Goal: Task Accomplishment & Management: Use online tool/utility

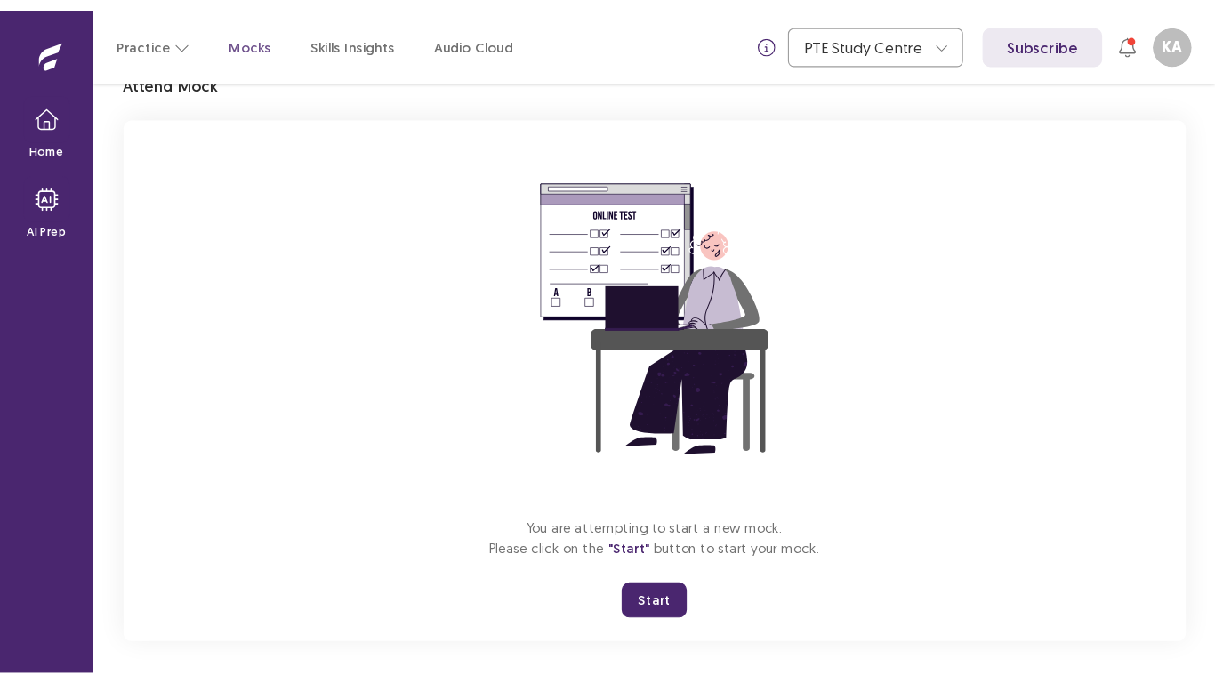
scroll to position [86, 0]
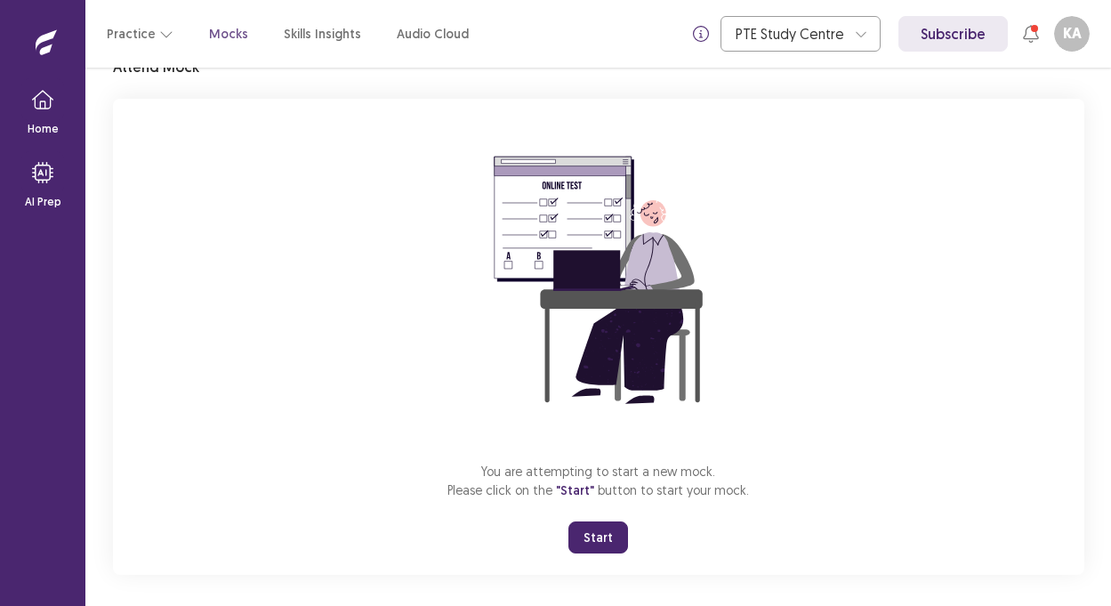
click at [596, 537] on button "Start" at bounding box center [599, 537] width 60 height 32
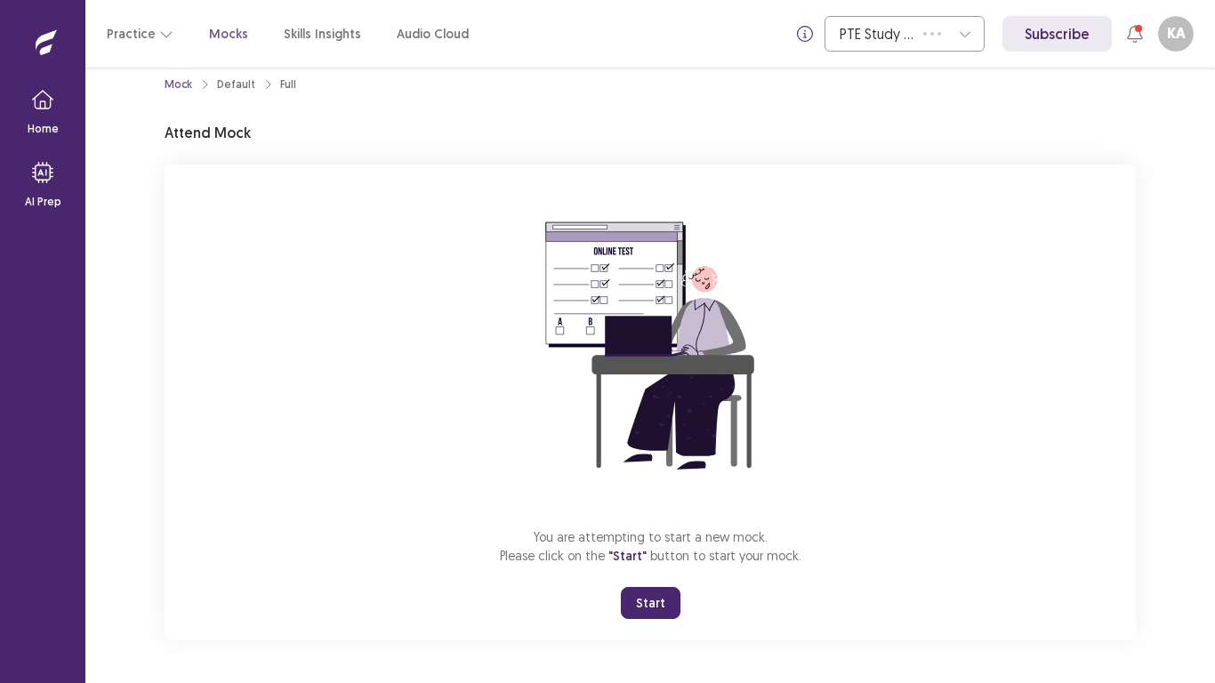
scroll to position [20, 0]
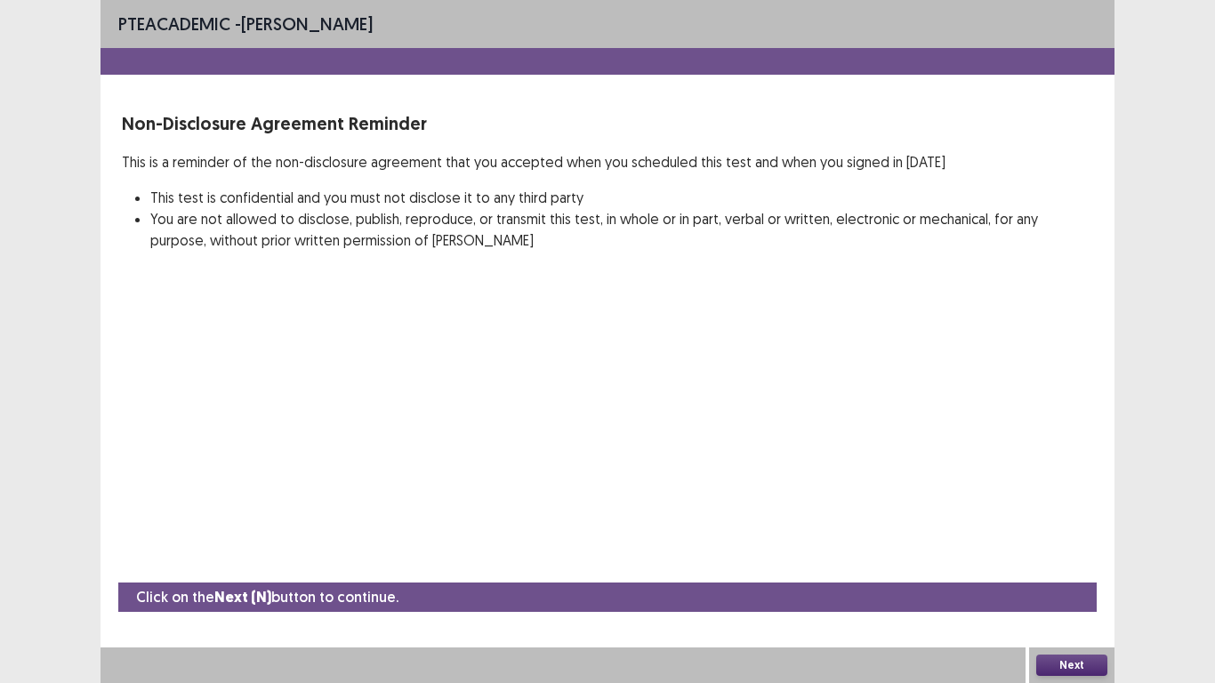
click at [1065, 605] on button "Next" at bounding box center [1071, 665] width 71 height 21
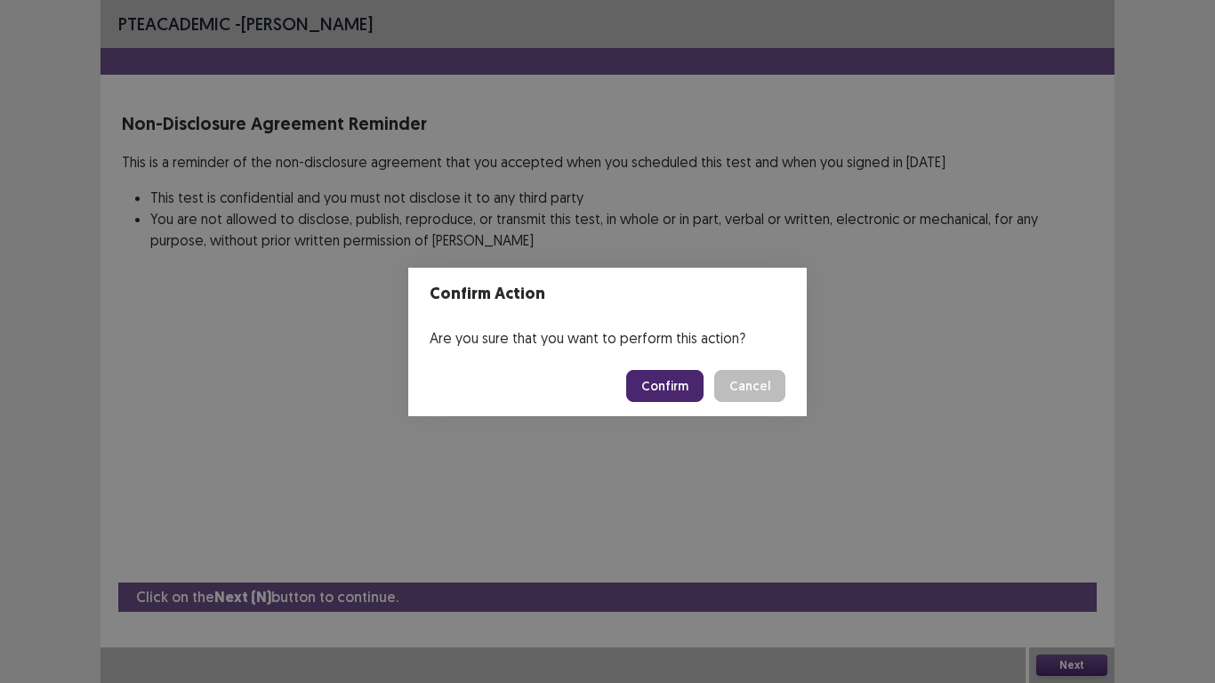
click at [682, 388] on button "Confirm" at bounding box center [664, 386] width 77 height 32
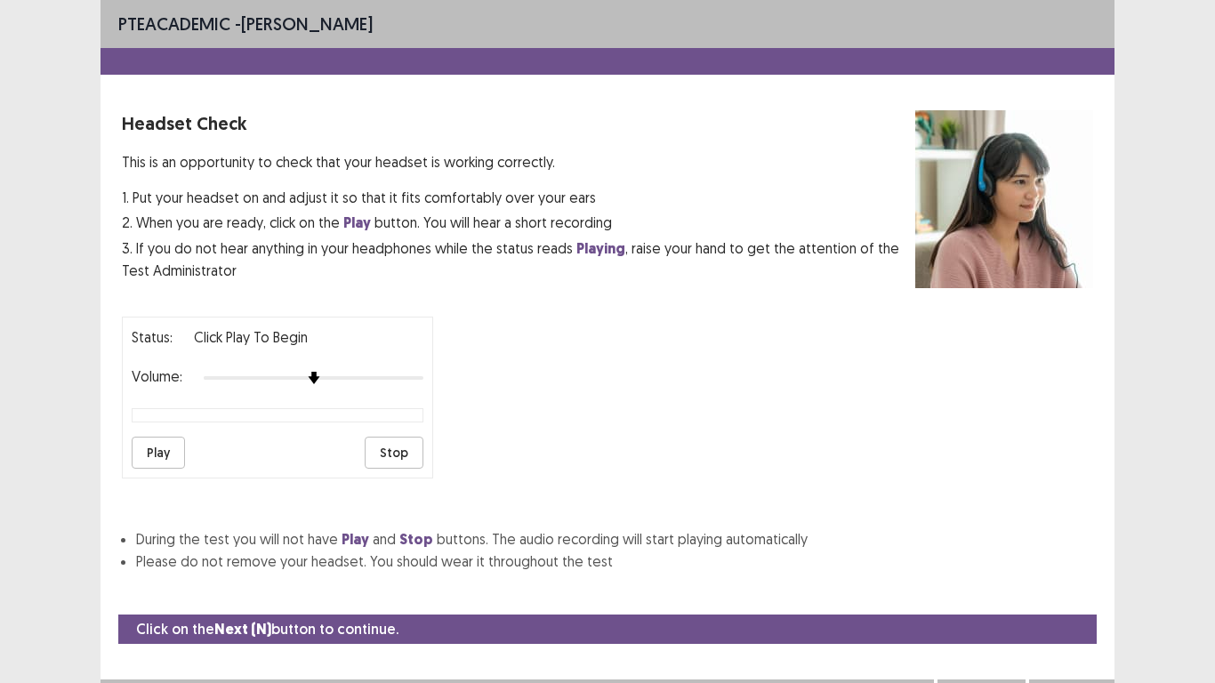
scroll to position [32, 0]
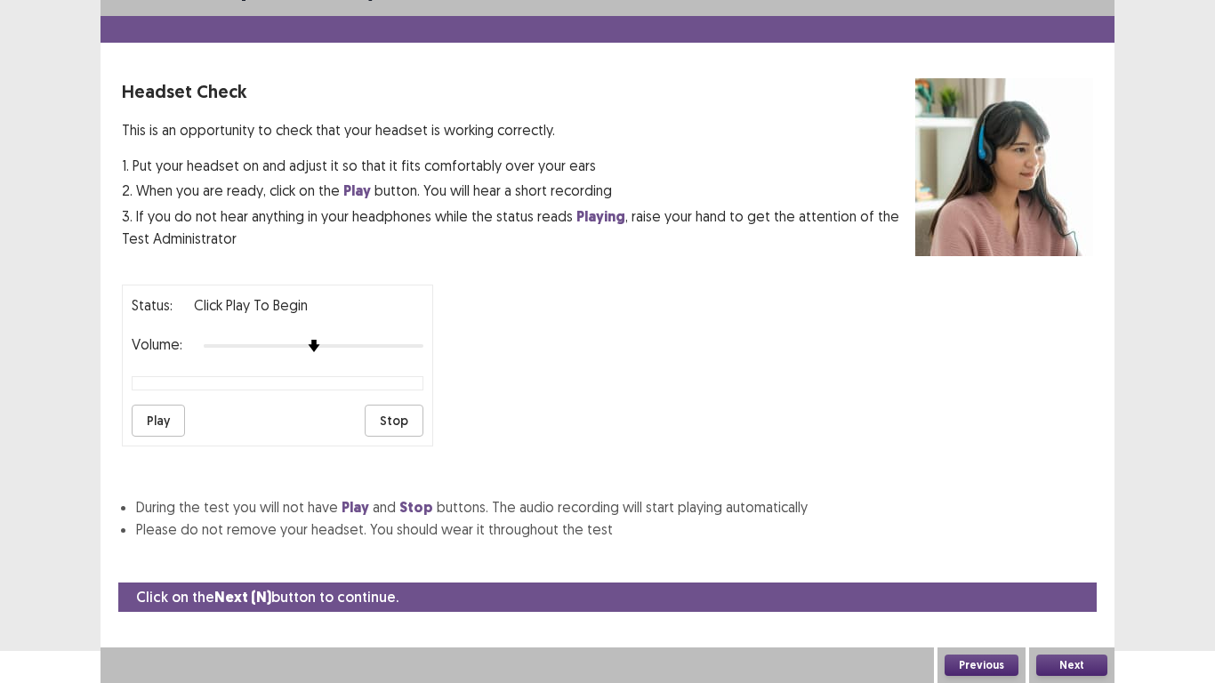
click at [167, 425] on button "Play" at bounding box center [158, 421] width 53 height 32
click at [1064, 605] on button "Next" at bounding box center [1071, 665] width 71 height 21
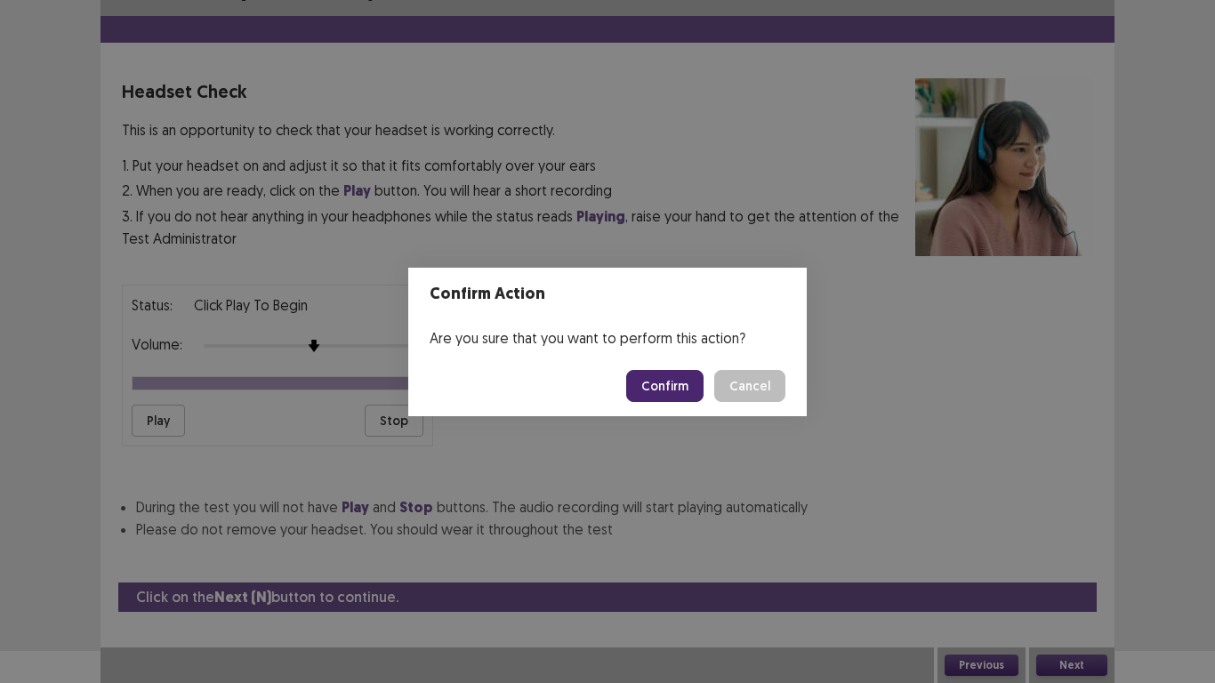
click at [667, 375] on button "Confirm" at bounding box center [664, 386] width 77 height 32
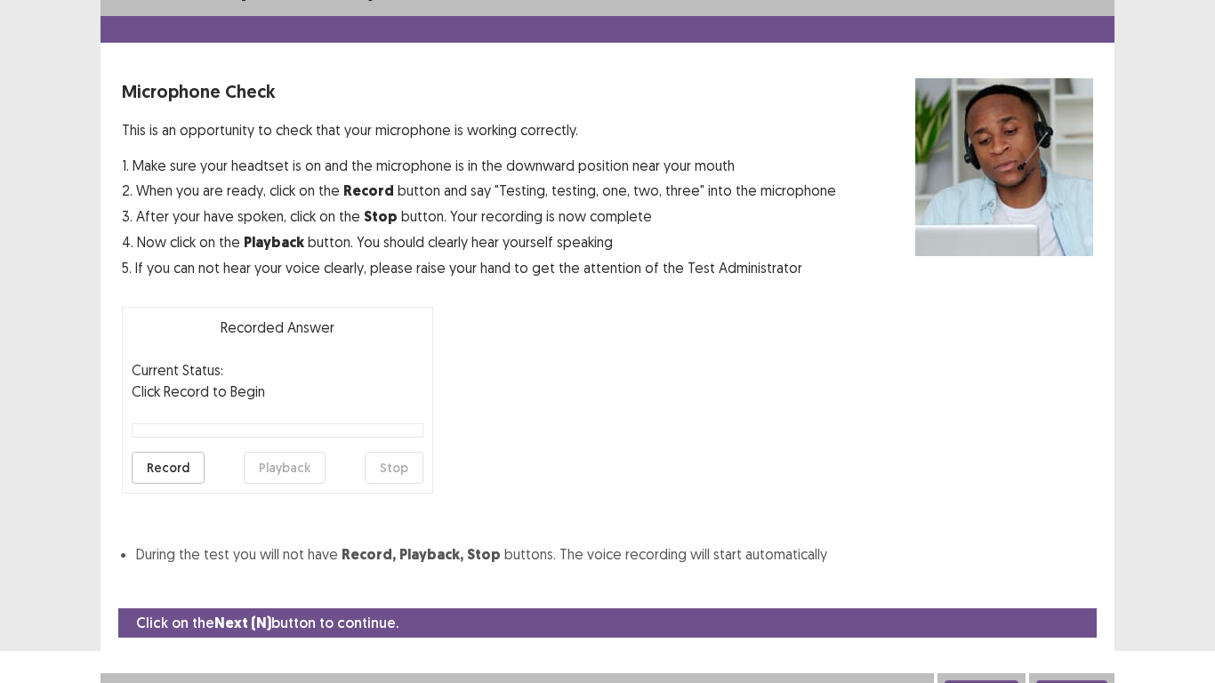
scroll to position [51, 0]
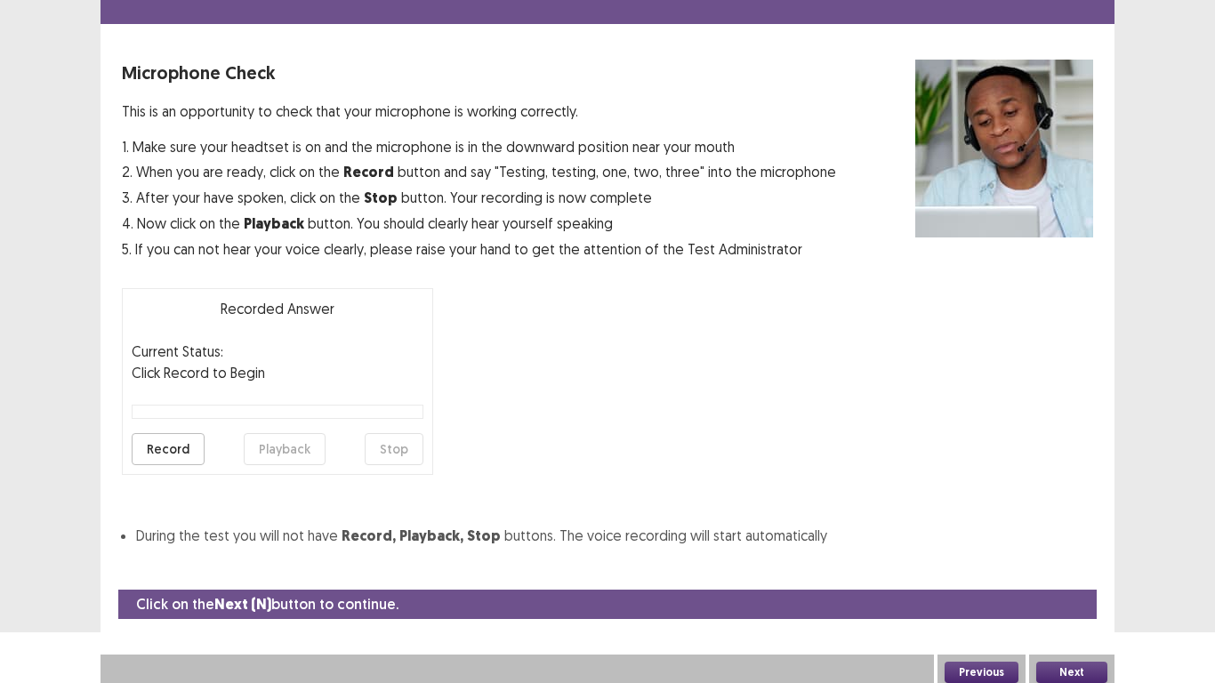
click at [148, 441] on button "Record" at bounding box center [168, 449] width 73 height 32
click at [1051, 605] on button "Next" at bounding box center [1071, 672] width 71 height 21
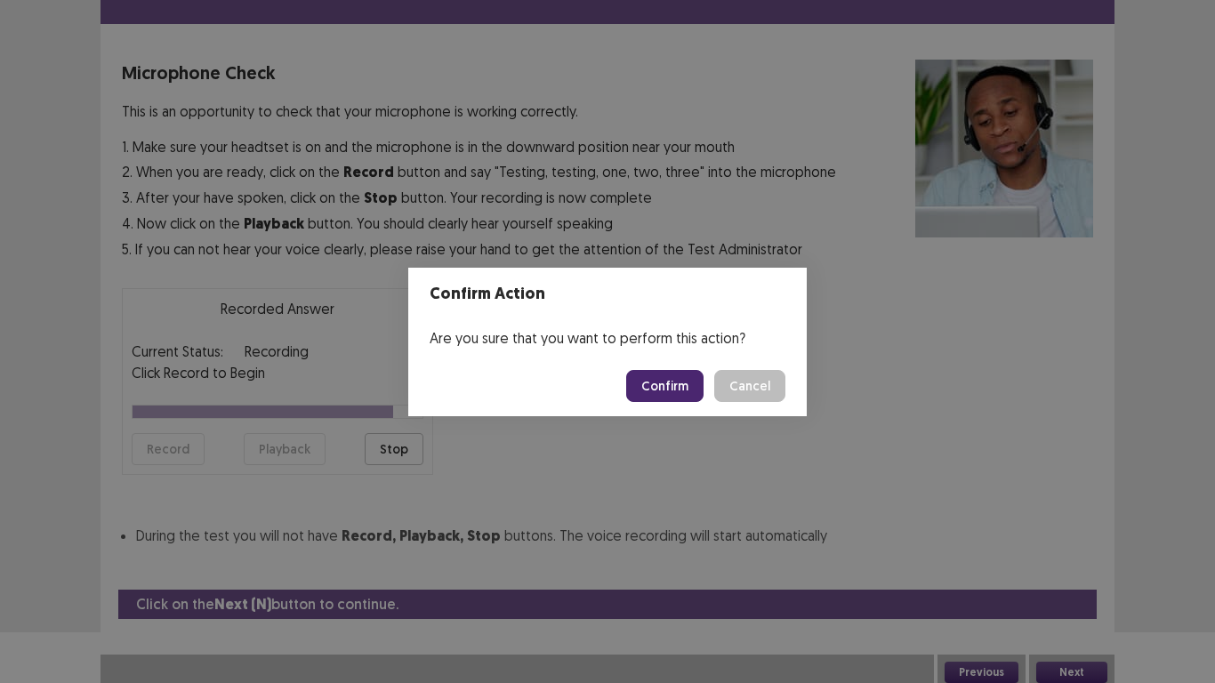
click at [748, 391] on button "Cancel" at bounding box center [749, 386] width 71 height 32
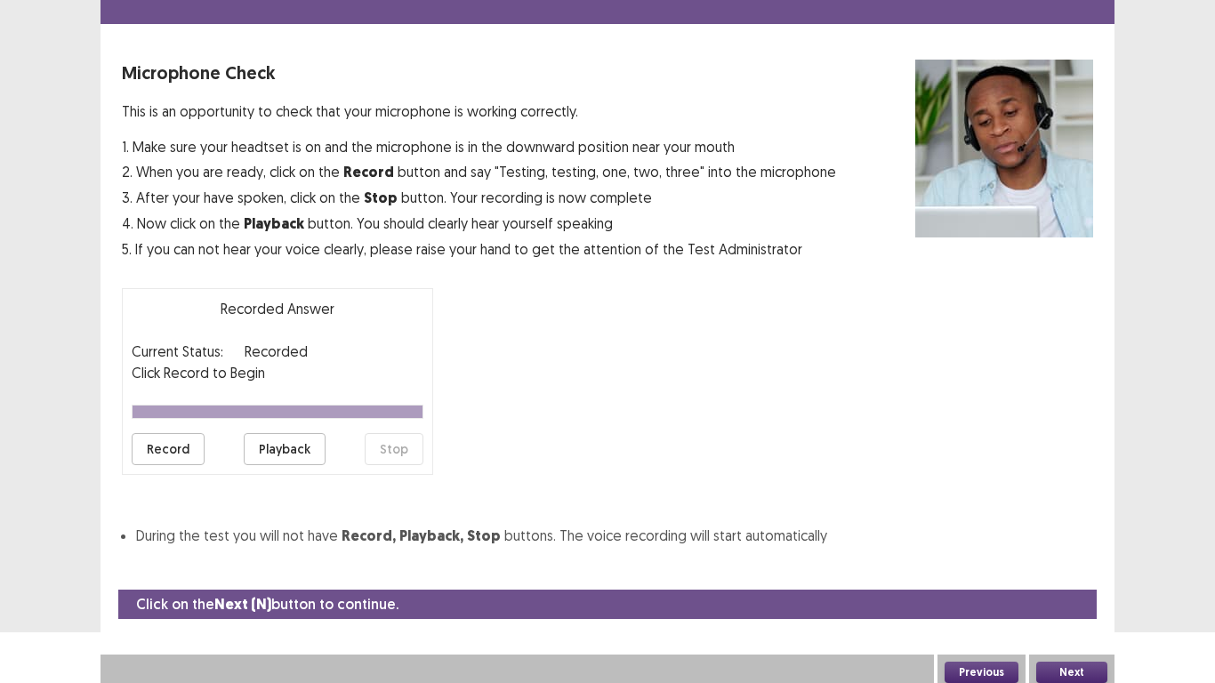
click at [294, 450] on button "Playback" at bounding box center [285, 449] width 82 height 32
click at [1077, 605] on button "Next" at bounding box center [1071, 672] width 71 height 21
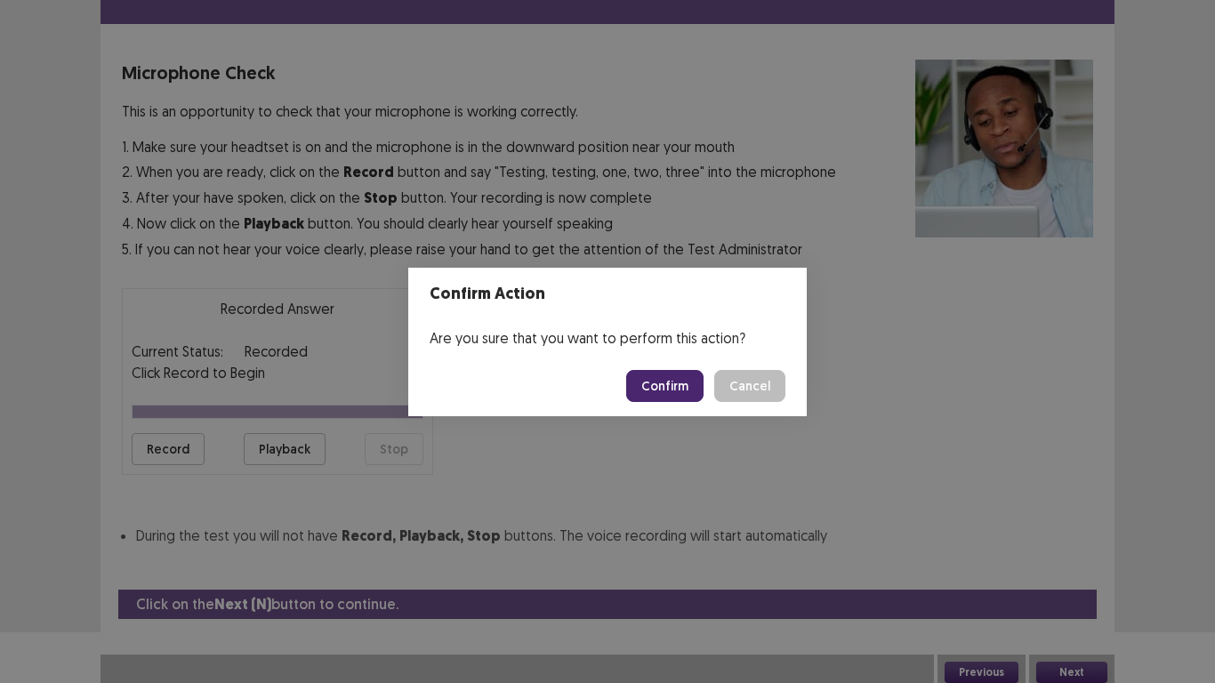
click at [689, 383] on button "Confirm" at bounding box center [664, 386] width 77 height 32
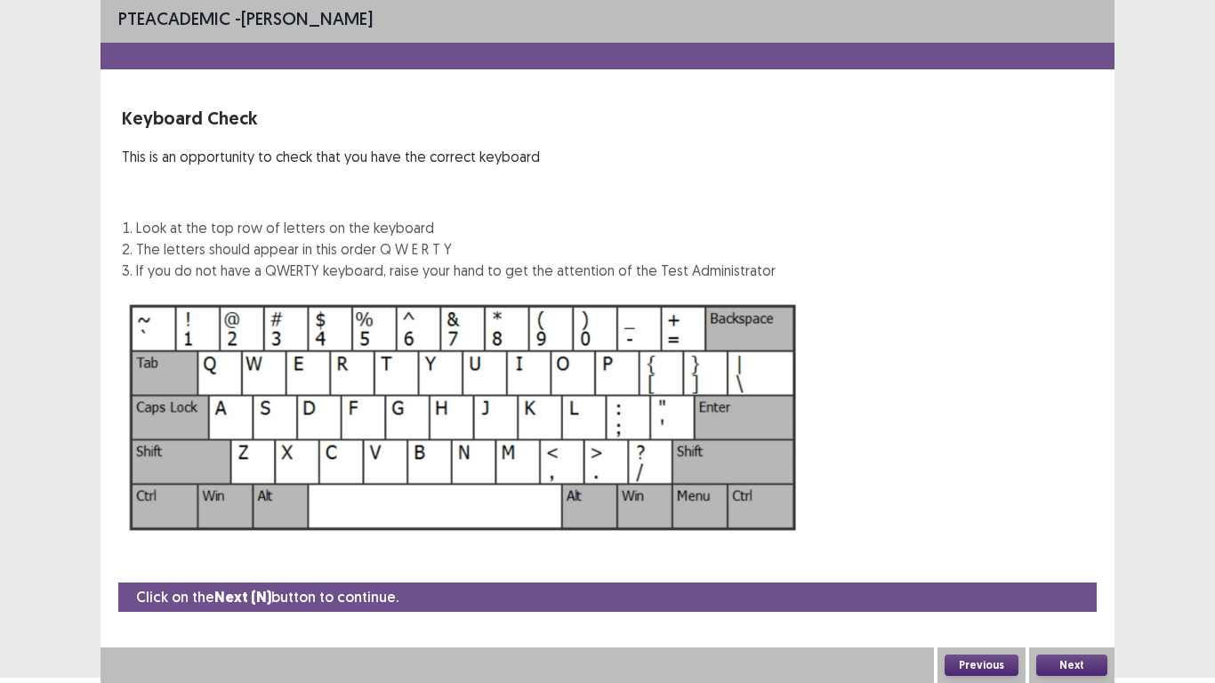
scroll to position [5, 0]
click at [1054, 605] on div "Next" at bounding box center [1071, 666] width 85 height 36
click at [1068, 605] on button "Next" at bounding box center [1071, 665] width 71 height 21
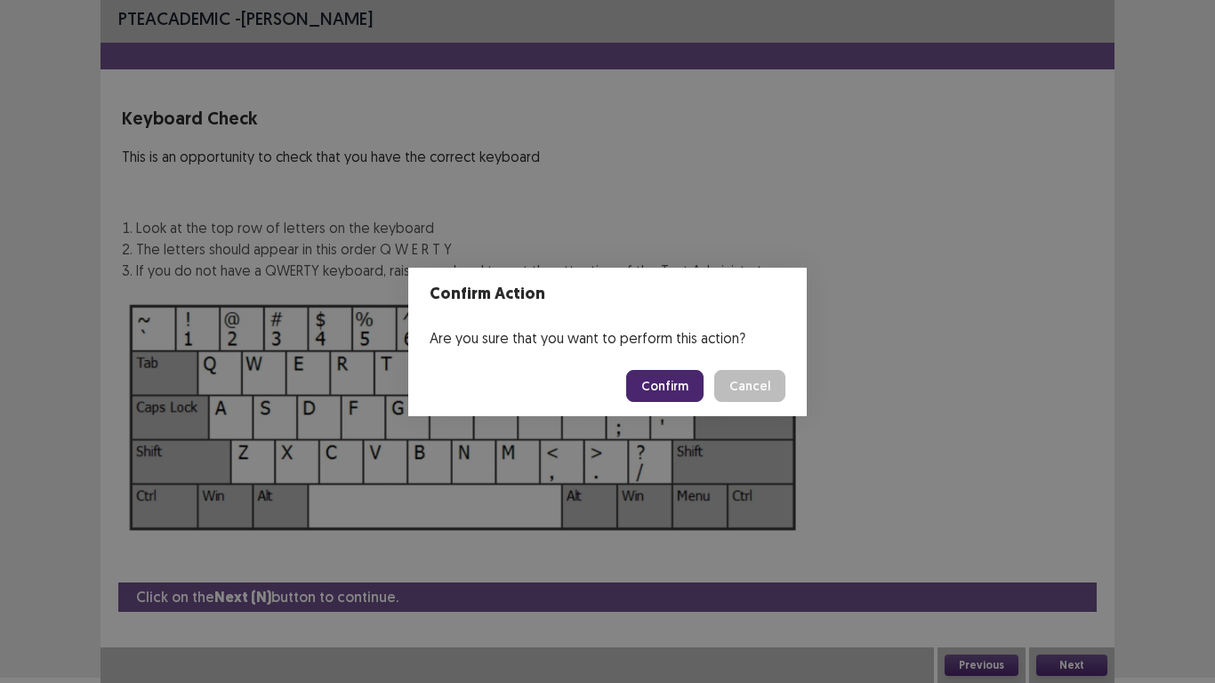
click at [673, 372] on button "Confirm" at bounding box center [664, 386] width 77 height 32
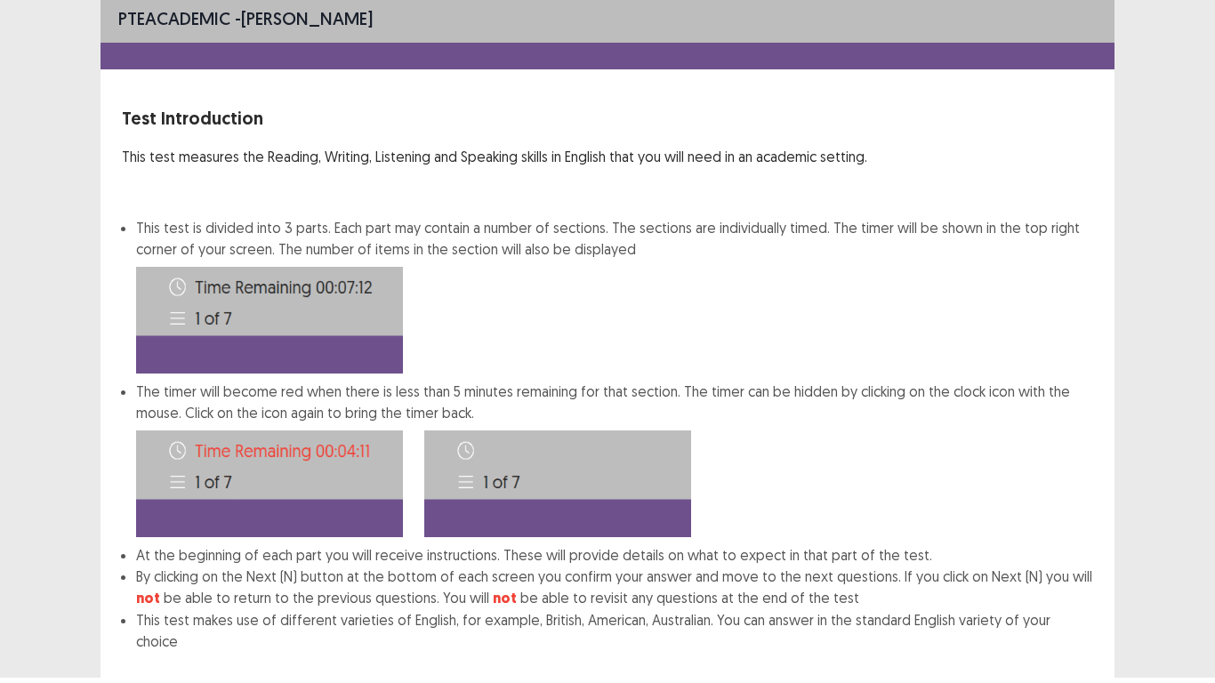
scroll to position [96, 0]
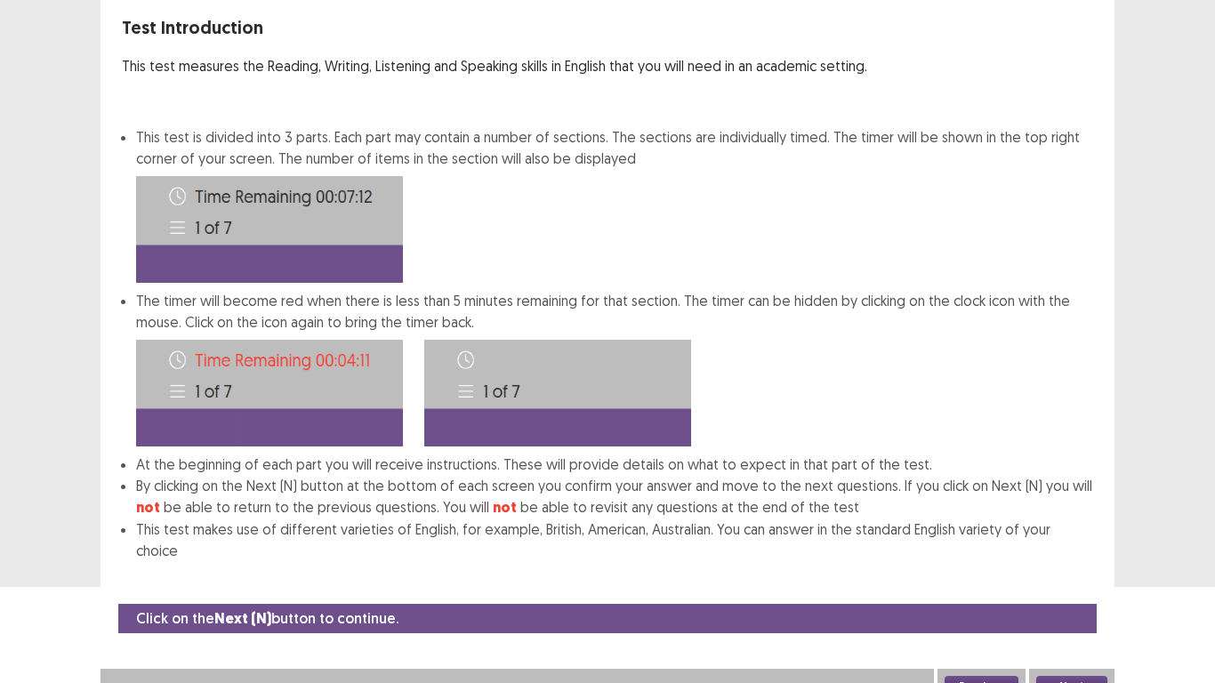
click at [1062, 605] on button "Next" at bounding box center [1071, 686] width 71 height 21
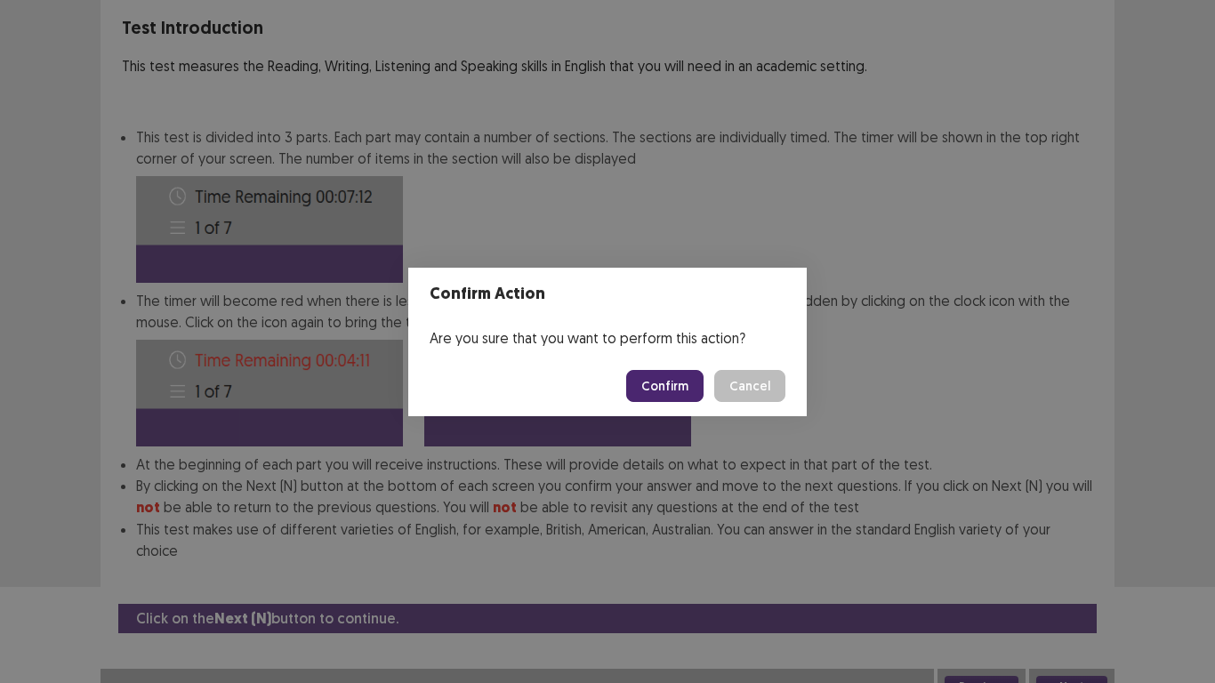
click at [681, 385] on button "Confirm" at bounding box center [664, 386] width 77 height 32
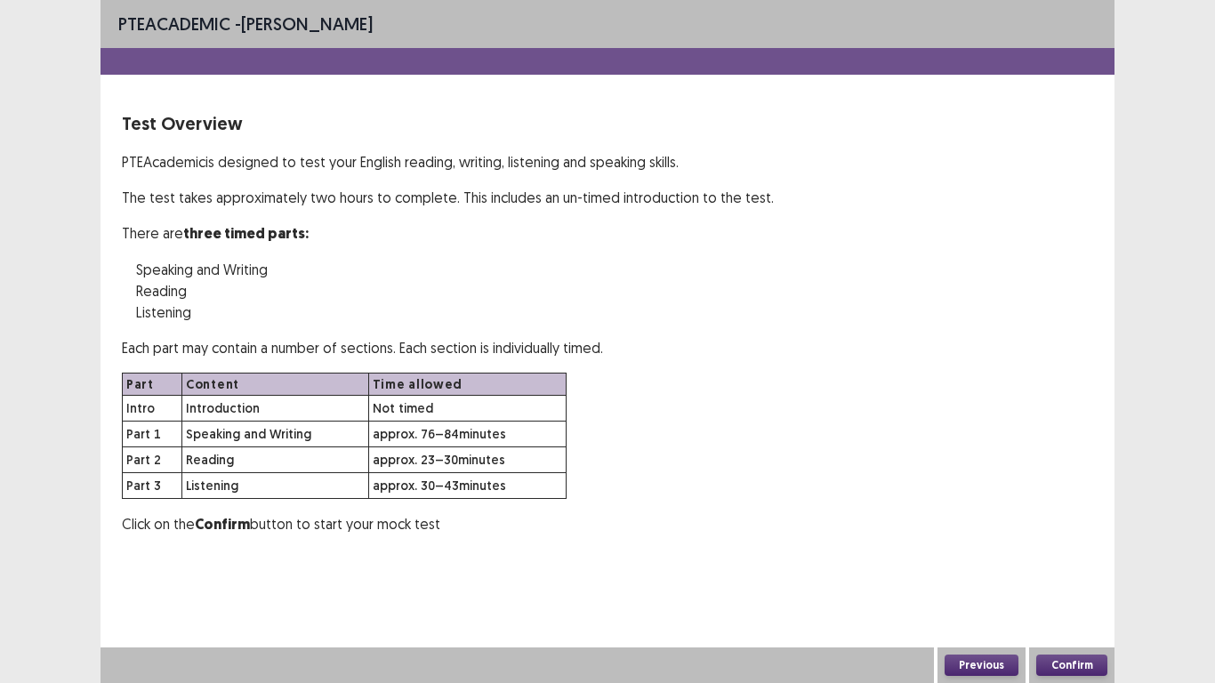
scroll to position [0, 0]
click at [681, 385] on div "Part Content Time allowed Intro Introduction Not timed Part 1 Speaking and Writ…" at bounding box center [608, 436] width 972 height 126
click at [1068, 605] on button "Confirm" at bounding box center [1071, 665] width 71 height 21
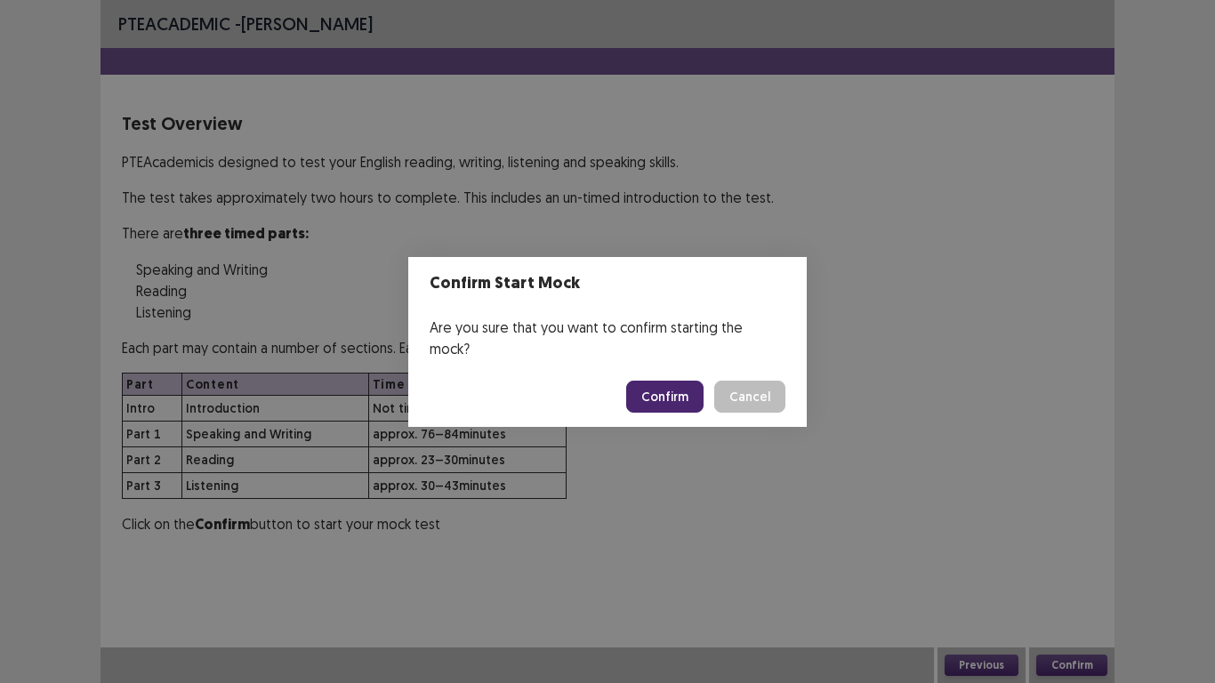
click at [666, 381] on button "Confirm" at bounding box center [664, 397] width 77 height 32
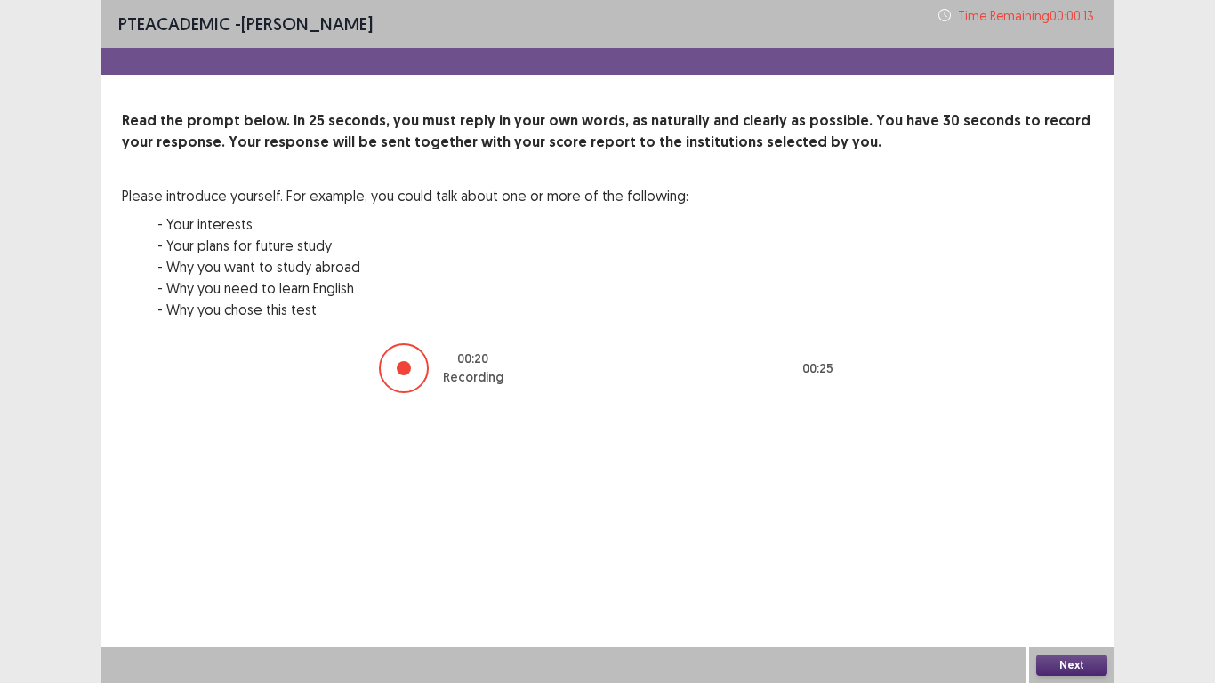
click at [1068, 605] on button "Next" at bounding box center [1071, 665] width 71 height 21
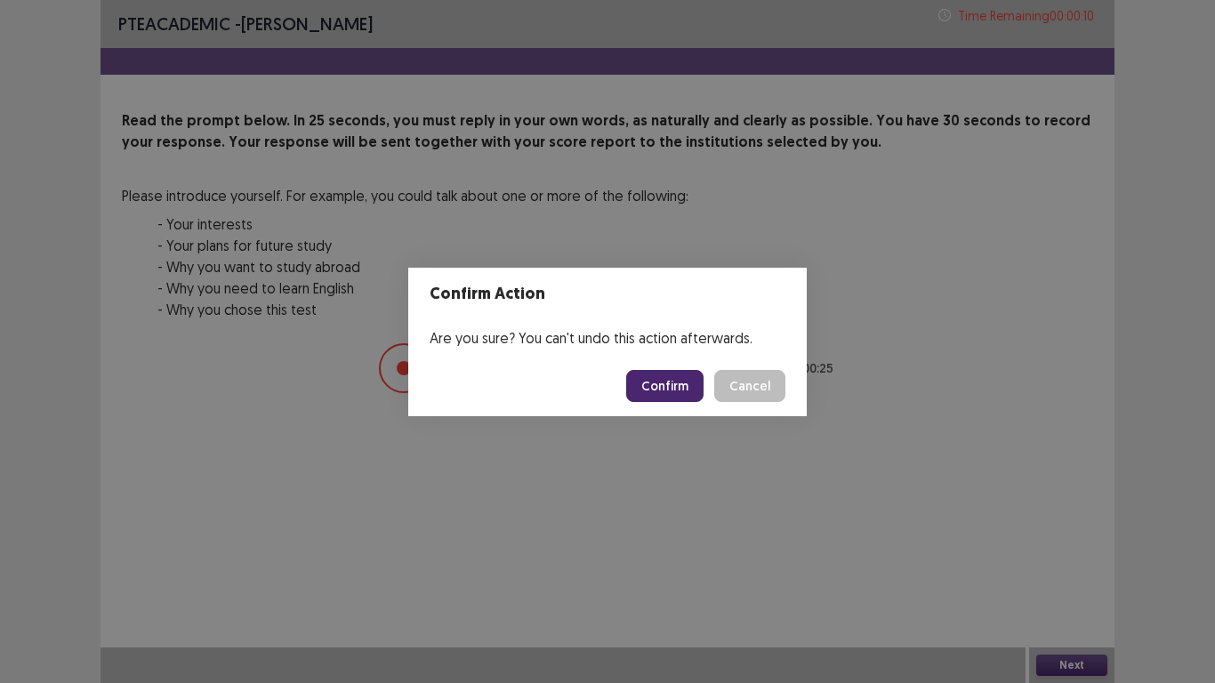
click at [683, 378] on button "Confirm" at bounding box center [664, 386] width 77 height 32
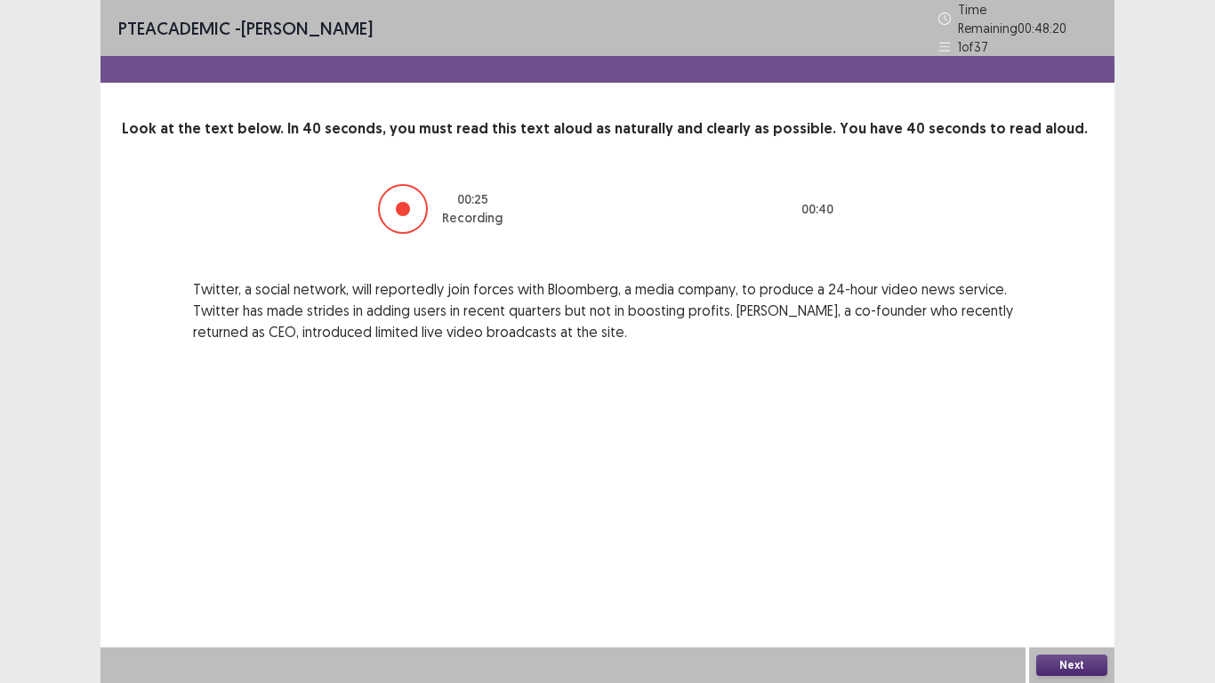
click at [1059, 605] on button "Next" at bounding box center [1071, 665] width 71 height 21
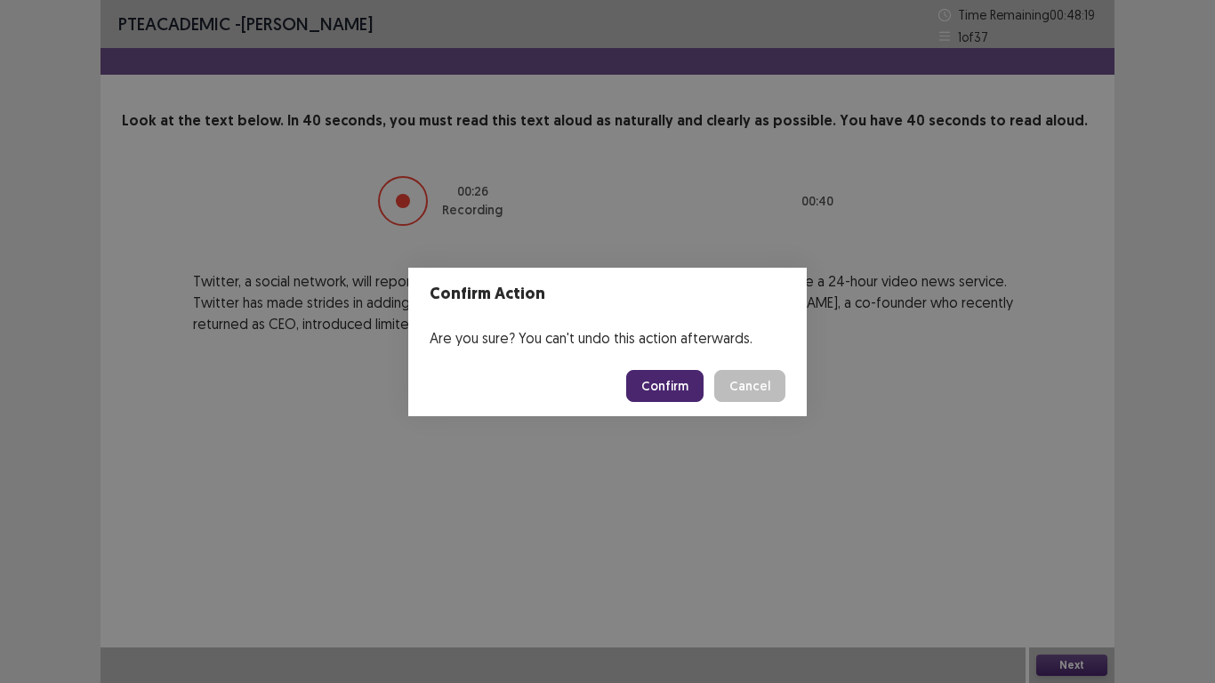
click at [668, 384] on button "Confirm" at bounding box center [664, 386] width 77 height 32
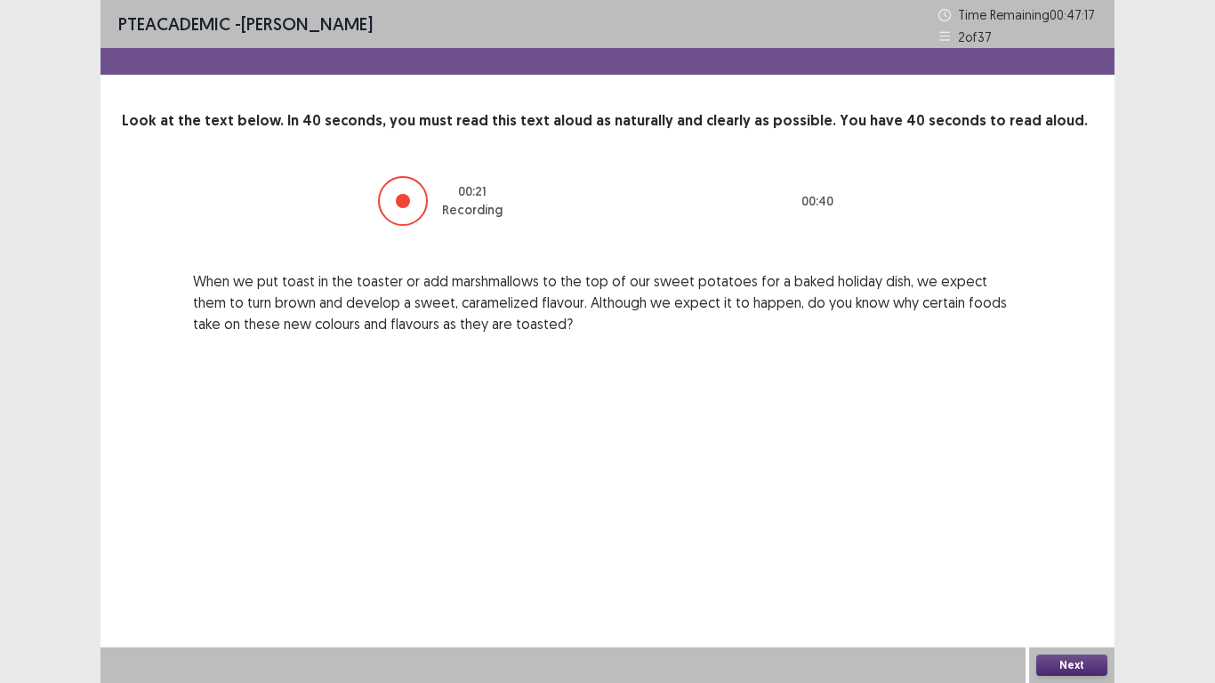
click at [1072, 605] on button "Next" at bounding box center [1071, 665] width 71 height 21
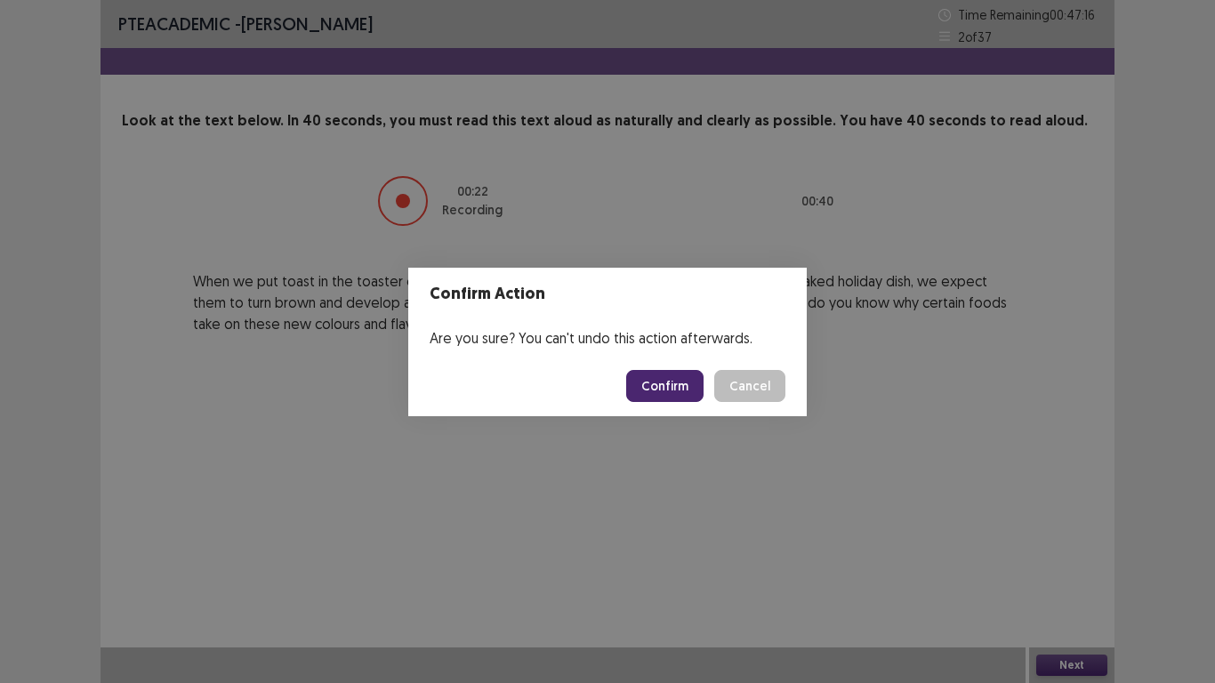
click at [686, 383] on button "Confirm" at bounding box center [664, 386] width 77 height 32
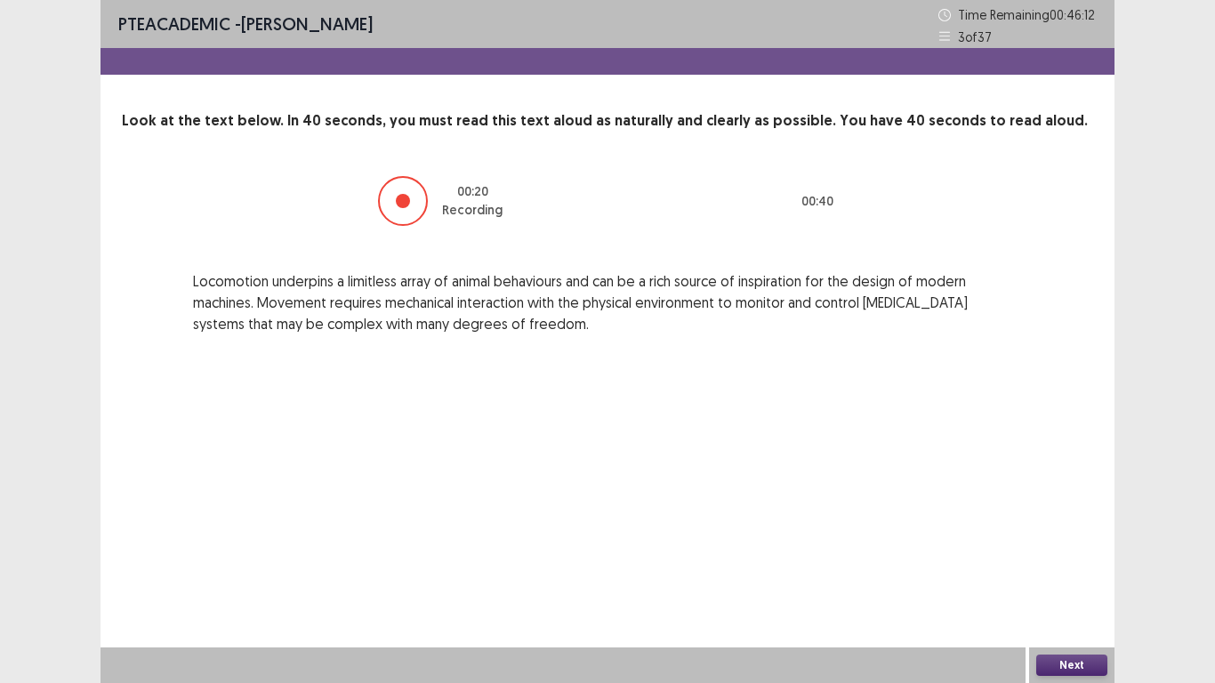
click at [1056, 605] on button "Next" at bounding box center [1071, 665] width 71 height 21
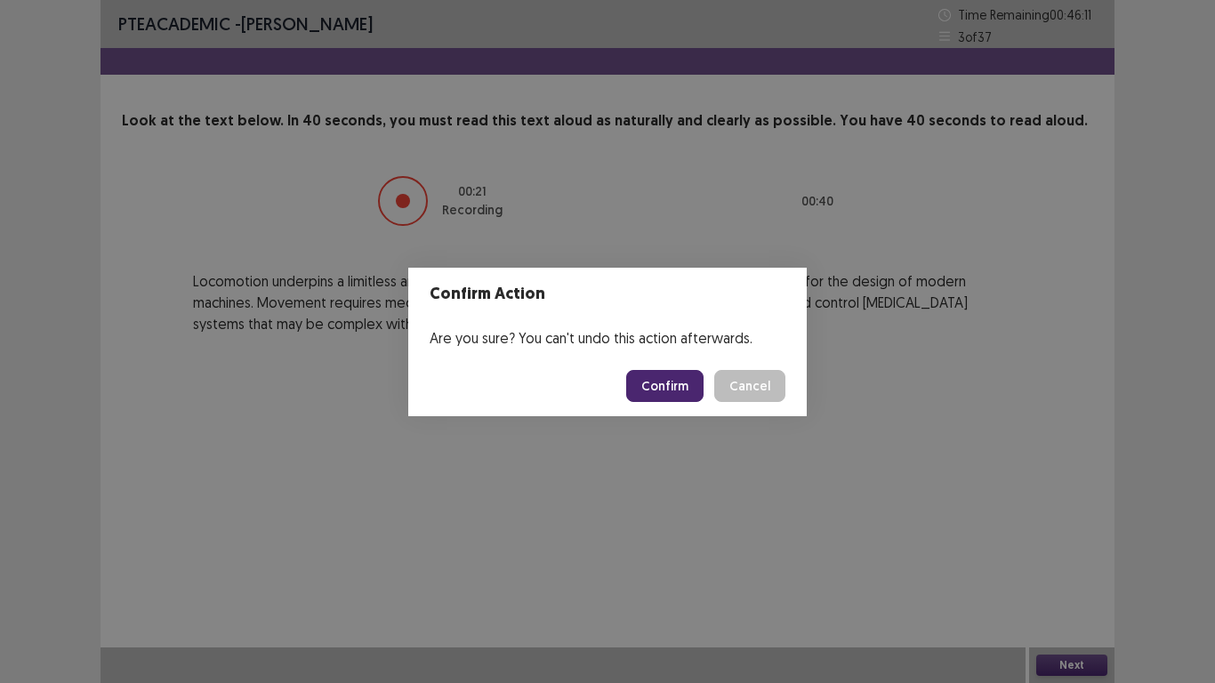
click at [679, 385] on button "Confirm" at bounding box center [664, 386] width 77 height 32
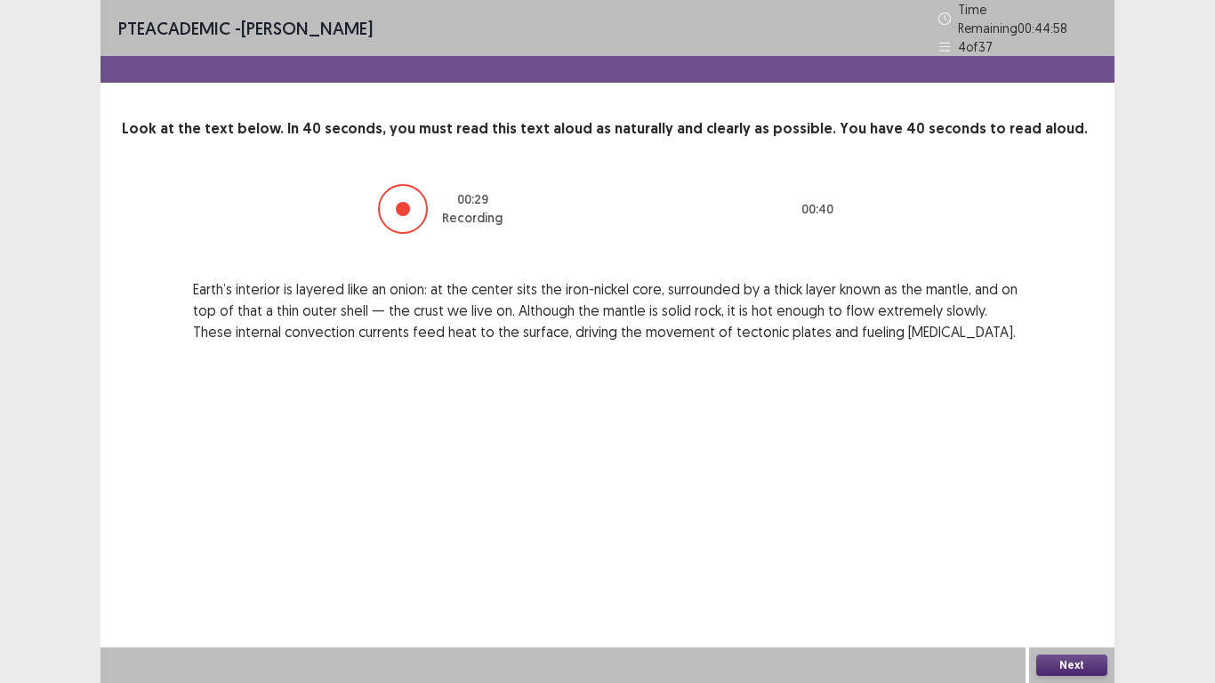
click at [1085, 605] on button "Next" at bounding box center [1071, 665] width 71 height 21
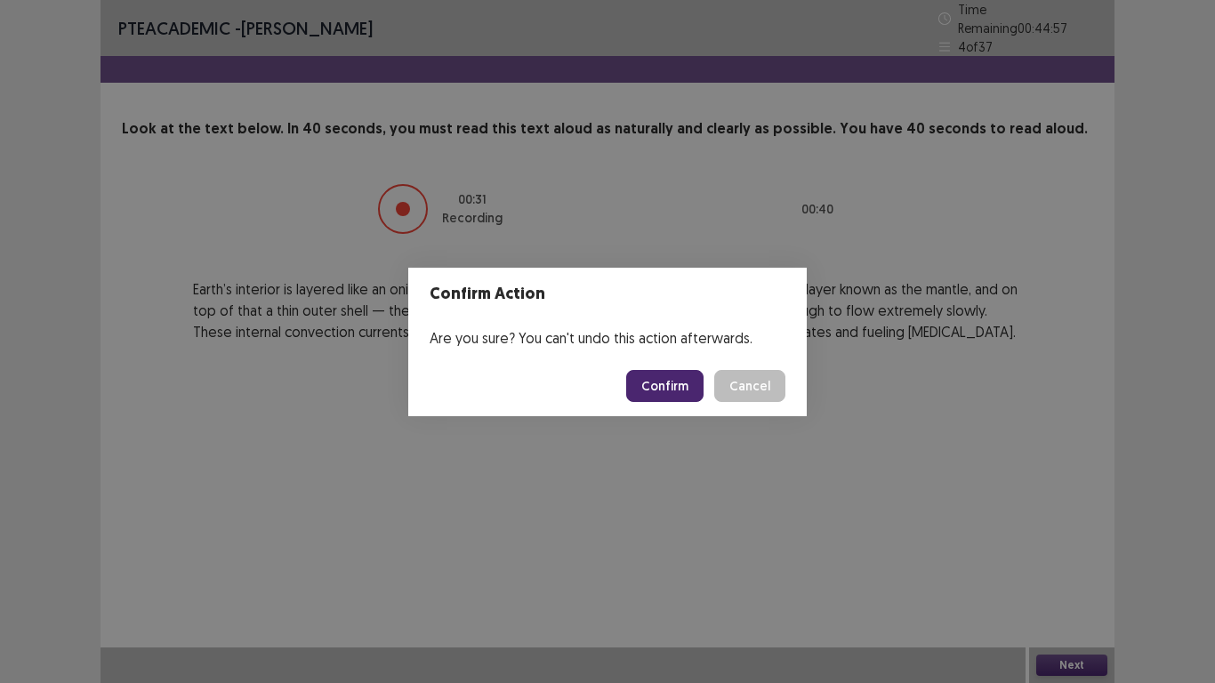
click at [685, 384] on button "Confirm" at bounding box center [664, 386] width 77 height 32
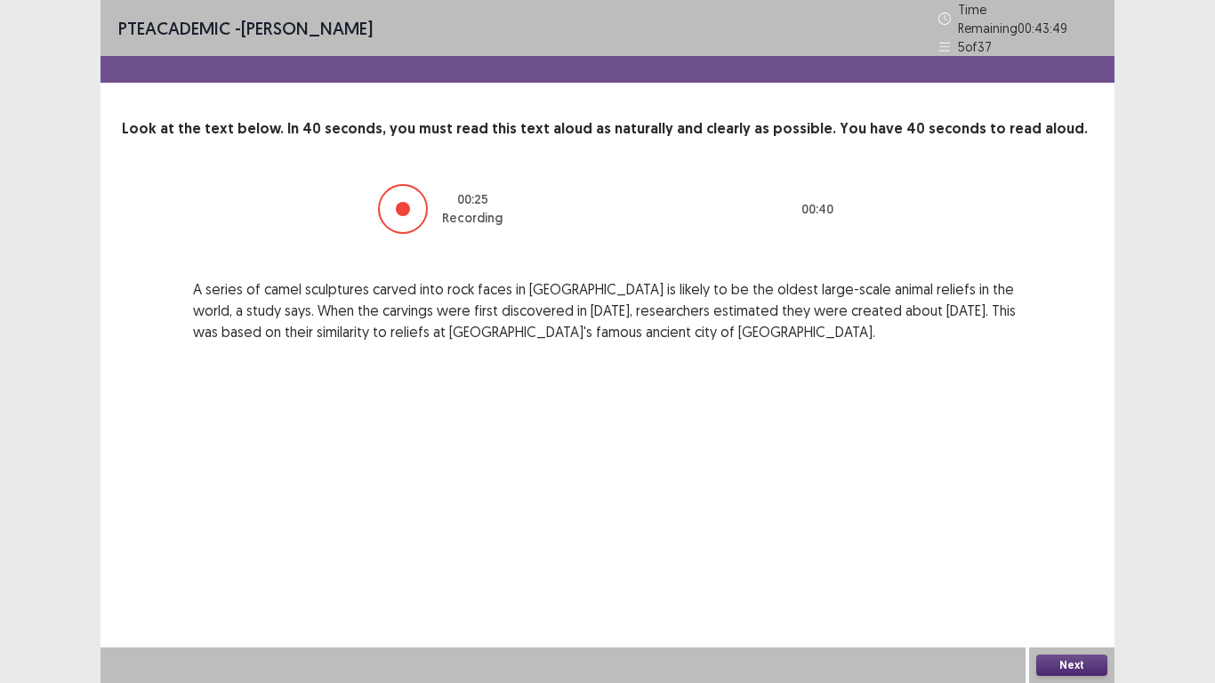
click at [1093, 605] on button "Next" at bounding box center [1071, 665] width 71 height 21
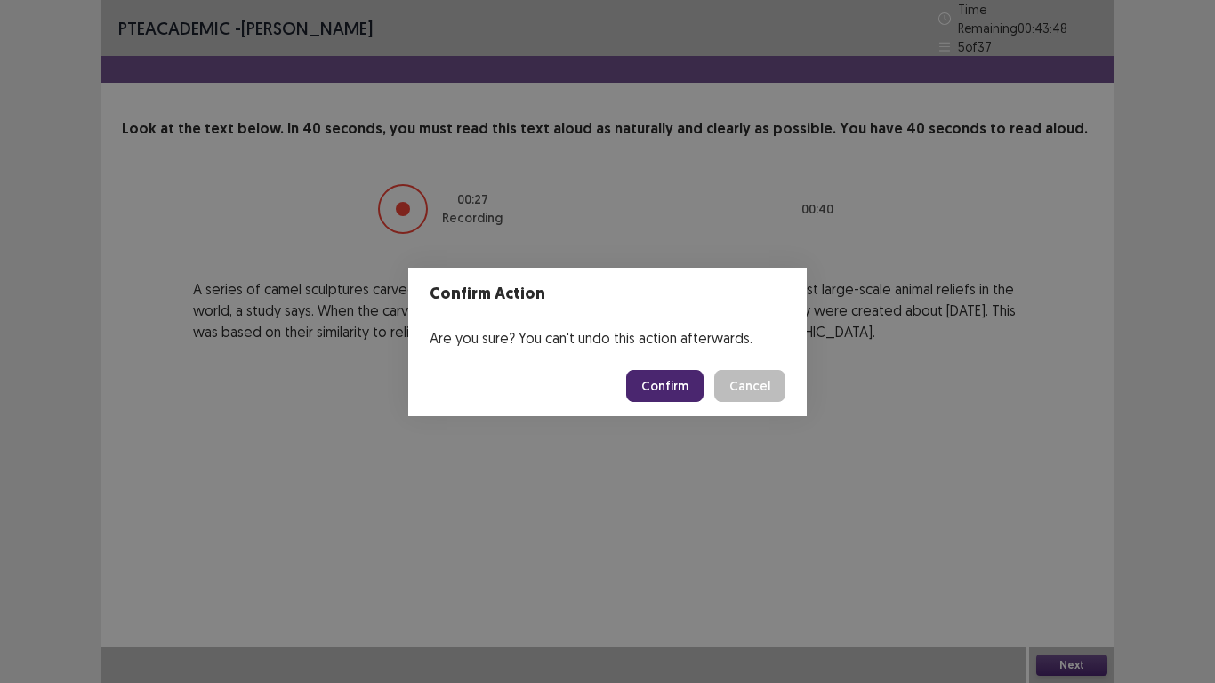
click at [674, 381] on button "Confirm" at bounding box center [664, 386] width 77 height 32
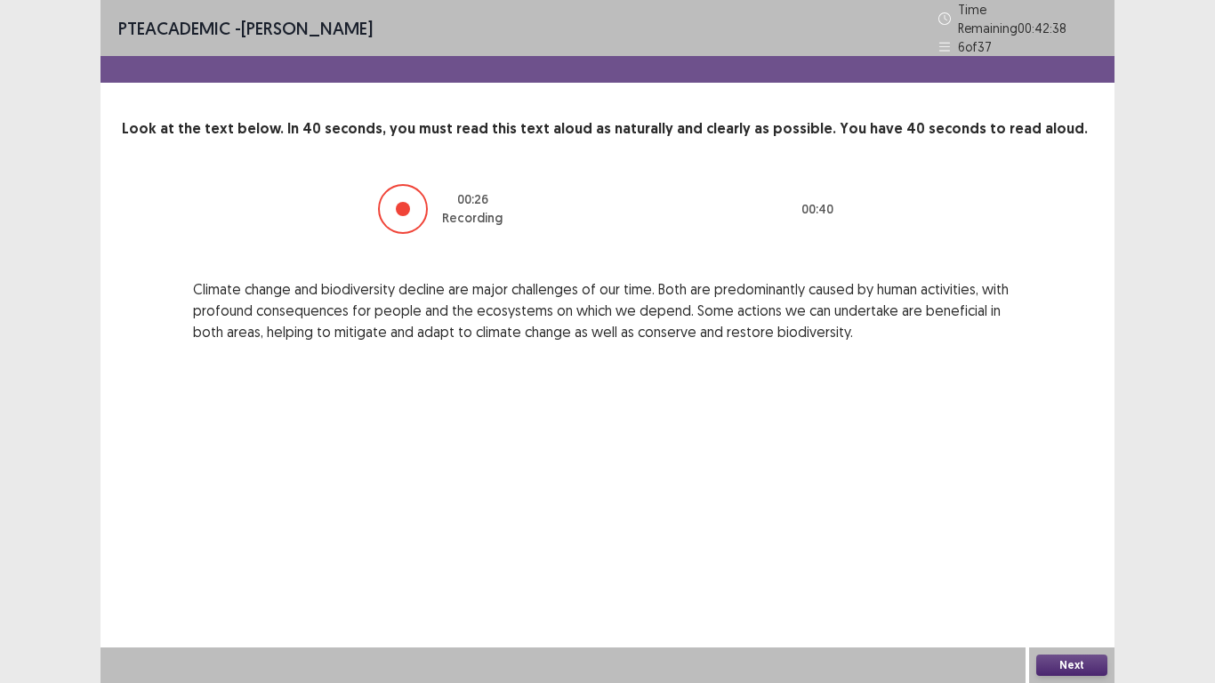
click at [1081, 605] on button "Next" at bounding box center [1071, 665] width 71 height 21
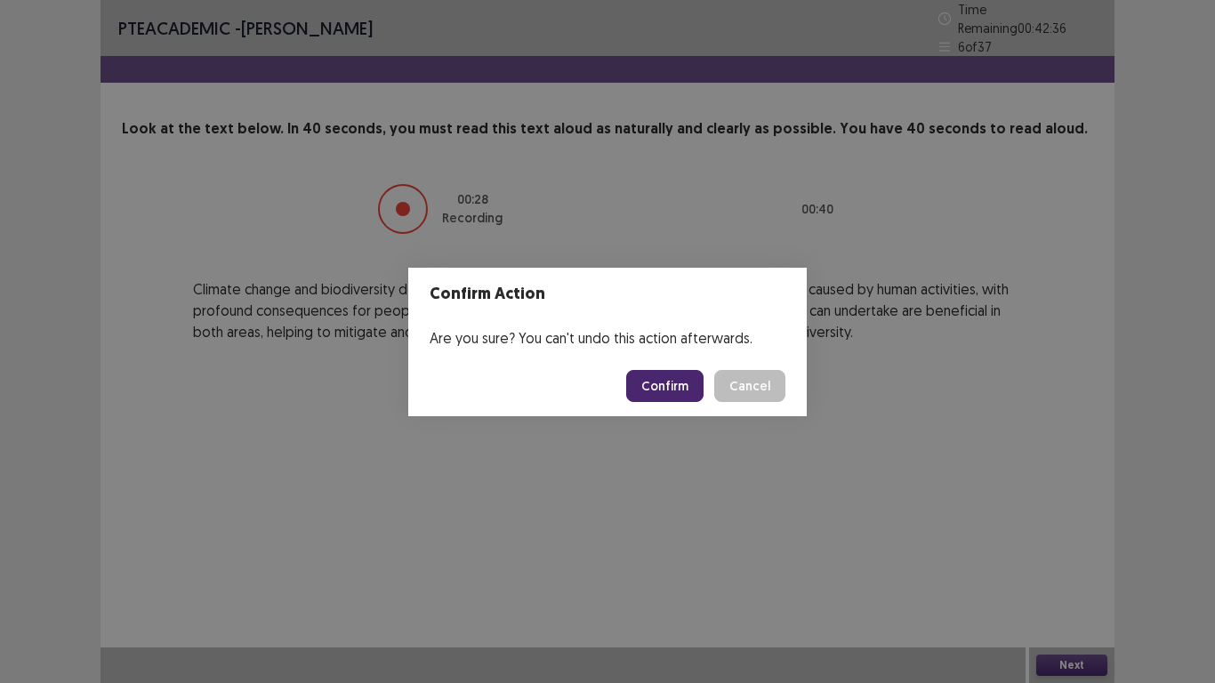
click at [672, 383] on button "Confirm" at bounding box center [664, 386] width 77 height 32
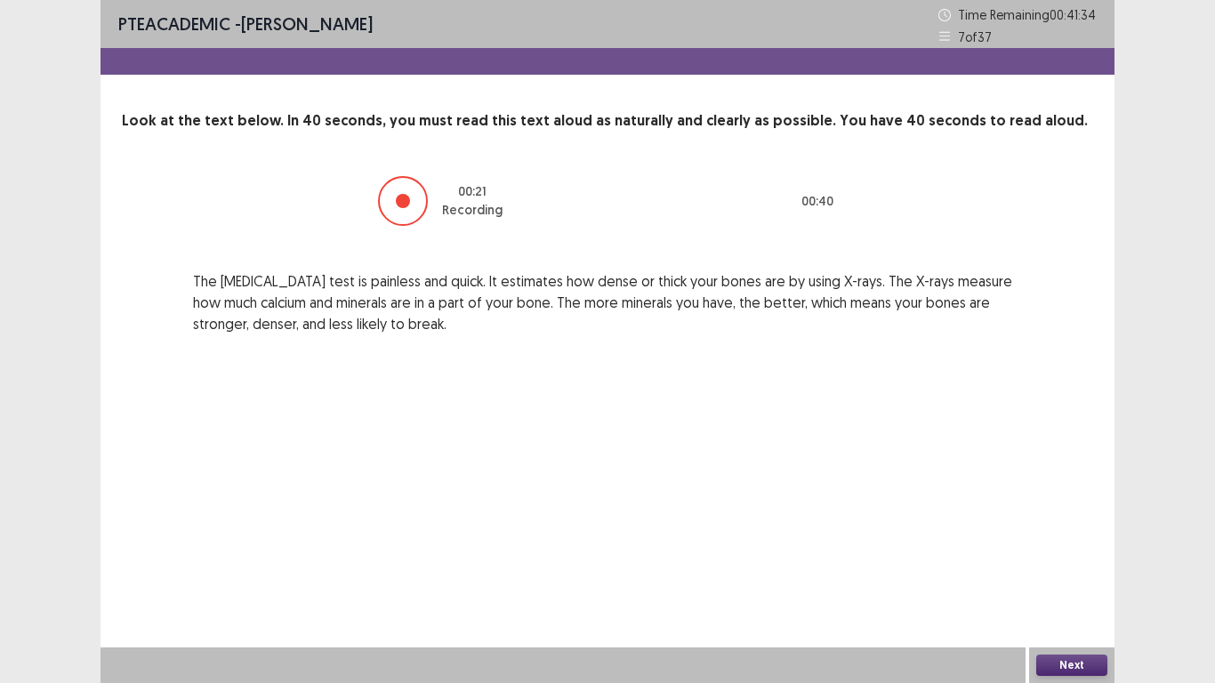
click at [1068, 605] on button "Next" at bounding box center [1071, 665] width 71 height 21
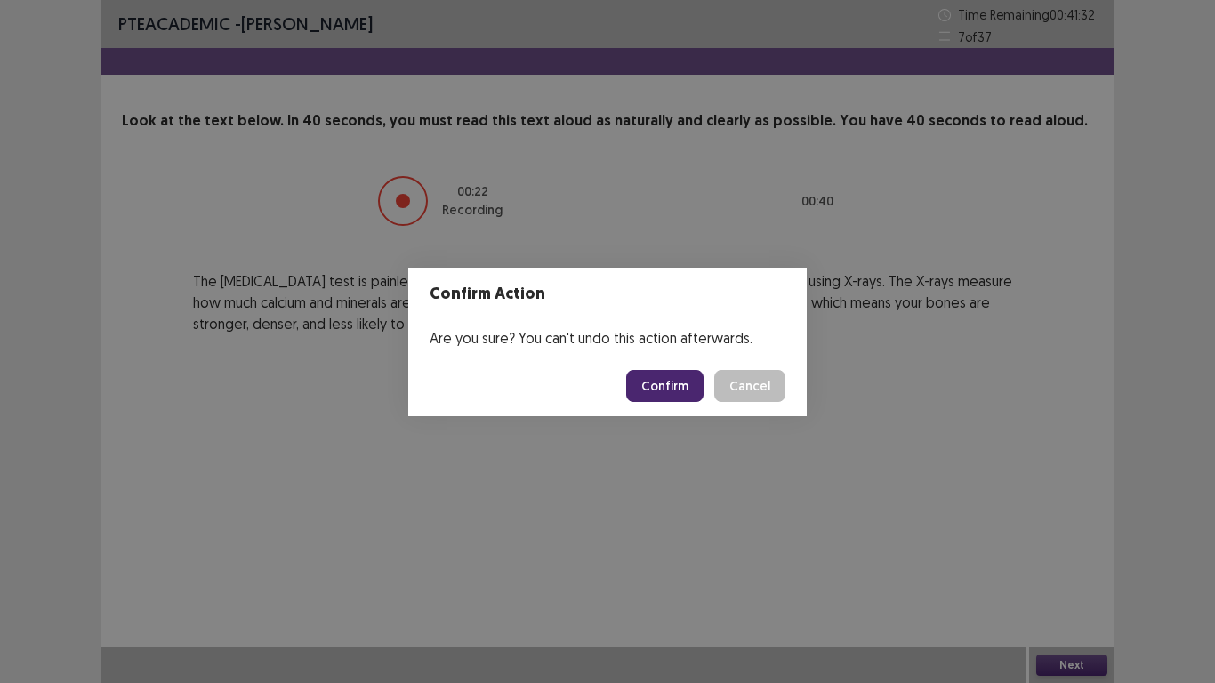
click at [657, 387] on button "Confirm" at bounding box center [664, 386] width 77 height 32
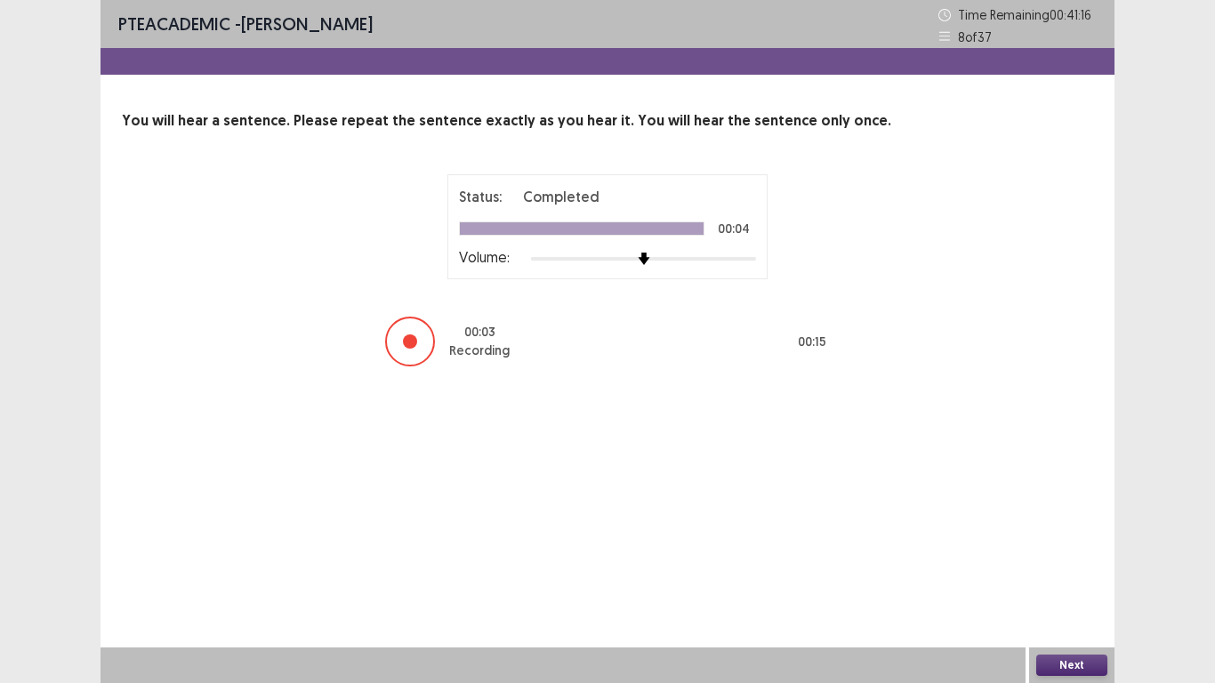
click at [1052, 605] on button "Next" at bounding box center [1071, 665] width 71 height 21
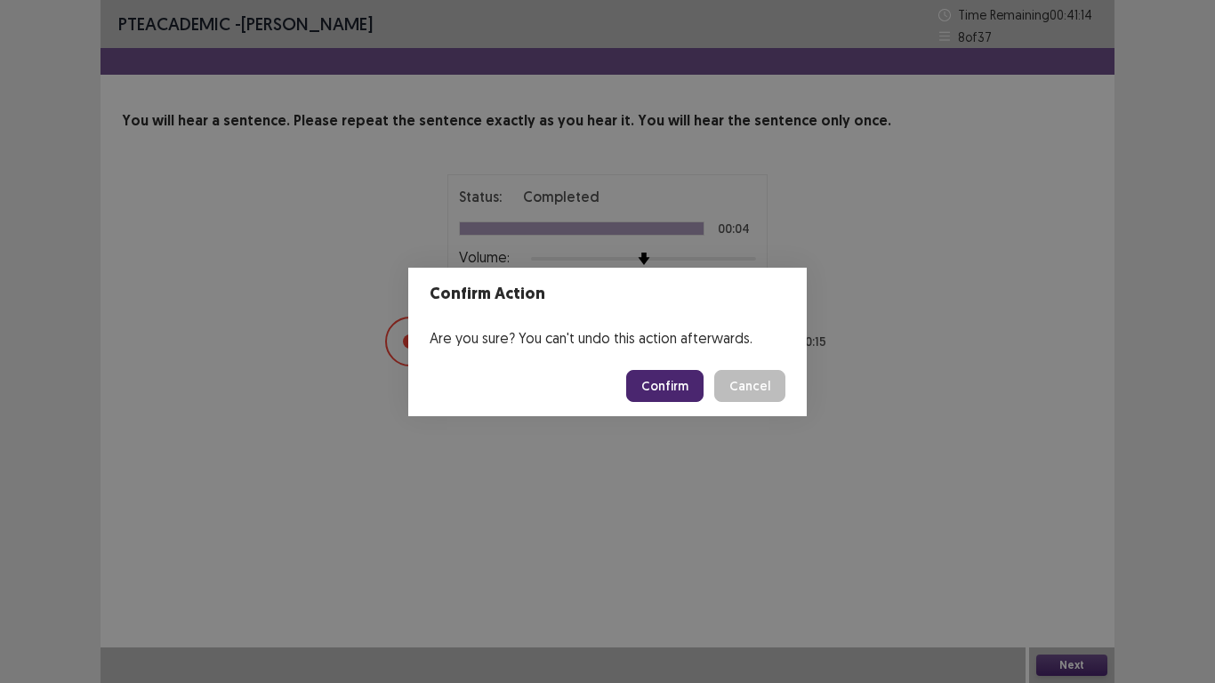
click at [676, 381] on button "Confirm" at bounding box center [664, 386] width 77 height 32
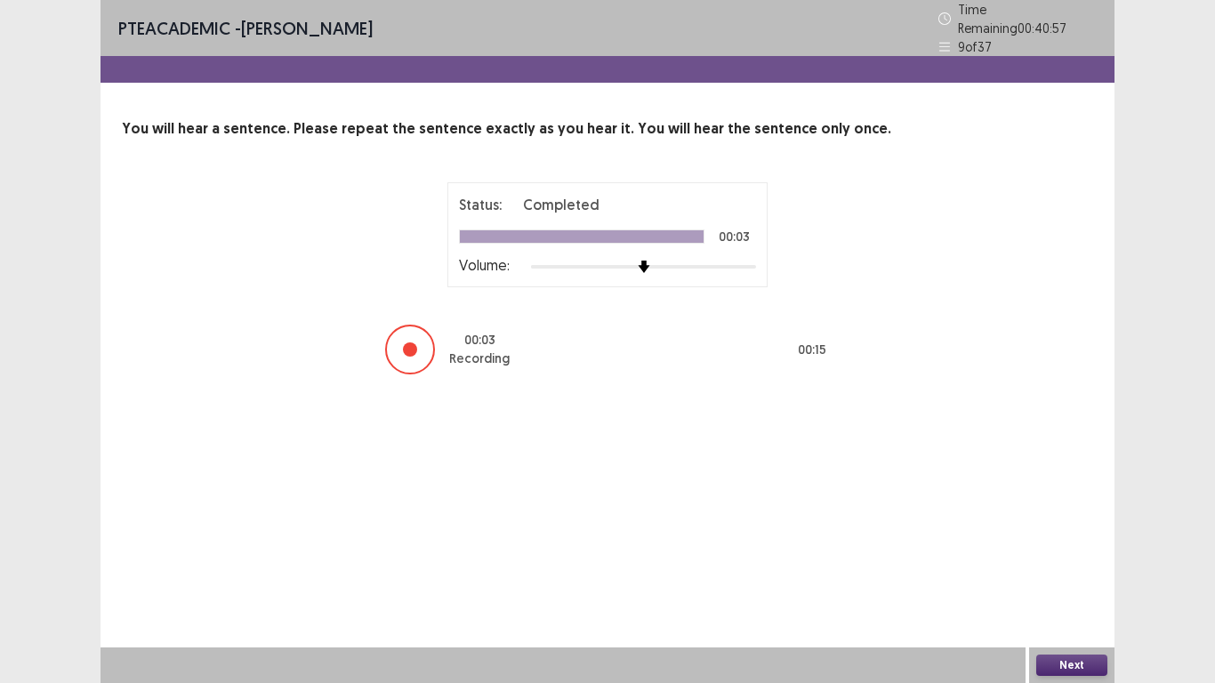
click at [1082, 605] on button "Next" at bounding box center [1071, 665] width 71 height 21
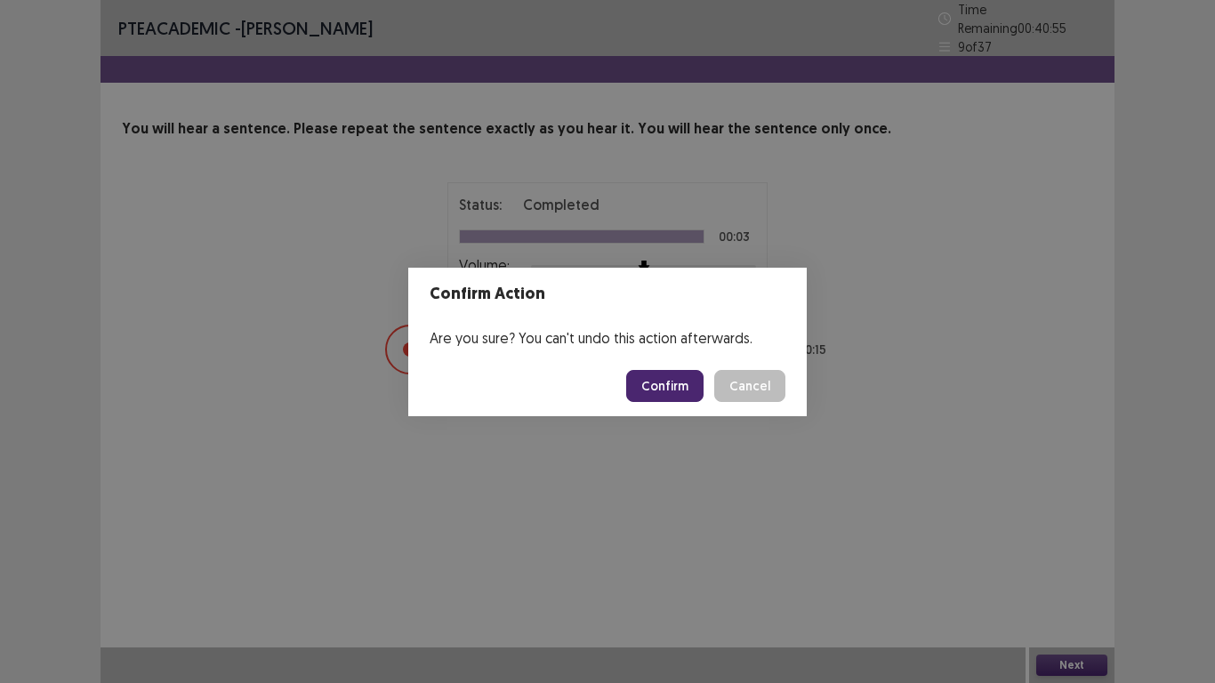
click at [693, 385] on button "Confirm" at bounding box center [664, 386] width 77 height 32
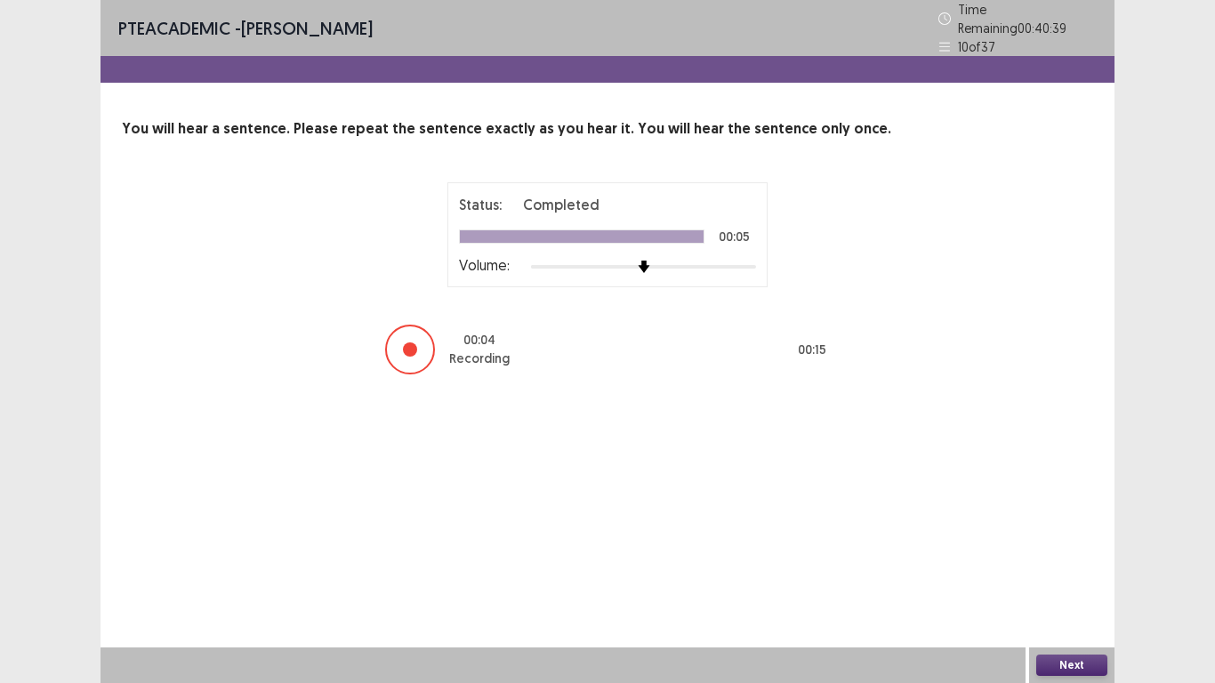
click at [1063, 605] on button "Next" at bounding box center [1071, 665] width 71 height 21
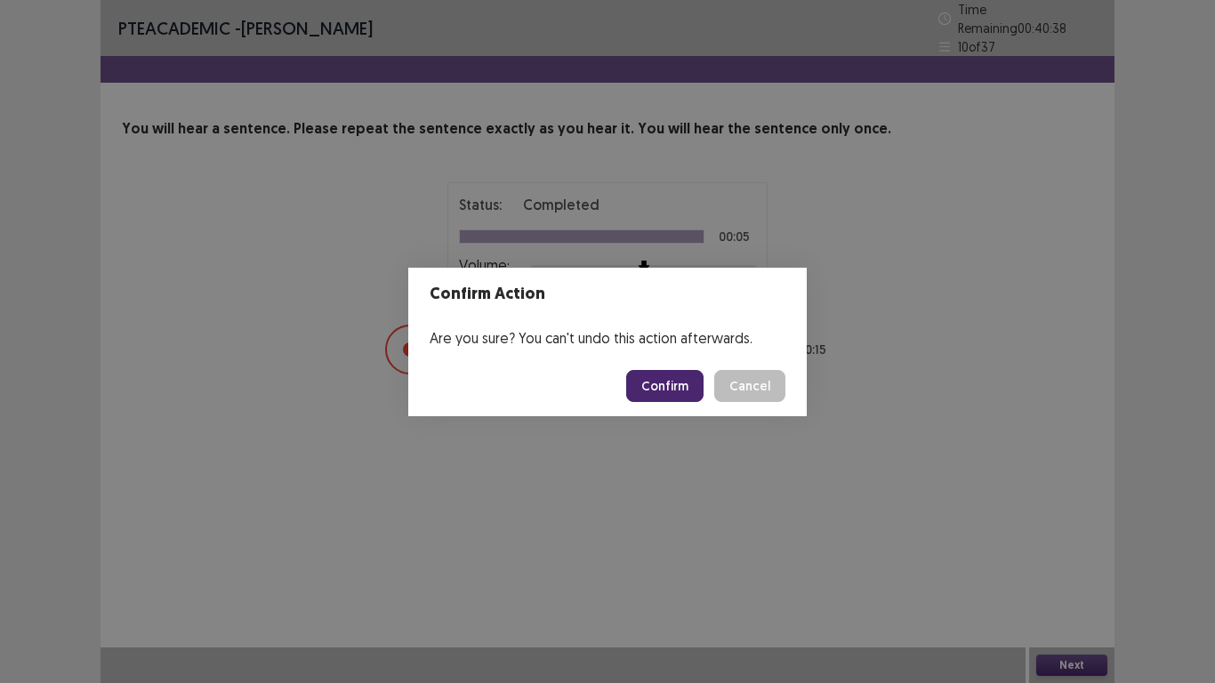
click at [672, 385] on button "Confirm" at bounding box center [664, 386] width 77 height 32
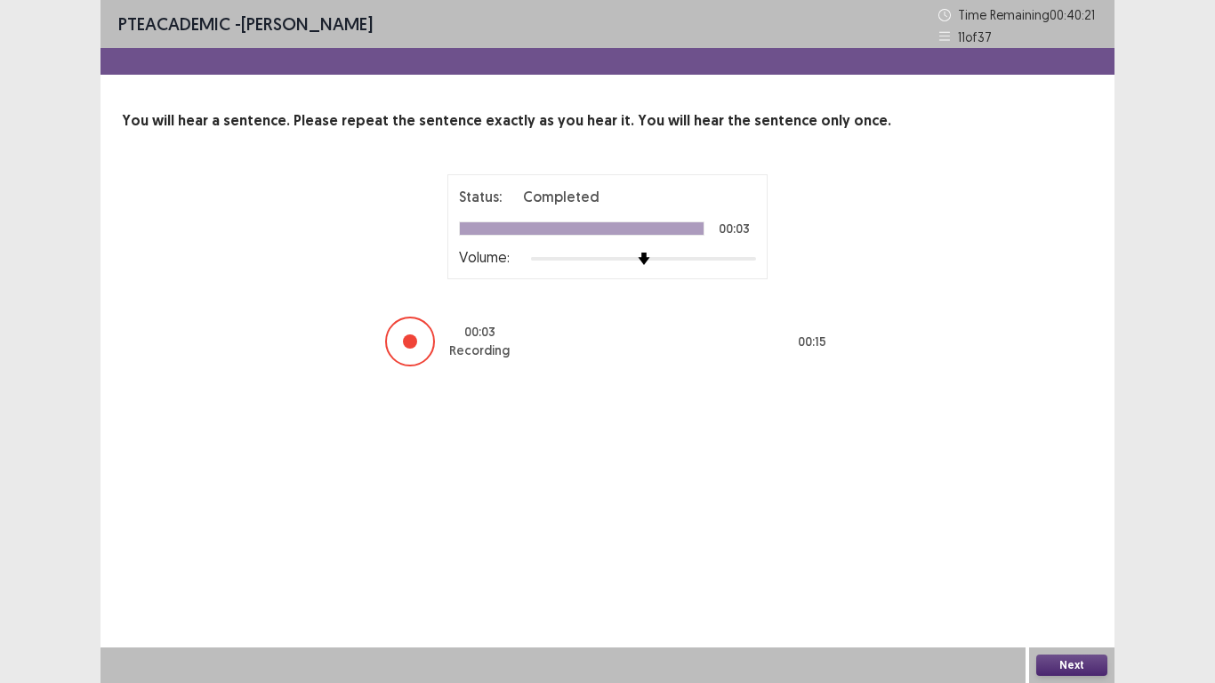
click at [1080, 605] on button "Next" at bounding box center [1071, 665] width 71 height 21
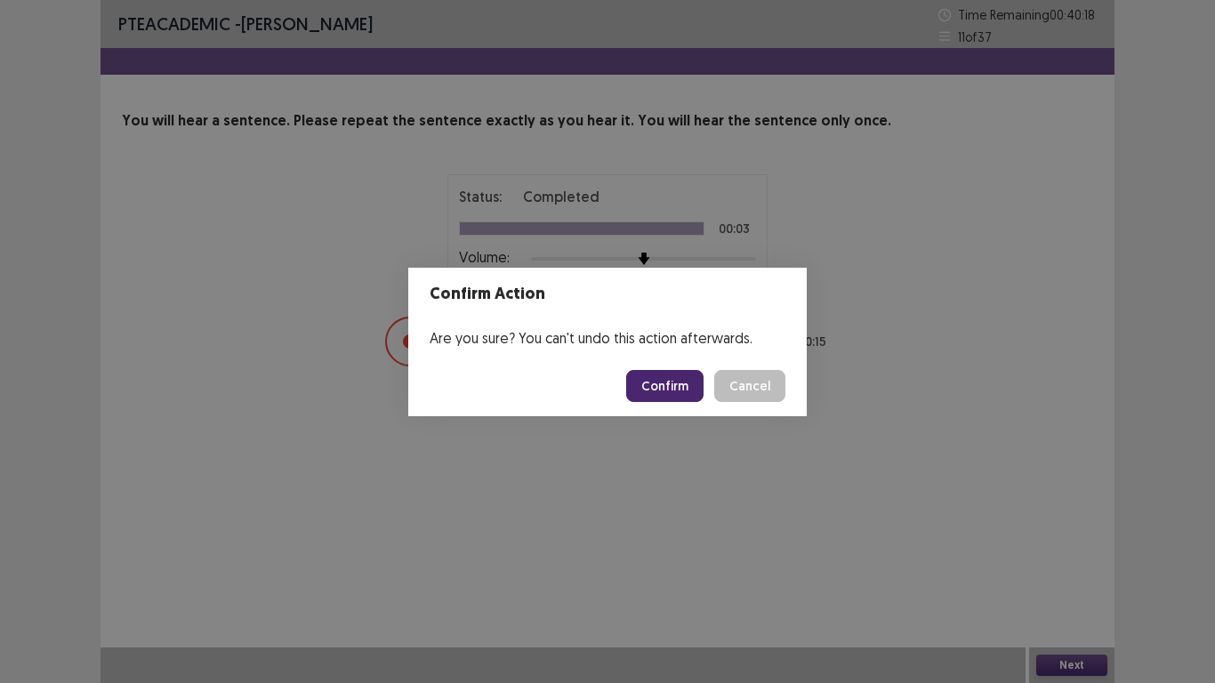
click at [662, 380] on button "Confirm" at bounding box center [664, 386] width 77 height 32
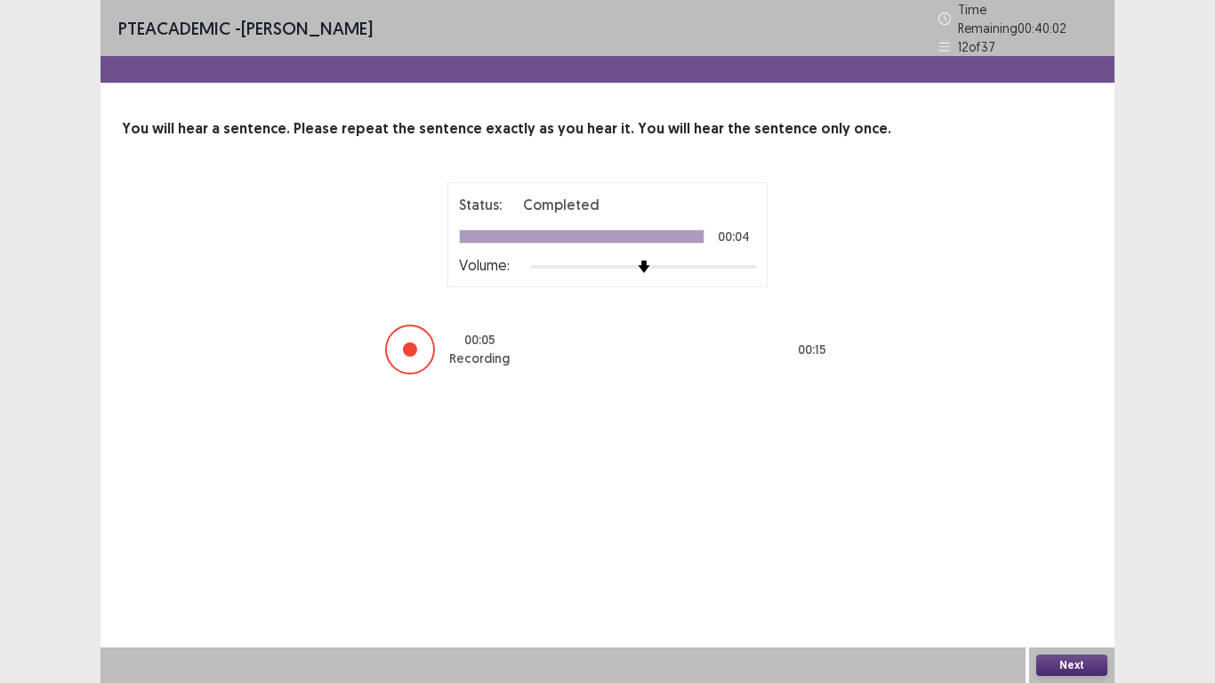
click at [1078, 605] on button "Next" at bounding box center [1071, 665] width 71 height 21
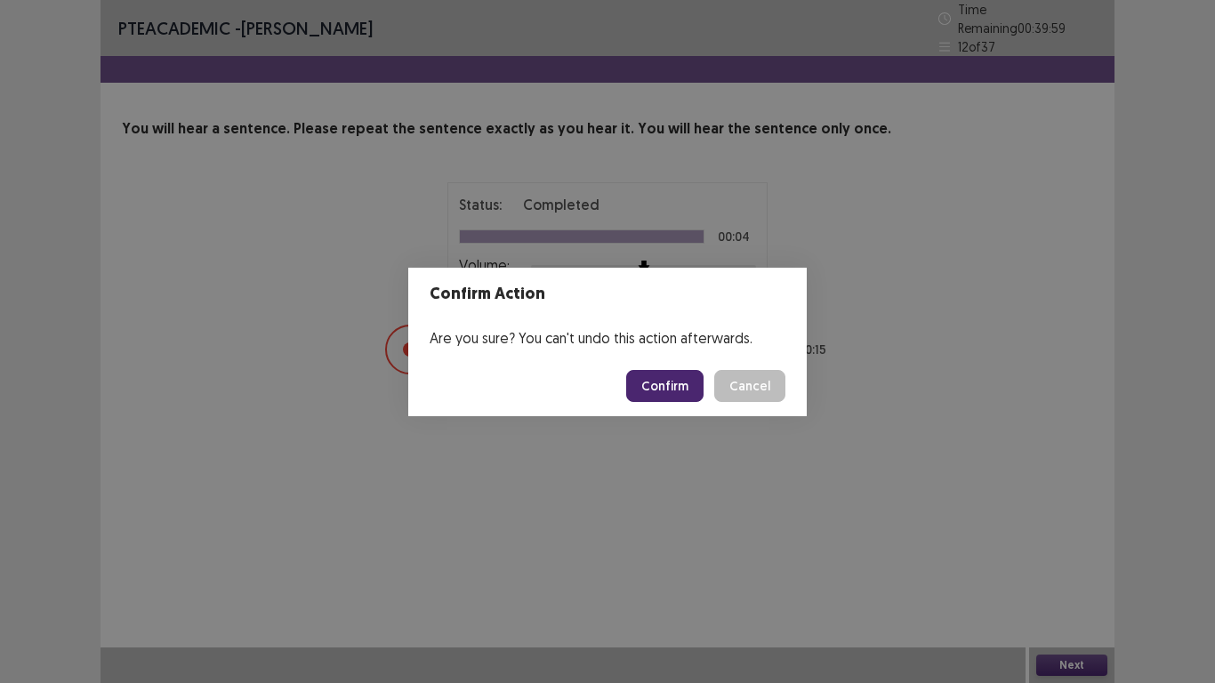
click at [676, 392] on button "Confirm" at bounding box center [664, 386] width 77 height 32
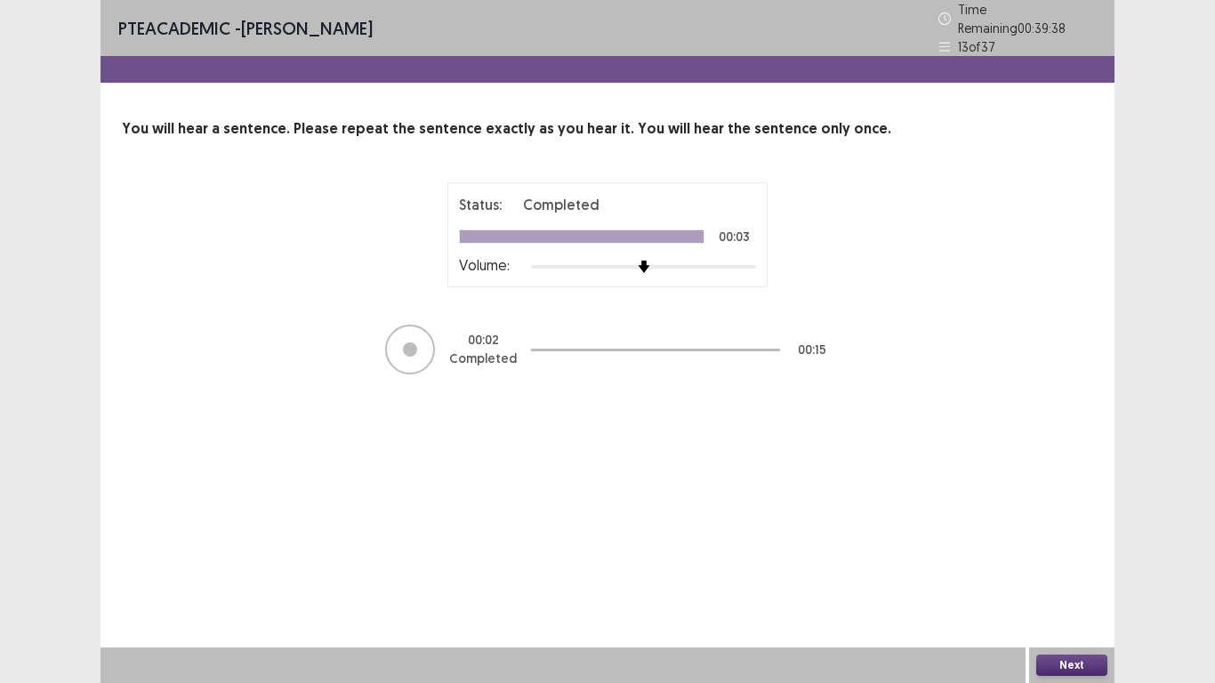
click at [1087, 605] on button "Next" at bounding box center [1071, 665] width 71 height 21
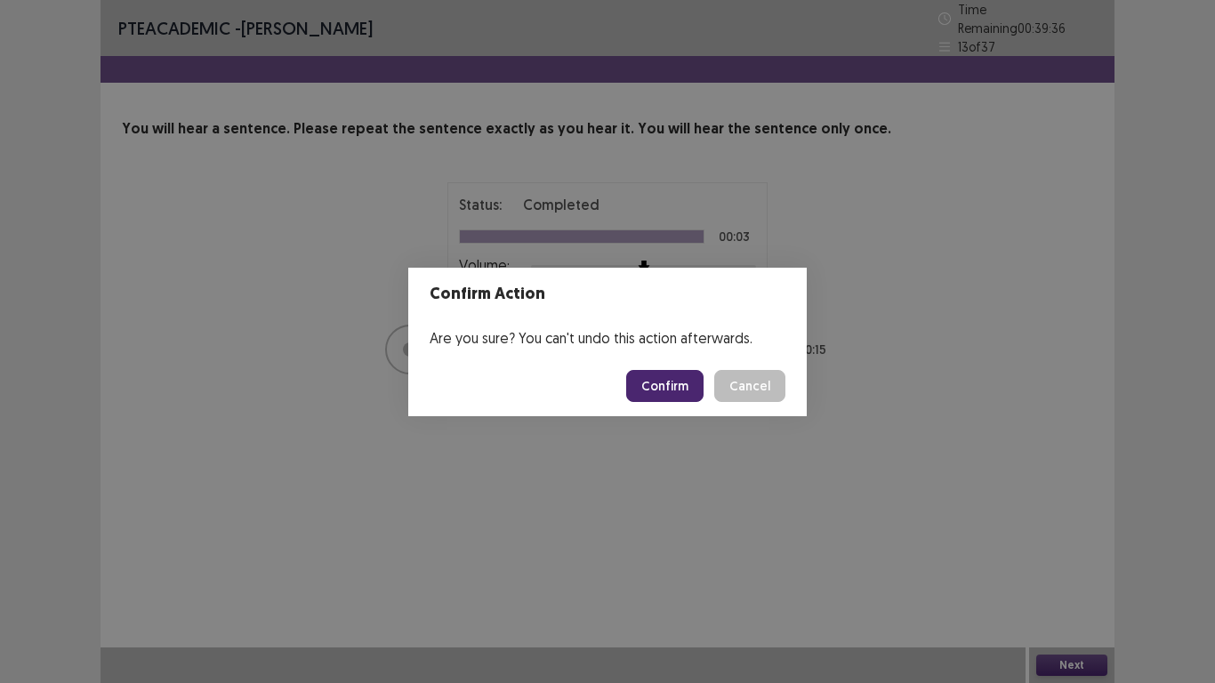
click at [674, 399] on button "Confirm" at bounding box center [664, 386] width 77 height 32
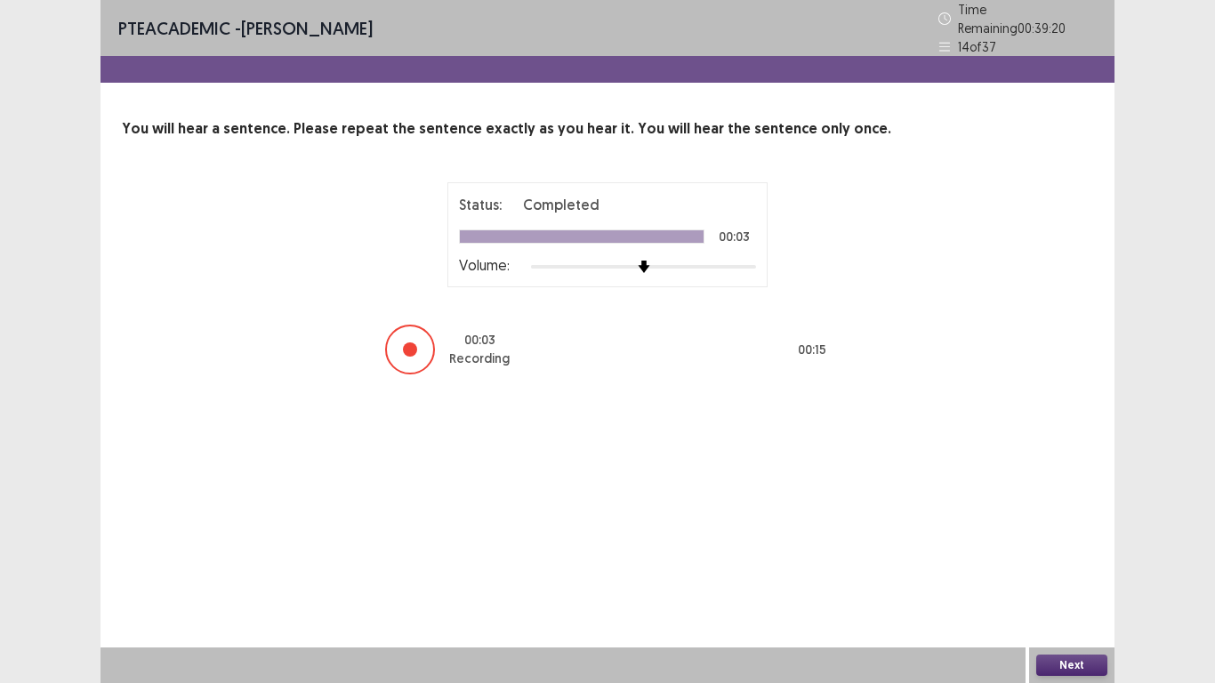
click at [1077, 605] on button "Next" at bounding box center [1071, 665] width 71 height 21
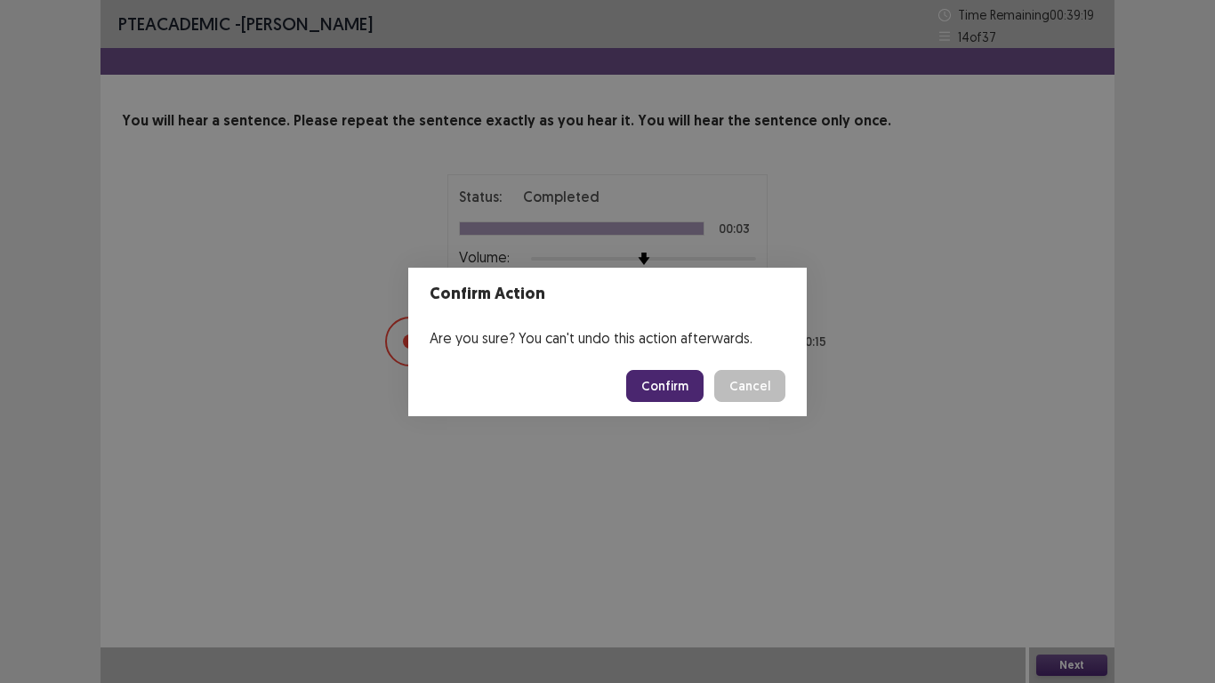
click at [673, 378] on button "Confirm" at bounding box center [664, 386] width 77 height 32
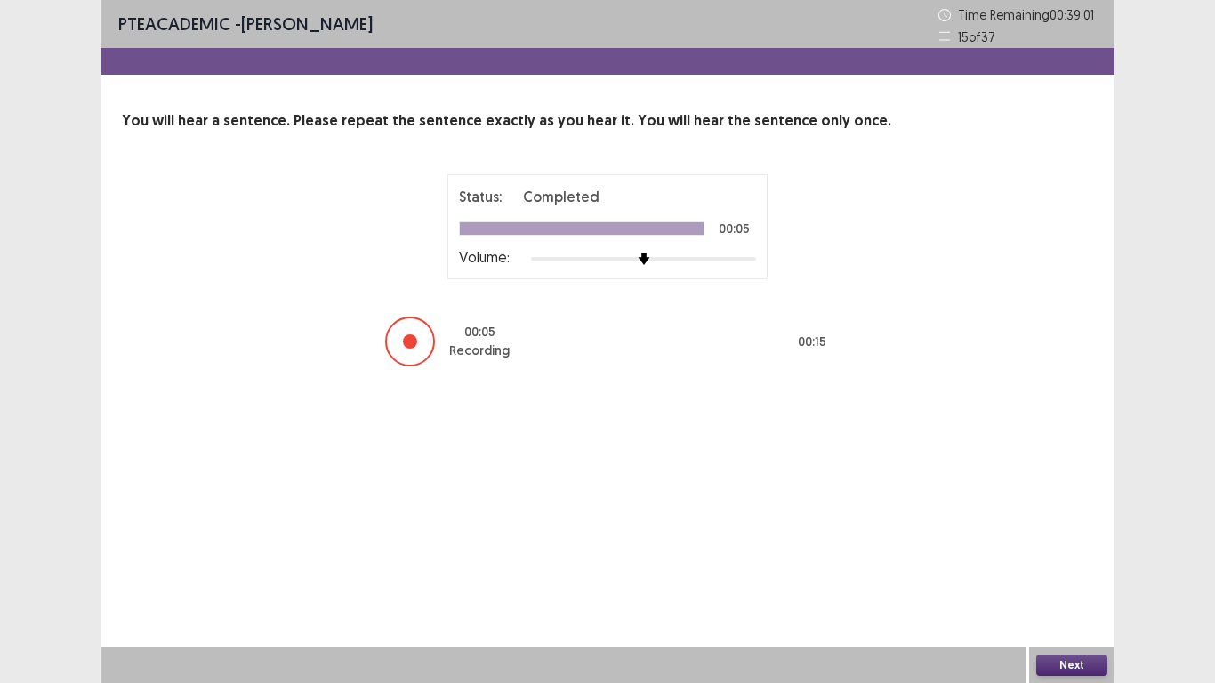
click at [1085, 605] on button "Next" at bounding box center [1071, 665] width 71 height 21
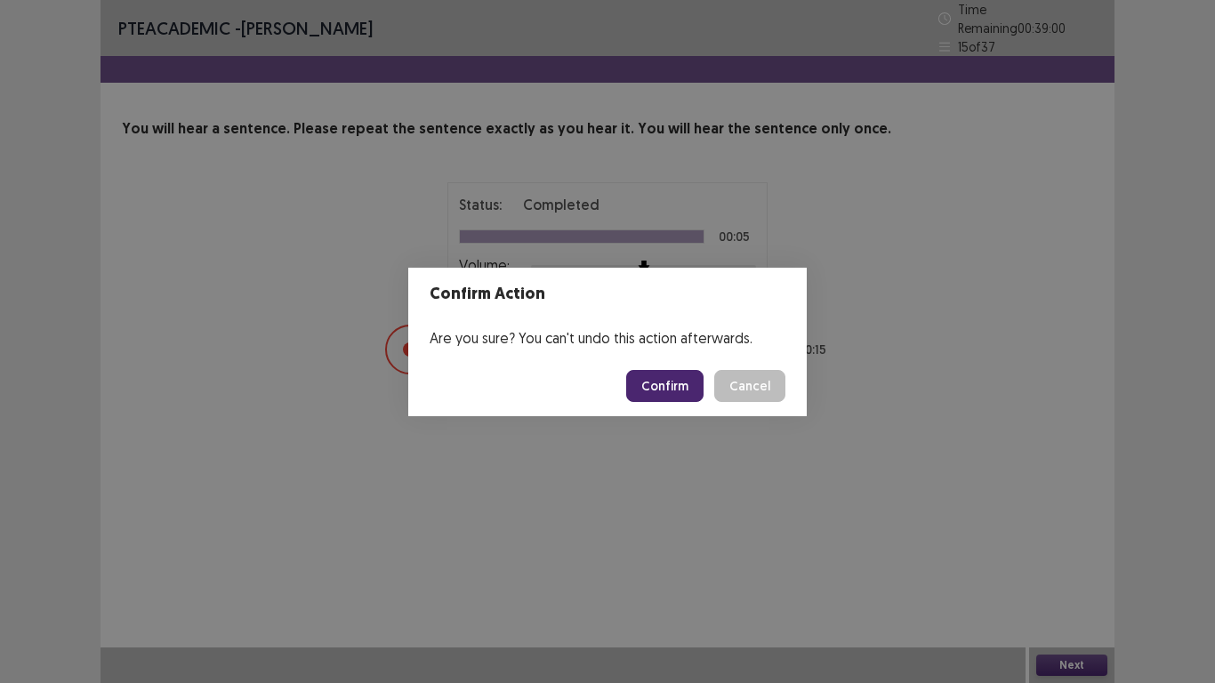
click at [670, 375] on button "Confirm" at bounding box center [664, 386] width 77 height 32
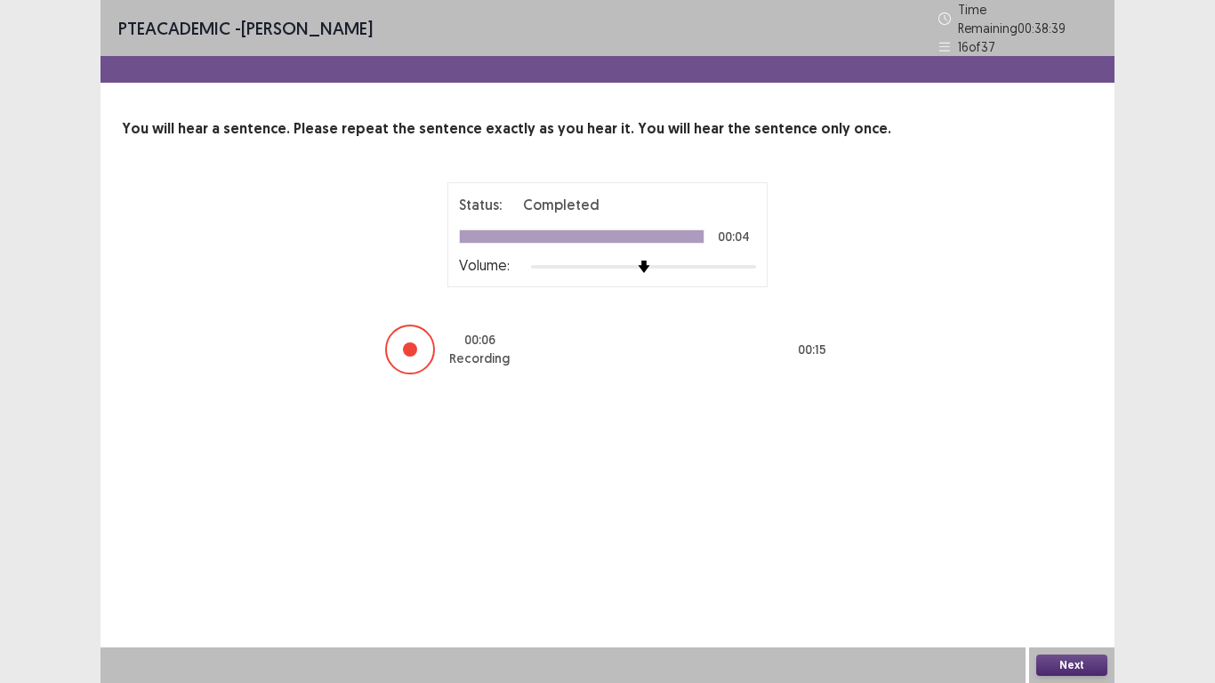
click at [1077, 605] on button "Next" at bounding box center [1071, 665] width 71 height 21
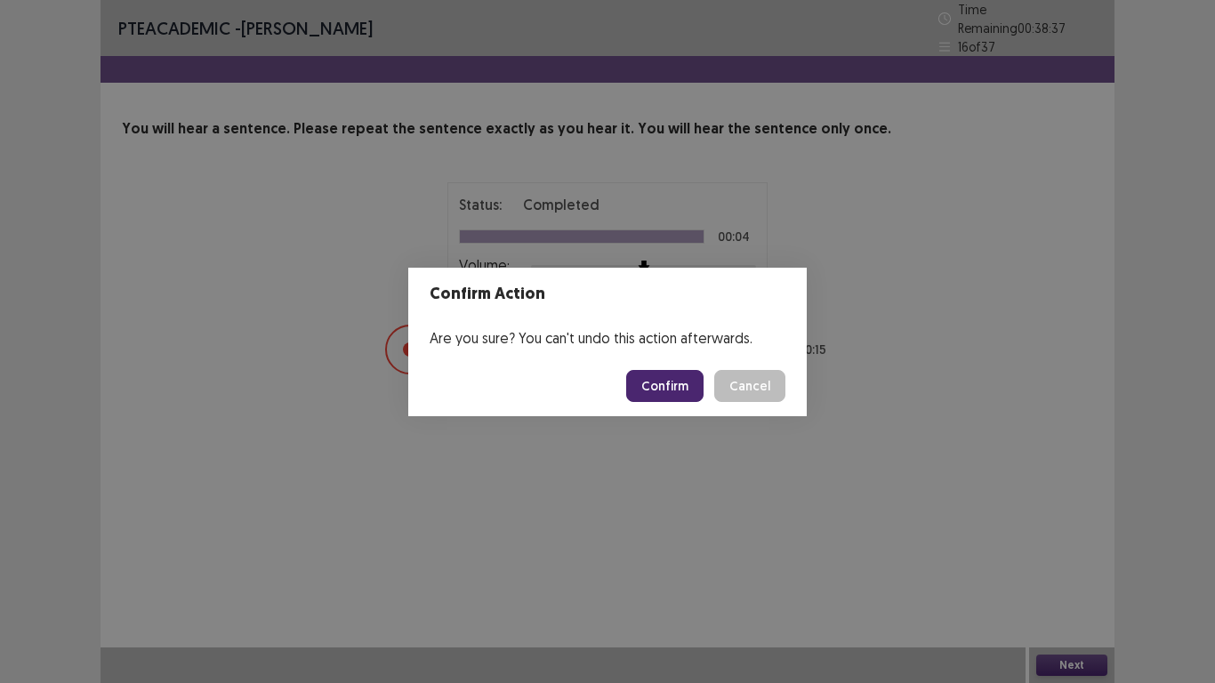
click at [689, 383] on button "Confirm" at bounding box center [664, 386] width 77 height 32
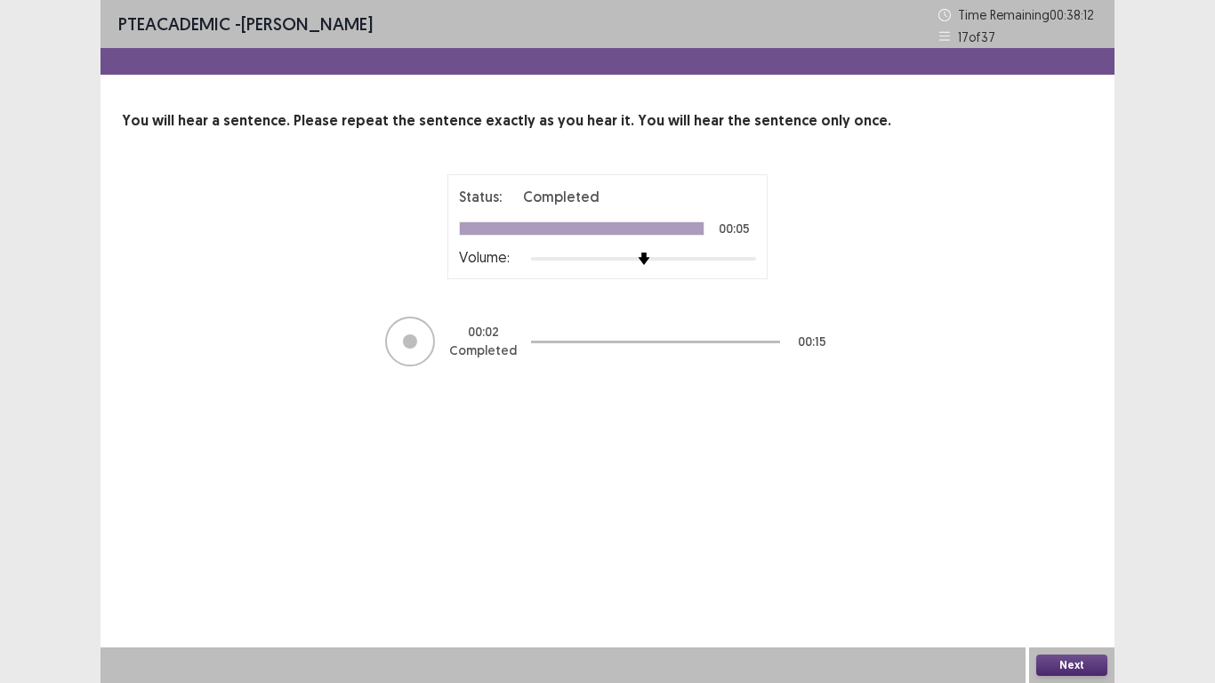
click at [1062, 605] on button "Next" at bounding box center [1071, 665] width 71 height 21
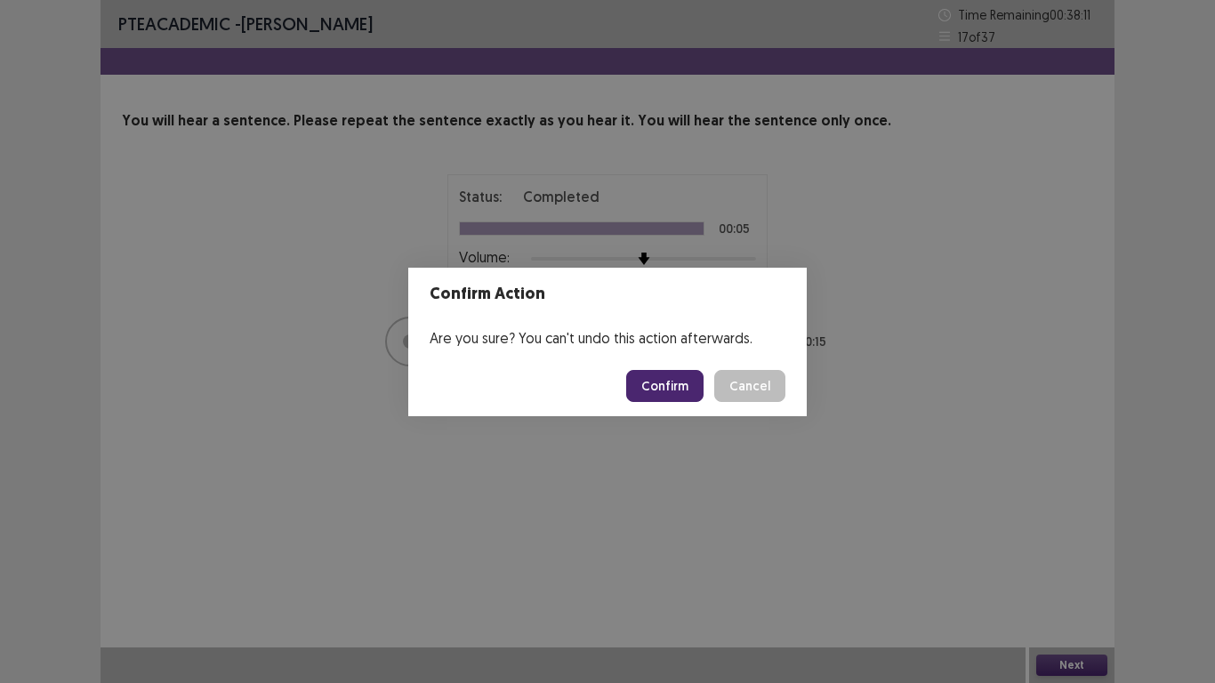
click at [689, 392] on button "Confirm" at bounding box center [664, 386] width 77 height 32
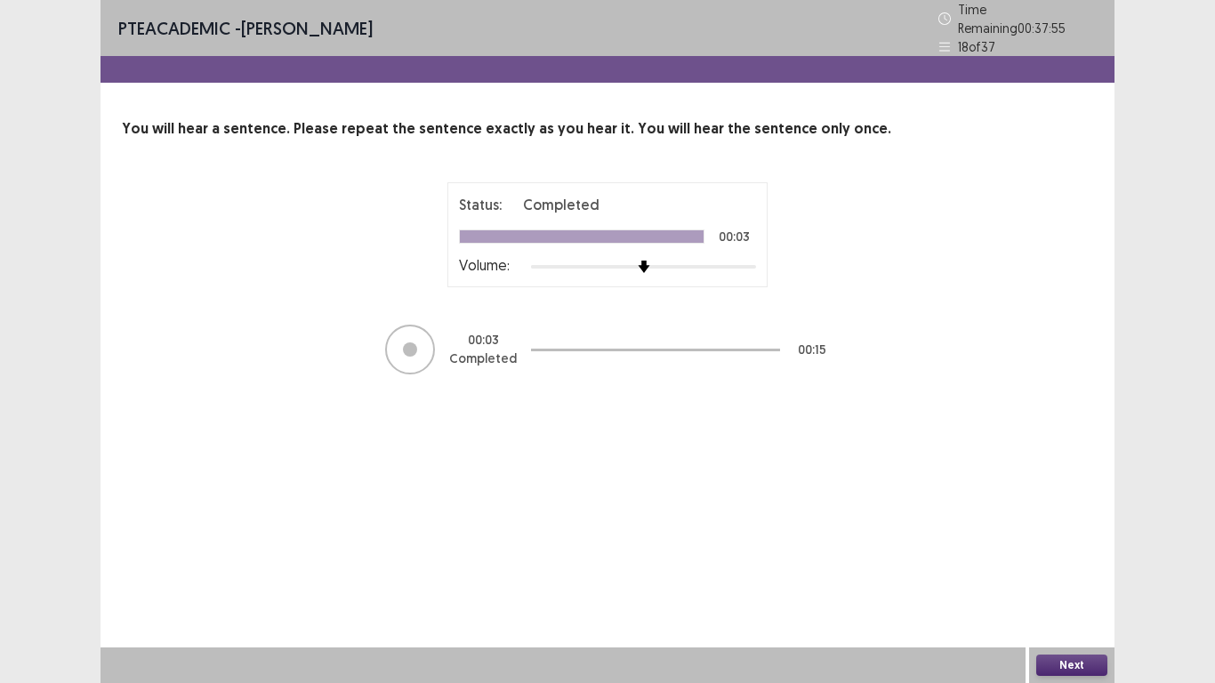
click at [1077, 605] on button "Next" at bounding box center [1071, 665] width 71 height 21
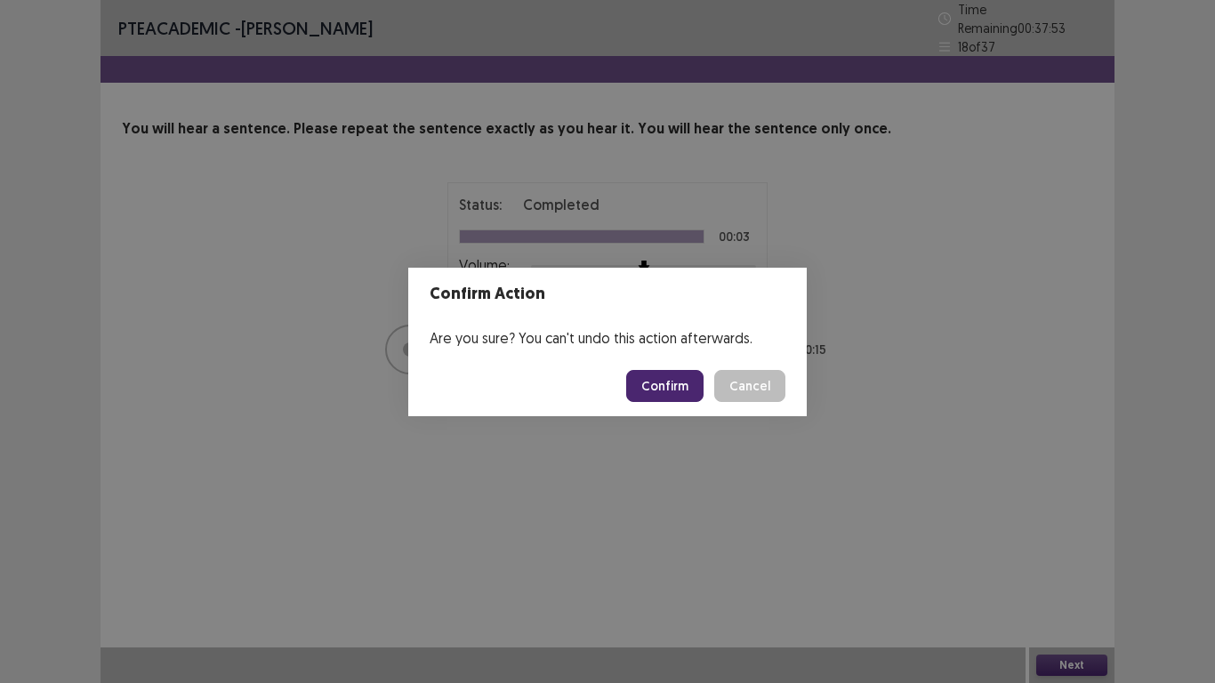
click at [667, 390] on button "Confirm" at bounding box center [664, 386] width 77 height 32
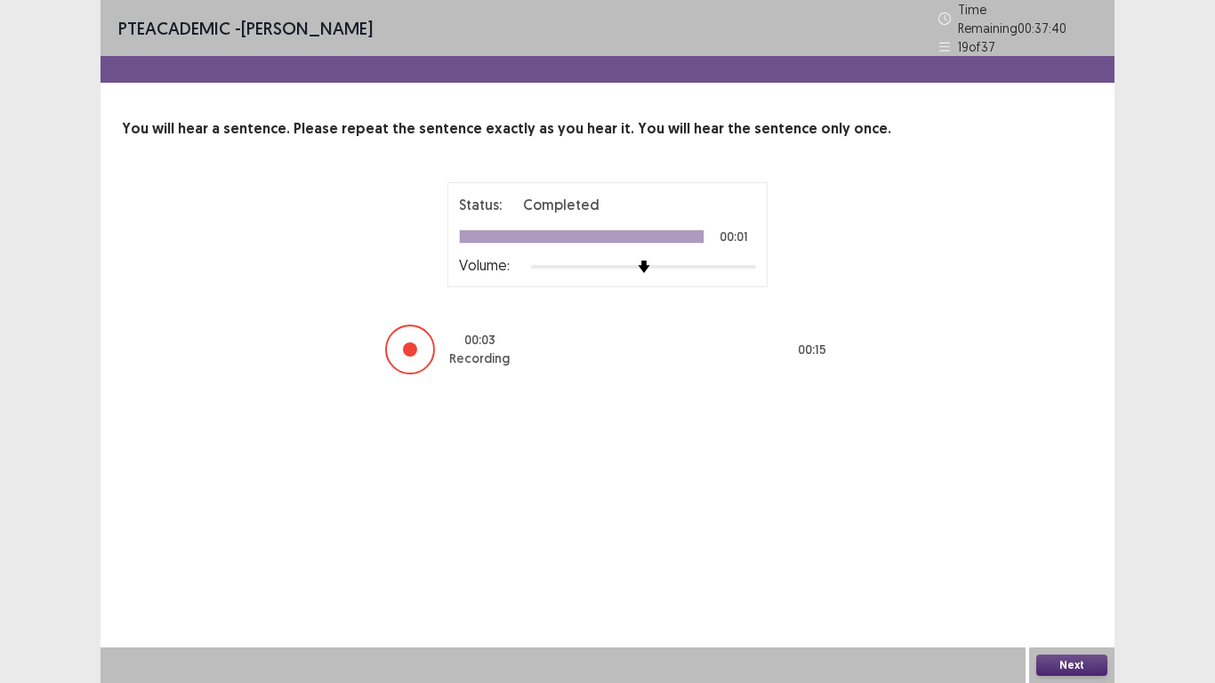
click at [1076, 605] on button "Next" at bounding box center [1071, 665] width 71 height 21
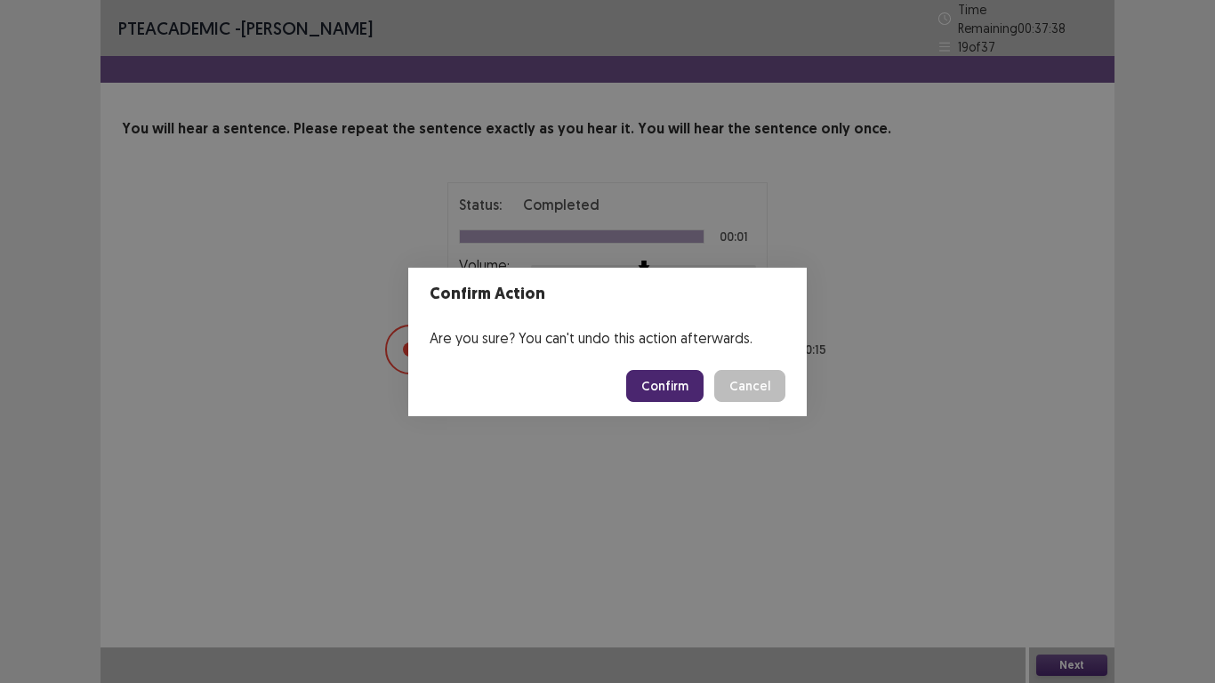
click at [664, 374] on button "Confirm" at bounding box center [664, 386] width 77 height 32
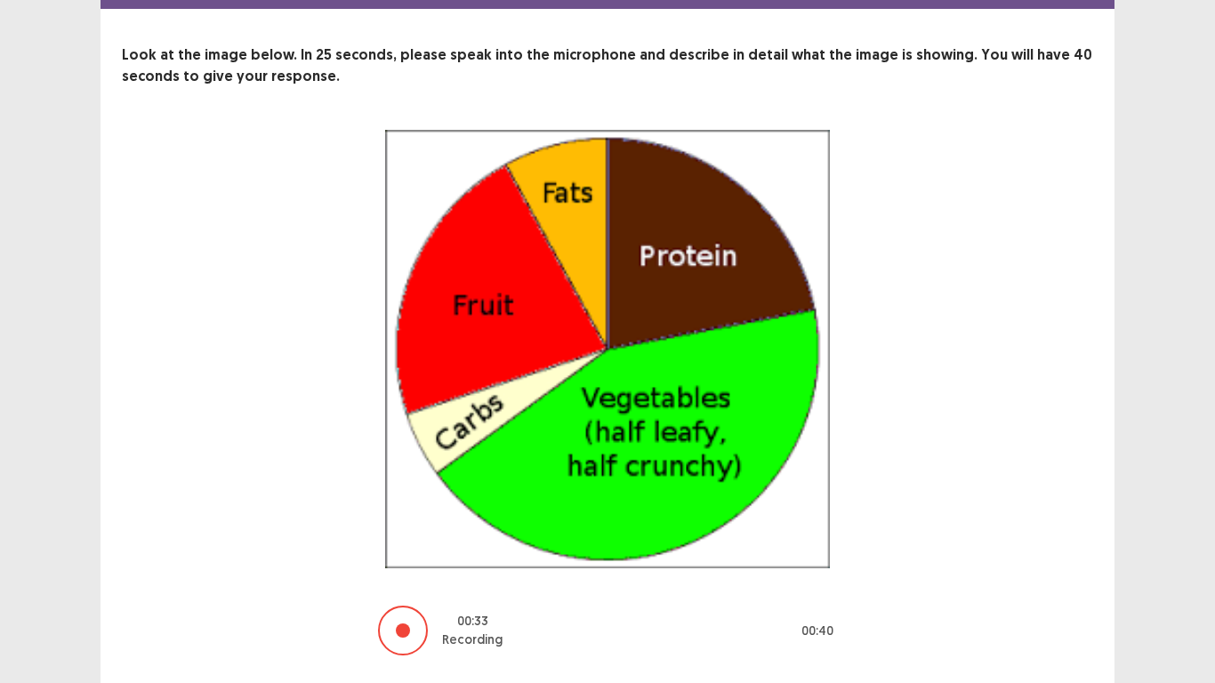
scroll to position [51, 0]
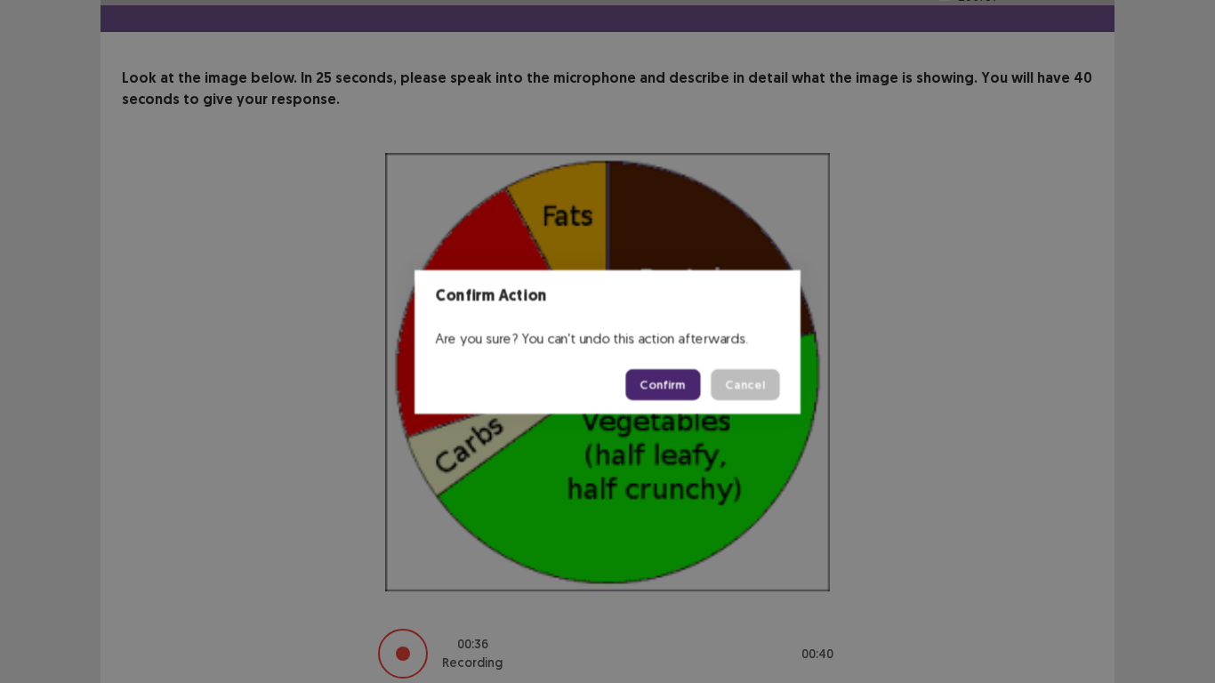
scroll to position [118, 0]
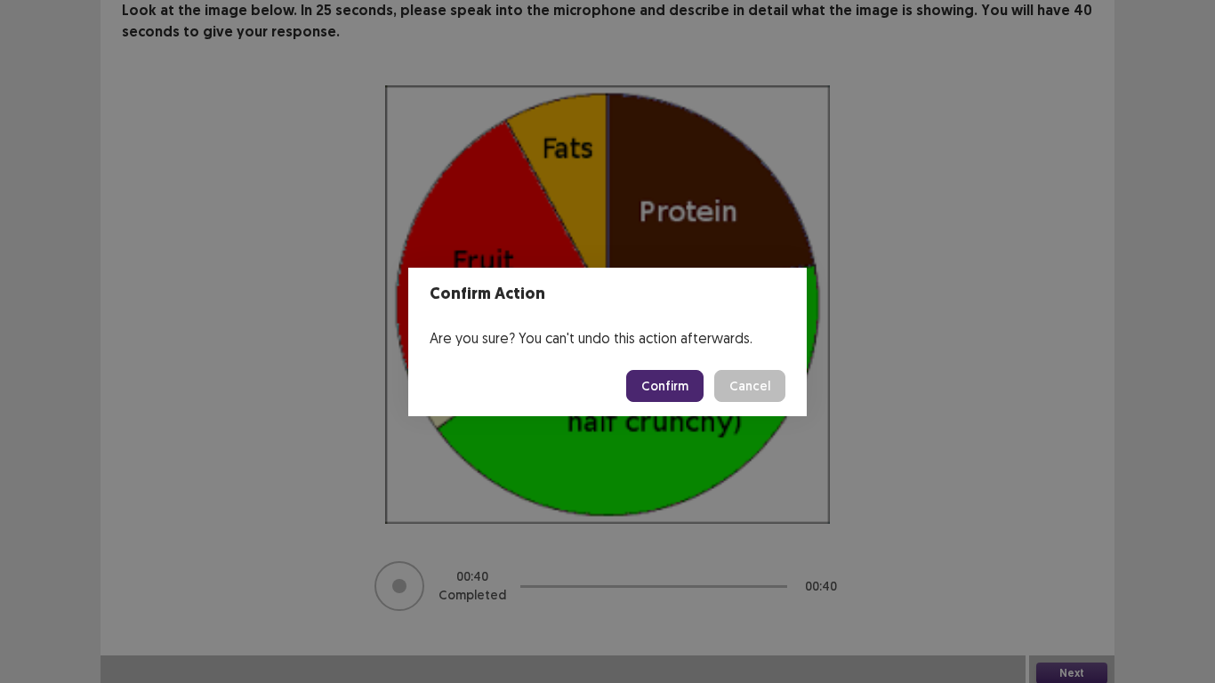
click at [686, 400] on button "Confirm" at bounding box center [664, 386] width 77 height 32
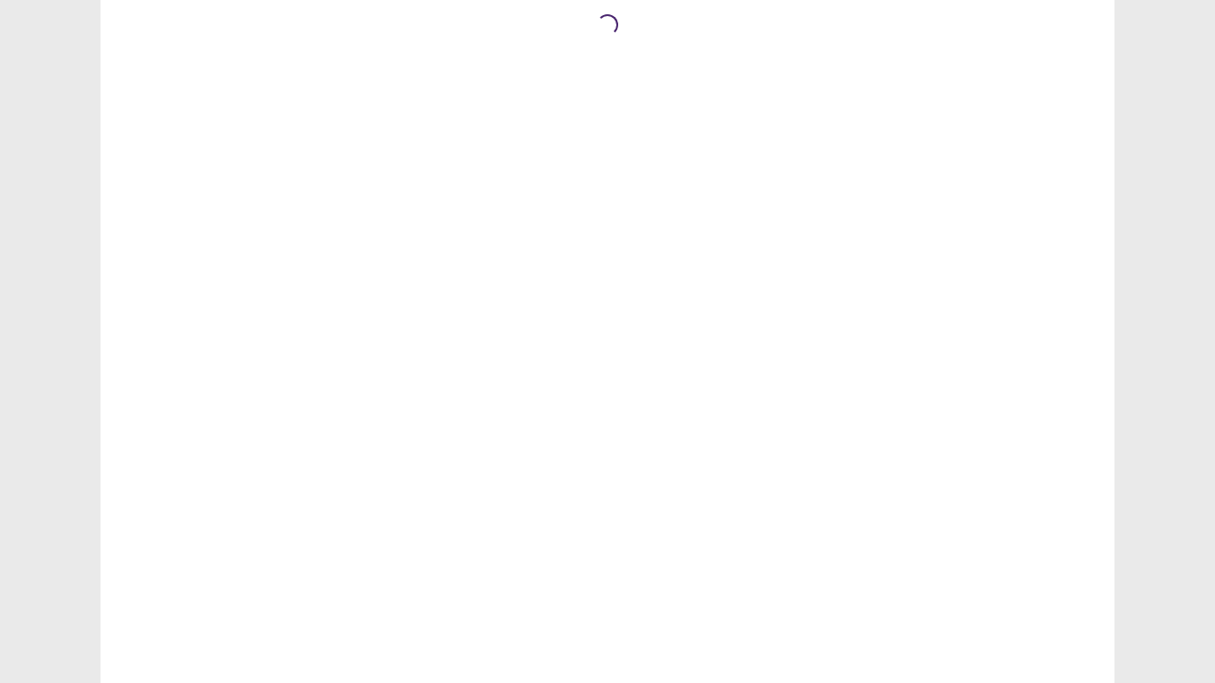
scroll to position [0, 0]
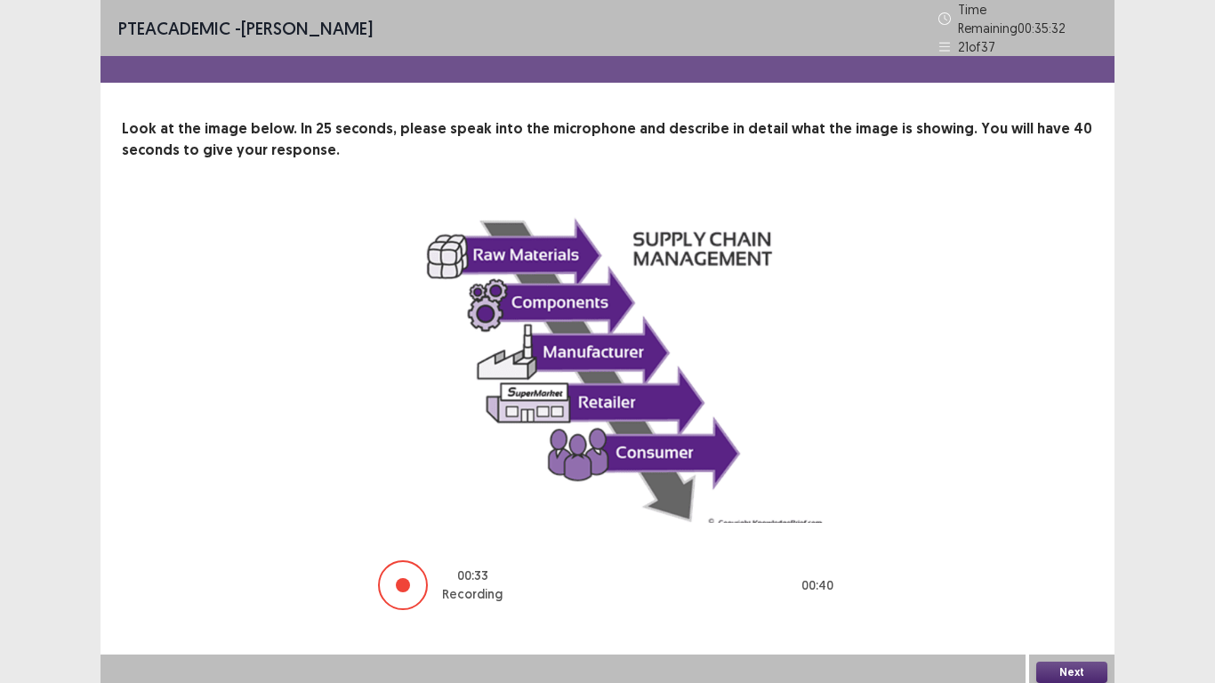
click at [1081, 605] on button "Next" at bounding box center [1071, 672] width 71 height 21
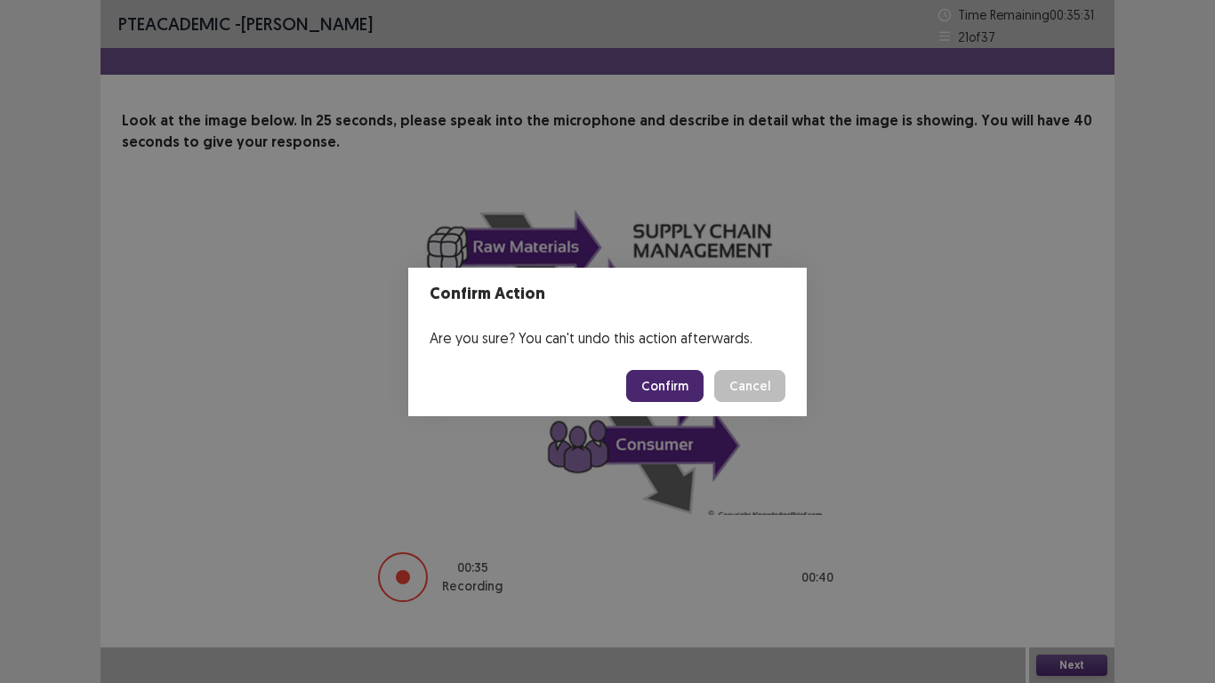
click at [667, 393] on button "Confirm" at bounding box center [664, 386] width 77 height 32
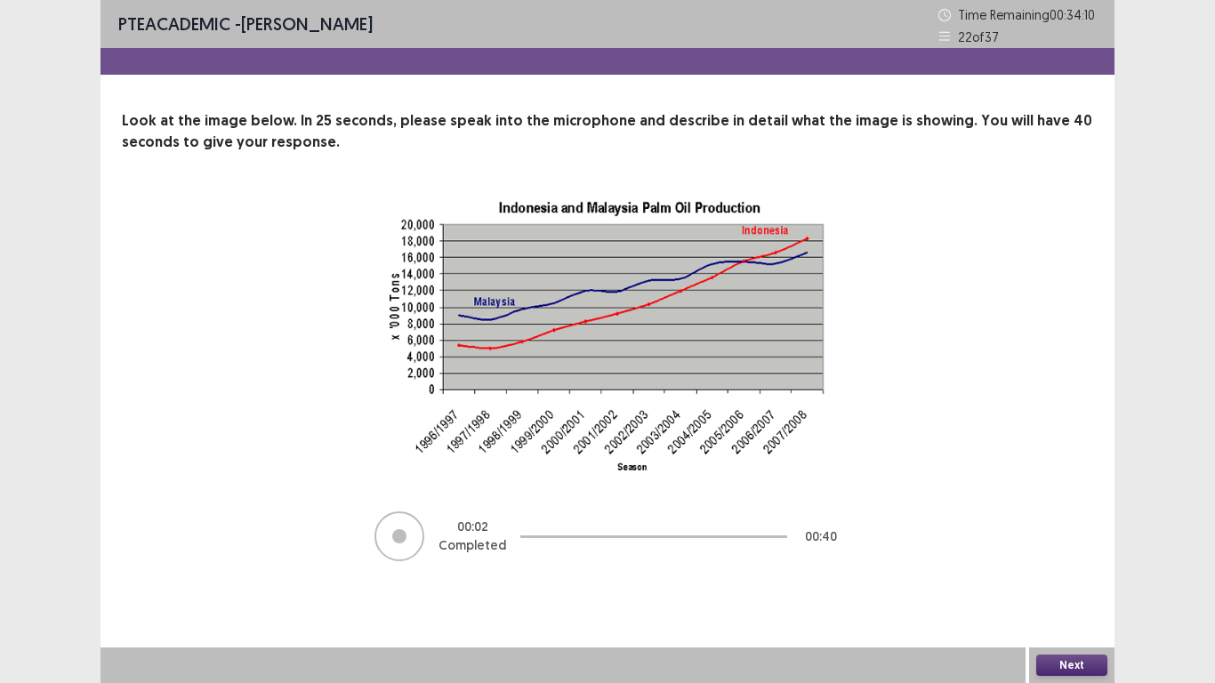
click at [1077, 605] on button "Next" at bounding box center [1071, 665] width 71 height 21
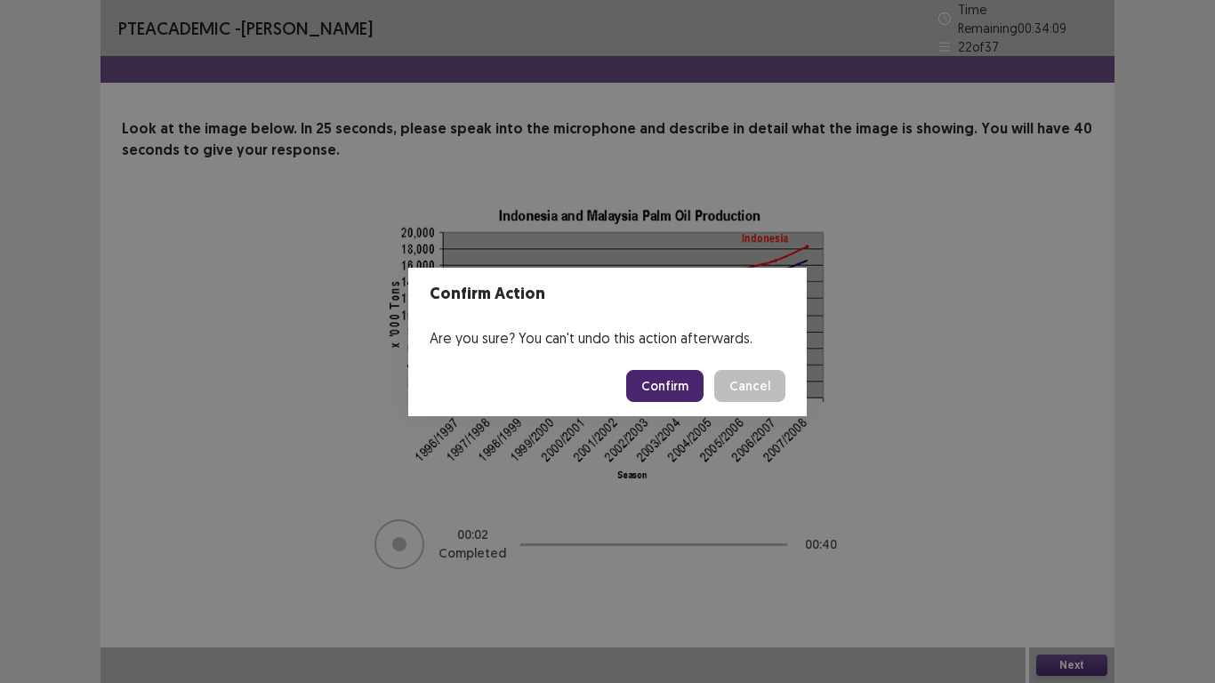
click at [685, 388] on button "Confirm" at bounding box center [664, 386] width 77 height 32
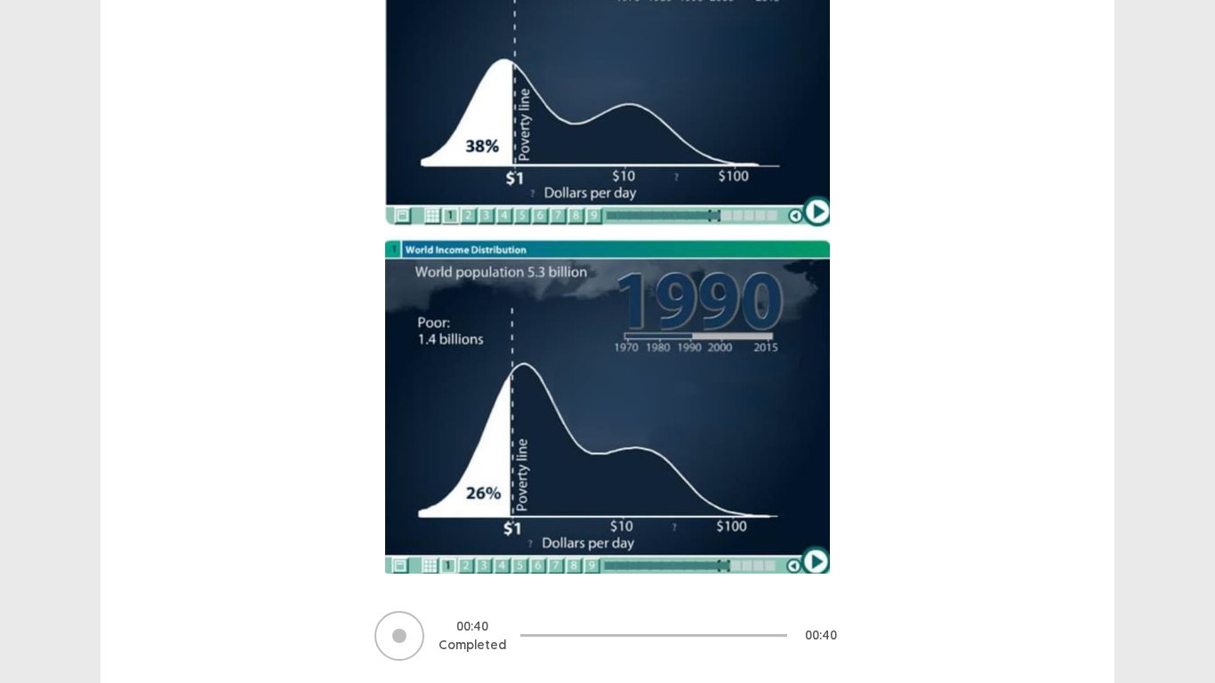
scroll to position [360, 0]
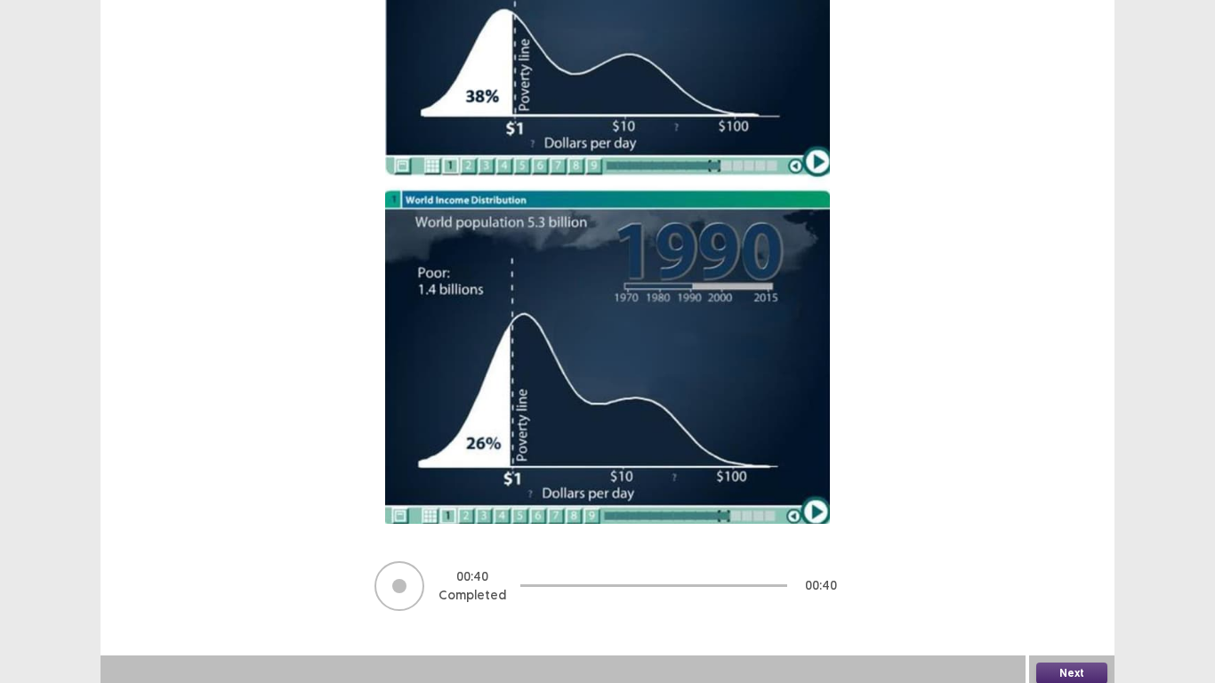
click at [1077, 605] on button "Next" at bounding box center [1071, 673] width 71 height 21
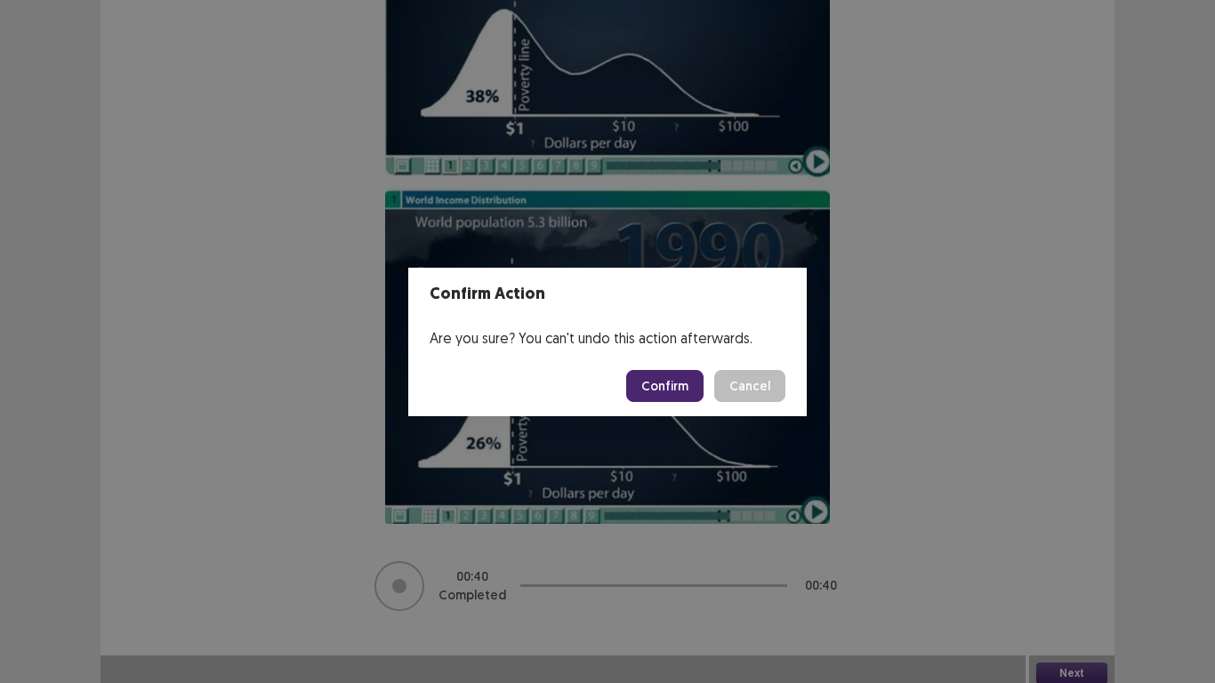
click at [657, 396] on button "Confirm" at bounding box center [664, 386] width 77 height 32
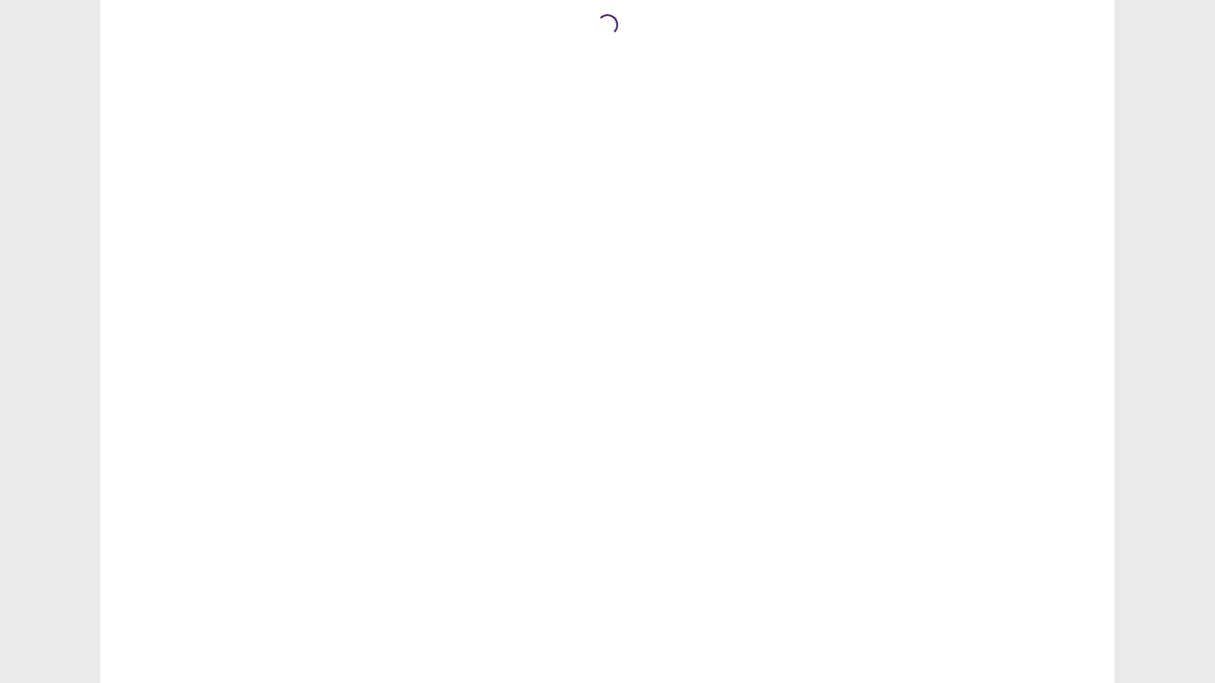
scroll to position [0, 0]
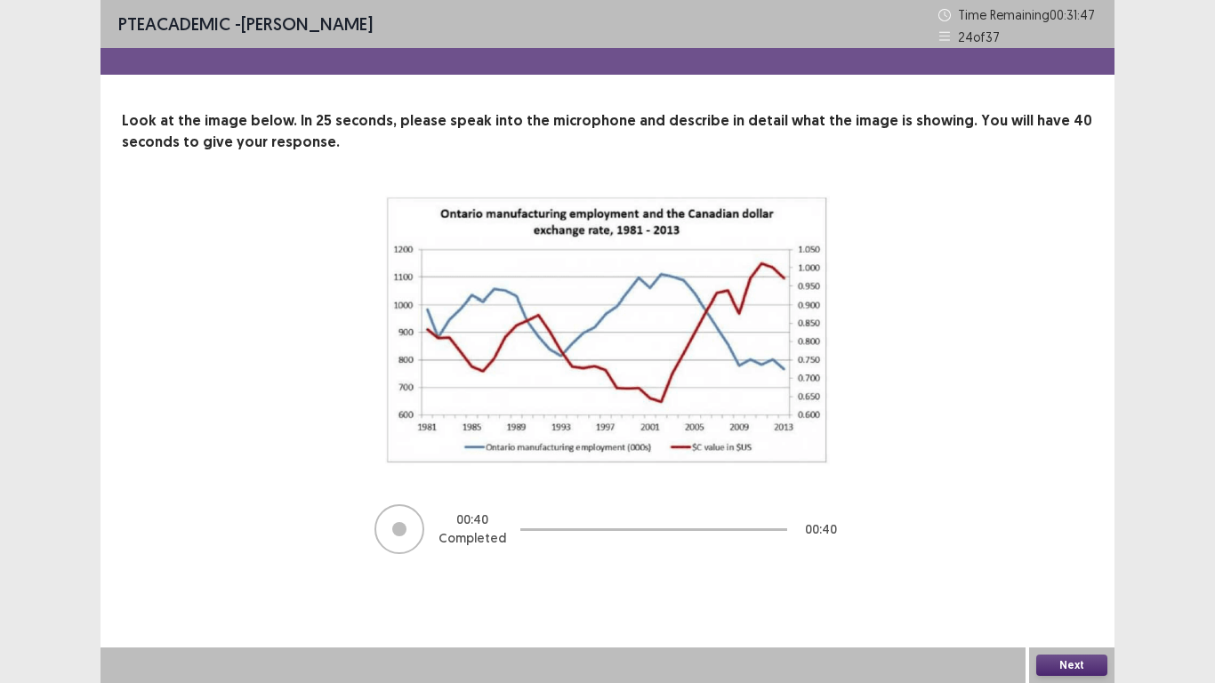
click at [1084, 605] on button "Next" at bounding box center [1071, 665] width 71 height 21
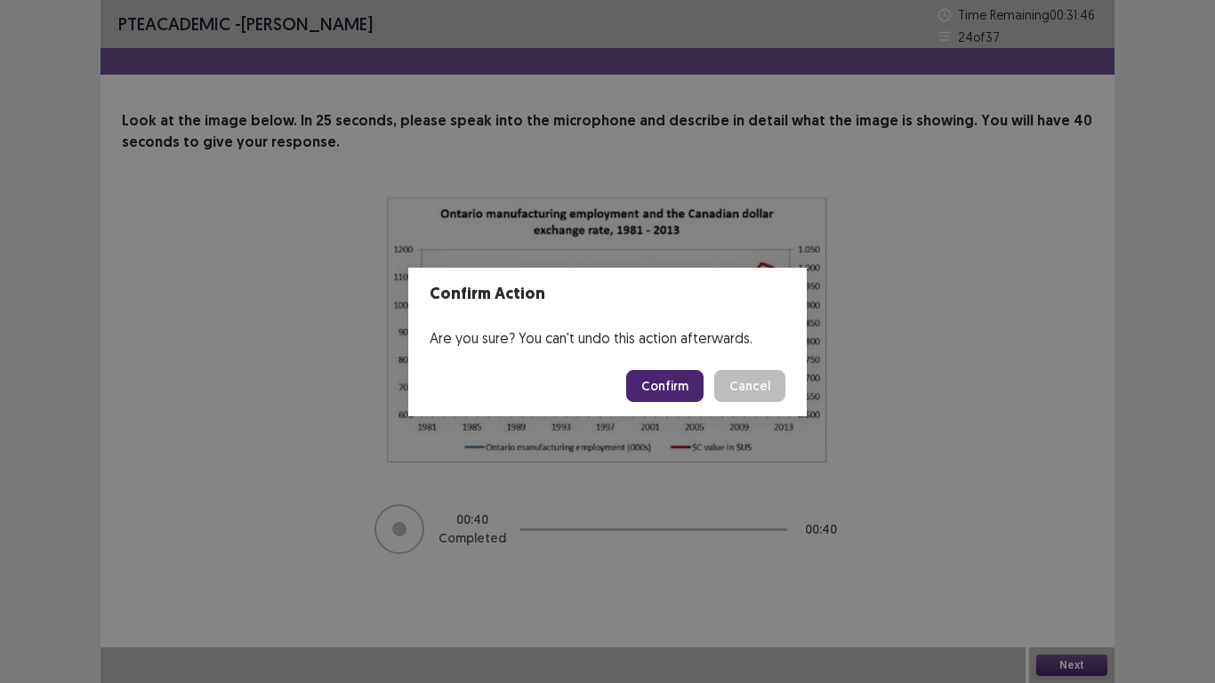
click at [654, 390] on button "Confirm" at bounding box center [664, 386] width 77 height 32
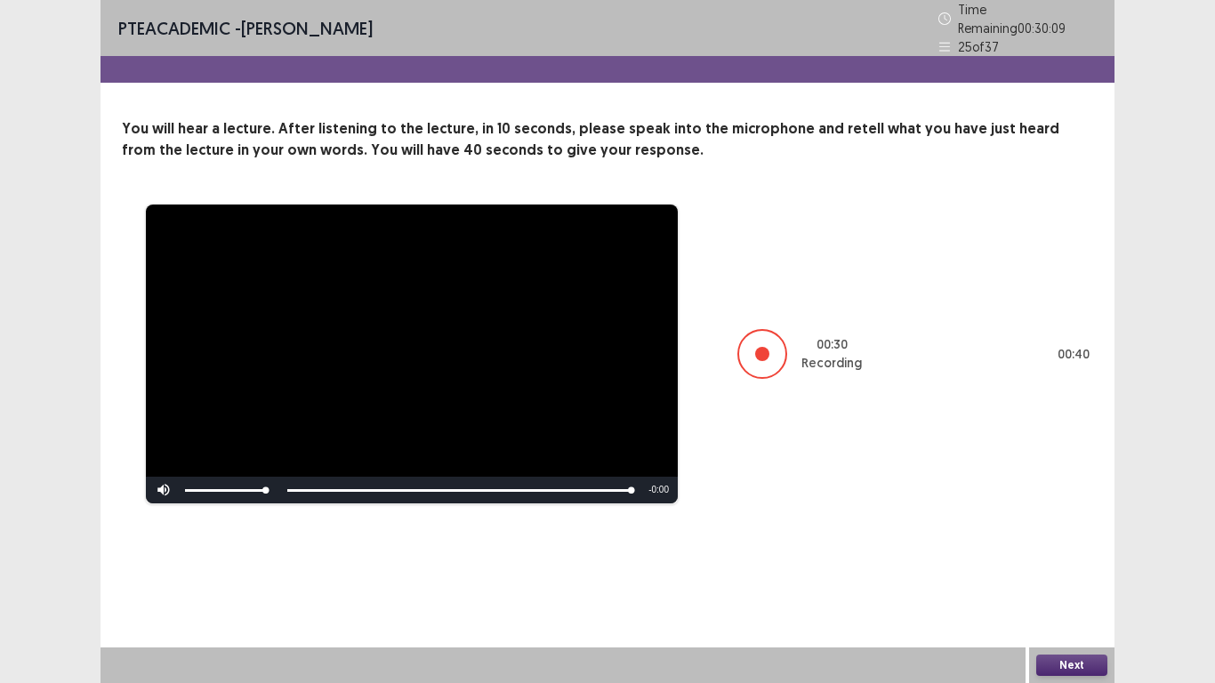
click at [1043, 605] on button "Next" at bounding box center [1071, 665] width 71 height 21
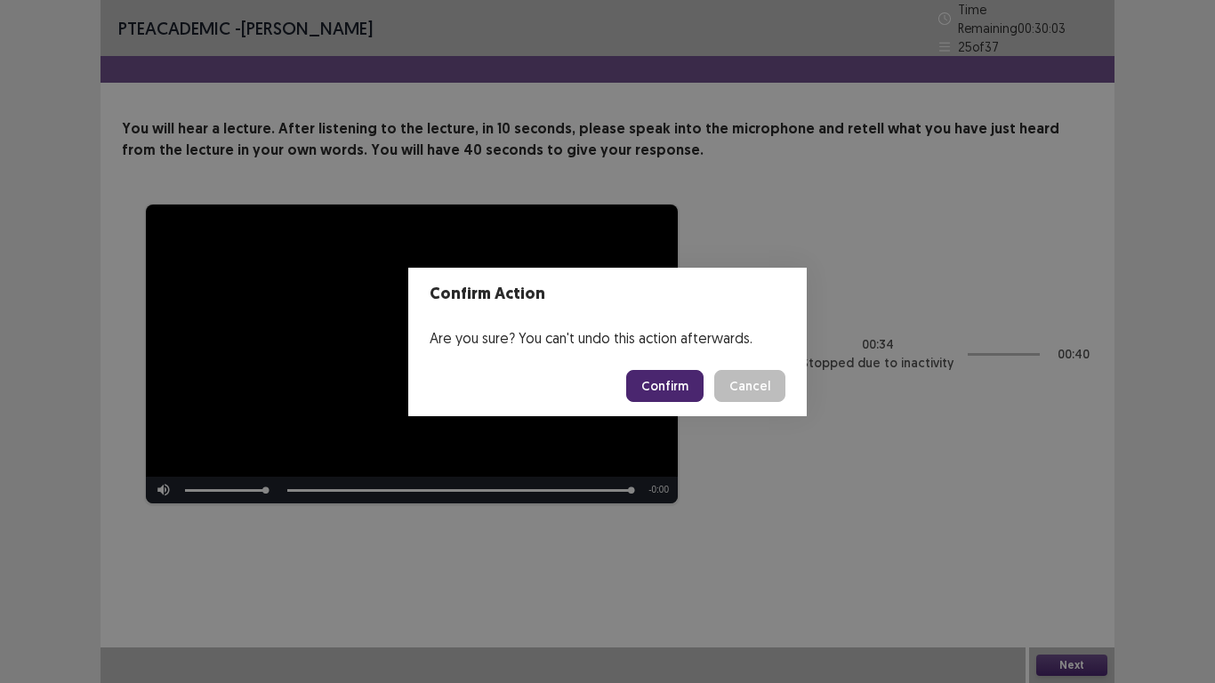
click at [666, 387] on button "Confirm" at bounding box center [664, 386] width 77 height 32
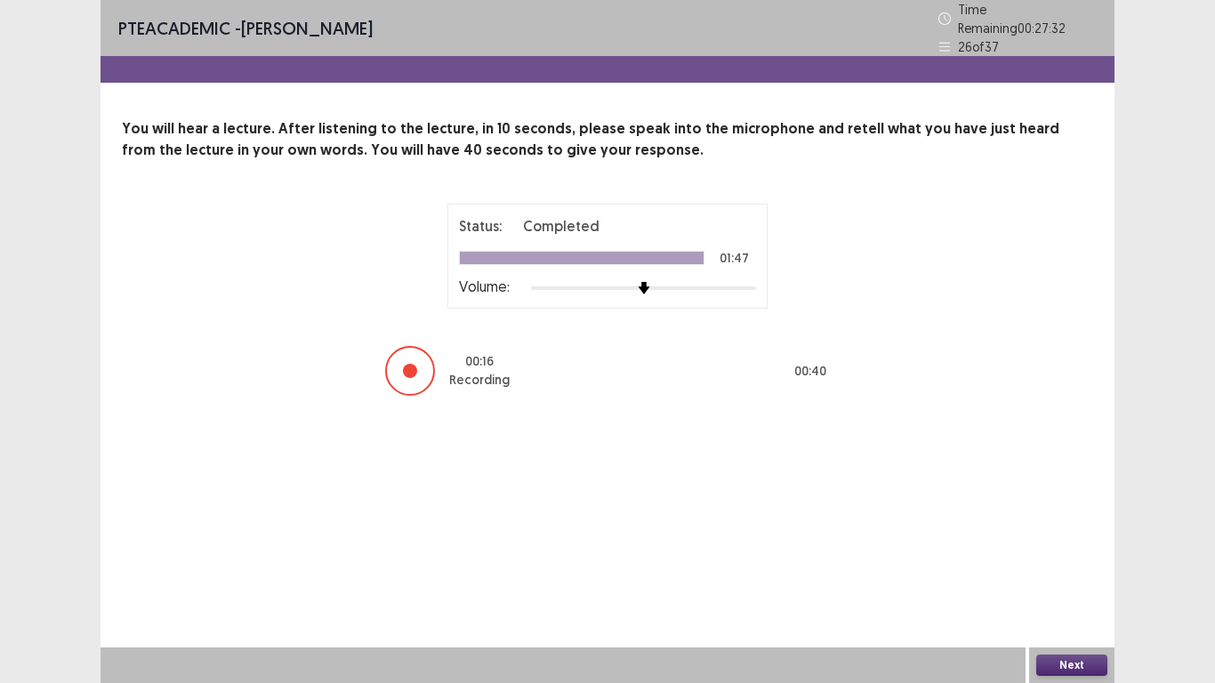
click at [1081, 605] on button "Next" at bounding box center [1071, 665] width 71 height 21
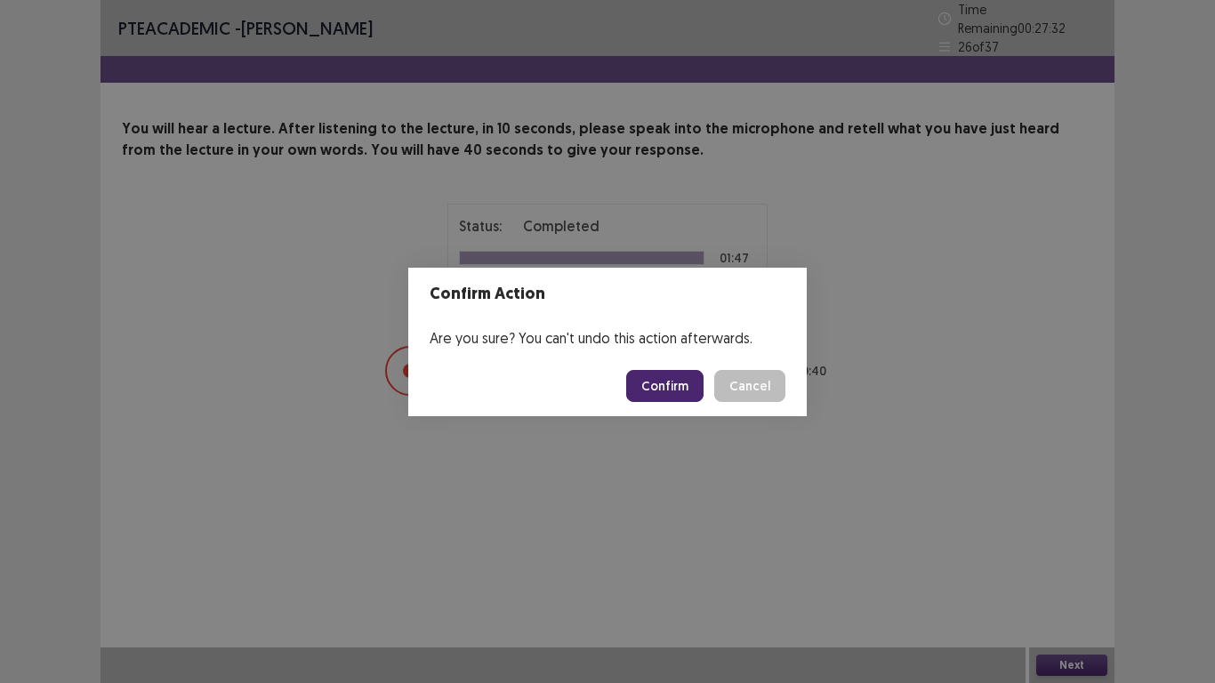
click at [680, 399] on button "Confirm" at bounding box center [664, 386] width 77 height 32
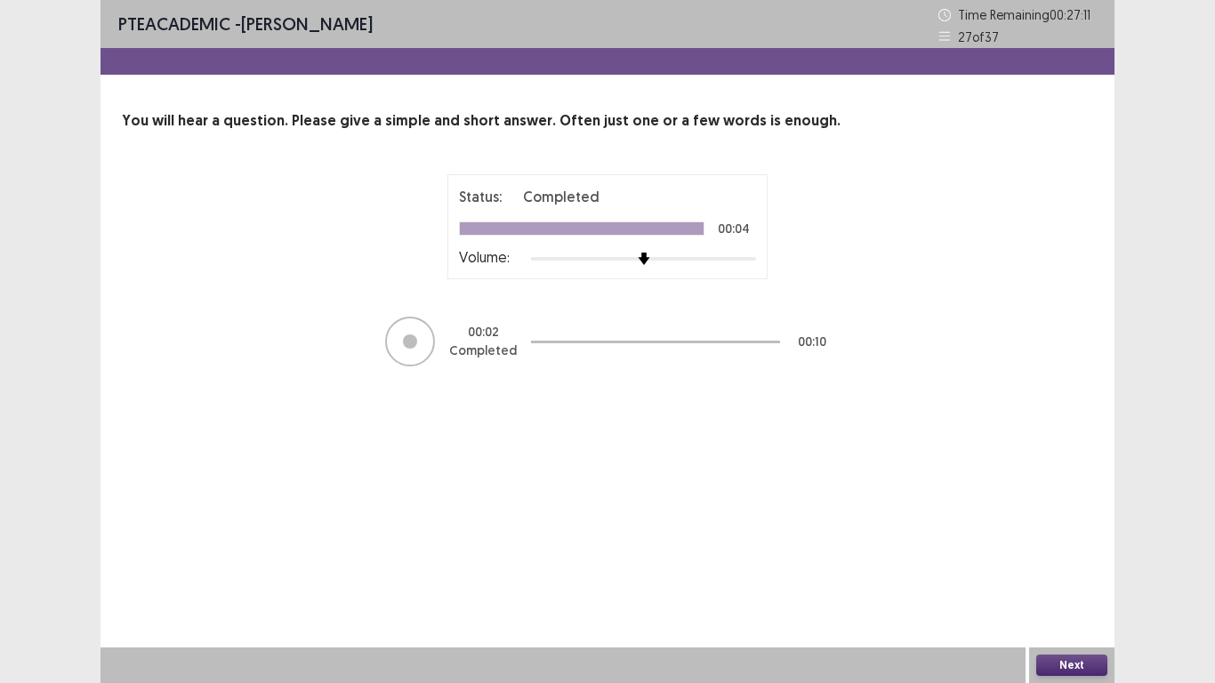
click at [1083, 605] on button "Next" at bounding box center [1071, 665] width 71 height 21
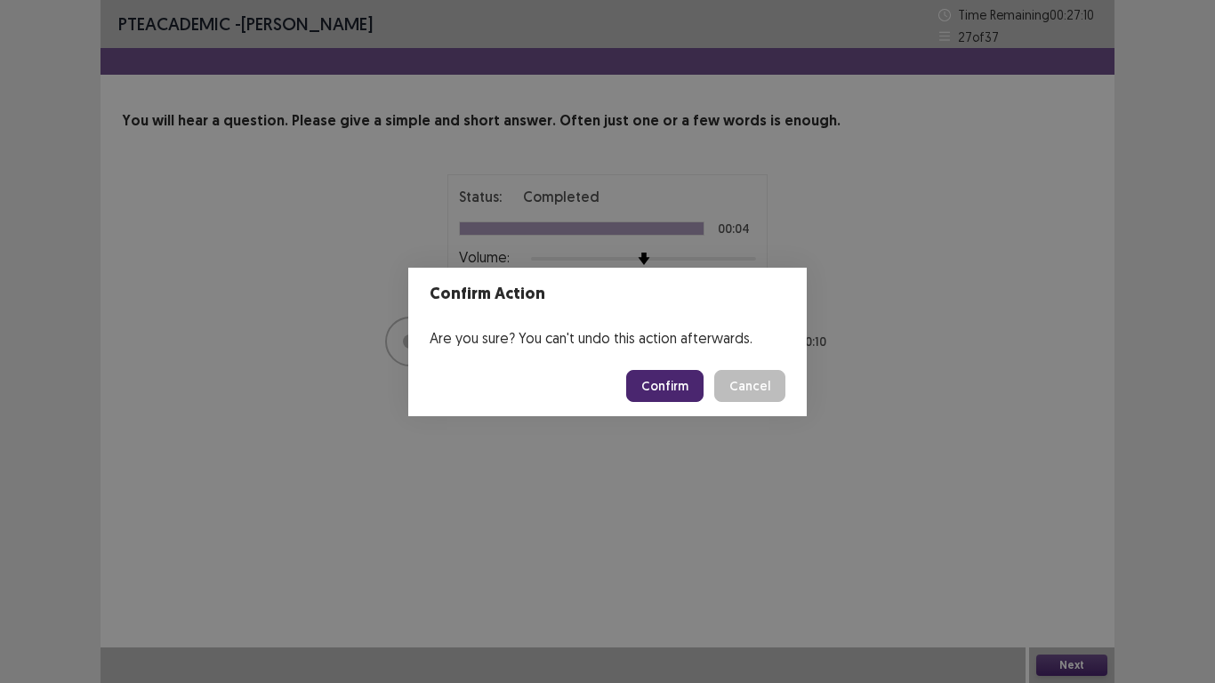
click at [668, 388] on button "Confirm" at bounding box center [664, 386] width 77 height 32
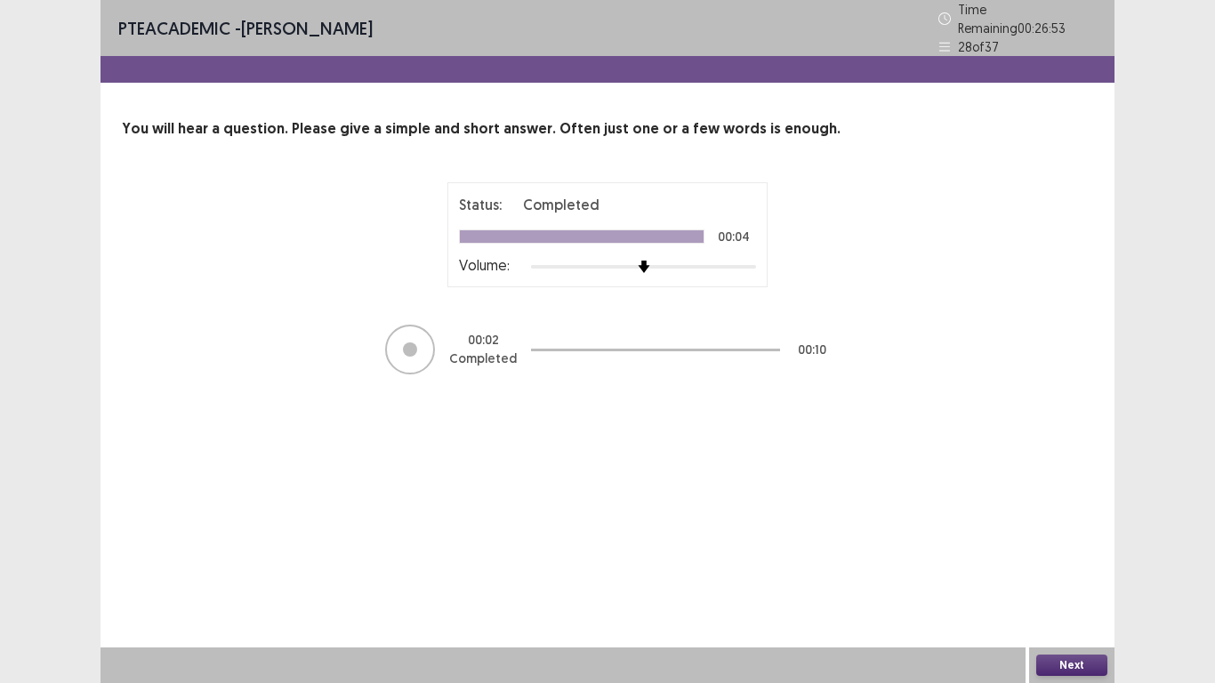
click at [1072, 605] on button "Next" at bounding box center [1071, 665] width 71 height 21
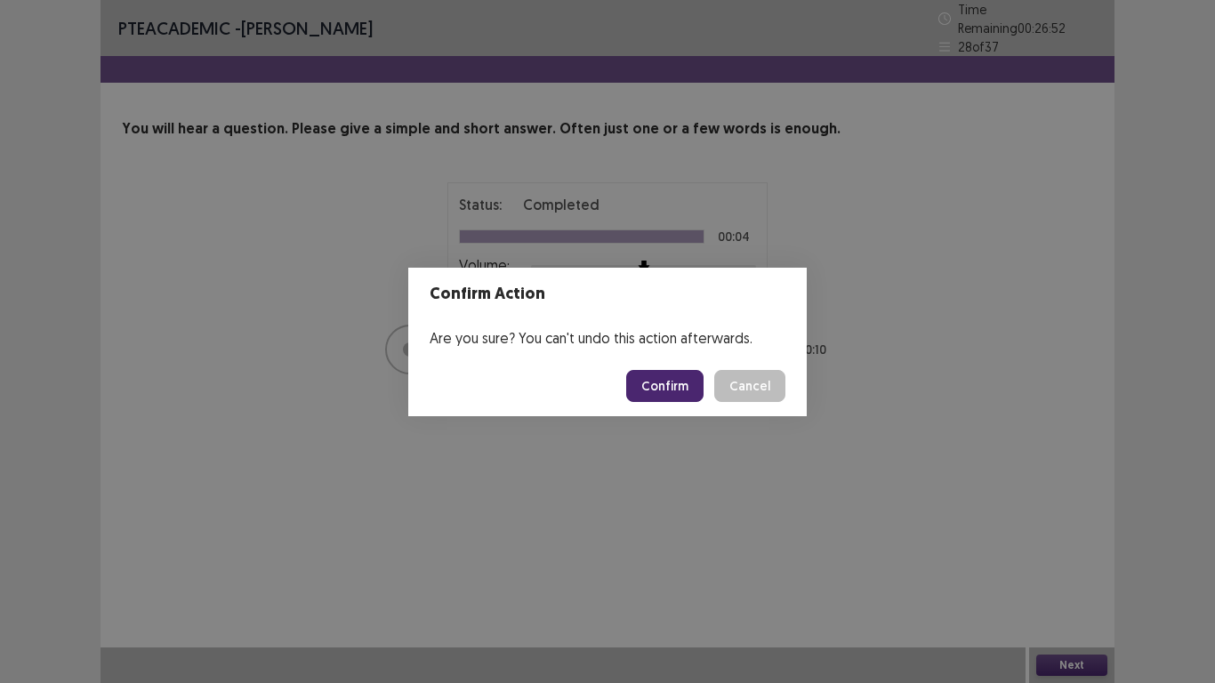
click at [689, 396] on button "Confirm" at bounding box center [664, 386] width 77 height 32
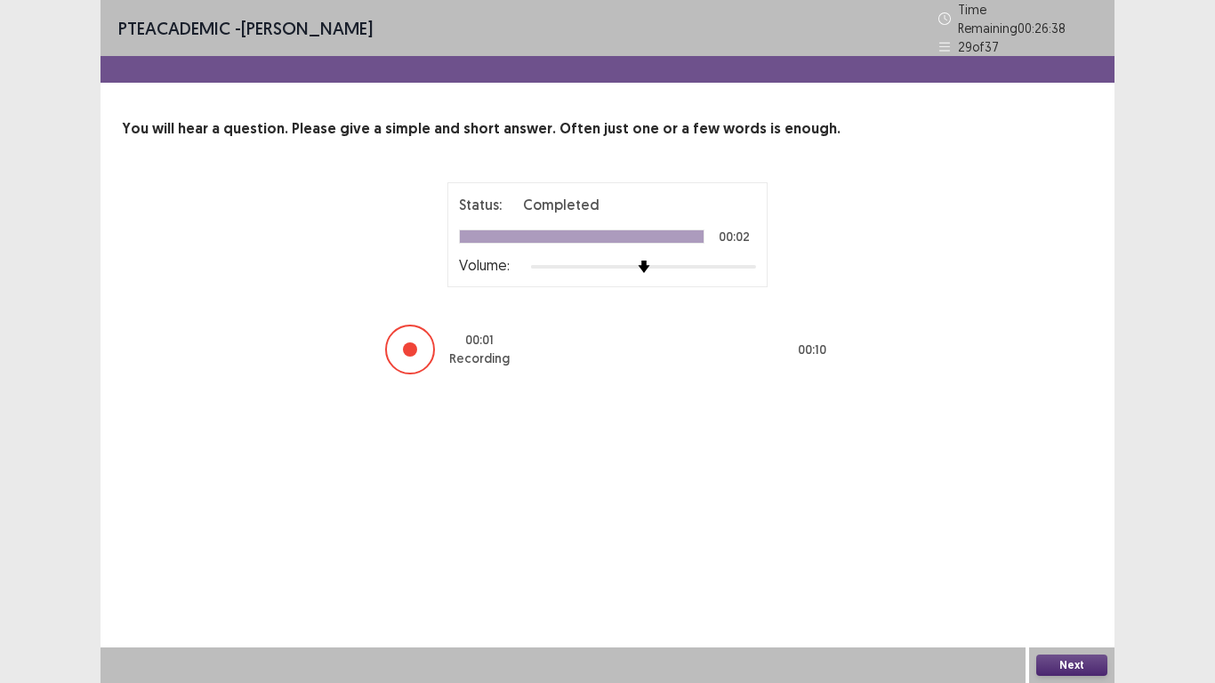
click at [1084, 605] on button "Next" at bounding box center [1071, 665] width 71 height 21
click at [1065, 605] on button "Next" at bounding box center [1071, 665] width 71 height 21
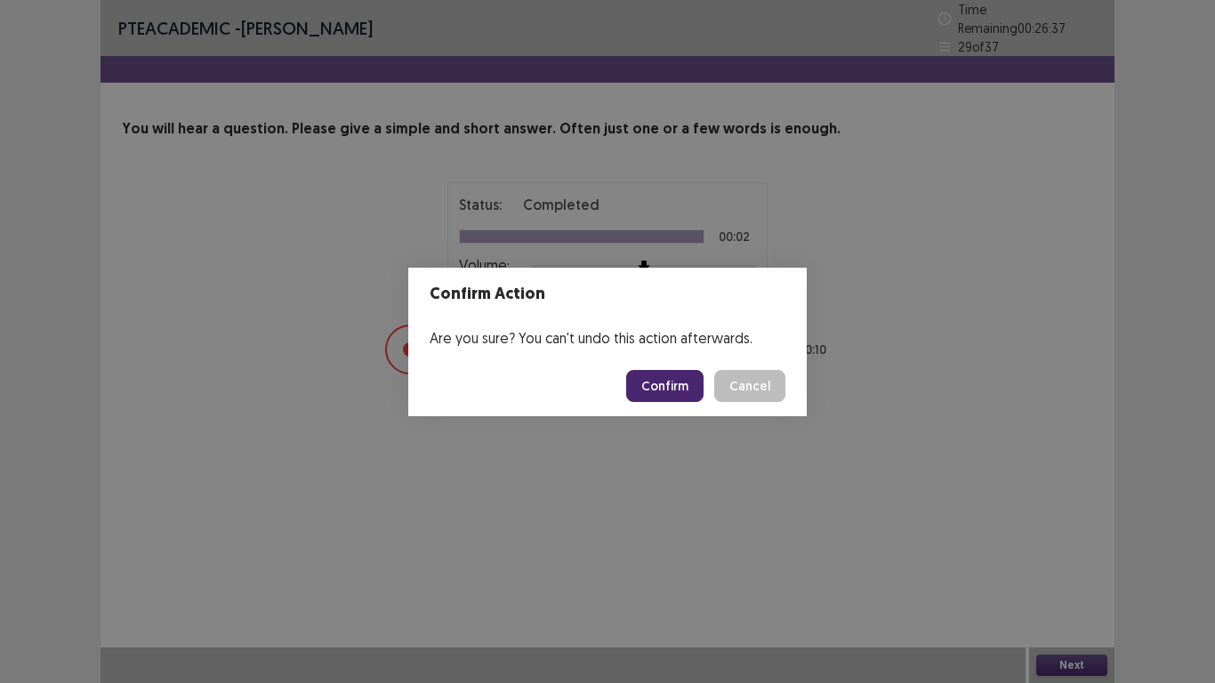
click at [671, 392] on button "Confirm" at bounding box center [664, 386] width 77 height 32
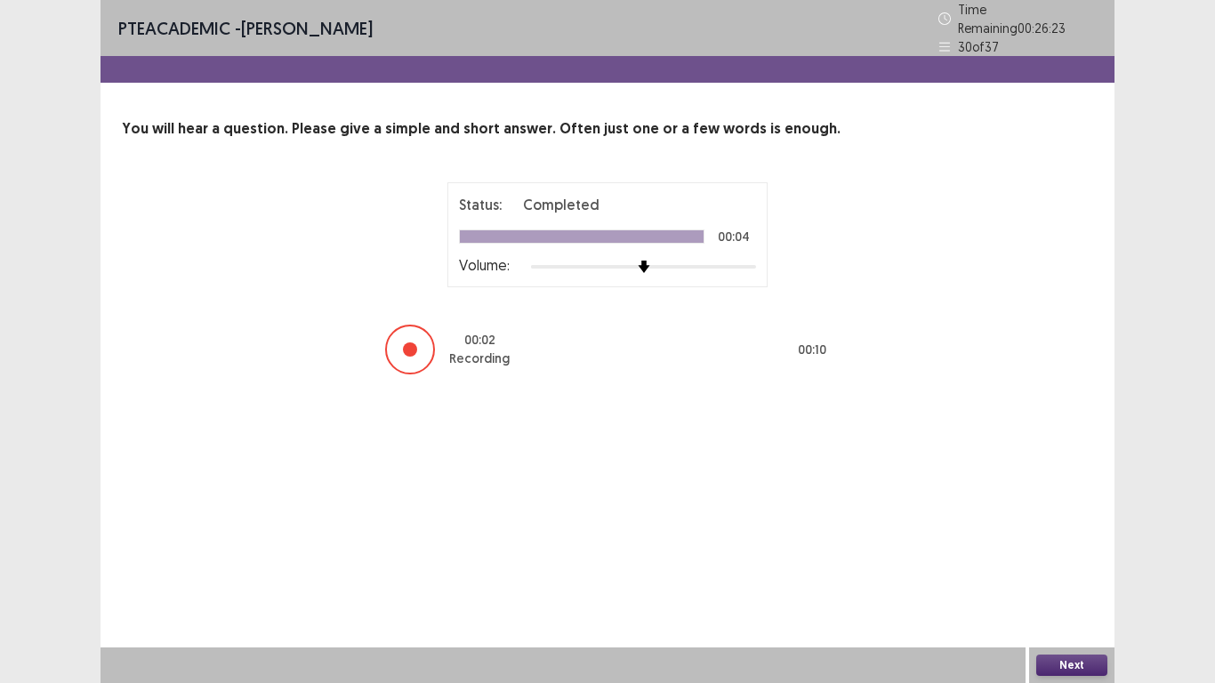
click at [1088, 605] on button "Next" at bounding box center [1071, 665] width 71 height 21
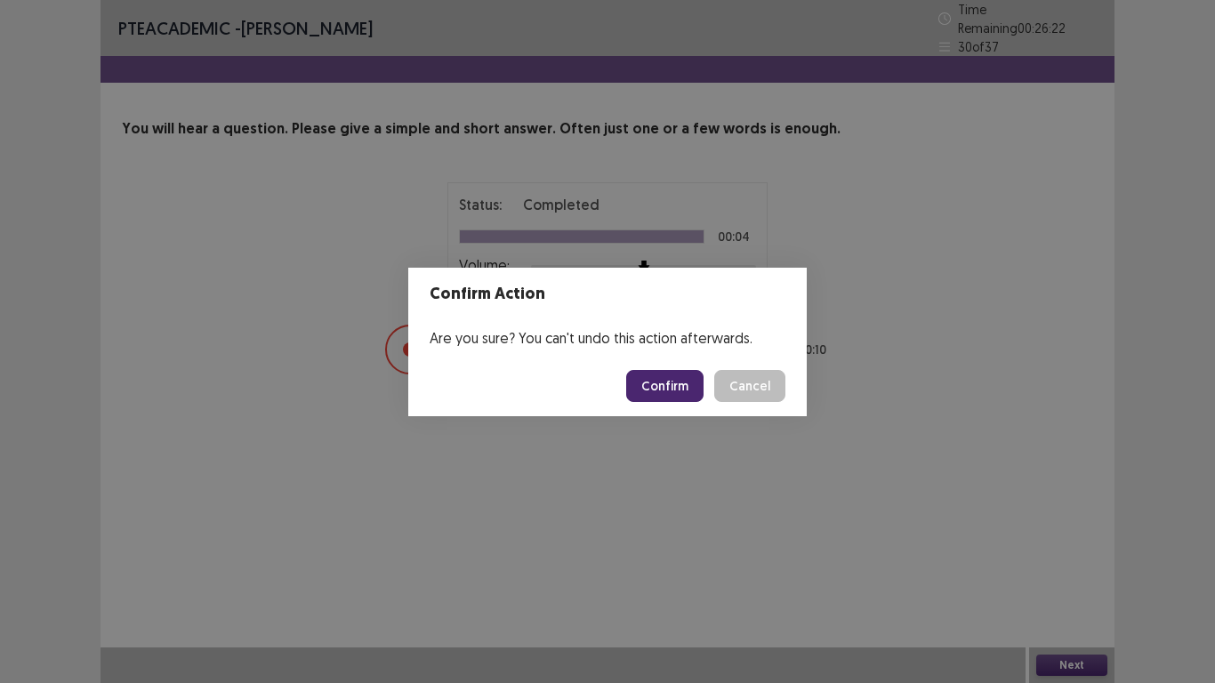
click at [680, 392] on button "Confirm" at bounding box center [664, 386] width 77 height 32
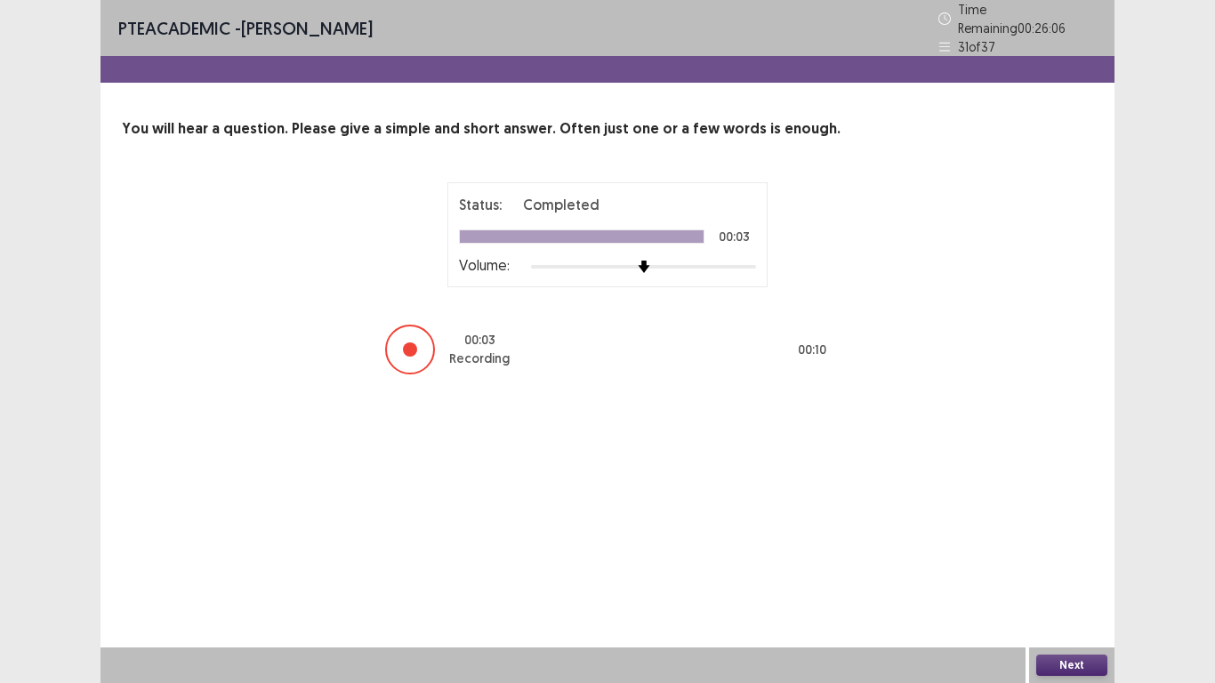
click at [1067, 605] on button "Next" at bounding box center [1071, 665] width 71 height 21
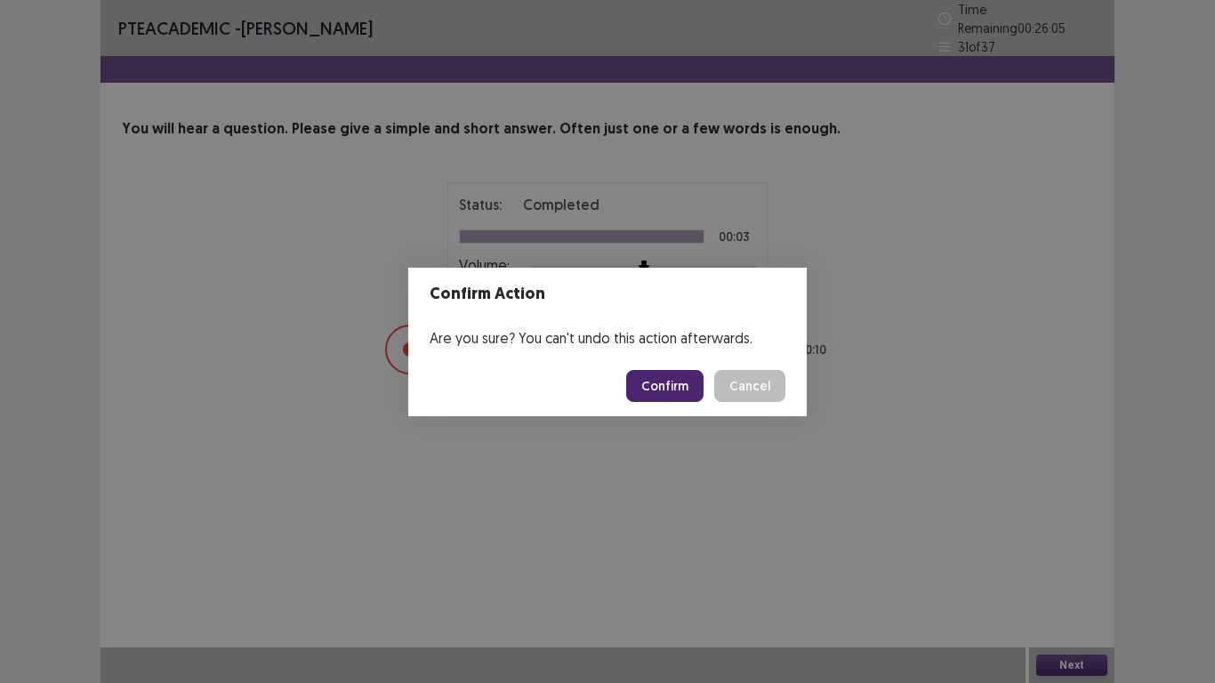
click at [665, 387] on button "Confirm" at bounding box center [664, 386] width 77 height 32
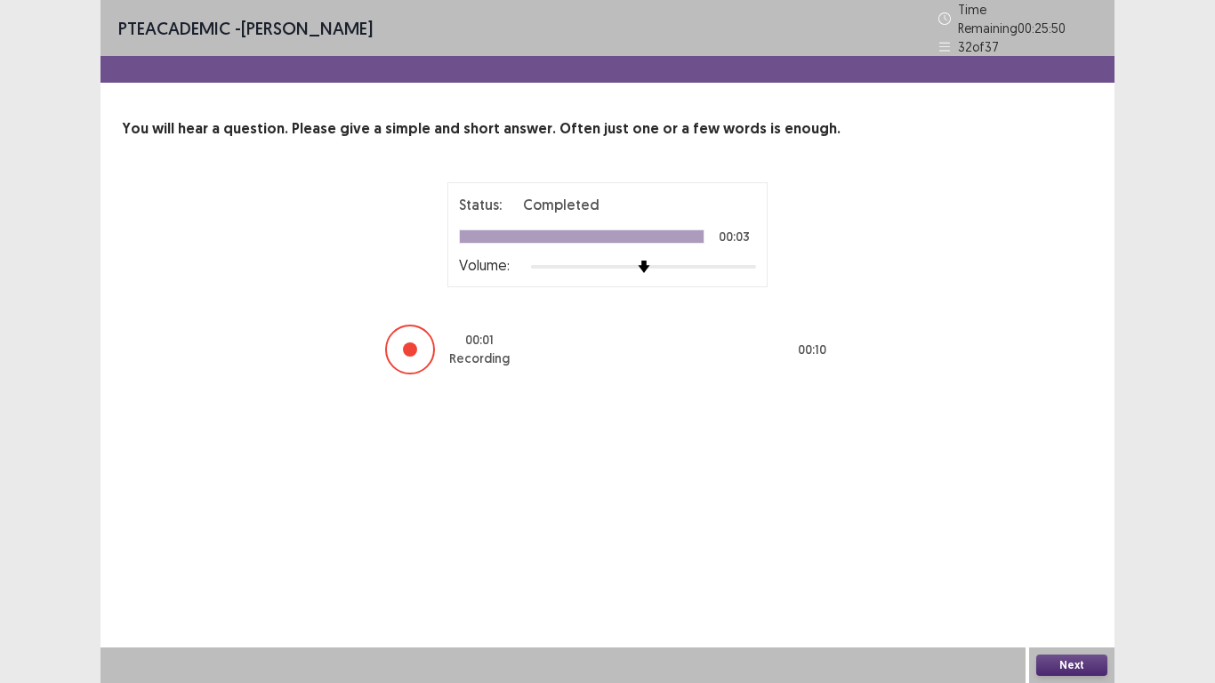
click at [1082, 605] on button "Next" at bounding box center [1071, 665] width 71 height 21
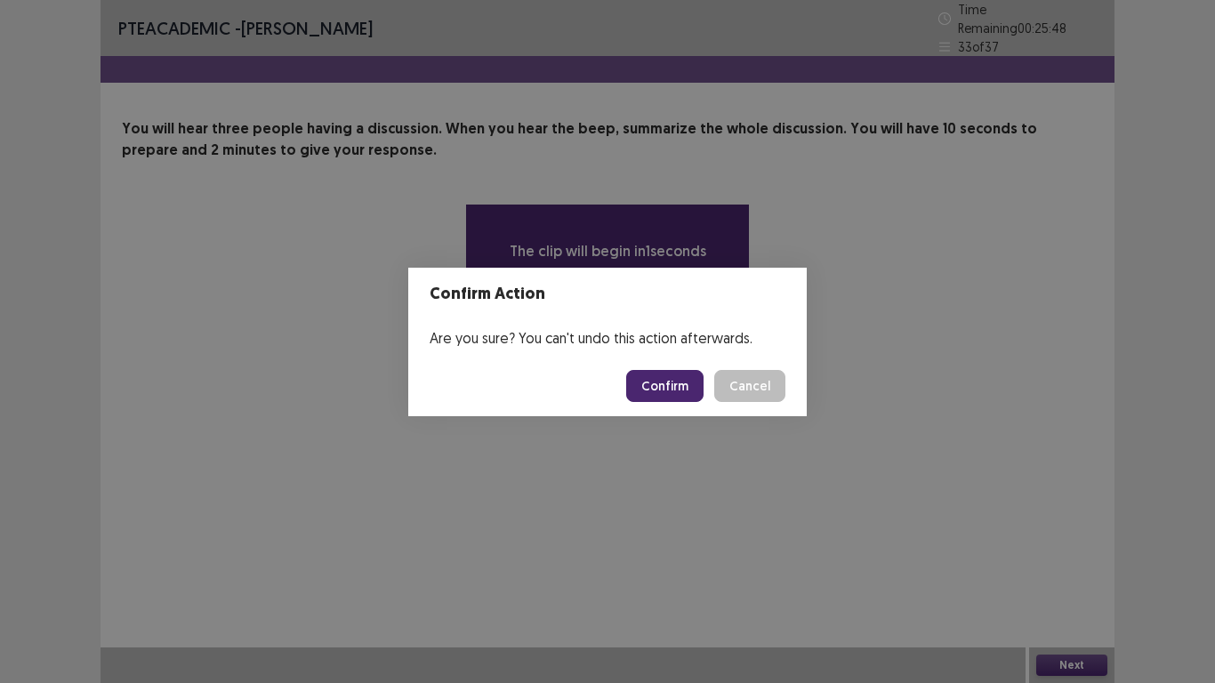
click at [672, 378] on button "Confirm" at bounding box center [664, 386] width 77 height 32
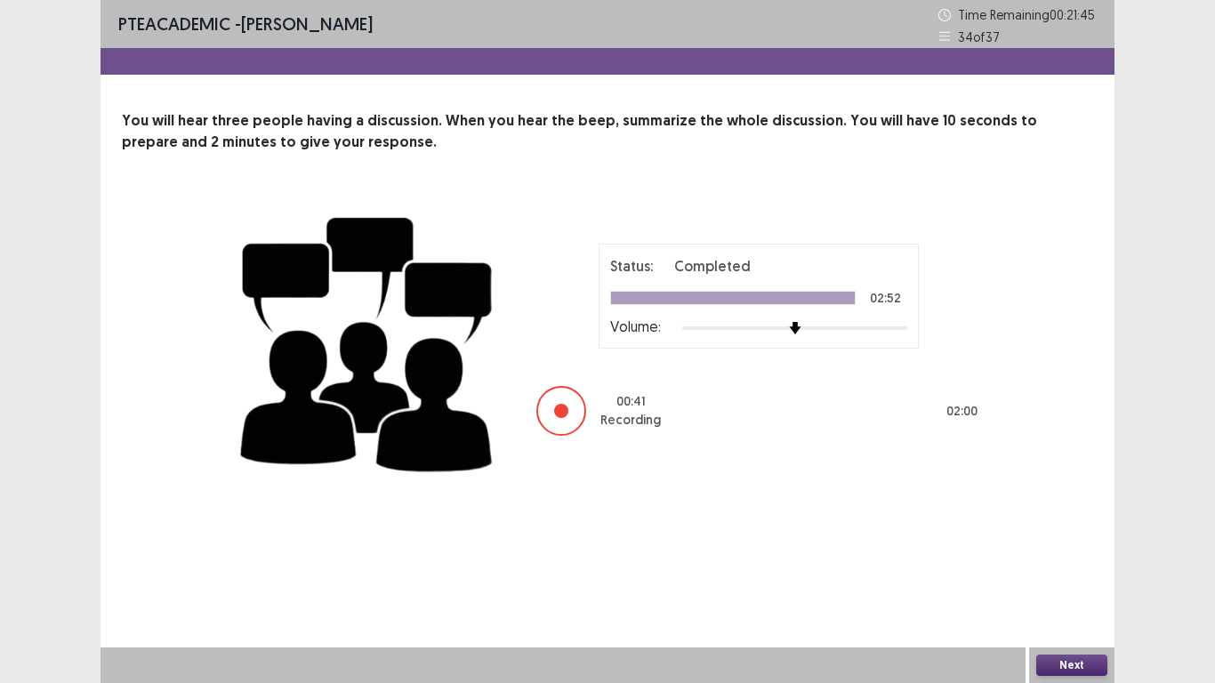
click at [1083, 605] on button "Next" at bounding box center [1071, 665] width 71 height 21
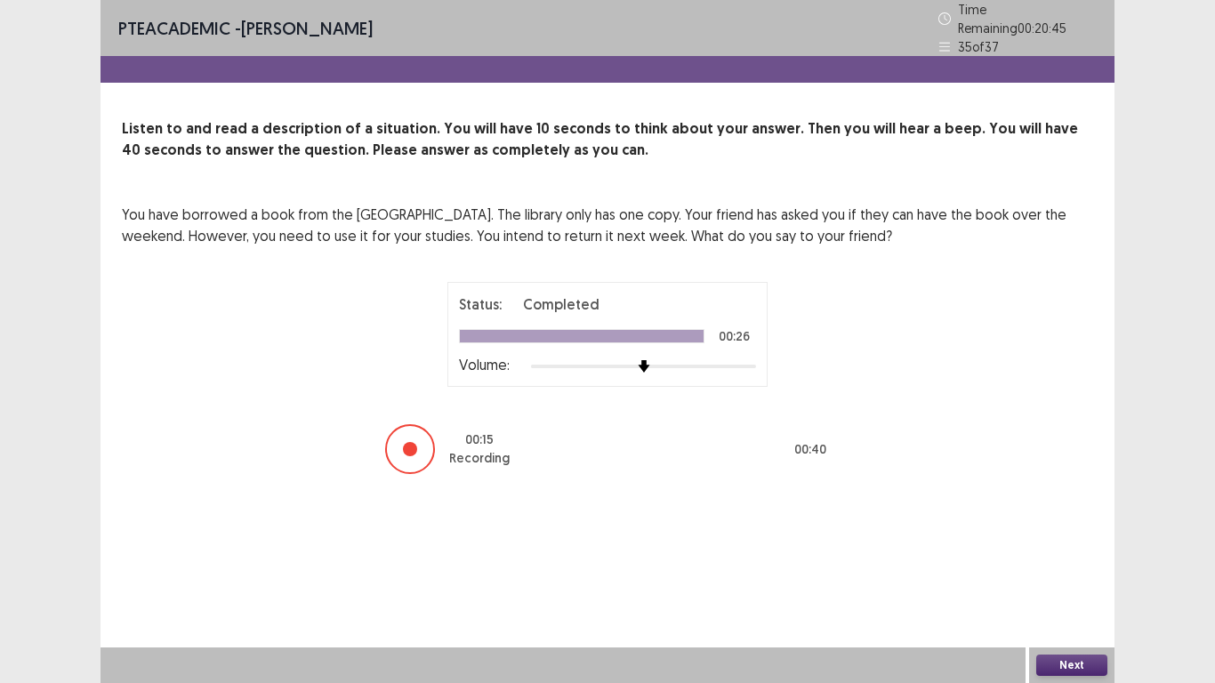
click at [1061, 605] on button "Next" at bounding box center [1071, 665] width 71 height 21
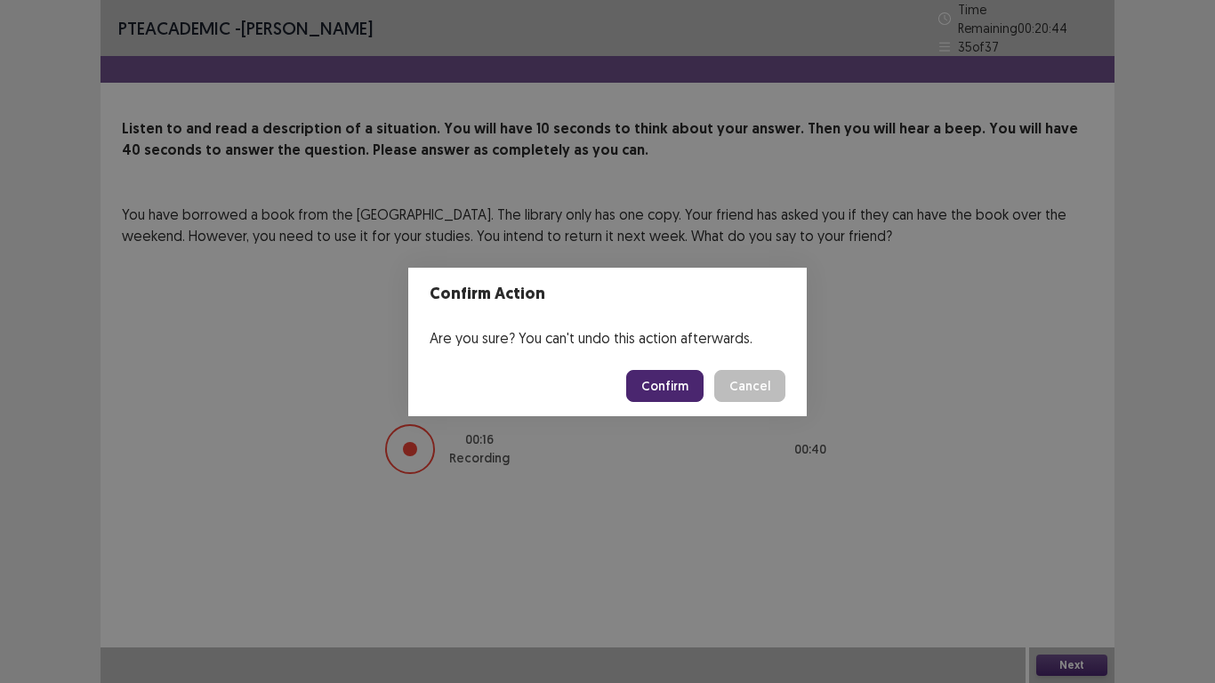
click at [681, 377] on button "Confirm" at bounding box center [664, 386] width 77 height 32
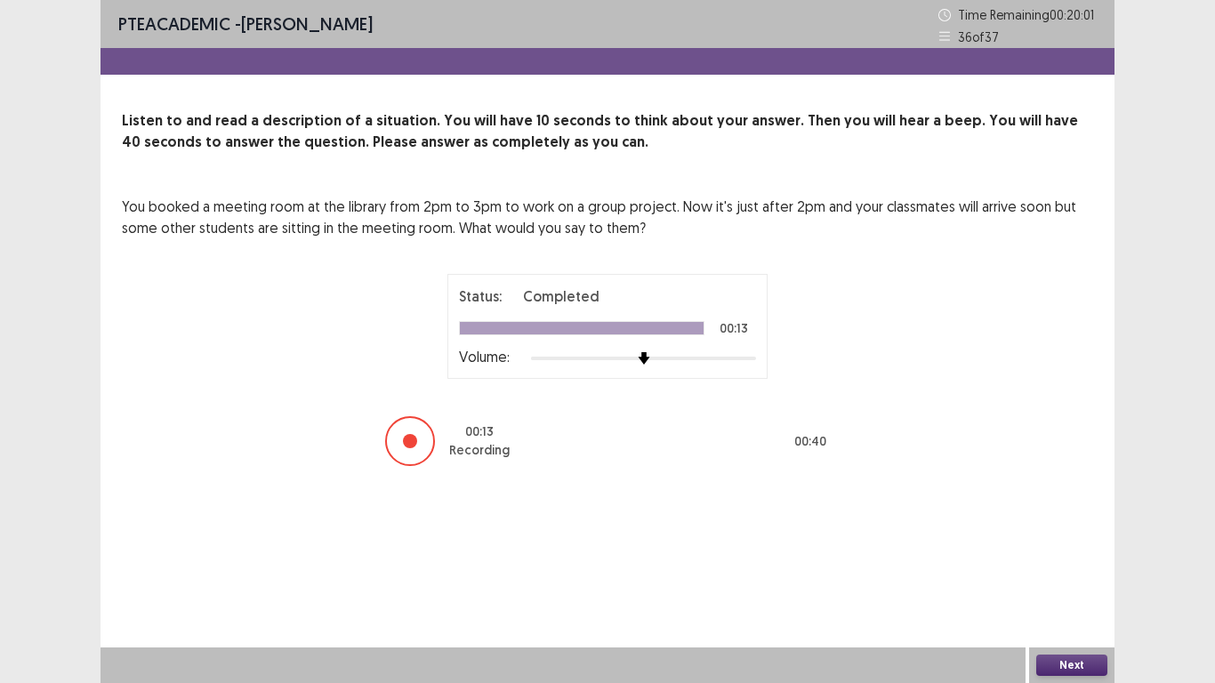
click at [1072, 605] on button "Next" at bounding box center [1071, 665] width 71 height 21
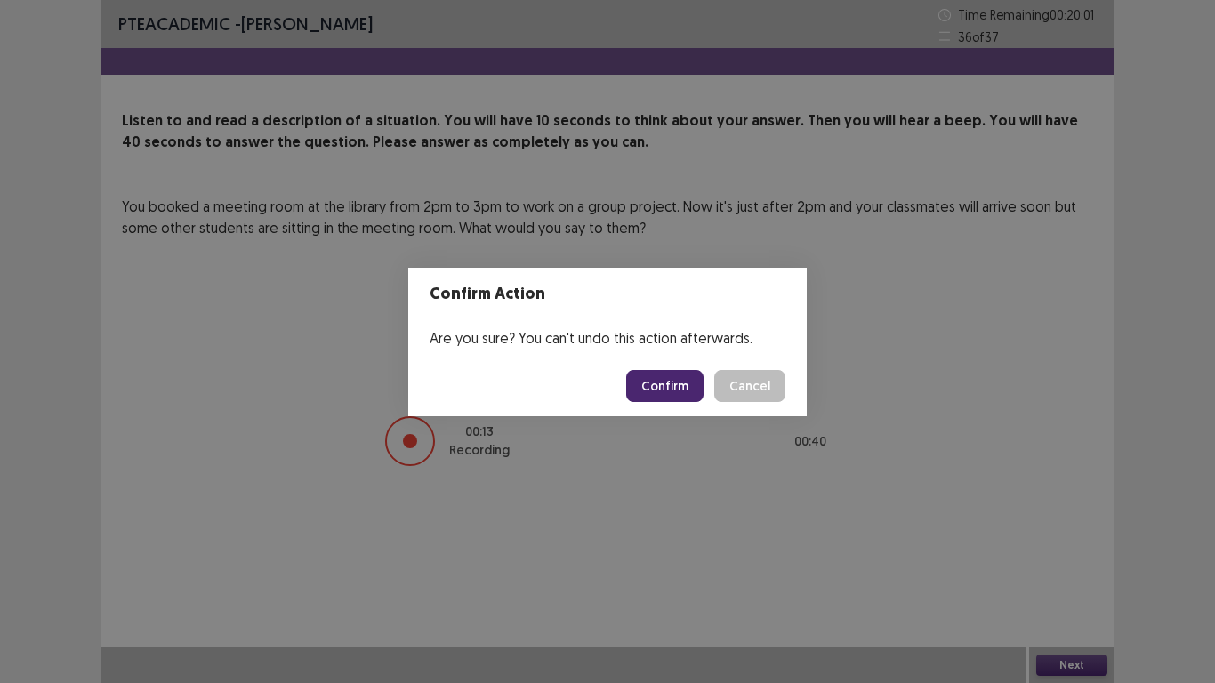
click at [668, 375] on button "Confirm" at bounding box center [664, 386] width 77 height 32
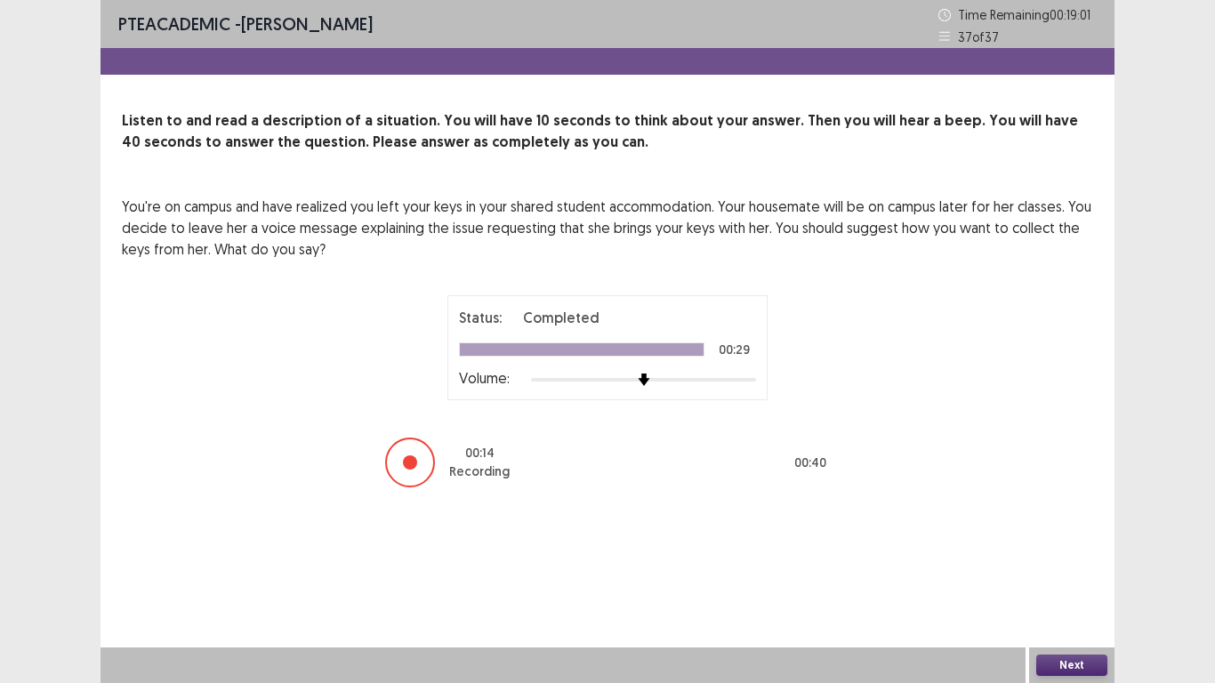
click at [1076, 605] on button "Next" at bounding box center [1071, 665] width 71 height 21
click at [1085, 605] on div "Confirm Action Are you sure? You can't undo this action afterwards. Confirm Can…" at bounding box center [607, 341] width 1215 height 683
click at [1075, 605] on div "Confirm Action Are you sure? You can't undo this action afterwards. Confirm Can…" at bounding box center [607, 341] width 1215 height 683
click at [1070, 605] on button "Next" at bounding box center [1071, 665] width 71 height 21
click at [1083, 605] on button "Next" at bounding box center [1071, 665] width 71 height 21
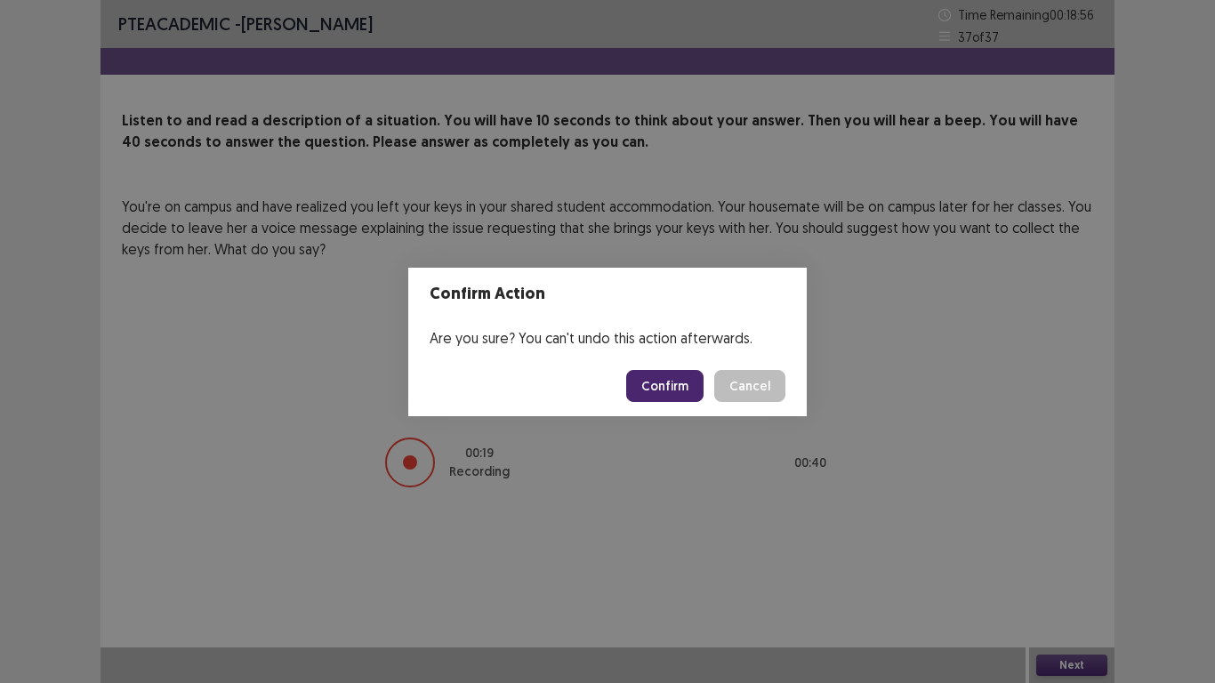
click at [666, 398] on button "Confirm" at bounding box center [664, 386] width 77 height 32
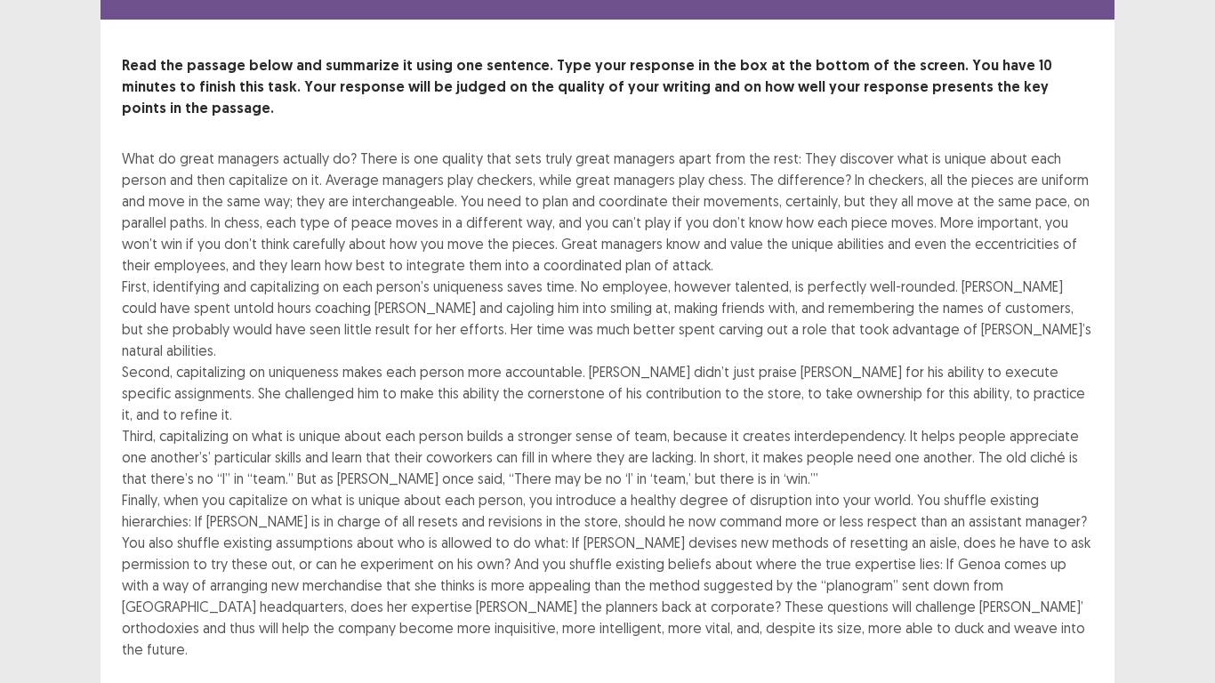
scroll to position [69, 0]
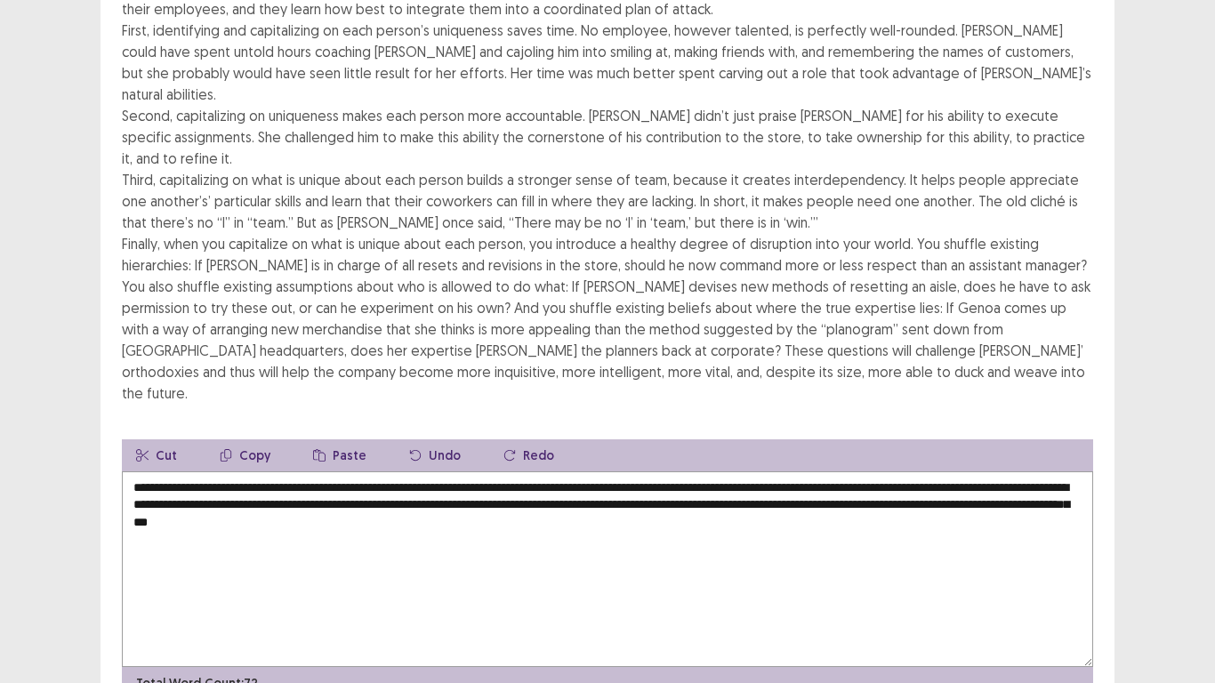
scroll to position [320, 0]
click at [980, 471] on textarea "**********" at bounding box center [608, 569] width 972 height 196
click at [1040, 471] on textarea "**********" at bounding box center [608, 569] width 972 height 196
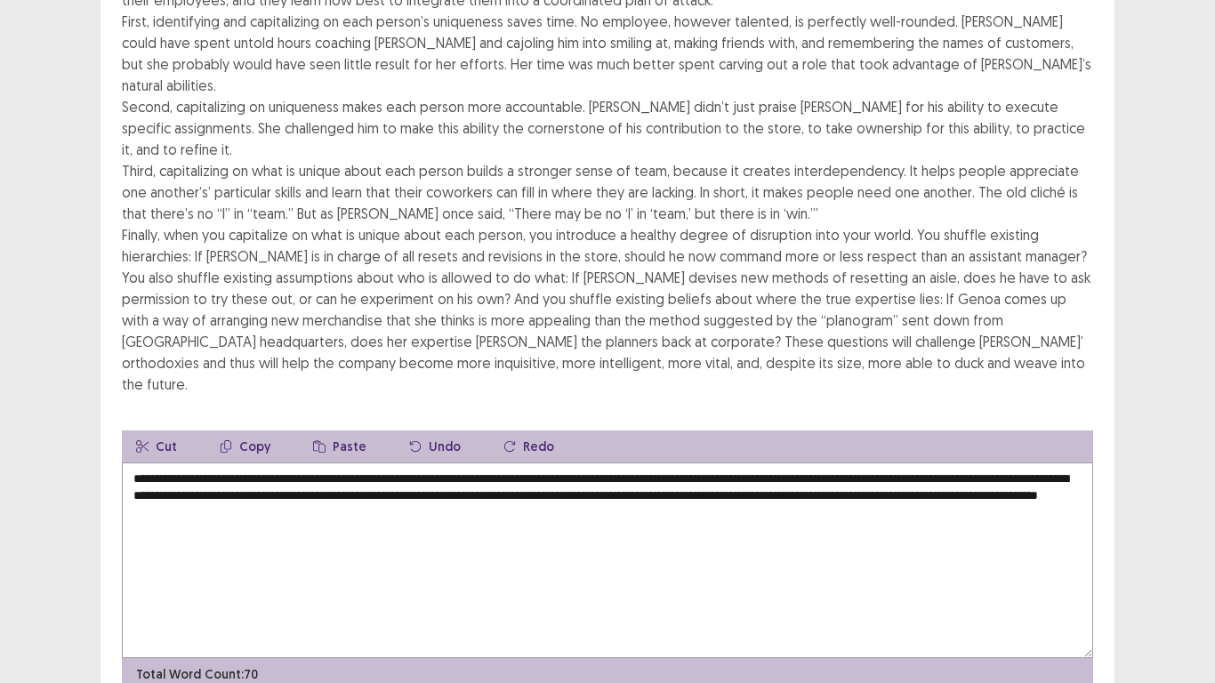
type textarea "**********"
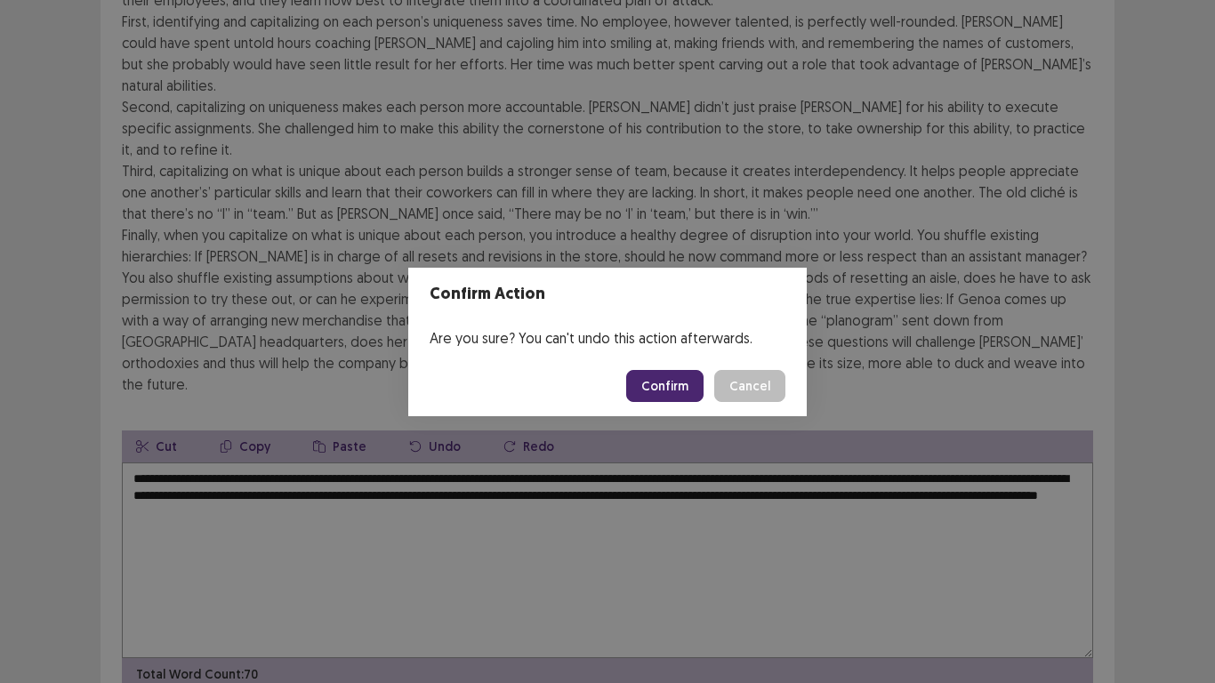
click at [670, 394] on button "Confirm" at bounding box center [664, 386] width 77 height 32
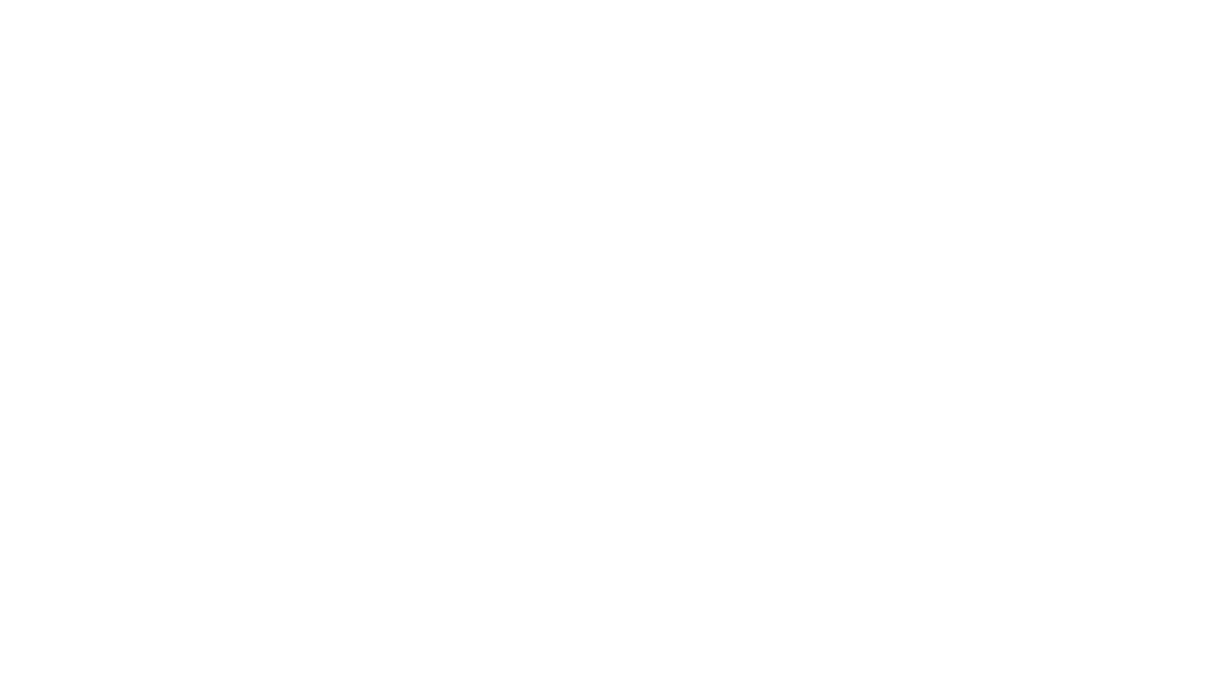
scroll to position [0, 0]
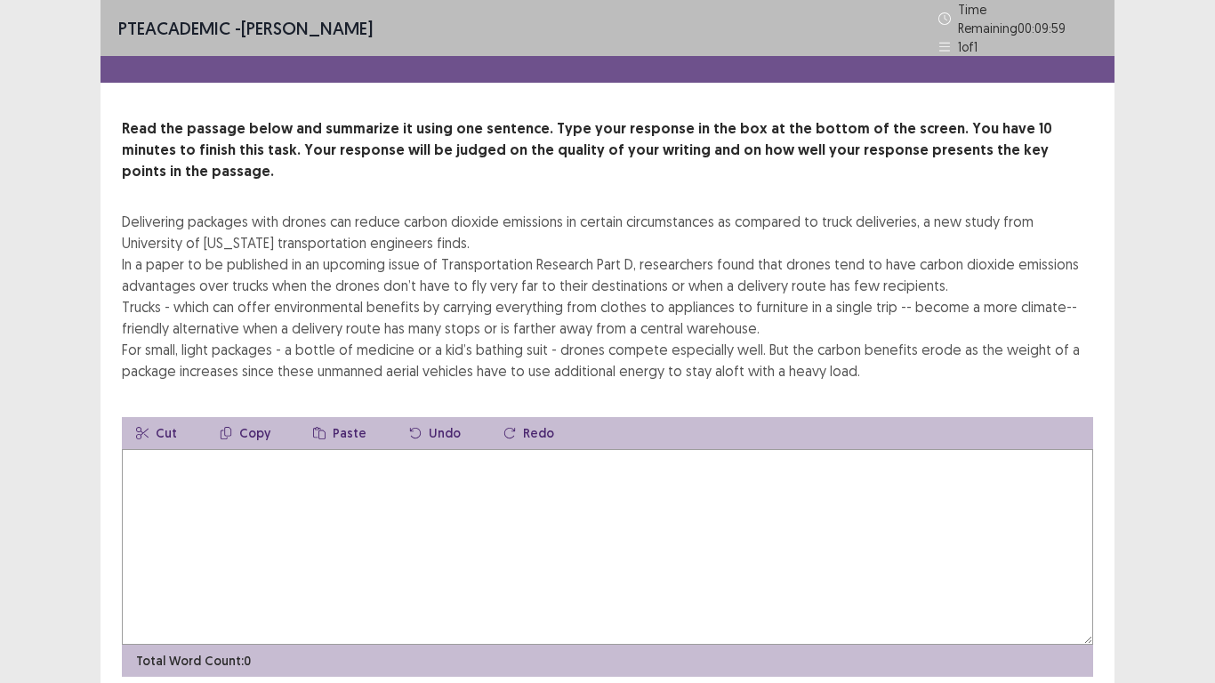
click at [637, 499] on textarea at bounding box center [608, 547] width 972 height 196
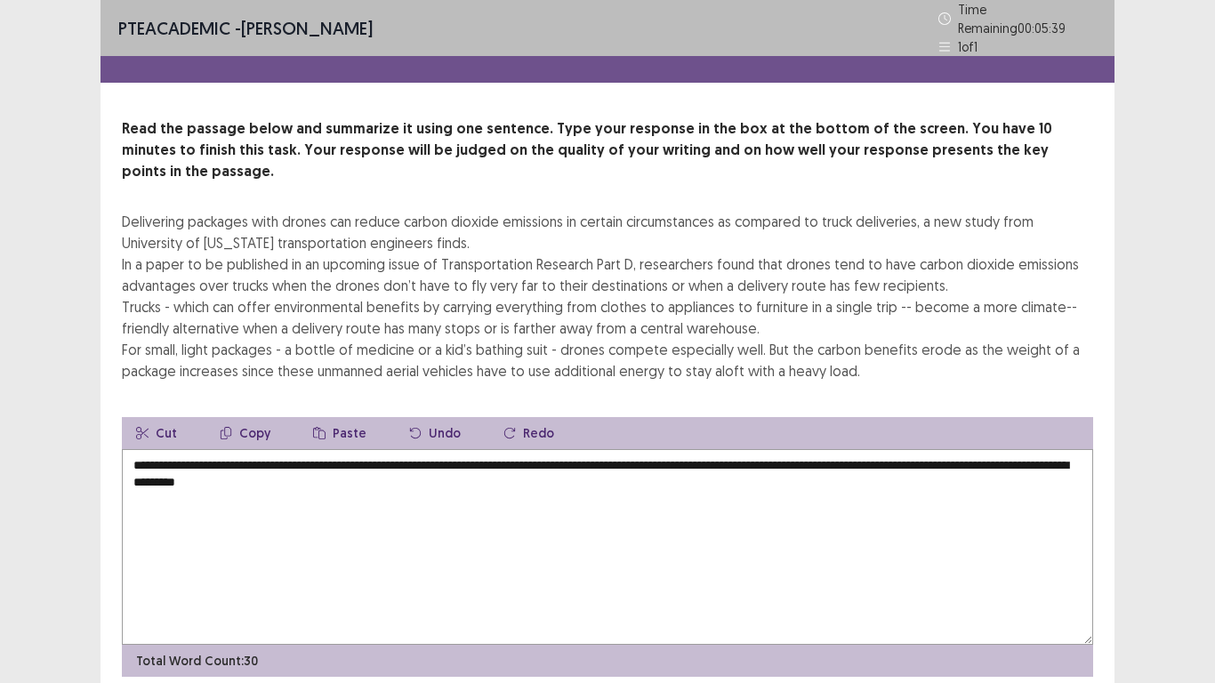
click at [1015, 449] on textarea "**********" at bounding box center [608, 547] width 972 height 196
click at [864, 449] on textarea "**********" at bounding box center [608, 547] width 972 height 196
type textarea "**********"
click at [993, 449] on textarea "**********" at bounding box center [608, 547] width 972 height 196
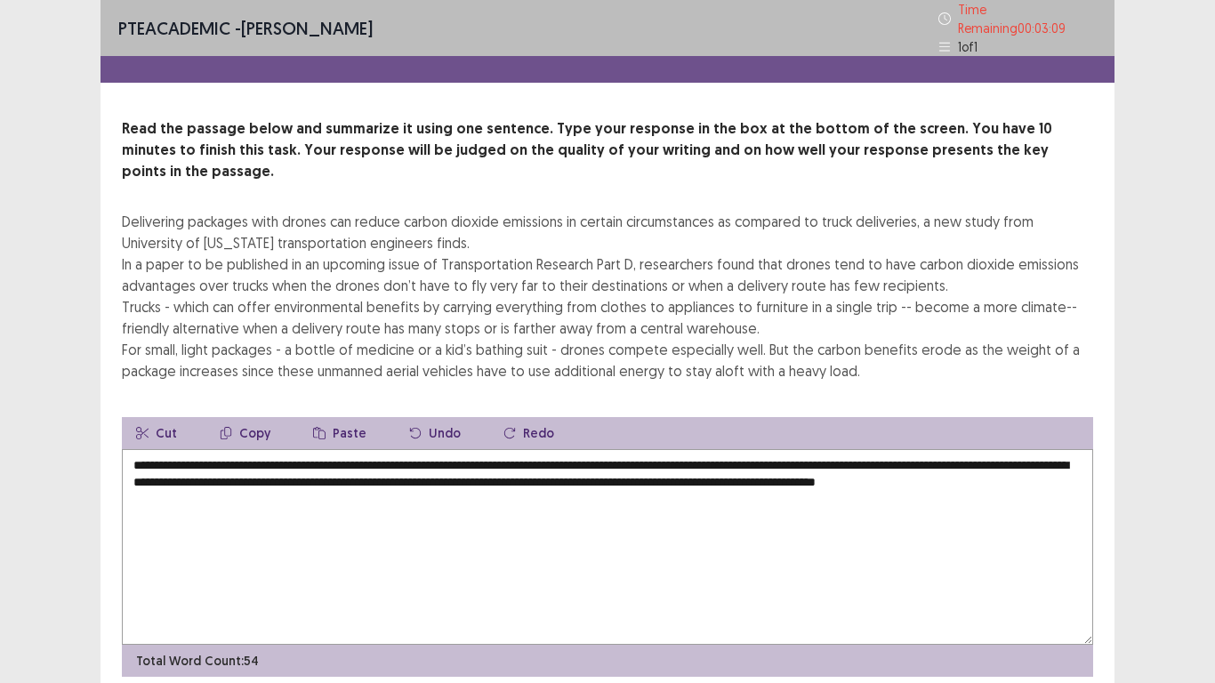
click at [355, 479] on textarea "**********" at bounding box center [608, 547] width 972 height 196
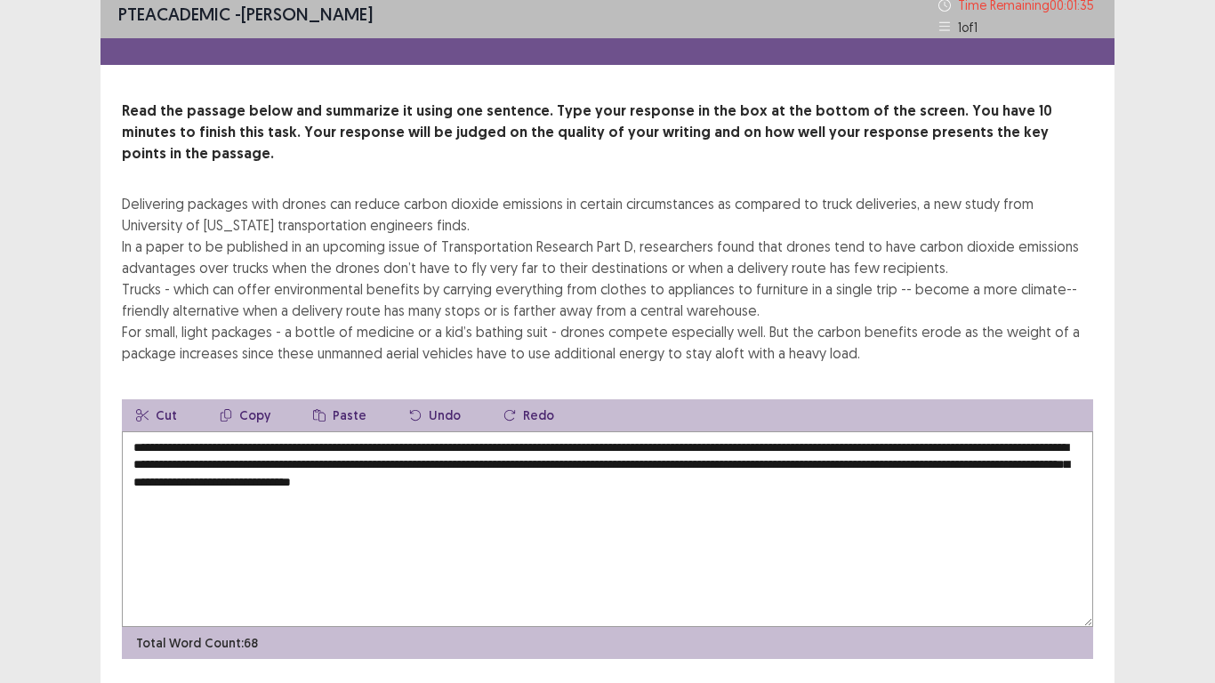
scroll to position [43, 0]
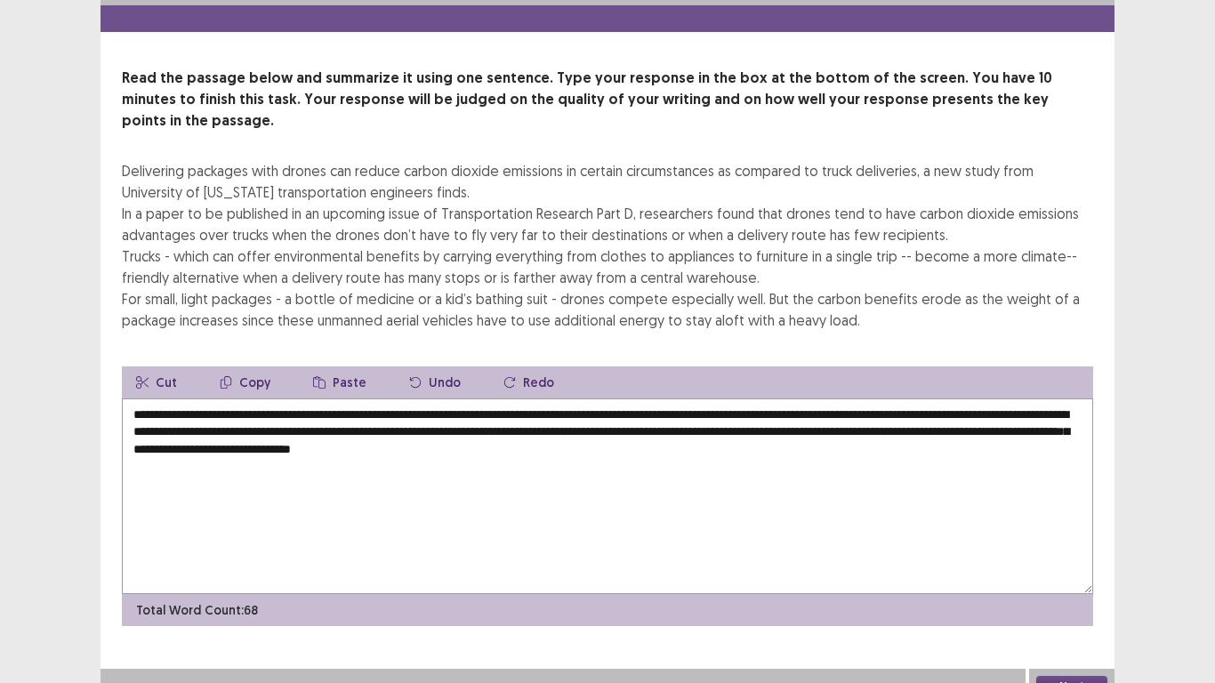
type textarea "**********"
click at [1067, 676] on button "Next" at bounding box center [1071, 686] width 71 height 21
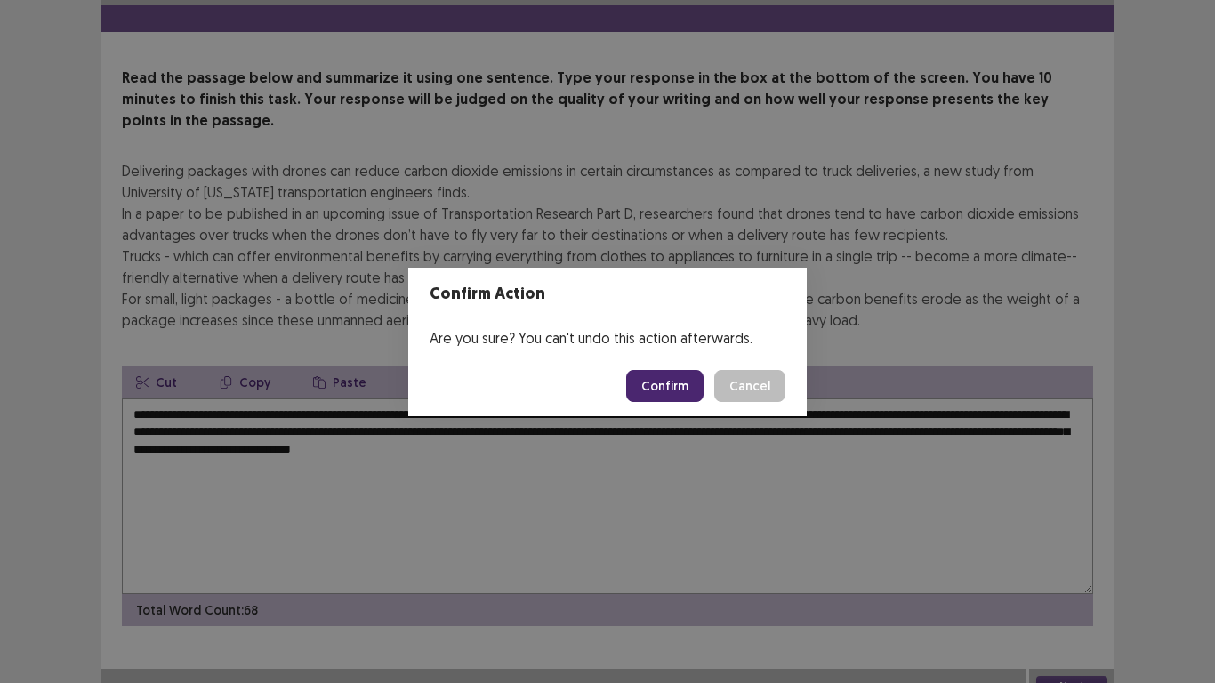
click at [670, 388] on button "Confirm" at bounding box center [664, 386] width 77 height 32
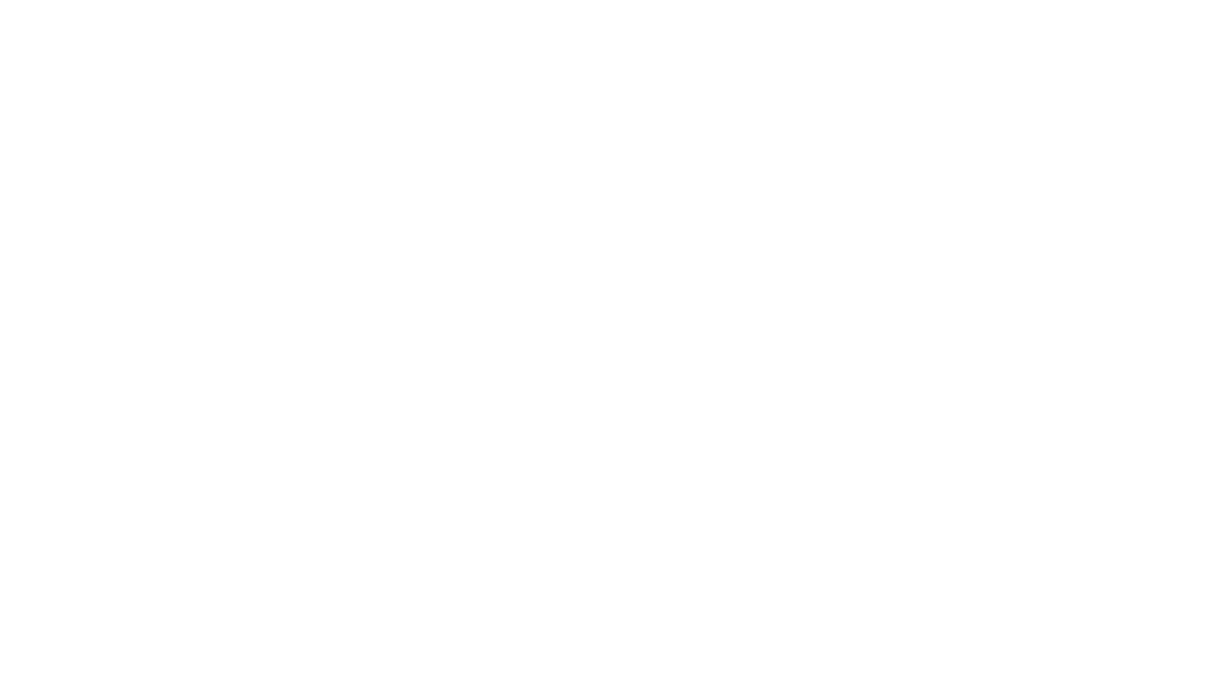
scroll to position [0, 0]
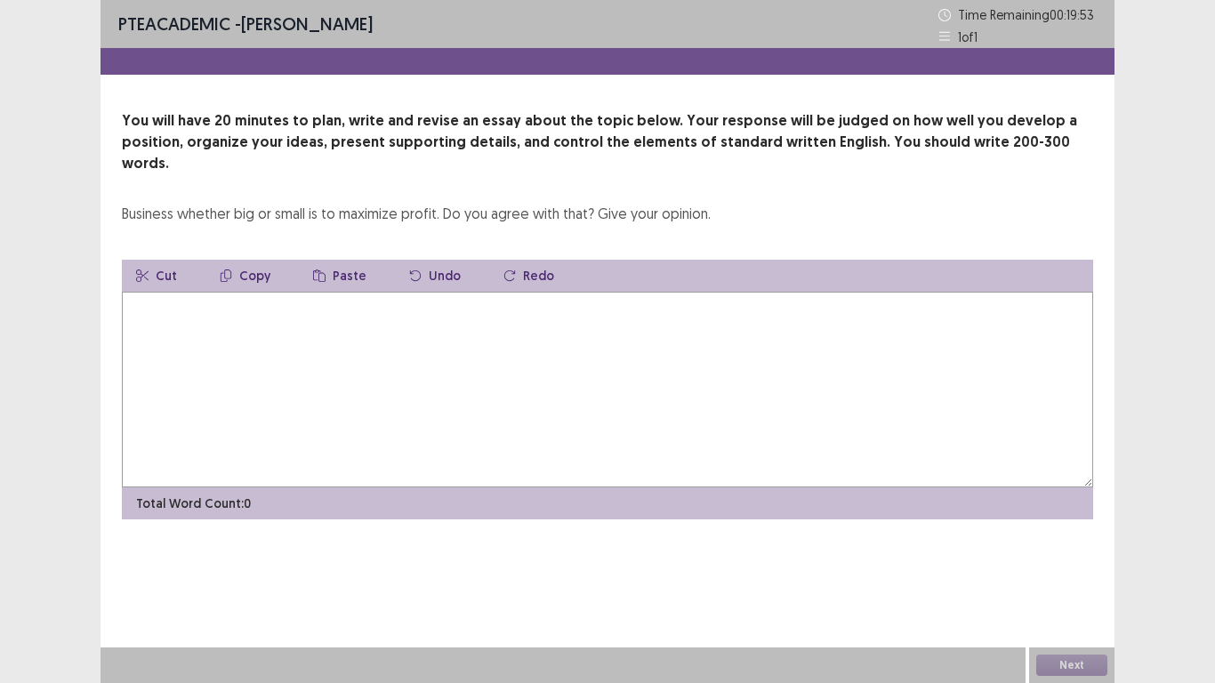
click at [632, 364] on textarea at bounding box center [608, 390] width 972 height 196
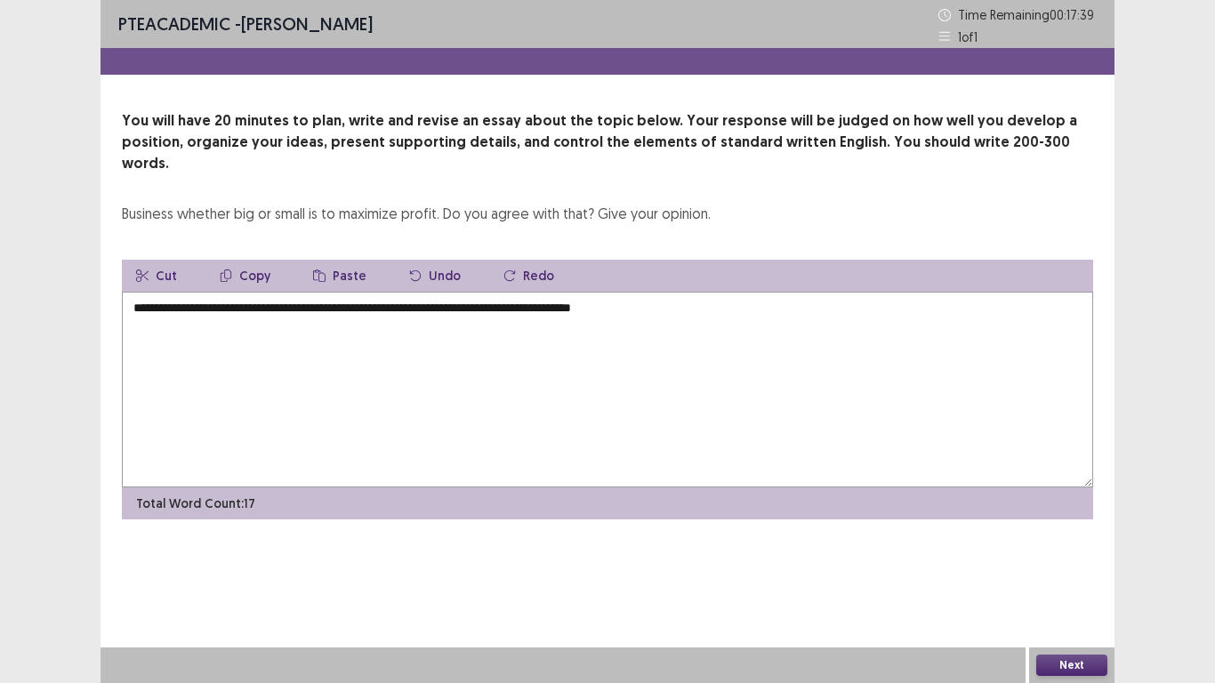
click at [822, 329] on textarea "**********" at bounding box center [608, 390] width 972 height 196
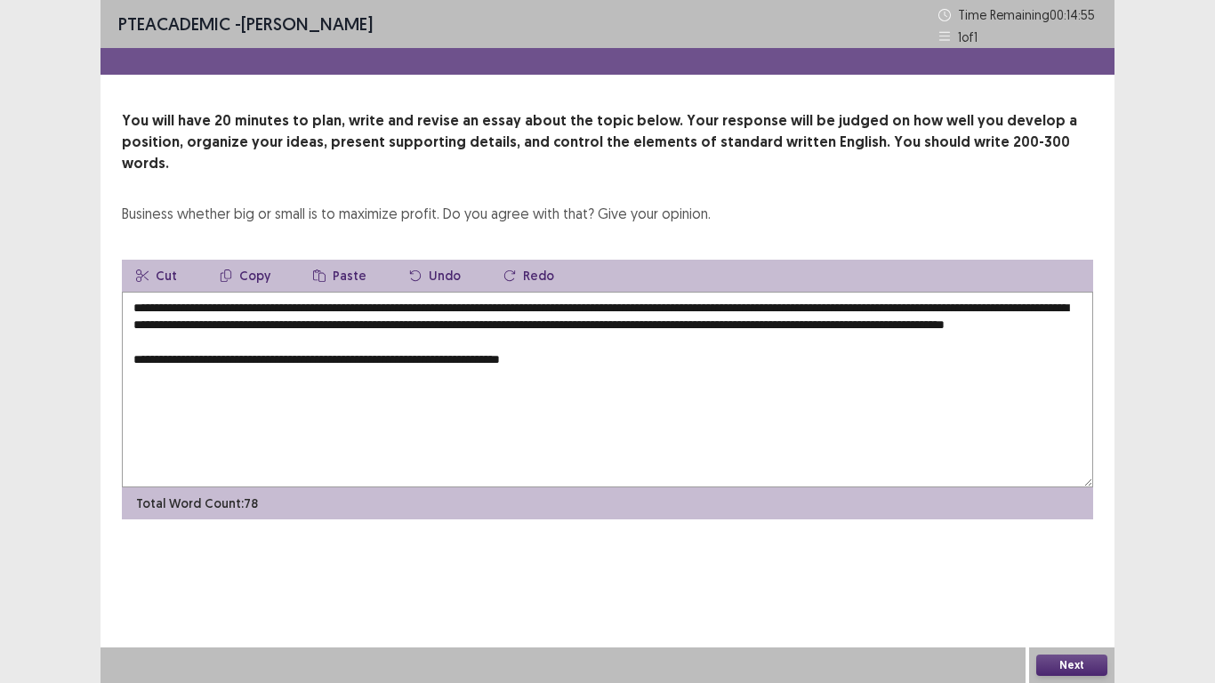
click at [363, 358] on textarea "**********" at bounding box center [608, 390] width 972 height 196
click at [499, 359] on textarea "**********" at bounding box center [608, 390] width 972 height 196
click at [462, 358] on textarea "**********" at bounding box center [608, 390] width 972 height 196
click at [581, 359] on textarea "**********" at bounding box center [608, 390] width 972 height 196
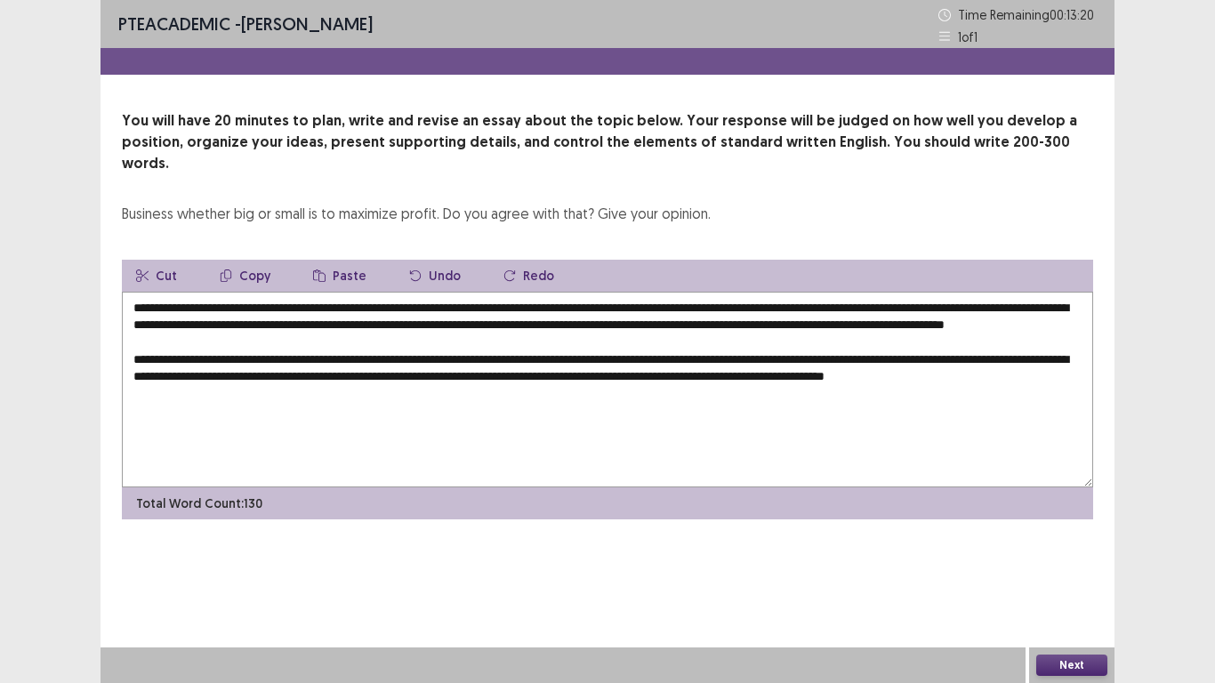
click at [557, 371] on textarea "**********" at bounding box center [608, 390] width 972 height 196
click at [331, 402] on textarea "**********" at bounding box center [608, 390] width 972 height 196
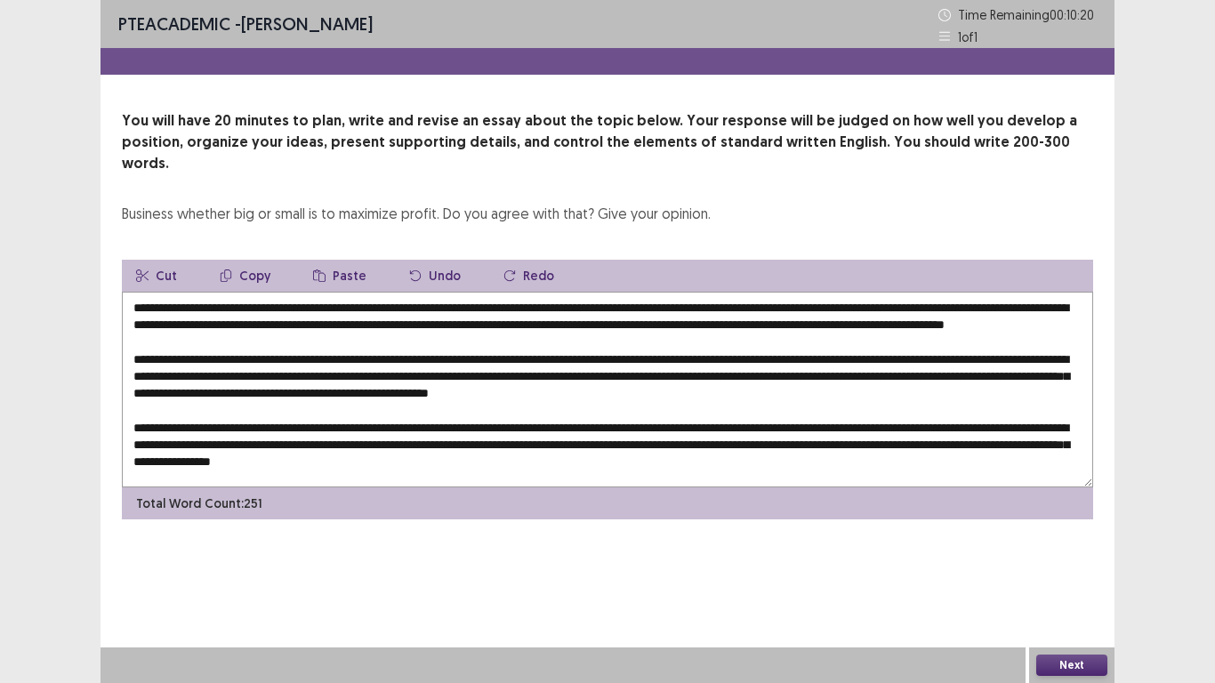
click at [270, 302] on textarea at bounding box center [608, 390] width 972 height 196
click at [257, 292] on textarea at bounding box center [608, 390] width 972 height 196
click at [301, 292] on textarea at bounding box center [608, 390] width 972 height 196
click at [399, 292] on textarea at bounding box center [608, 390] width 972 height 196
click at [494, 306] on textarea at bounding box center [608, 390] width 972 height 196
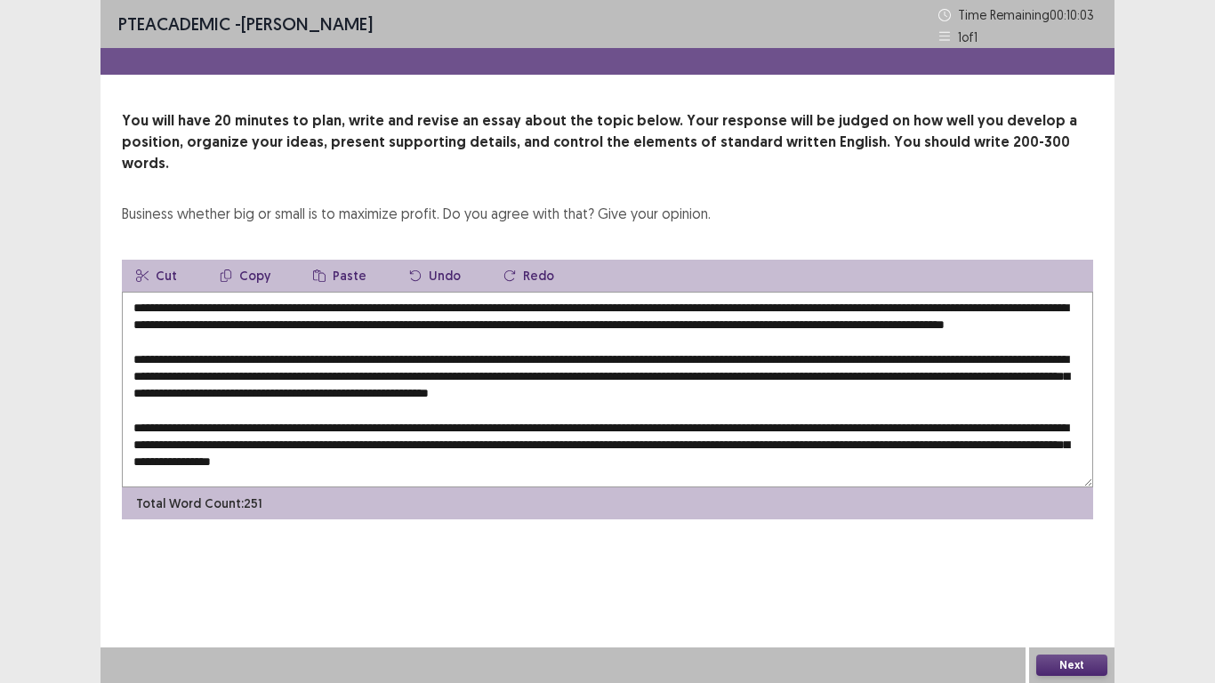
click at [488, 303] on textarea at bounding box center [608, 390] width 972 height 196
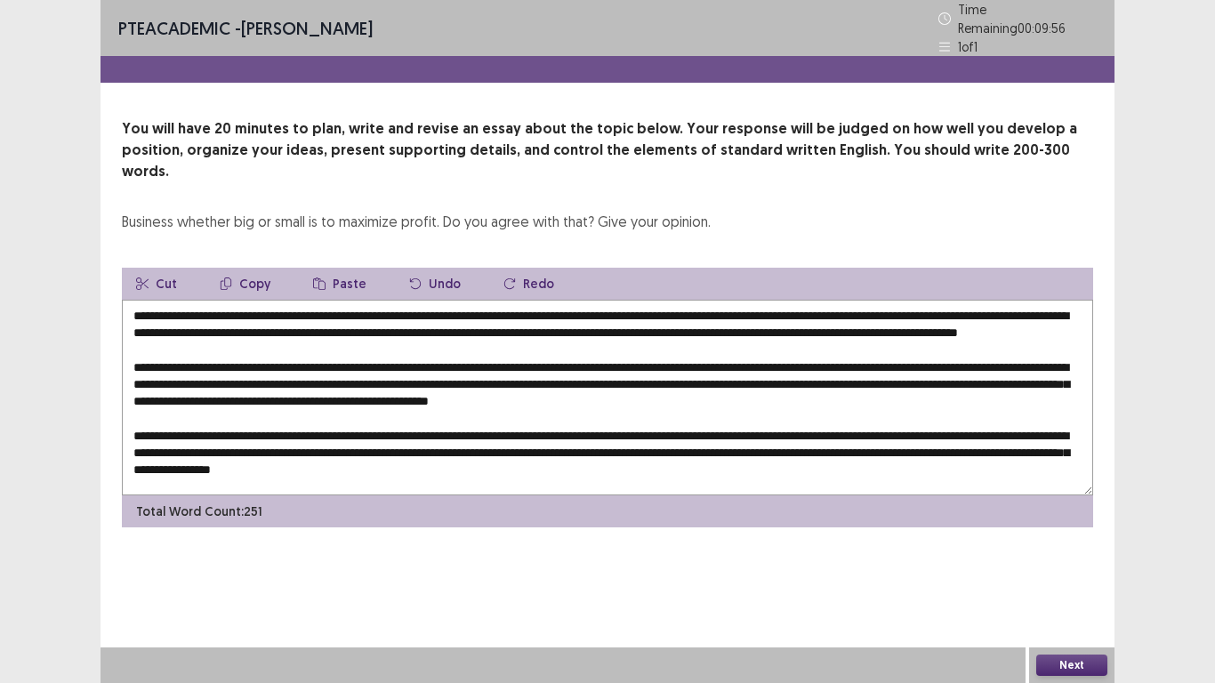
click at [818, 306] on textarea at bounding box center [608, 398] width 972 height 196
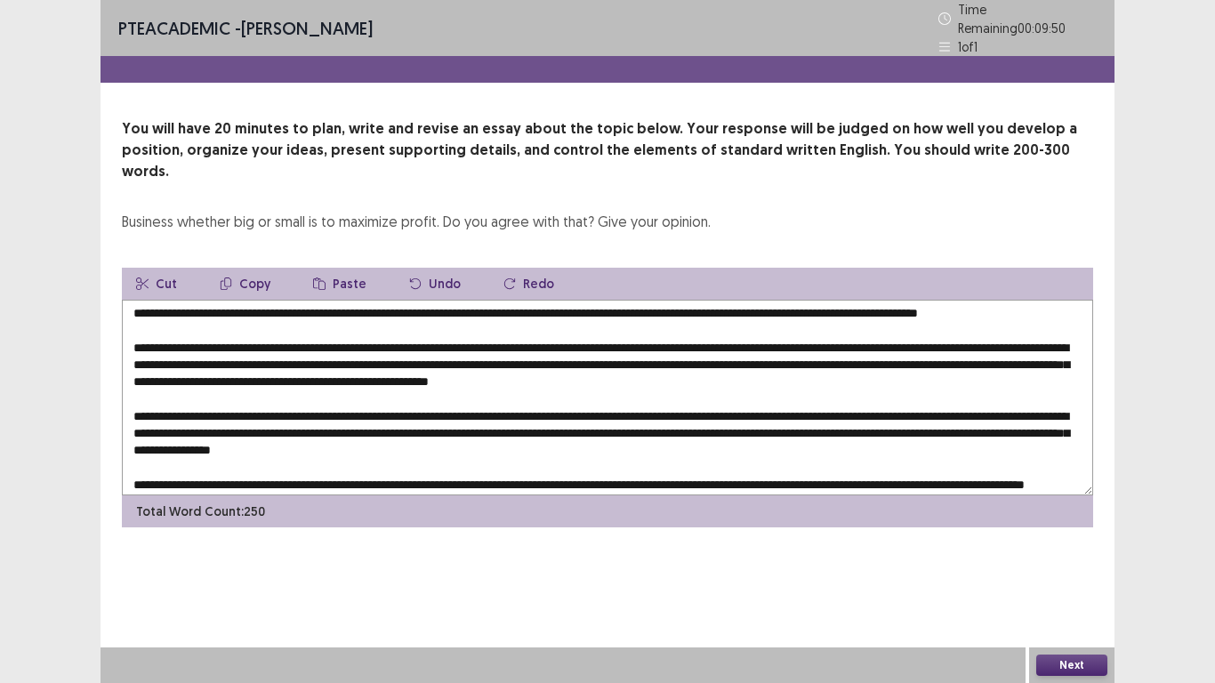
click at [57, 319] on div "PTE academic - [PERSON_NAME] Time Remaining 00 : 09 : 50 1 of 1 You will have 2…" at bounding box center [607, 341] width 1215 height 683
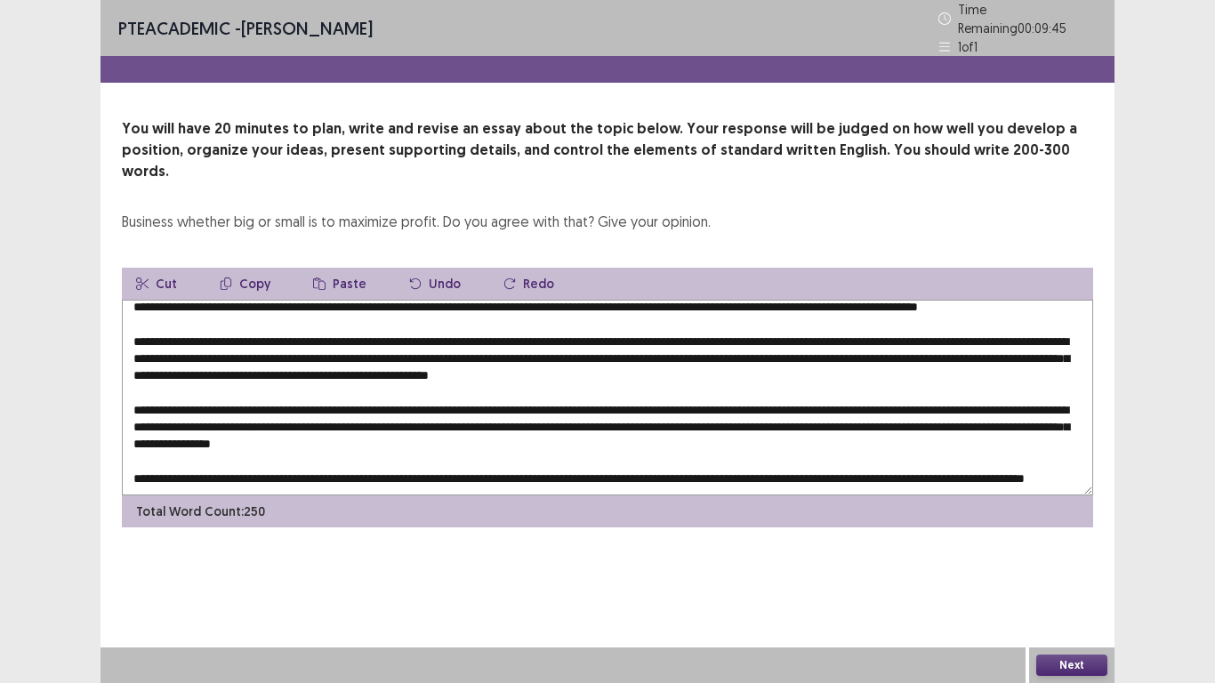
click at [388, 315] on textarea at bounding box center [608, 398] width 972 height 196
click at [252, 333] on textarea at bounding box center [608, 398] width 972 height 196
click at [488, 329] on textarea at bounding box center [608, 398] width 972 height 196
click at [429, 331] on textarea at bounding box center [608, 398] width 972 height 196
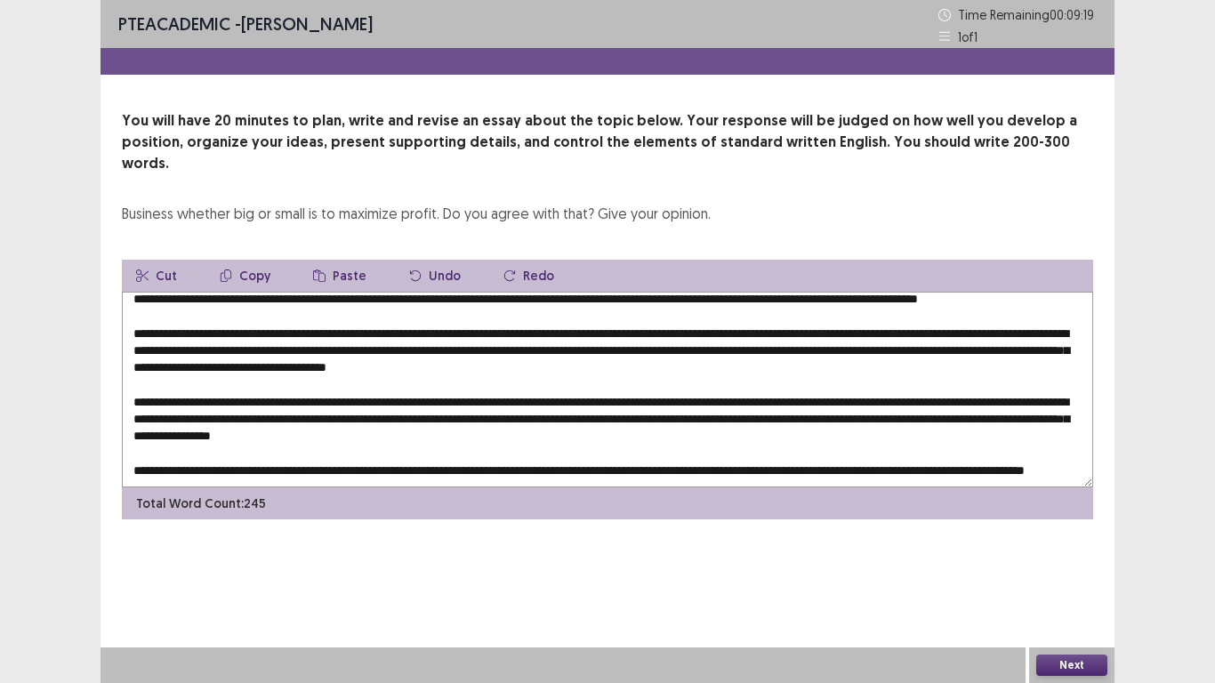
click at [418, 369] on textarea at bounding box center [608, 390] width 972 height 196
click at [434, 328] on textarea at bounding box center [608, 390] width 972 height 196
click at [1020, 316] on textarea at bounding box center [608, 390] width 972 height 196
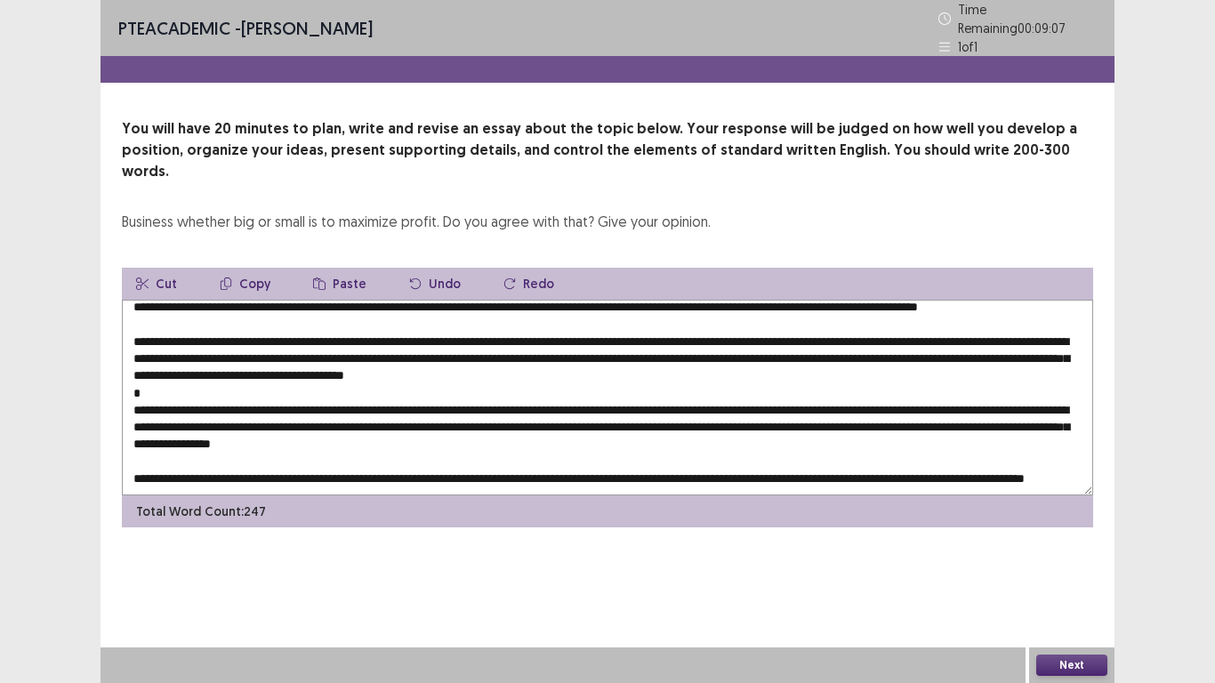
click at [498, 334] on textarea at bounding box center [608, 398] width 972 height 196
click at [766, 336] on textarea at bounding box center [608, 398] width 972 height 196
click at [354, 350] on textarea at bounding box center [608, 398] width 972 height 196
click at [847, 402] on textarea at bounding box center [608, 398] width 972 height 196
click at [296, 422] on textarea at bounding box center [608, 398] width 972 height 196
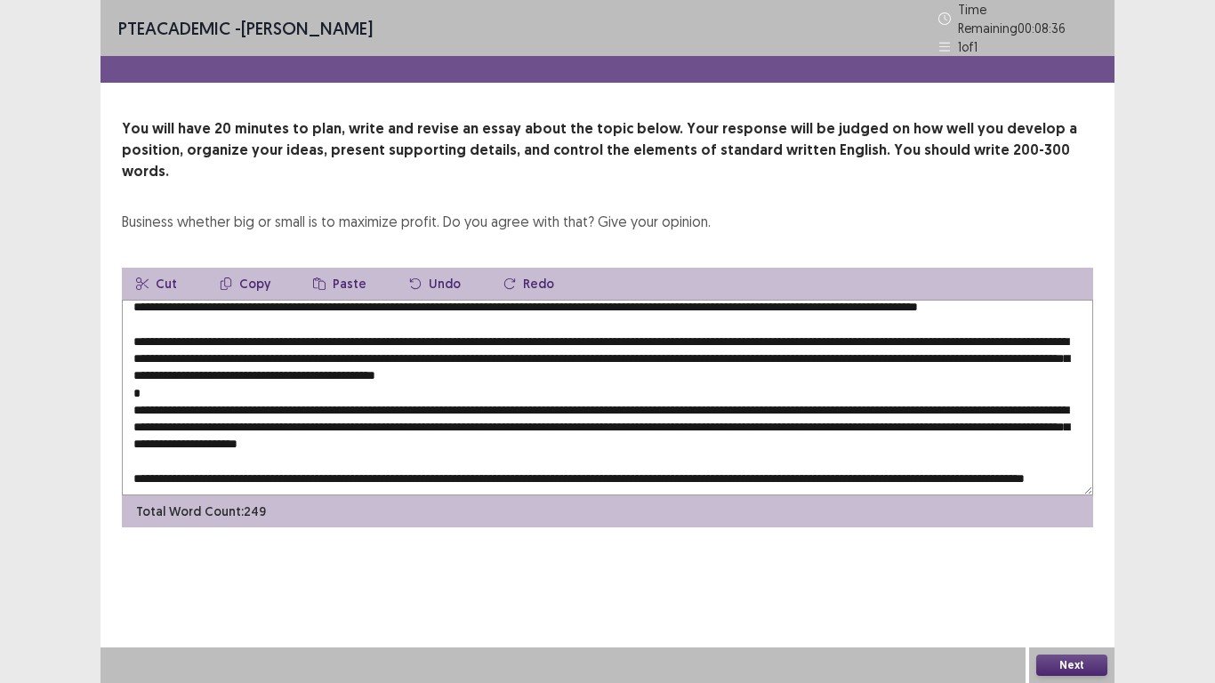
click at [357, 419] on textarea at bounding box center [608, 398] width 972 height 196
click at [701, 435] on textarea at bounding box center [608, 398] width 972 height 196
click at [734, 431] on textarea at bounding box center [608, 398] width 972 height 196
click at [301, 380] on textarea at bounding box center [608, 398] width 972 height 196
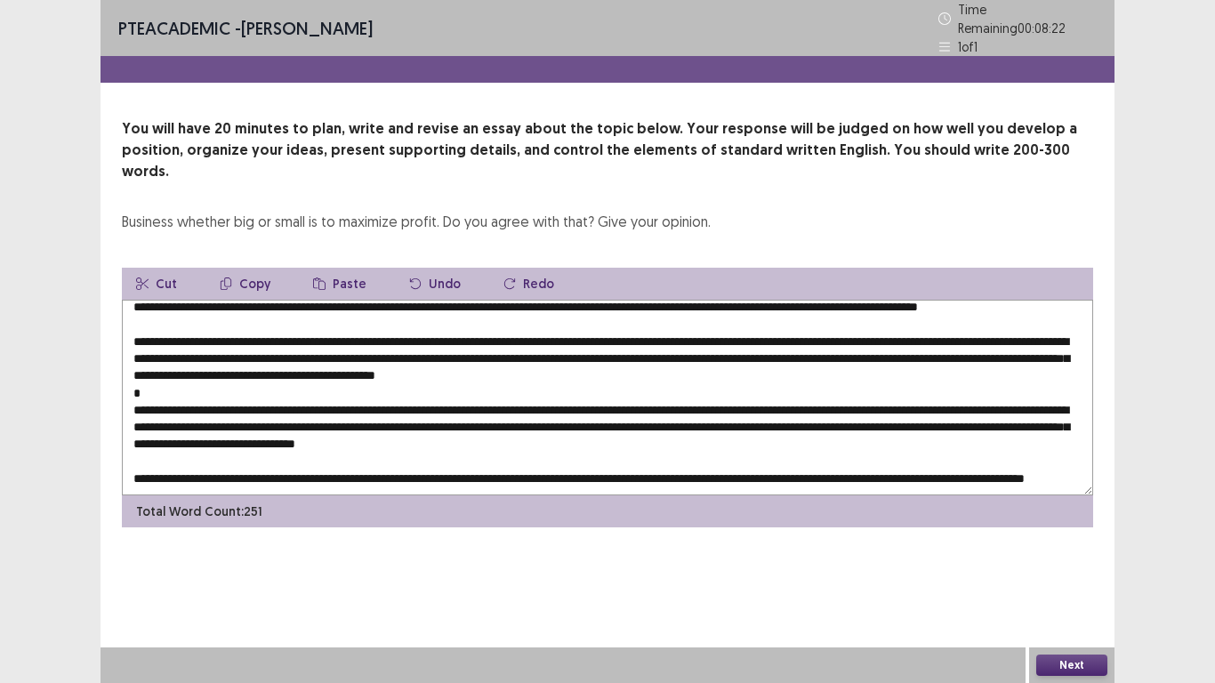
drag, startPoint x: 378, startPoint y: 471, endPoint x: 175, endPoint y: 382, distance: 221.5
click at [175, 382] on div "Cut Copy Paste Undo Redo Total Word Count: 251" at bounding box center [608, 398] width 972 height 260
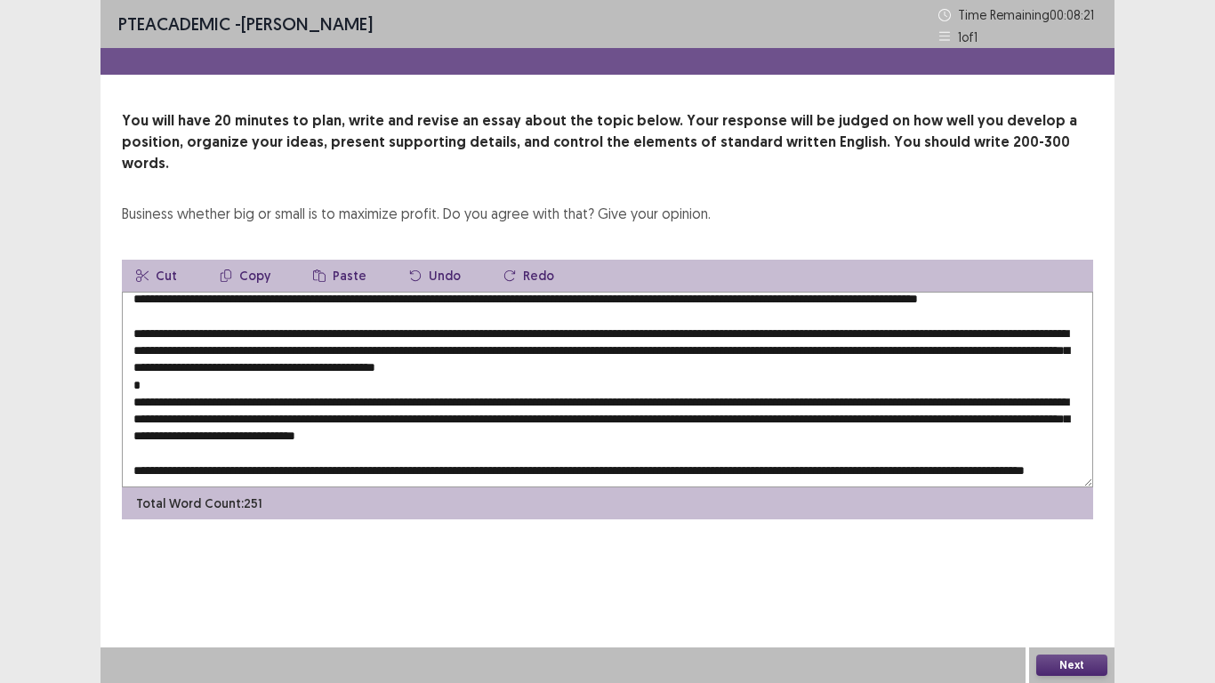
click at [203, 381] on textarea at bounding box center [608, 390] width 972 height 196
click at [802, 381] on textarea at bounding box center [608, 390] width 972 height 196
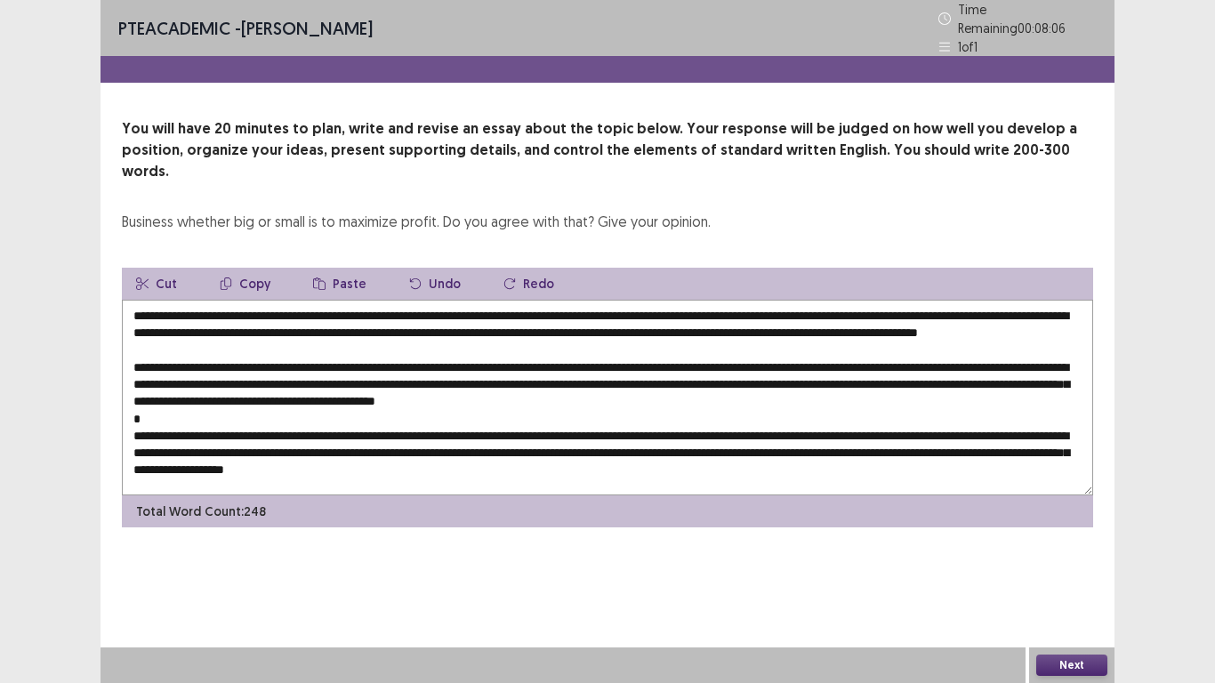
scroll to position [0, 0]
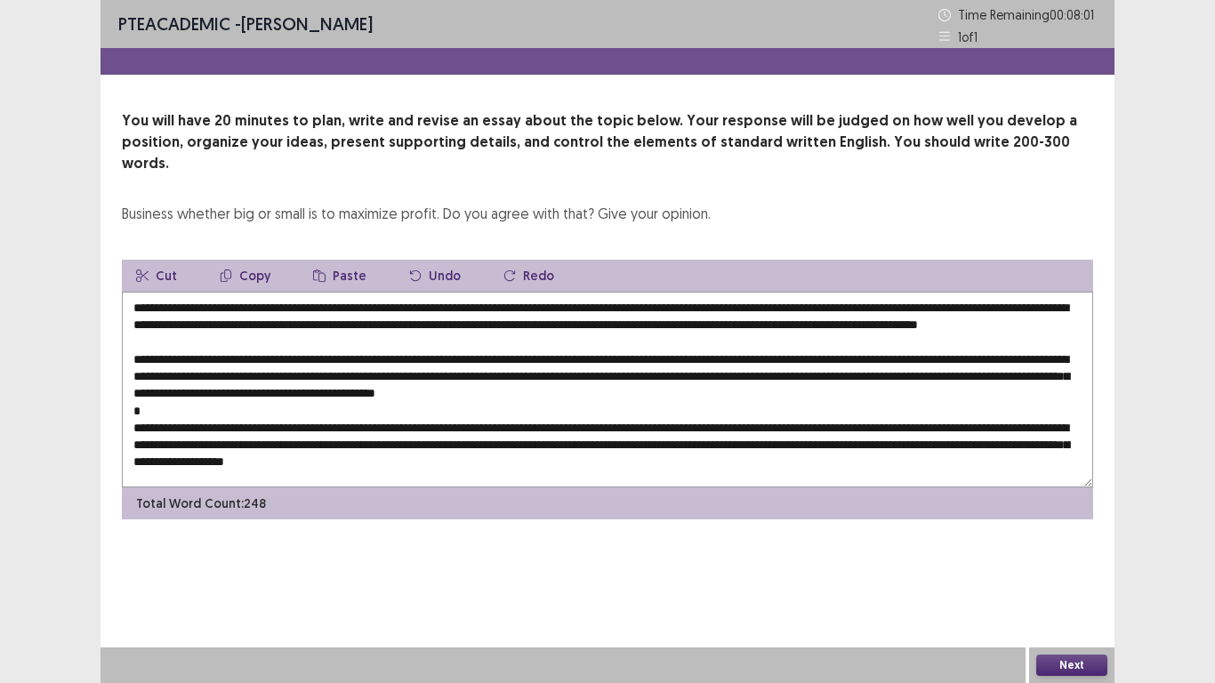
click at [940, 304] on textarea at bounding box center [608, 390] width 972 height 196
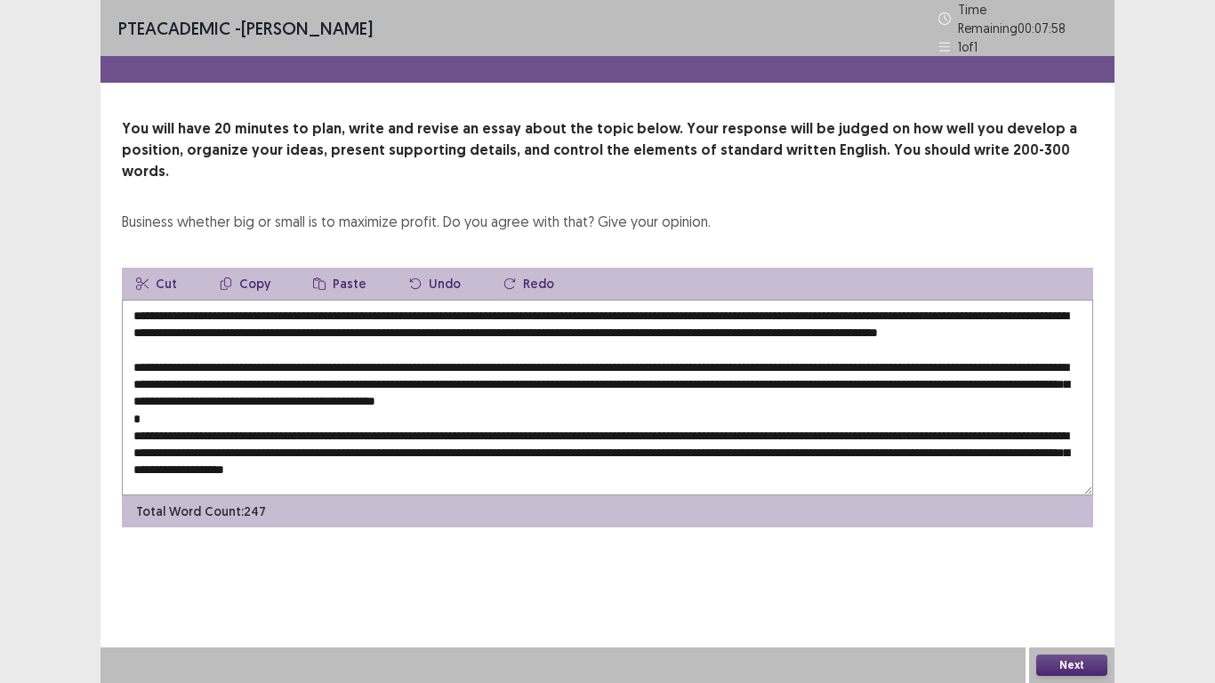
click at [730, 301] on textarea at bounding box center [608, 398] width 972 height 196
click at [937, 305] on textarea at bounding box center [608, 398] width 972 height 196
click at [762, 308] on textarea at bounding box center [608, 398] width 972 height 196
click at [770, 303] on textarea at bounding box center [608, 398] width 972 height 196
click at [878, 306] on textarea at bounding box center [608, 398] width 972 height 196
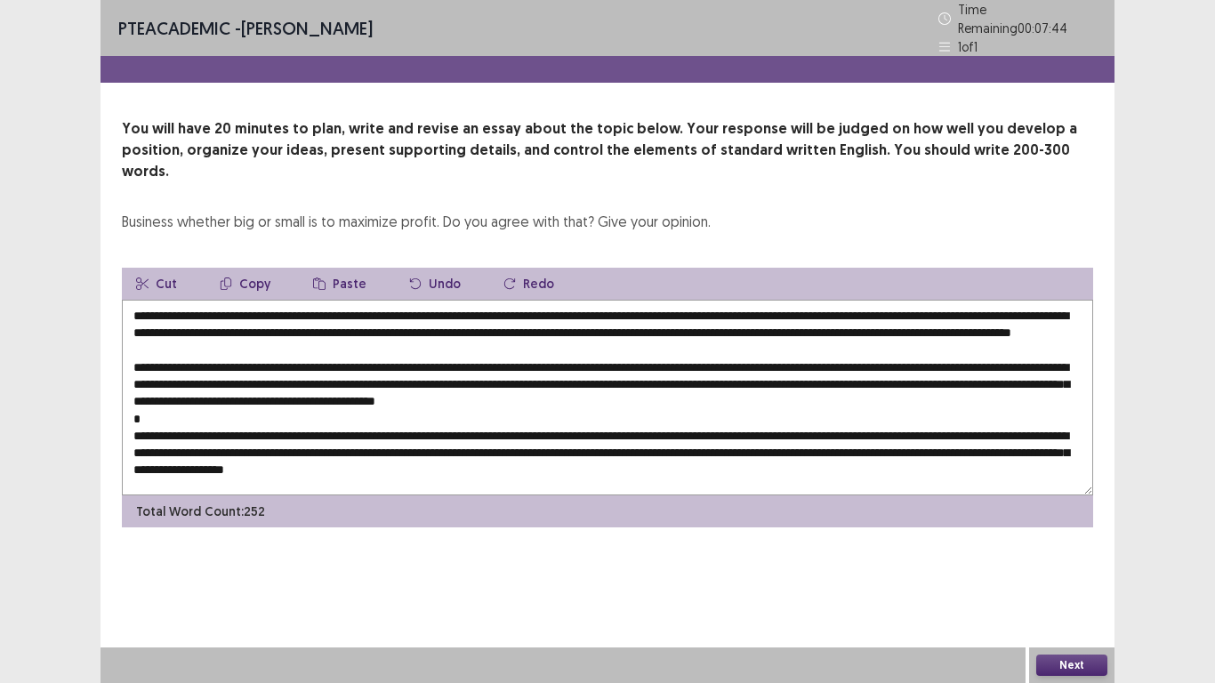
click at [1069, 305] on textarea at bounding box center [608, 398] width 972 height 196
click at [243, 324] on textarea at bounding box center [608, 398] width 972 height 196
click at [216, 300] on textarea at bounding box center [608, 398] width 972 height 196
click at [337, 300] on textarea at bounding box center [608, 398] width 972 height 196
click at [369, 359] on textarea at bounding box center [608, 398] width 972 height 196
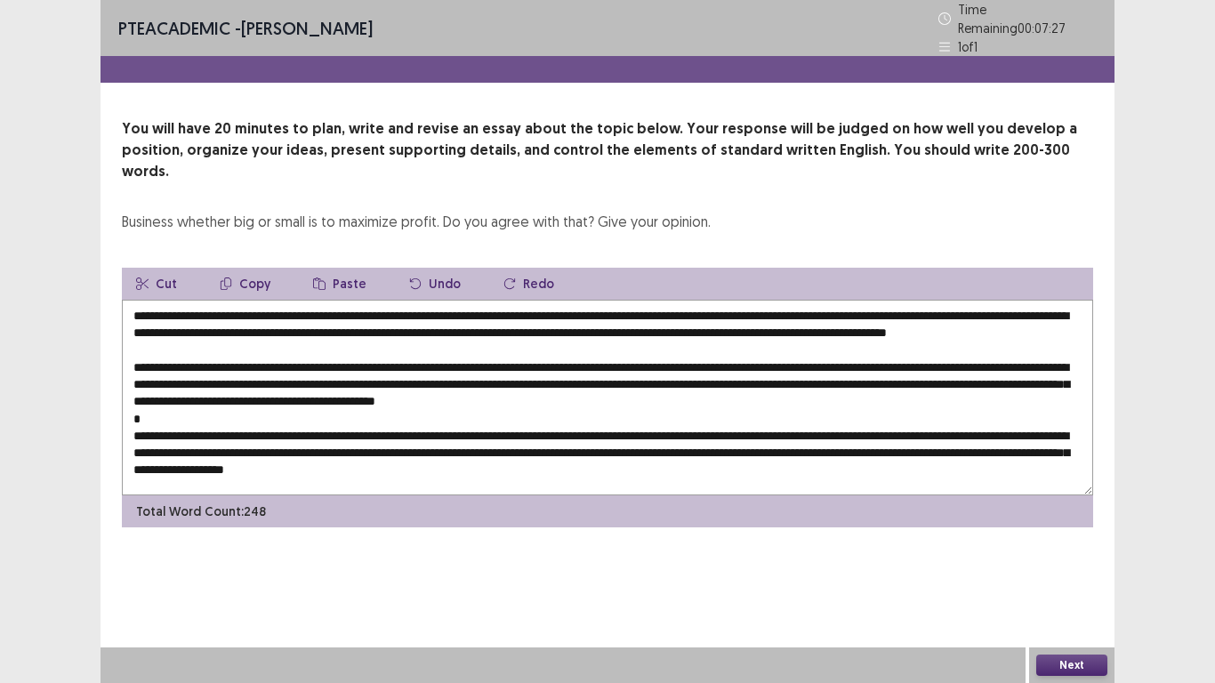
click at [948, 359] on textarea at bounding box center [608, 398] width 972 height 196
click at [962, 375] on textarea at bounding box center [608, 398] width 972 height 196
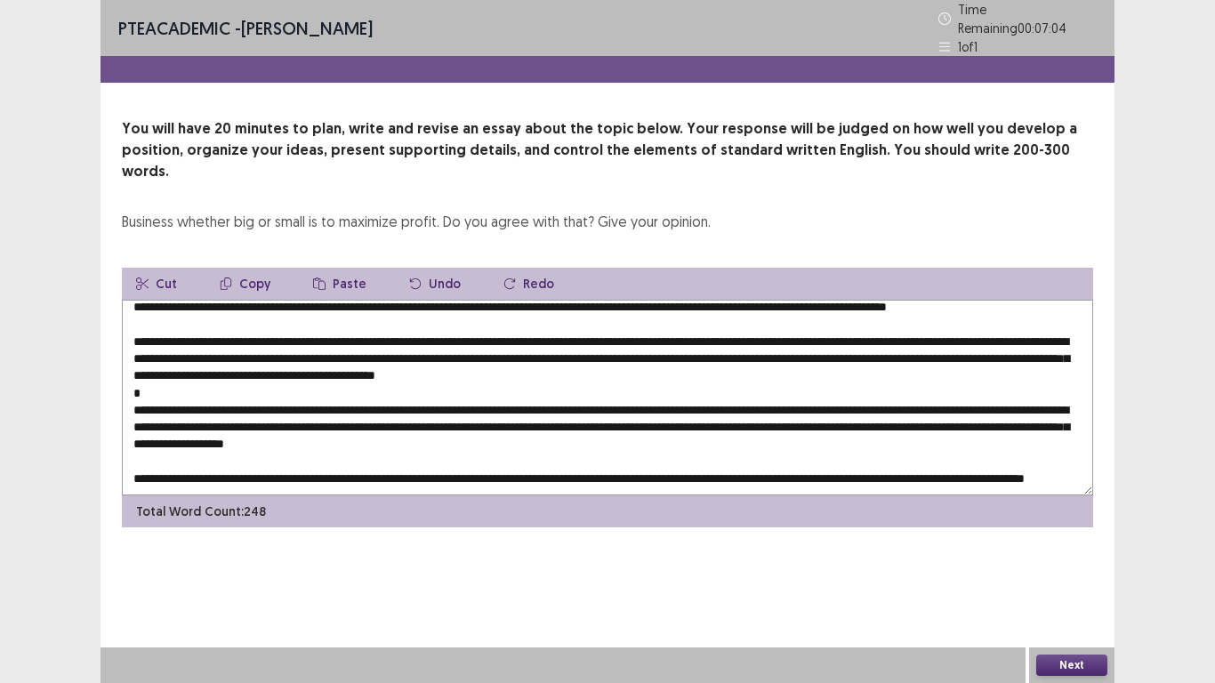
scroll to position [60, 0]
type textarea "**********"
click at [1081, 665] on button "Next" at bounding box center [1071, 665] width 71 height 21
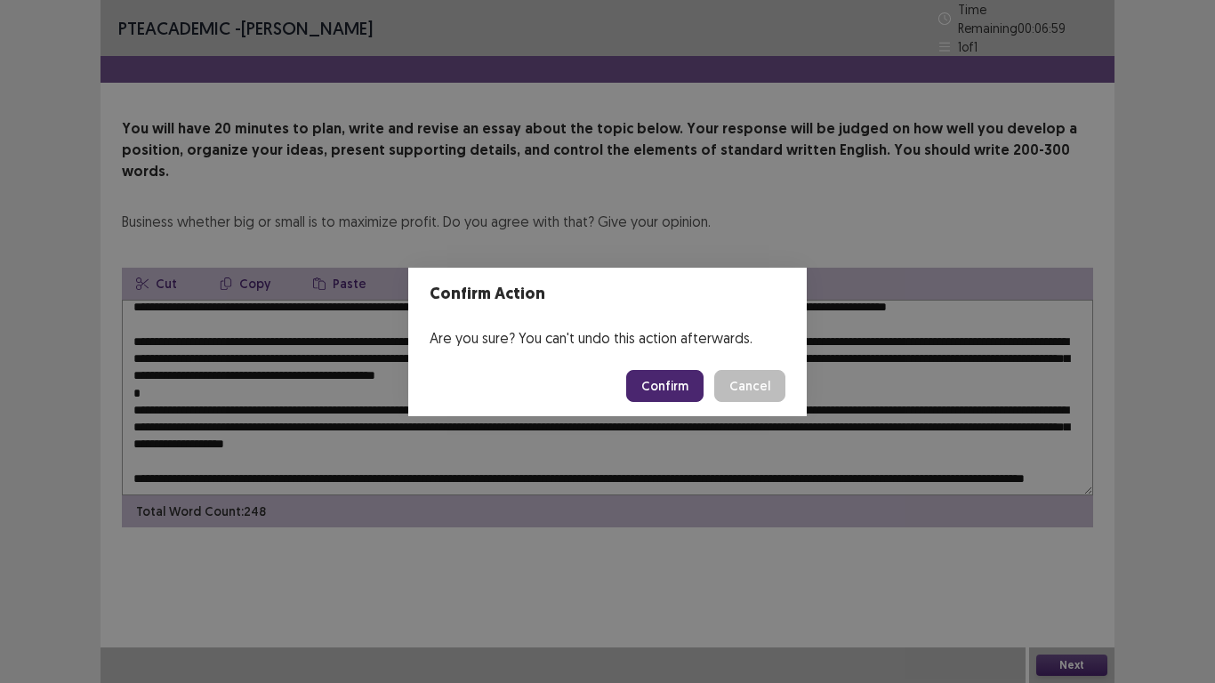
click at [677, 392] on button "Confirm" at bounding box center [664, 386] width 77 height 32
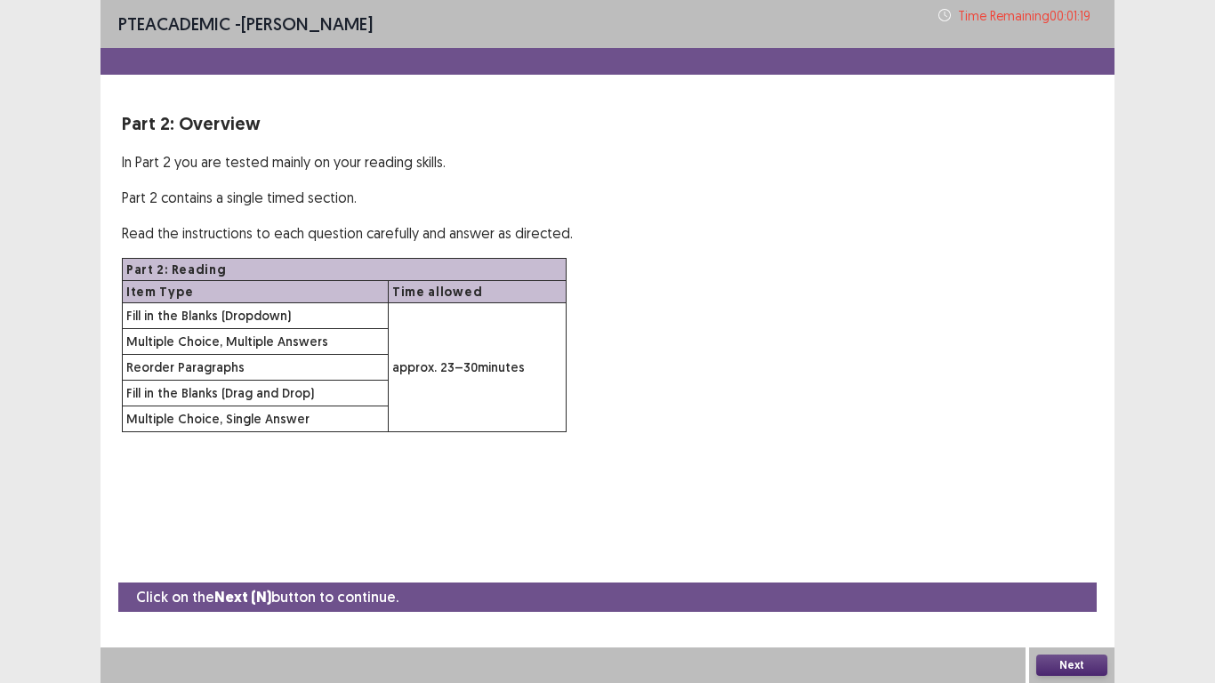
click at [1081, 662] on button "Next" at bounding box center [1071, 665] width 71 height 21
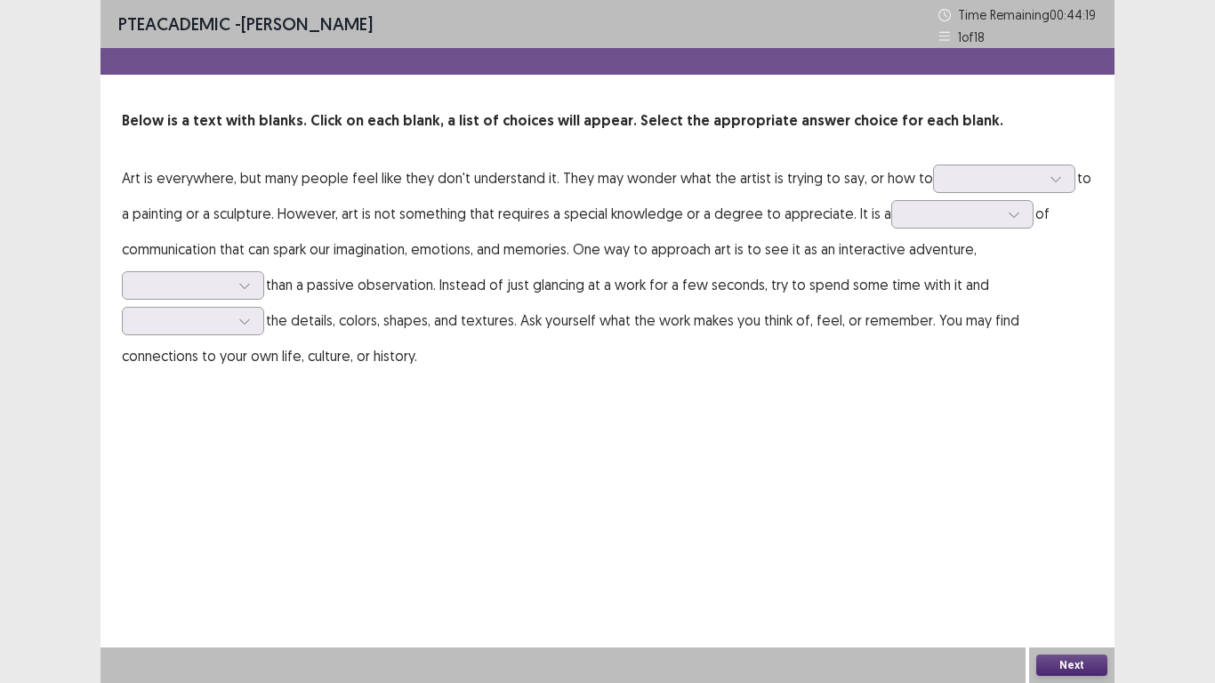
click at [655, 375] on div "PTE academic - [PERSON_NAME] Time Remaining 00 : 44 : 19 1 of 18 Below is a tex…" at bounding box center [608, 204] width 1014 height 409
click at [971, 173] on div at bounding box center [994, 178] width 93 height 17
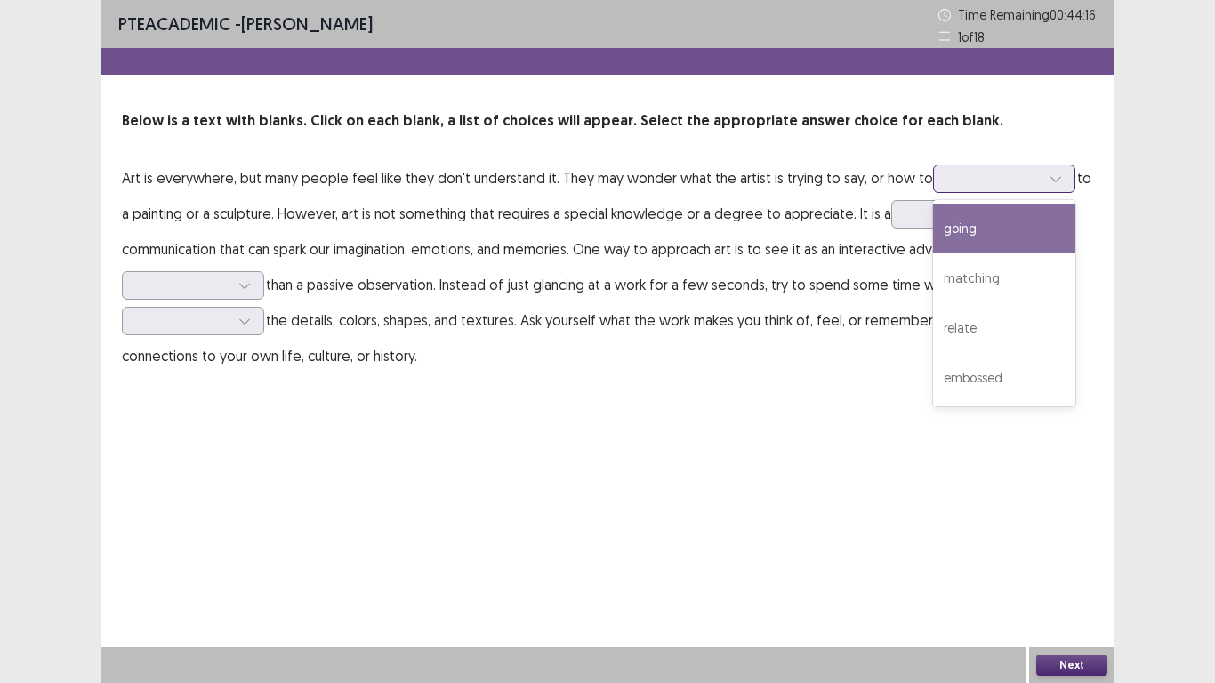
click at [972, 327] on div "relate" at bounding box center [1004, 328] width 142 height 50
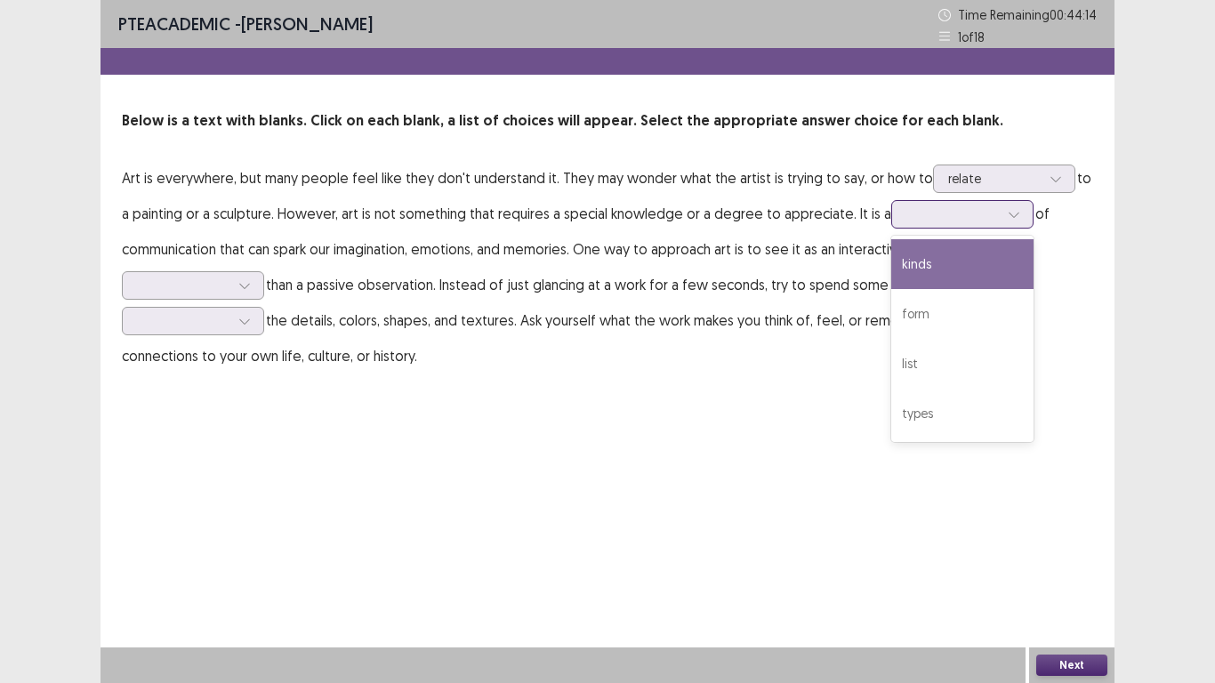
click at [966, 217] on div at bounding box center [953, 214] width 93 height 17
click at [911, 318] on div "form" at bounding box center [962, 314] width 142 height 50
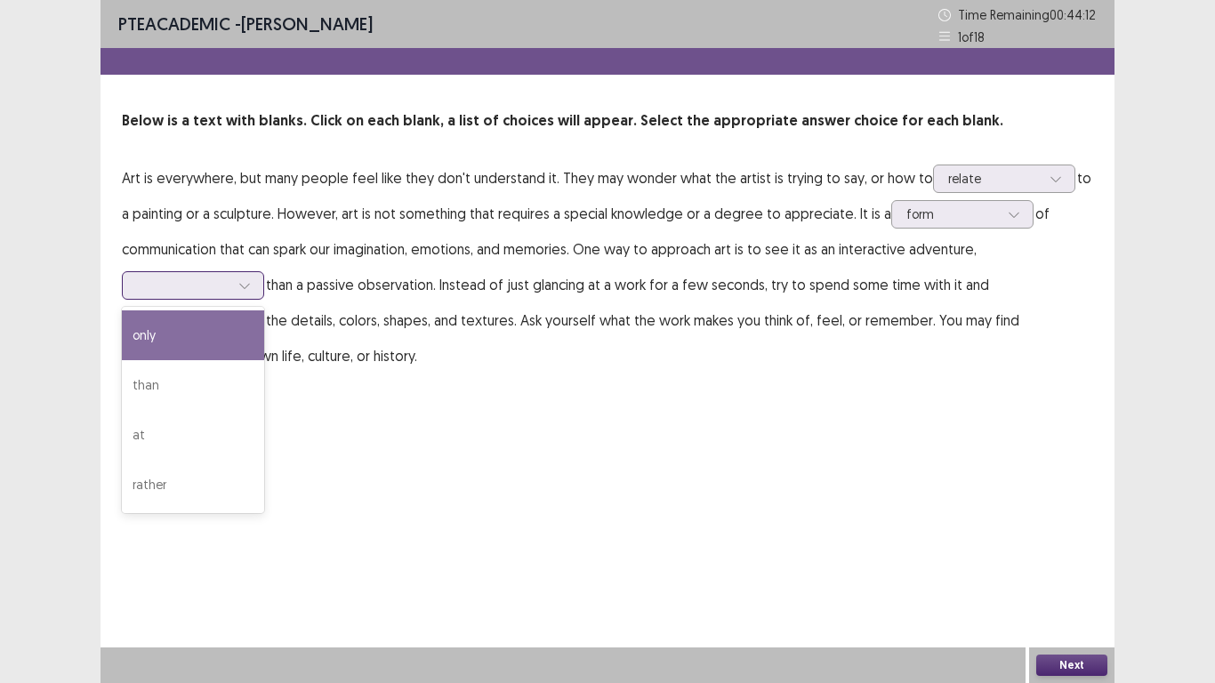
click at [229, 287] on div at bounding box center [183, 285] width 93 height 17
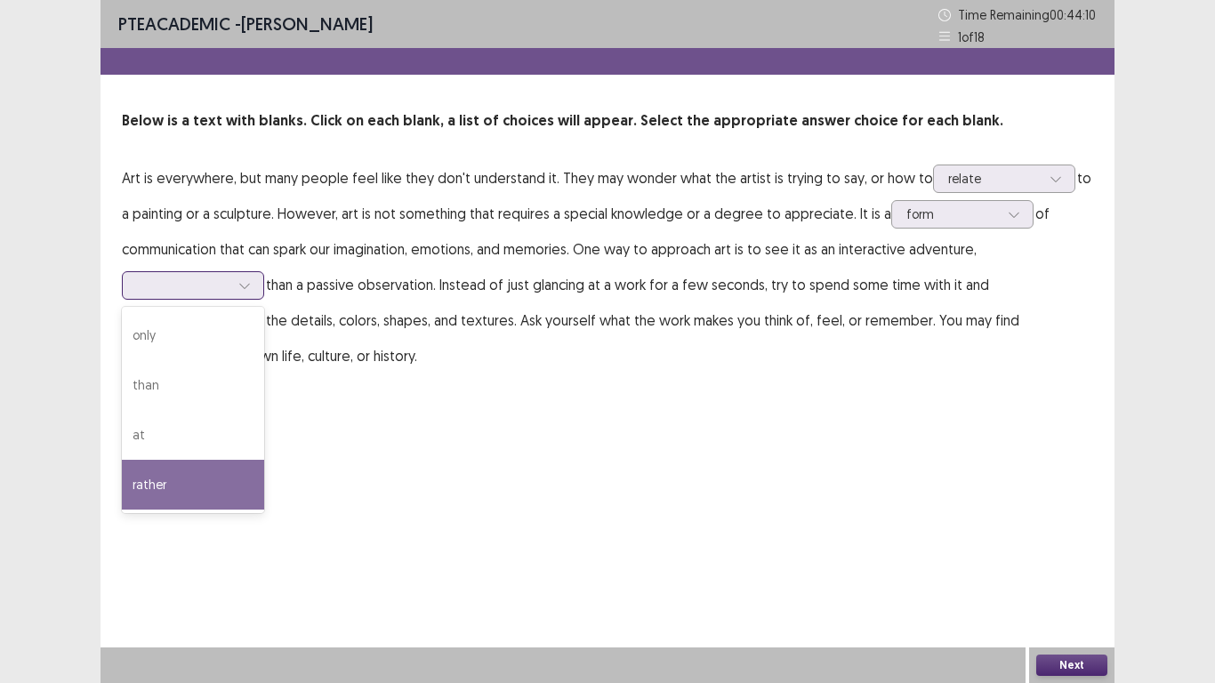
click at [189, 467] on div "rather" at bounding box center [193, 485] width 142 height 50
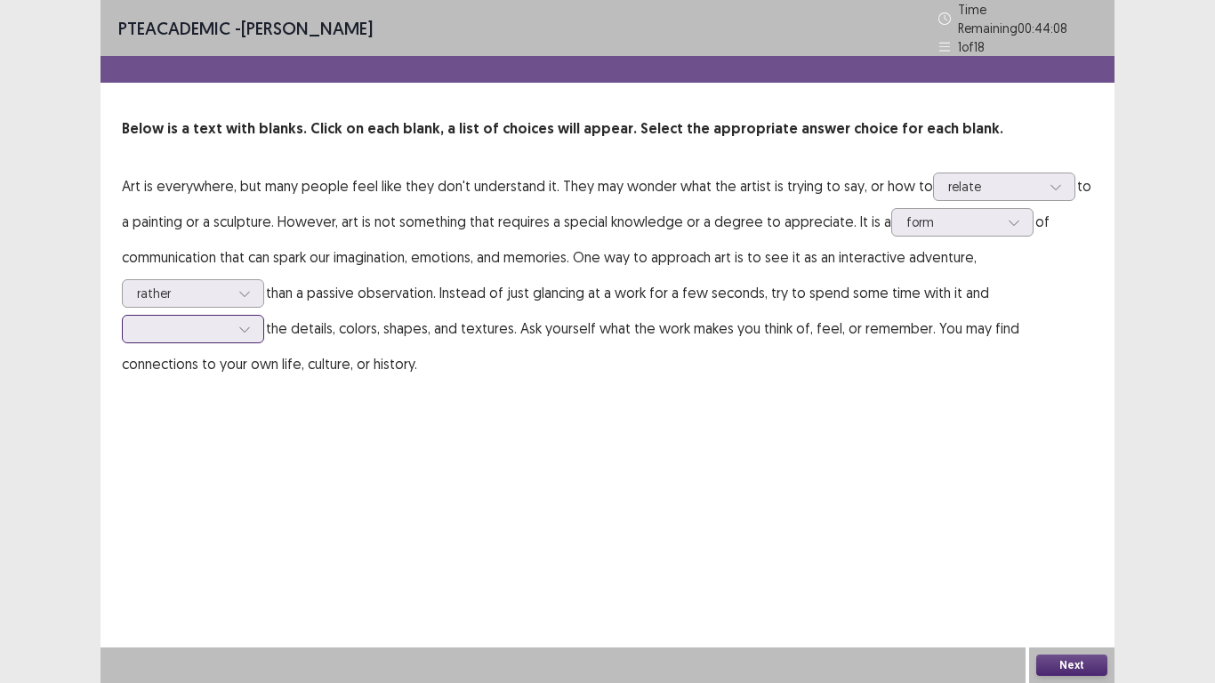
click at [186, 331] on div at bounding box center [183, 329] width 96 height 20
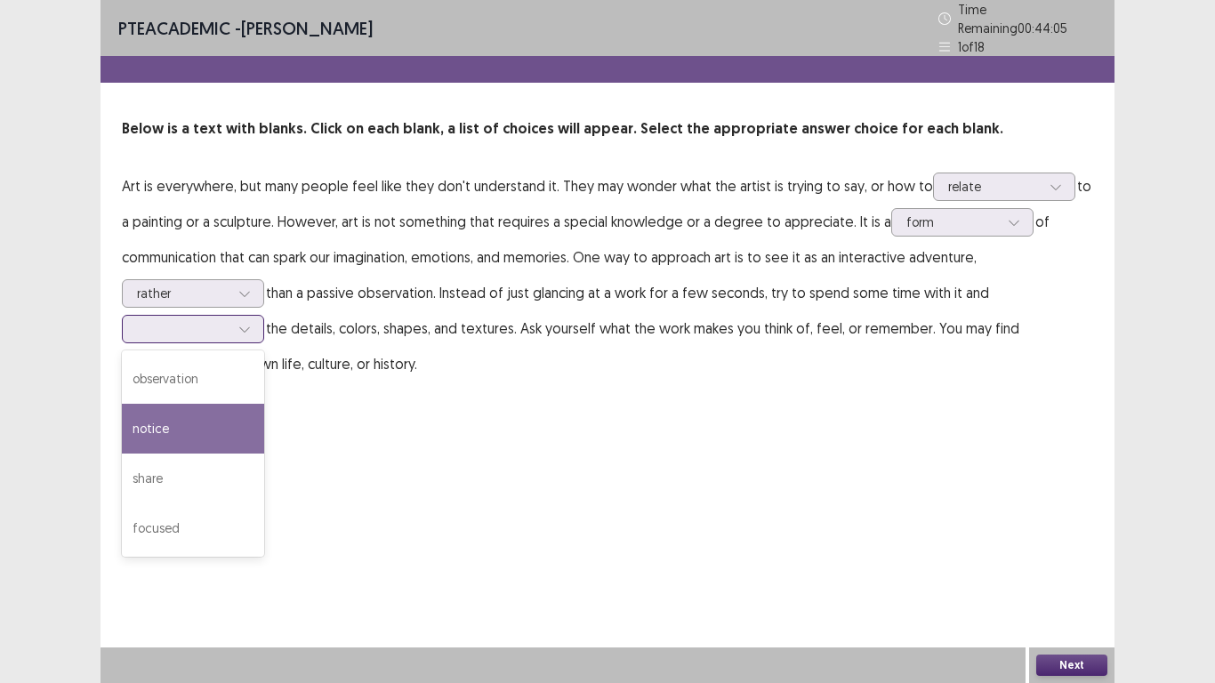
click at [143, 518] on div "focused" at bounding box center [193, 529] width 142 height 50
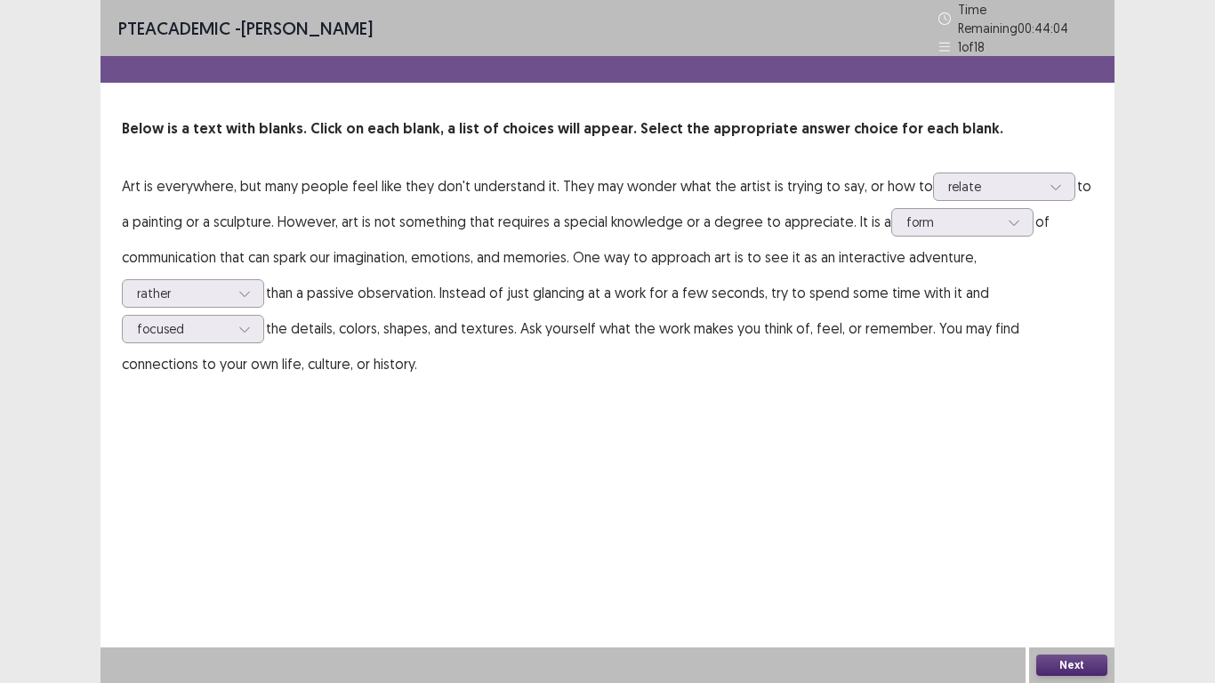
click at [1074, 661] on button "Next" at bounding box center [1071, 665] width 71 height 21
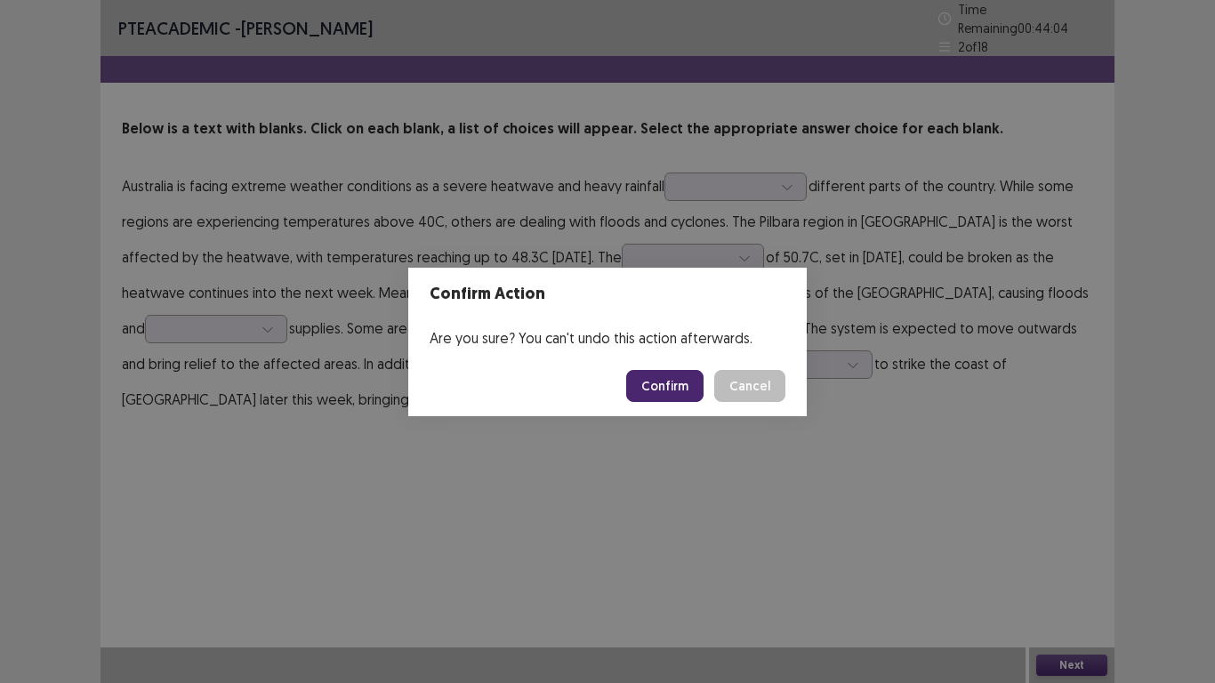
click at [751, 391] on button "Cancel" at bounding box center [749, 386] width 71 height 32
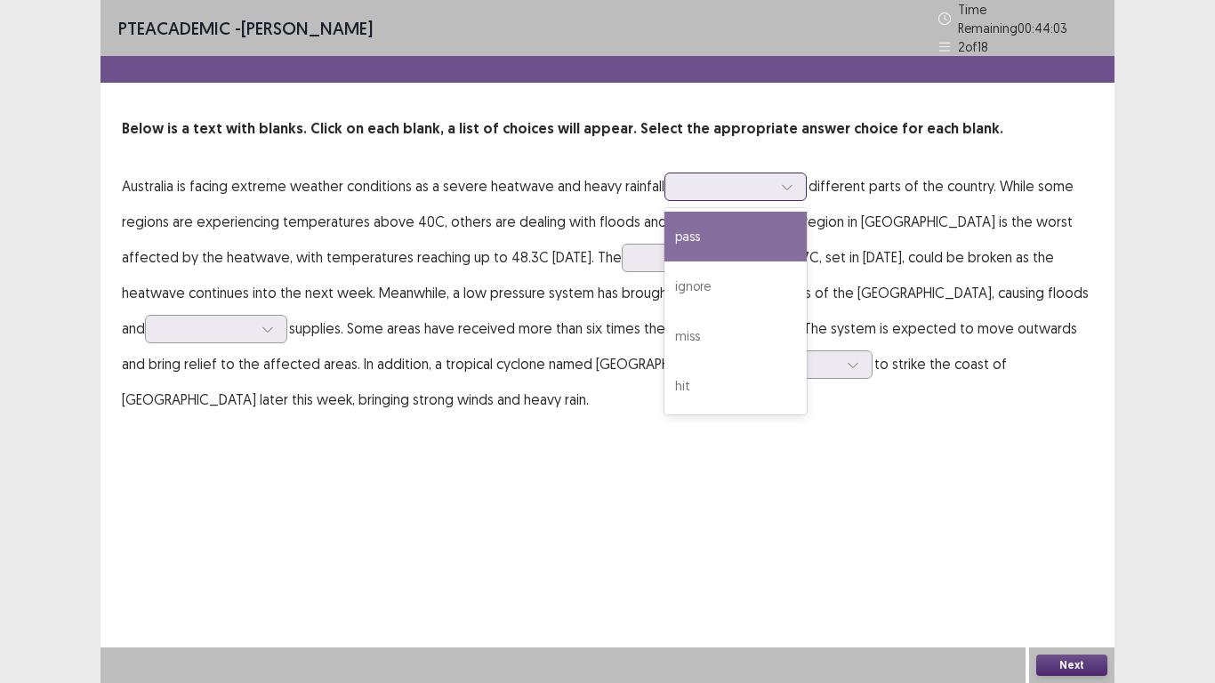
click at [740, 178] on div at bounding box center [726, 186] width 93 height 17
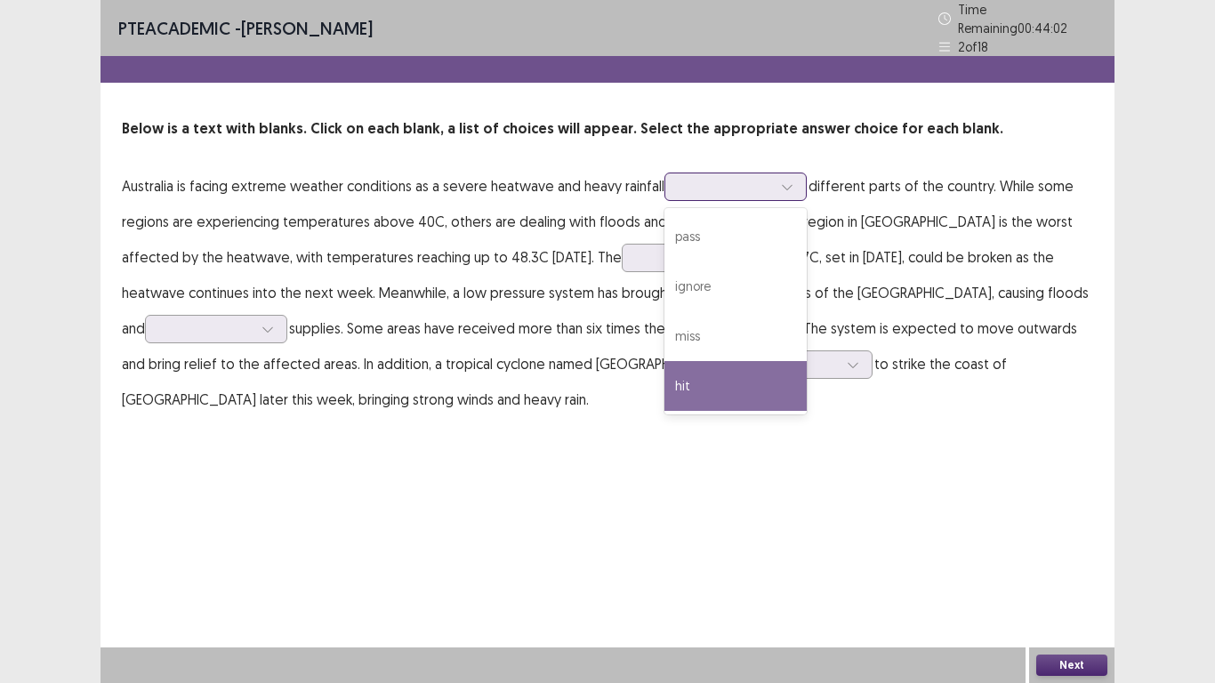
click at [679, 383] on div "hit" at bounding box center [736, 386] width 142 height 50
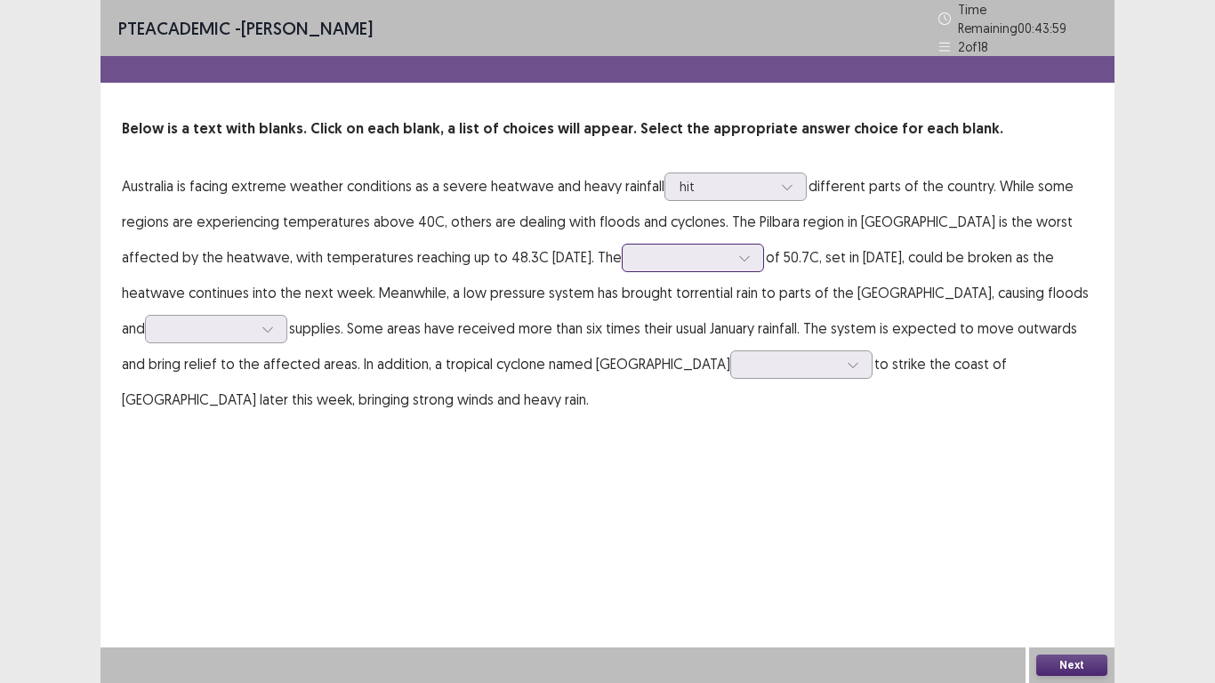
click at [731, 251] on div at bounding box center [744, 258] width 27 height 27
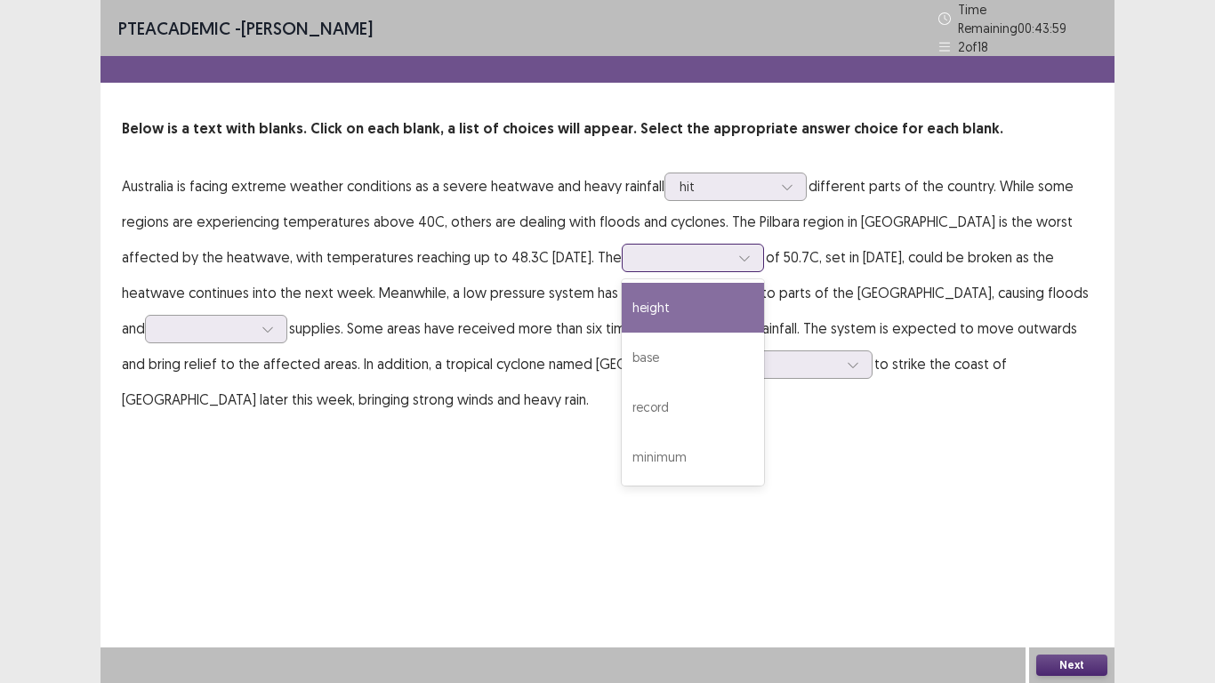
click at [622, 408] on div "record" at bounding box center [693, 408] width 142 height 50
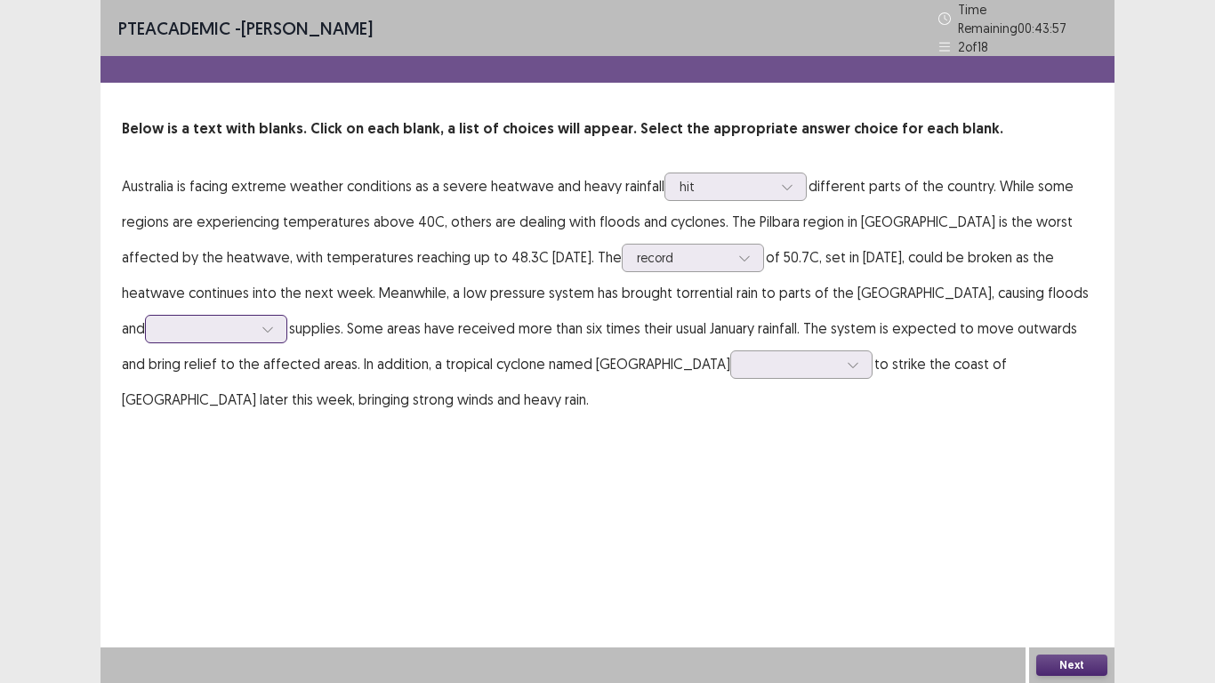
click at [262, 323] on icon at bounding box center [268, 329] width 12 height 12
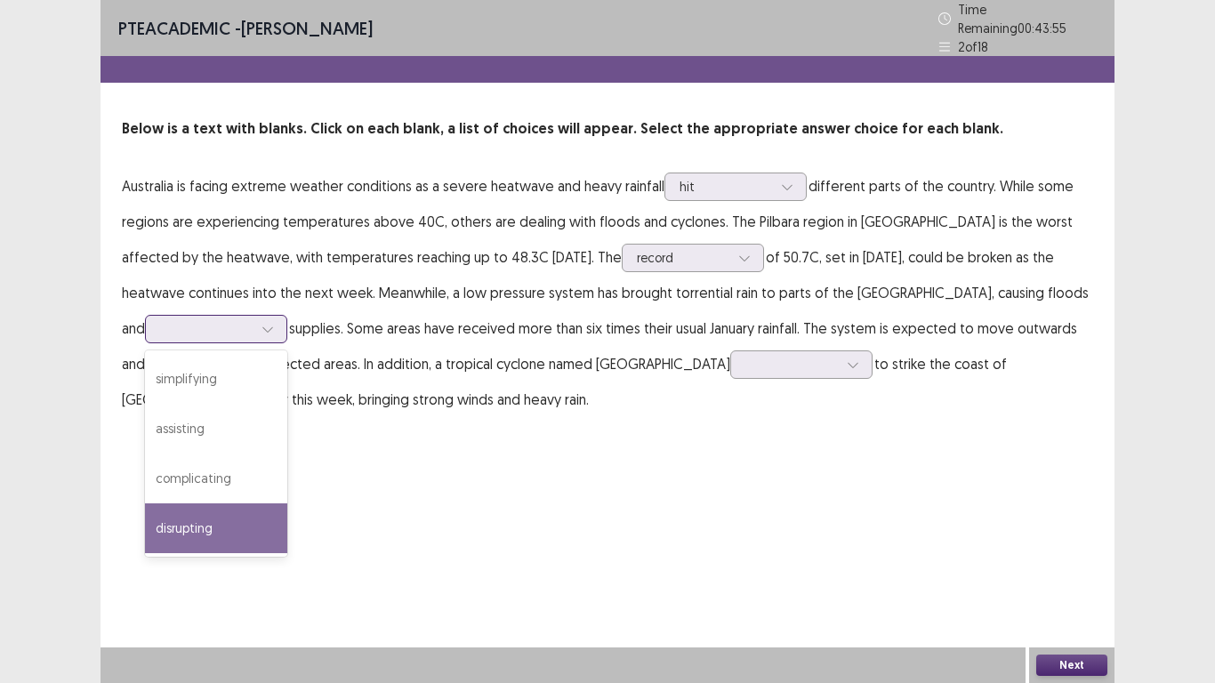
click at [176, 516] on div "disrupting" at bounding box center [216, 529] width 142 height 50
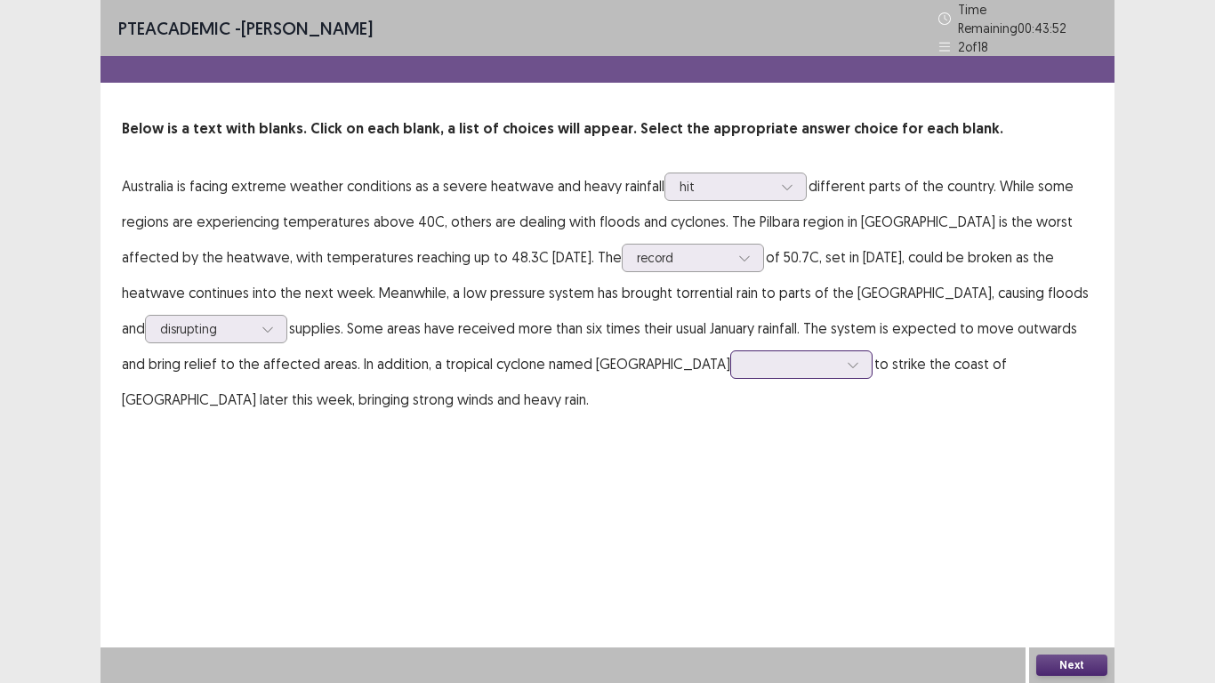
click at [746, 363] on div at bounding box center [792, 364] width 93 height 17
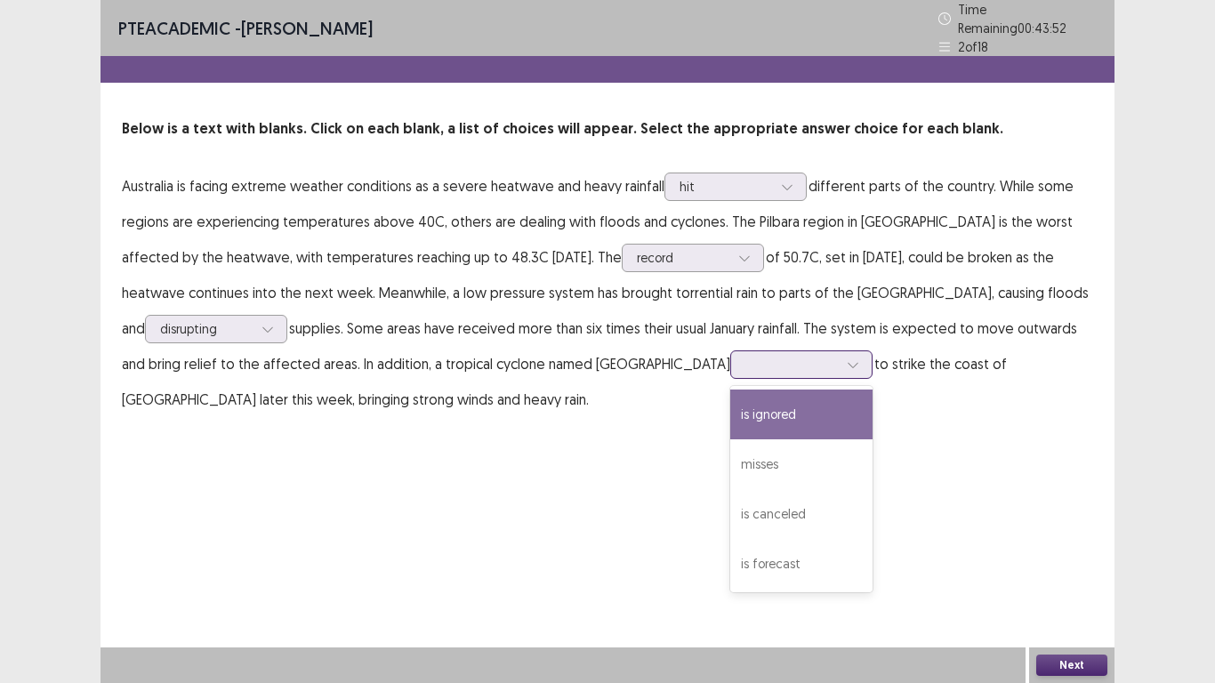
click at [730, 559] on div "is forecast" at bounding box center [801, 564] width 142 height 50
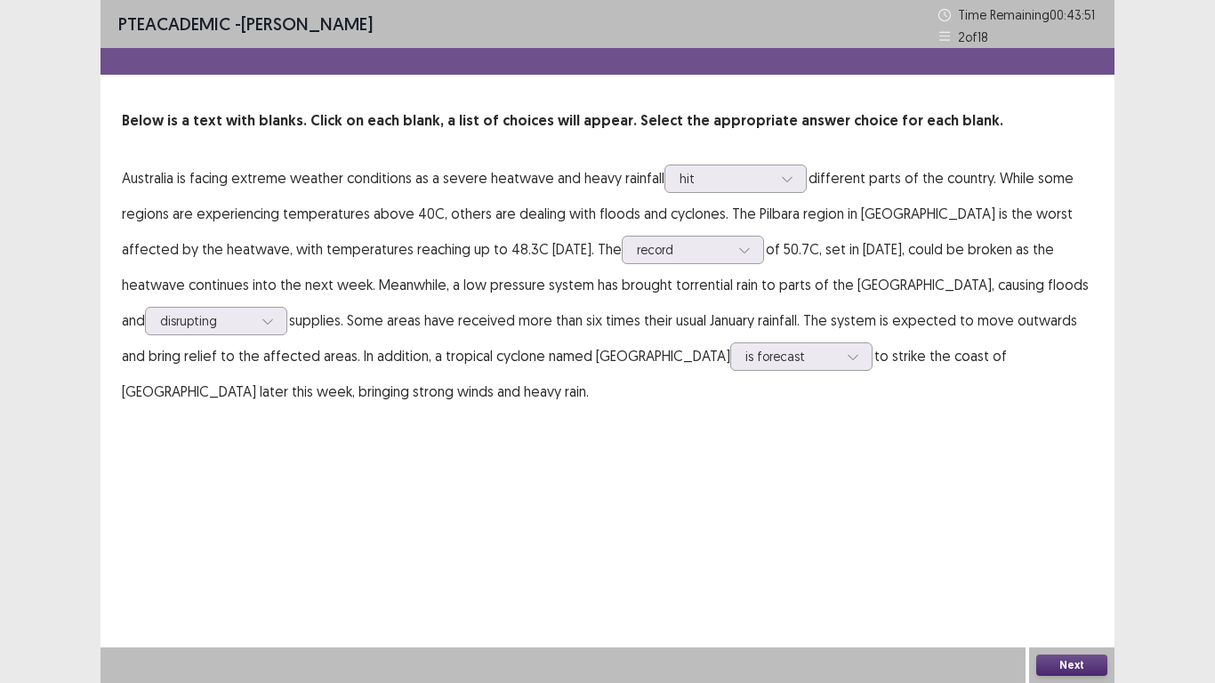
click at [1051, 658] on button "Next" at bounding box center [1071, 665] width 71 height 21
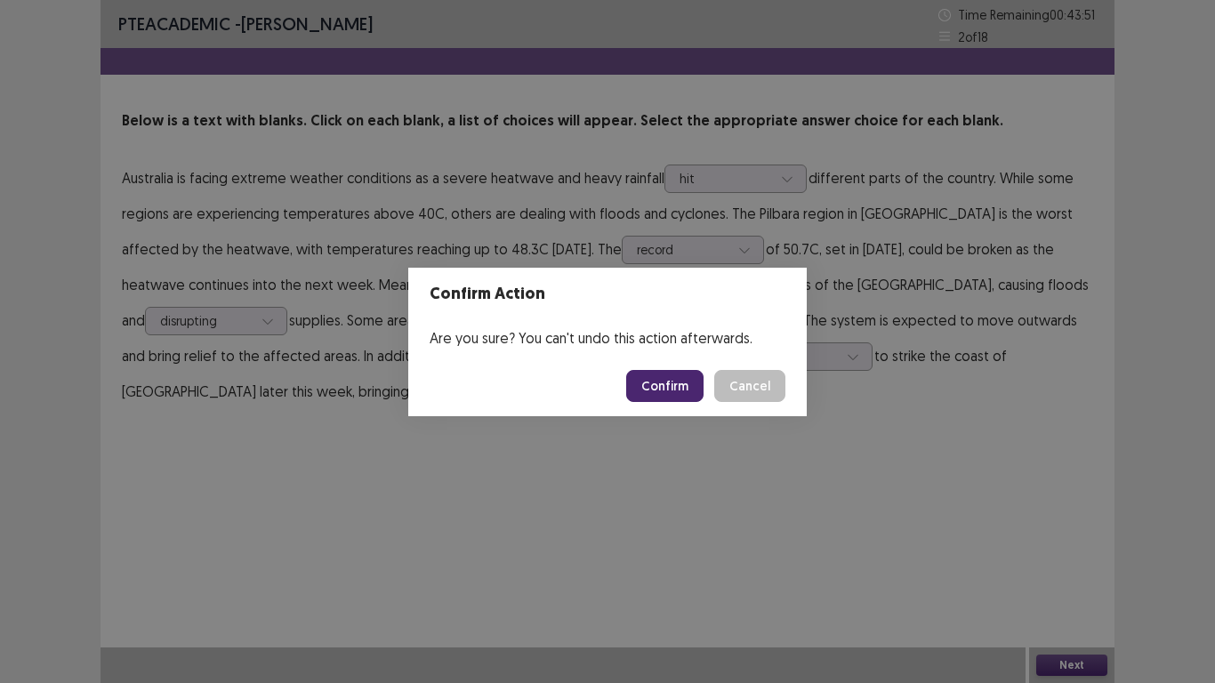
click at [651, 380] on button "Confirm" at bounding box center [664, 386] width 77 height 32
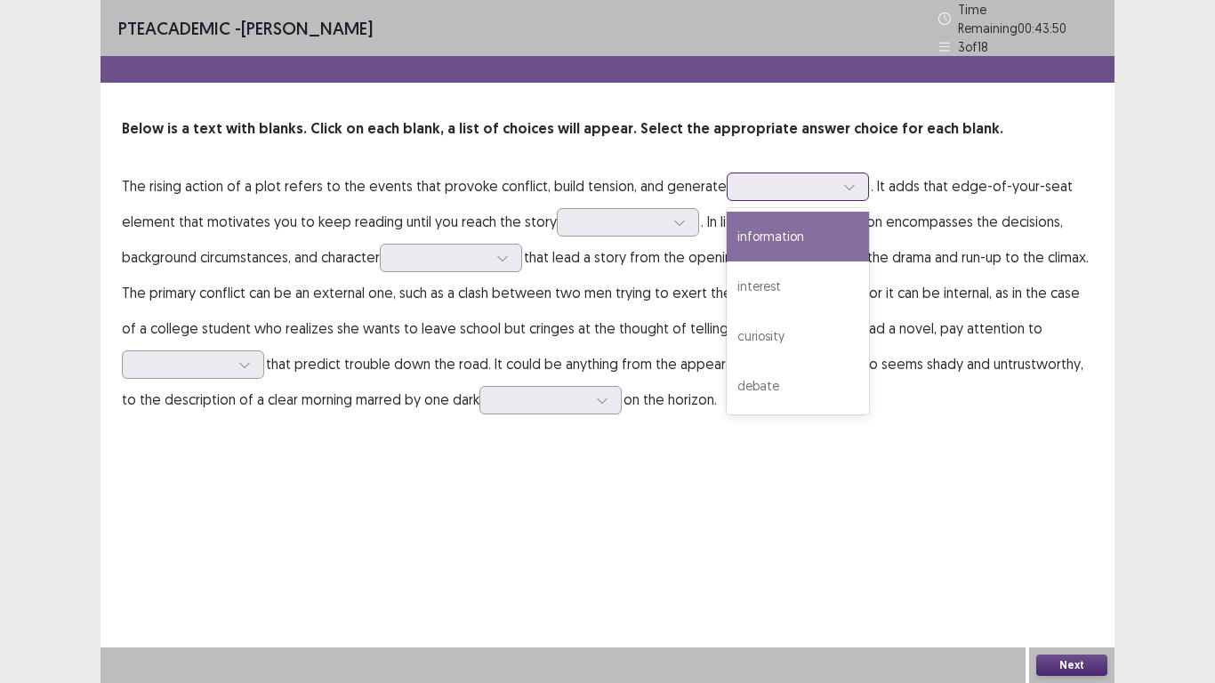
click at [782, 180] on div at bounding box center [788, 186] width 93 height 17
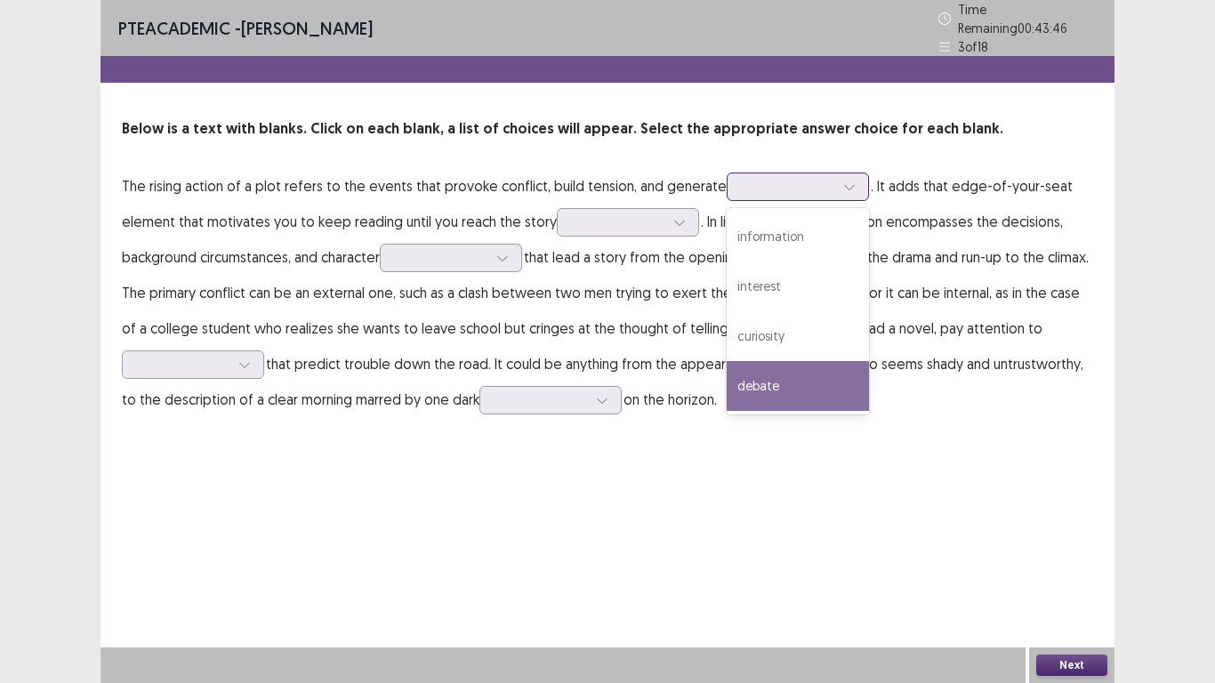
click at [776, 386] on div "debate" at bounding box center [798, 386] width 142 height 50
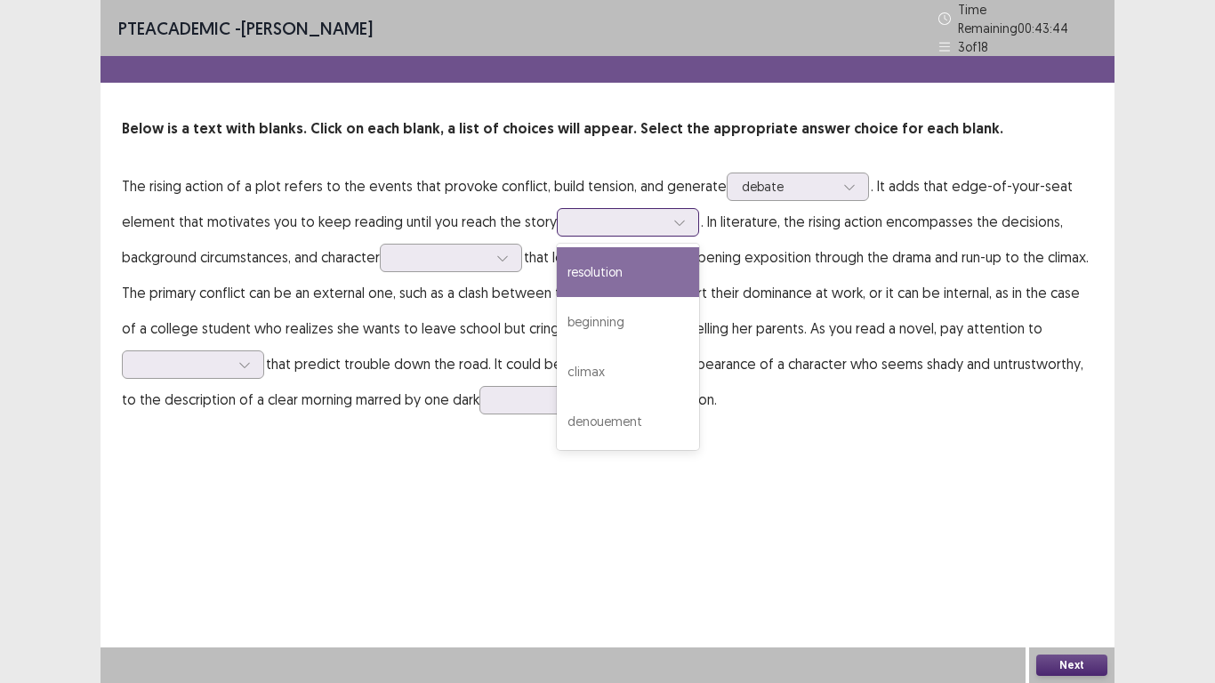
click at [629, 214] on div at bounding box center [618, 222] width 93 height 17
click at [585, 356] on div "climax" at bounding box center [628, 372] width 142 height 50
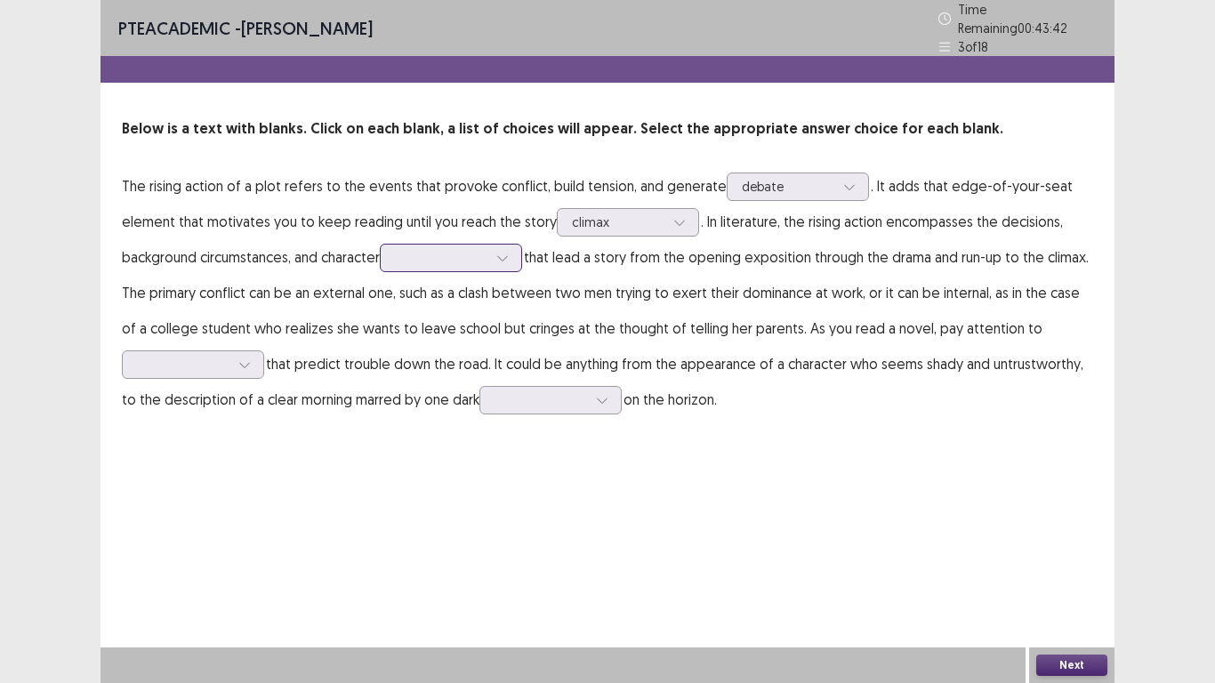
click at [466, 258] on div at bounding box center [441, 257] width 93 height 17
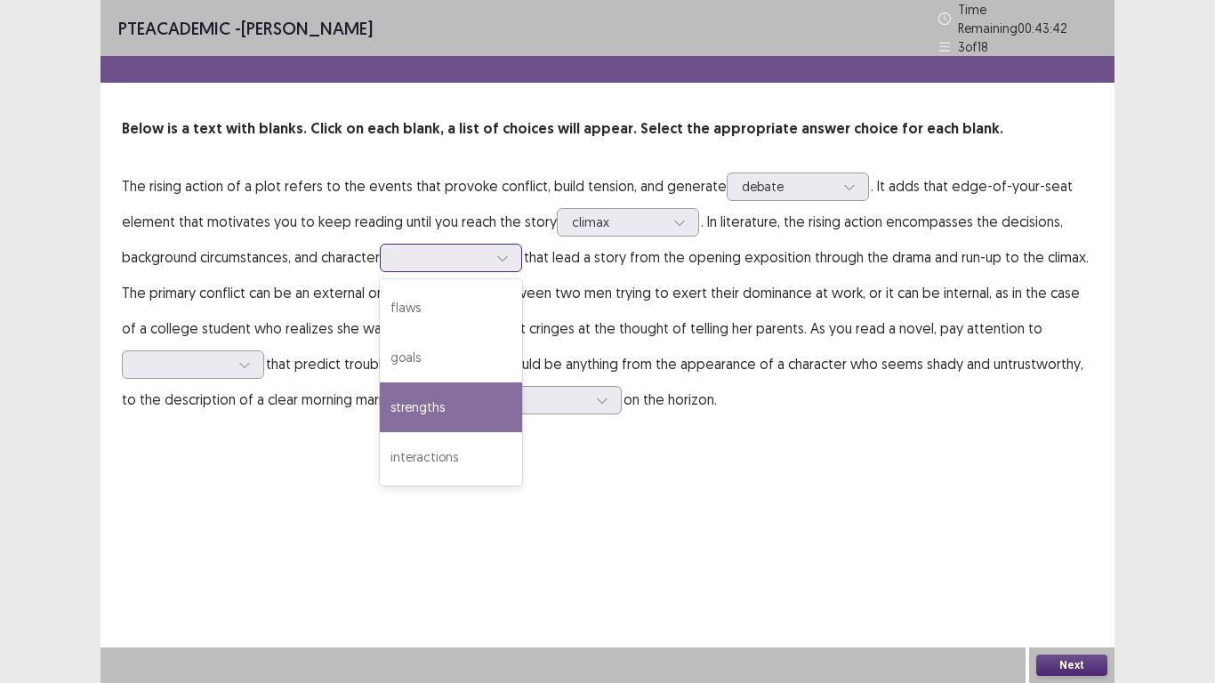
click at [434, 397] on div "strengths" at bounding box center [451, 408] width 142 height 50
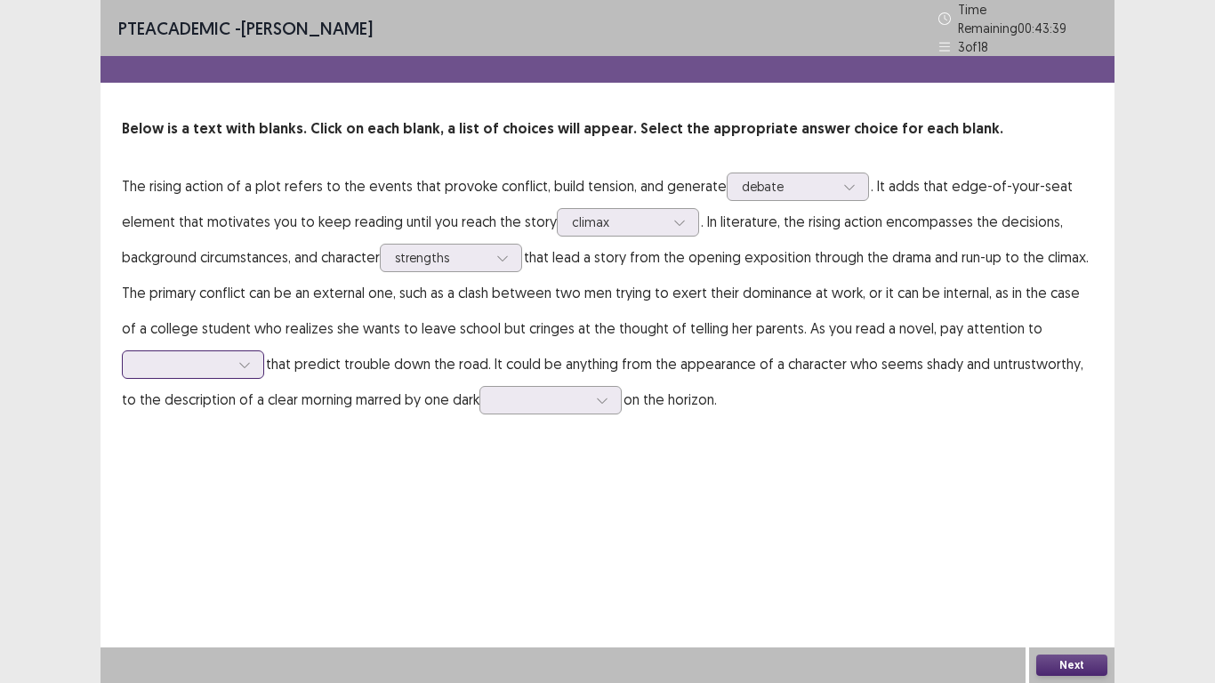
click at [251, 359] on div at bounding box center [244, 364] width 27 height 27
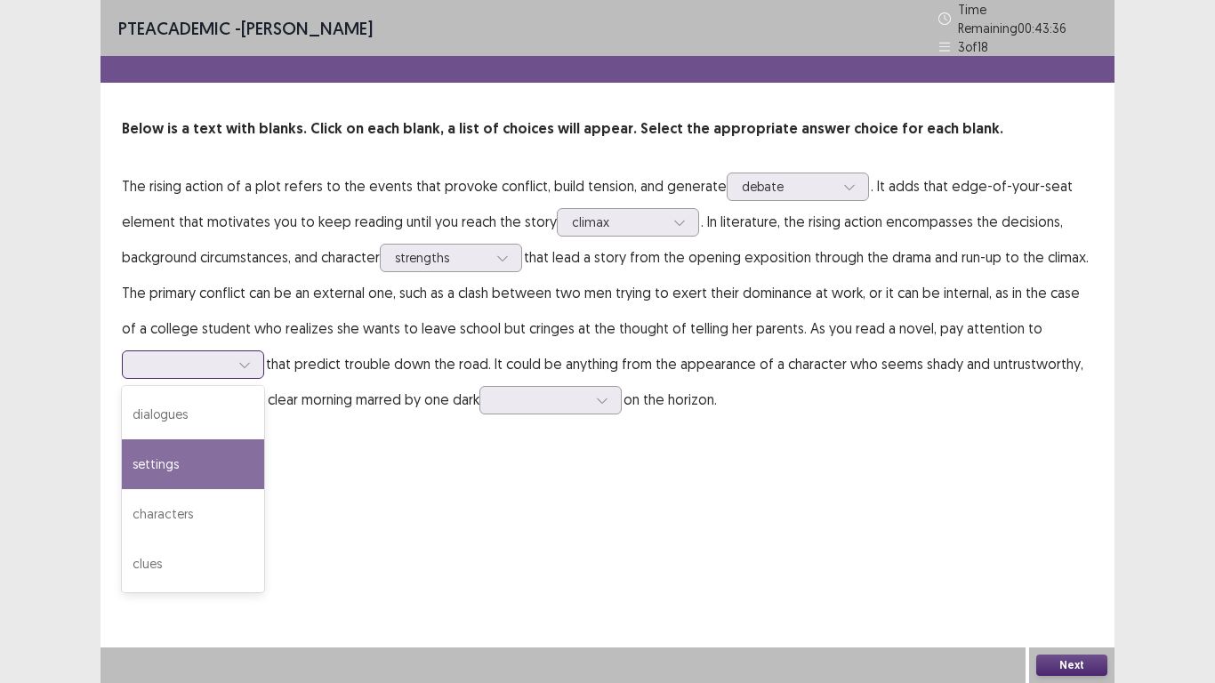
click at [153, 460] on div "settings" at bounding box center [193, 464] width 142 height 50
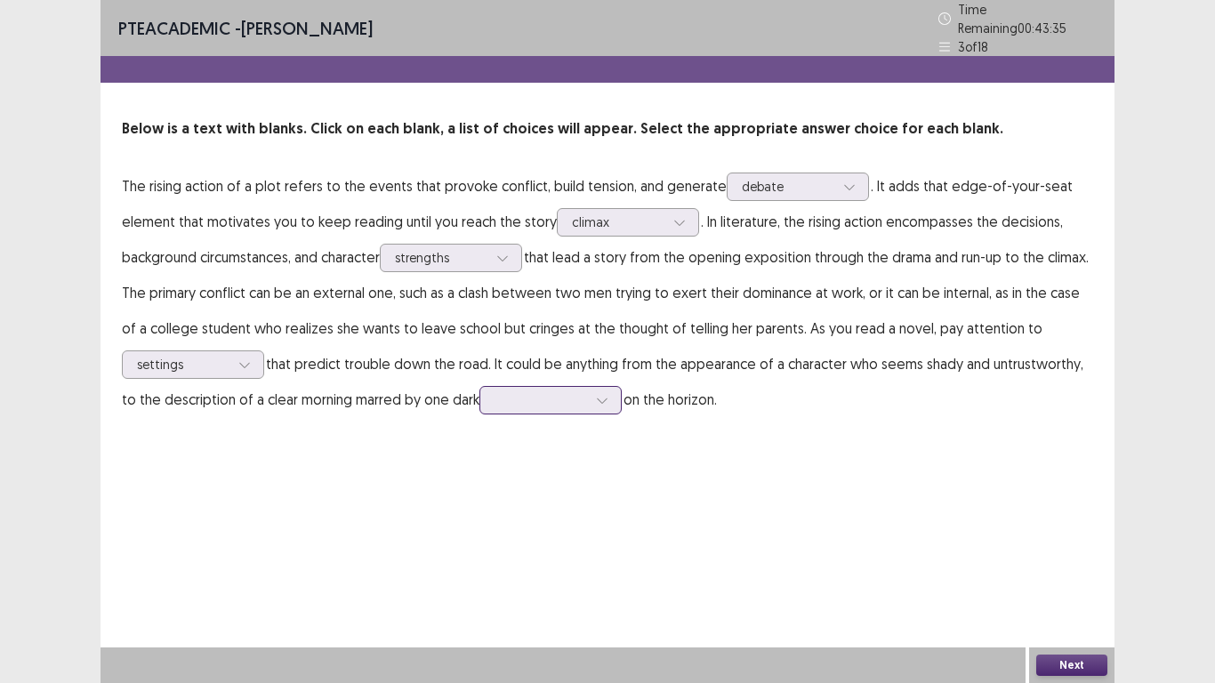
click at [534, 395] on div at bounding box center [541, 399] width 93 height 17
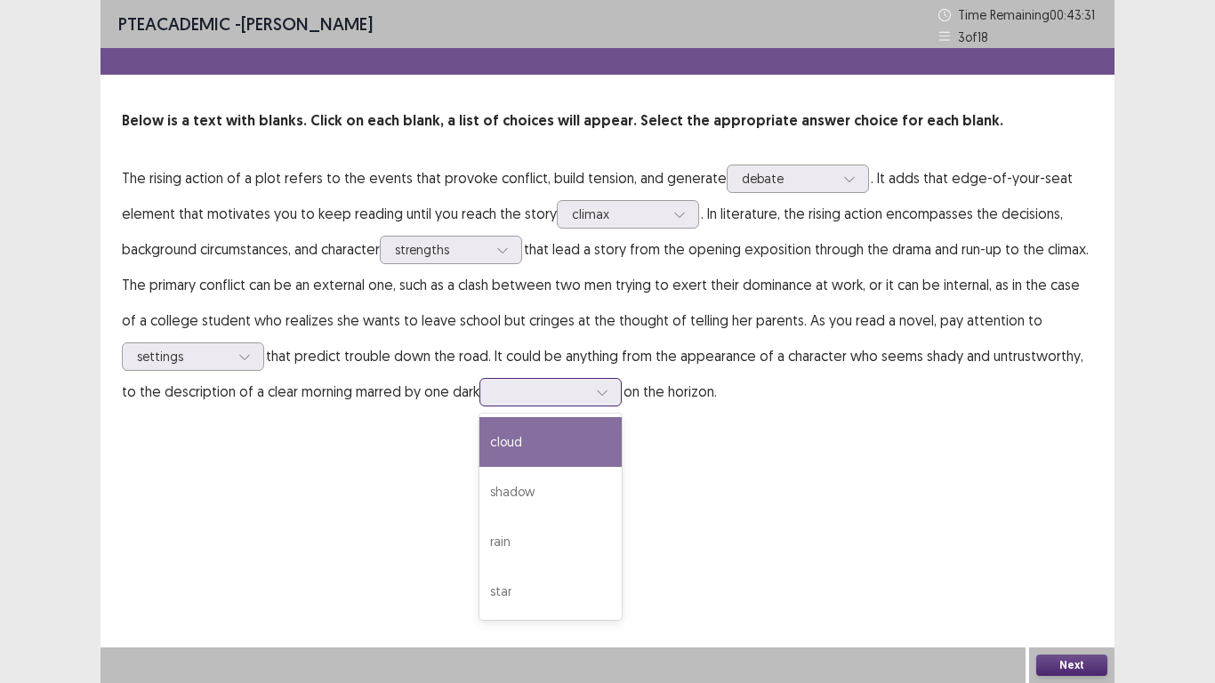
click at [527, 449] on div "cloud" at bounding box center [551, 442] width 142 height 50
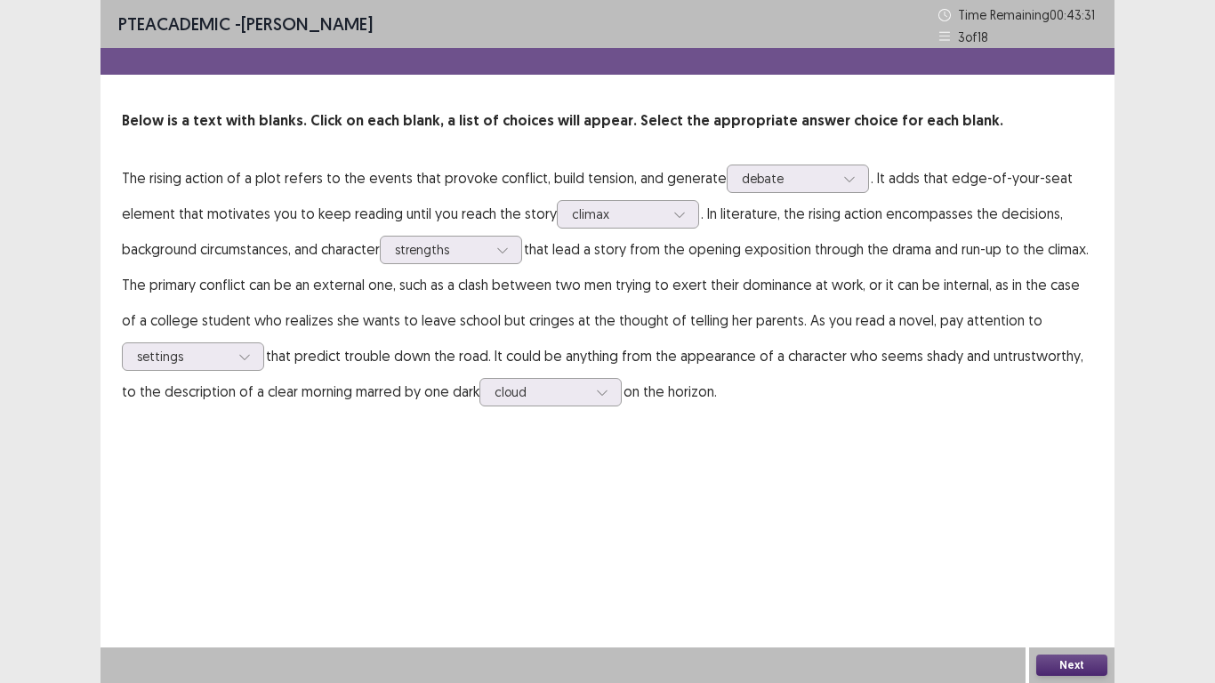
click at [1078, 665] on button "Next" at bounding box center [1071, 665] width 71 height 21
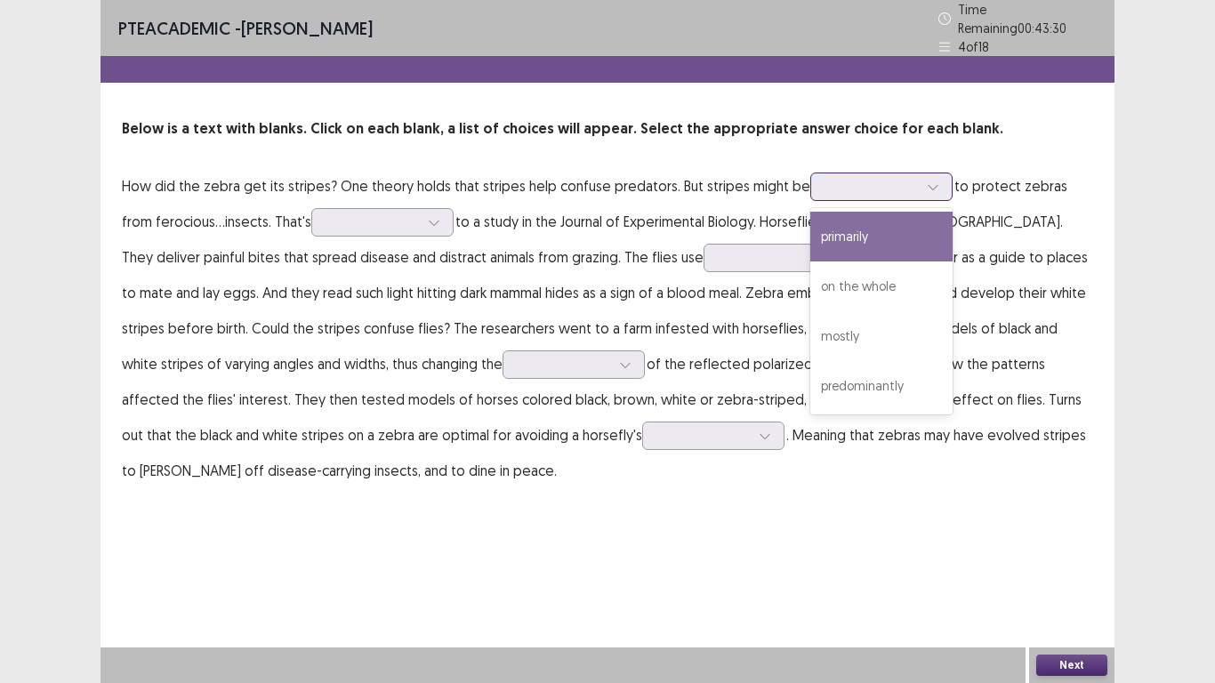
click at [920, 174] on div at bounding box center [933, 186] width 27 height 27
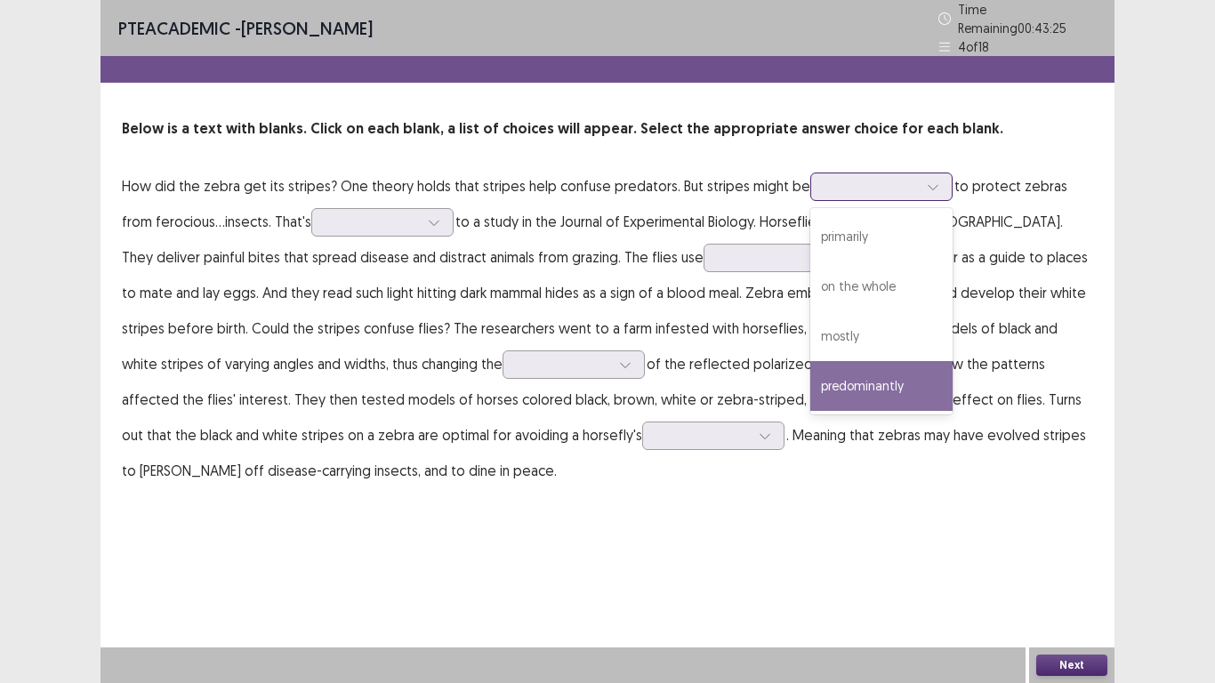
click at [883, 382] on div "predominantly" at bounding box center [881, 386] width 142 height 50
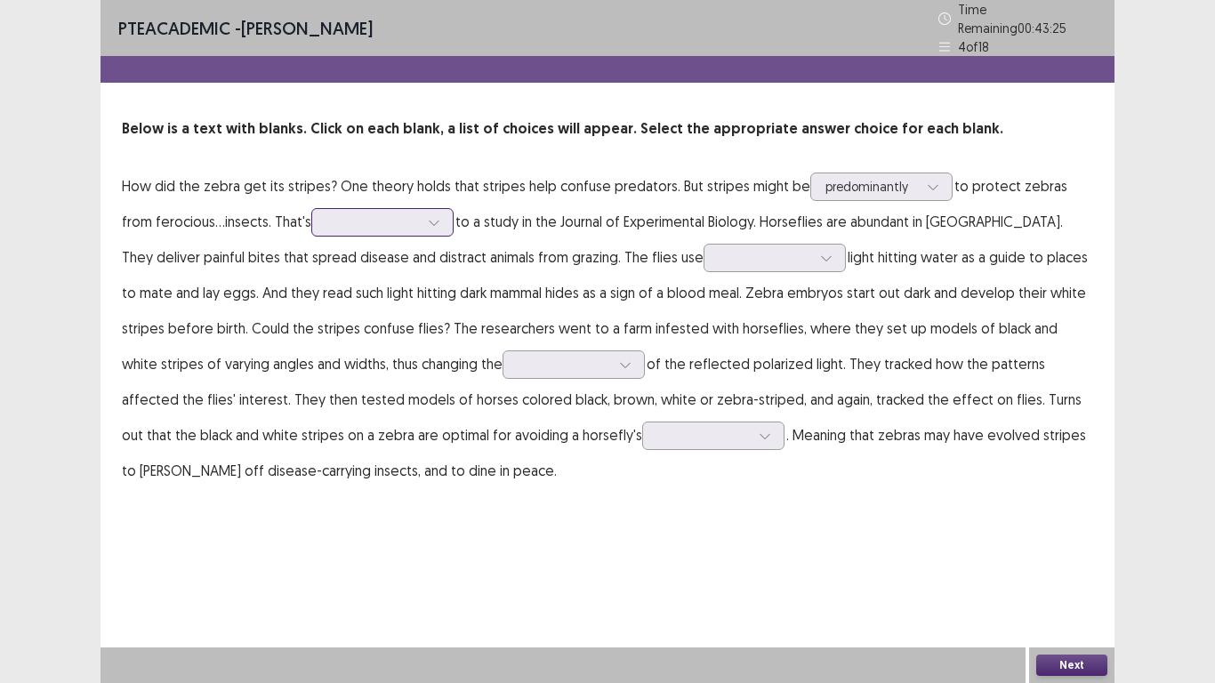
click at [347, 214] on div at bounding box center [373, 222] width 93 height 17
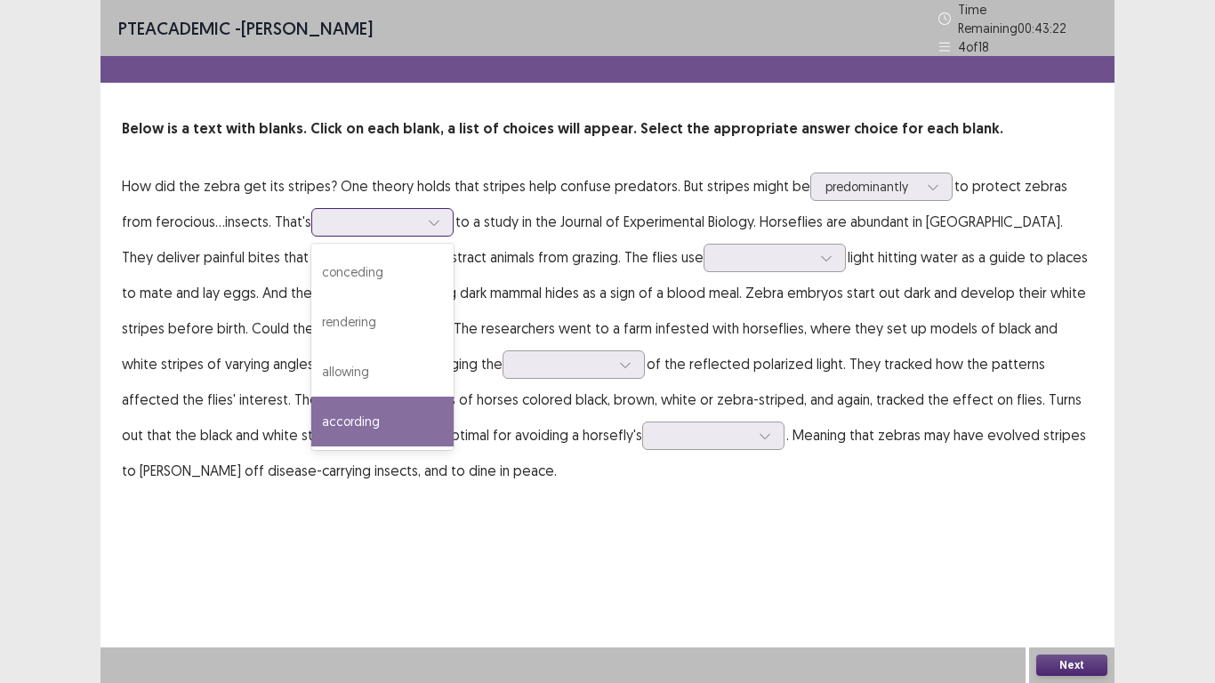
click at [350, 406] on div "according" at bounding box center [382, 422] width 142 height 50
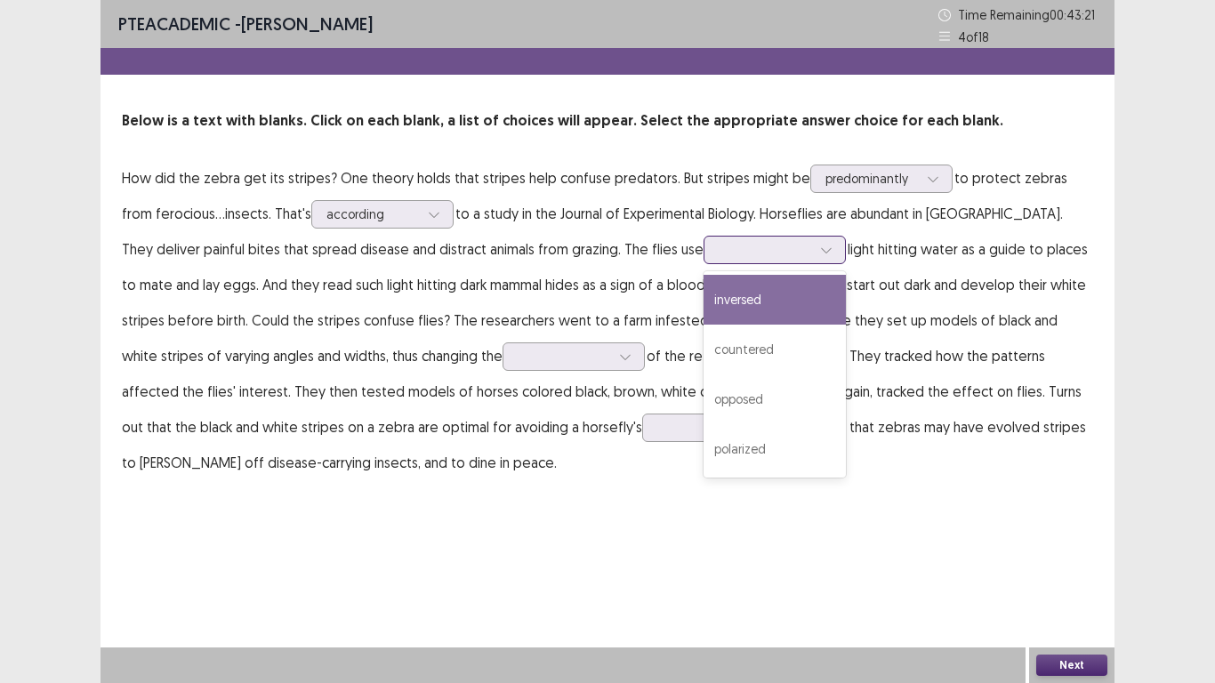
click at [719, 241] on div at bounding box center [765, 249] width 93 height 17
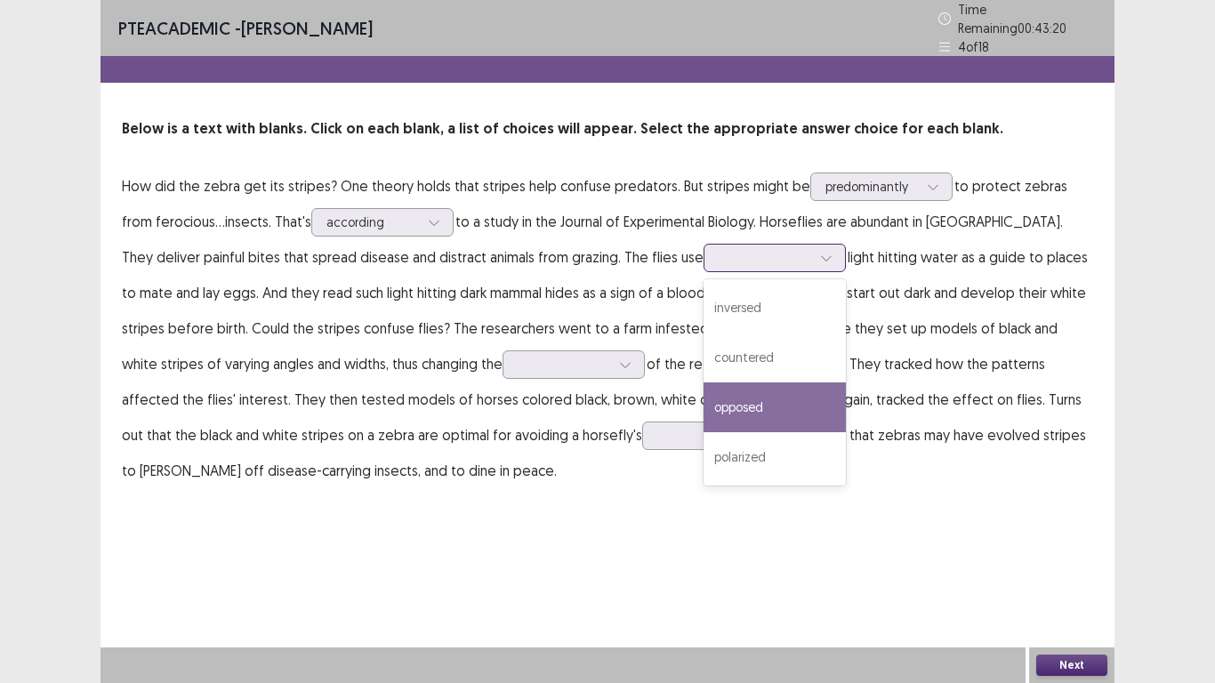
click at [704, 443] on div "polarized" at bounding box center [775, 457] width 142 height 50
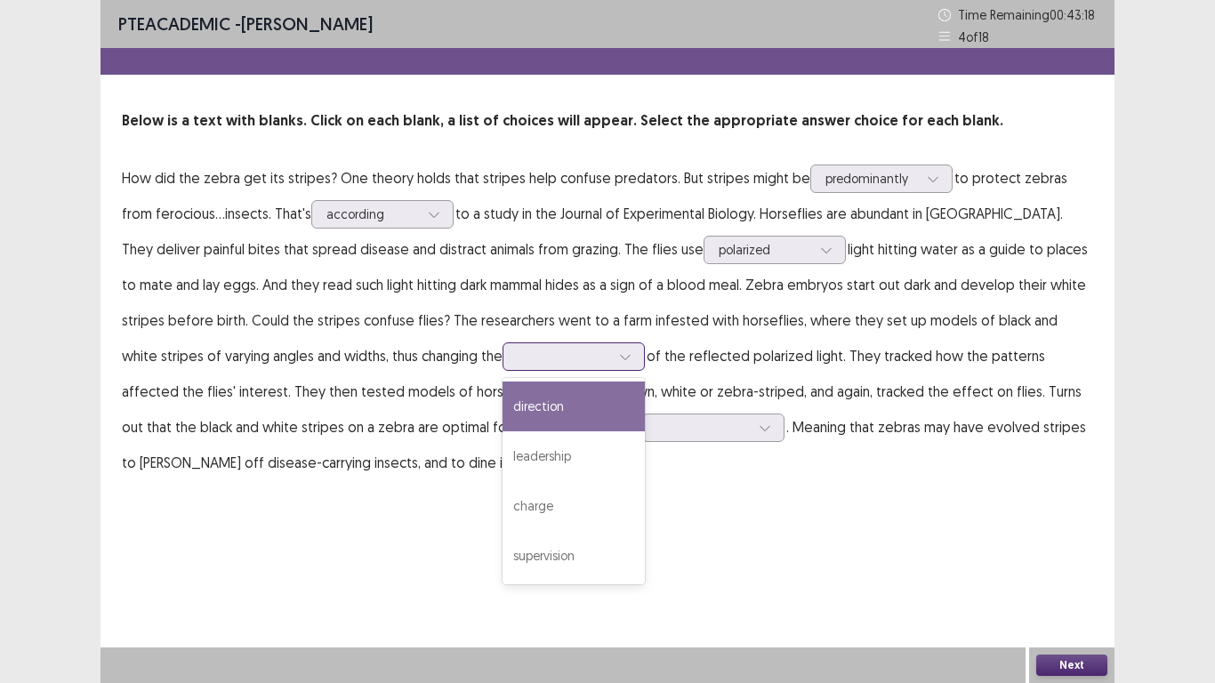
click at [503, 353] on div at bounding box center [574, 357] width 142 height 28
click at [503, 423] on div "direction" at bounding box center [574, 407] width 142 height 50
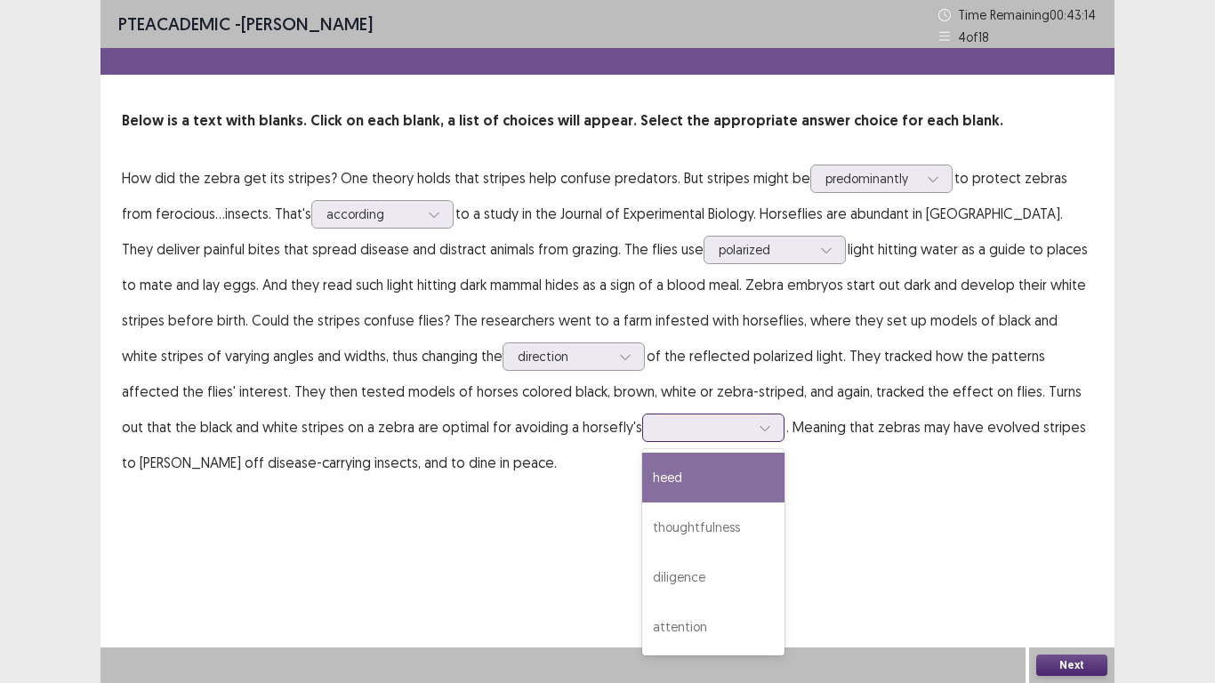
click at [657, 423] on div at bounding box center [703, 427] width 93 height 17
click at [642, 621] on div "attention" at bounding box center [713, 627] width 142 height 50
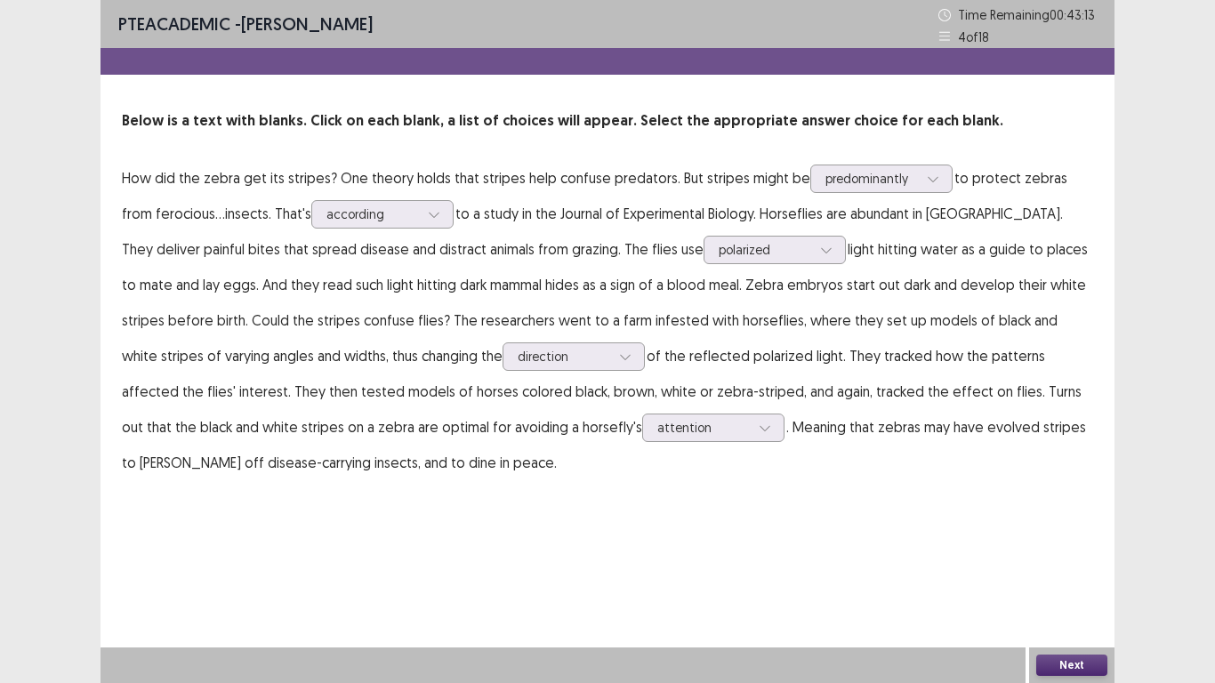
click at [1054, 669] on button "Next" at bounding box center [1071, 665] width 71 height 21
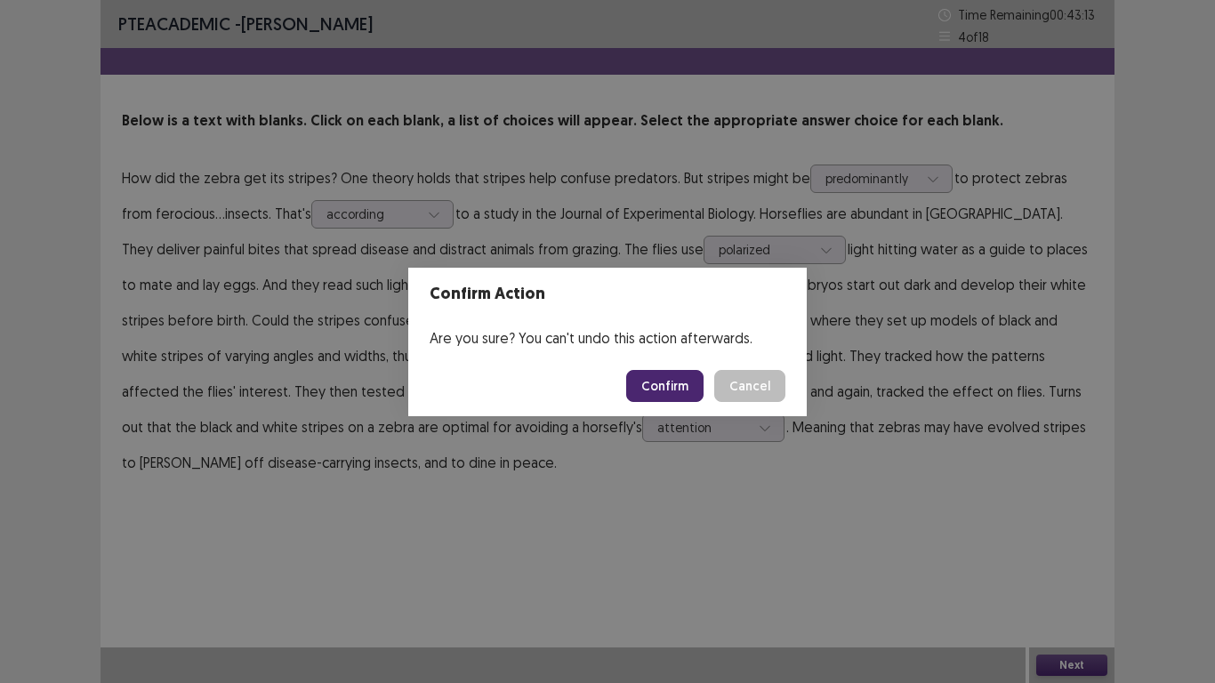
click at [680, 393] on button "Confirm" at bounding box center [664, 386] width 77 height 32
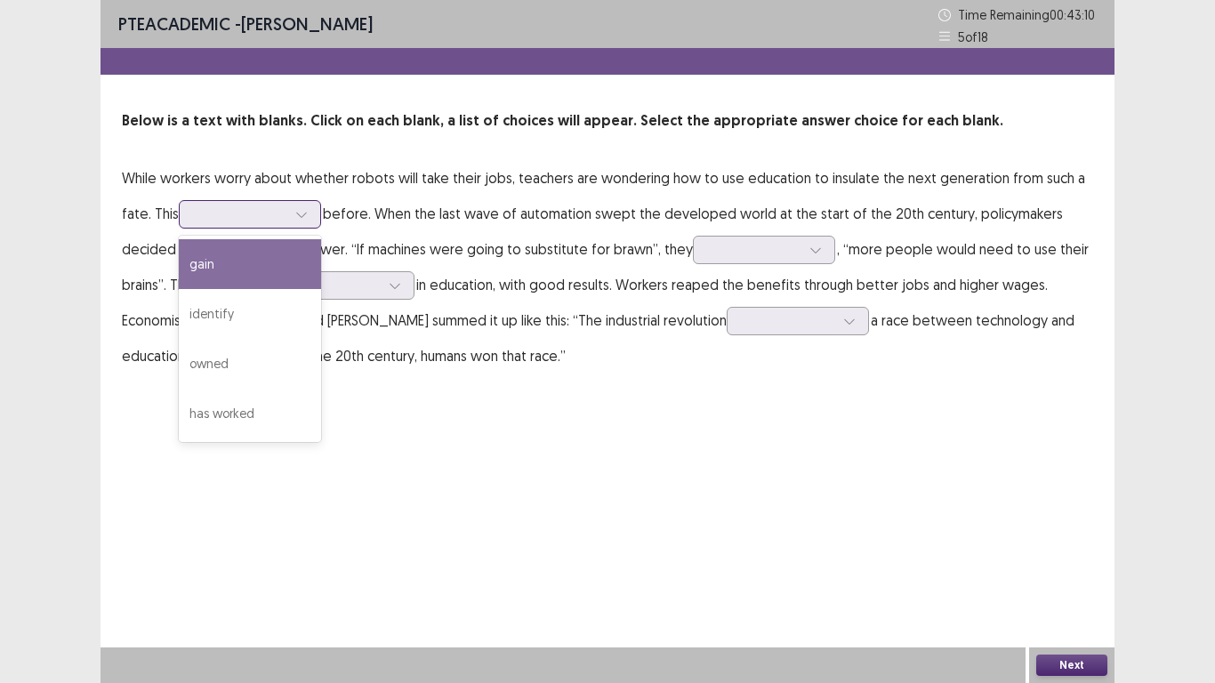
click at [294, 208] on div at bounding box center [301, 214] width 27 height 27
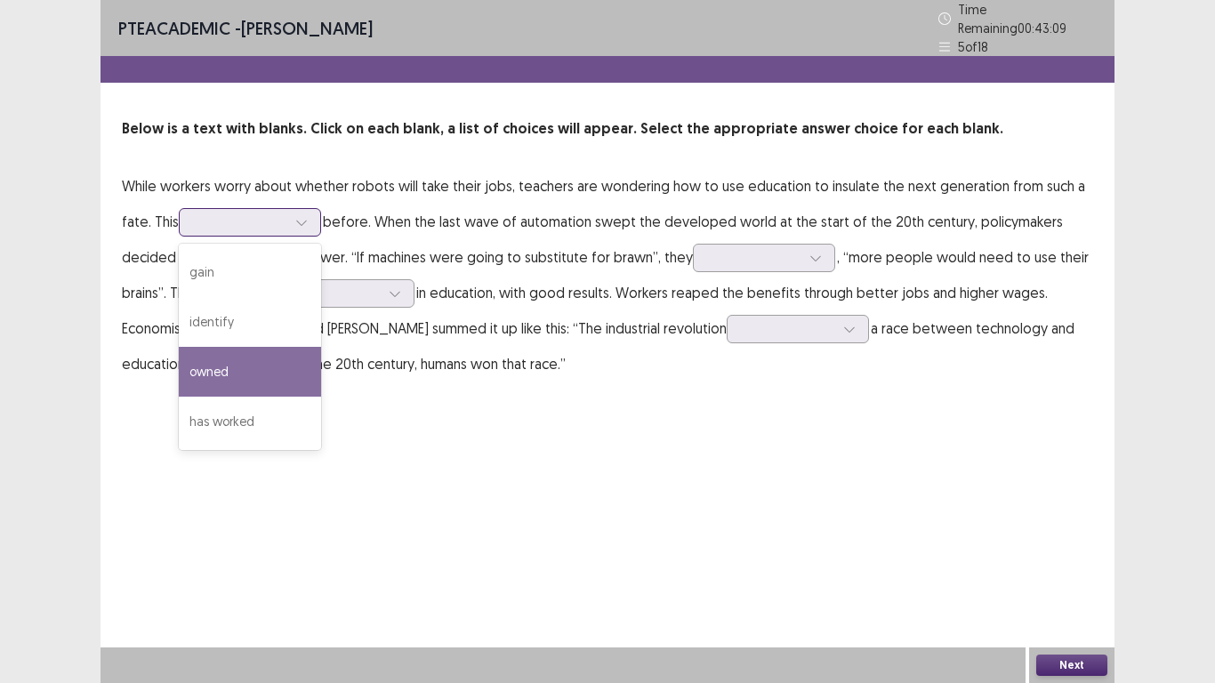
click at [237, 419] on div "has worked" at bounding box center [250, 422] width 142 height 50
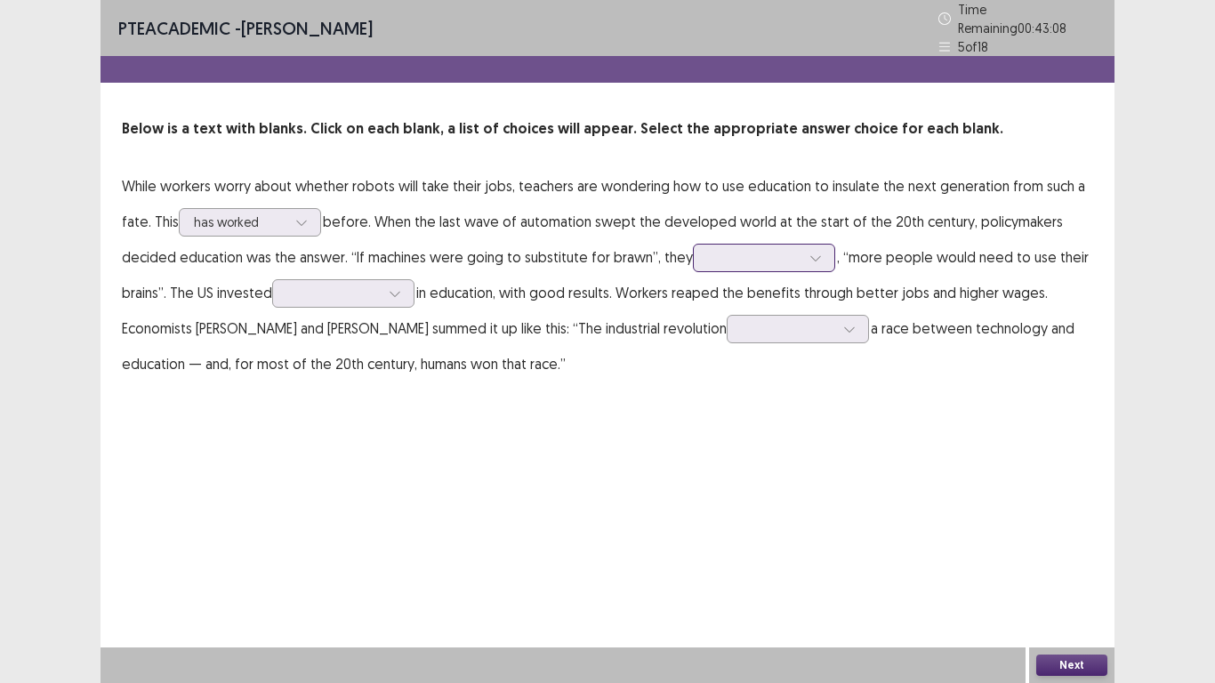
click at [754, 249] on div at bounding box center [754, 257] width 93 height 17
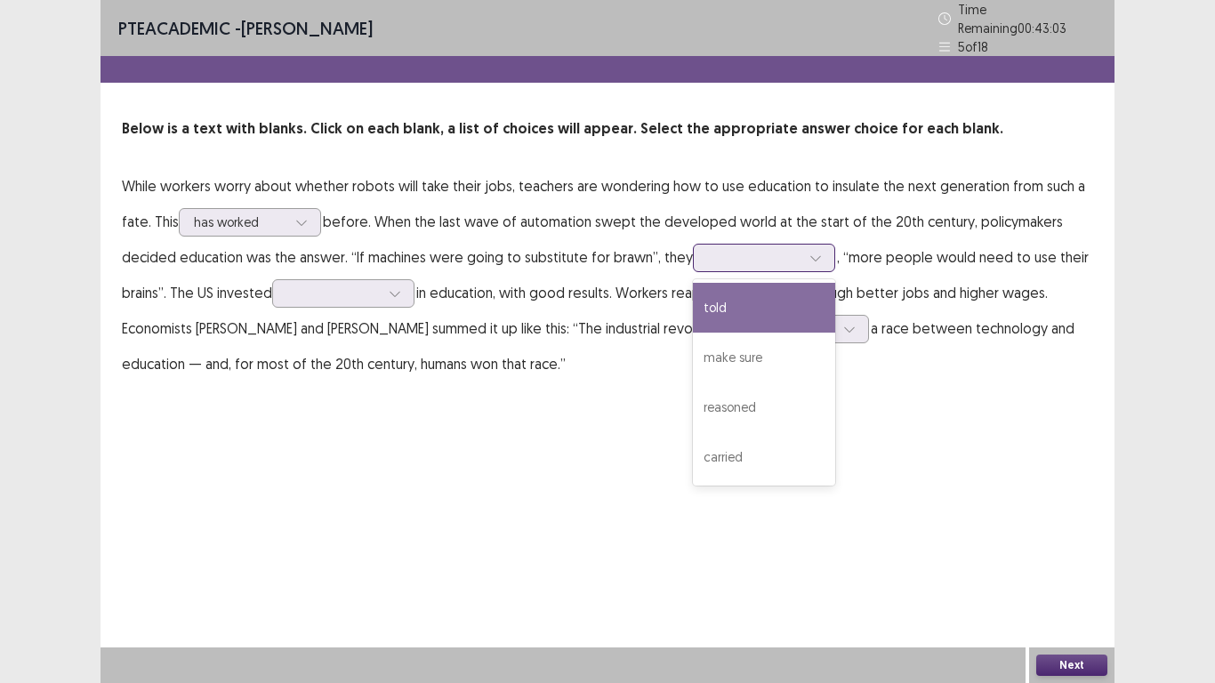
click at [736, 294] on div "told" at bounding box center [764, 308] width 142 height 50
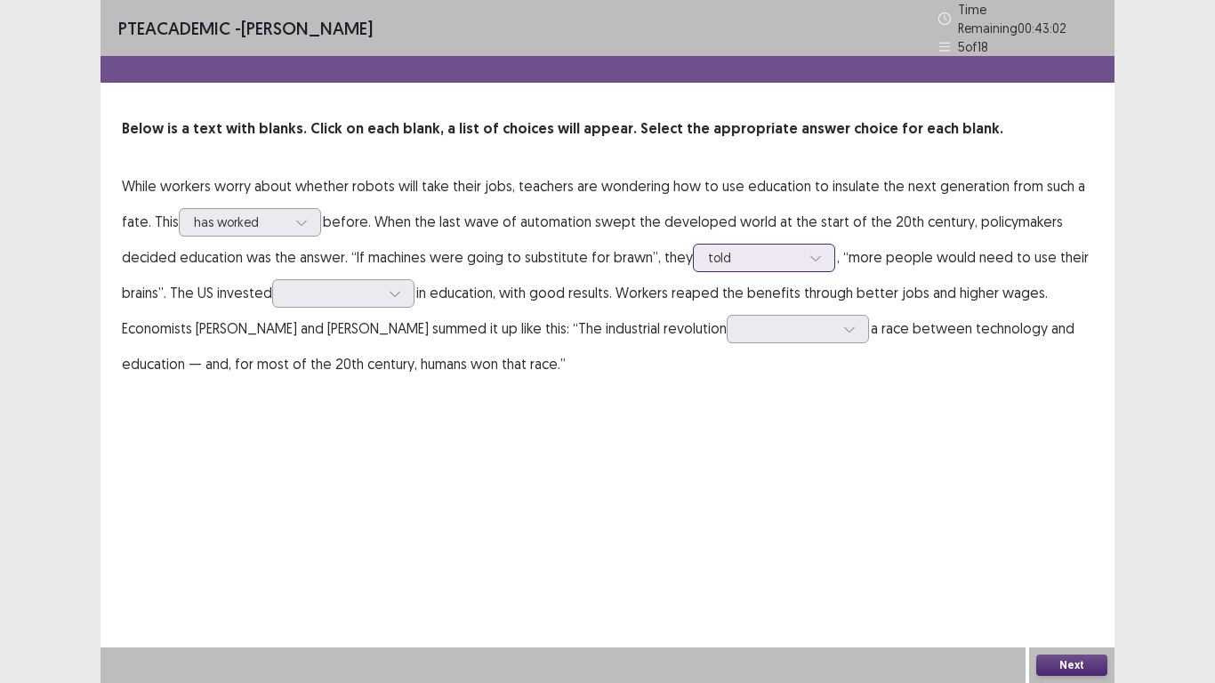
click at [745, 249] on div at bounding box center [754, 257] width 93 height 17
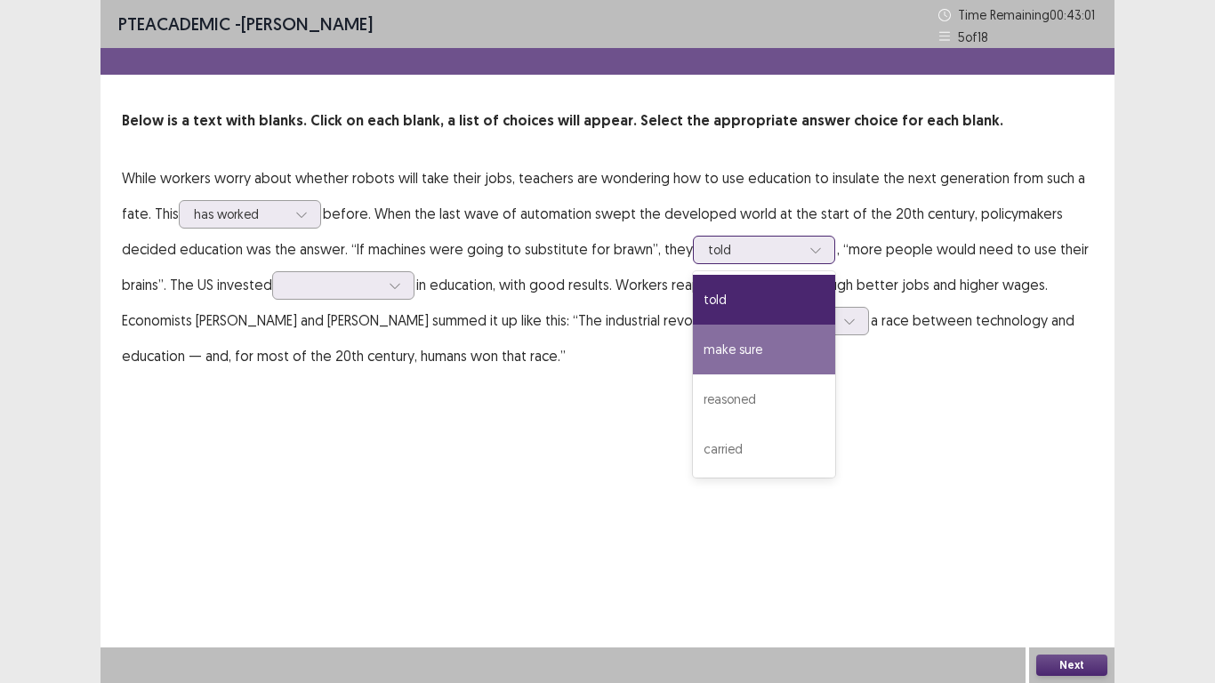
click at [720, 350] on div "make sure" at bounding box center [764, 350] width 142 height 50
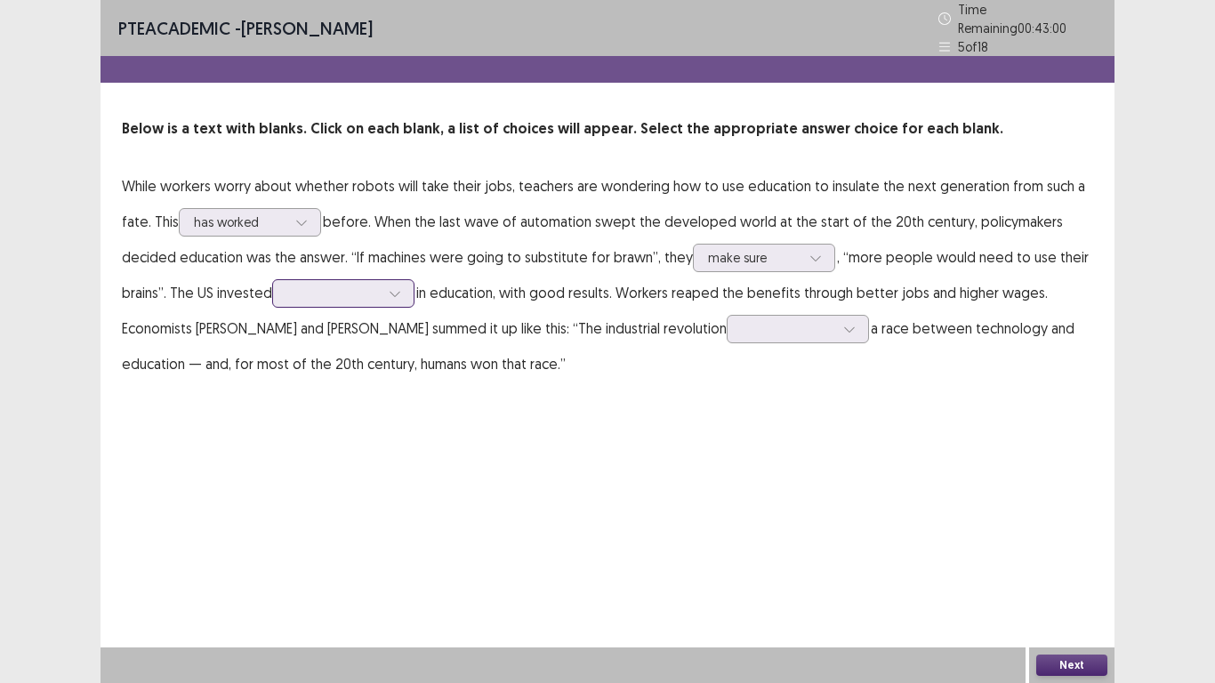
click at [297, 291] on div at bounding box center [333, 293] width 93 height 17
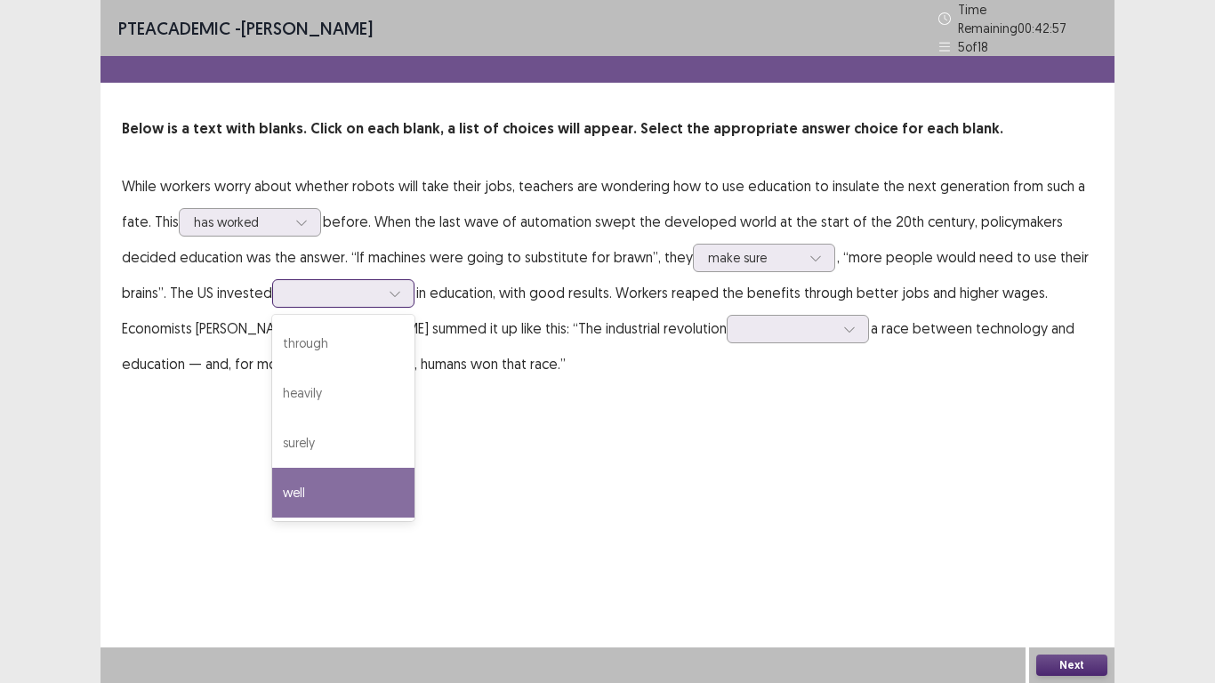
click at [300, 478] on div "well" at bounding box center [343, 493] width 142 height 50
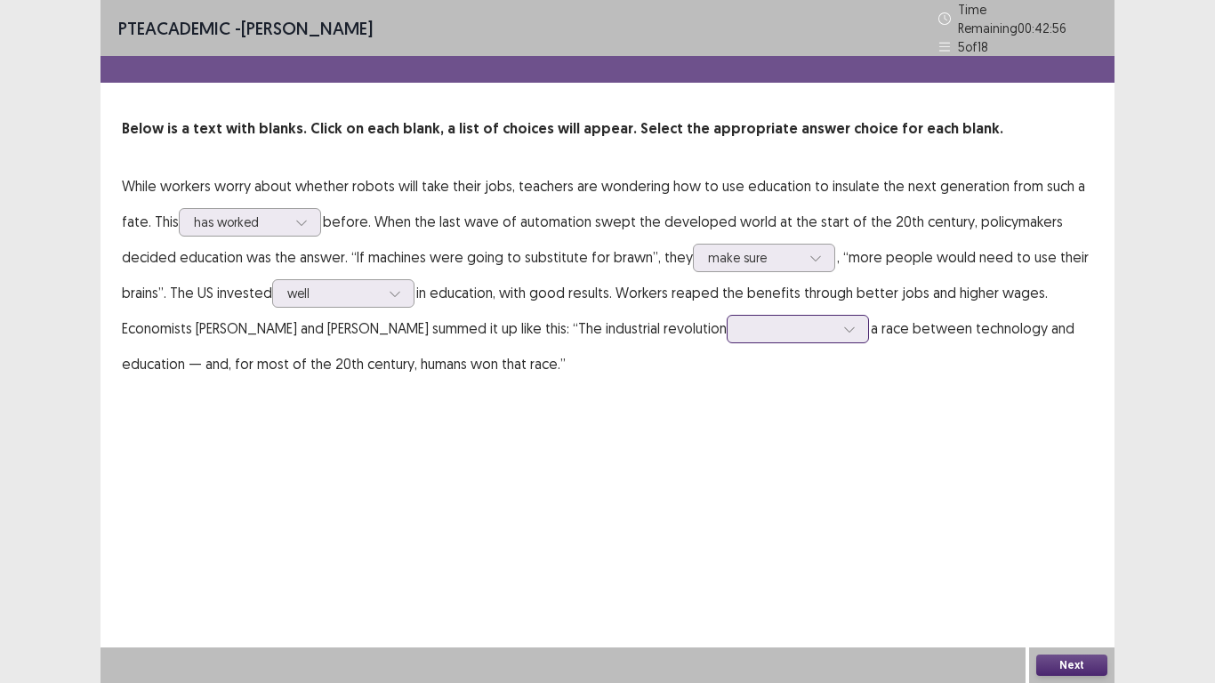
click at [766, 324] on div at bounding box center [788, 328] width 93 height 17
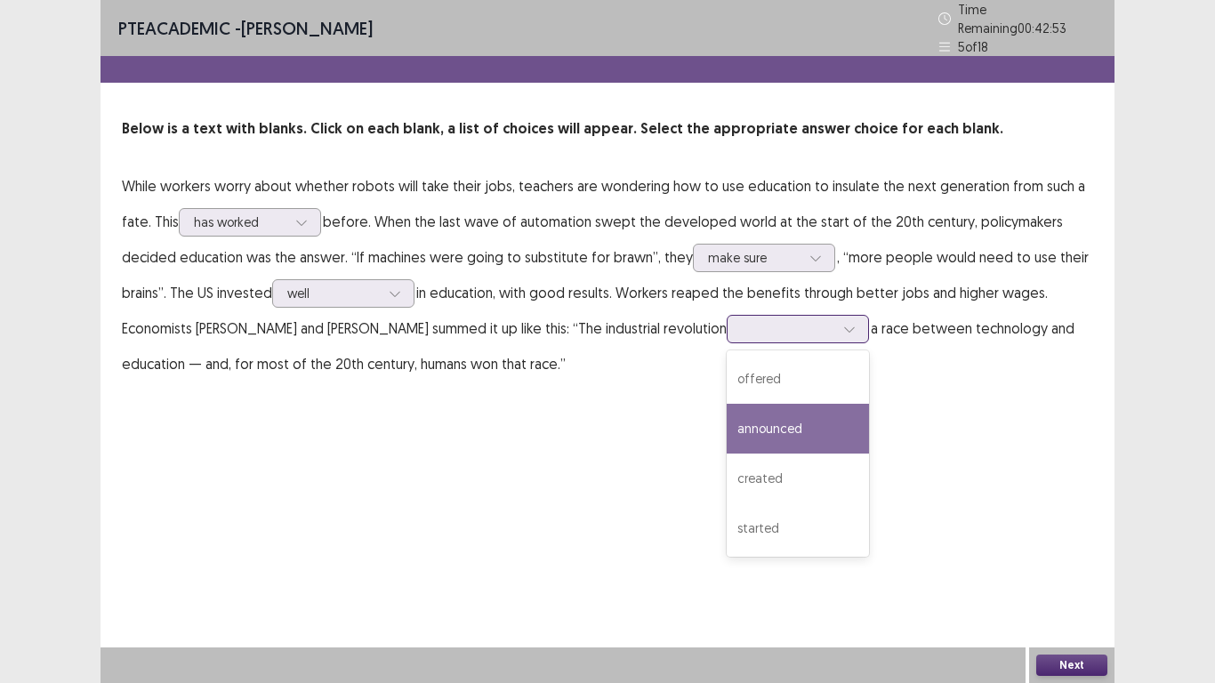
click at [778, 472] on div "created" at bounding box center [798, 479] width 142 height 50
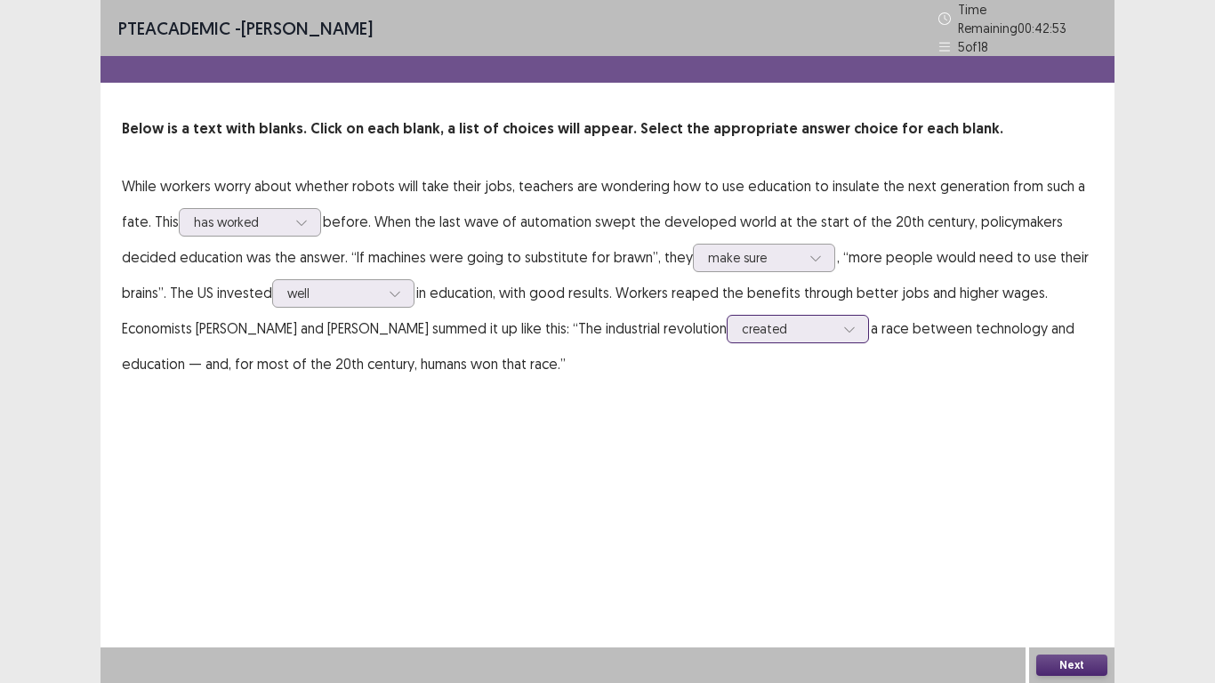
click at [796, 320] on div at bounding box center [788, 328] width 93 height 17
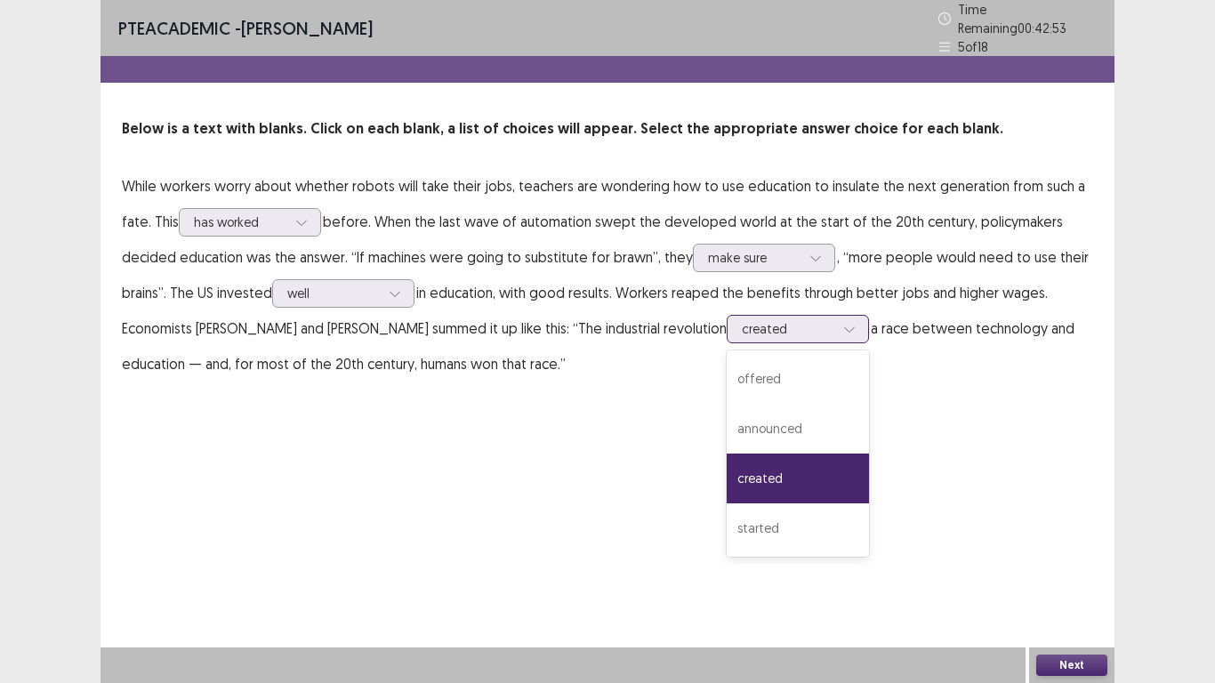
click at [774, 528] on div "started" at bounding box center [798, 529] width 142 height 50
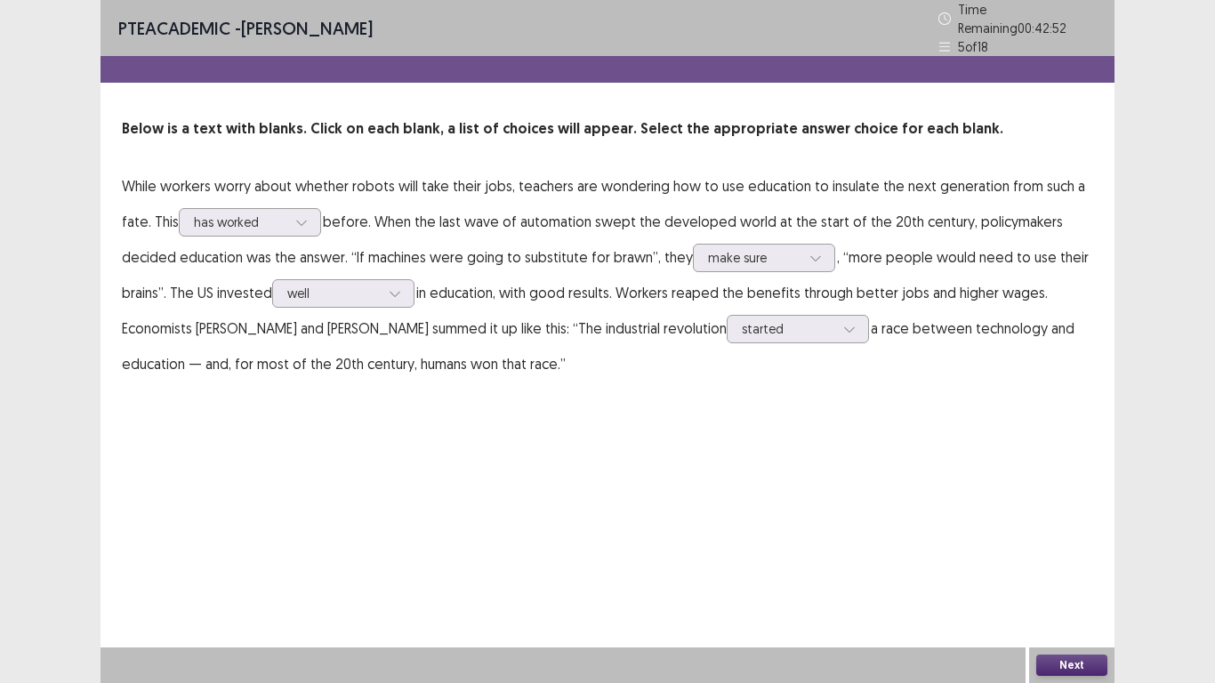
click at [1072, 662] on button "Next" at bounding box center [1071, 665] width 71 height 21
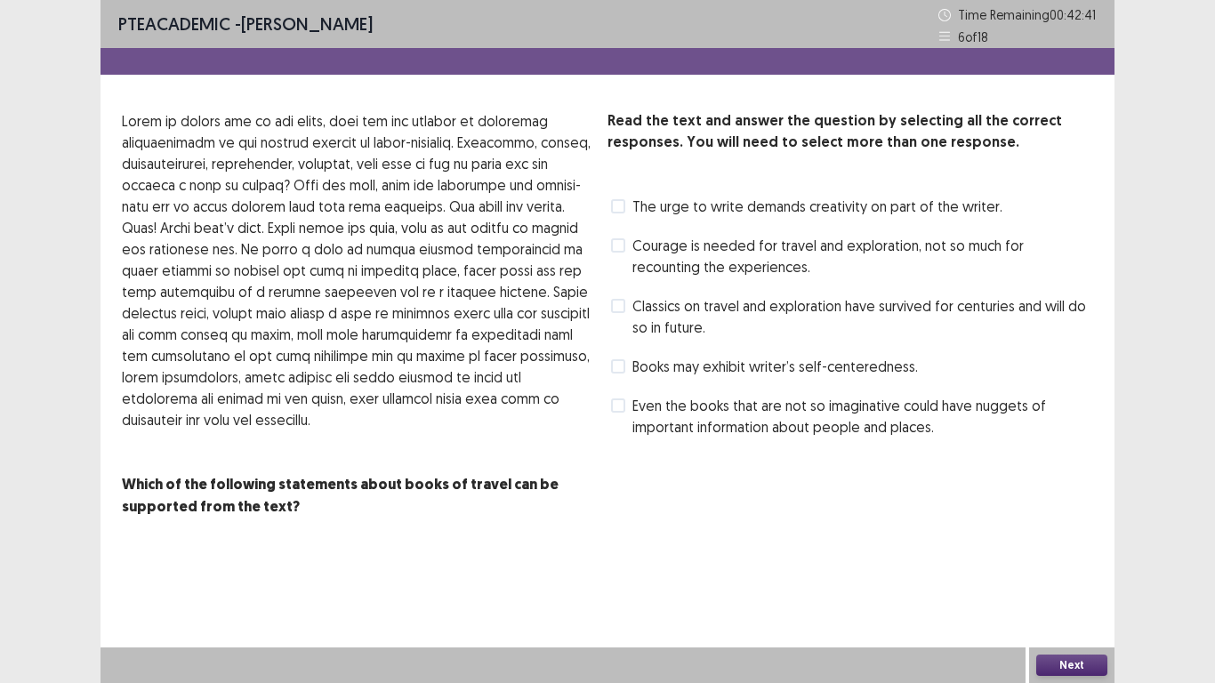
click at [618, 204] on span at bounding box center [618, 206] width 14 height 14
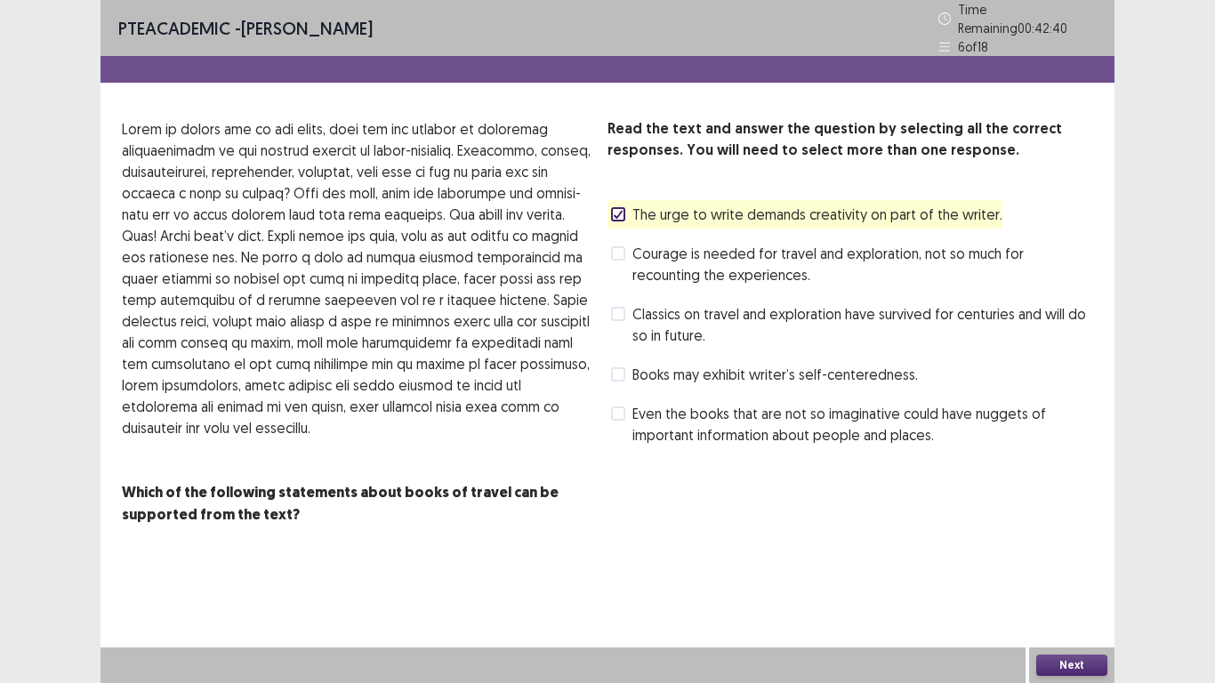
click at [627, 303] on label "Classics on travel and exploration have survived for centuries and will do so i…" at bounding box center [852, 324] width 482 height 43
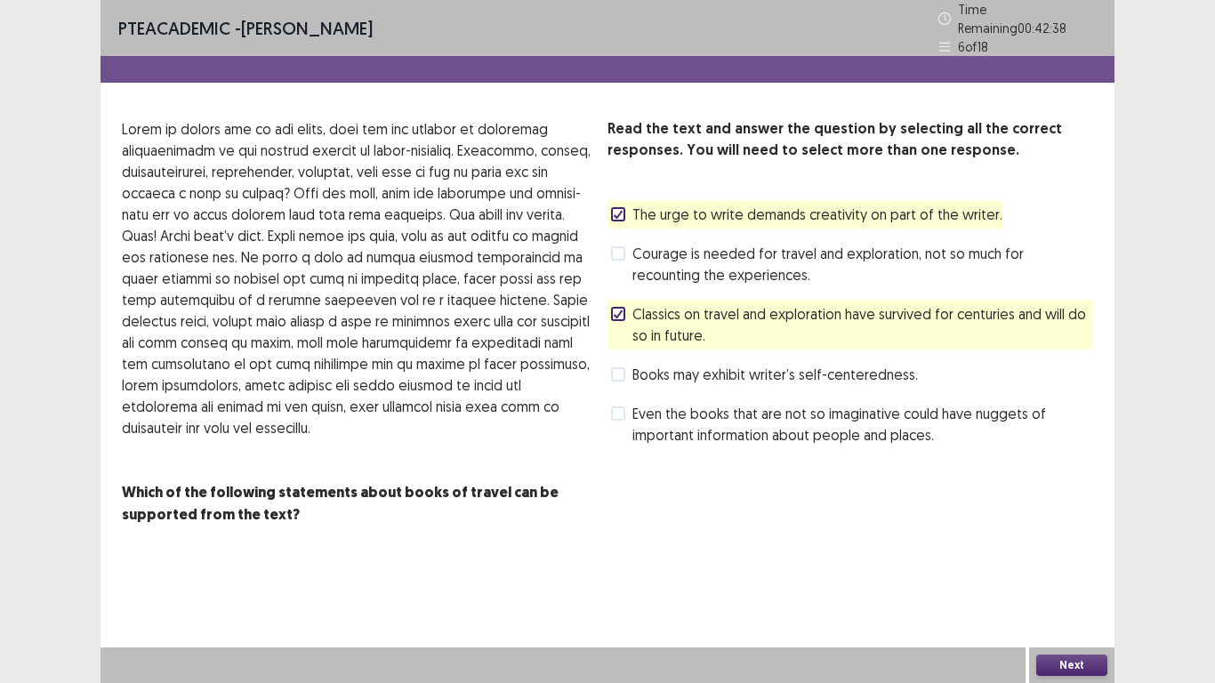
click at [630, 407] on label "Even the books that are not so imaginative could have nuggets of important info…" at bounding box center [852, 424] width 482 height 43
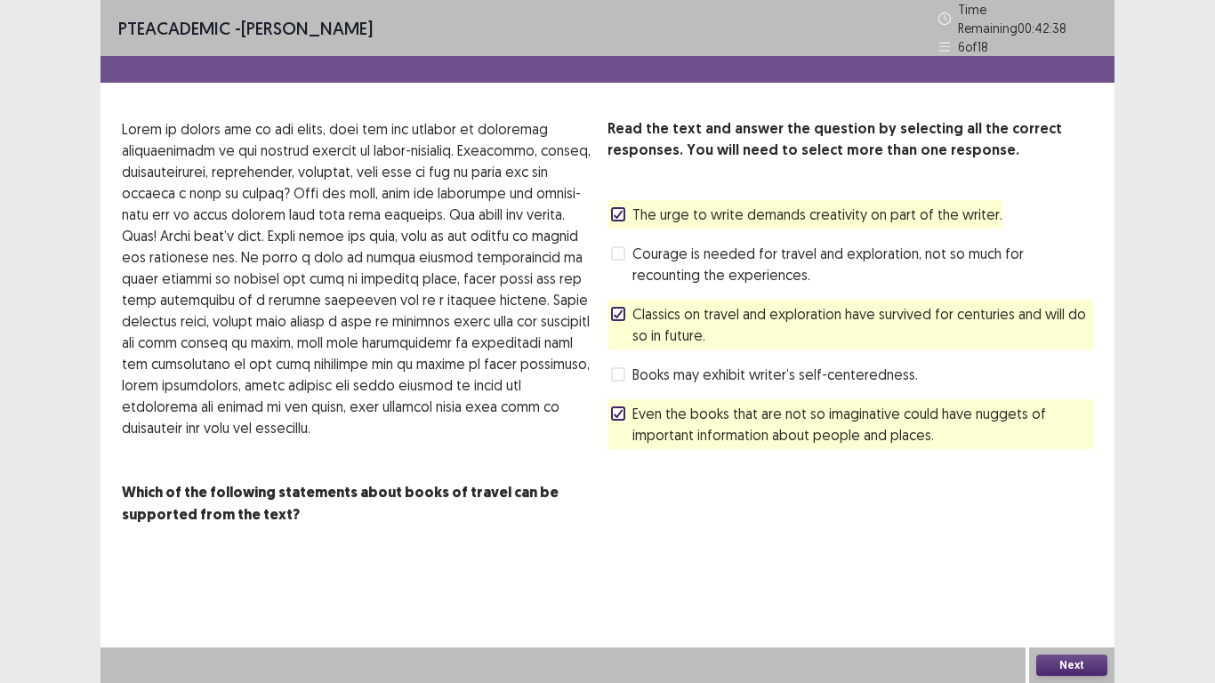
click at [1081, 659] on button "Next" at bounding box center [1071, 665] width 71 height 21
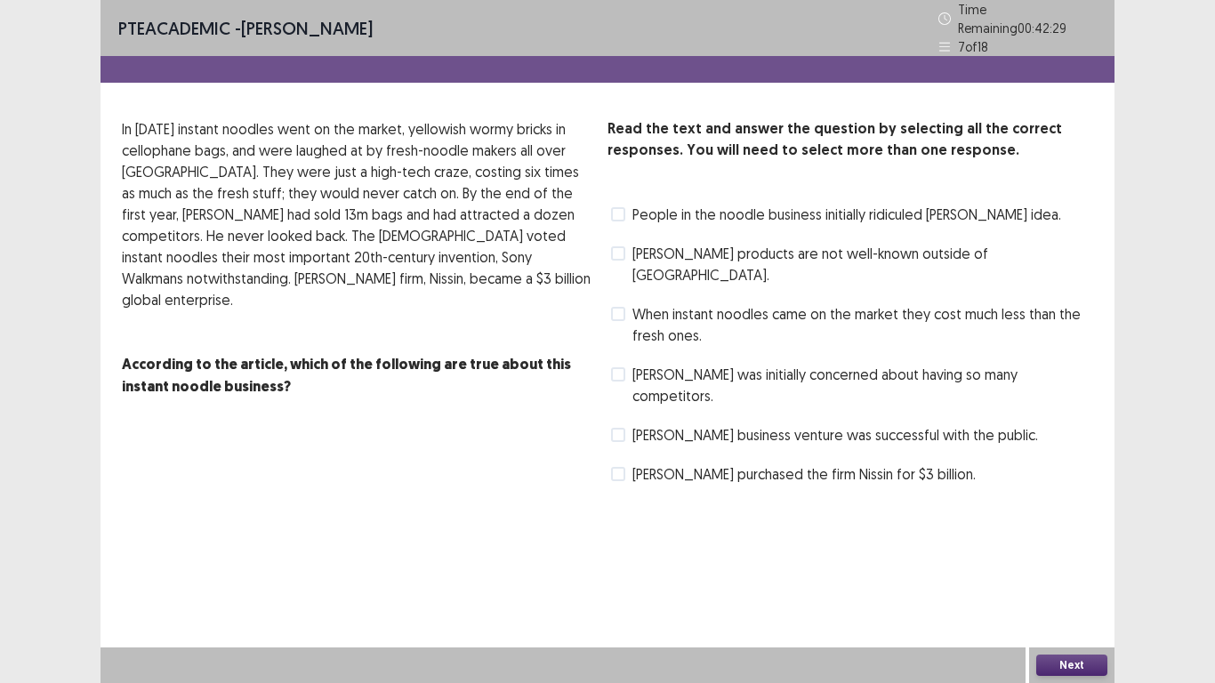
click at [625, 464] on label "[PERSON_NAME] purchased the firm Nissin for $3 billion." at bounding box center [793, 474] width 365 height 21
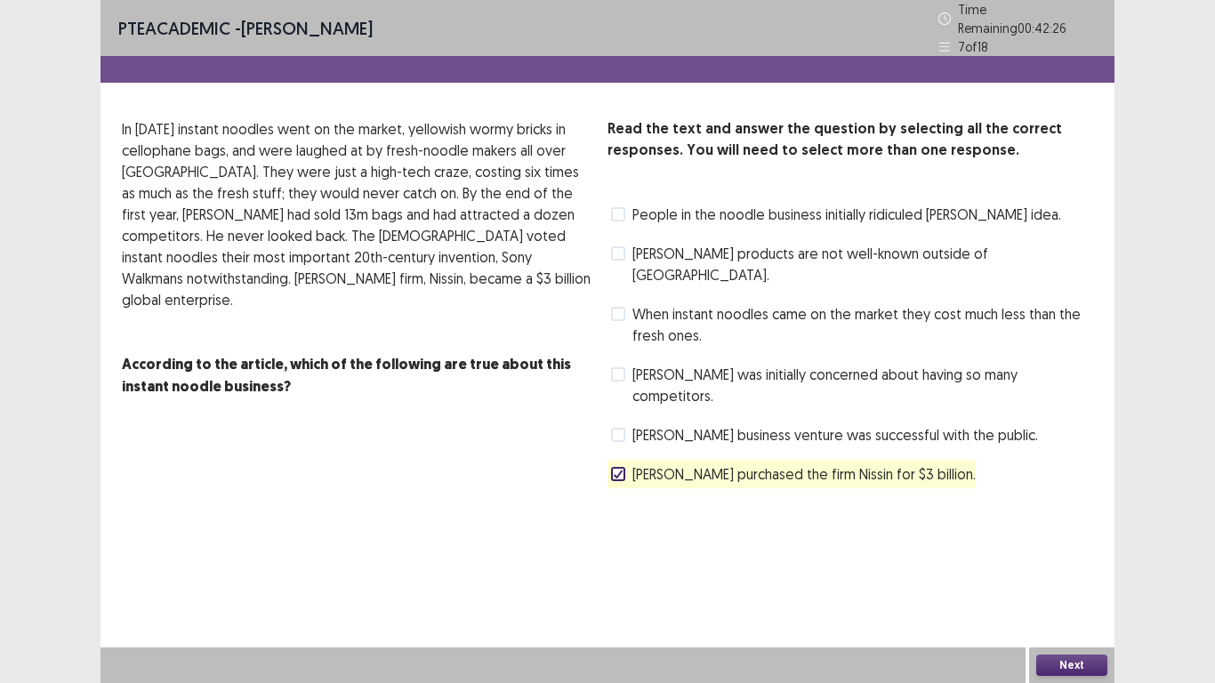
click at [618, 428] on span at bounding box center [618, 435] width 14 height 14
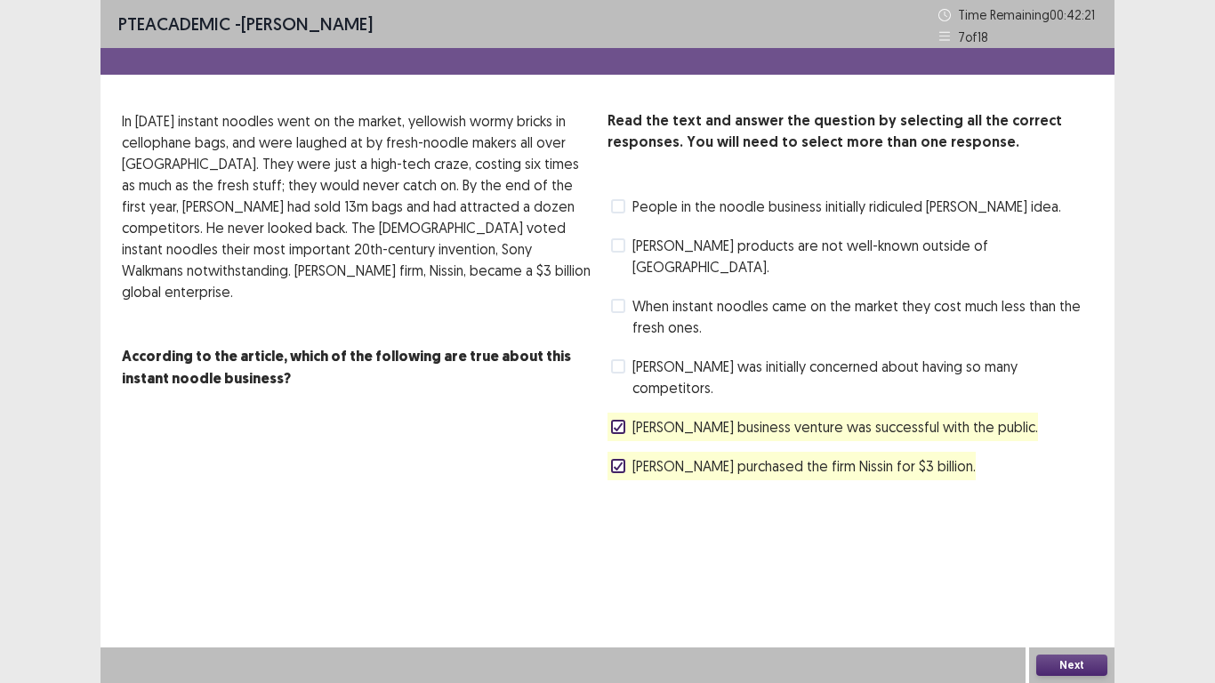
click at [617, 208] on span at bounding box center [618, 206] width 14 height 14
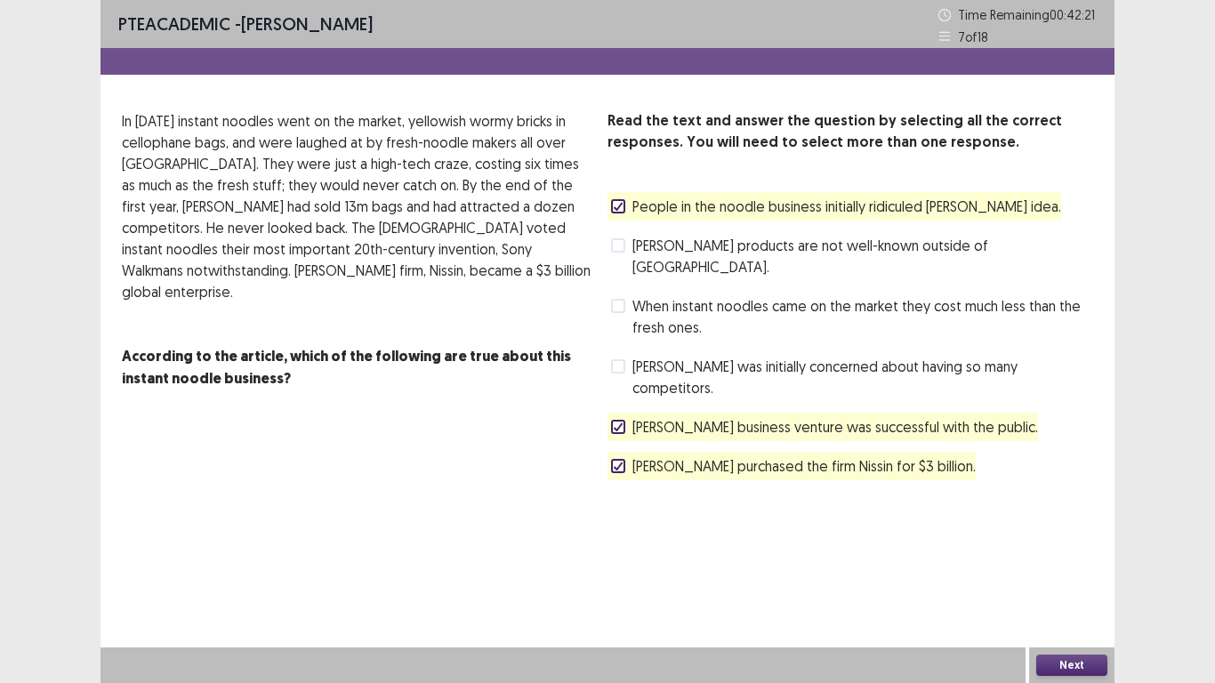
click at [1064, 665] on button "Next" at bounding box center [1071, 665] width 71 height 21
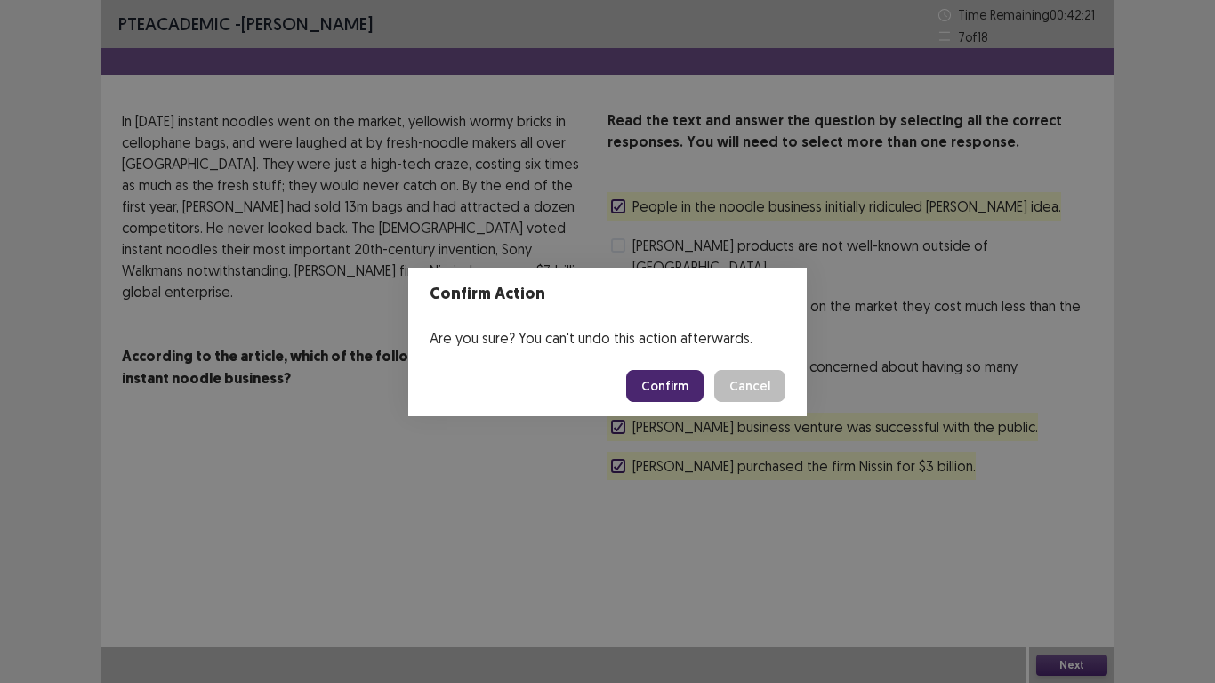
click at [677, 382] on button "Confirm" at bounding box center [664, 386] width 77 height 32
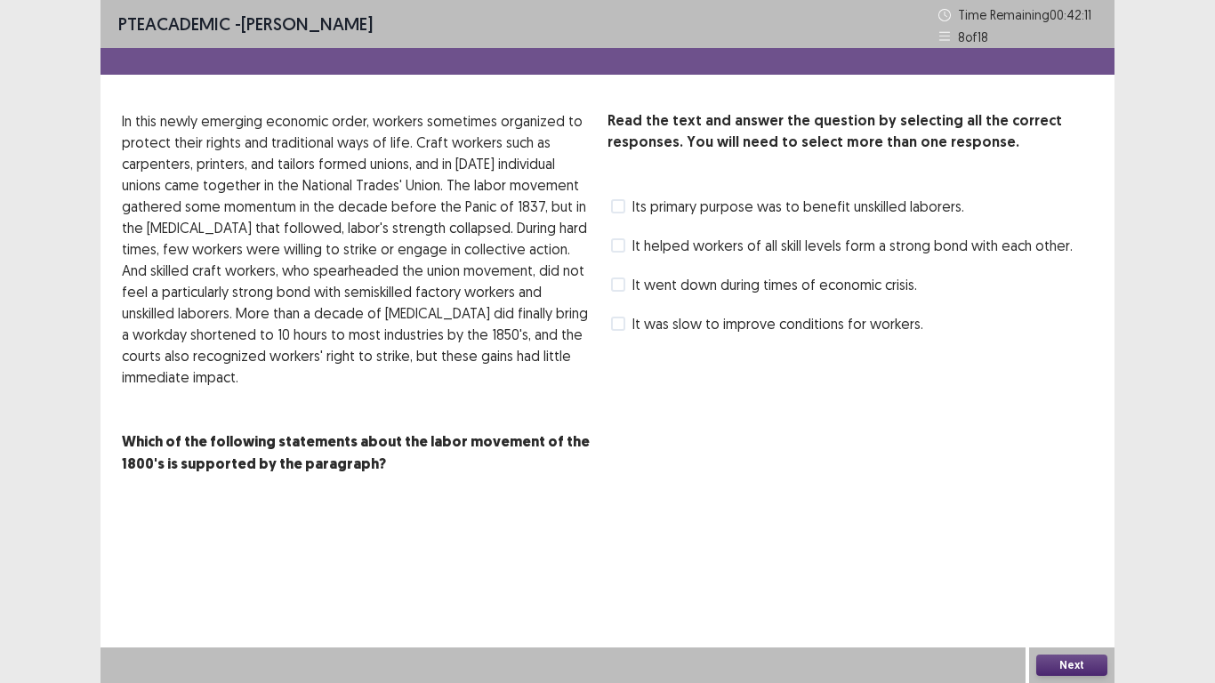
click at [620, 286] on span at bounding box center [618, 285] width 14 height 14
click at [623, 210] on span at bounding box center [618, 206] width 14 height 14
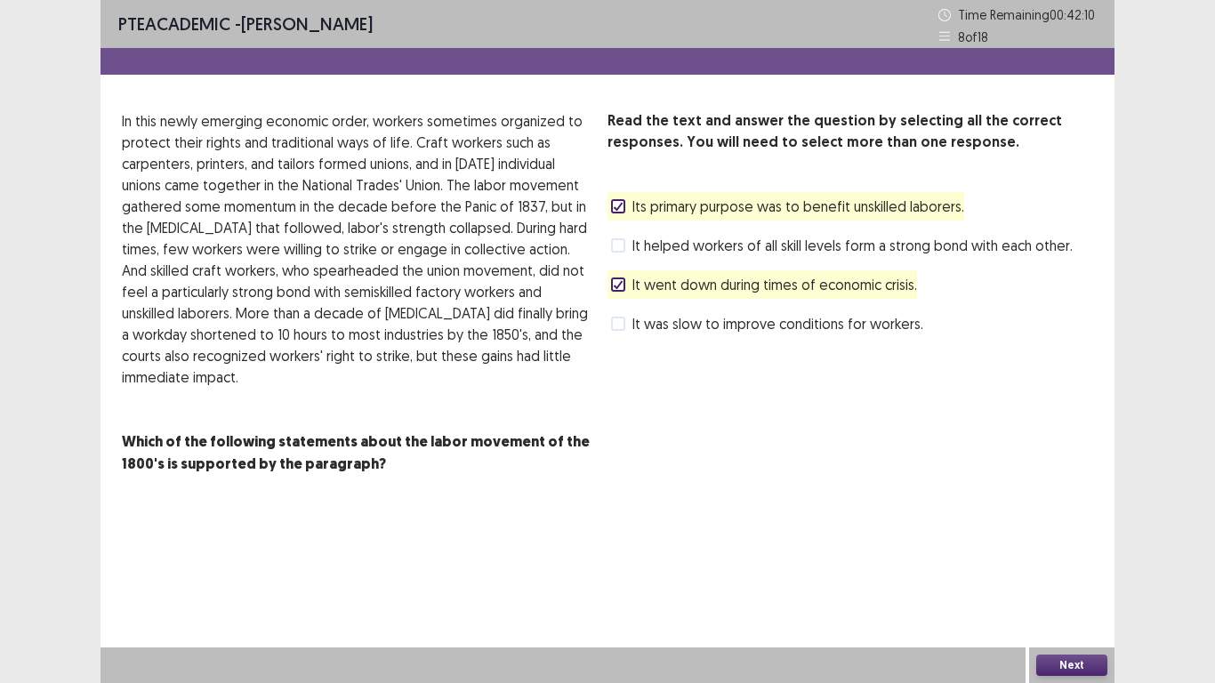
click at [629, 322] on label "It was slow to improve conditions for workers." at bounding box center [767, 323] width 312 height 21
click at [614, 202] on icon at bounding box center [618, 206] width 11 height 9
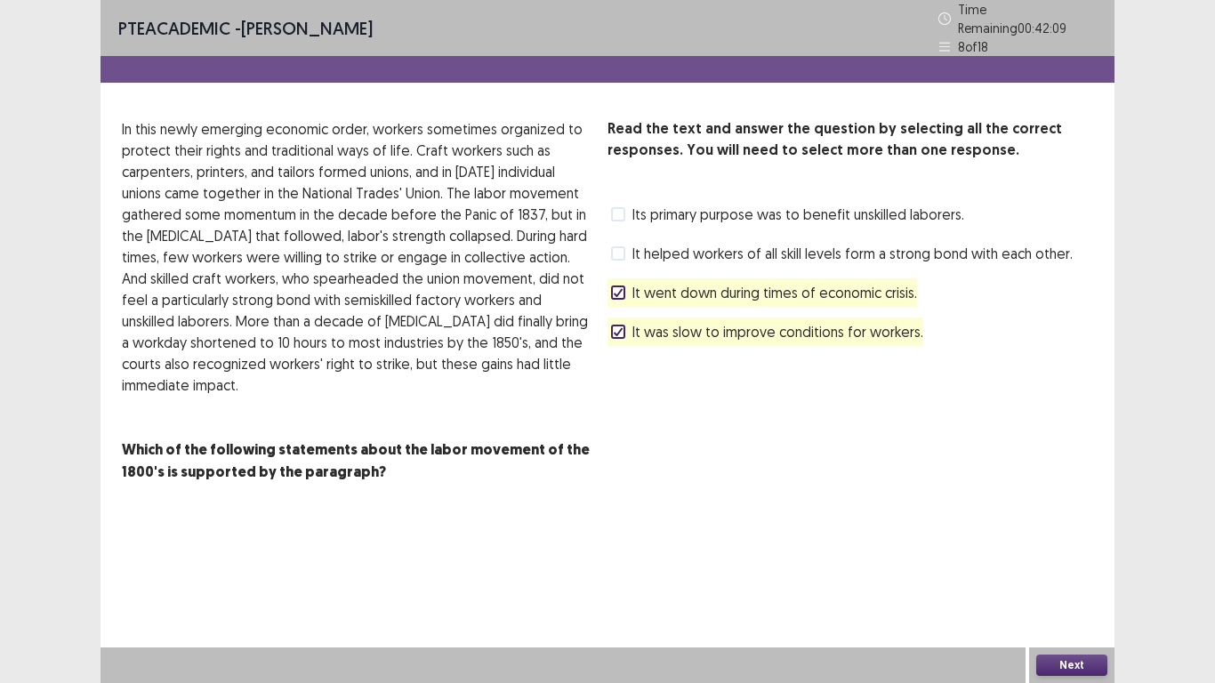
click at [1058, 669] on button "Next" at bounding box center [1071, 665] width 71 height 21
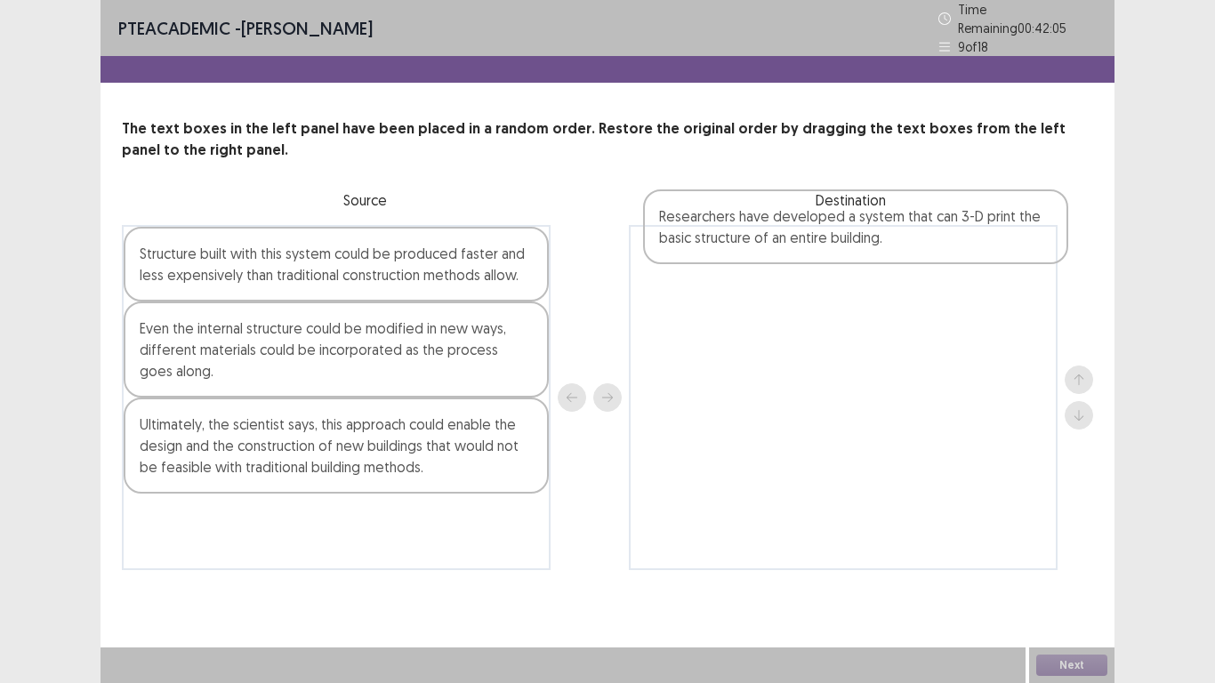
drag, startPoint x: 488, startPoint y: 547, endPoint x: 1006, endPoint y: 259, distance: 592.6
click at [1006, 259] on div "Structure built with this system could be produced faster and less expensively …" at bounding box center [608, 397] width 972 height 345
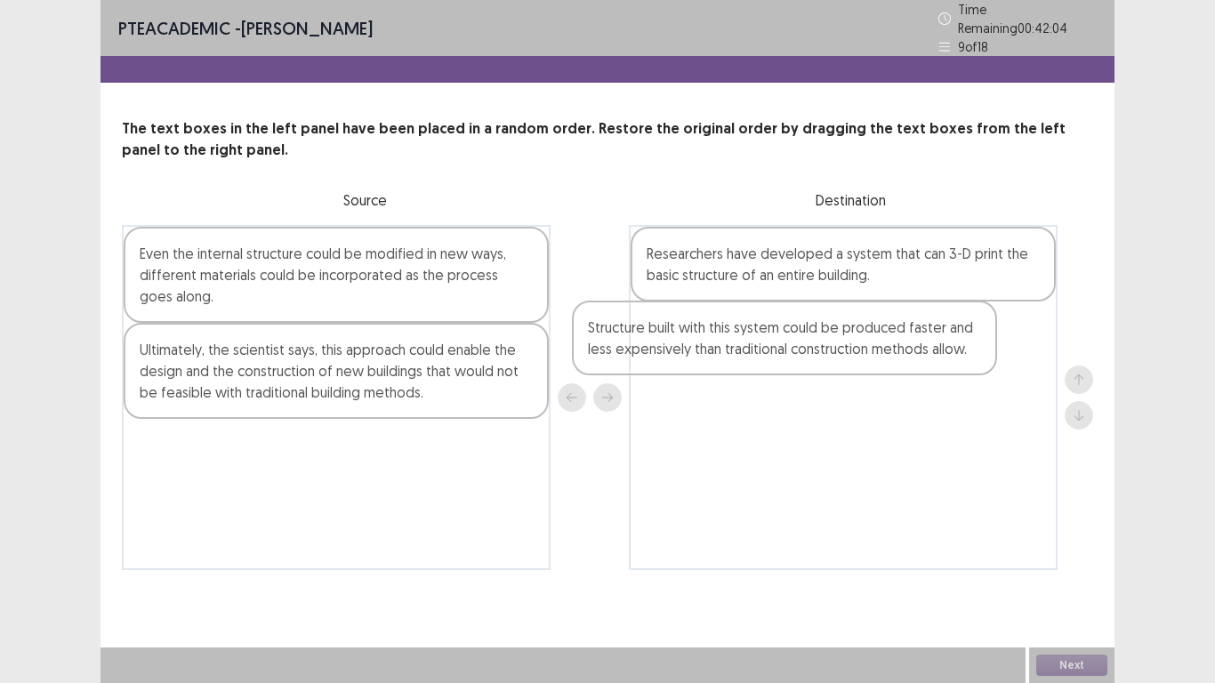
drag, startPoint x: 490, startPoint y: 259, endPoint x: 1001, endPoint y: 329, distance: 515.5
click at [1001, 329] on div "Structure built with this system could be produced faster and less expensively …" at bounding box center [608, 397] width 972 height 345
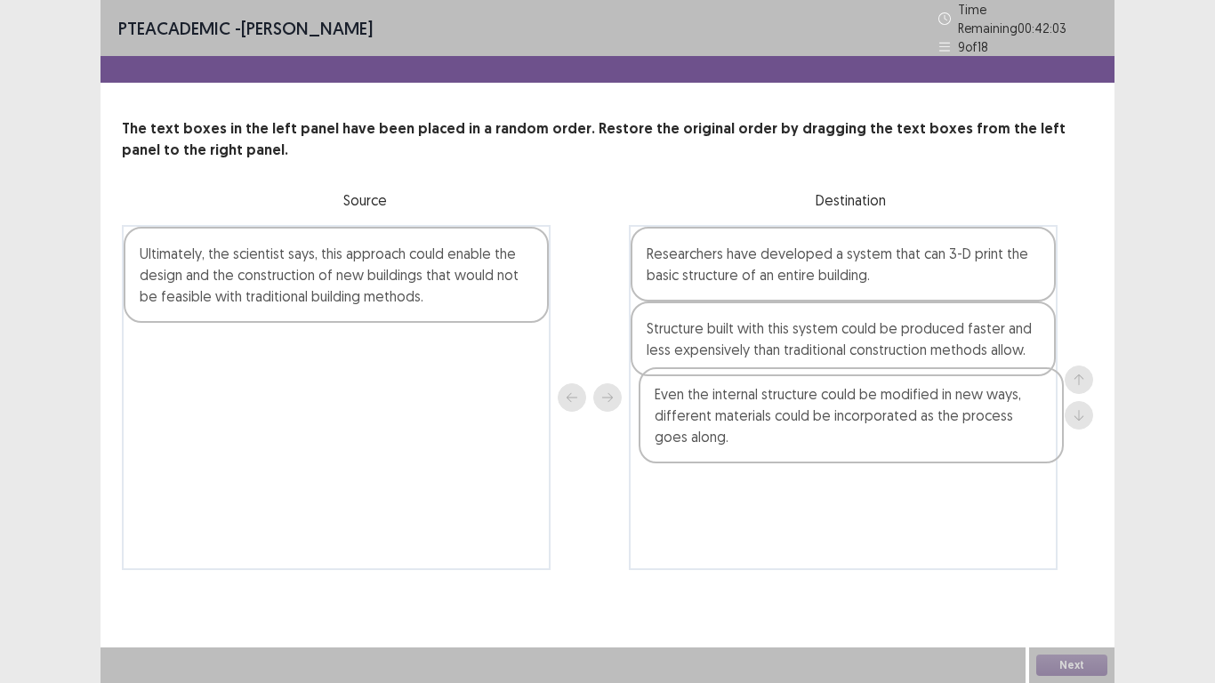
drag, startPoint x: 432, startPoint y: 282, endPoint x: 994, endPoint y: 434, distance: 581.6
click at [994, 435] on div "Even the internal structure could be modified in new ways, different materials …" at bounding box center [608, 397] width 972 height 345
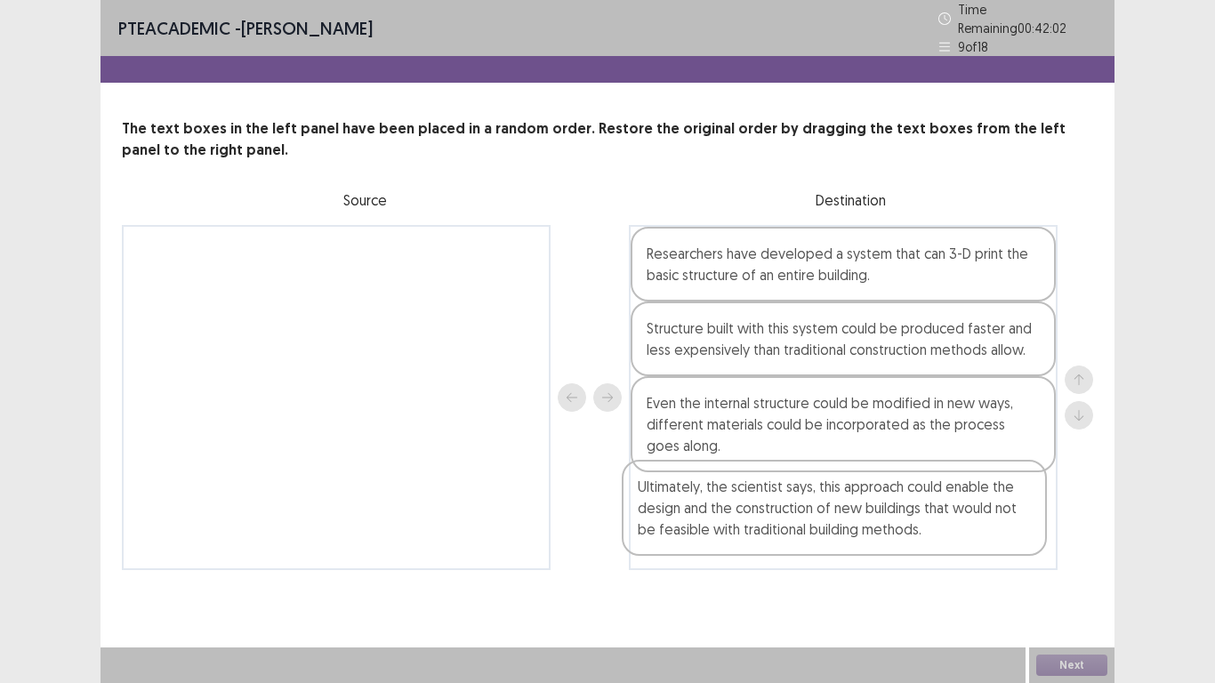
drag, startPoint x: 469, startPoint y: 282, endPoint x: 980, endPoint y: 530, distance: 567.8
click at [980, 530] on div "Ultimately, the scientist says, this approach could enable the design and the c…" at bounding box center [608, 397] width 972 height 345
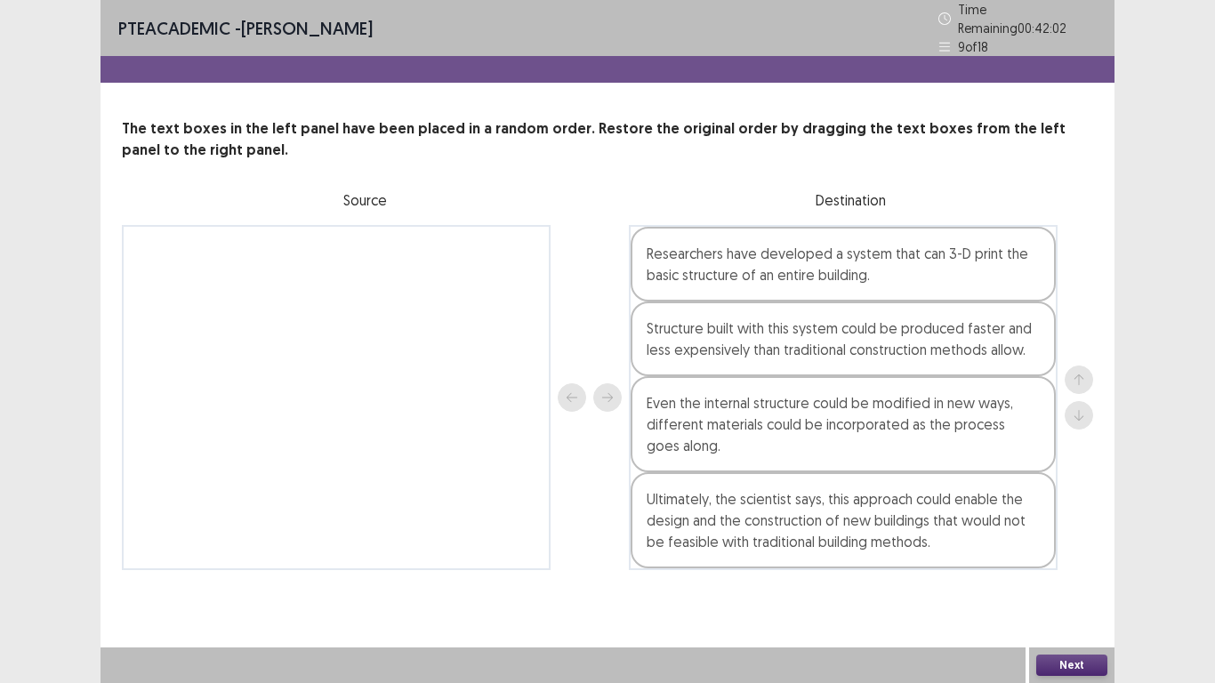
click at [1060, 662] on button "Next" at bounding box center [1071, 665] width 71 height 21
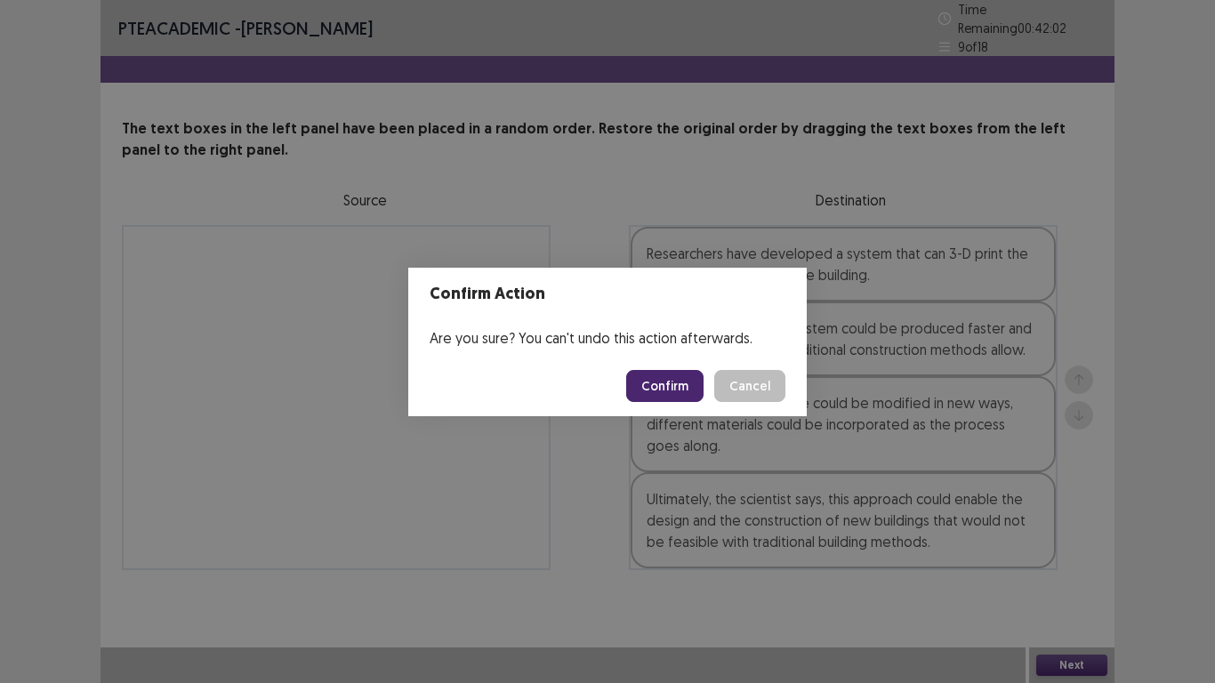
click at [679, 375] on button "Confirm" at bounding box center [664, 386] width 77 height 32
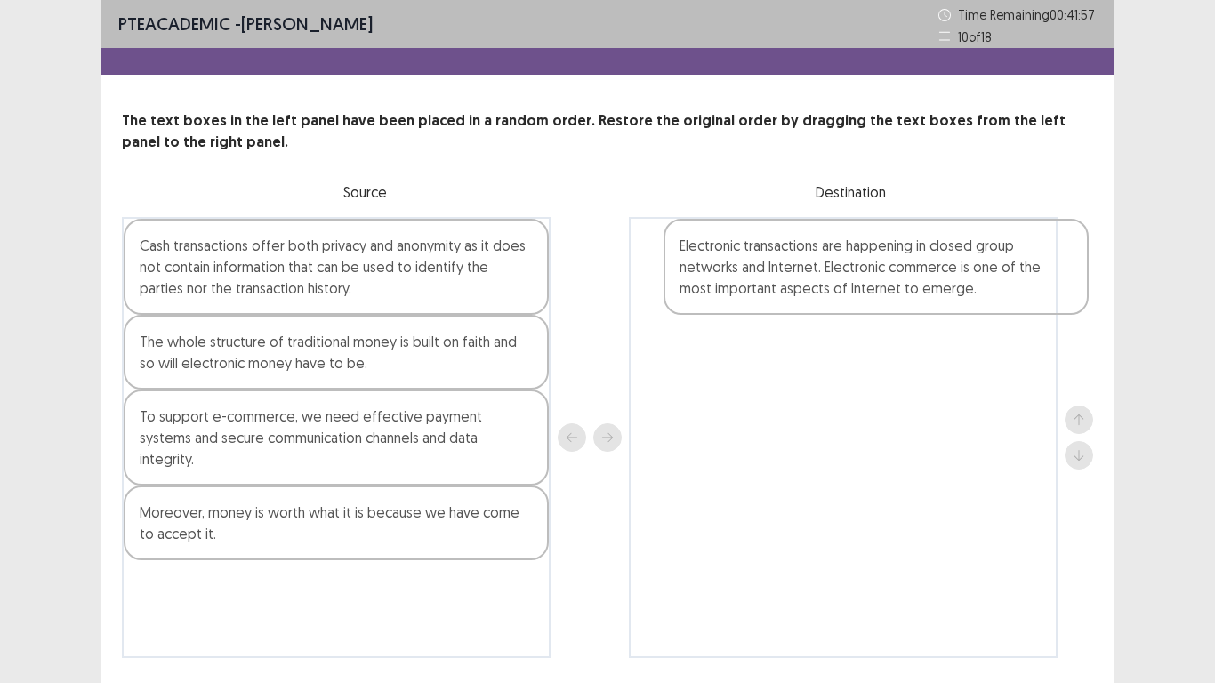
drag, startPoint x: 591, startPoint y: 424, endPoint x: 1051, endPoint y: 275, distance: 483.6
click at [1052, 275] on div "Cash transactions offer both privacy and anonymity as it does not contain infor…" at bounding box center [608, 437] width 972 height 441
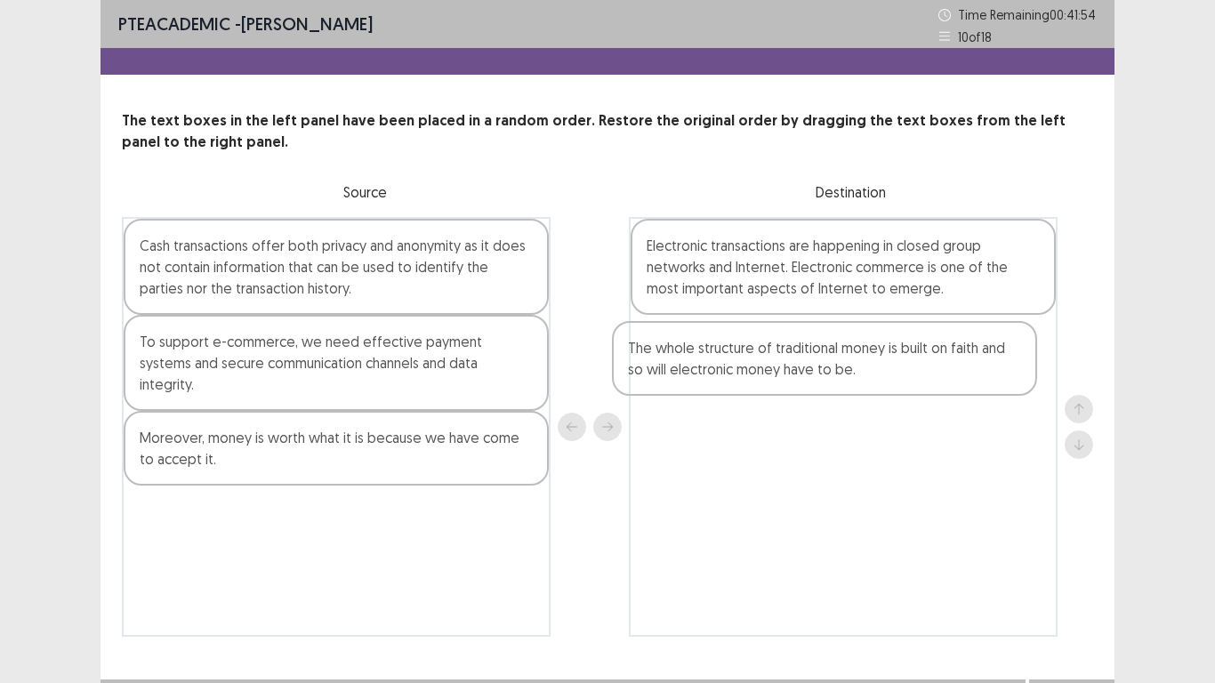
drag, startPoint x: 474, startPoint y: 375, endPoint x: 987, endPoint y: 383, distance: 512.5
click at [987, 383] on div "Cash transactions offer both privacy and anonymity as it does not contain infor…" at bounding box center [608, 427] width 972 height 420
click at [986, 381] on div "Electronic transactions are happening in closed group networks and Internet. El…" at bounding box center [843, 427] width 429 height 420
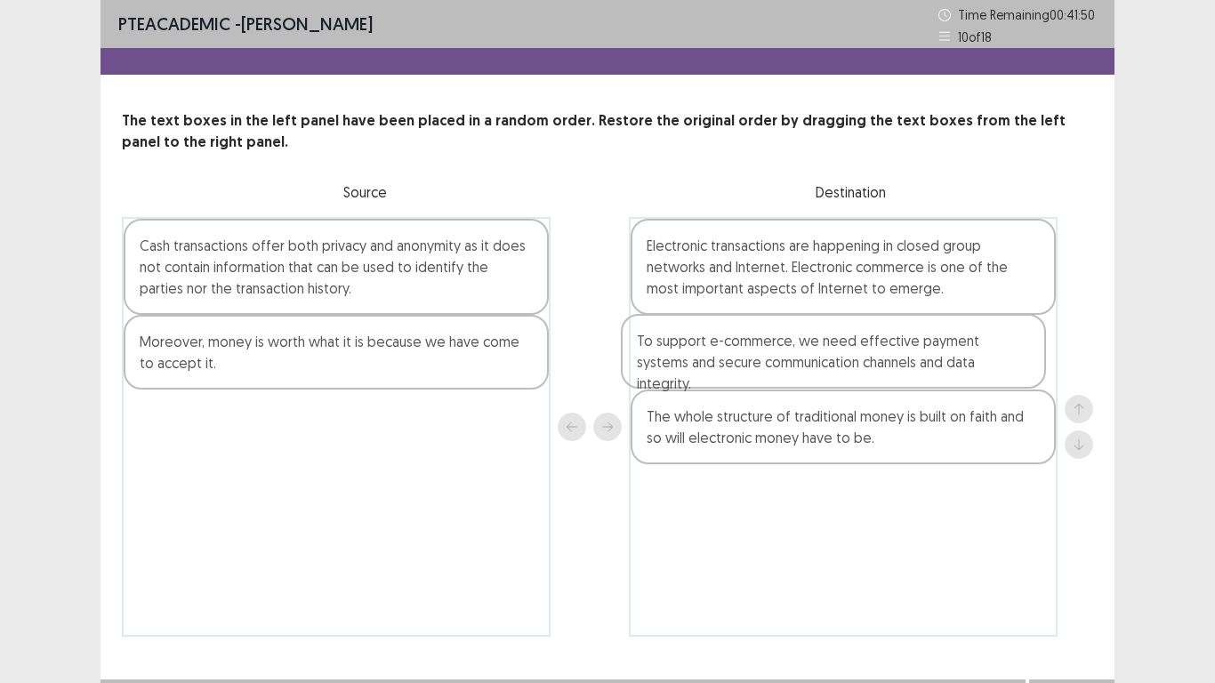
drag, startPoint x: 510, startPoint y: 366, endPoint x: 1015, endPoint y: 367, distance: 505.3
click at [1015, 367] on div "Cash transactions offer both privacy and anonymity as it does not contain infor…" at bounding box center [608, 427] width 972 height 420
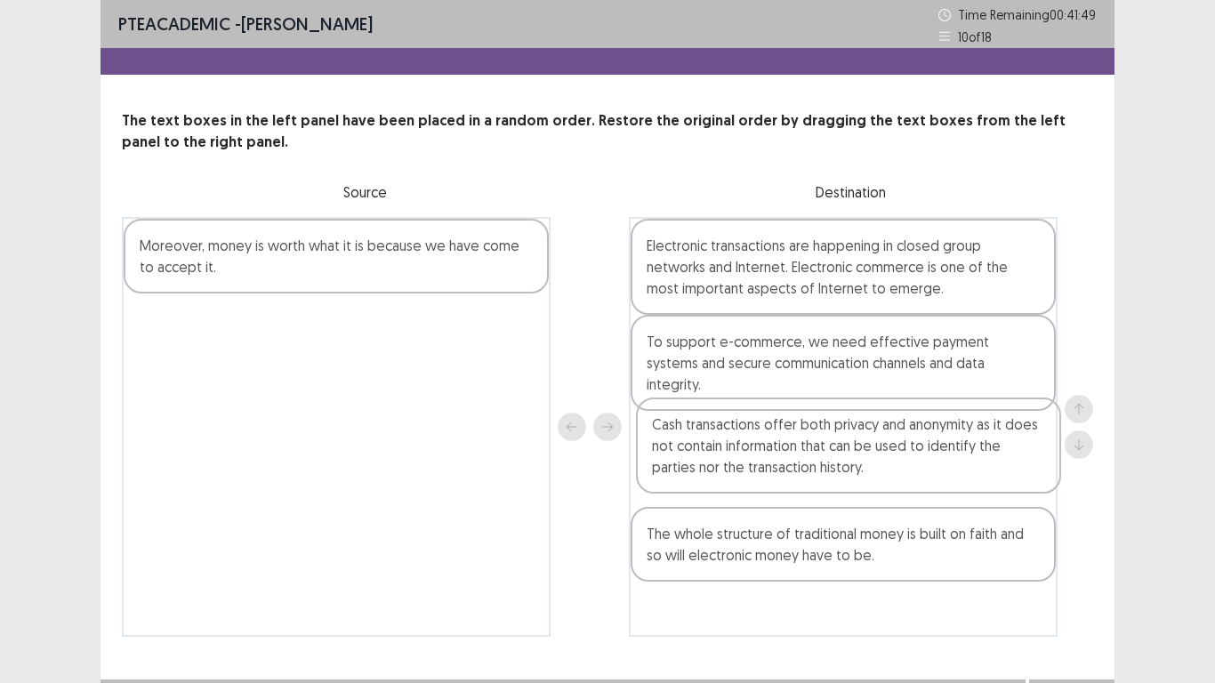
drag, startPoint x: 511, startPoint y: 268, endPoint x: 1030, endPoint y: 449, distance: 550.4
click at [1030, 449] on div "Cash transactions offer both privacy and anonymity as it does not contain infor…" at bounding box center [608, 427] width 972 height 420
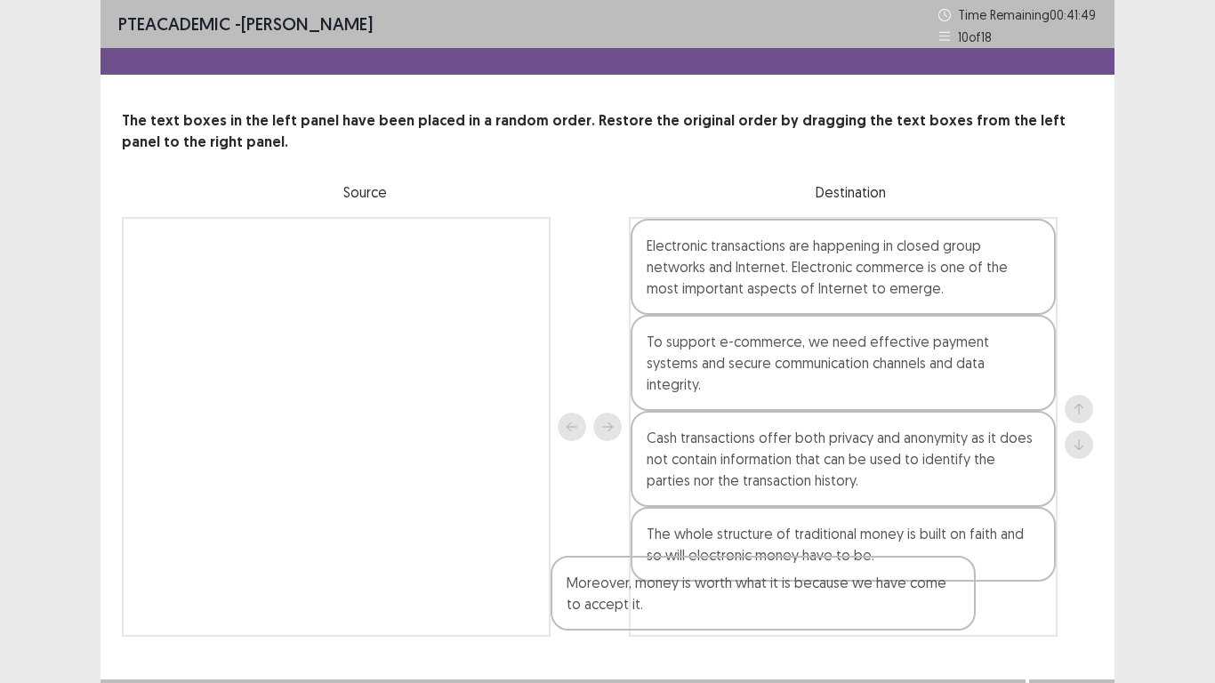
drag, startPoint x: 522, startPoint y: 320, endPoint x: 1036, endPoint y: 574, distance: 573.3
click at [1036, 569] on div "Moreover, money is worth what it is because we have come to accept it. Electron…" at bounding box center [608, 427] width 972 height 420
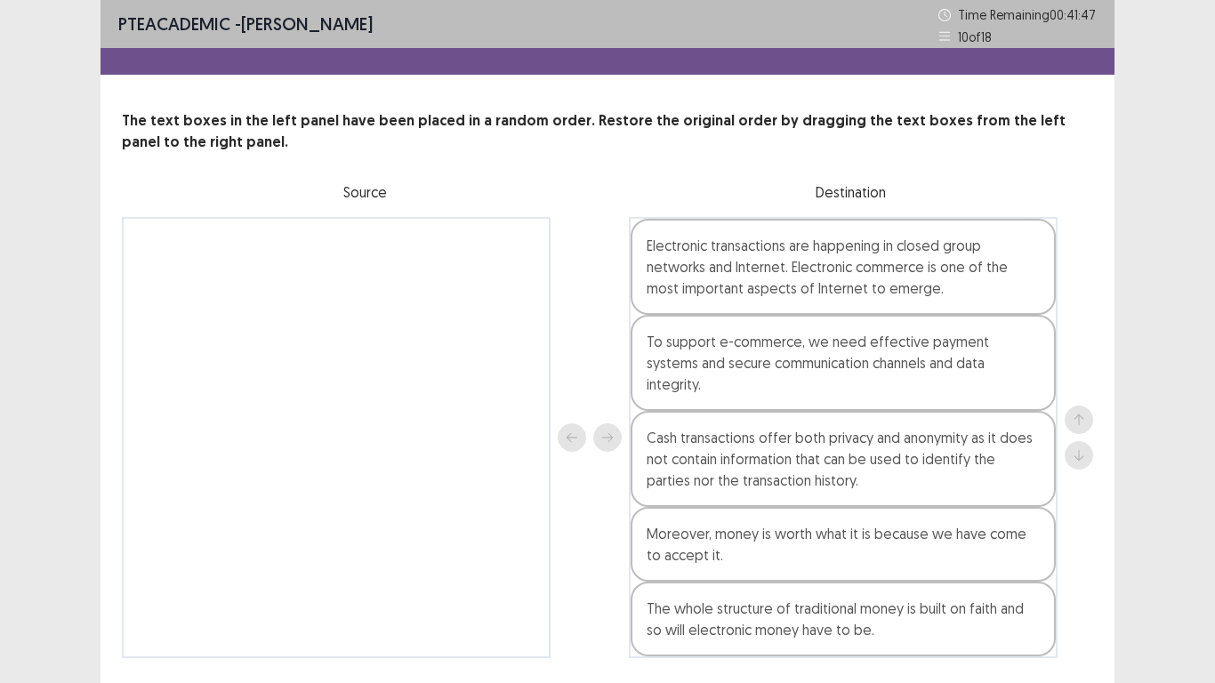
scroll to position [32, 0]
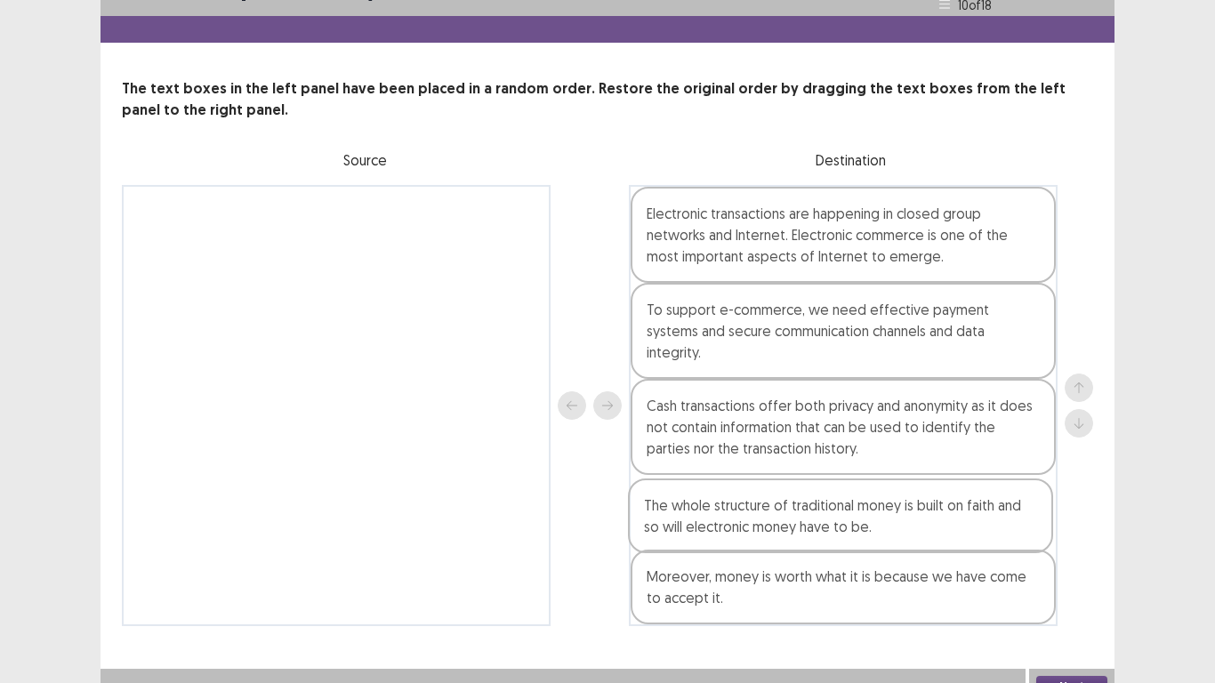
drag, startPoint x: 1023, startPoint y: 580, endPoint x: 1017, endPoint y: 518, distance: 62.6
click at [1017, 518] on div "Electronic transactions are happening in closed group networks and Internet. El…" at bounding box center [843, 405] width 429 height 441
click at [1069, 676] on button "Next" at bounding box center [1071, 686] width 71 height 21
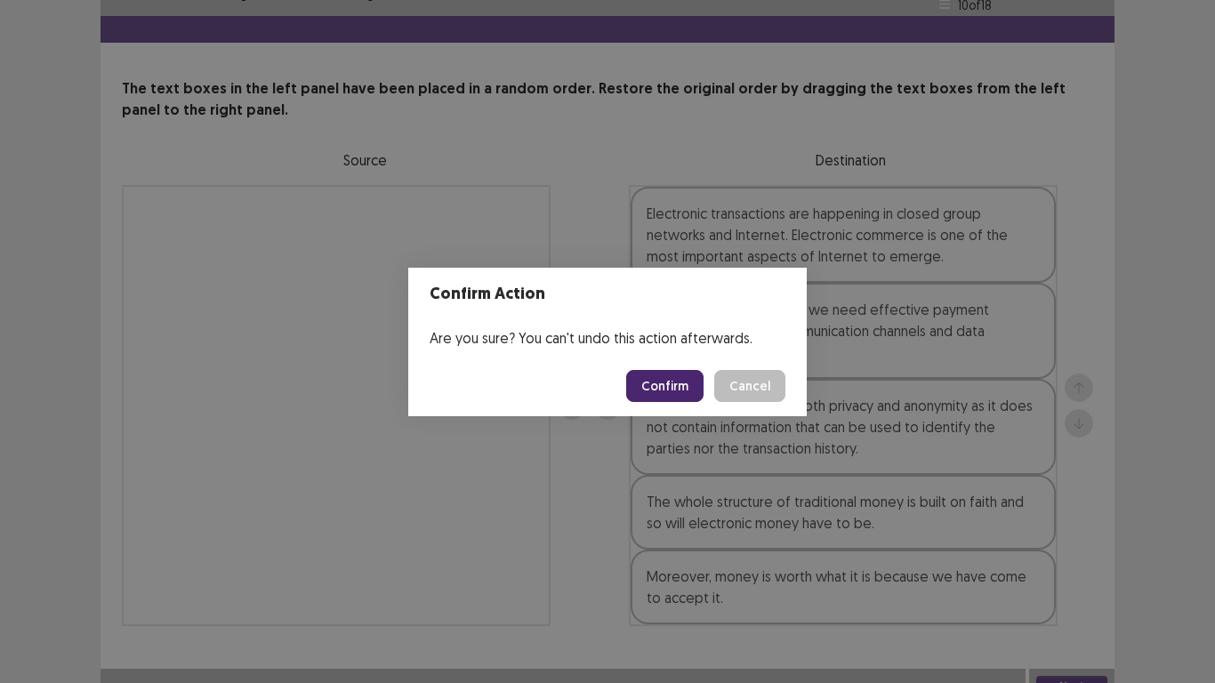
click at [682, 372] on button "Confirm" at bounding box center [664, 386] width 77 height 32
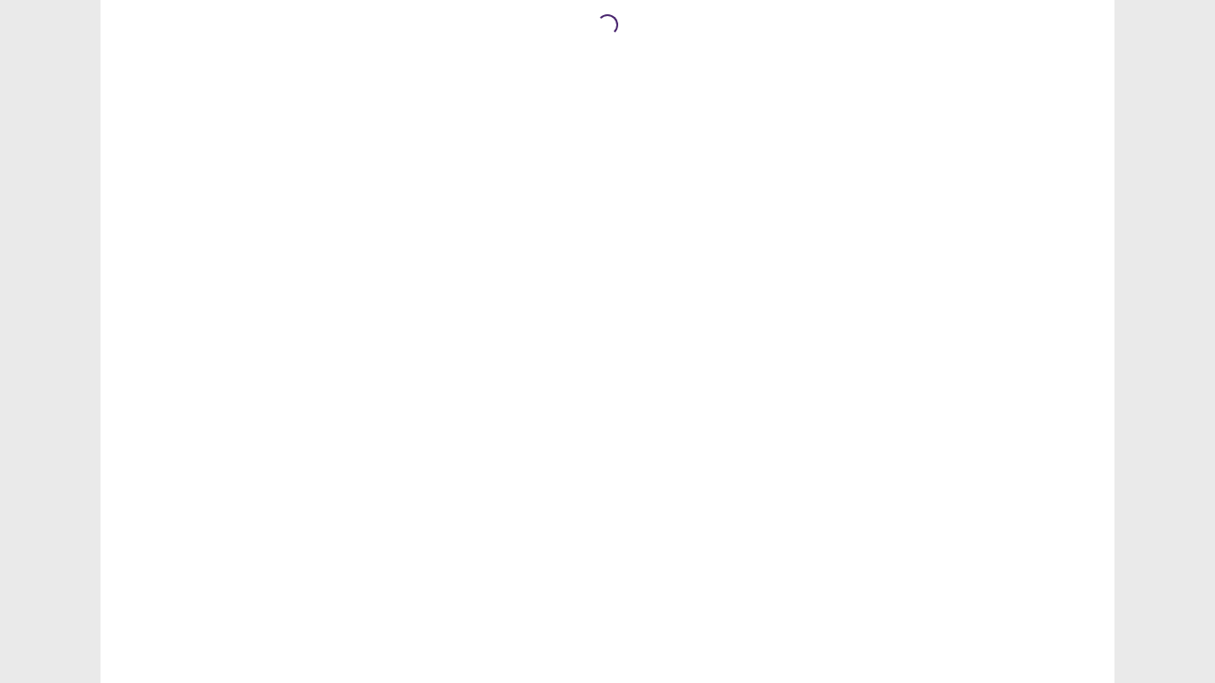
scroll to position [0, 0]
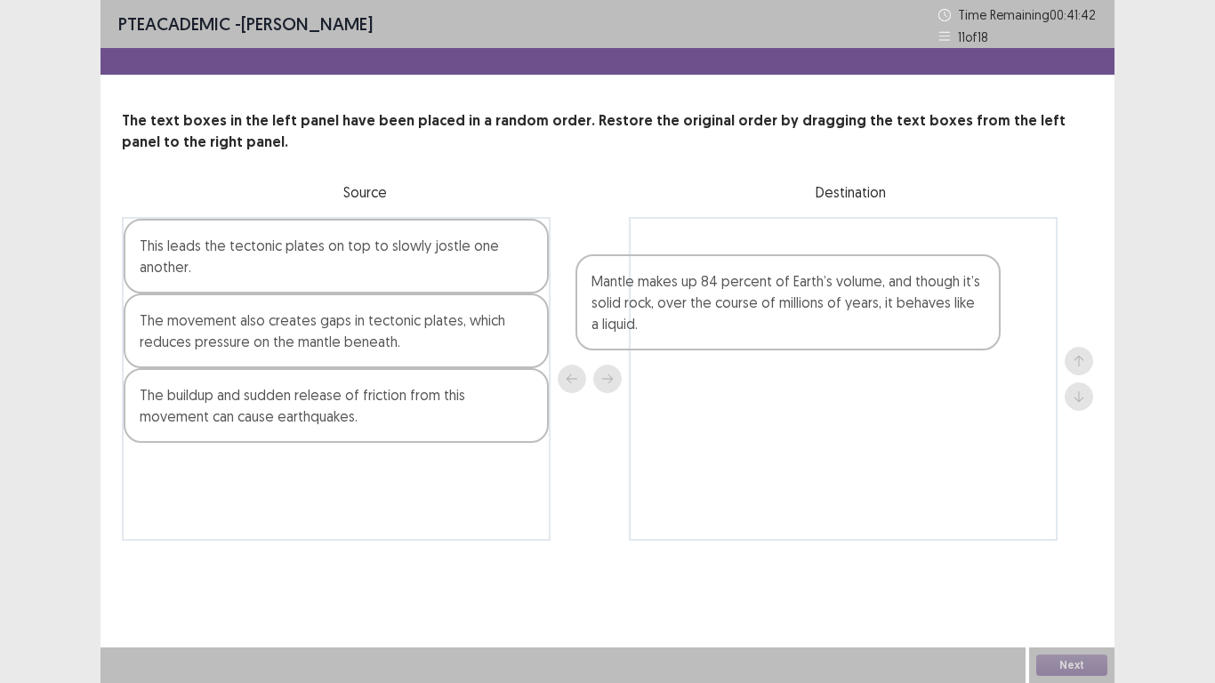
drag, startPoint x: 432, startPoint y: 338, endPoint x: 952, endPoint y: 270, distance: 524.1
click at [951, 270] on div "This leads the tectonic plates on top to slowly jostle one another. Mantle make…" at bounding box center [608, 379] width 972 height 324
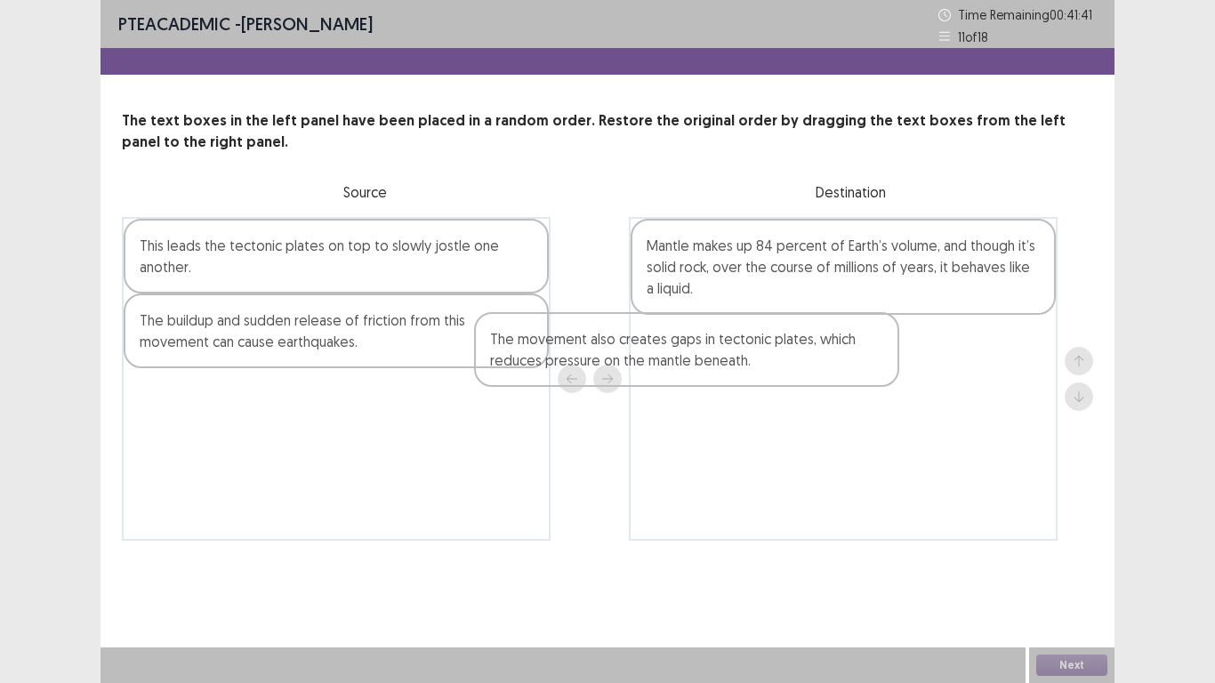
drag, startPoint x: 582, startPoint y: 334, endPoint x: 932, endPoint y: 352, distance: 351.0
click at [932, 352] on div "This leads the tectonic plates on top to slowly jostle one another. The movemen…" at bounding box center [608, 379] width 972 height 324
click at [954, 352] on div "Mantle makes up 84 percent of Earth’s volume, and though it’s solid rock, over …" at bounding box center [843, 379] width 429 height 324
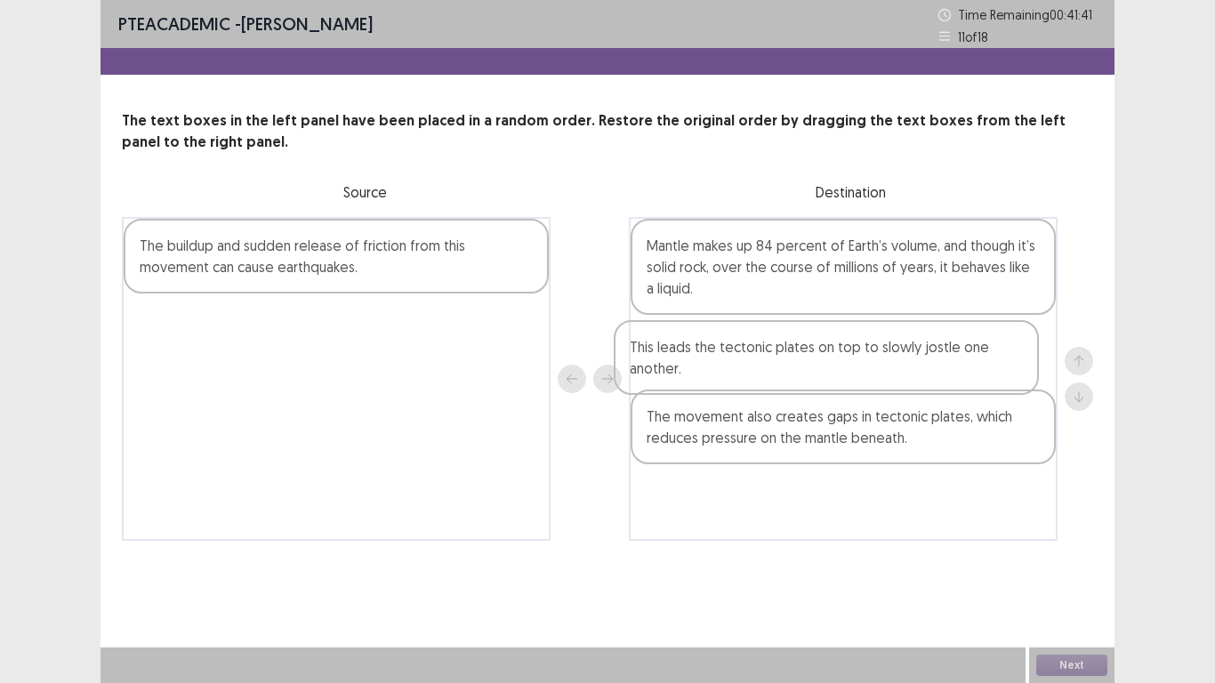
drag, startPoint x: 510, startPoint y: 276, endPoint x: 1000, endPoint y: 387, distance: 502.7
click at [1007, 380] on div "This leads the tectonic plates on top to slowly jostle one another. The buildup…" at bounding box center [608, 379] width 972 height 324
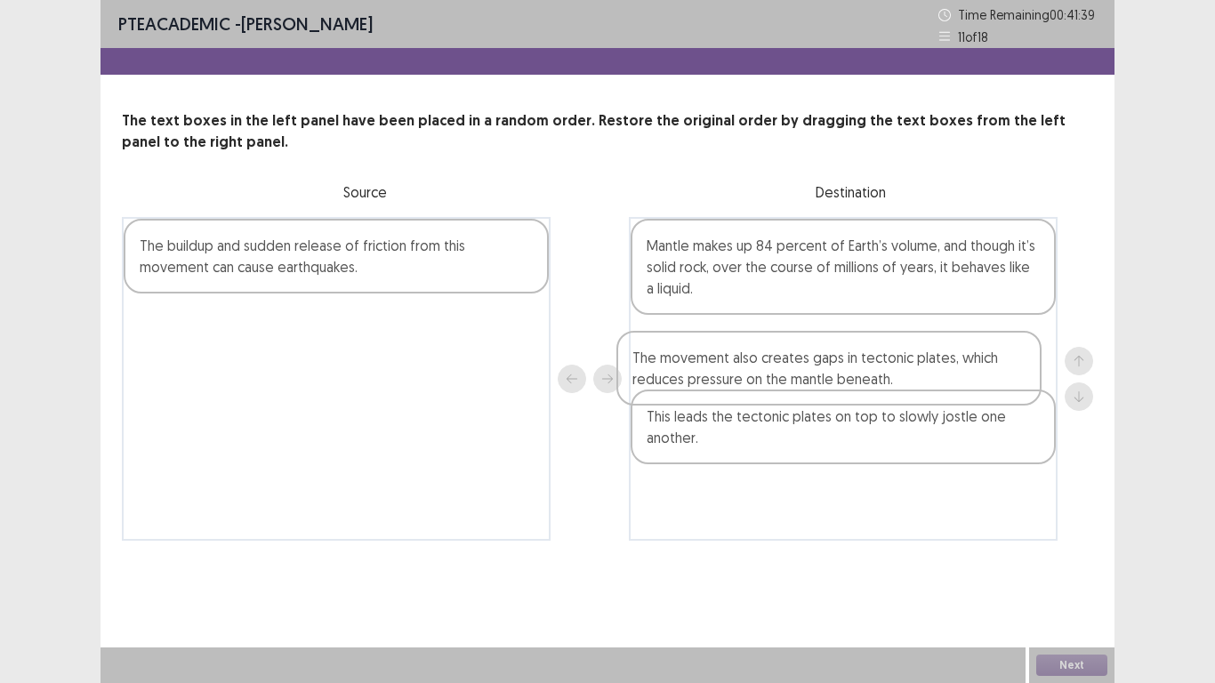
drag, startPoint x: 983, startPoint y: 439, endPoint x: 965, endPoint y: 368, distance: 73.4
click at [972, 363] on div "Mantle makes up 84 percent of Earth’s volume, and though it’s solid rock, over …" at bounding box center [843, 379] width 429 height 324
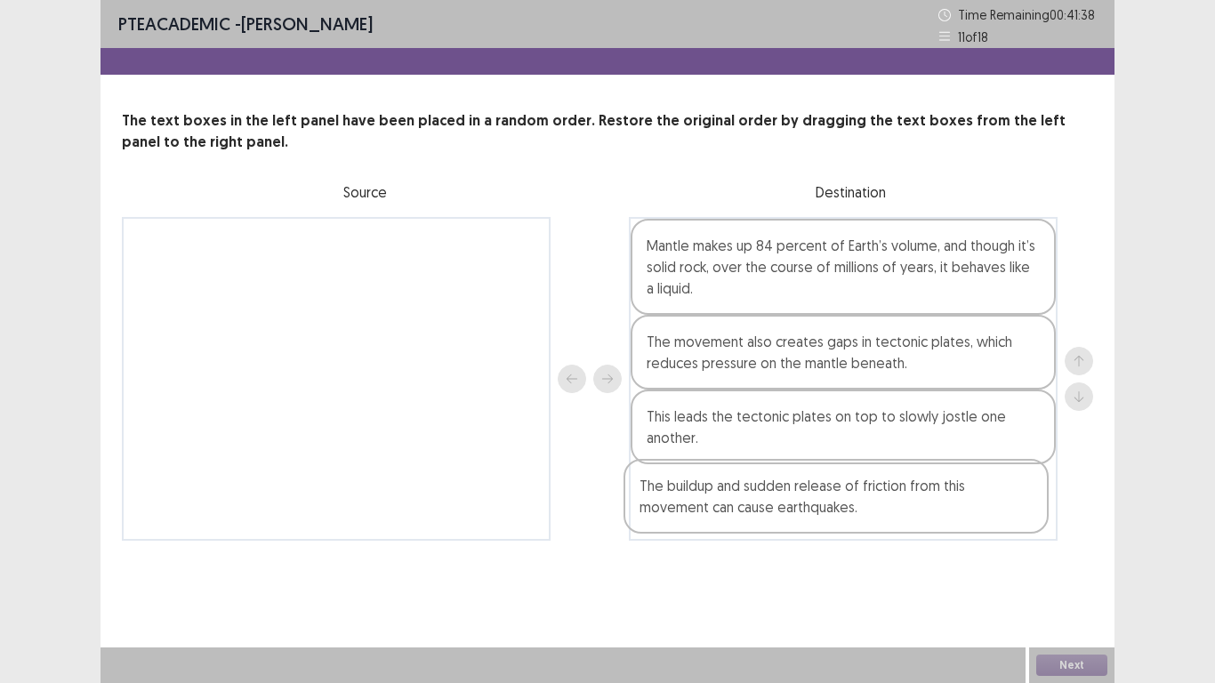
drag, startPoint x: 567, startPoint y: 331, endPoint x: 1035, endPoint y: 532, distance: 509.3
click at [1035, 532] on div "The buildup and sudden release of friction from this movement can cause earthqu…" at bounding box center [608, 379] width 972 height 324
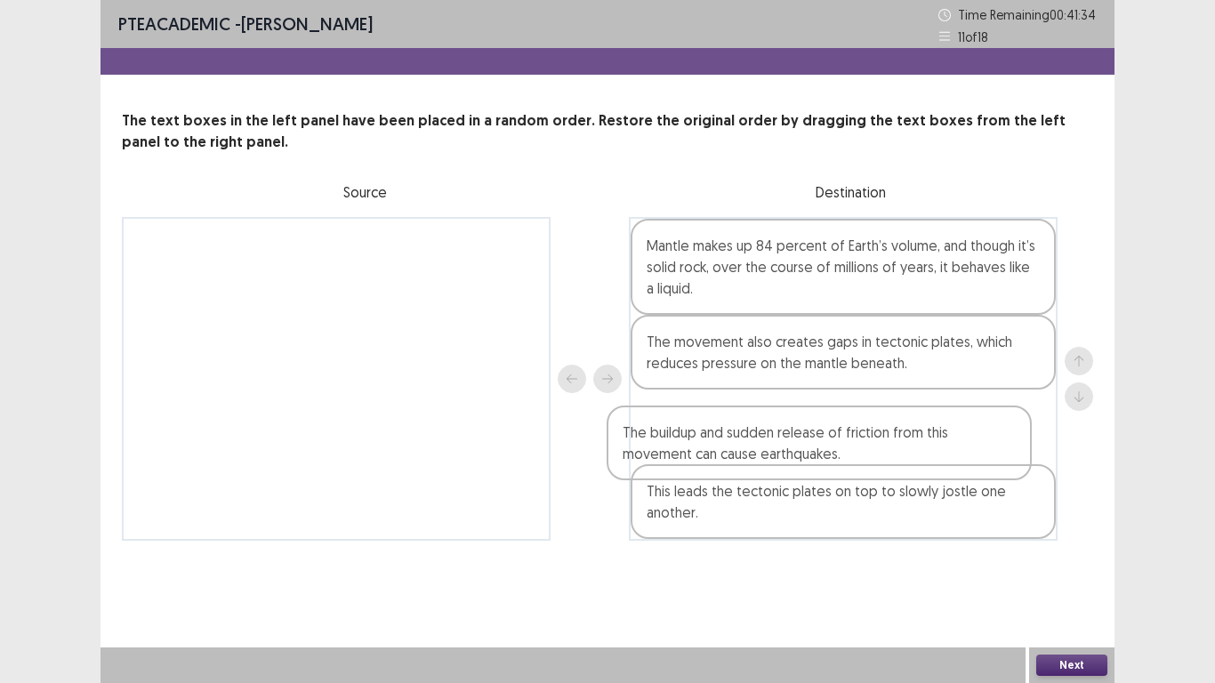
drag, startPoint x: 1024, startPoint y: 537, endPoint x: 1007, endPoint y: 383, distance: 155.7
click at [1007, 383] on div "Mantle makes up 84 percent of Earth’s volume, and though it’s solid rock, over …" at bounding box center [843, 379] width 429 height 324
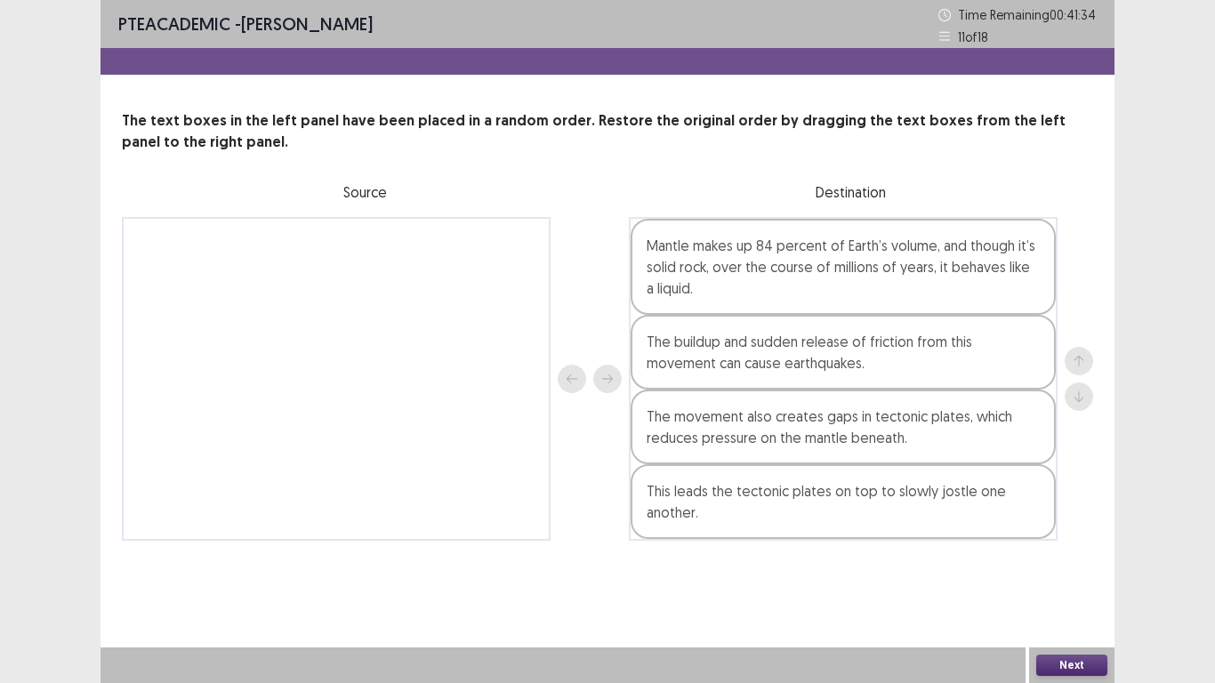
click at [1007, 383] on div "The buildup and sudden release of friction from this movement can cause earthqu…" at bounding box center [843, 352] width 425 height 75
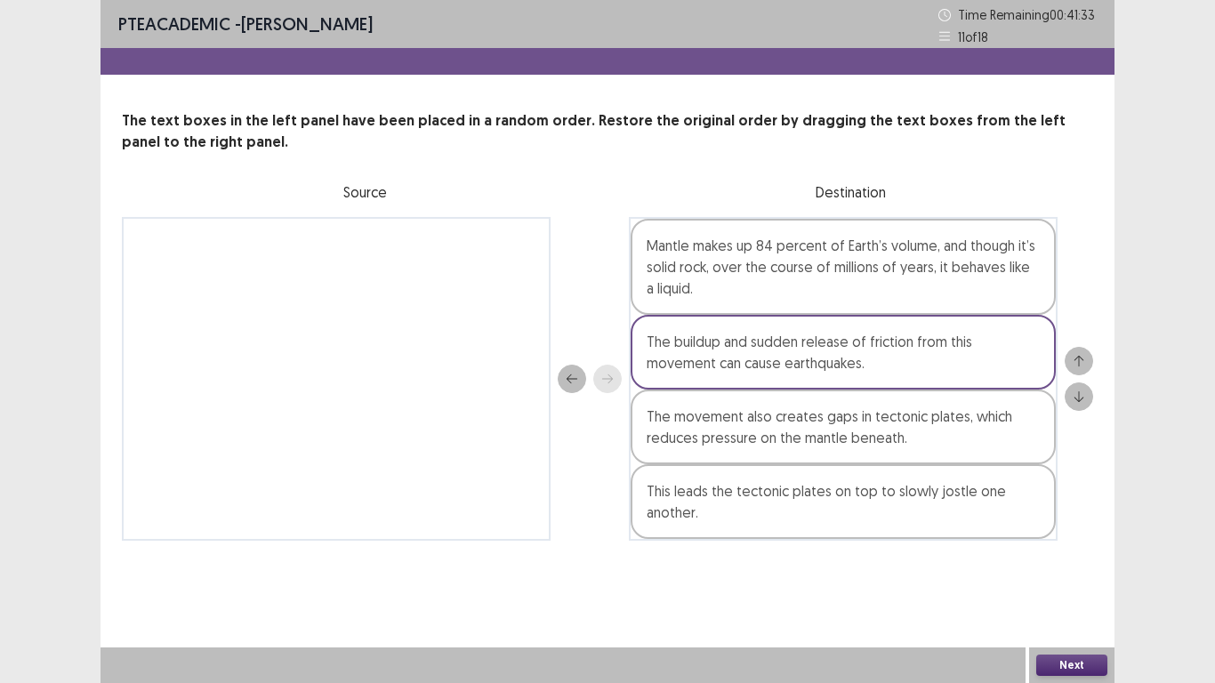
click at [1093, 663] on button "Next" at bounding box center [1071, 665] width 71 height 21
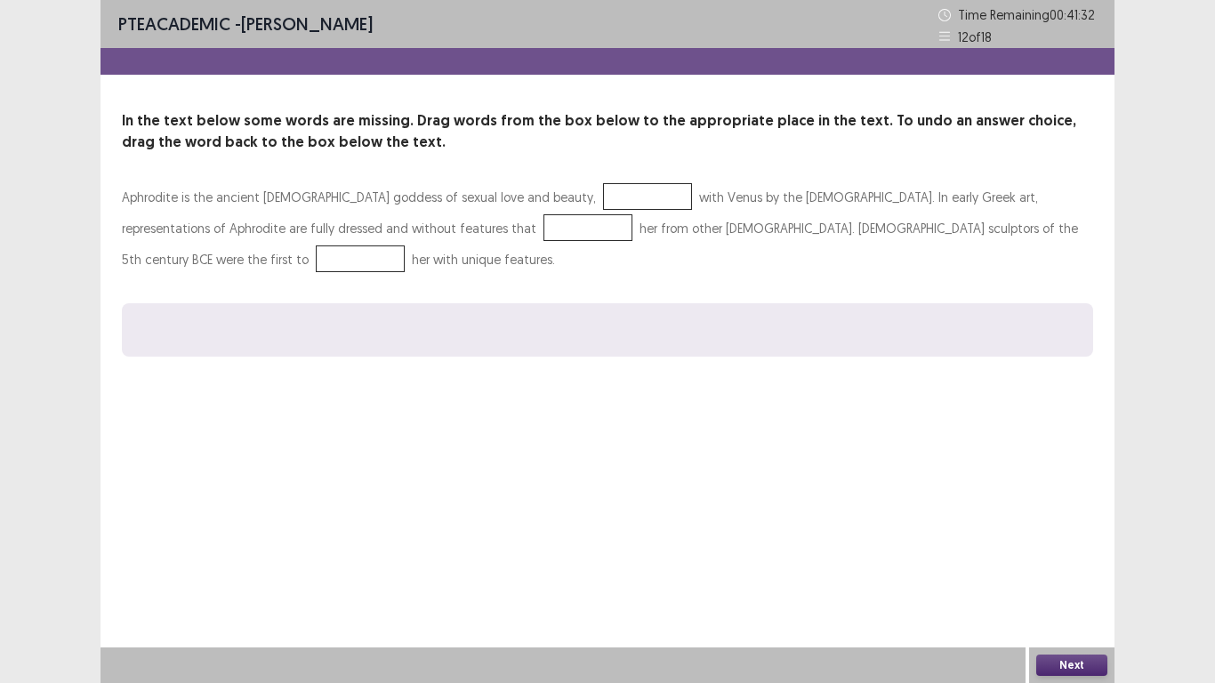
click at [603, 200] on div at bounding box center [647, 196] width 89 height 27
drag, startPoint x: 558, startPoint y: 294, endPoint x: 562, endPoint y: 280, distance: 14.9
click at [1075, 665] on button "Next" at bounding box center [1071, 665] width 71 height 21
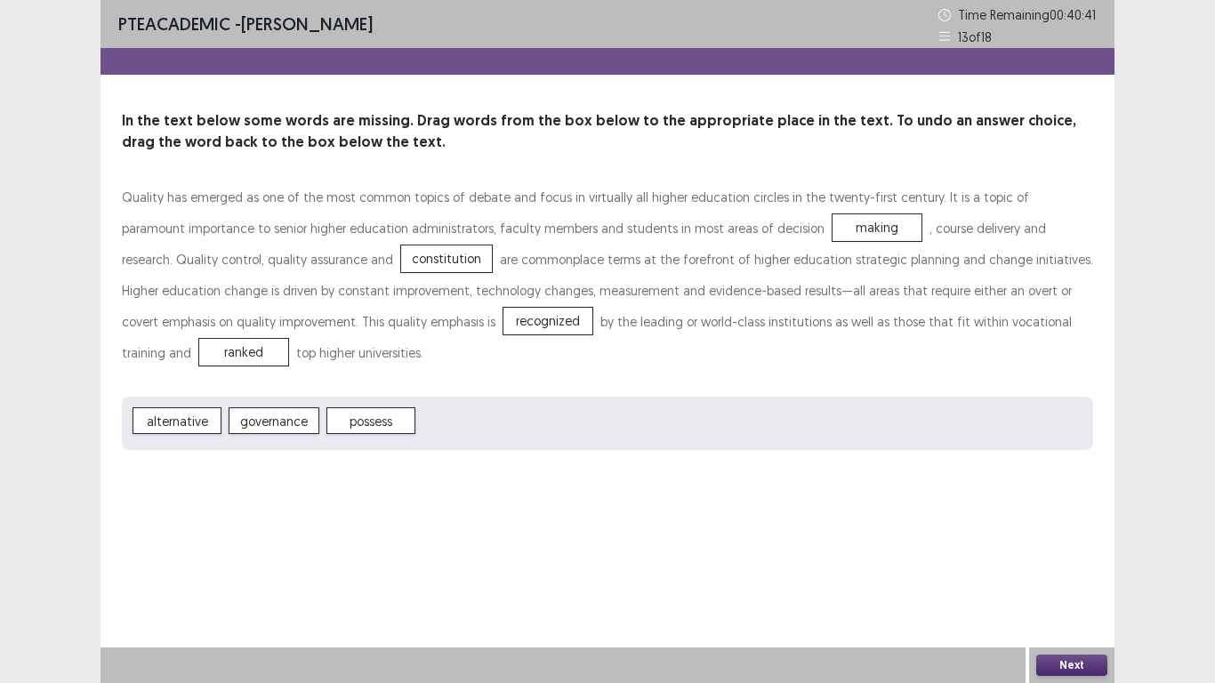
click at [1063, 665] on button "Next" at bounding box center [1071, 665] width 71 height 21
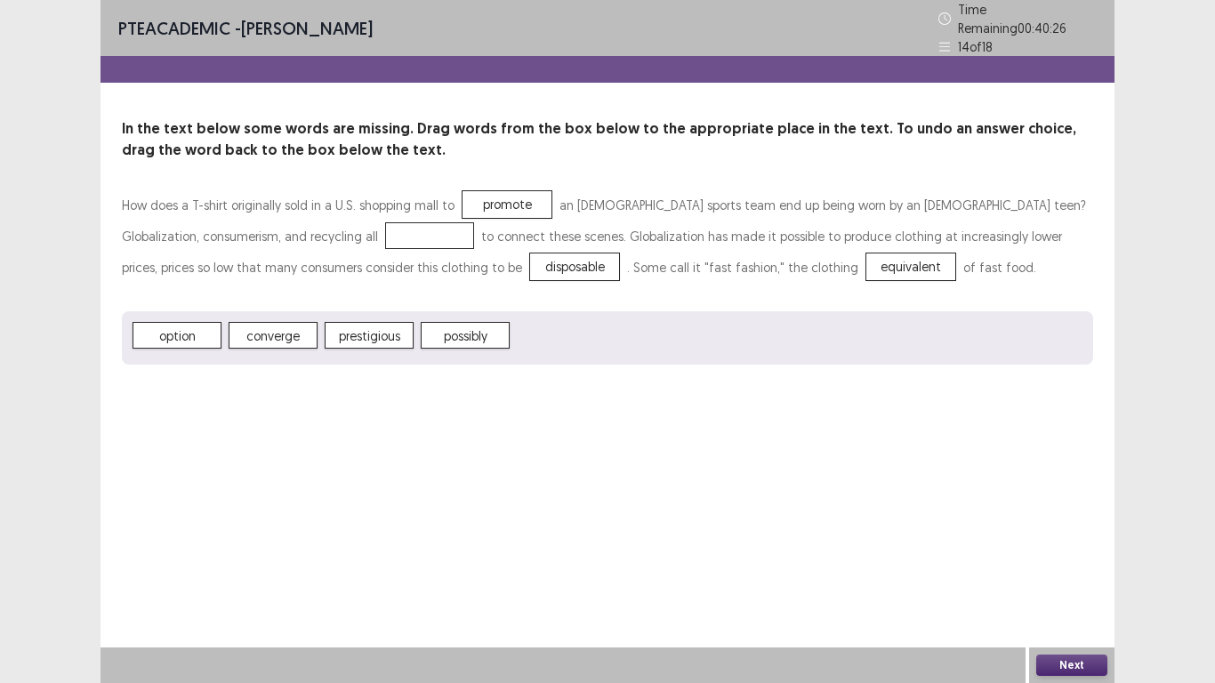
drag, startPoint x: 463, startPoint y: 331, endPoint x: 232, endPoint y: 240, distance: 247.7
click at [1072, 669] on button "Next" at bounding box center [1071, 665] width 71 height 21
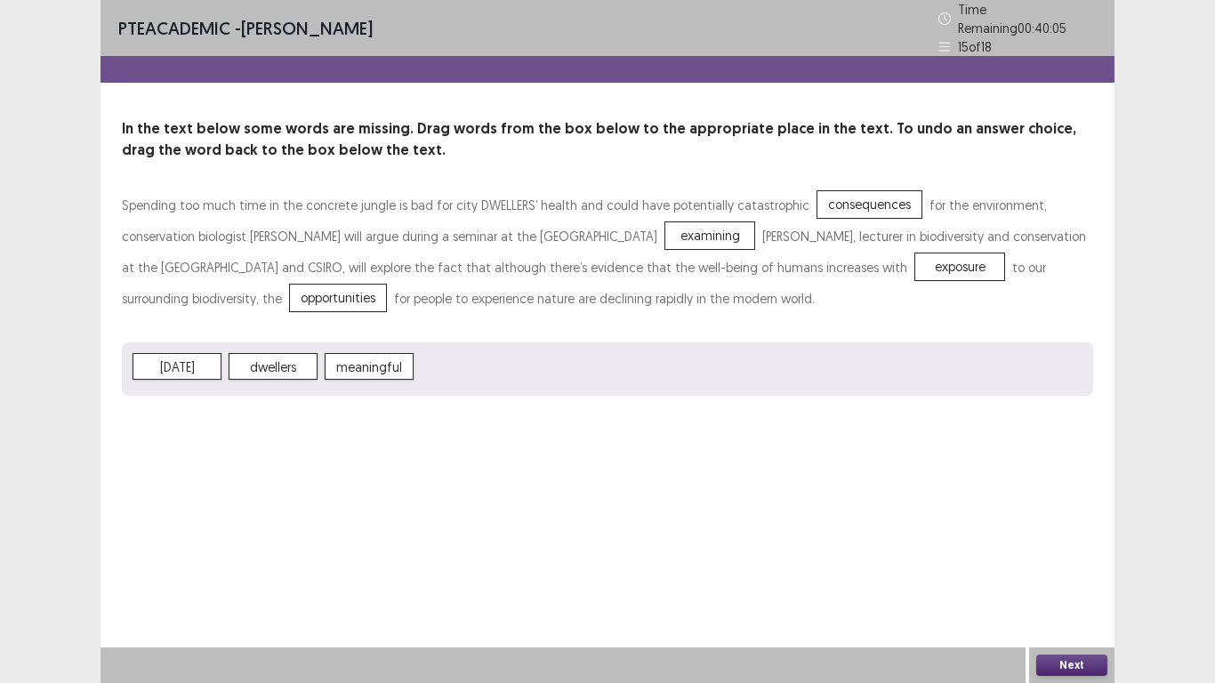
click at [1059, 669] on button "Next" at bounding box center [1071, 665] width 71 height 21
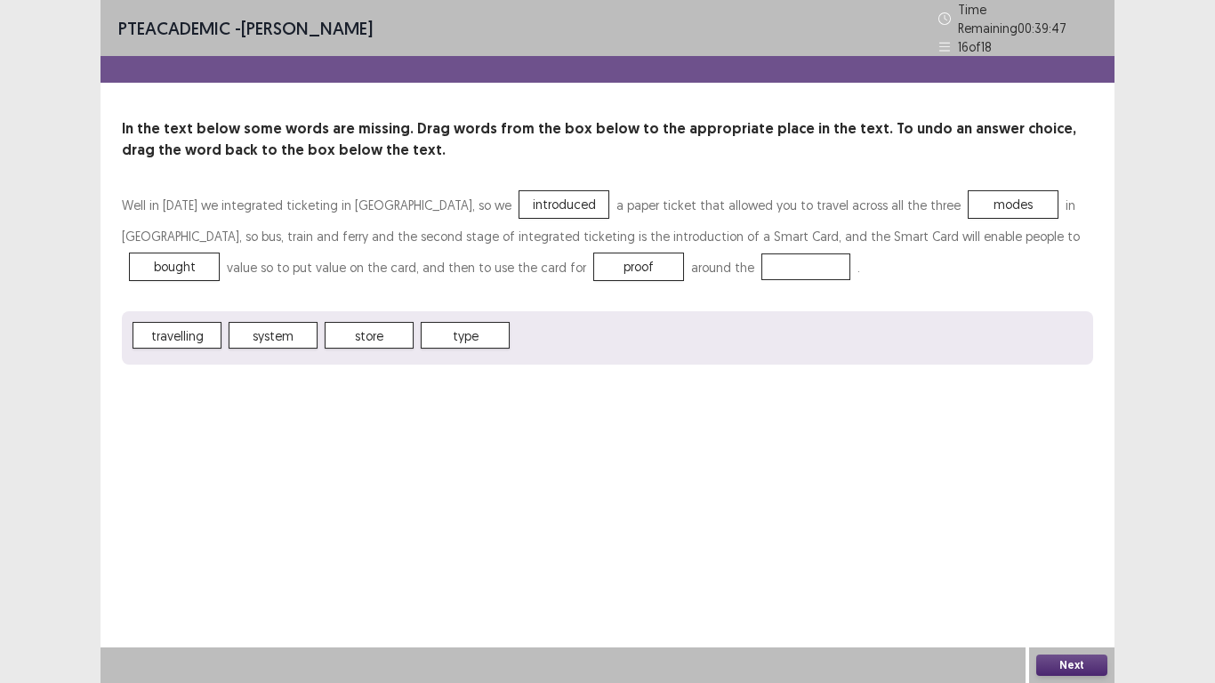
drag, startPoint x: 244, startPoint y: 316, endPoint x: 366, endPoint y: 327, distance: 122.4
click at [1098, 664] on button "Next" at bounding box center [1071, 665] width 71 height 21
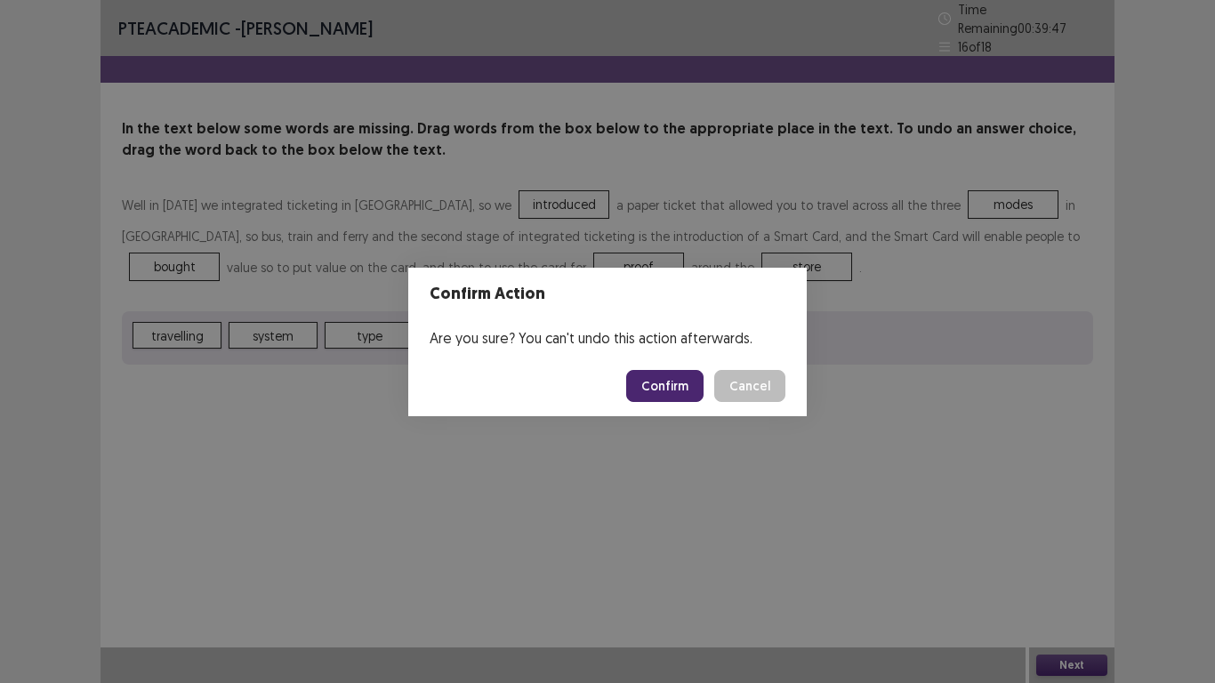
click at [677, 377] on button "Confirm" at bounding box center [664, 386] width 77 height 32
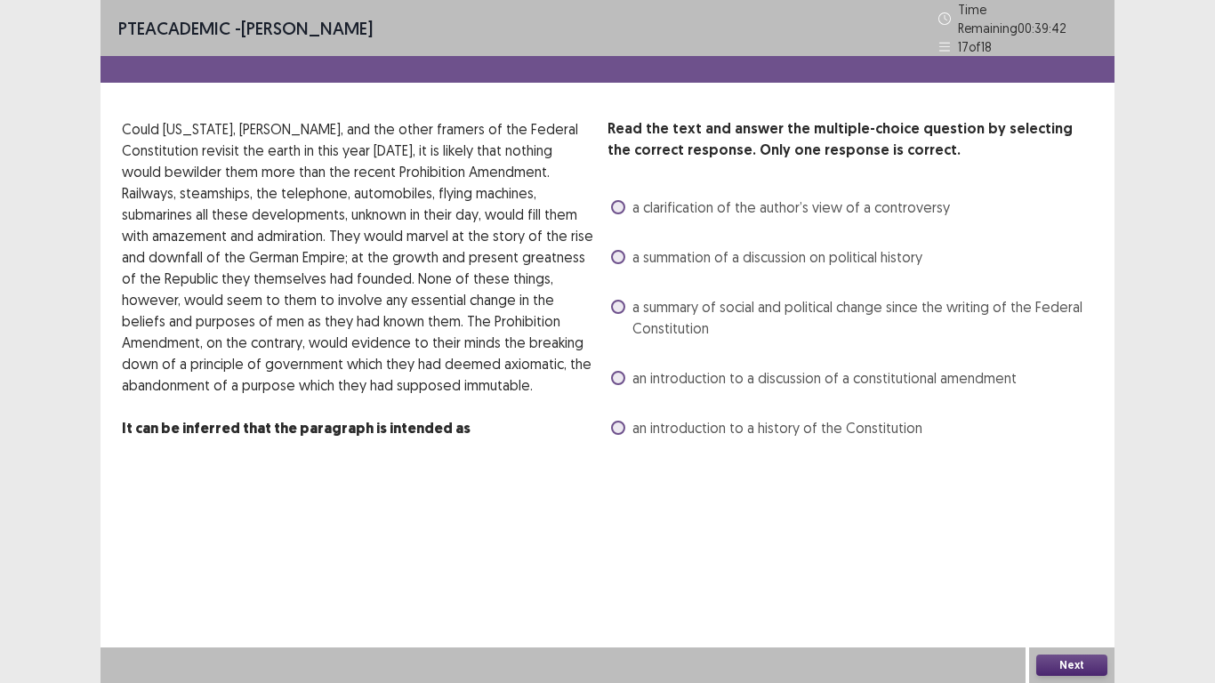
click at [617, 304] on span at bounding box center [618, 307] width 14 height 14
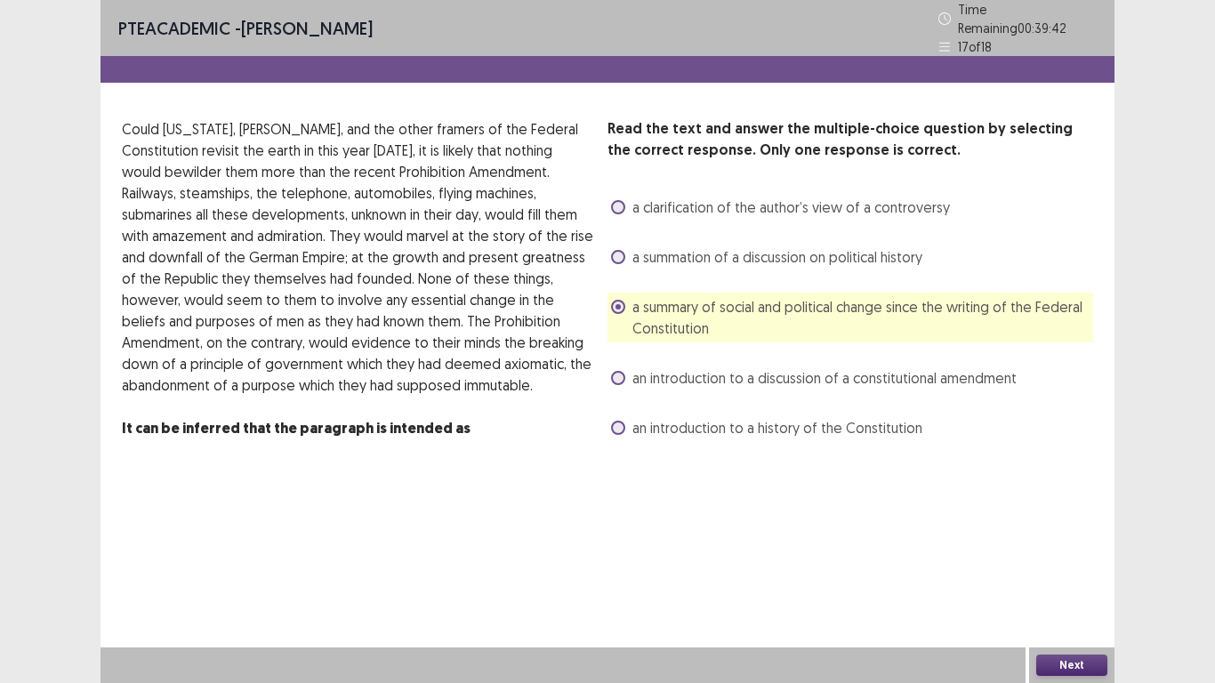
click at [1077, 664] on button "Next" at bounding box center [1071, 665] width 71 height 21
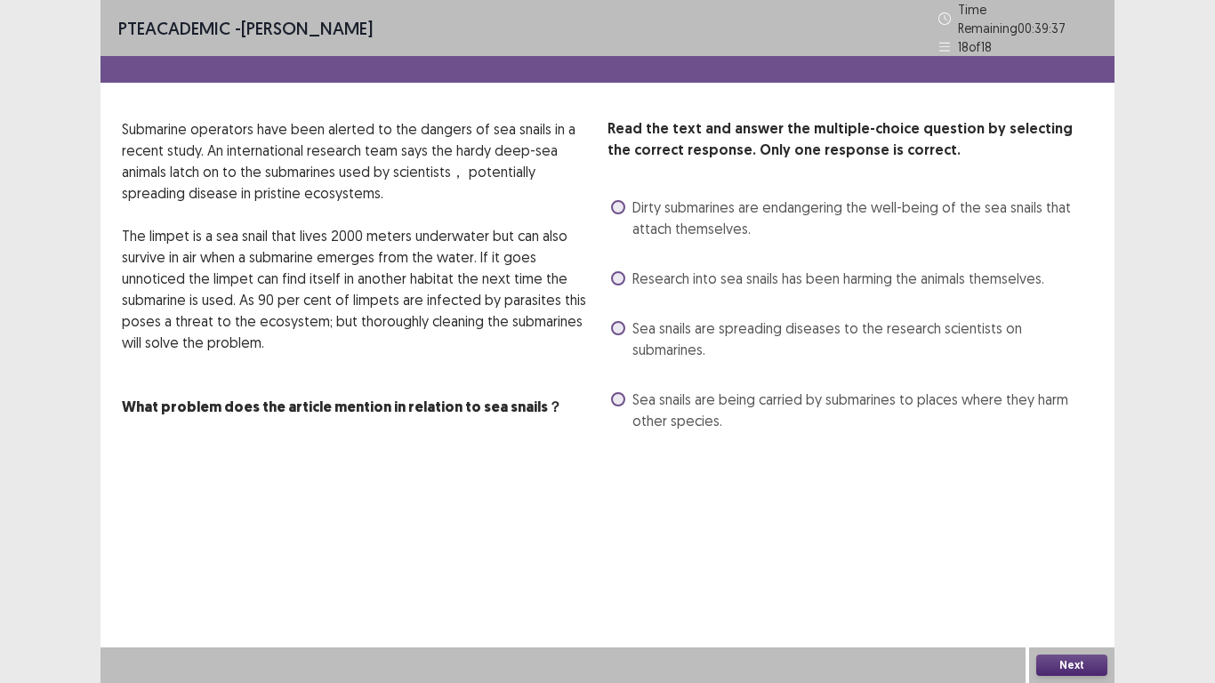
click at [619, 322] on span at bounding box center [618, 328] width 14 height 14
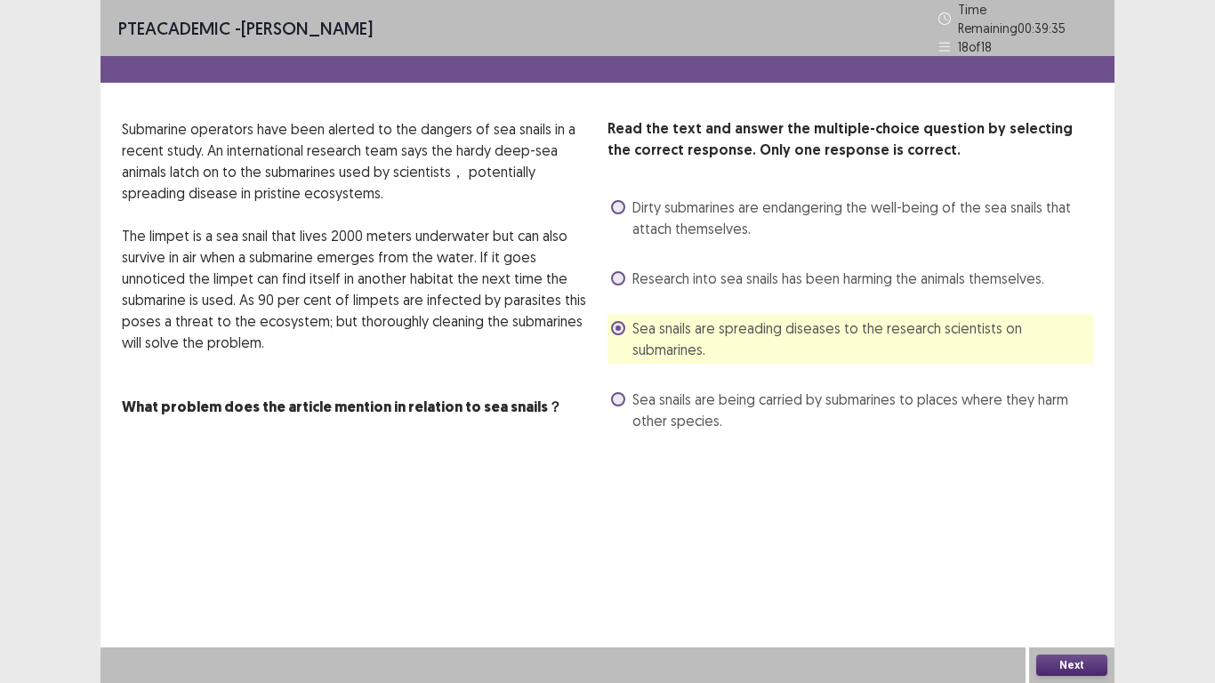
click at [622, 392] on span at bounding box center [618, 399] width 14 height 14
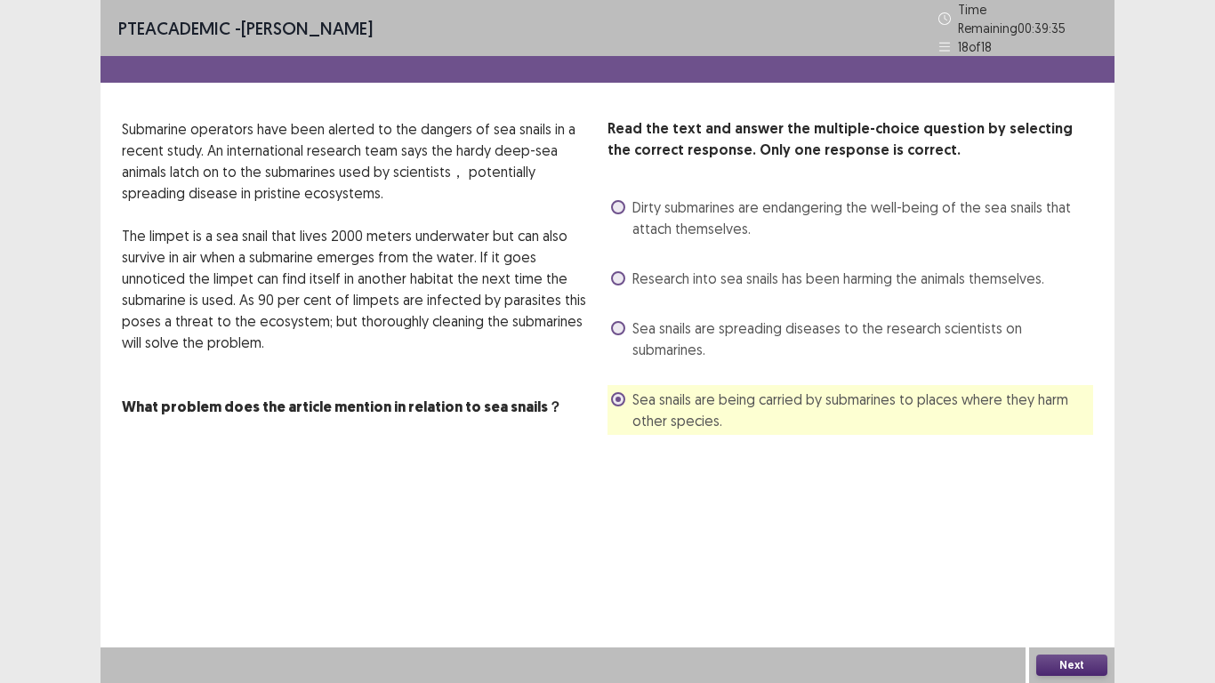
click at [1059, 662] on button "Next" at bounding box center [1071, 665] width 71 height 21
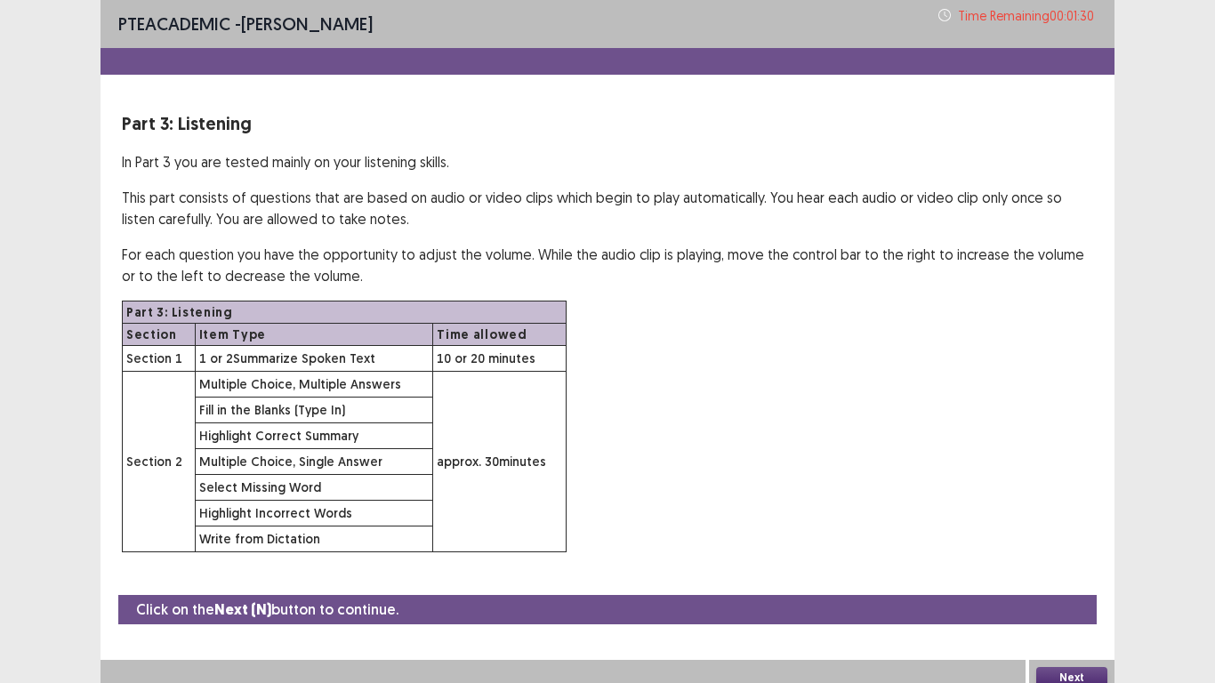
click at [1083, 671] on button "Next" at bounding box center [1071, 677] width 71 height 21
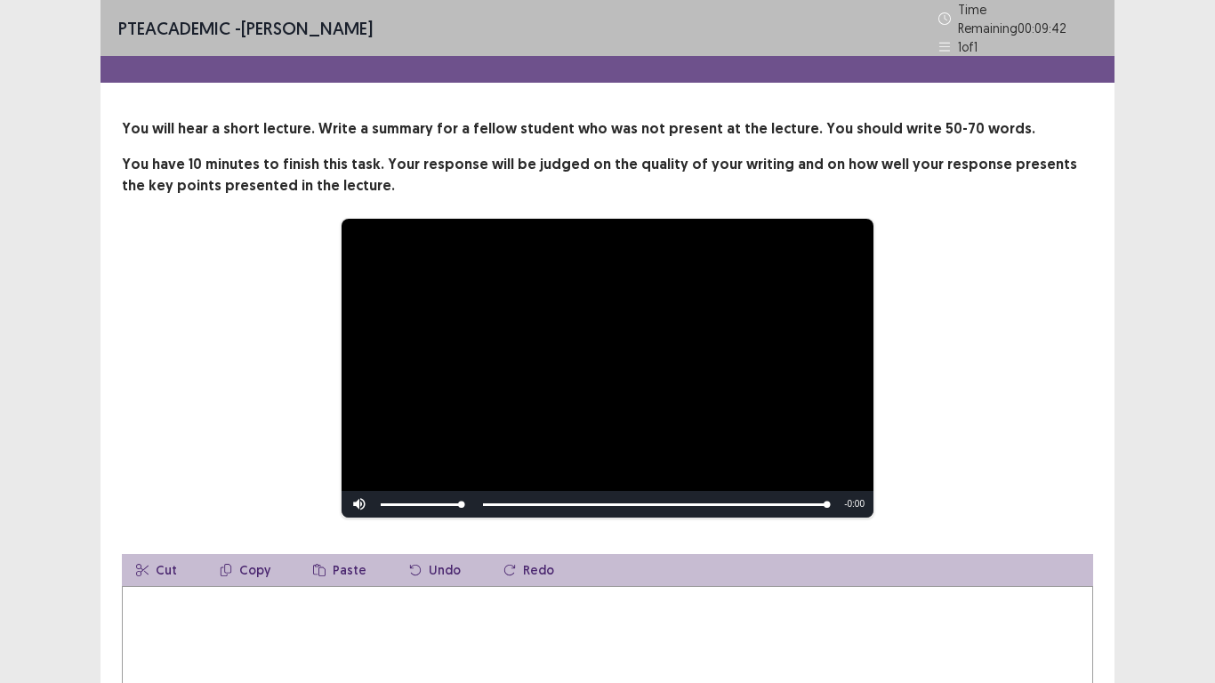
scroll to position [103, 0]
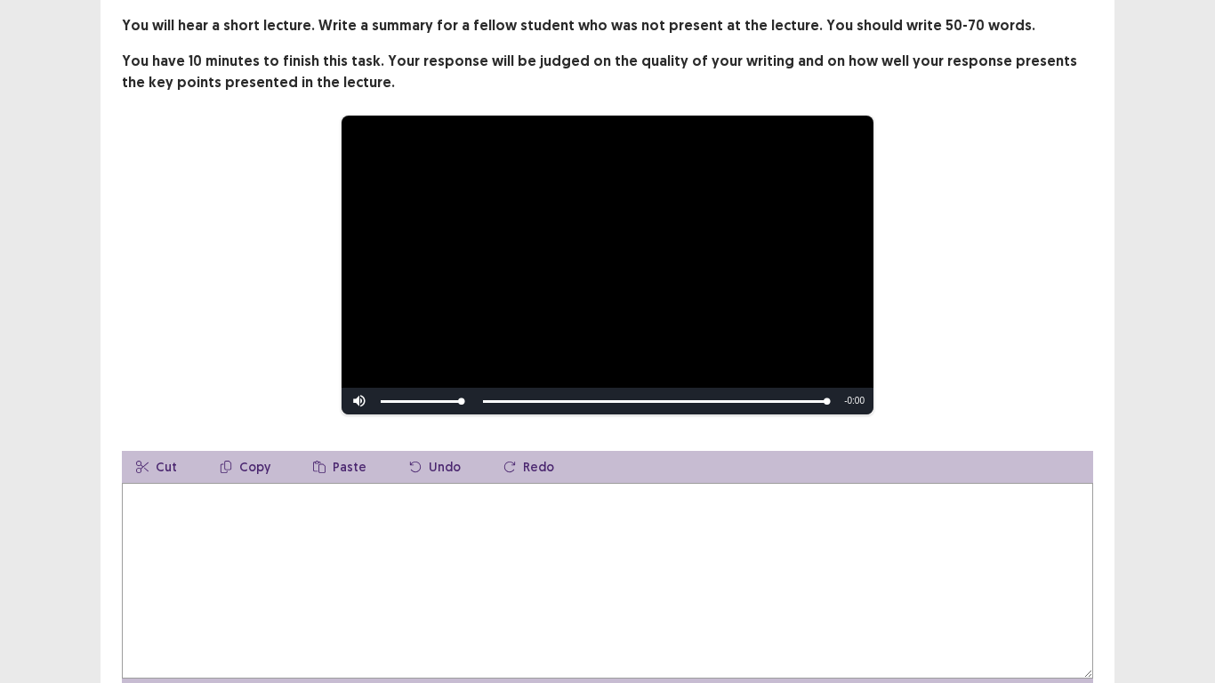
click at [599, 551] on textarea at bounding box center [608, 581] width 972 height 196
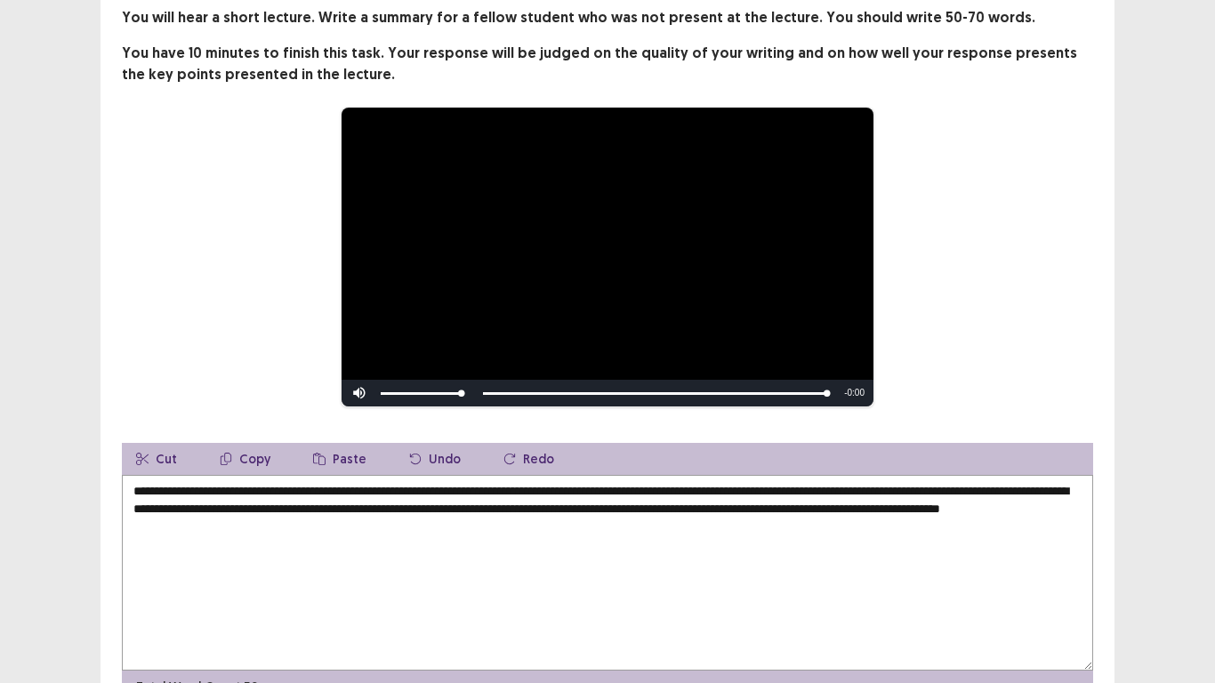
click at [1070, 661] on div "Confirm Action Are you sure? You can't undo this action afterwards. Confirm Can…" at bounding box center [607, 341] width 1215 height 683
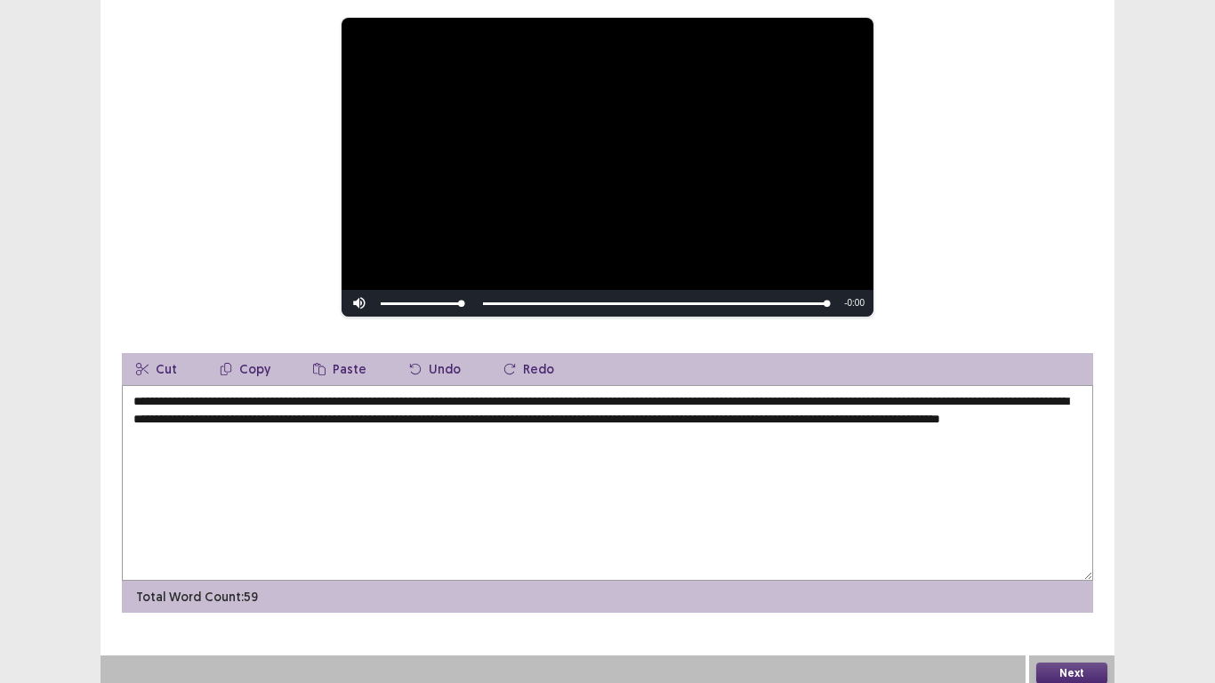
click at [920, 391] on textarea "**********" at bounding box center [608, 483] width 972 height 196
type textarea "**********"
click at [1055, 665] on button "Next" at bounding box center [1071, 673] width 71 height 21
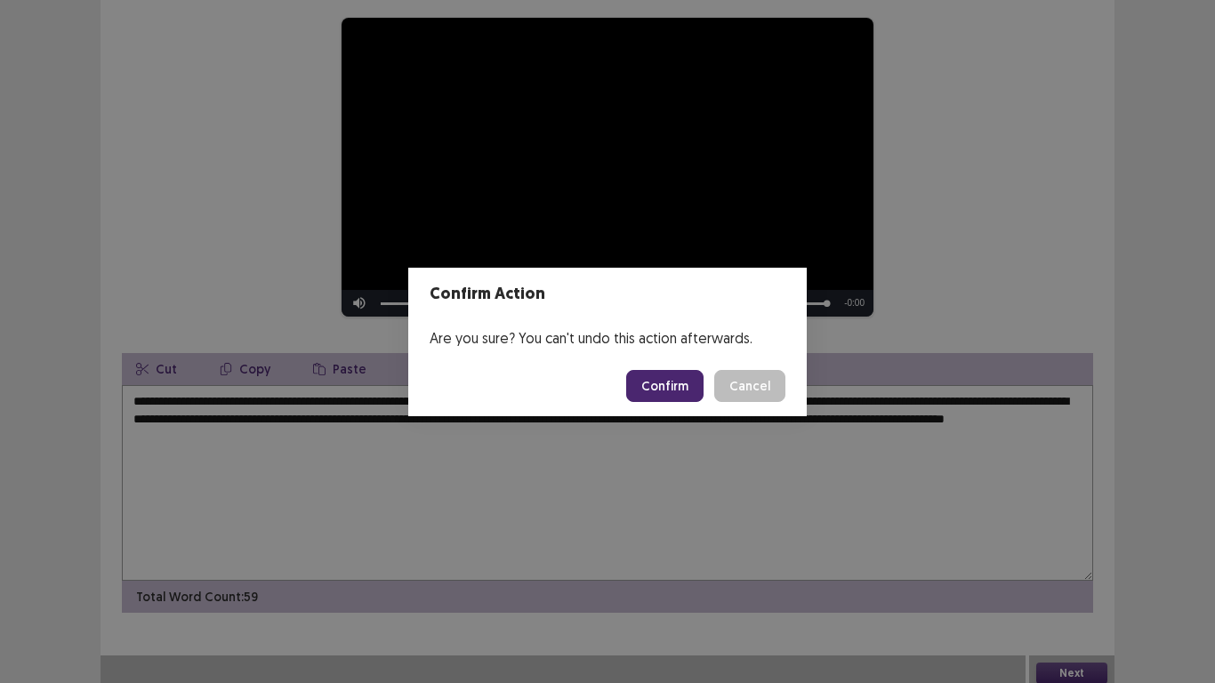
click at [659, 390] on button "Confirm" at bounding box center [664, 386] width 77 height 32
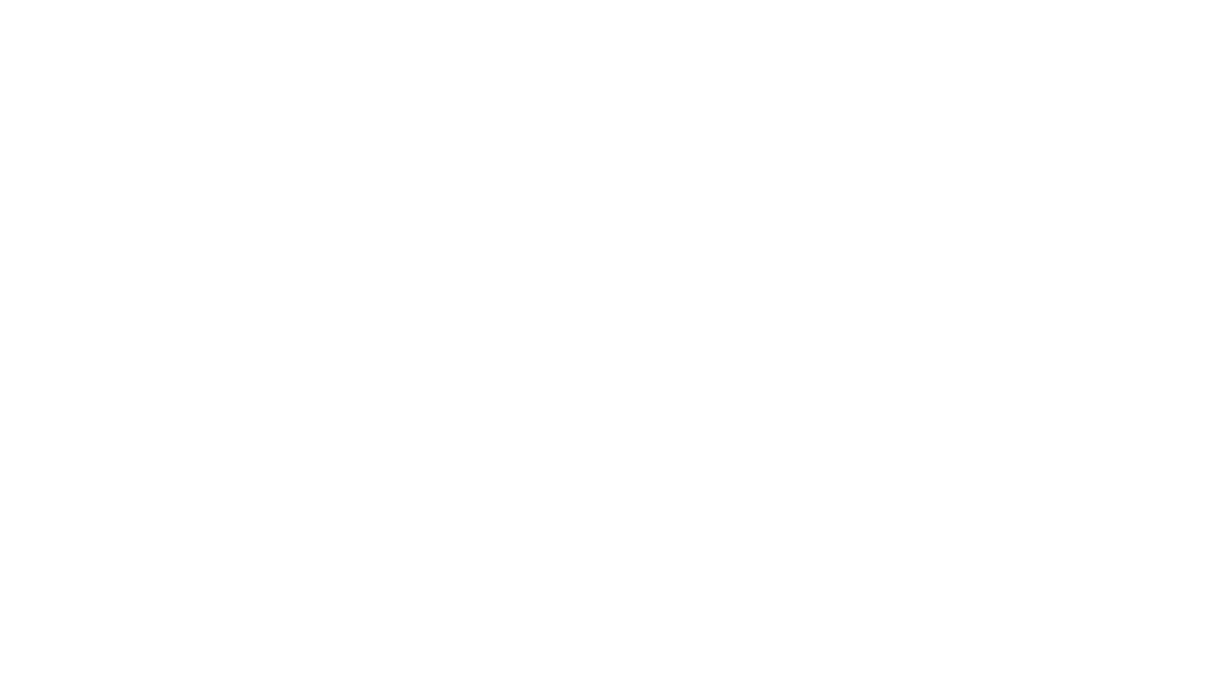
scroll to position [0, 0]
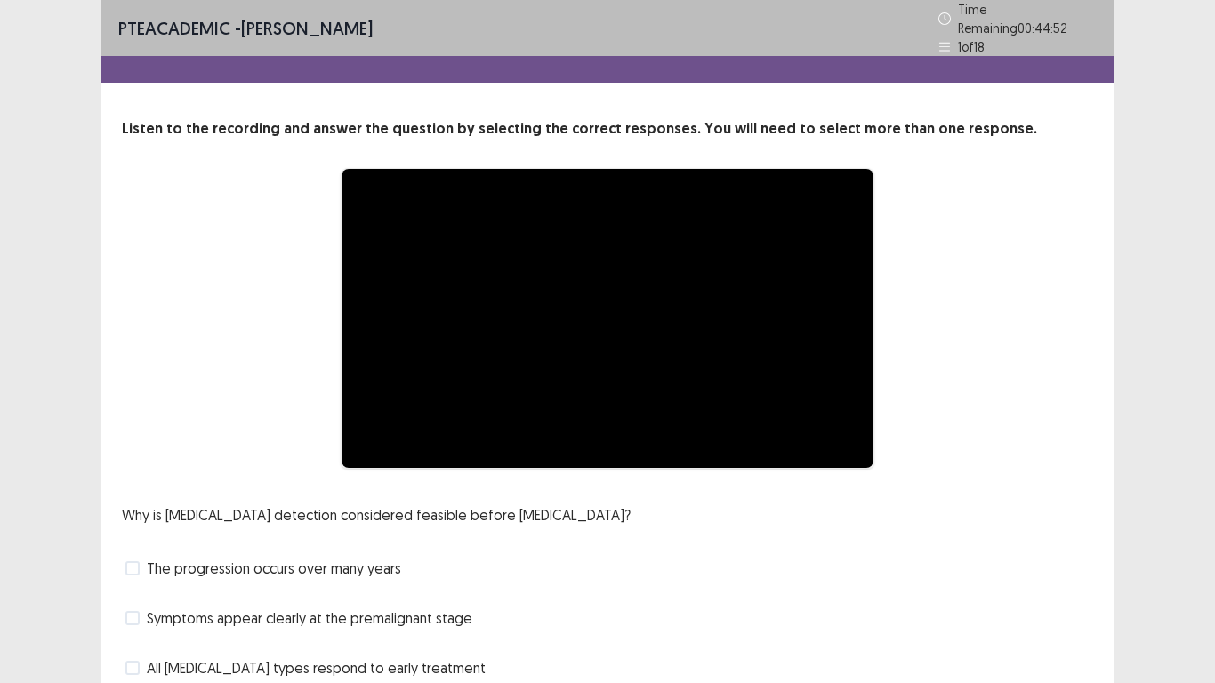
click at [103, 319] on div "**********" at bounding box center [608, 425] width 1014 height 614
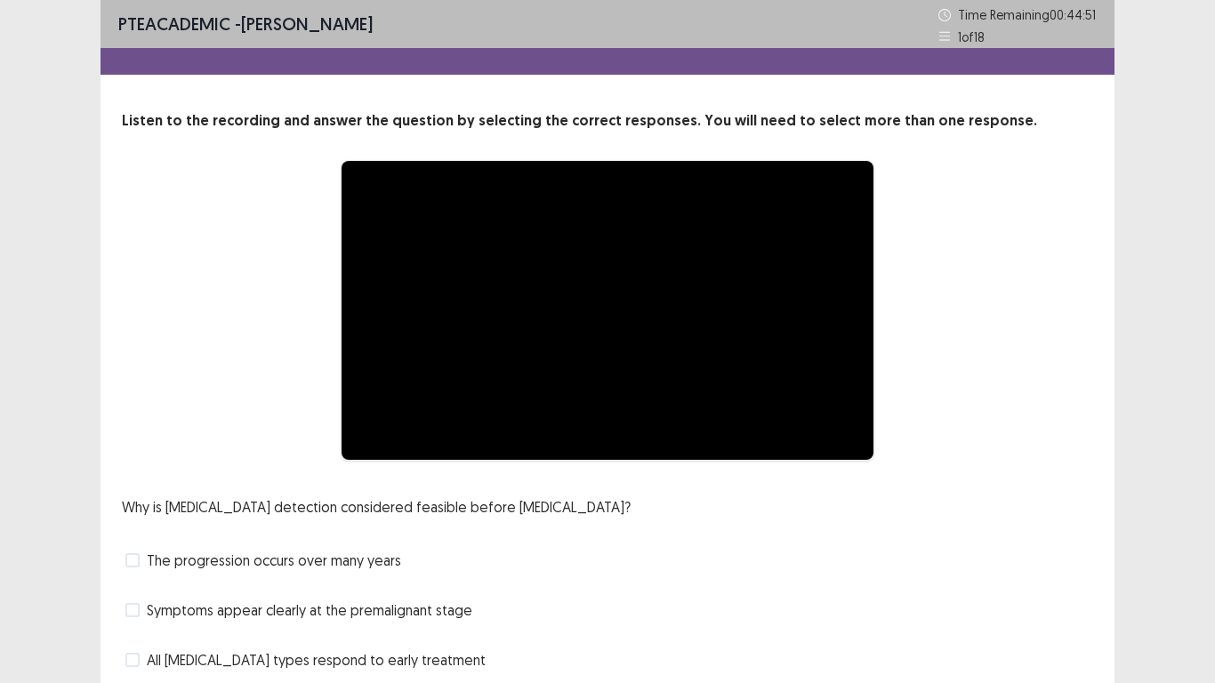
click at [133, 553] on span at bounding box center [132, 560] width 14 height 14
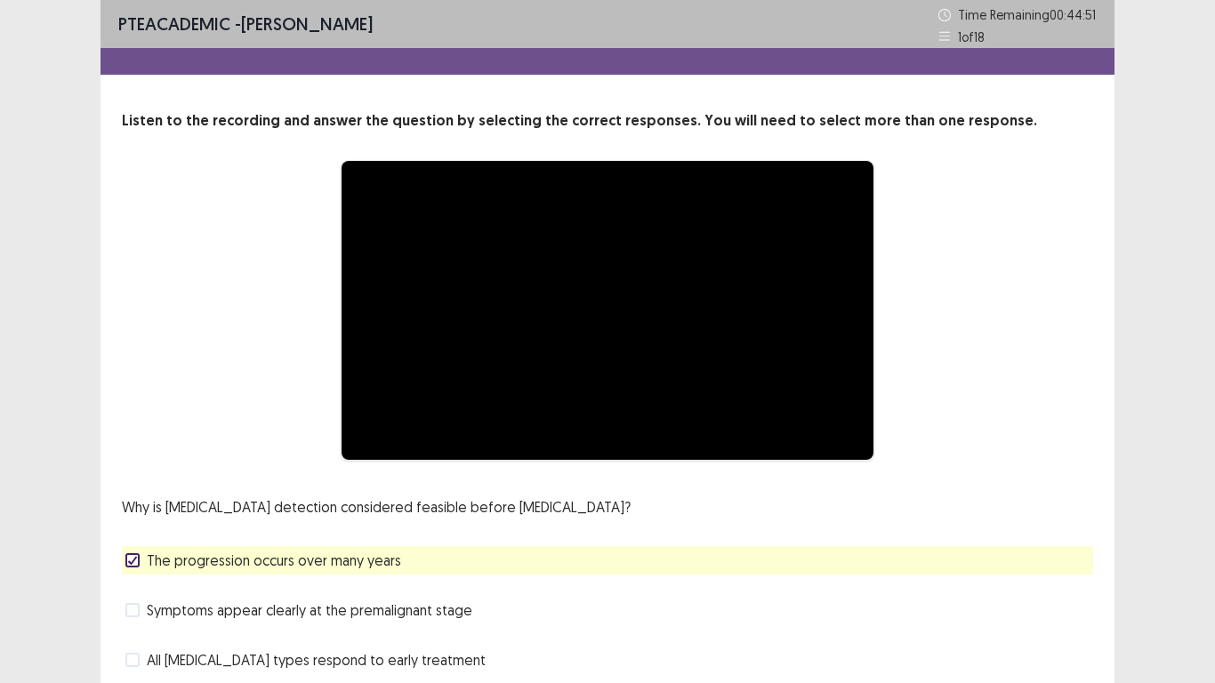
click at [130, 556] on icon at bounding box center [132, 560] width 11 height 9
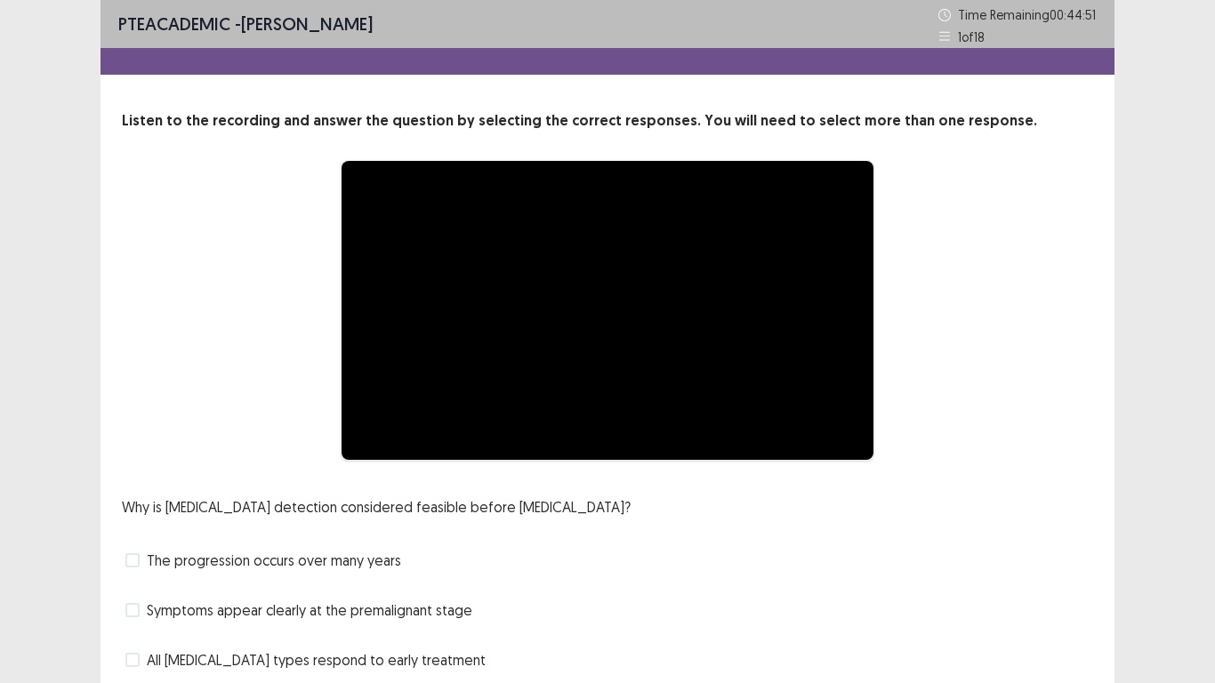
scroll to position [104, 0]
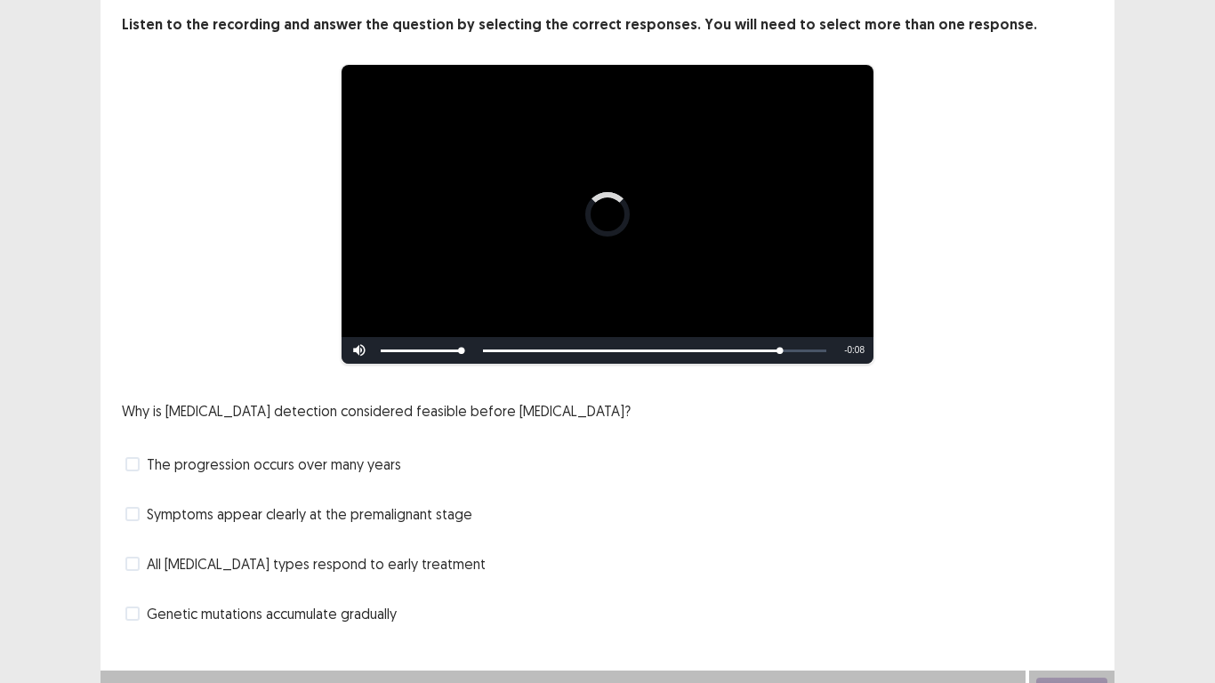
click at [137, 457] on span at bounding box center [132, 464] width 14 height 14
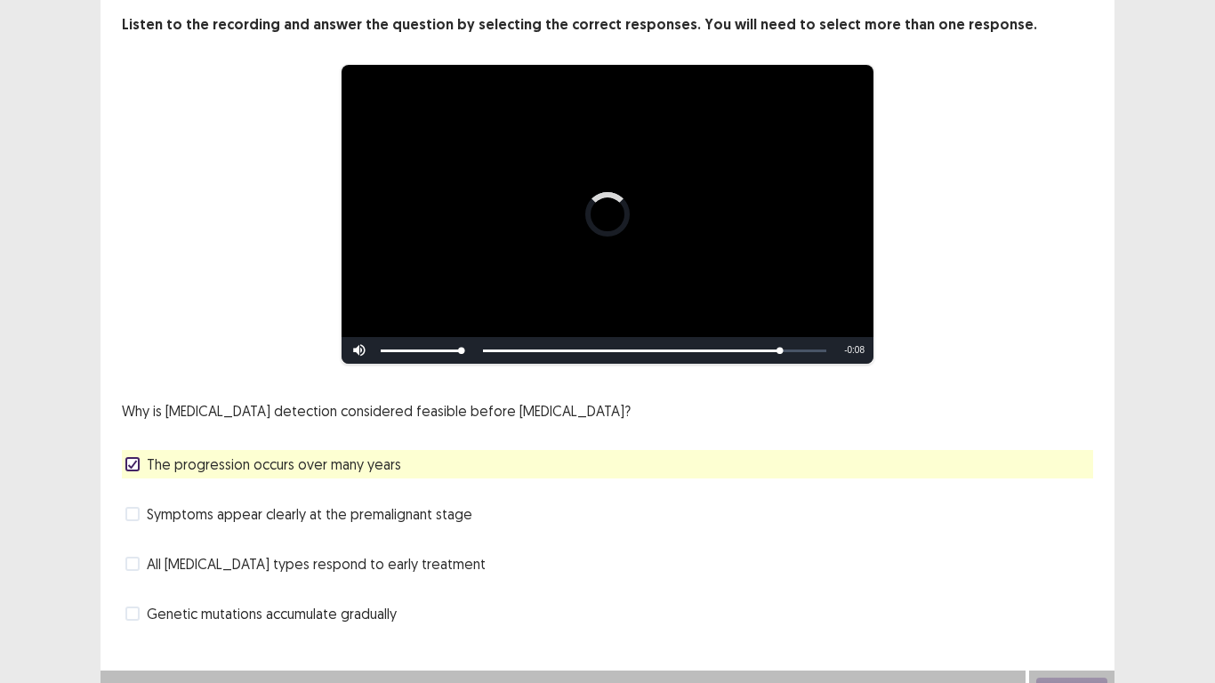
click at [133, 607] on span at bounding box center [132, 614] width 14 height 14
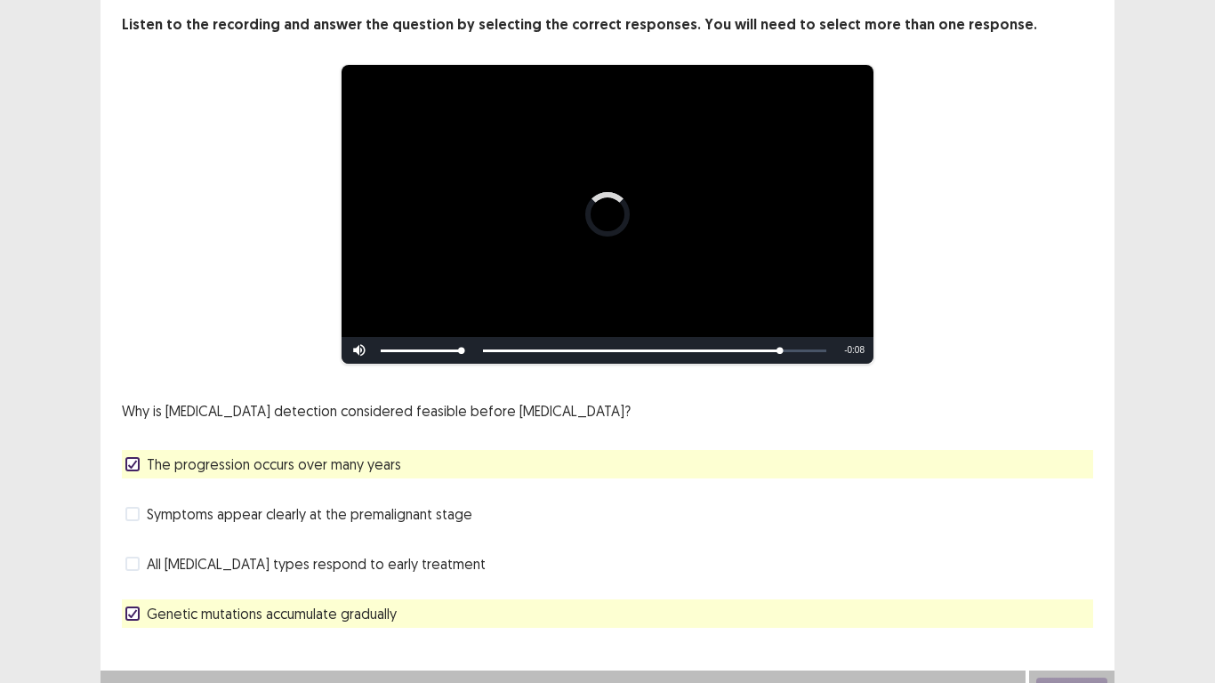
click at [133, 507] on span at bounding box center [132, 514] width 14 height 14
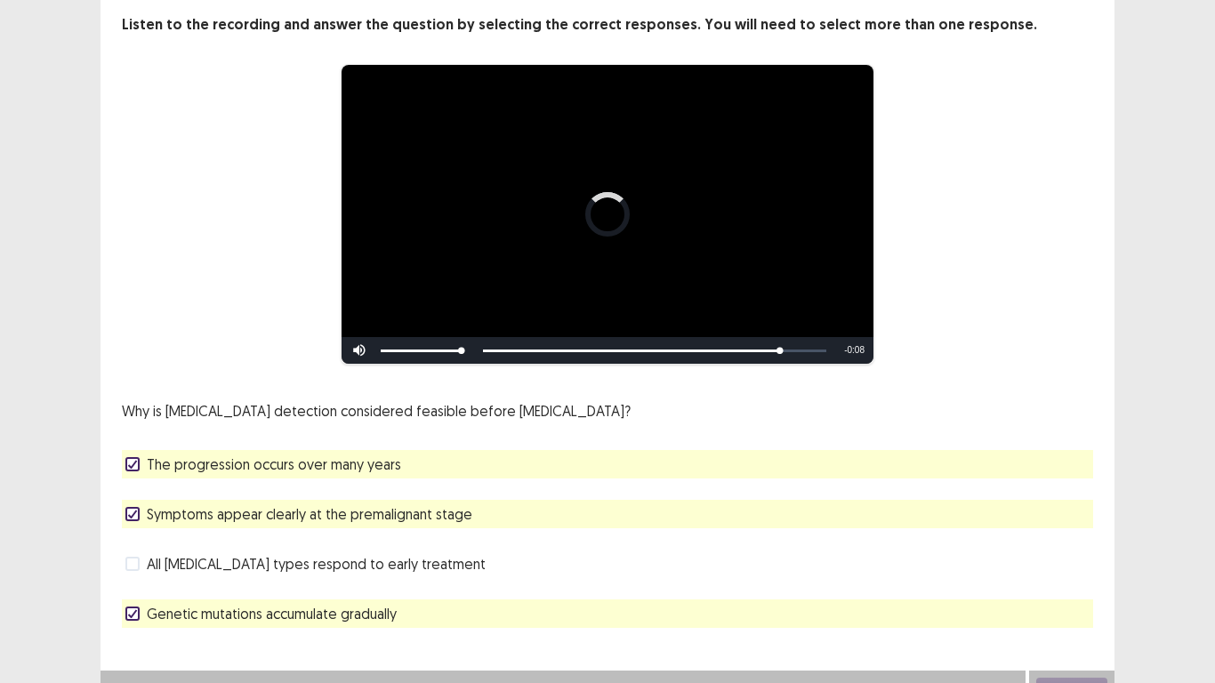
scroll to position [119, 0]
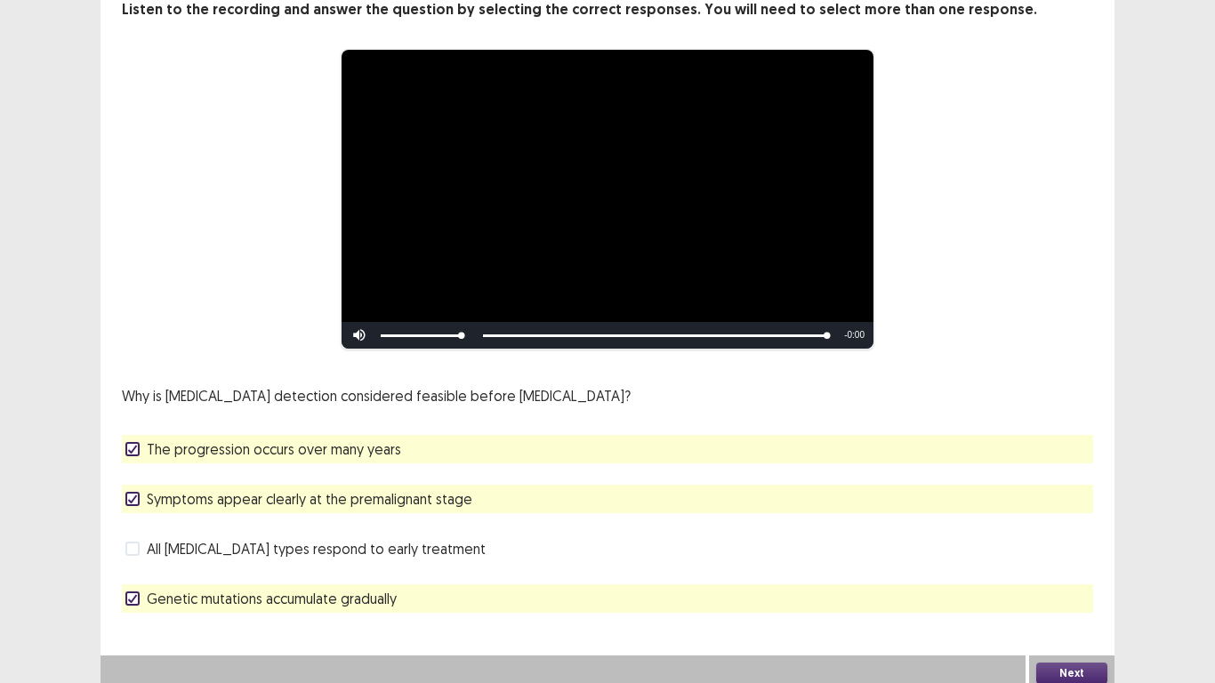
click at [1083, 665] on button "Next" at bounding box center [1071, 673] width 71 height 21
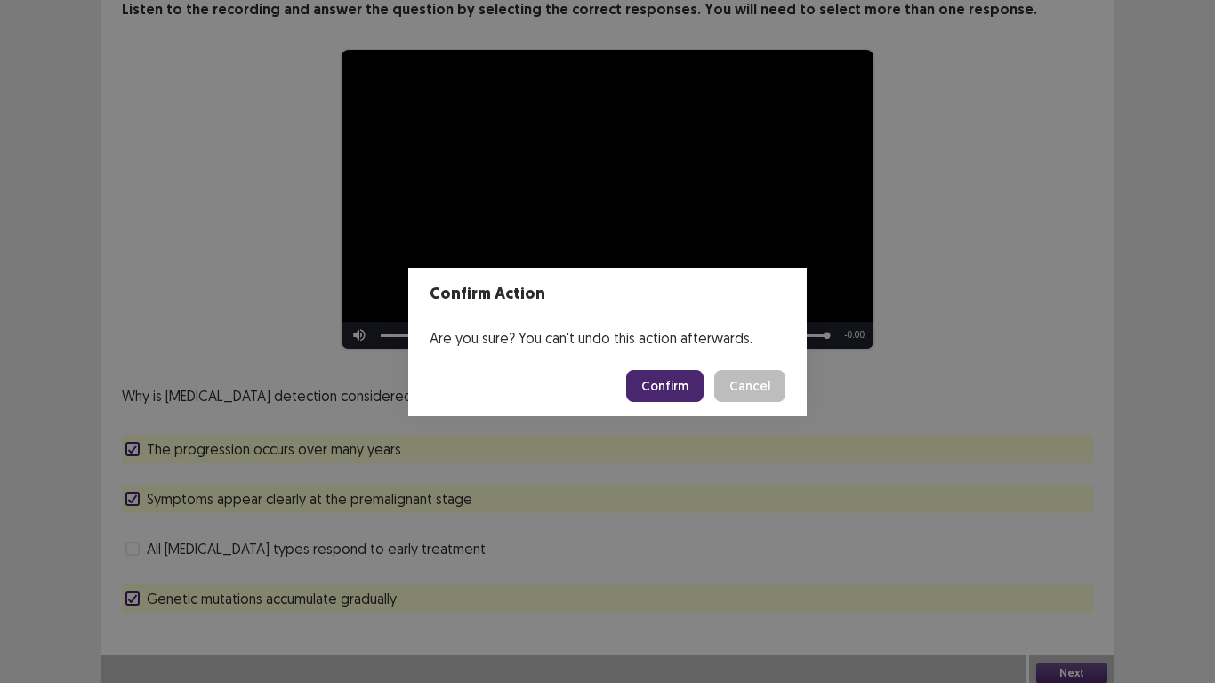
click at [657, 382] on button "Confirm" at bounding box center [664, 386] width 77 height 32
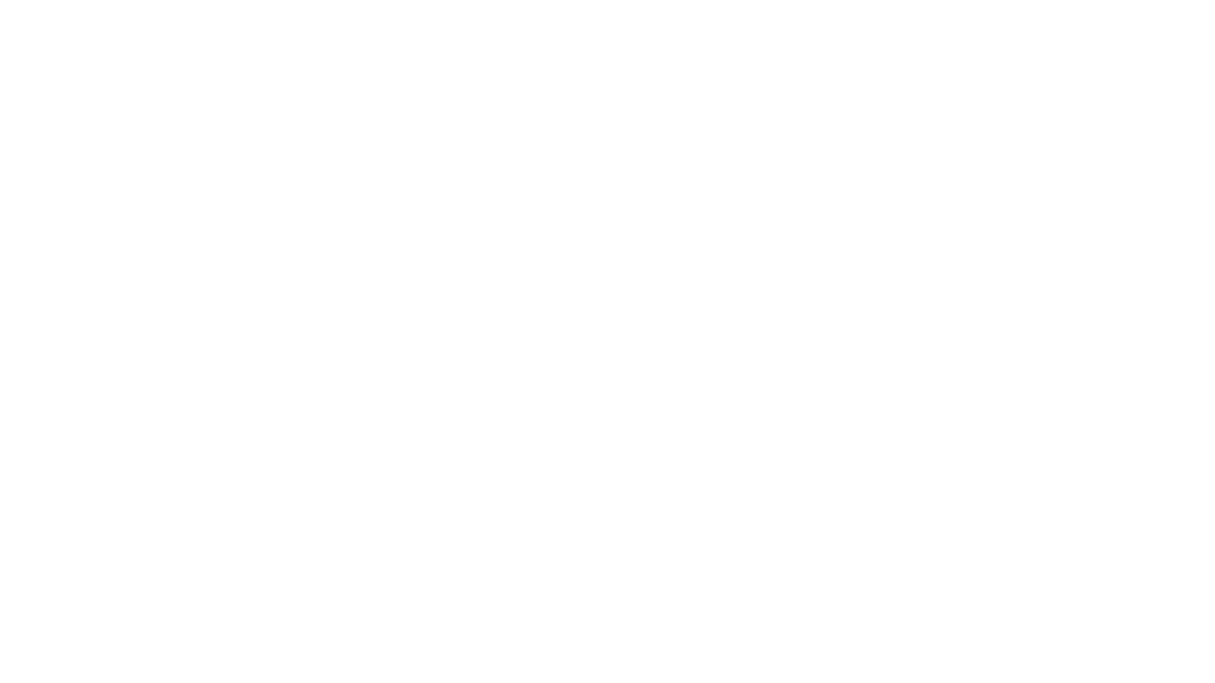
scroll to position [0, 0]
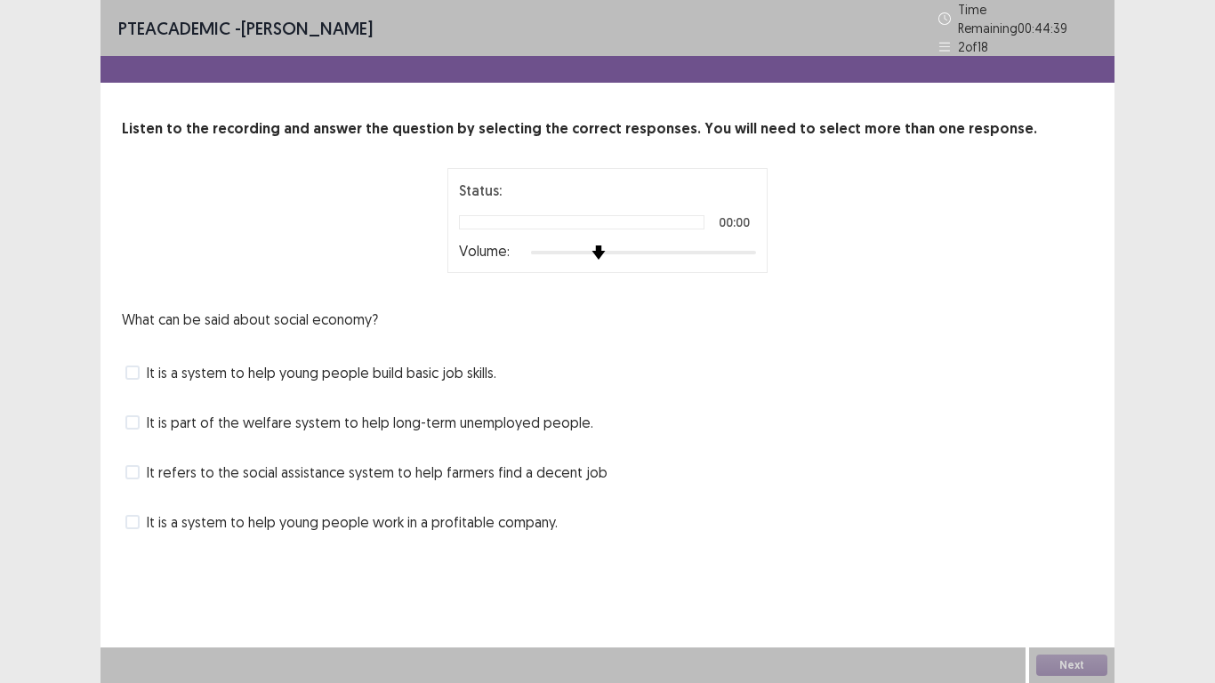
click at [635, 246] on div at bounding box center [643, 253] width 225 height 14
click at [200, 383] on div "What can be said about social economy? It is a system to help young people buil…" at bounding box center [608, 423] width 972 height 228
click at [143, 512] on label "It is a system to help young people work in a profitable company." at bounding box center [341, 522] width 432 height 21
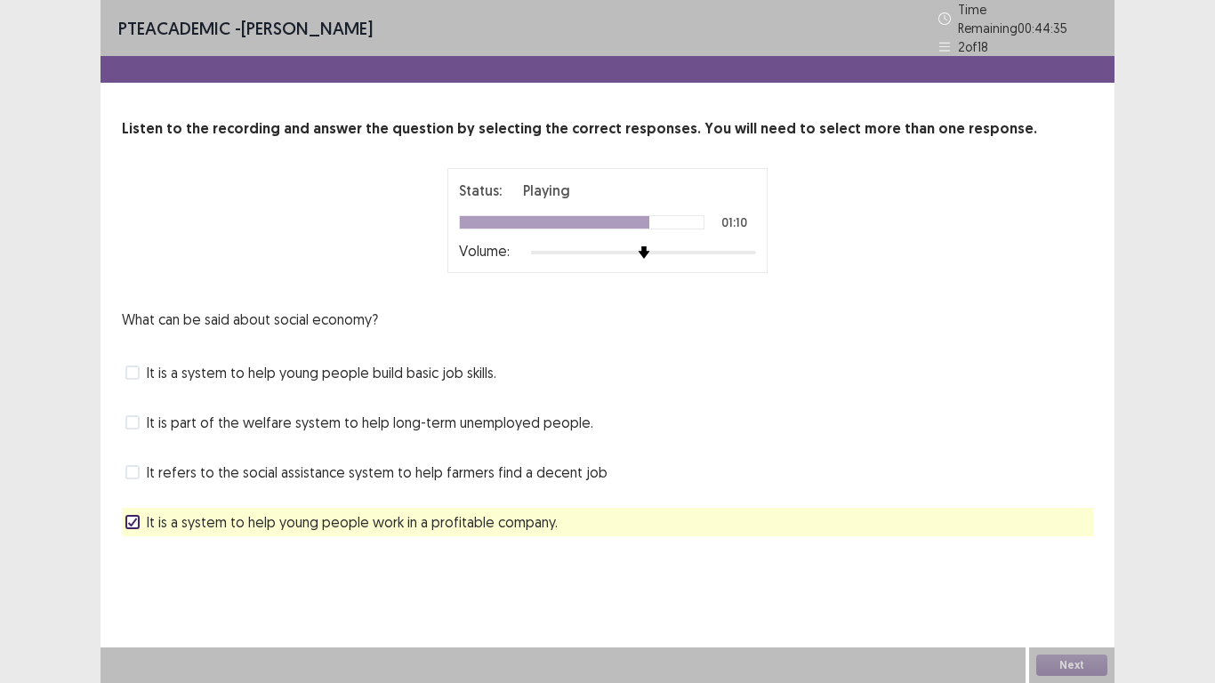
click at [134, 421] on span at bounding box center [132, 422] width 14 height 14
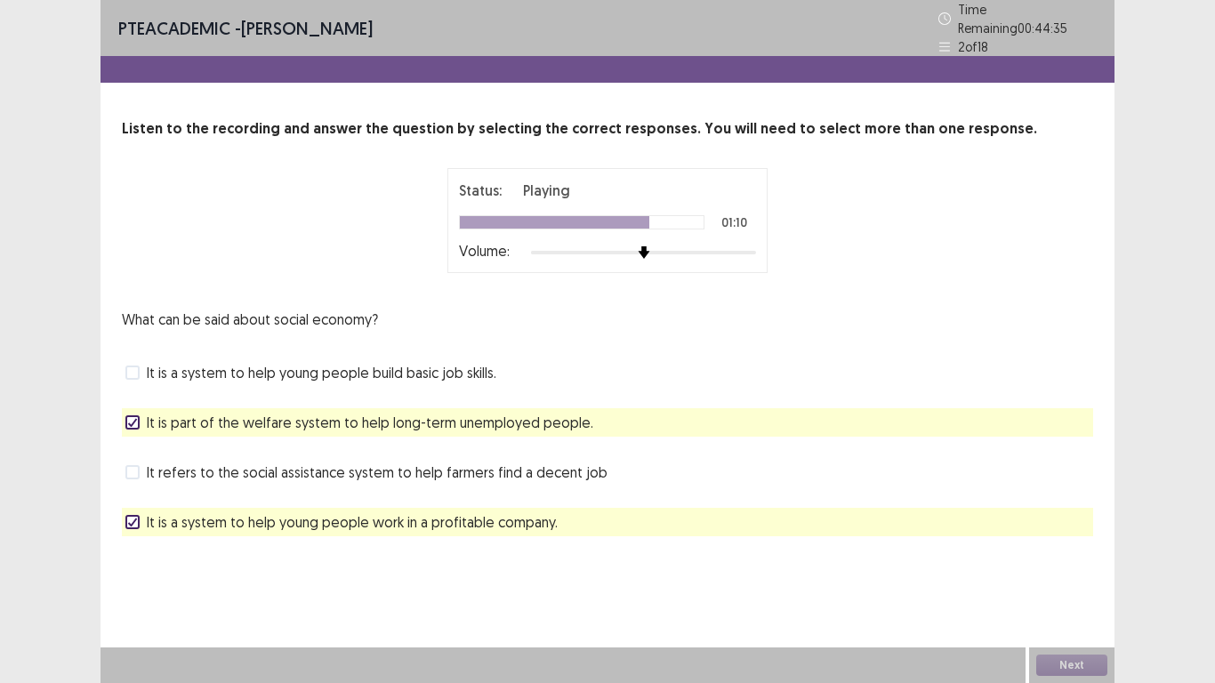
click at [146, 365] on label "It is a system to help young people build basic job skills." at bounding box center [310, 372] width 371 height 21
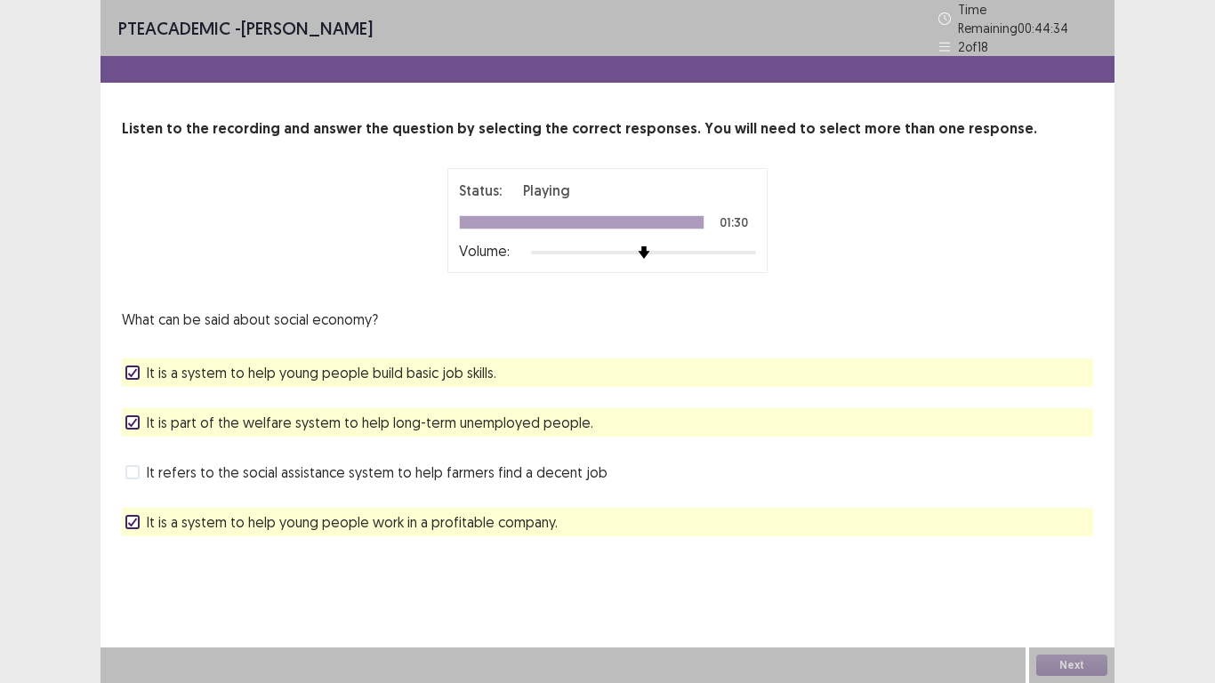
click at [133, 369] on div at bounding box center [132, 372] width 11 height 11
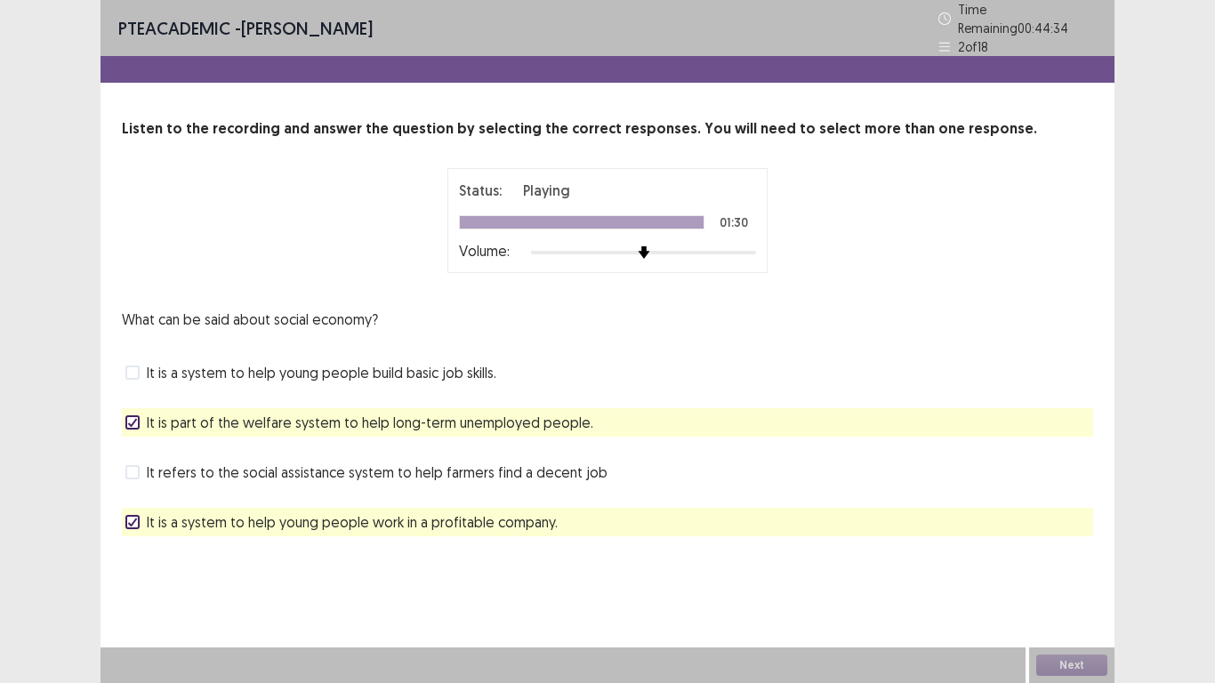
click at [133, 370] on span at bounding box center [132, 373] width 14 height 14
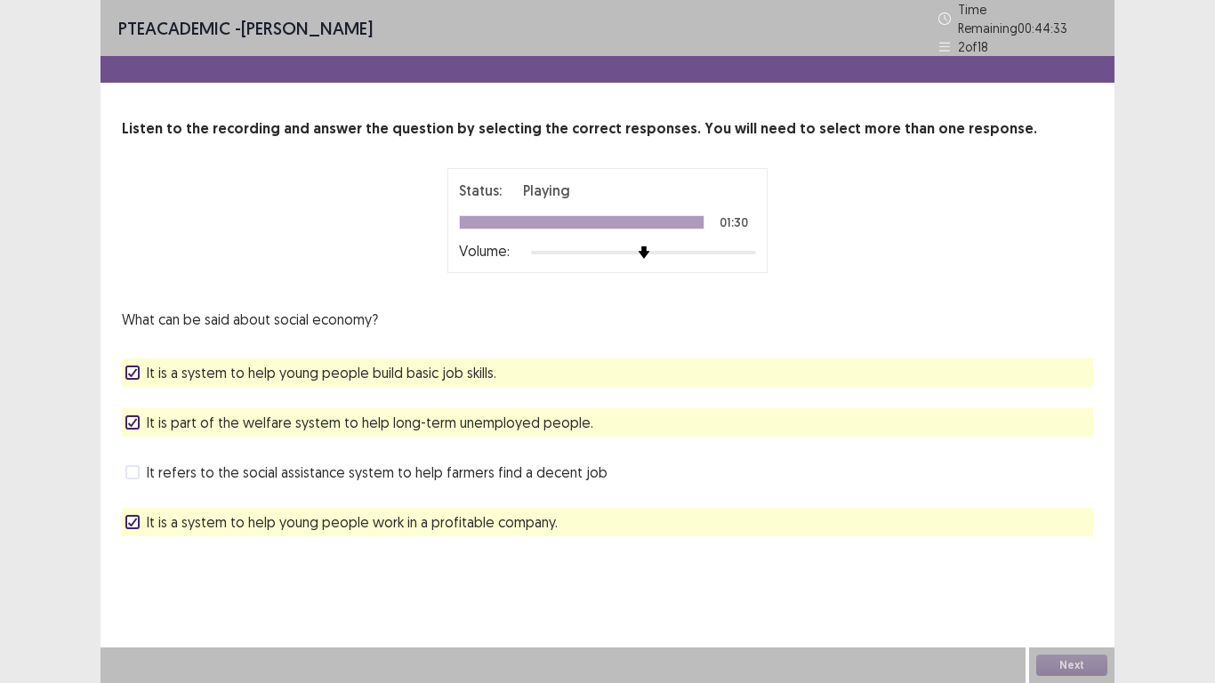
click at [1048, 658] on div "Next" at bounding box center [1071, 666] width 85 height 36
click at [1075, 659] on div "Next" at bounding box center [1071, 666] width 85 height 36
click at [1150, 667] on div "PTE academic - kate anzia Time Remaining 00 : 44 : 33 2 of 18 Listen to the rec…" at bounding box center [607, 341] width 1215 height 683
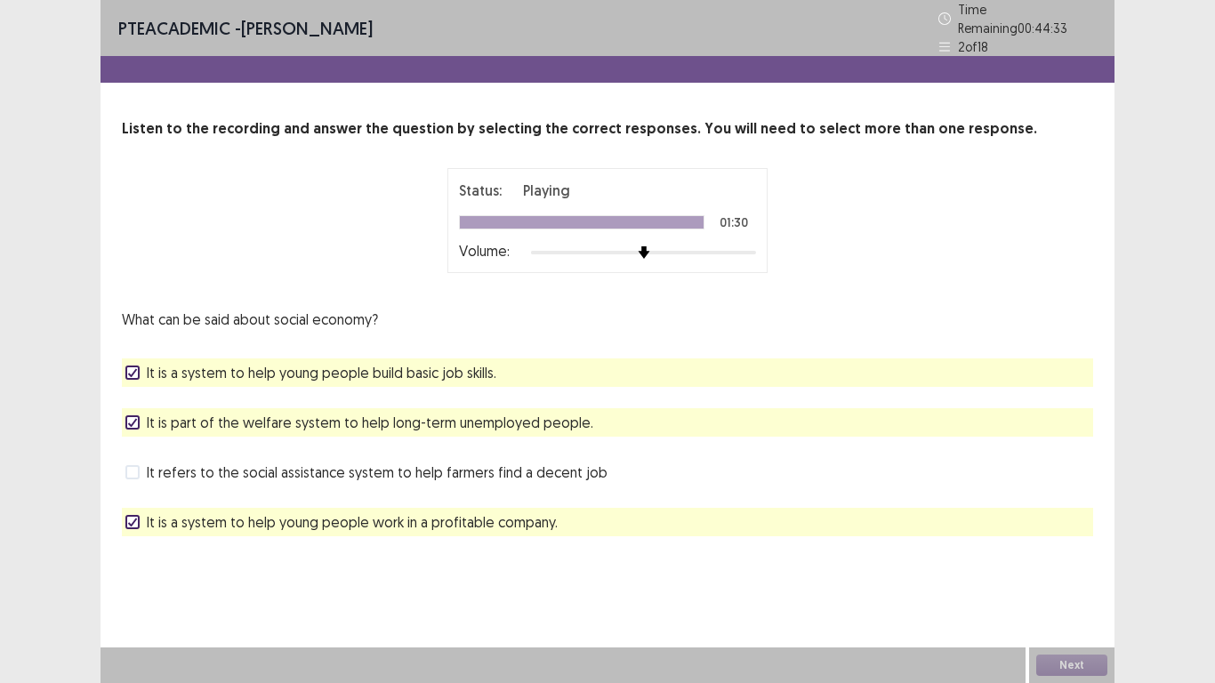
click at [1181, 651] on div "PTE academic - kate anzia Time Remaining 00 : 44 : 33 2 of 18 Listen to the rec…" at bounding box center [607, 341] width 1215 height 683
click at [1168, 662] on div "PTE academic - kate anzia Time Remaining 00 : 44 : 33 2 of 18 Listen to the rec…" at bounding box center [607, 341] width 1215 height 683
click at [1069, 648] on div "Next" at bounding box center [1071, 666] width 85 height 36
click at [941, 24] on div "Time Remaining 00 : 44 : 33" at bounding box center [1018, 18] width 158 height 37
click at [945, 14] on icon at bounding box center [945, 18] width 12 height 12
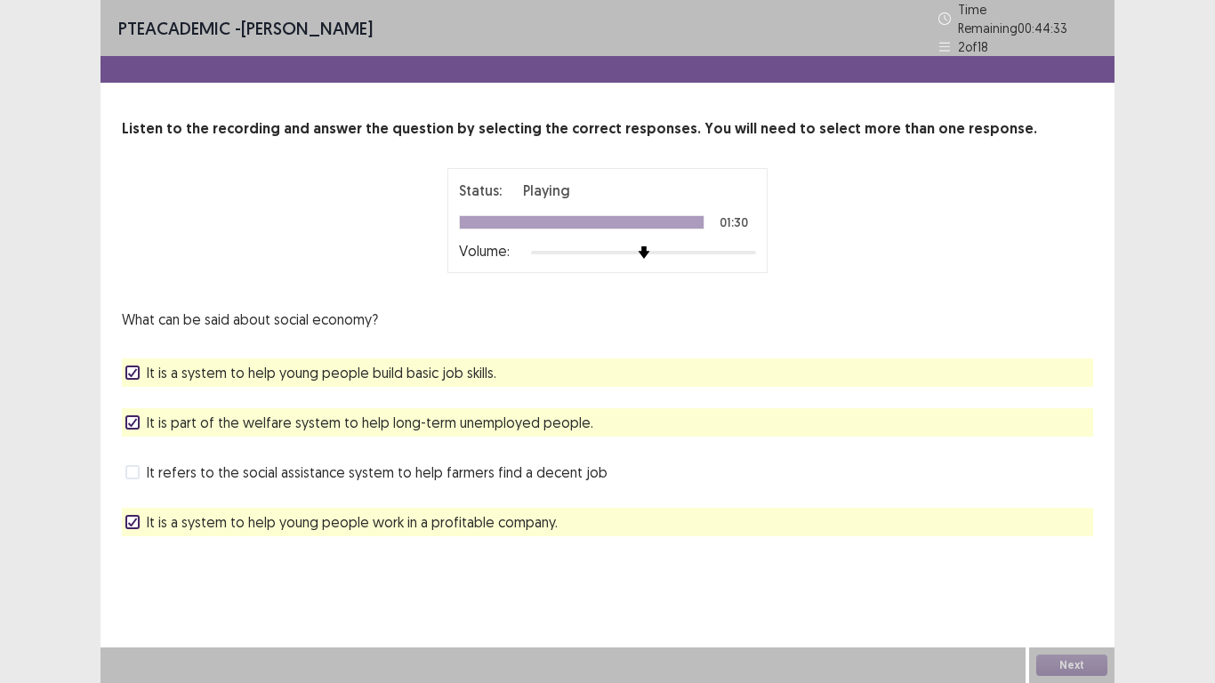
click at [1077, 654] on div "Next" at bounding box center [1071, 666] width 85 height 36
click at [1082, 652] on div "Next" at bounding box center [1071, 666] width 85 height 36
click at [1085, 670] on button "Next" at bounding box center [1071, 665] width 71 height 21
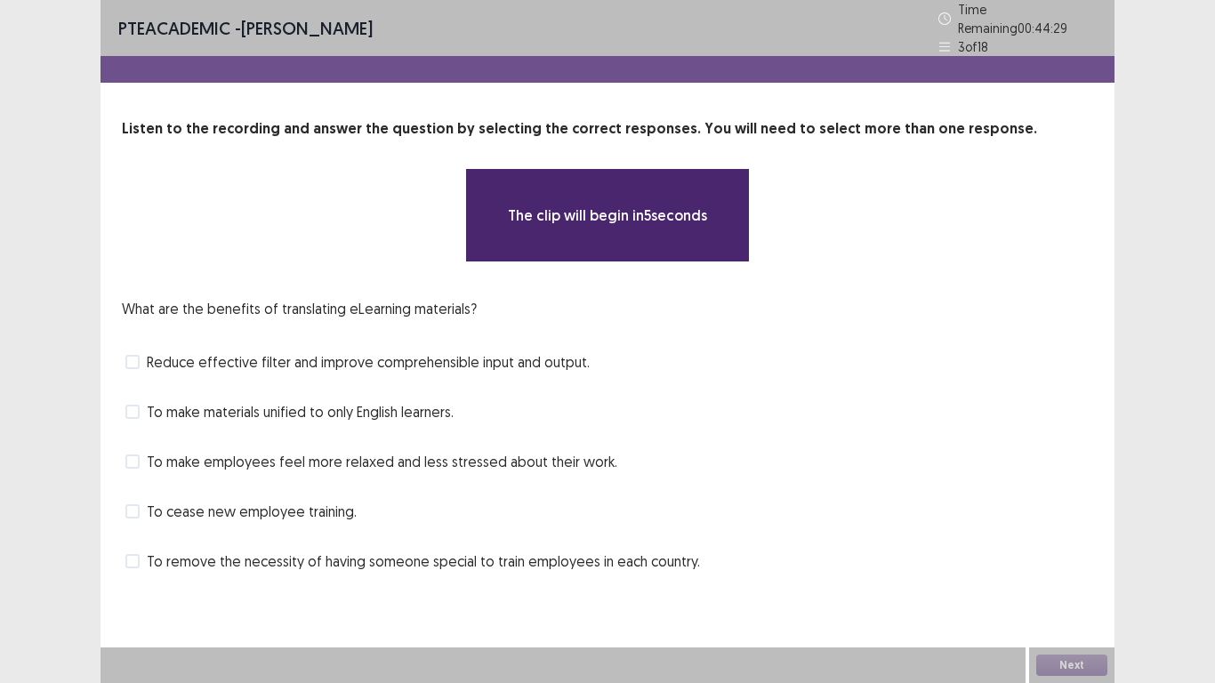
click at [674, 385] on div "What are the benefits of translating eLearning materials? Reduce effective filt…" at bounding box center [608, 437] width 972 height 278
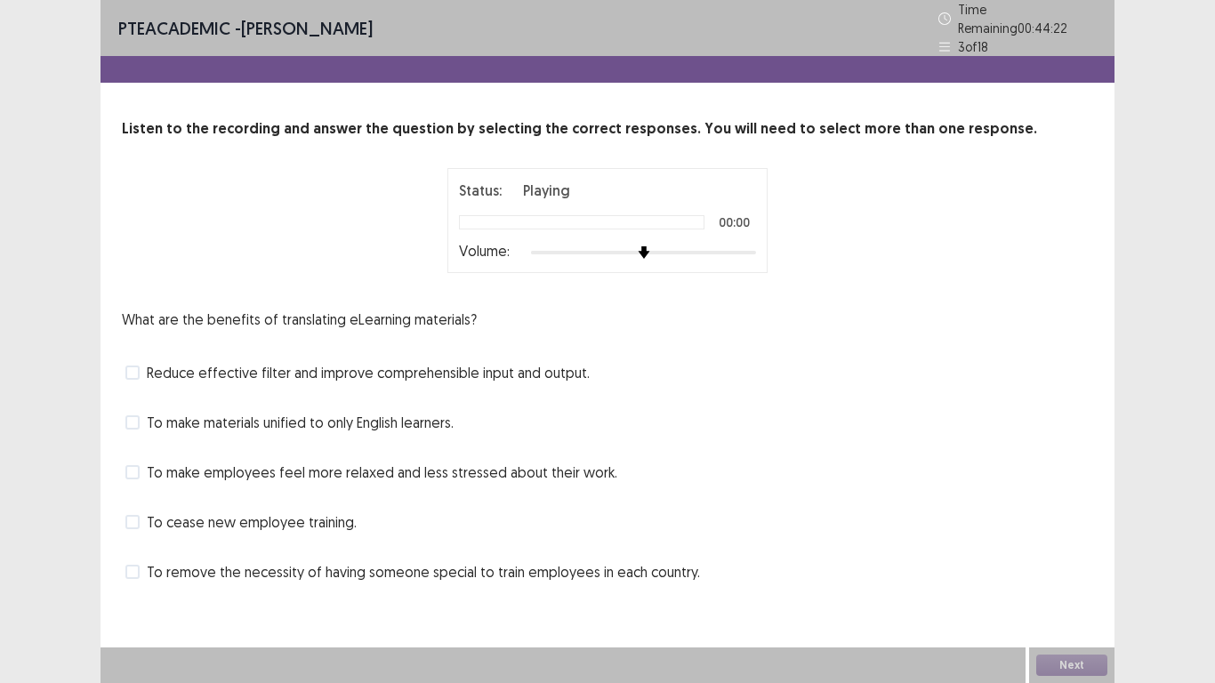
click at [130, 367] on span at bounding box center [132, 373] width 14 height 14
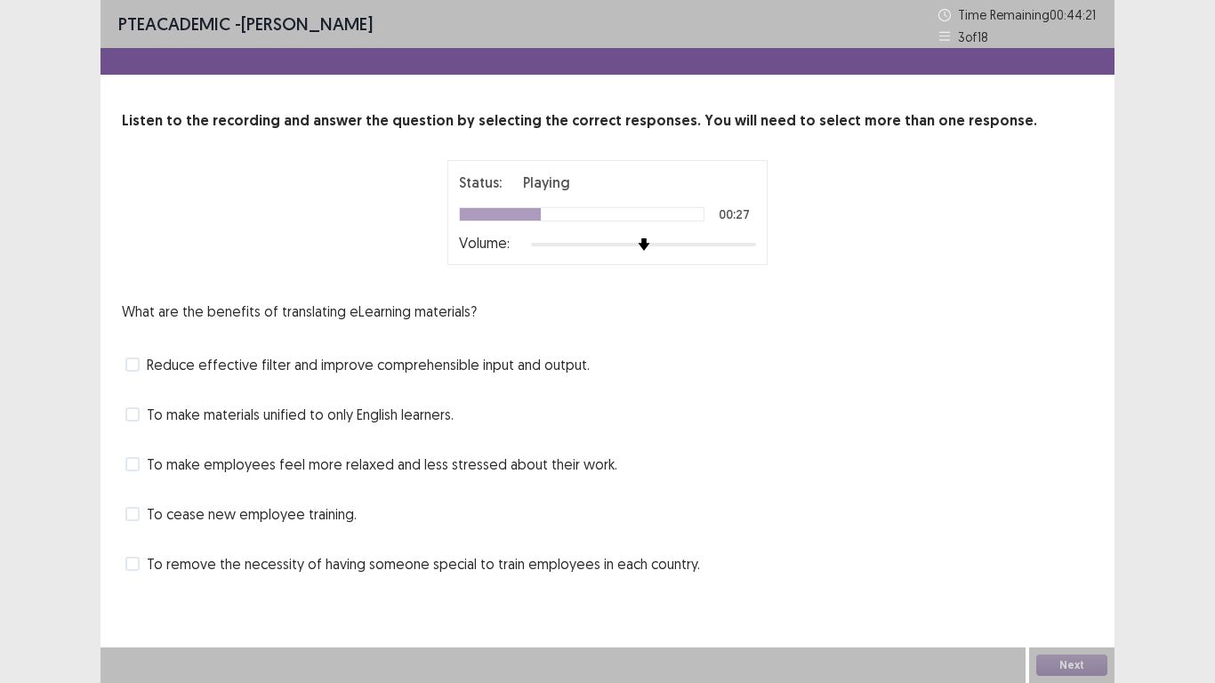
click at [141, 369] on label "Reduce effective filter and improve comprehensible input and output." at bounding box center [357, 364] width 464 height 21
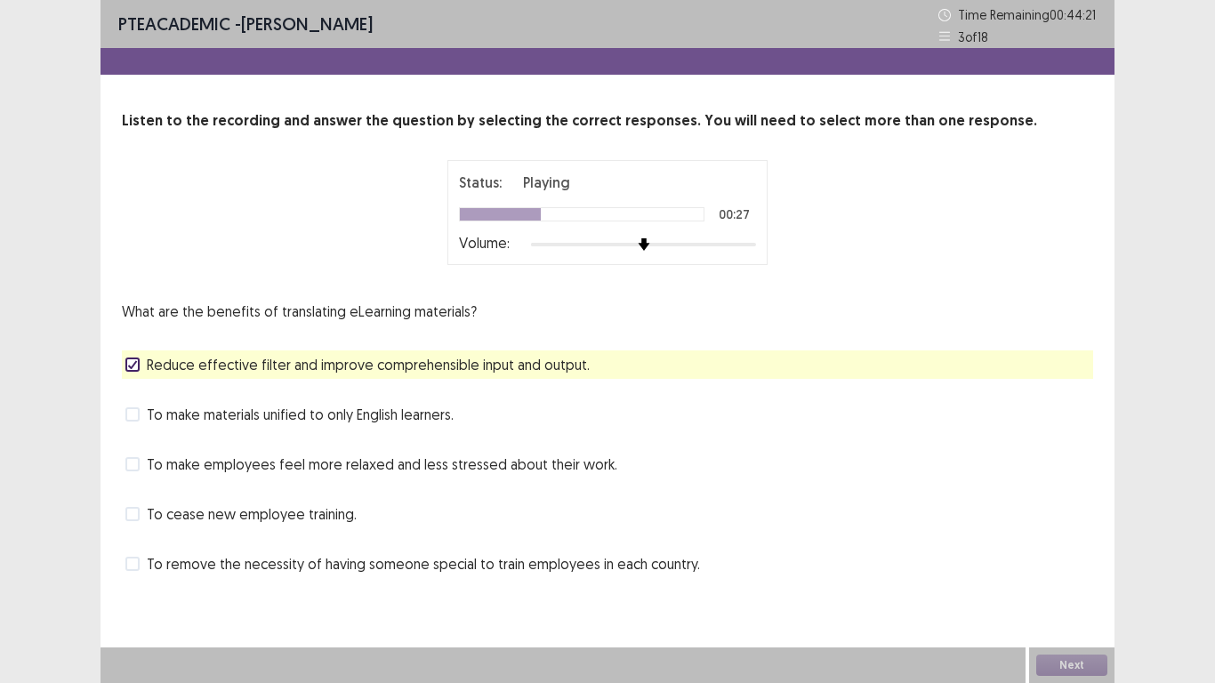
click at [140, 411] on label "To make materials unified to only English learners." at bounding box center [289, 414] width 328 height 21
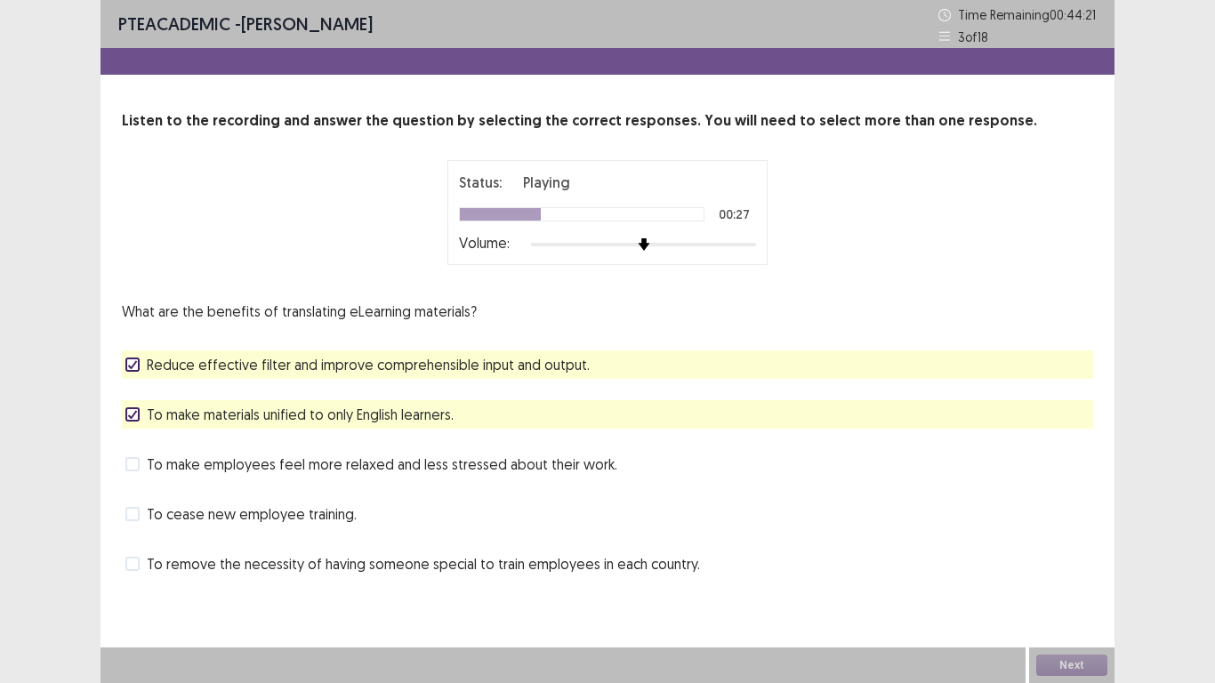
click at [131, 460] on span at bounding box center [132, 464] width 14 height 14
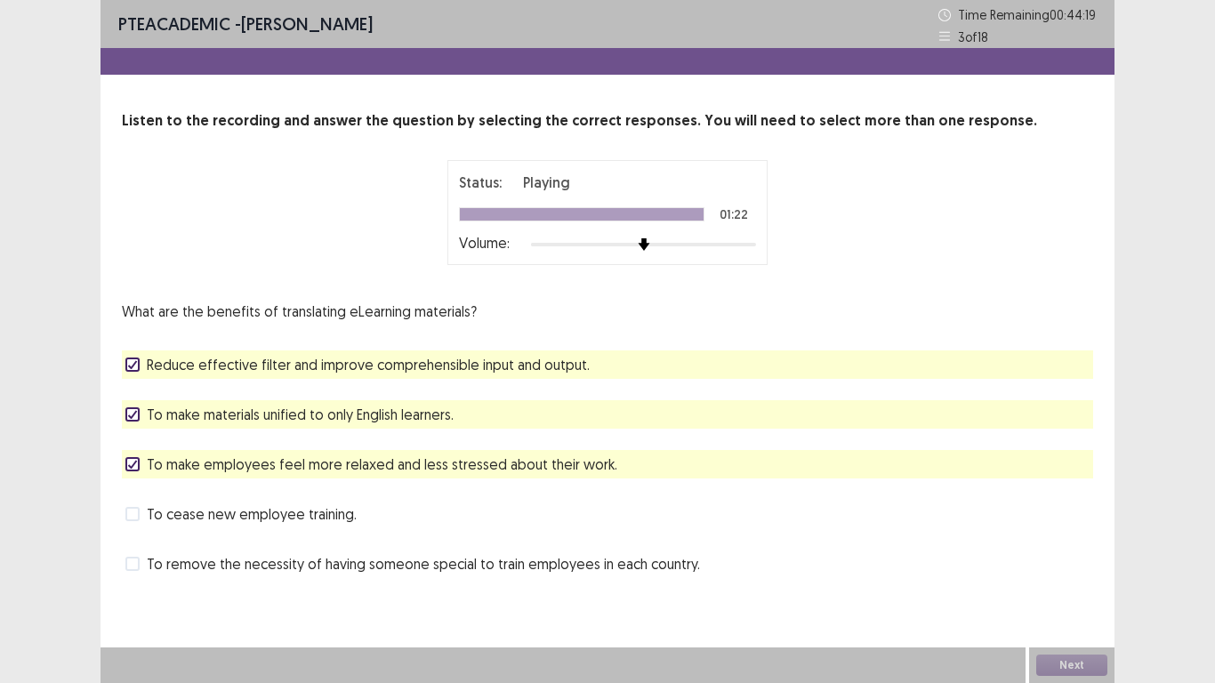
click at [1101, 668] on div "Next" at bounding box center [1071, 666] width 85 height 36
click at [1104, 668] on button "Next" at bounding box center [1071, 665] width 71 height 21
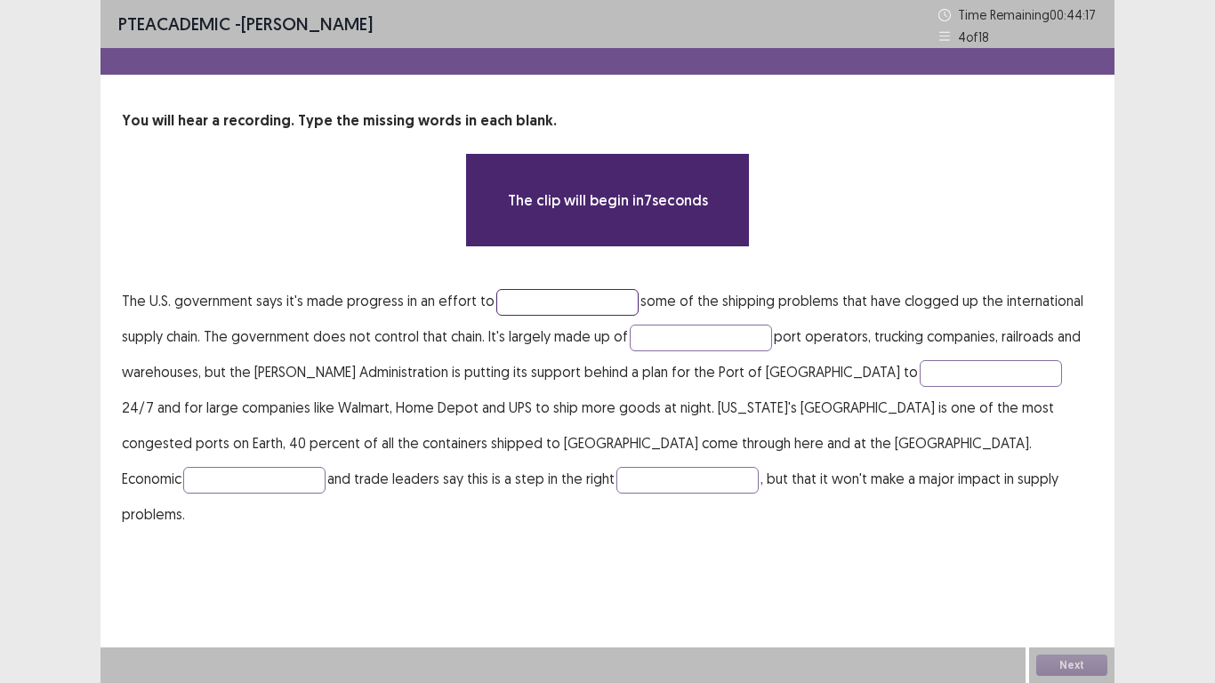
click at [567, 306] on input "text" at bounding box center [567, 302] width 142 height 27
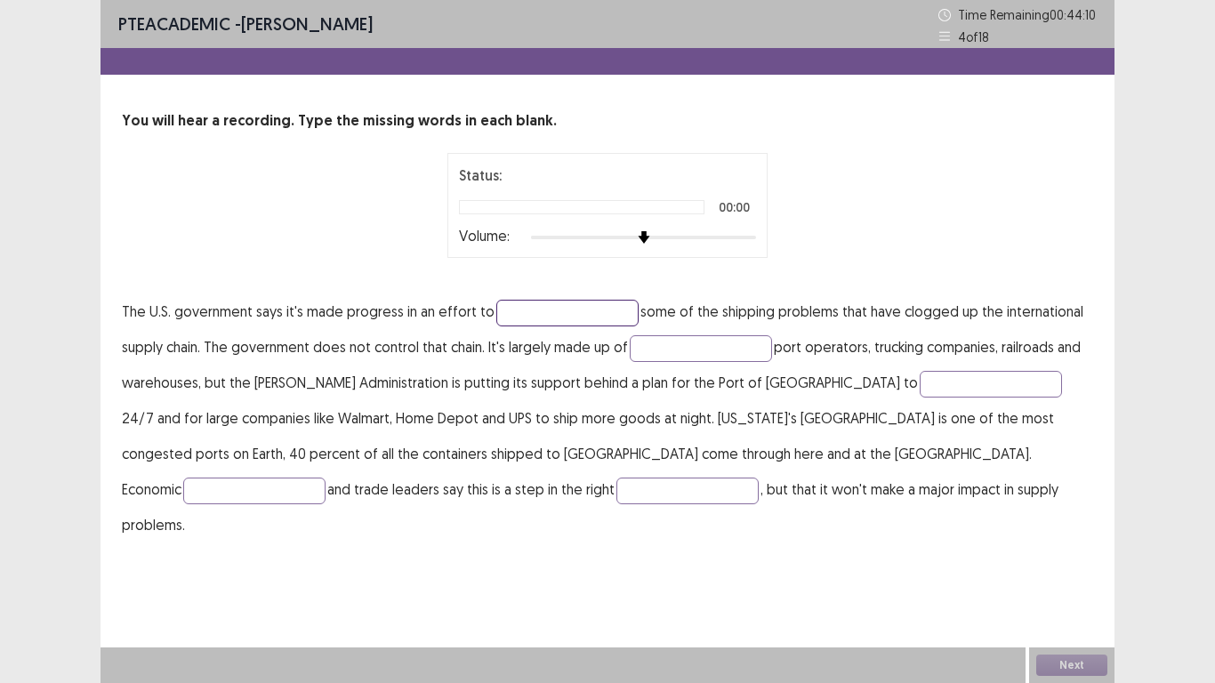
click at [554, 314] on input "text" at bounding box center [567, 313] width 142 height 27
type input "*******"
click at [641, 339] on input "text" at bounding box center [701, 348] width 142 height 27
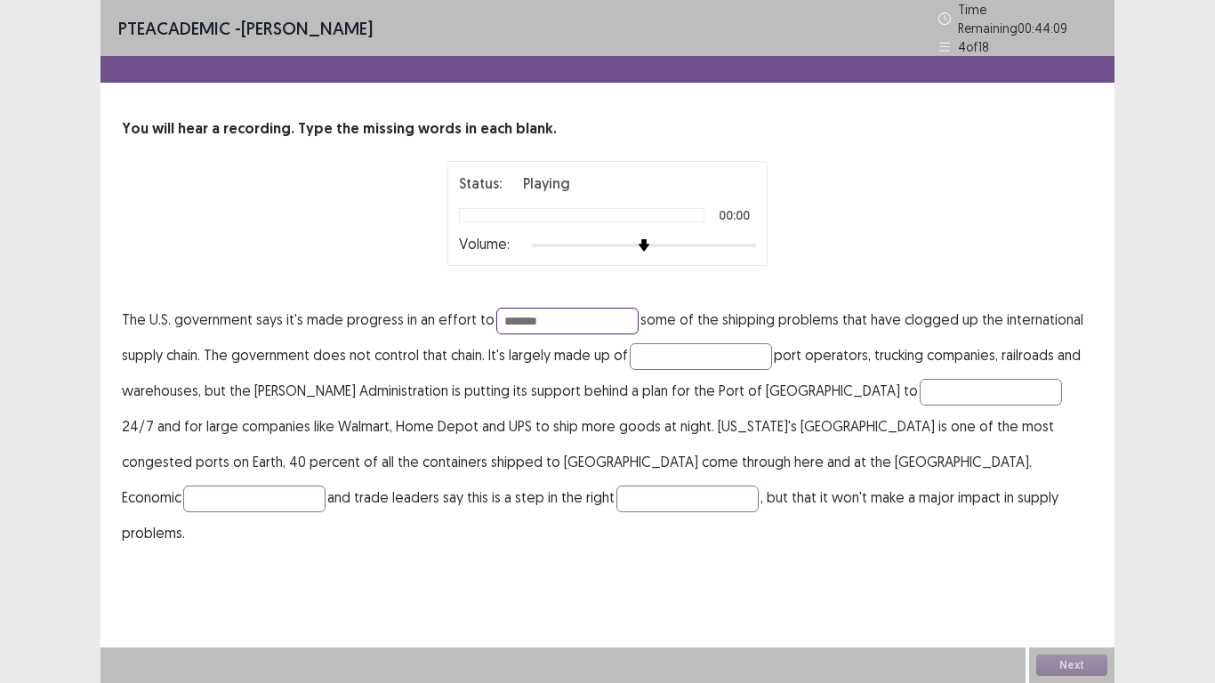
click at [607, 310] on input "*******" at bounding box center [567, 321] width 142 height 27
click at [665, 351] on input "text" at bounding box center [701, 356] width 142 height 27
type input "*******"
click at [920, 391] on input "text" at bounding box center [991, 392] width 142 height 27
type input "*******"
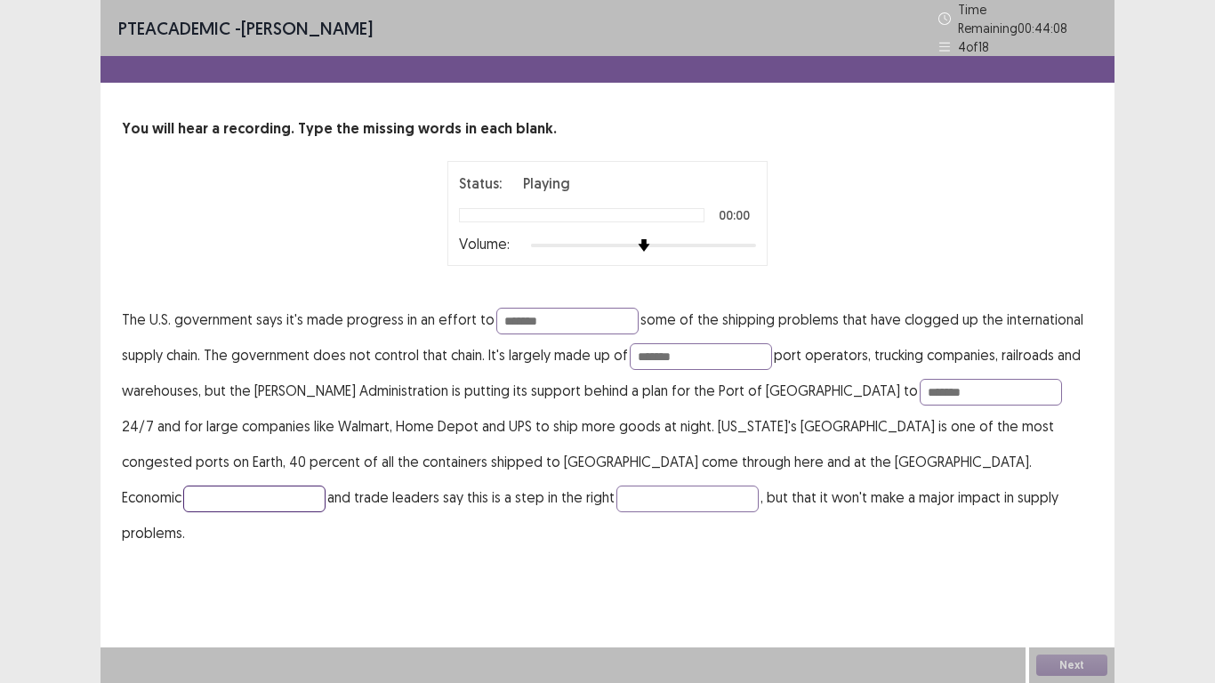
click at [326, 486] on input "text" at bounding box center [254, 499] width 142 height 27
type input "*******"
click at [617, 496] on input "text" at bounding box center [688, 499] width 142 height 27
type input "*****"
click at [326, 486] on input "*******" at bounding box center [254, 499] width 142 height 27
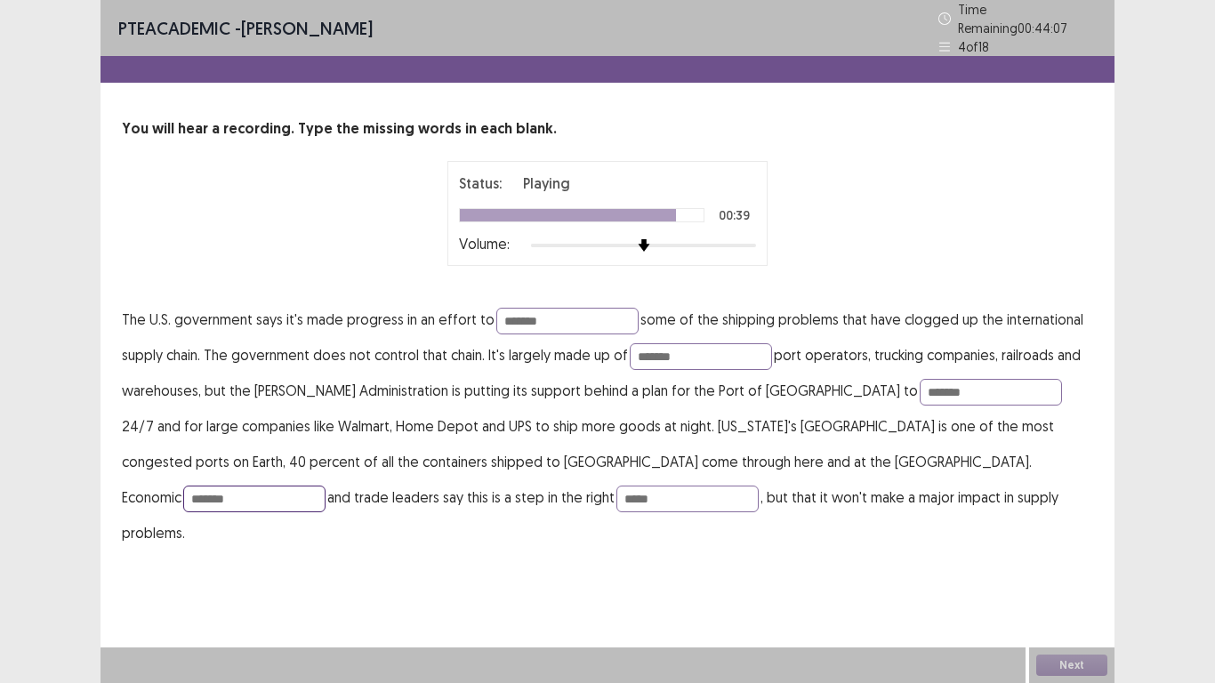
type input "*******"
click at [553, 309] on input "*******" at bounding box center [567, 321] width 142 height 27
click at [1073, 661] on div "Next" at bounding box center [1071, 666] width 85 height 36
click at [945, 22] on div "Time Remaining 00 : 44 : 06" at bounding box center [1018, 18] width 158 height 37
click at [945, 14] on icon at bounding box center [945, 18] width 12 height 12
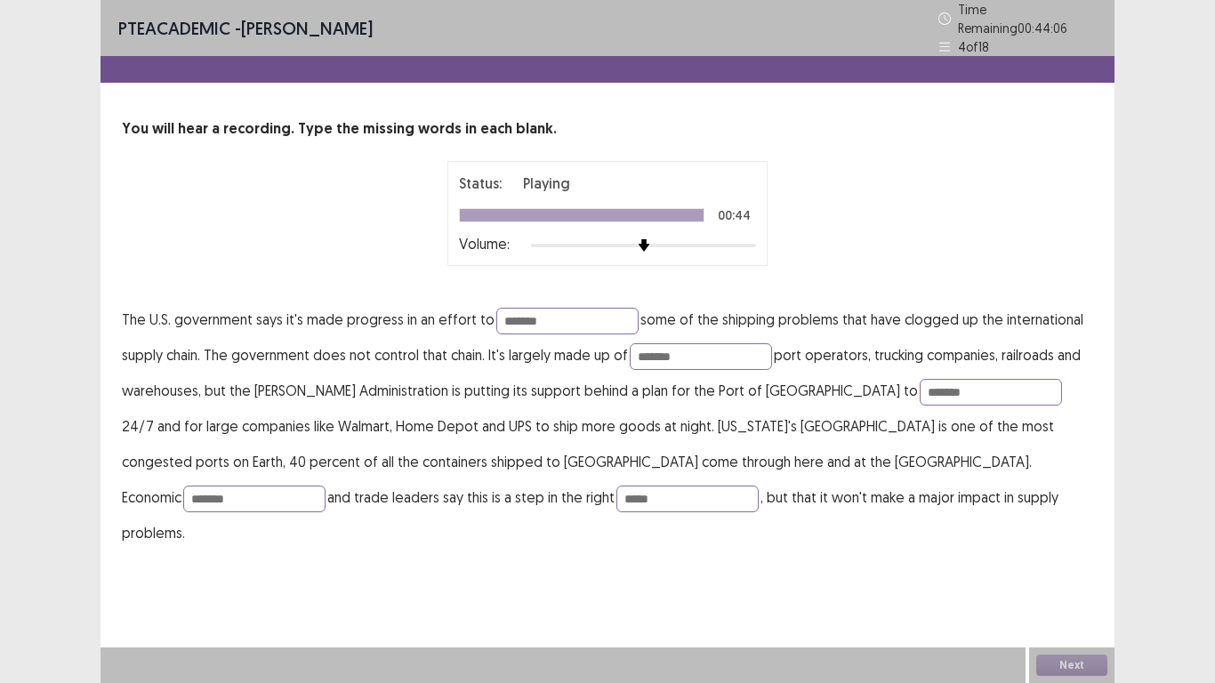
click at [963, 56] on div at bounding box center [608, 69] width 1014 height 27
click at [951, 20] on div "Time Remaining 00 : 44 : 06" at bounding box center [1018, 18] width 158 height 37
click at [940, 15] on icon at bounding box center [945, 18] width 12 height 12
click at [945, 41] on icon at bounding box center [945, 47] width 12 height 12
click at [1078, 668] on button "Next" at bounding box center [1071, 665] width 71 height 21
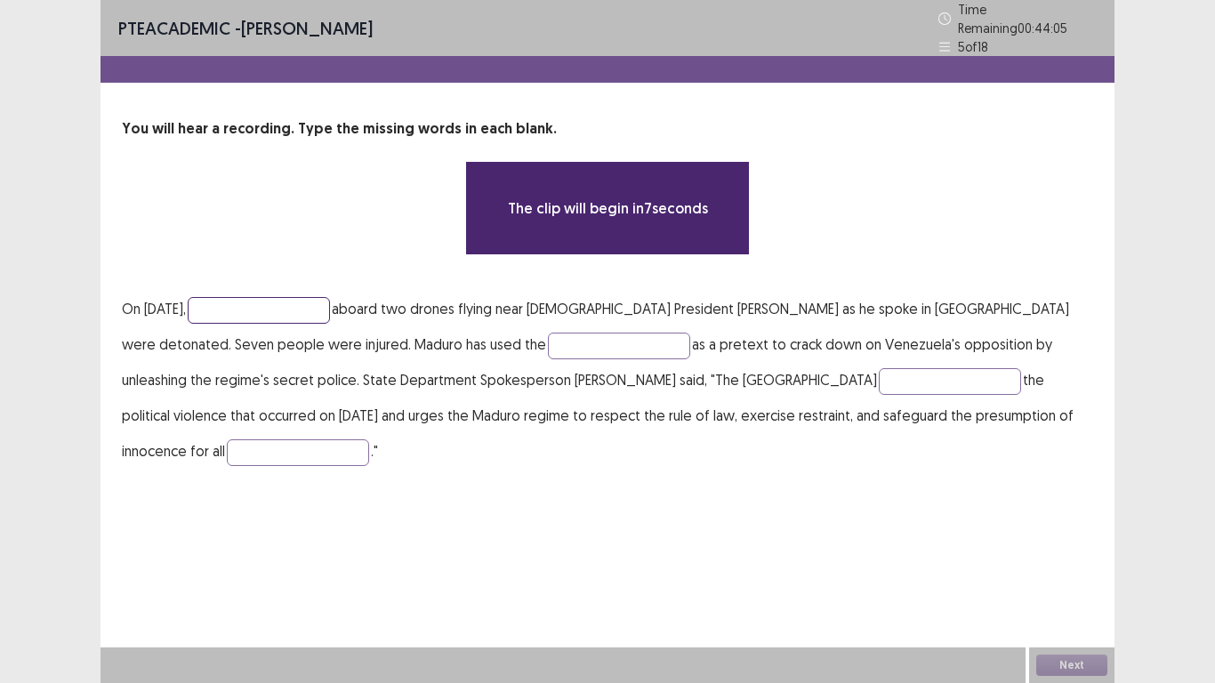
click at [293, 305] on input "text" at bounding box center [259, 310] width 142 height 27
click at [294, 305] on input "text" at bounding box center [259, 310] width 142 height 27
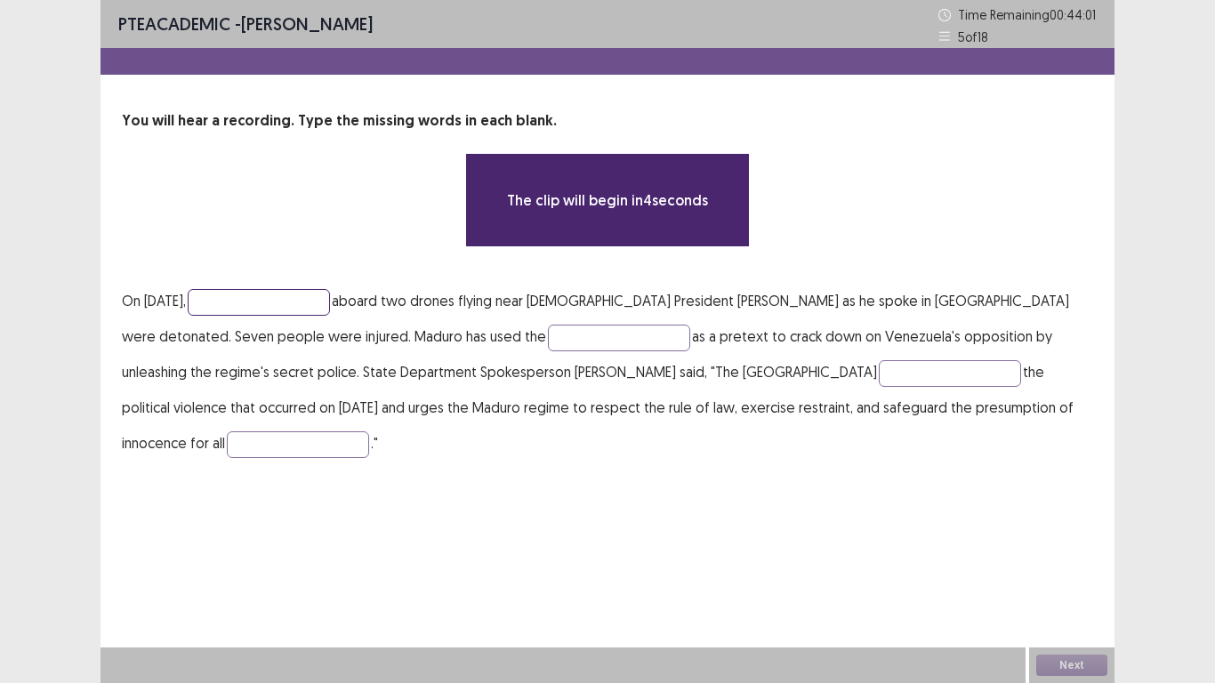
click at [294, 305] on input "text" at bounding box center [259, 302] width 142 height 27
click at [290, 298] on input "text" at bounding box center [259, 302] width 142 height 27
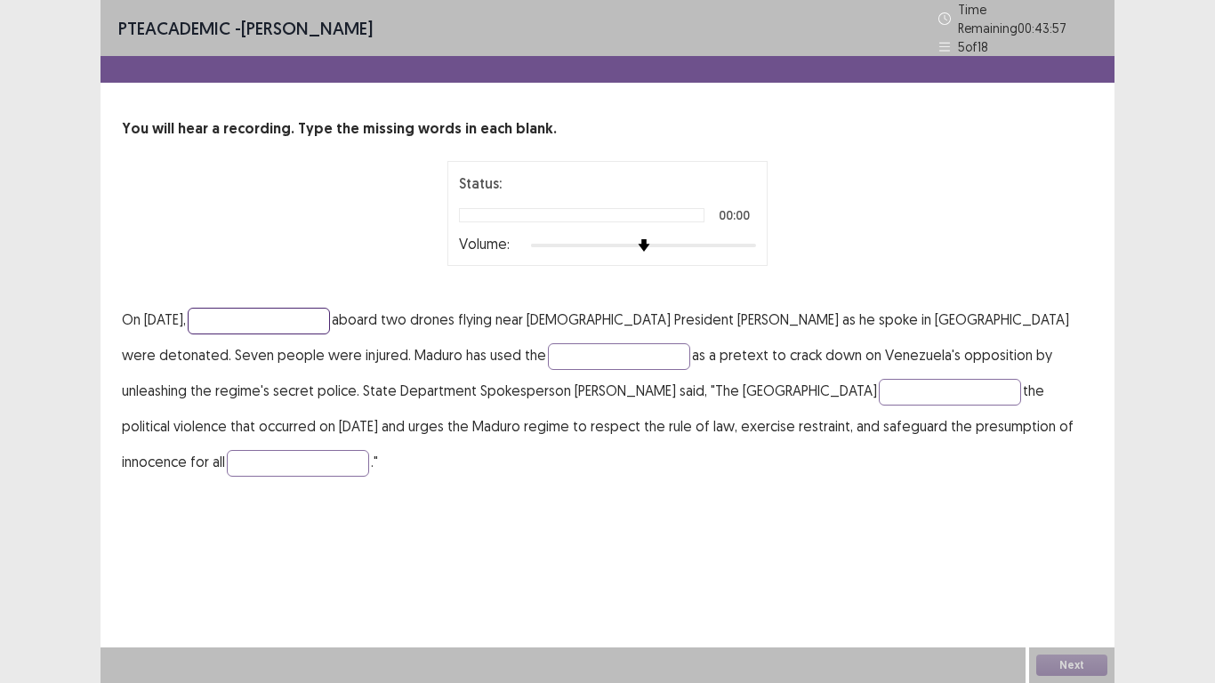
click at [286, 310] on input "text" at bounding box center [259, 321] width 142 height 27
type input "*"
type input "*********"
click at [548, 348] on input "text" at bounding box center [619, 356] width 142 height 27
click at [879, 391] on input "text" at bounding box center [950, 392] width 142 height 27
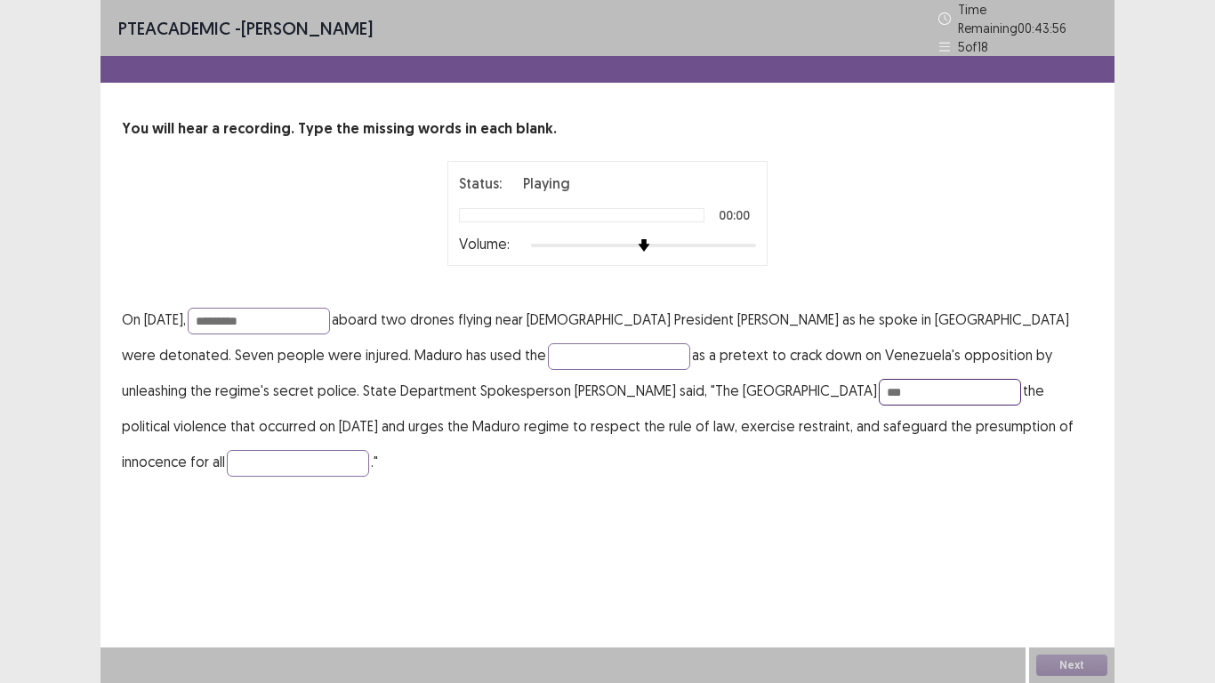
type input "***"
click at [548, 343] on input "text" at bounding box center [619, 356] width 142 height 27
type input "********"
click at [879, 387] on input "***" at bounding box center [950, 392] width 142 height 27
type input "*"
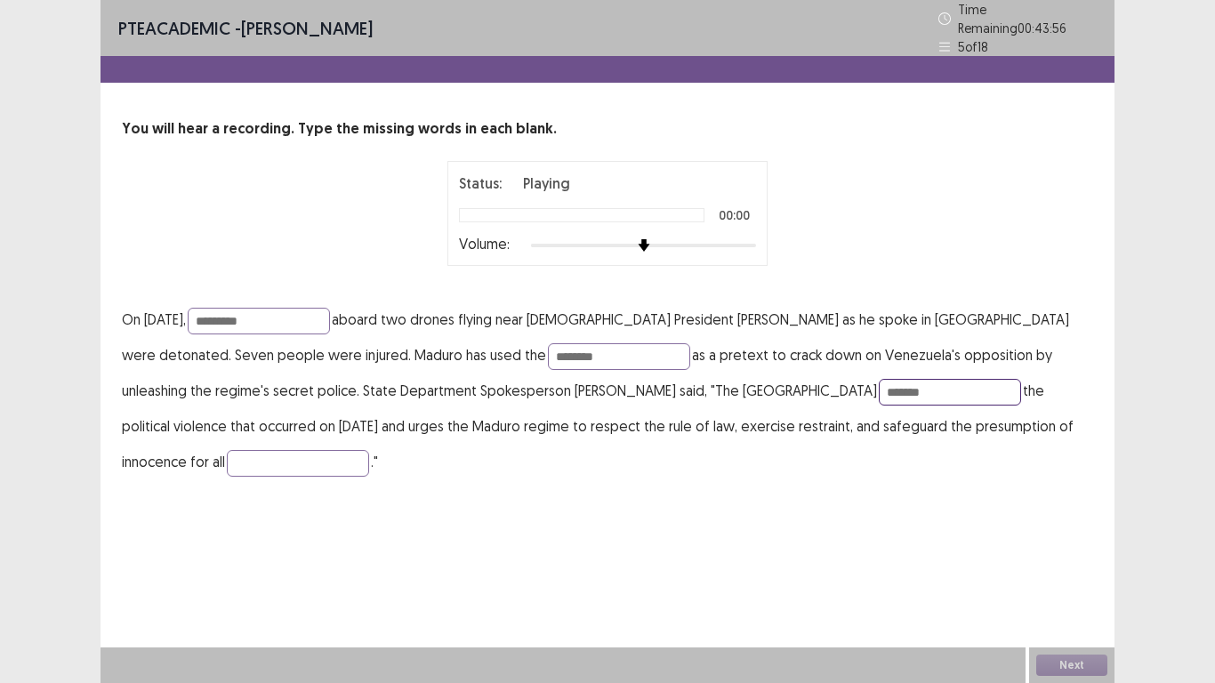
type input "*******"
click at [369, 450] on input "text" at bounding box center [298, 463] width 142 height 27
type input "*******"
click at [879, 387] on input "*******" at bounding box center [950, 392] width 142 height 27
click at [548, 353] on input "********" at bounding box center [619, 356] width 142 height 27
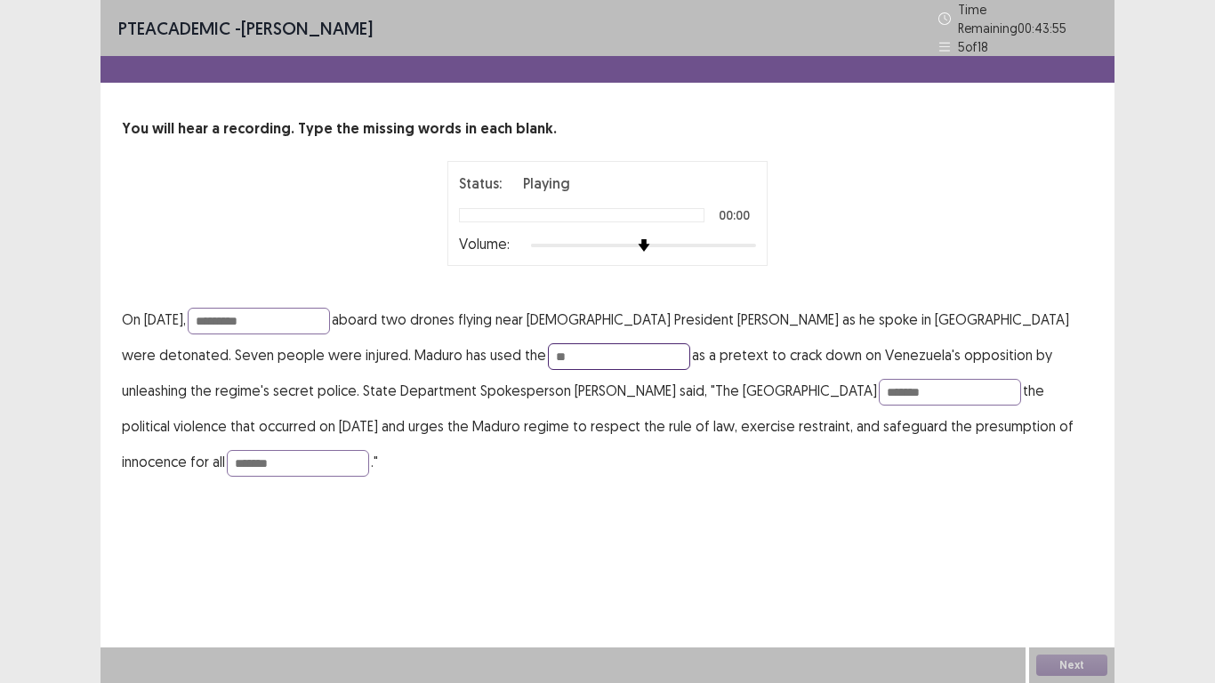
type input "*"
type input "*******"
click at [292, 310] on input "*********" at bounding box center [259, 321] width 142 height 27
type input "**********"
click at [1062, 664] on button "Next" at bounding box center [1071, 665] width 71 height 21
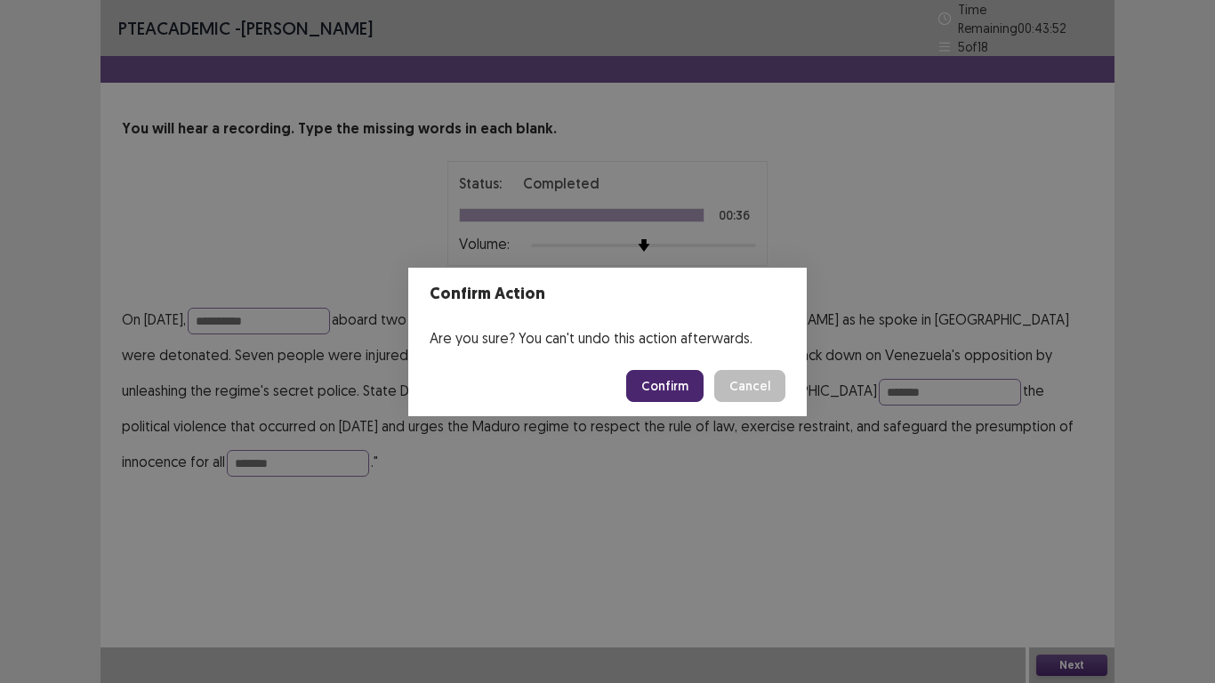
click at [1060, 665] on div "Confirm Action Are you sure? You can't undo this action afterwards. Confirm Can…" at bounding box center [607, 341] width 1215 height 683
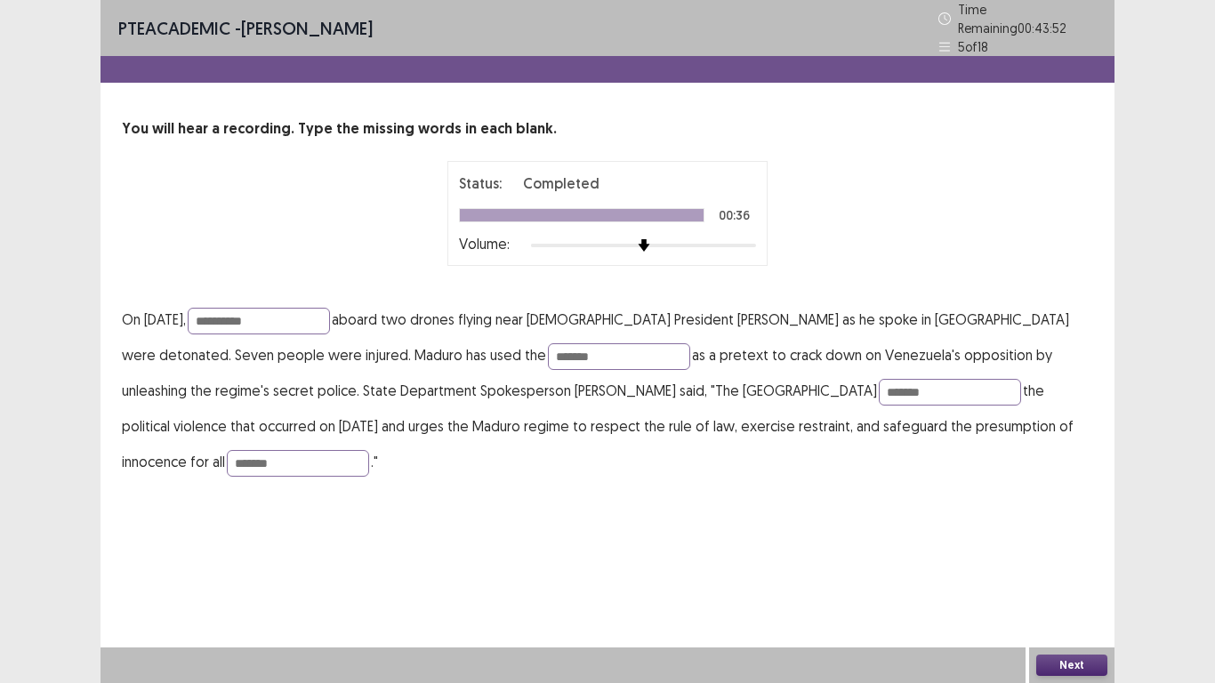
click at [1072, 664] on div "Confirm Action Are you sure? You can't undo this action afterwards. Confirm Can…" at bounding box center [607, 341] width 1215 height 683
click at [1065, 662] on div "Confirm Action Are you sure? You can't undo this action afterwards. Confirm Can…" at bounding box center [607, 341] width 1215 height 683
click at [1082, 667] on div "Confirm Action Are you sure? You can't undo this action afterwards. Confirm Can…" at bounding box center [607, 341] width 1215 height 683
click at [1041, 664] on div "Confirm Action Are you sure? You can't undo this action afterwards. Confirm Can…" at bounding box center [607, 341] width 1215 height 683
click at [1068, 661] on div "Confirm Action Are you sure? You can't undo this action afterwards. Confirm Can…" at bounding box center [607, 341] width 1215 height 683
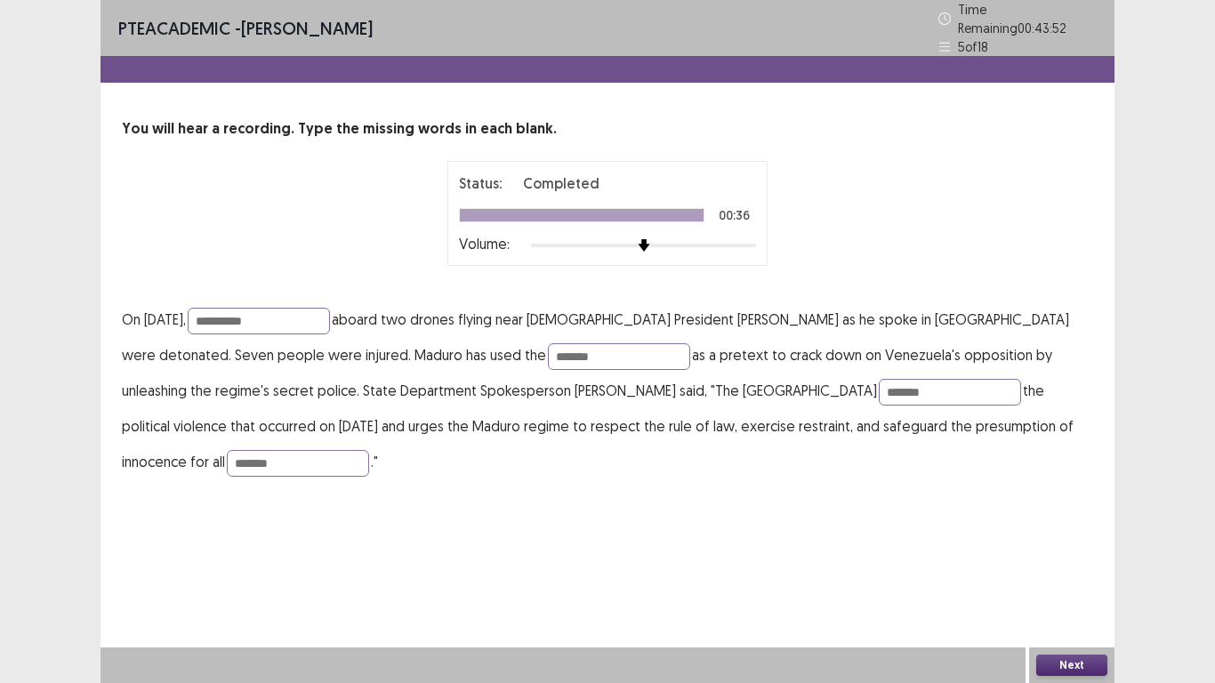
click at [1068, 661] on div "Confirm Action Are you sure? You can't undo this action afterwards. Confirm Can…" at bounding box center [607, 341] width 1215 height 683
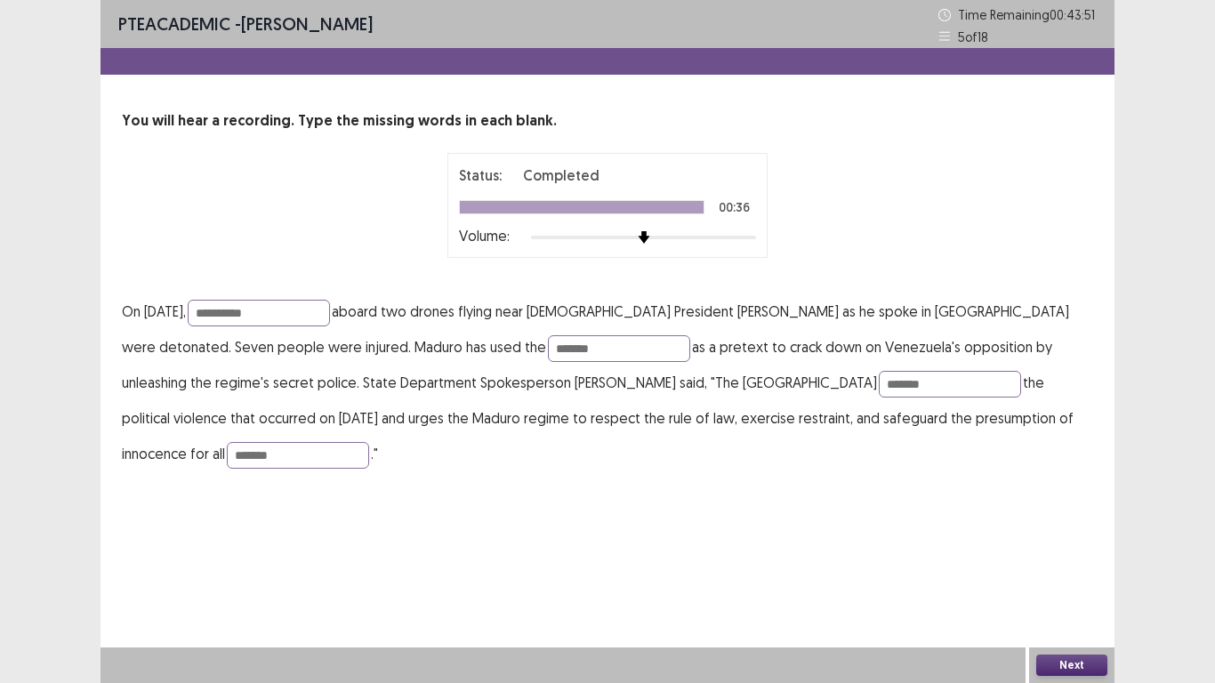
click at [1068, 661] on div "Confirm Action Are you sure? You can't undo this action afterwards. Confirm Can…" at bounding box center [607, 341] width 1215 height 683
click at [1059, 659] on div "Confirm Action Are you sure? You can't undo this action afterwards. Confirm Can…" at bounding box center [607, 341] width 1215 height 683
click at [1106, 670] on div "Confirm Action Are you sure? You can't undo this action afterwards. Confirm Can…" at bounding box center [607, 341] width 1215 height 683
click at [1079, 664] on div "Confirm Action Are you sure? You can't undo this action afterwards. Confirm Can…" at bounding box center [607, 341] width 1215 height 683
click at [1063, 663] on div "Confirm Action Are you sure? You can't undo this action afterwards. Confirm Can…" at bounding box center [607, 341] width 1215 height 683
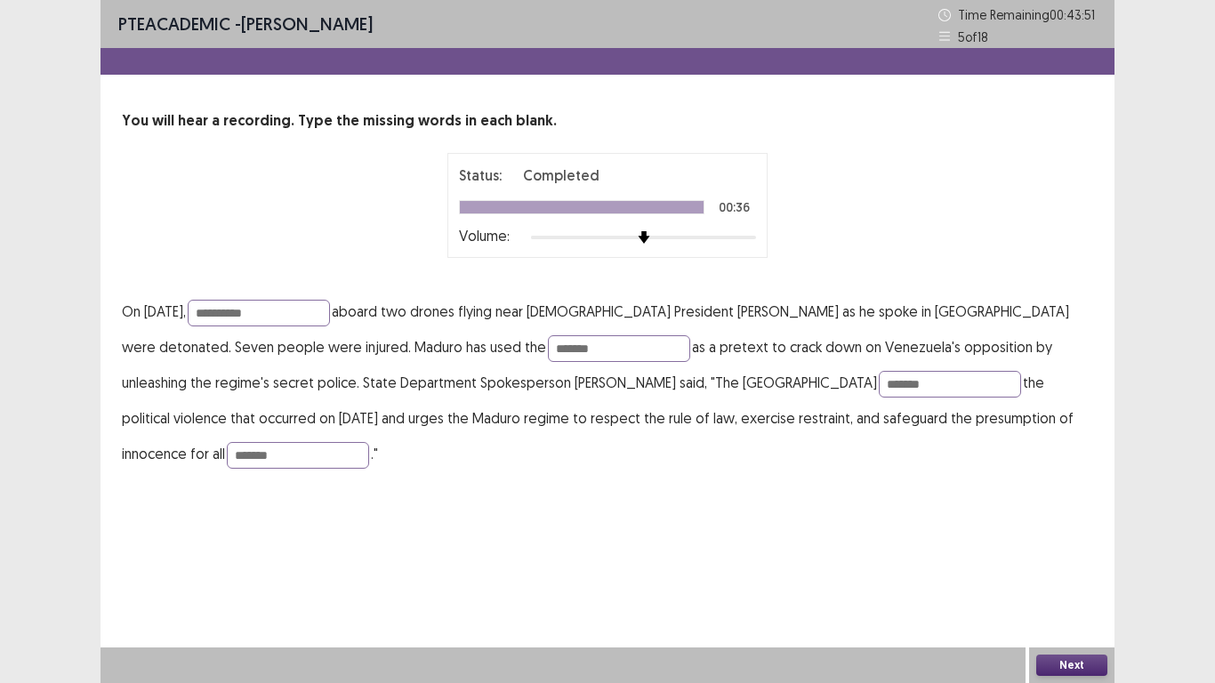
click at [1063, 663] on div "Confirm Action Are you sure? You can't undo this action afterwards. Confirm Can…" at bounding box center [607, 341] width 1215 height 683
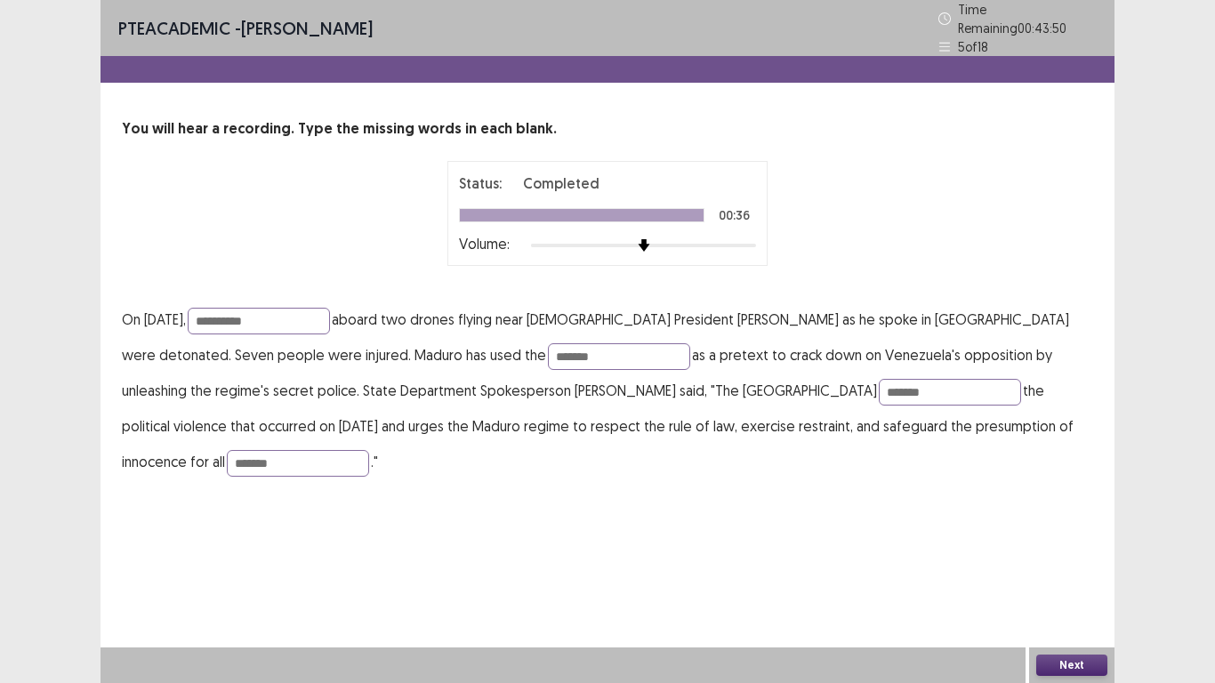
click at [1063, 663] on button "Next" at bounding box center [1071, 665] width 71 height 21
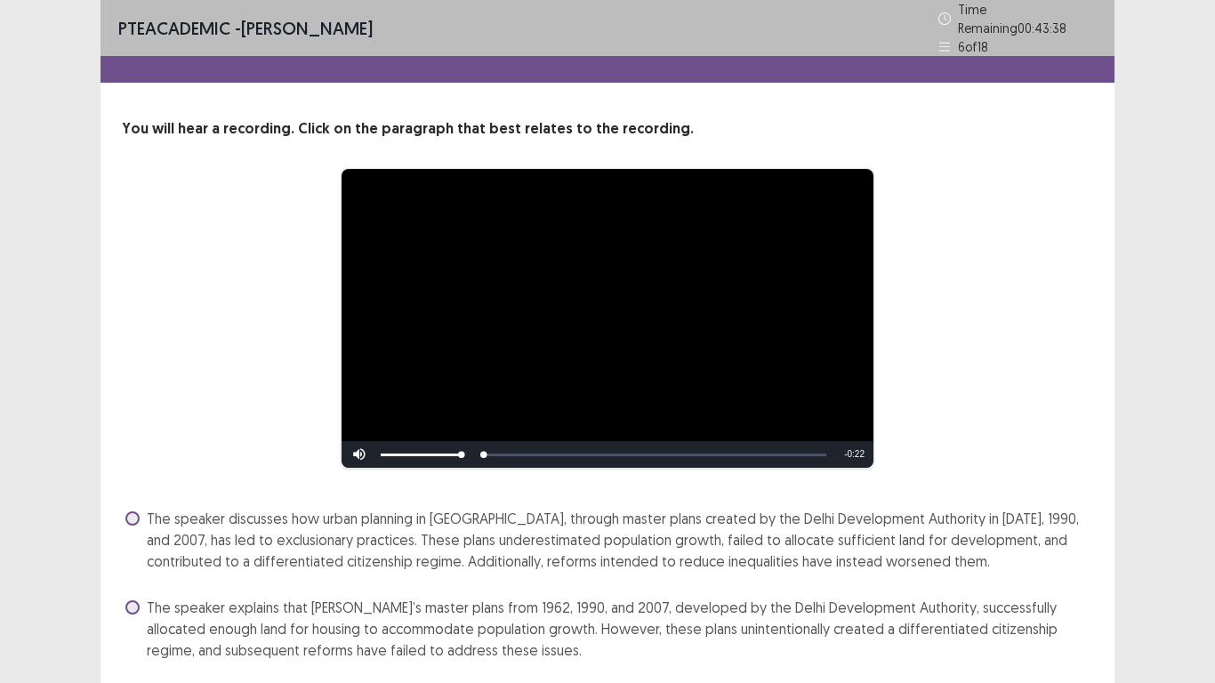
scroll to position [208, 0]
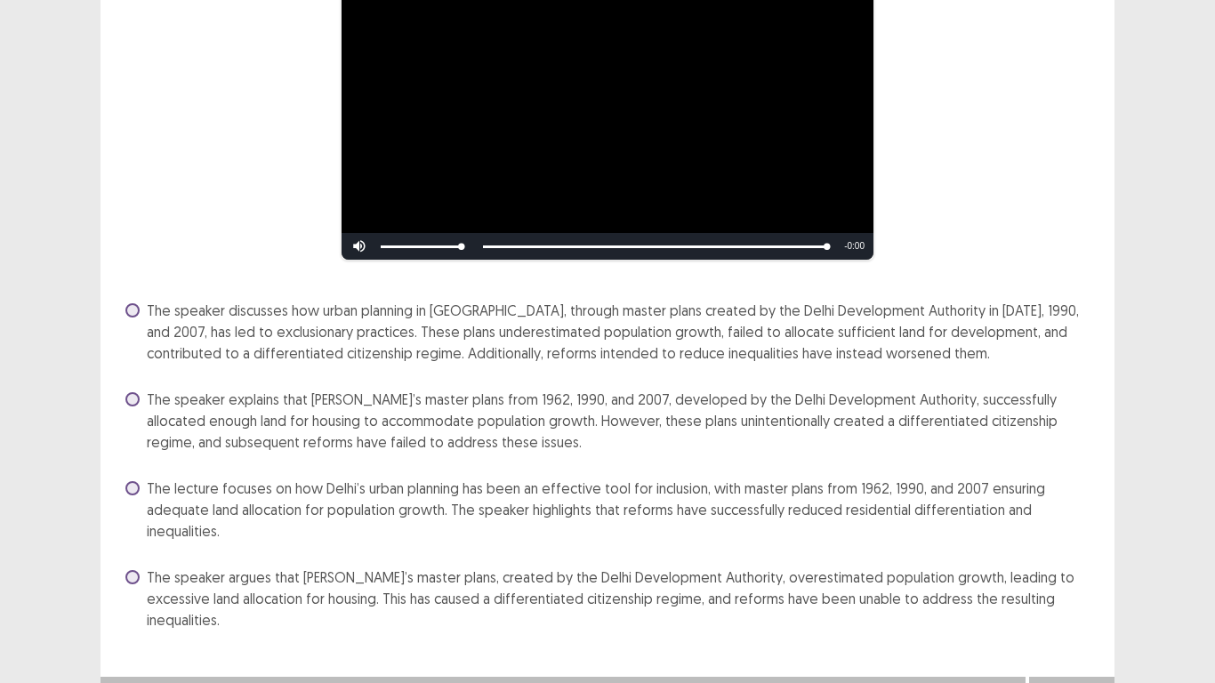
click at [133, 392] on span at bounding box center [132, 399] width 14 height 14
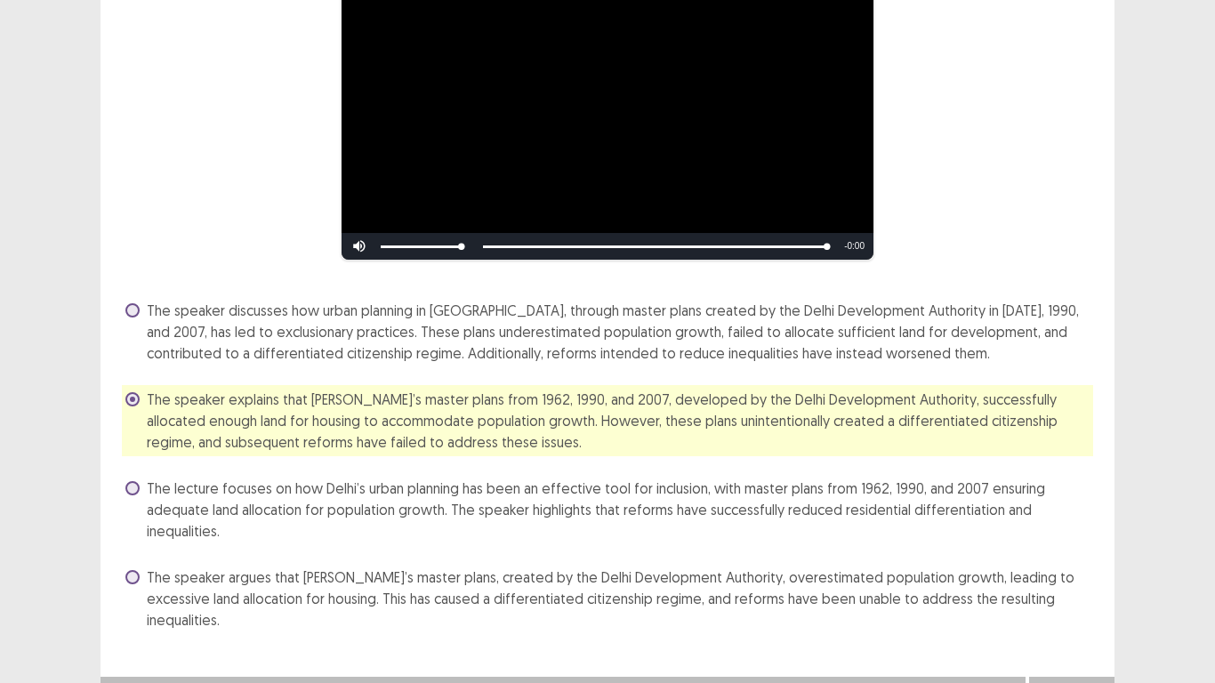
click at [139, 300] on label "The speaker discusses how urban planning in Delhi, through master plans created…" at bounding box center [609, 332] width 968 height 64
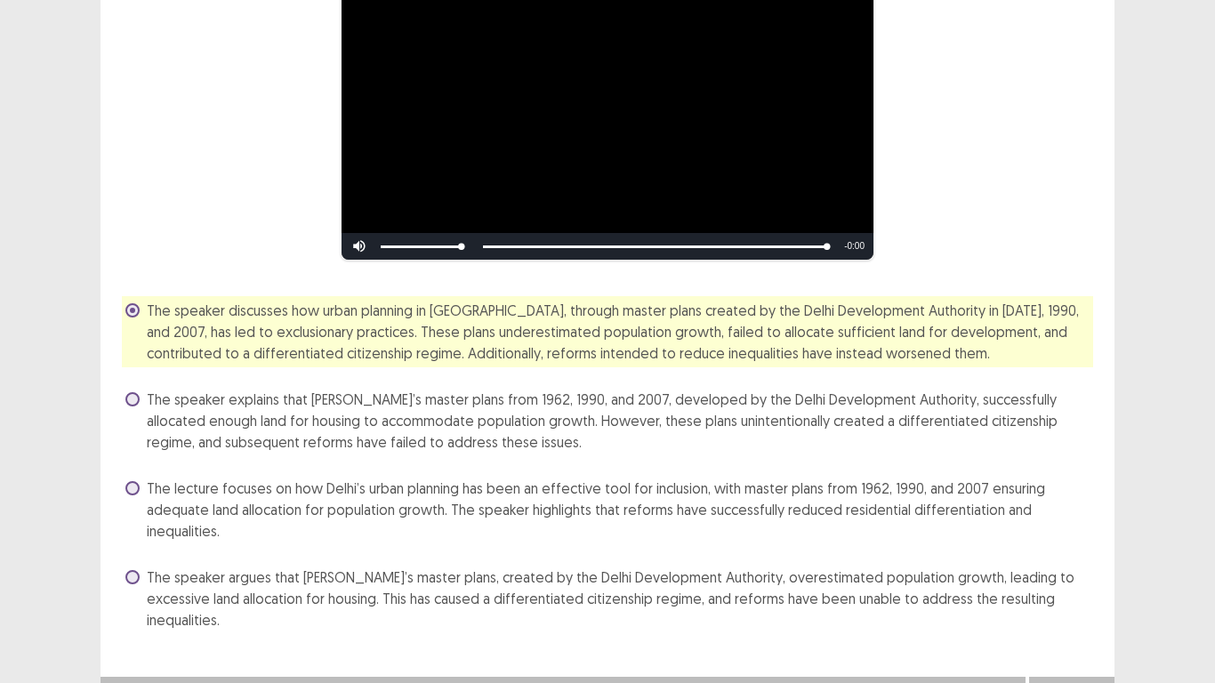
click at [144, 399] on label "The speaker explains that Delhi’s master plans from 1962, 1990, and 2007, devel…" at bounding box center [609, 421] width 968 height 64
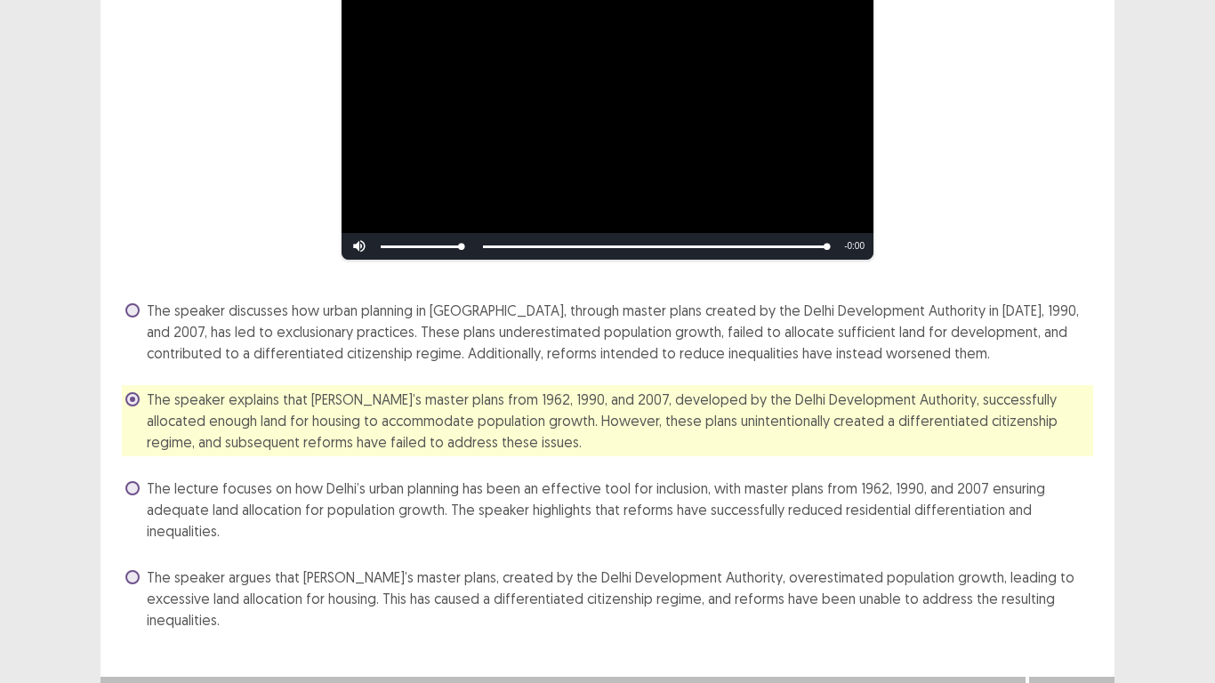
click at [133, 310] on span at bounding box center [132, 310] width 14 height 14
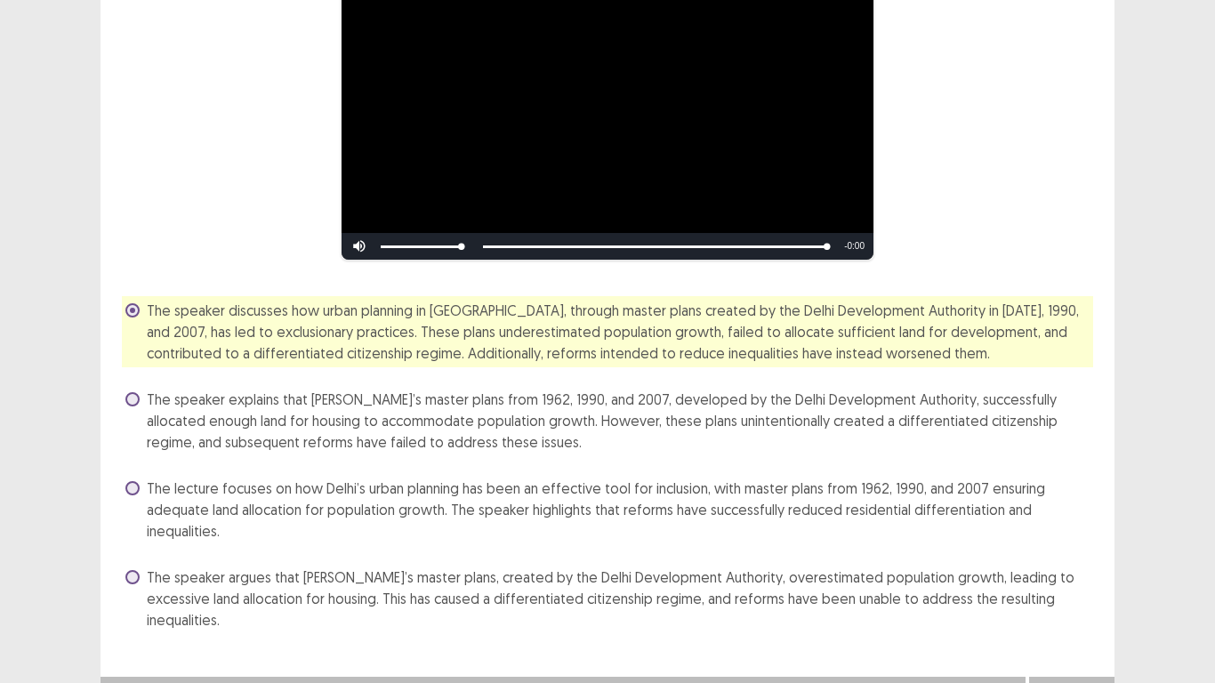
click at [1072, 682] on button "Next" at bounding box center [1071, 694] width 71 height 21
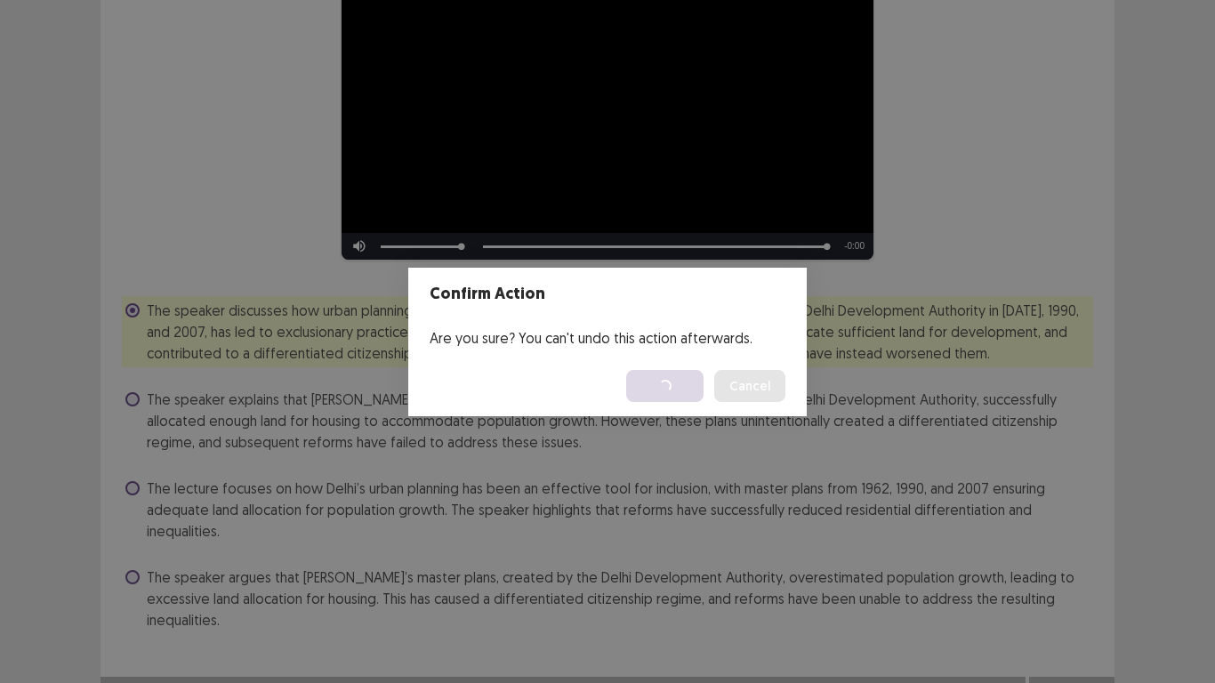
click at [658, 518] on div "Confirm Action Are you sure? You can't undo this action afterwards. Loading... …" at bounding box center [607, 341] width 1215 height 683
click at [620, 477] on div "Confirm Action Are you sure? You can't undo this action afterwards. Loading... …" at bounding box center [607, 341] width 1215 height 683
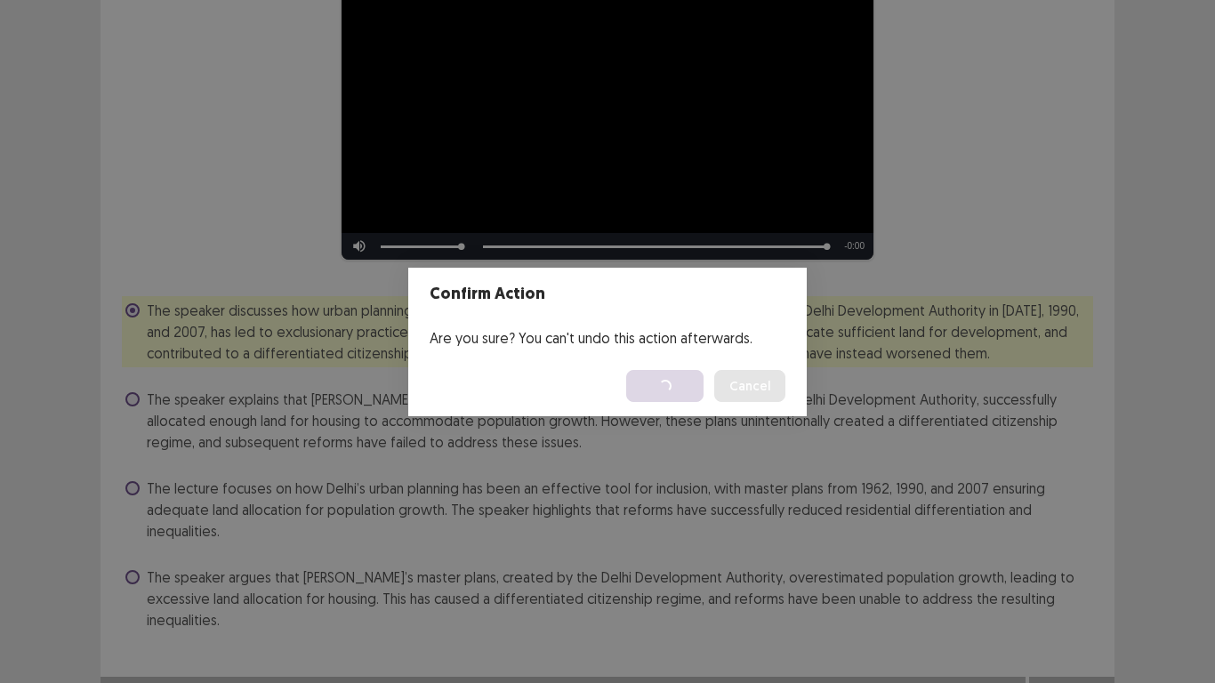
click at [595, 480] on div "Confirm Action Are you sure? You can't undo this action afterwards. Loading... …" at bounding box center [607, 341] width 1215 height 683
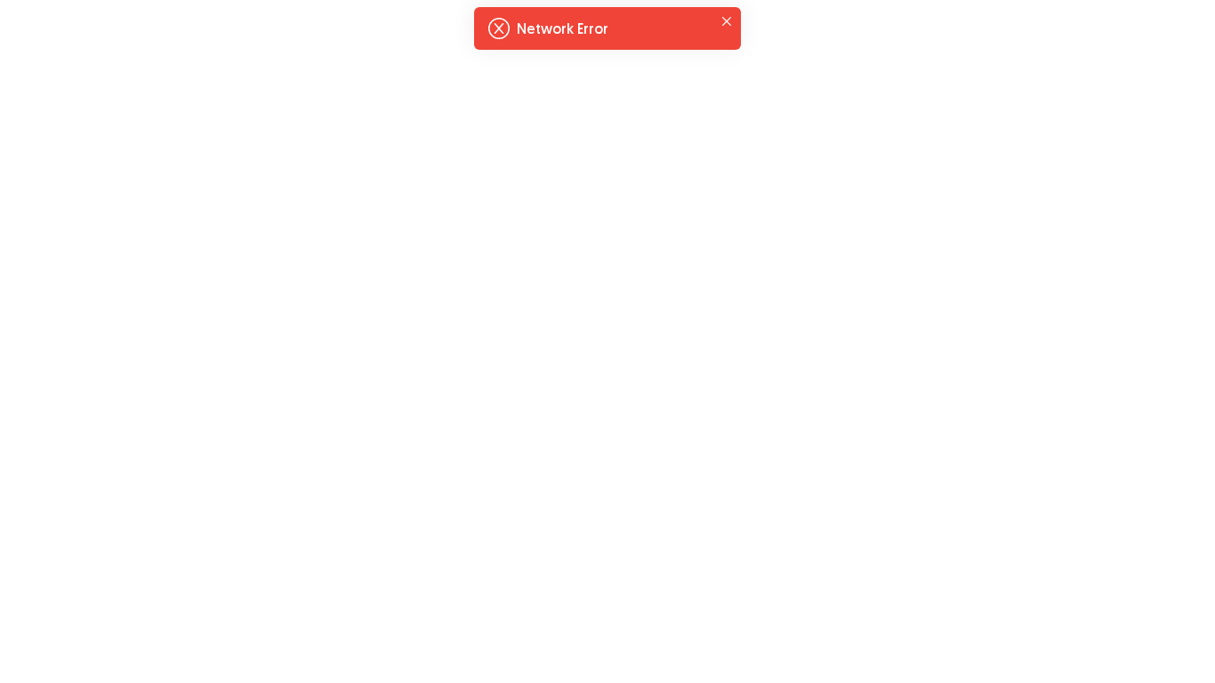
scroll to position [0, 0]
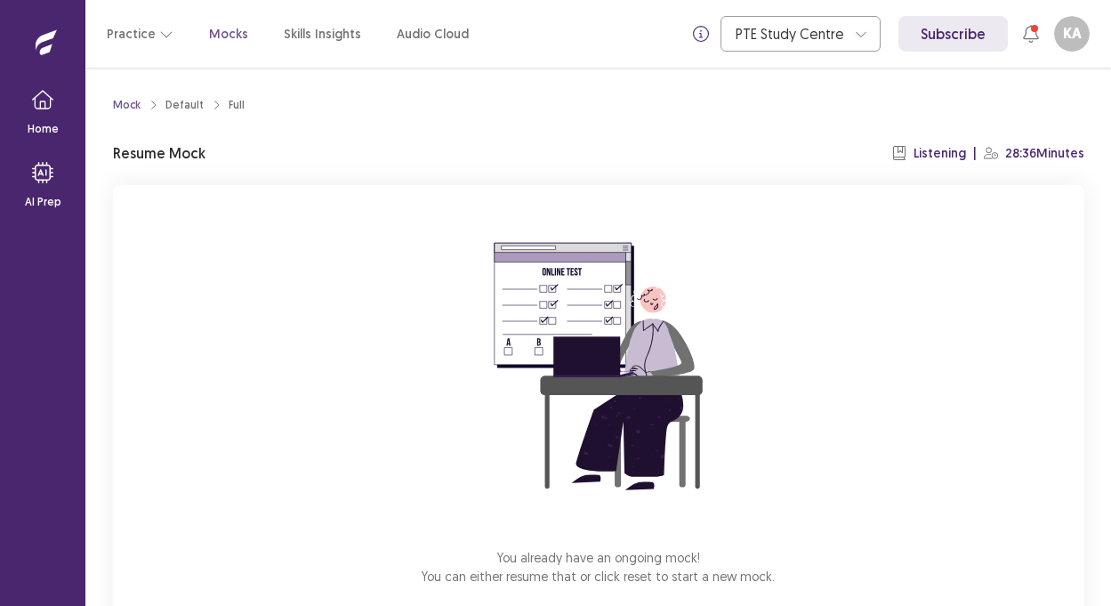
click at [194, 155] on p "Resume Mock" at bounding box center [159, 152] width 93 height 21
click at [195, 153] on p "Resume Mock" at bounding box center [159, 152] width 93 height 21
click at [124, 159] on p "Resume Mock" at bounding box center [159, 152] width 93 height 21
click at [144, 154] on p "Resume Mock" at bounding box center [159, 152] width 93 height 21
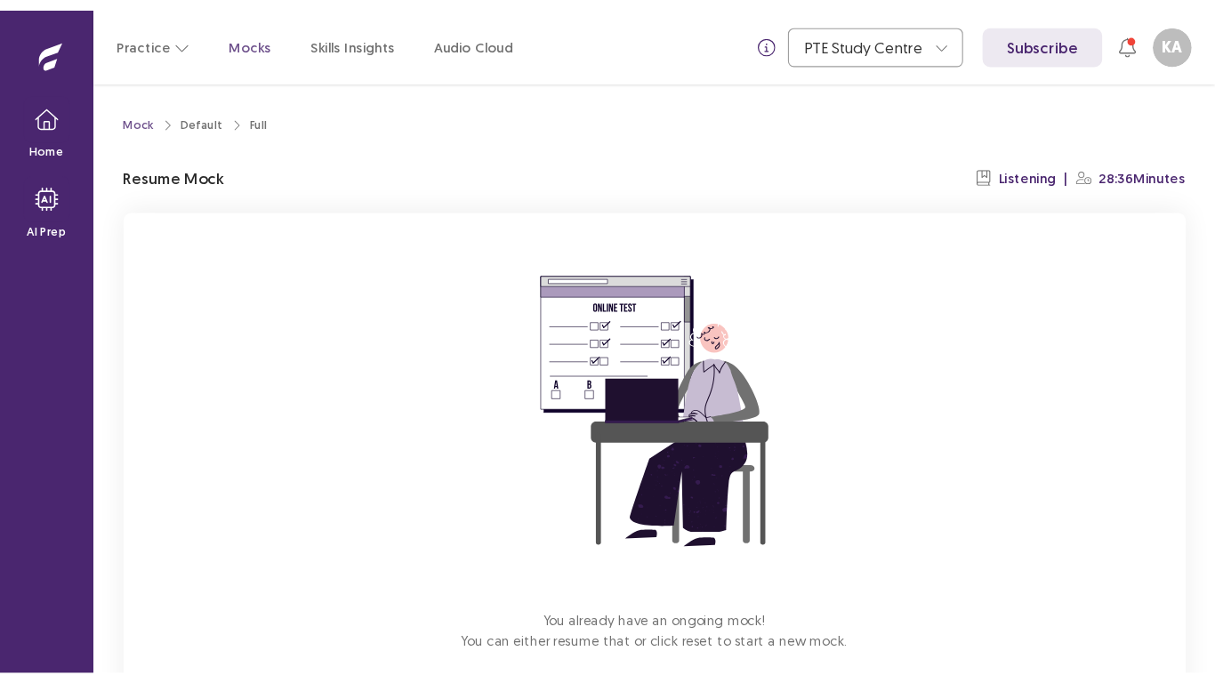
scroll to position [97, 0]
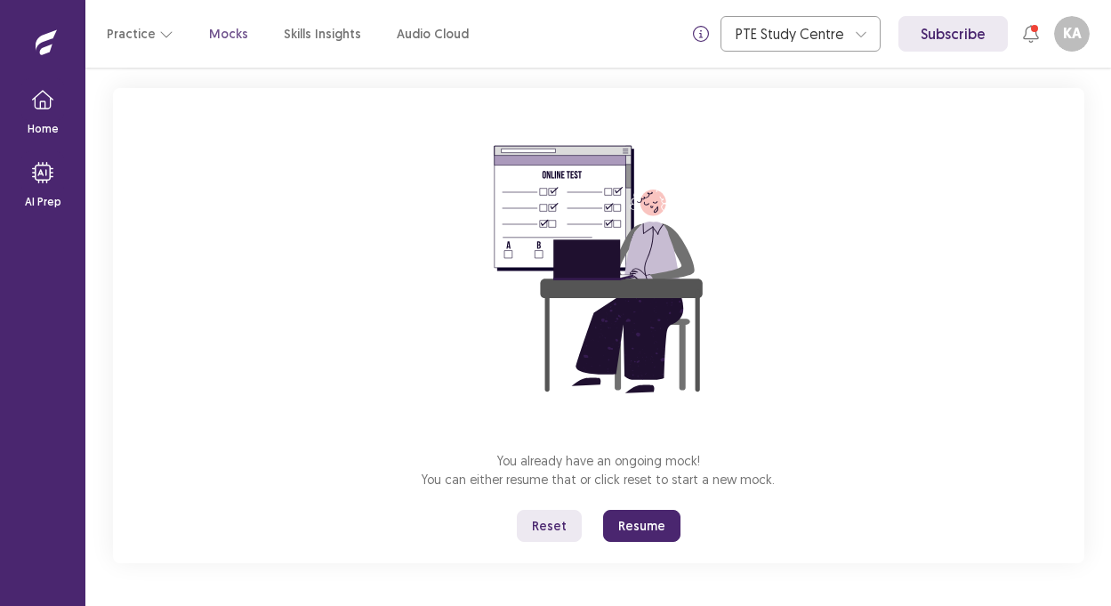
click at [639, 528] on button "Resume" at bounding box center [641, 526] width 77 height 32
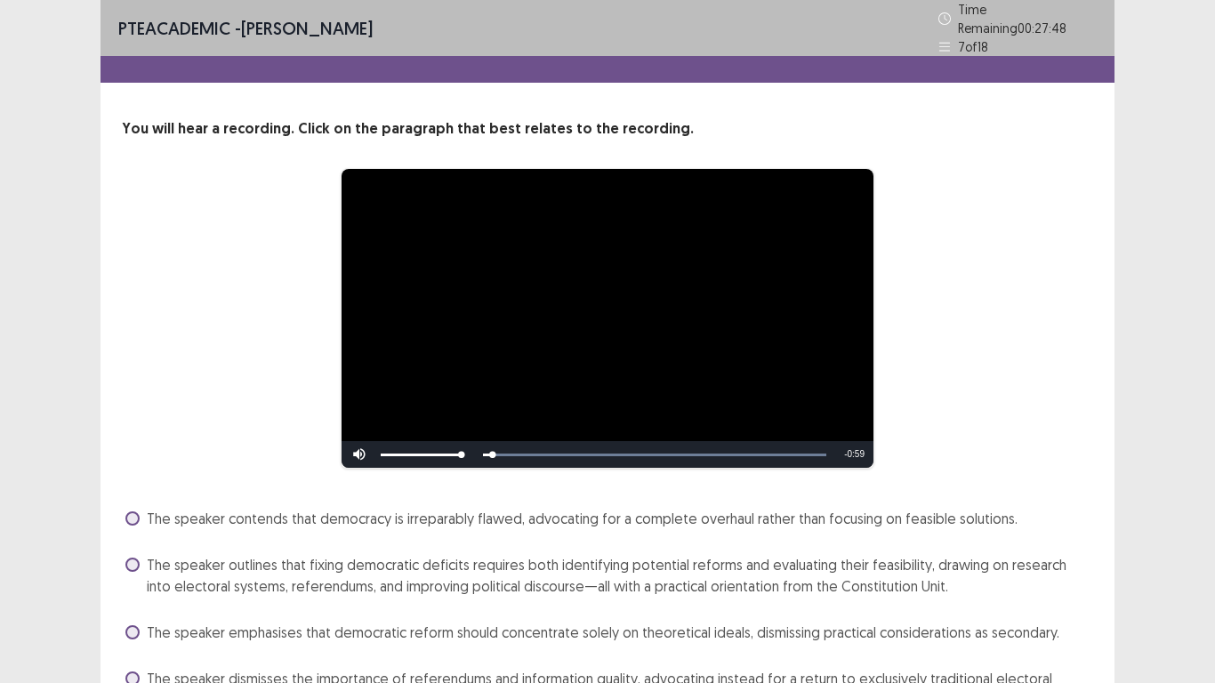
scroll to position [101, 0]
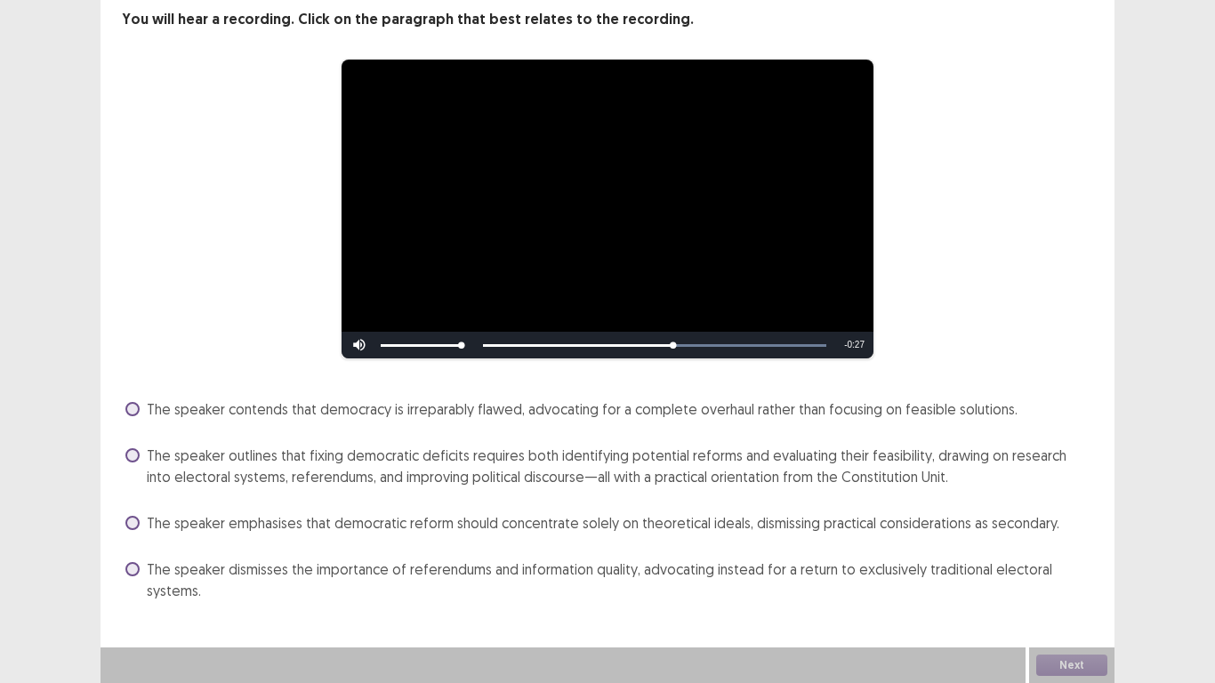
click at [131, 456] on span at bounding box center [132, 455] width 14 height 14
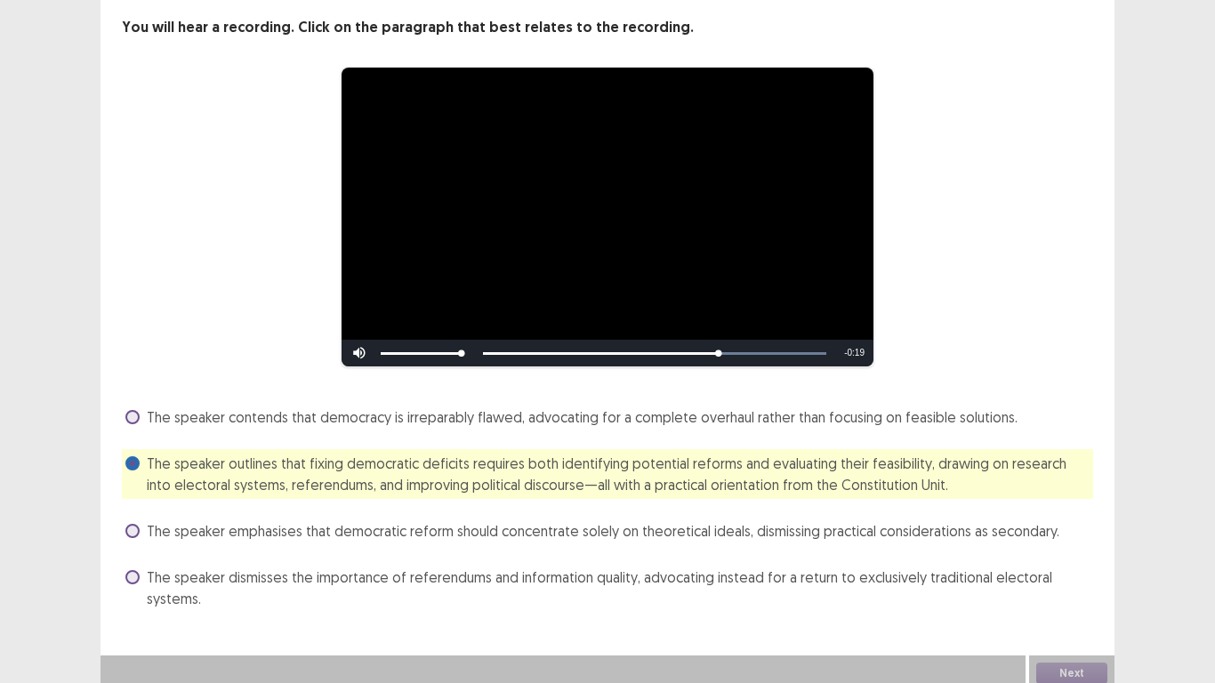
click at [138, 567] on label "The speaker dismisses the importance of referendums and information quality, ad…" at bounding box center [609, 588] width 968 height 43
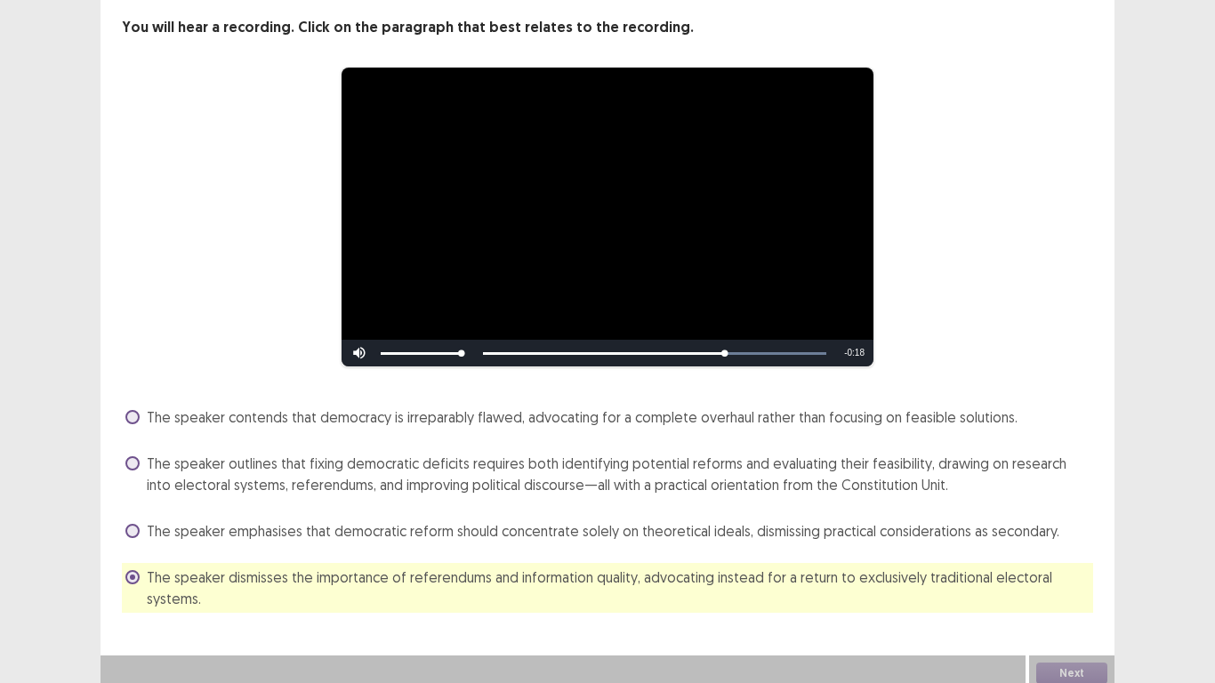
click at [126, 453] on label "The speaker outlines that fixing democratic deficits requires both identifying …" at bounding box center [609, 474] width 968 height 43
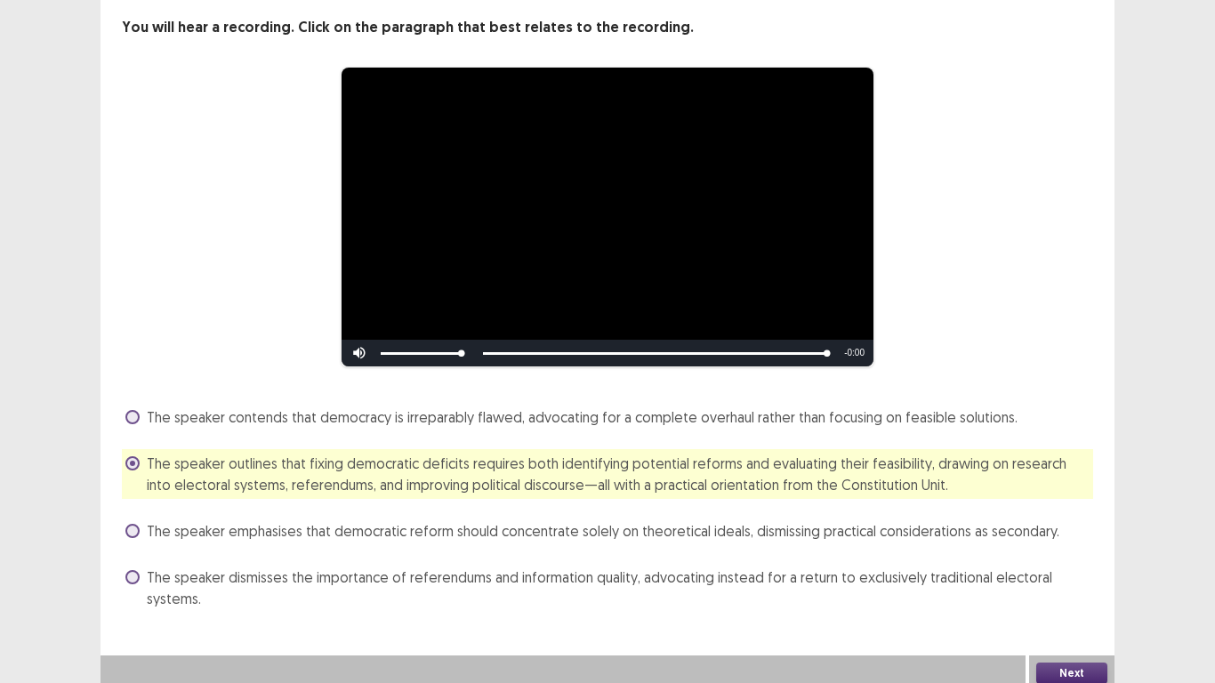
click at [1090, 605] on button "Next" at bounding box center [1071, 673] width 71 height 21
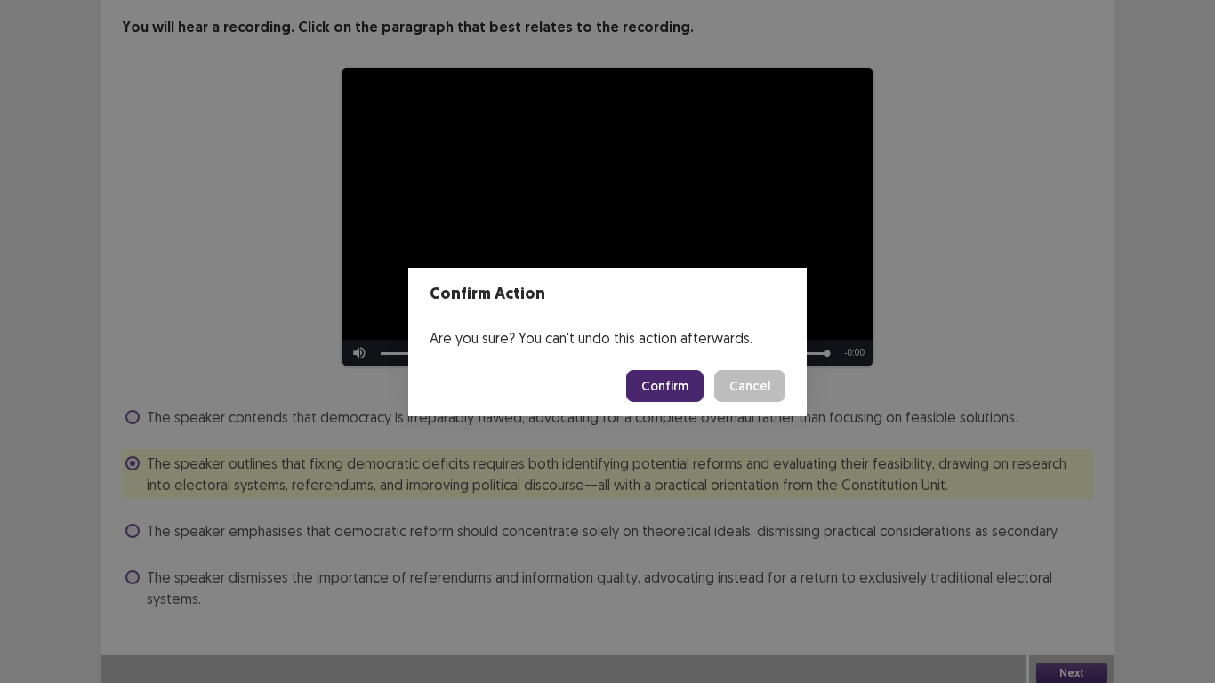
click at [672, 381] on button "Confirm" at bounding box center [664, 386] width 77 height 32
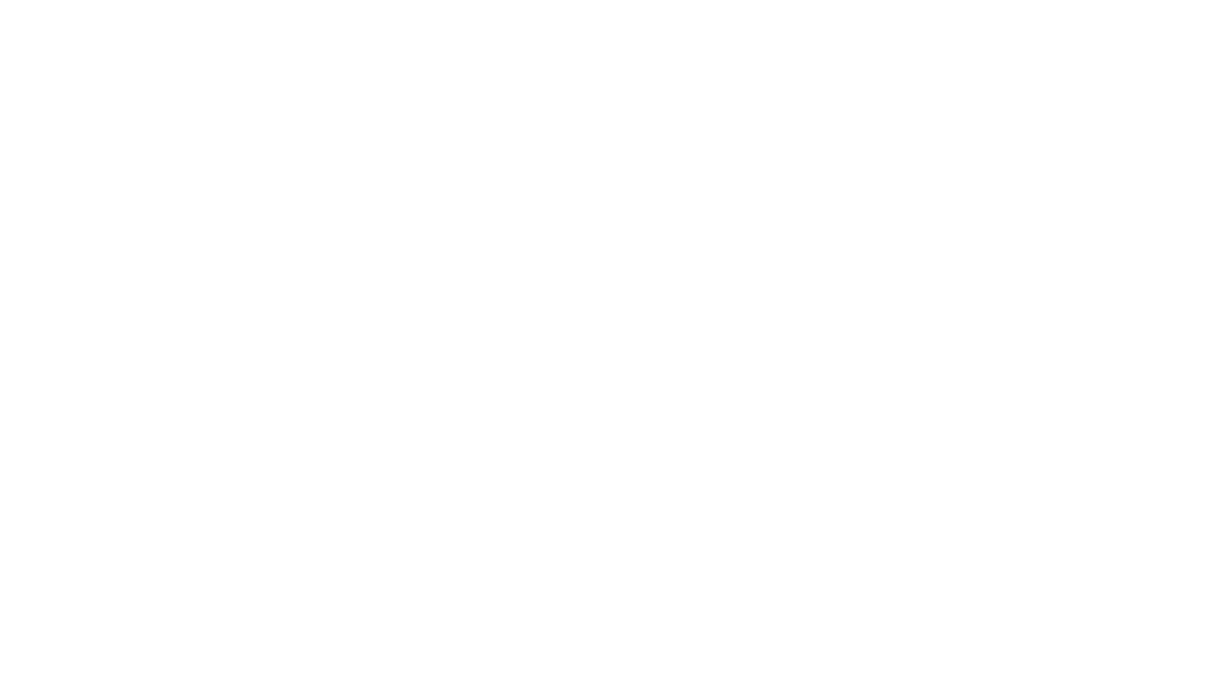
scroll to position [0, 0]
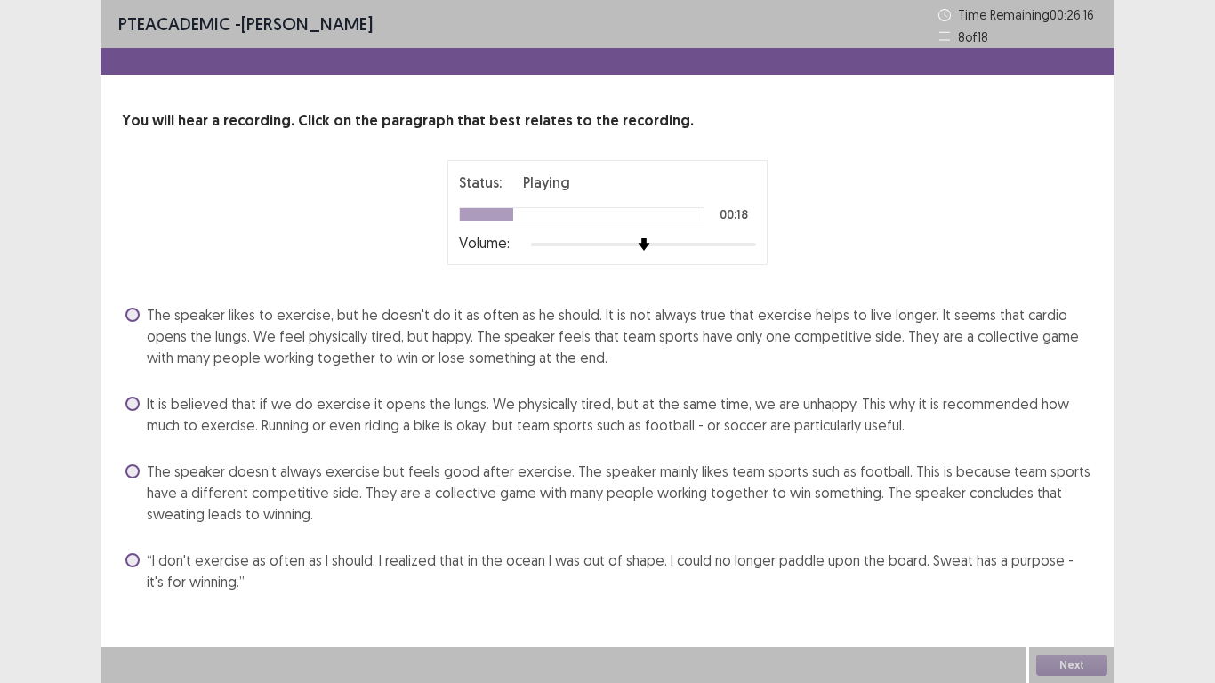
click at [279, 336] on span "The speaker likes to exercise, but he doesn't do it as often as he should. It i…" at bounding box center [620, 336] width 947 height 64
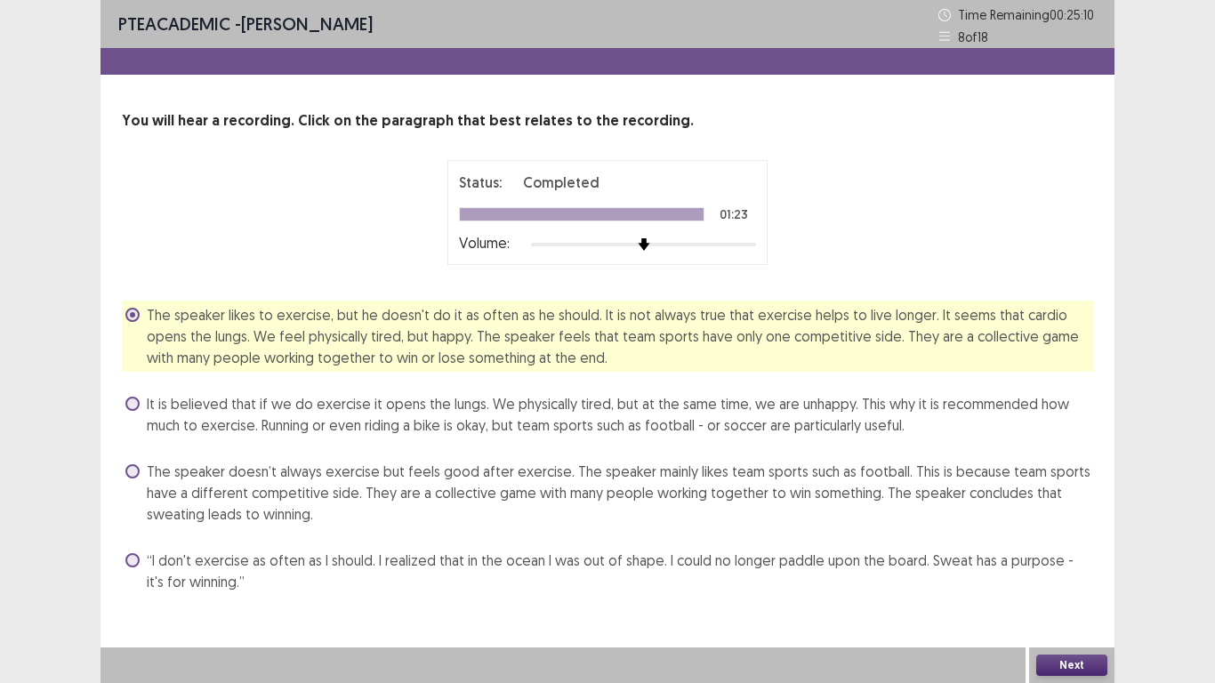
click at [1058, 605] on button "Next" at bounding box center [1071, 665] width 71 height 21
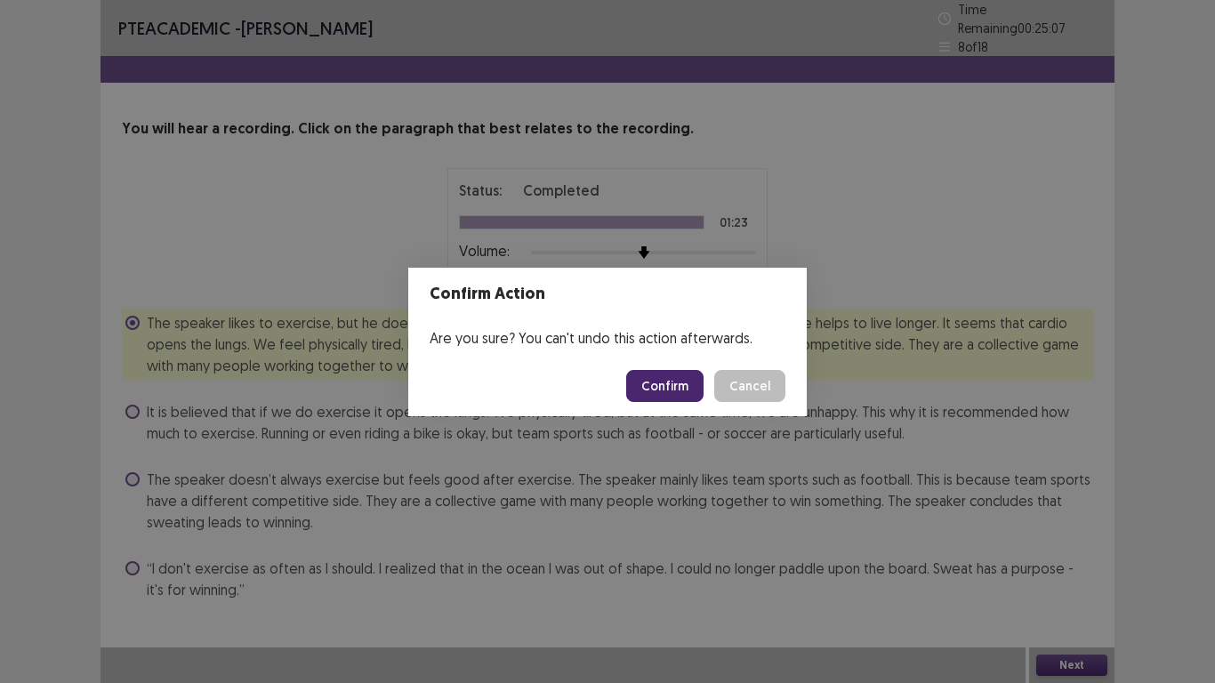
click at [673, 384] on button "Confirm" at bounding box center [664, 386] width 77 height 32
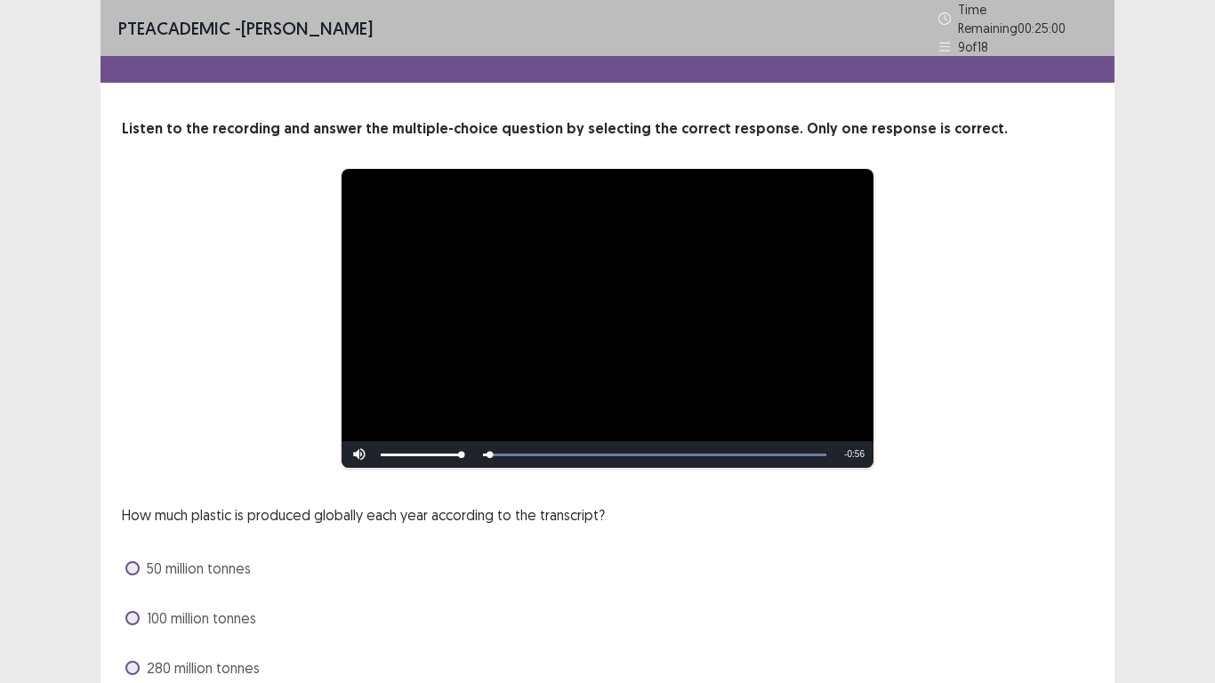
scroll to position [119, 0]
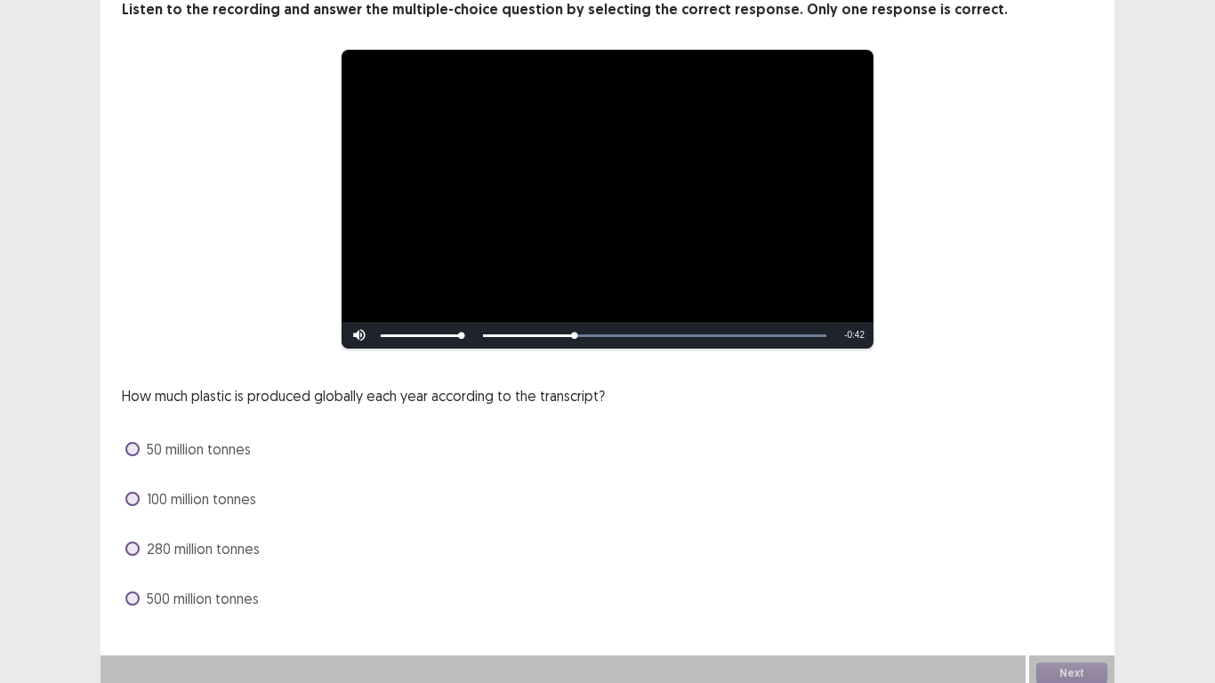
click at [213, 543] on span "280 million tonnes" at bounding box center [203, 548] width 113 height 21
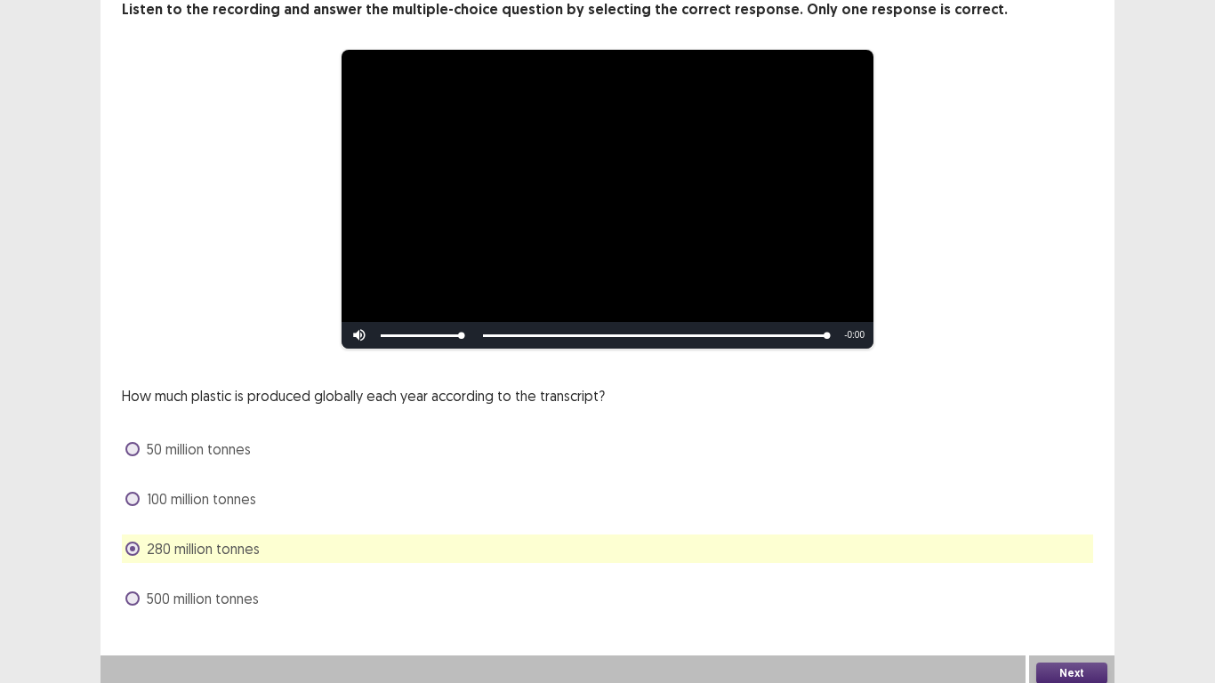
click at [1068, 605] on button "Next" at bounding box center [1071, 673] width 71 height 21
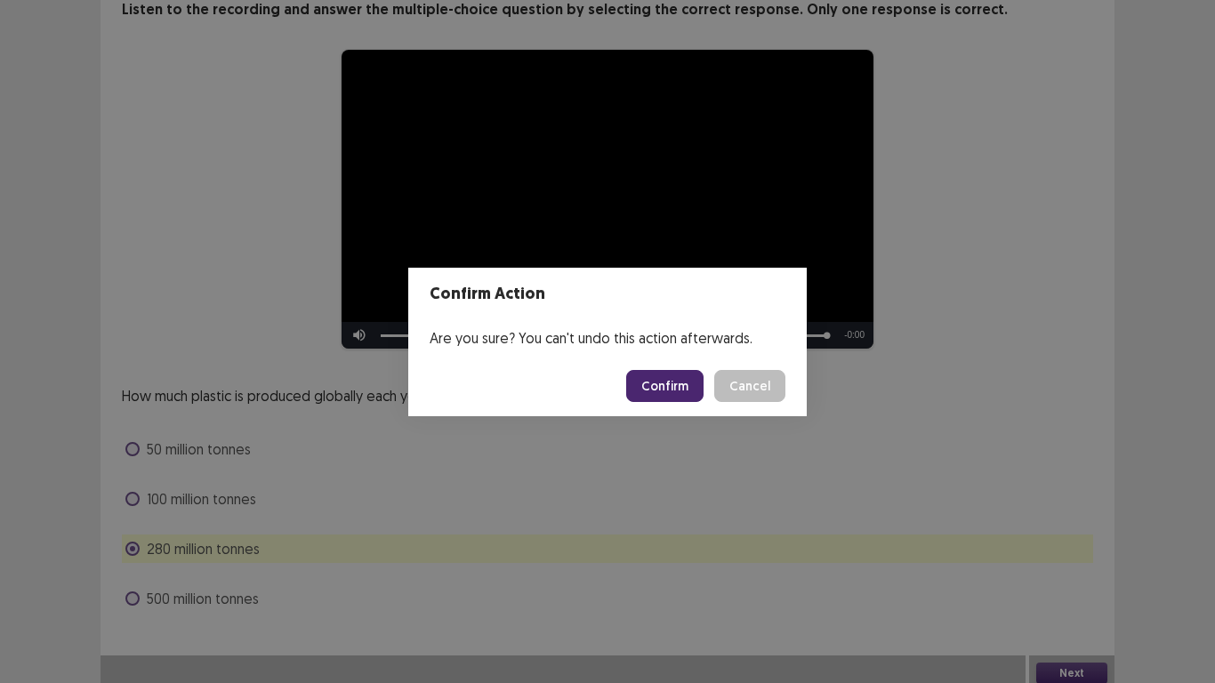
click at [673, 383] on button "Confirm" at bounding box center [664, 386] width 77 height 32
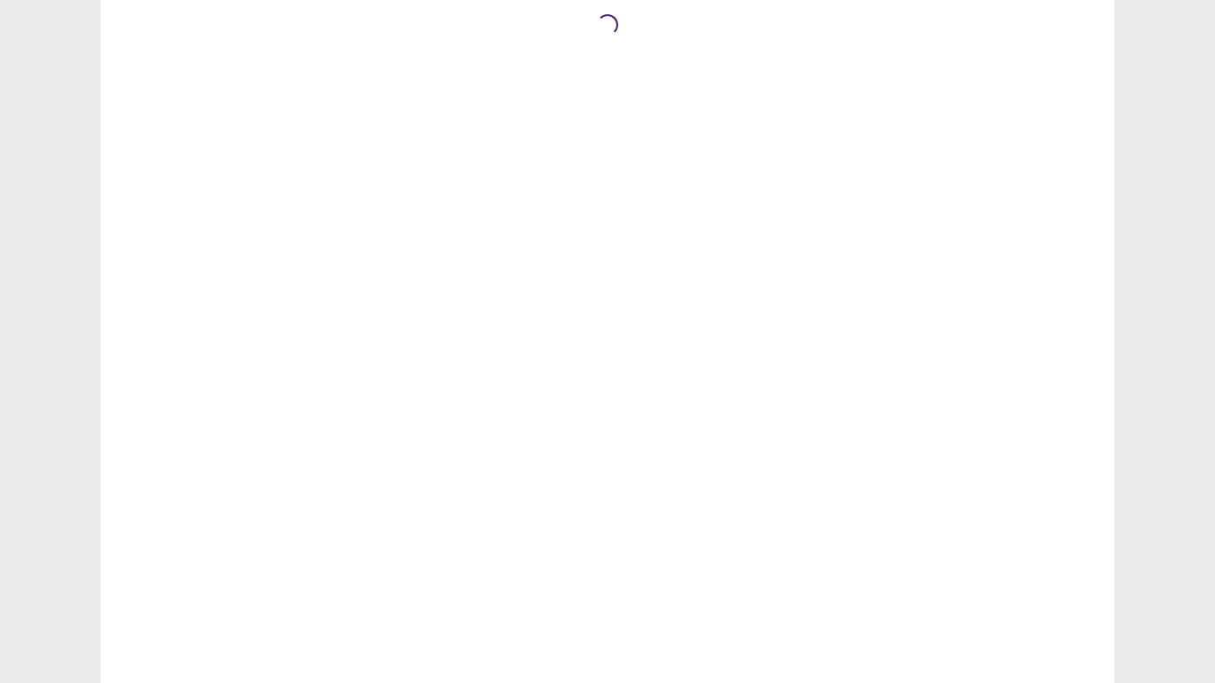
scroll to position [0, 0]
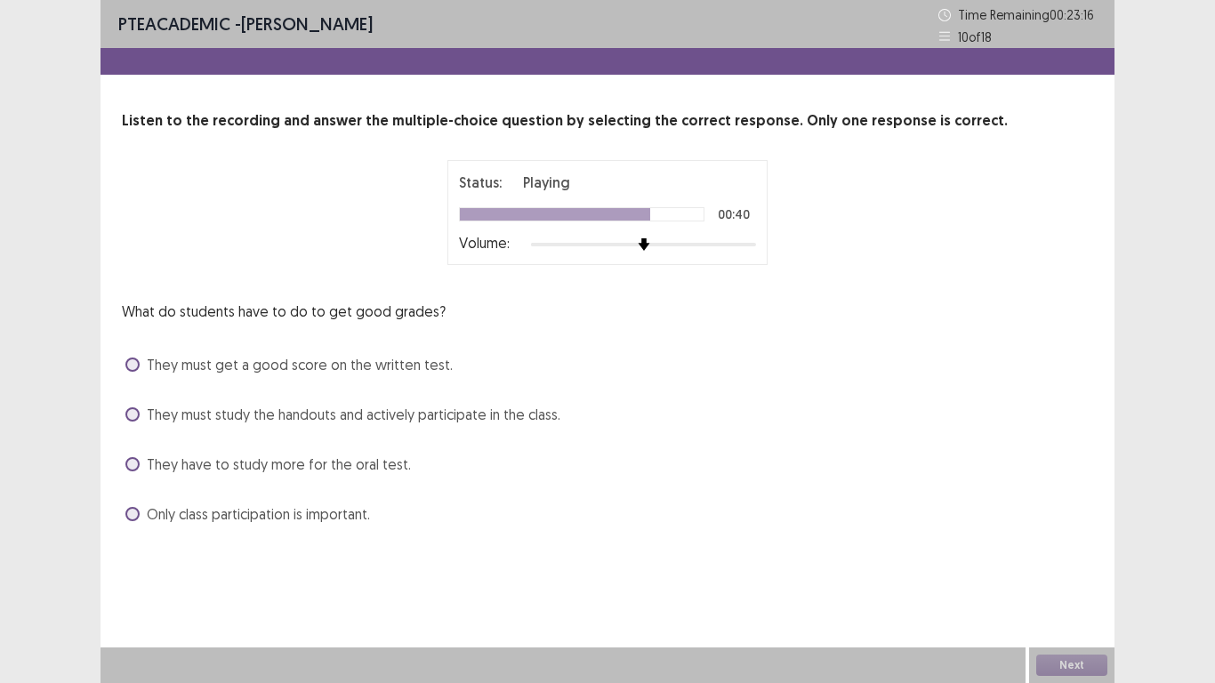
click at [433, 417] on span "They must study the handouts and actively participate in the class." at bounding box center [354, 414] width 414 height 21
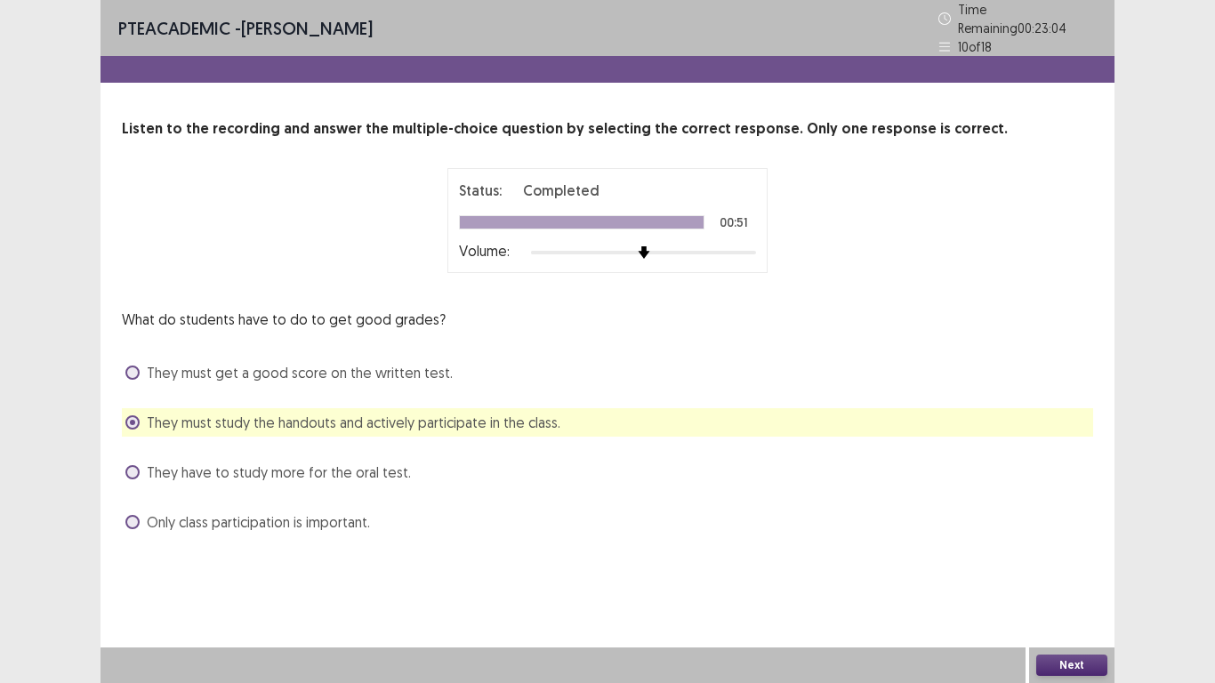
click at [1071, 605] on button "Next" at bounding box center [1071, 665] width 71 height 21
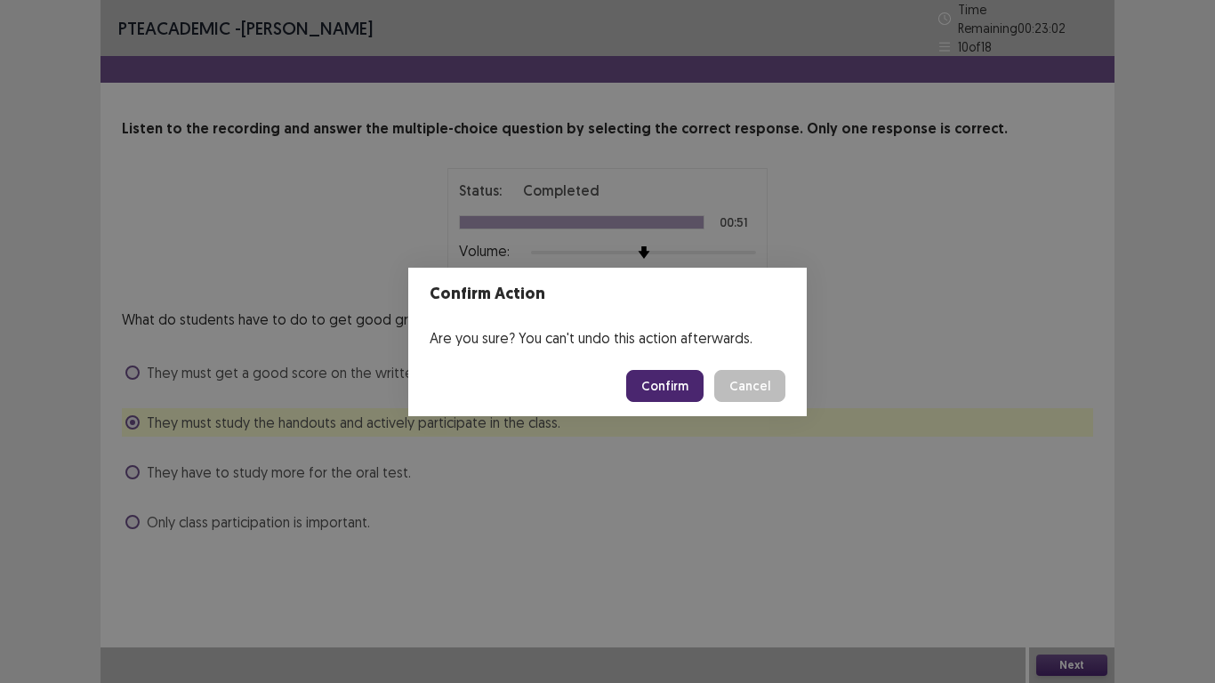
click at [661, 388] on button "Confirm" at bounding box center [664, 386] width 77 height 32
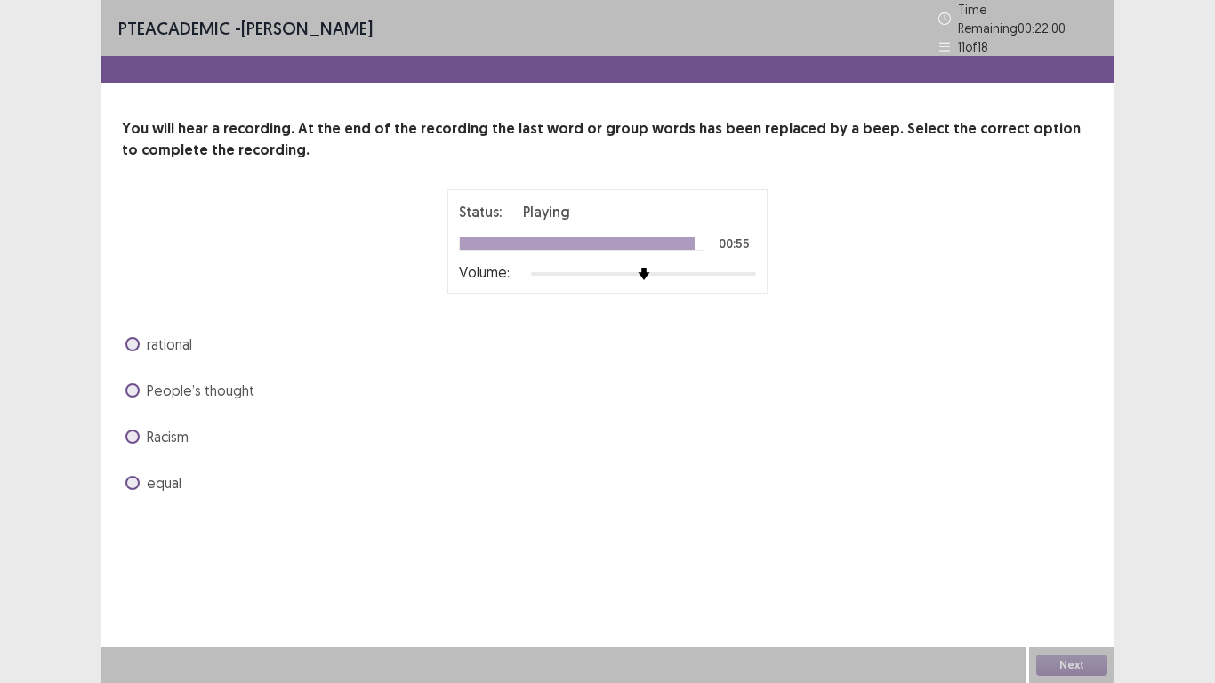
click at [140, 476] on label "equal" at bounding box center [153, 482] width 56 height 21
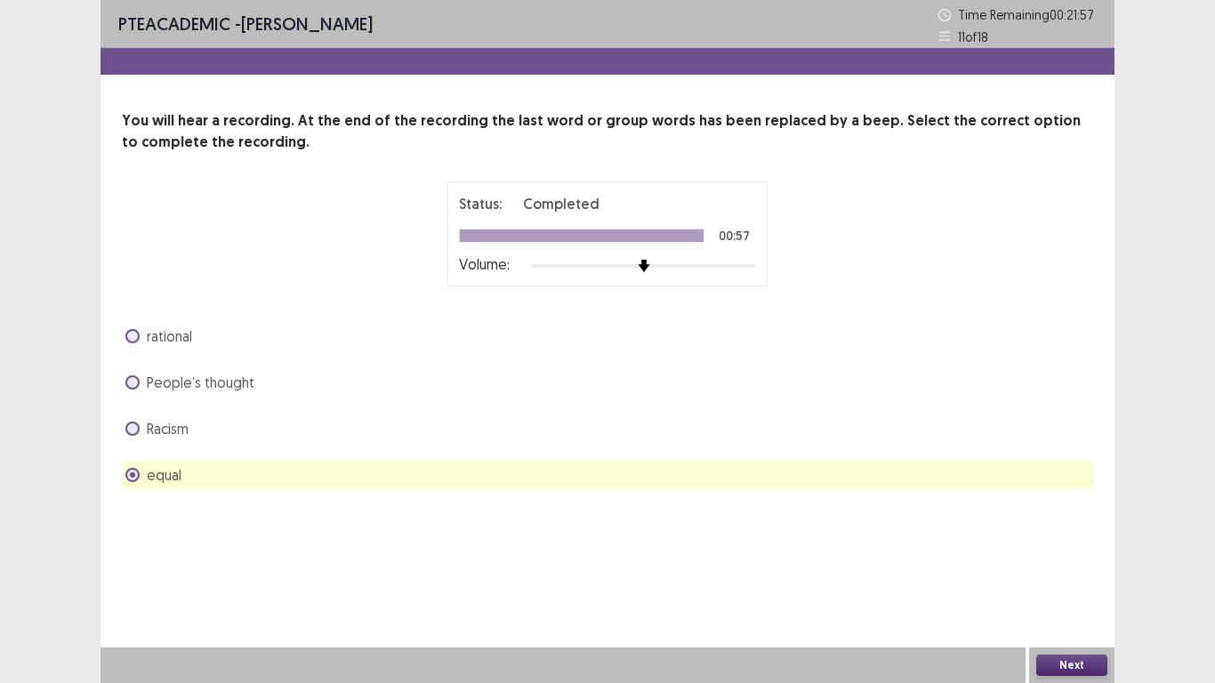
click at [1051, 605] on button "Next" at bounding box center [1071, 665] width 71 height 21
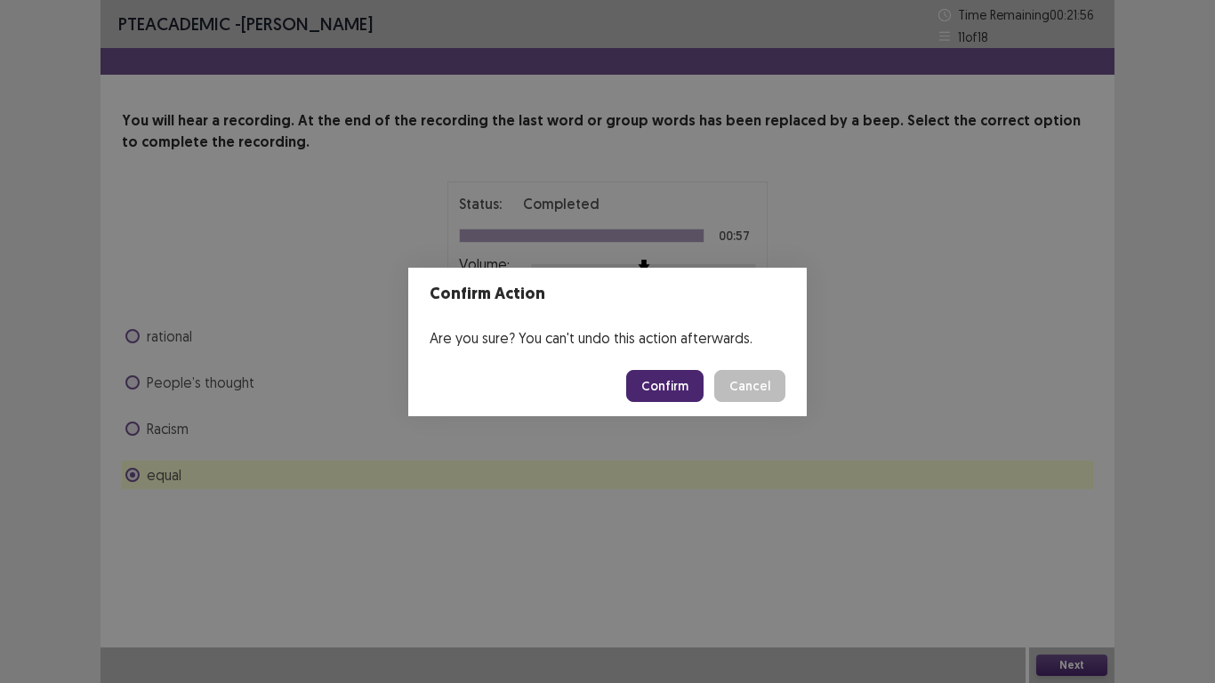
click at [674, 378] on button "Confirm" at bounding box center [664, 386] width 77 height 32
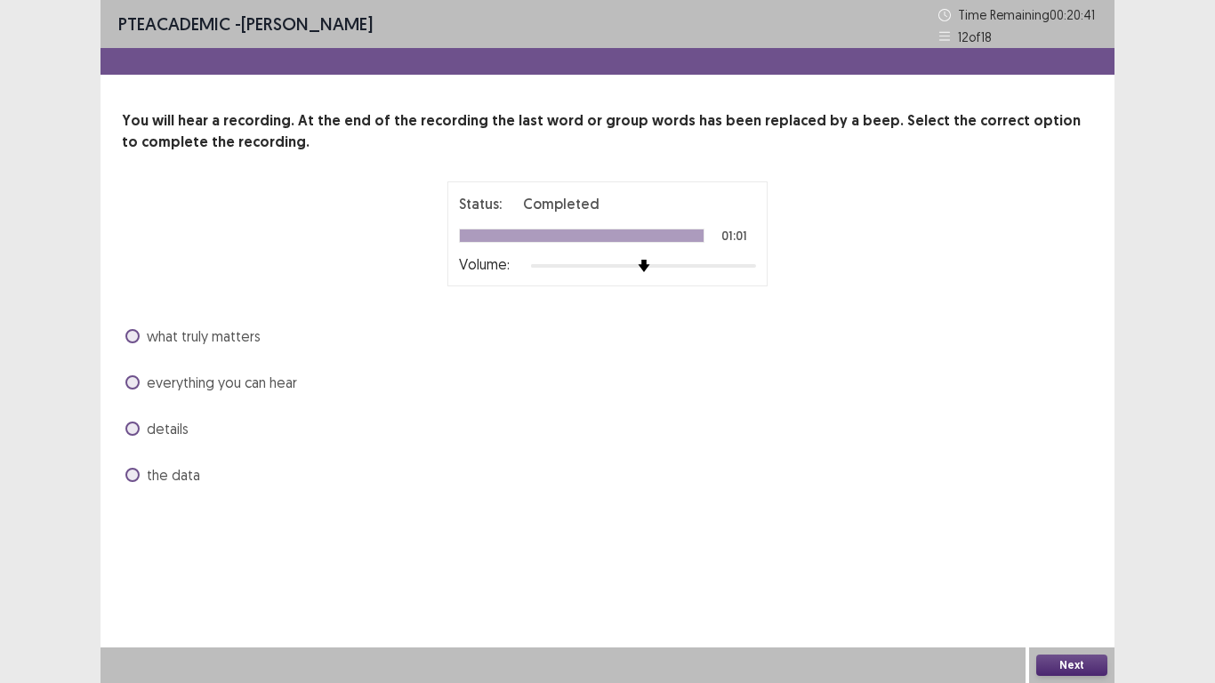
click at [138, 334] on span at bounding box center [132, 336] width 14 height 14
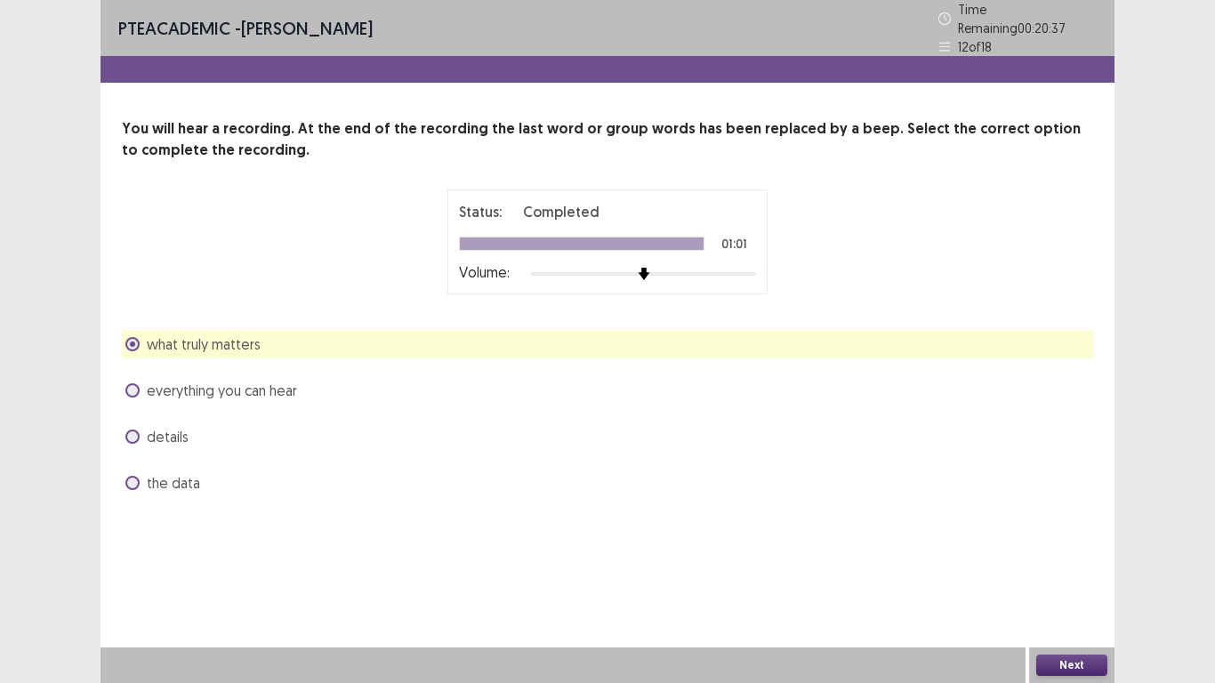
click at [1093, 605] on button "Next" at bounding box center [1071, 665] width 71 height 21
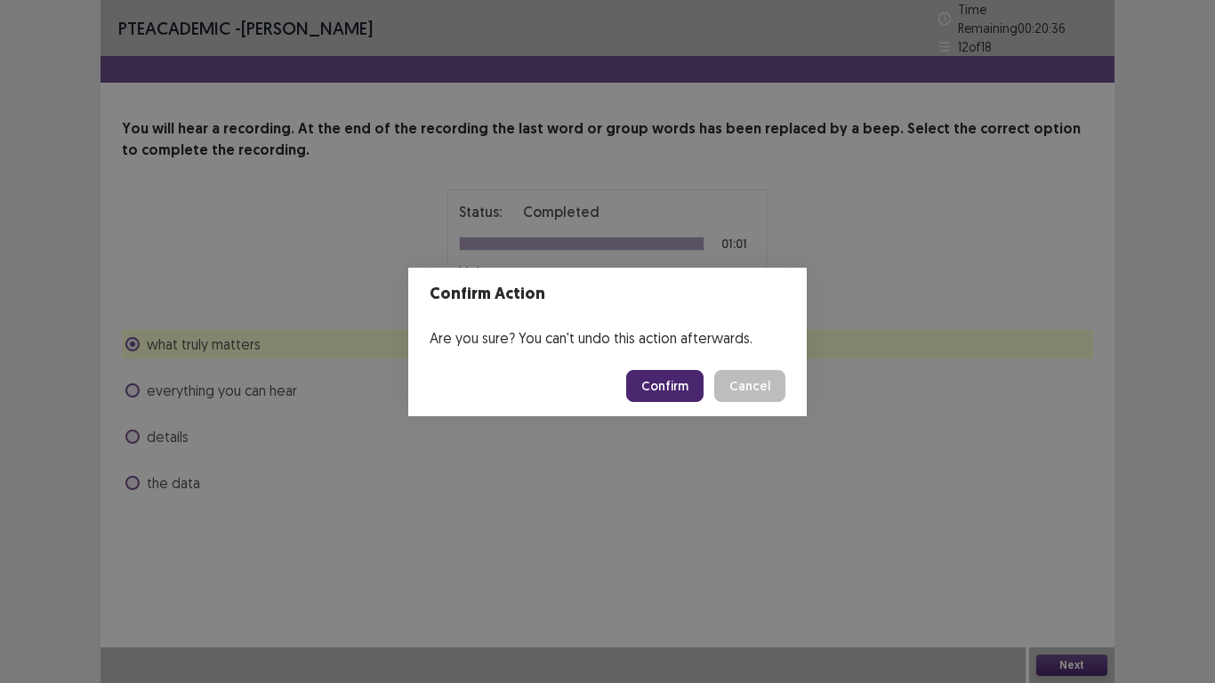
click at [684, 389] on button "Confirm" at bounding box center [664, 386] width 77 height 32
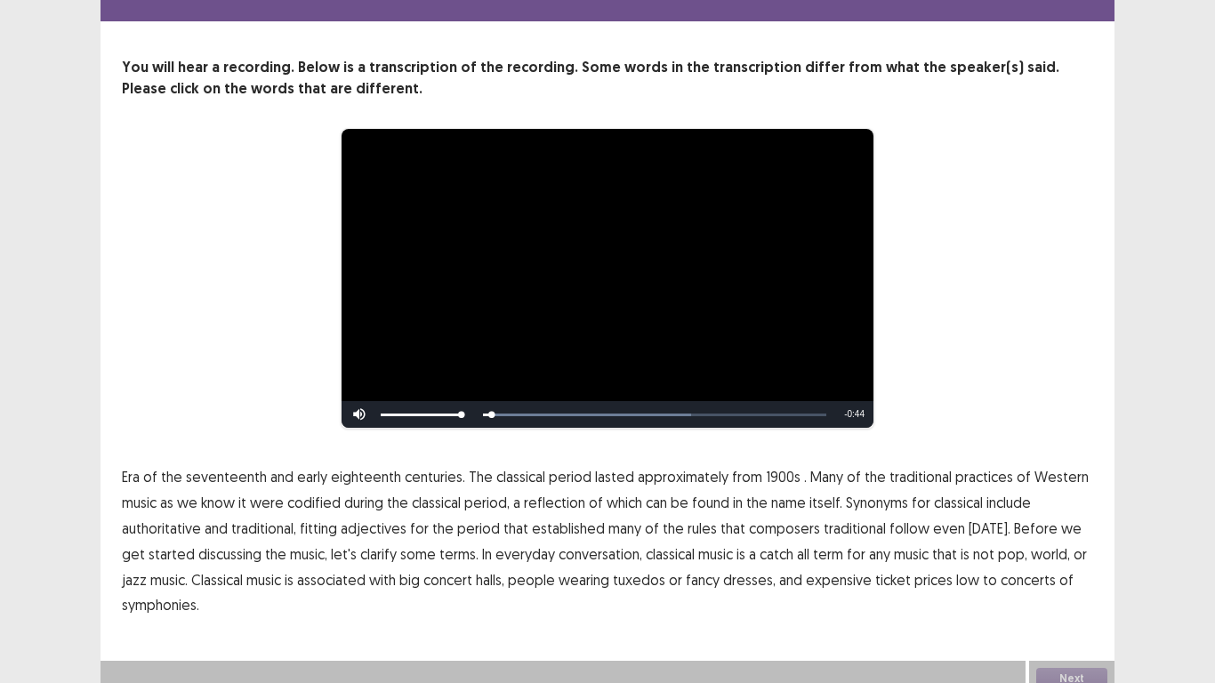
scroll to position [64, 0]
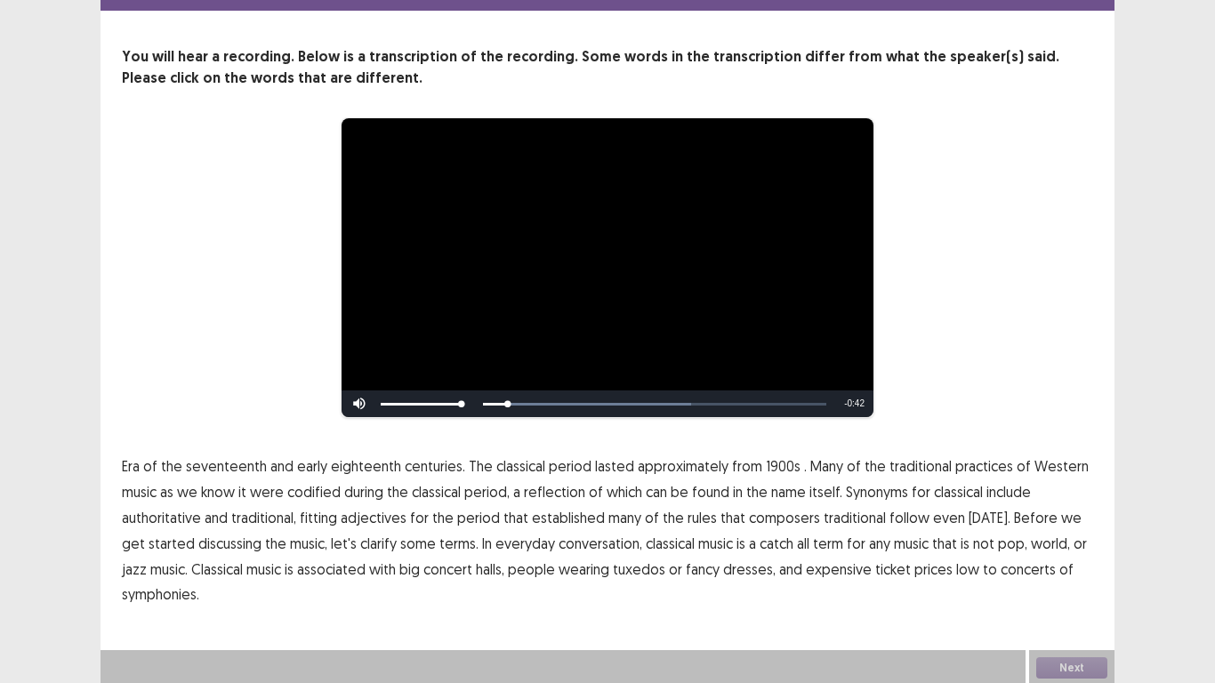
click at [125, 463] on span "Era" at bounding box center [131, 466] width 18 height 21
click at [773, 464] on span "1900s" at bounding box center [783, 466] width 35 height 21
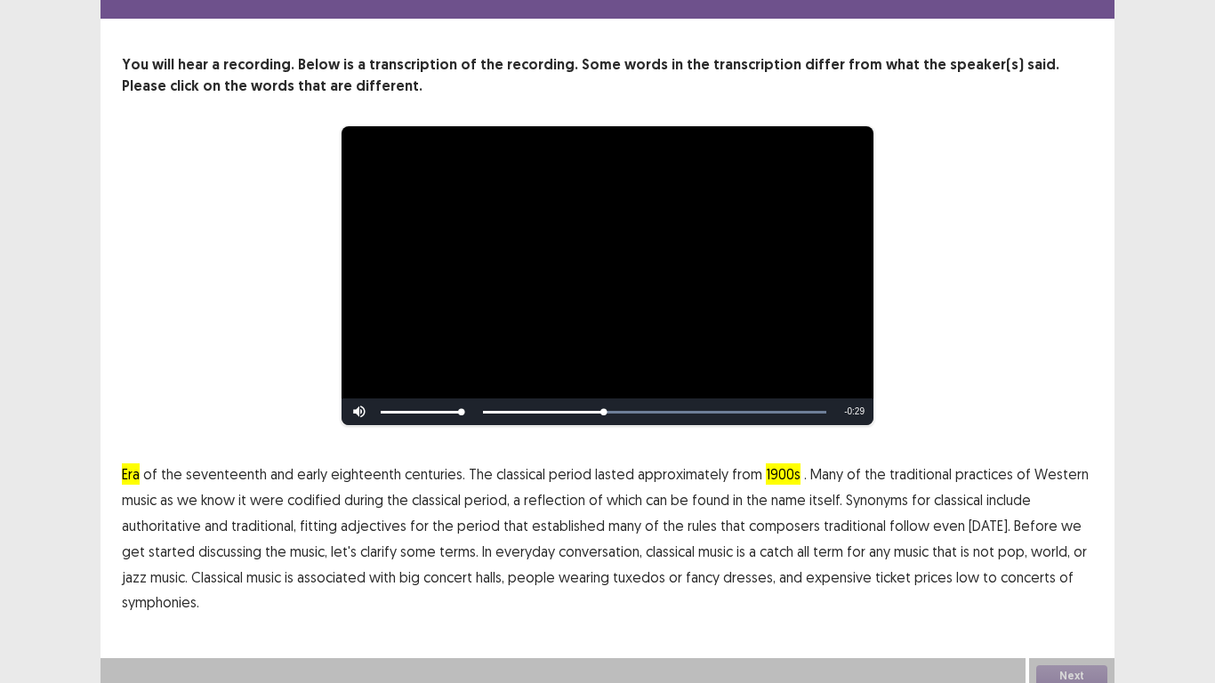
click at [520, 489] on p "Era of the seventeenth and early eighteenth centuries. The classical period las…" at bounding box center [608, 539] width 972 height 154
click at [516, 493] on span "a" at bounding box center [516, 499] width 7 height 21
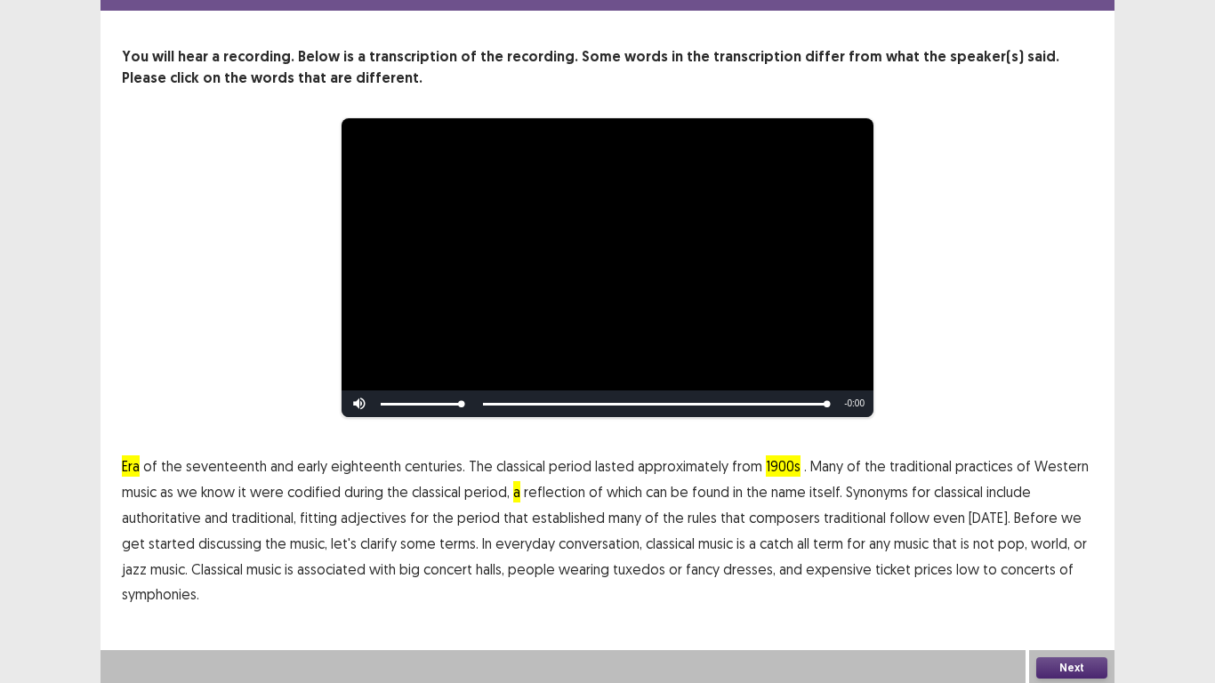
click at [956, 569] on span "low" at bounding box center [967, 569] width 23 height 21
click at [186, 601] on span "symphonies." at bounding box center [160, 594] width 77 height 21
click at [1083, 605] on button "Next" at bounding box center [1071, 667] width 71 height 21
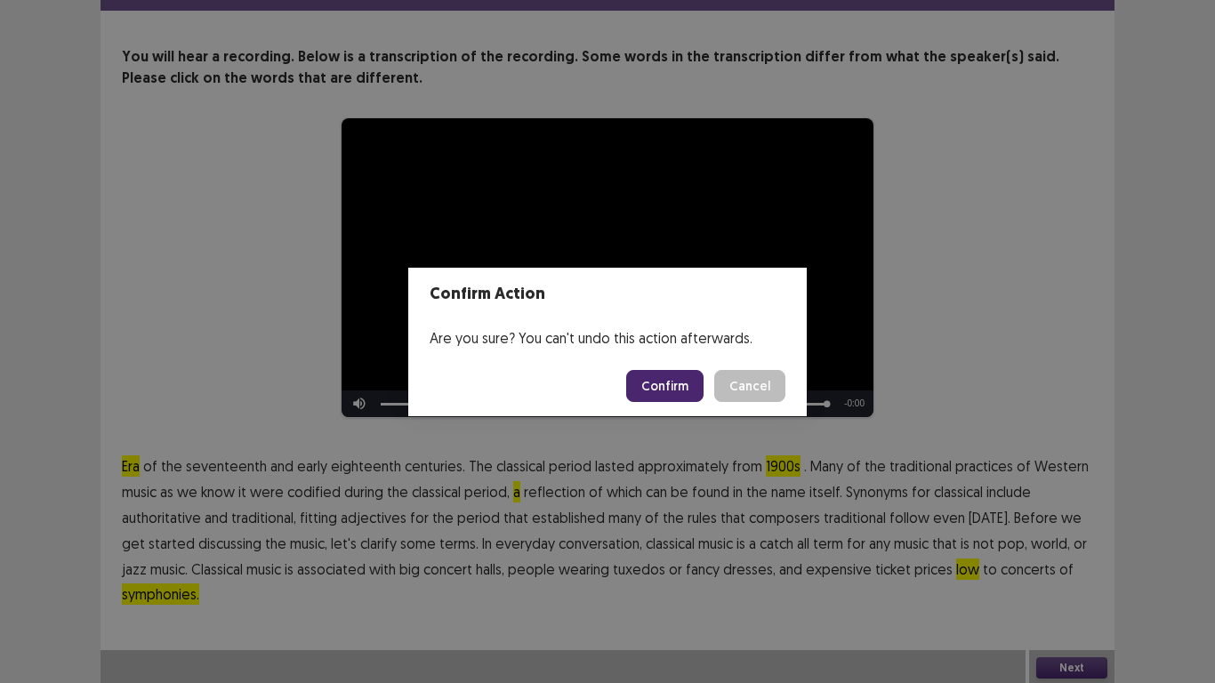
click at [646, 380] on button "Confirm" at bounding box center [664, 386] width 77 height 32
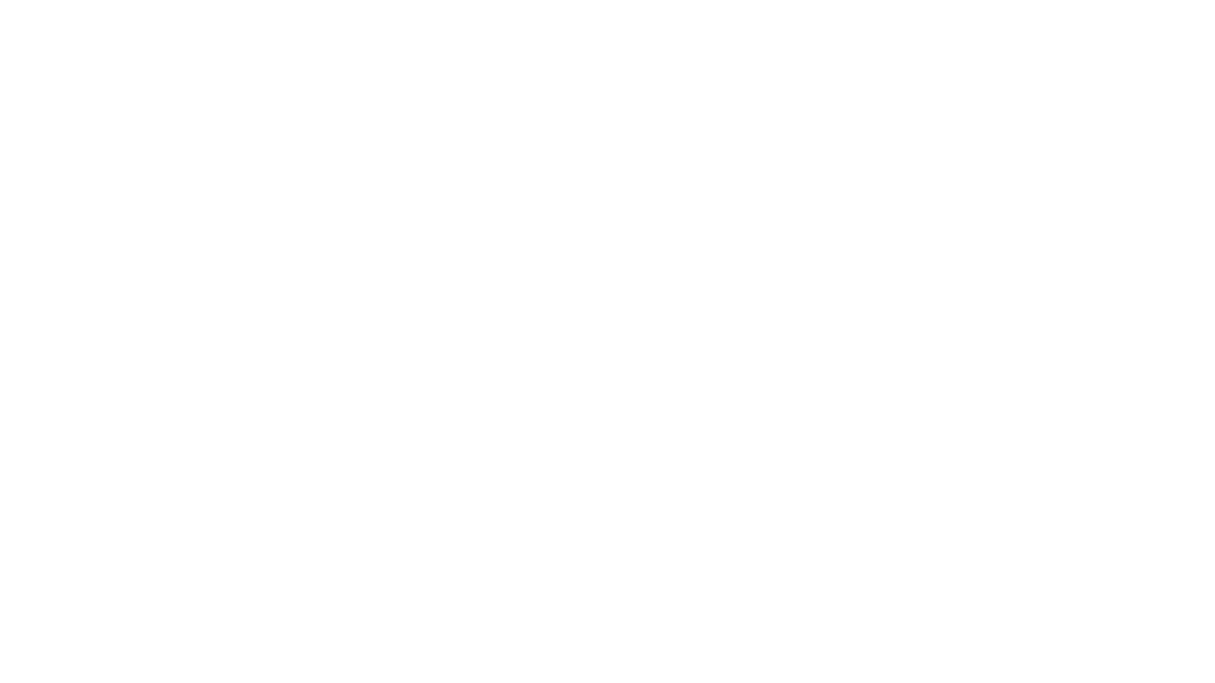
scroll to position [0, 0]
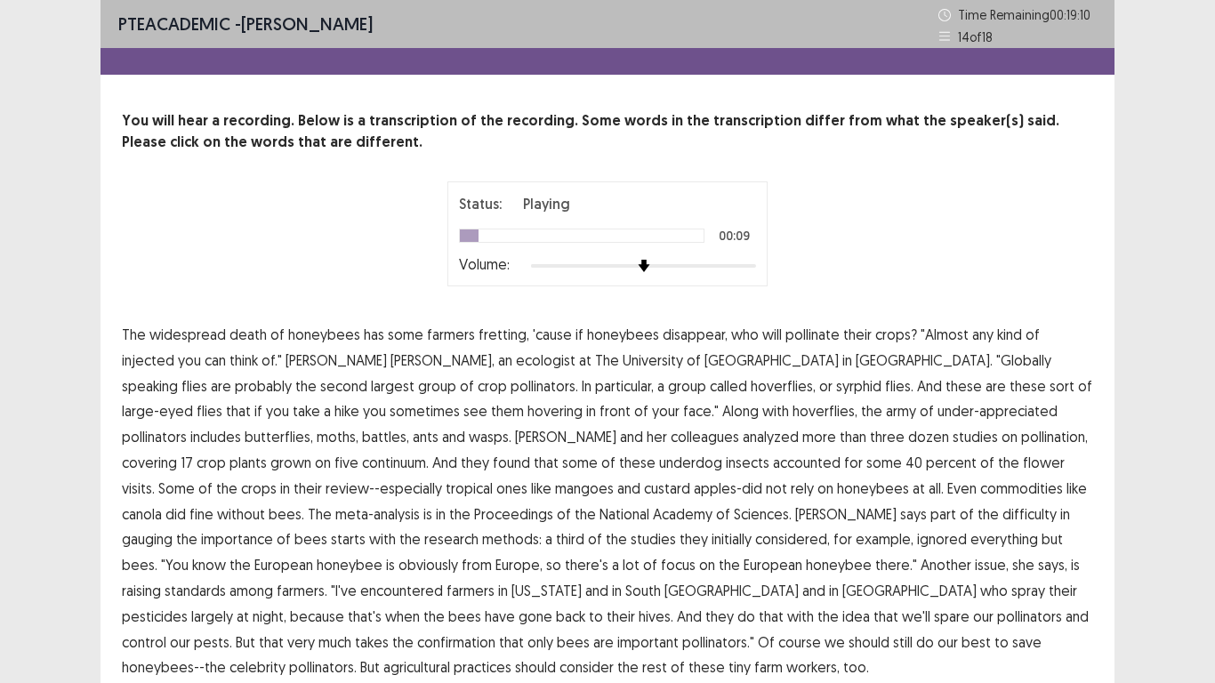
click at [174, 350] on span "injected" at bounding box center [148, 360] width 52 height 21
click at [429, 452] on span "continuum." at bounding box center [395, 462] width 67 height 21
click at [226, 580] on span "standards" at bounding box center [195, 590] width 61 height 21
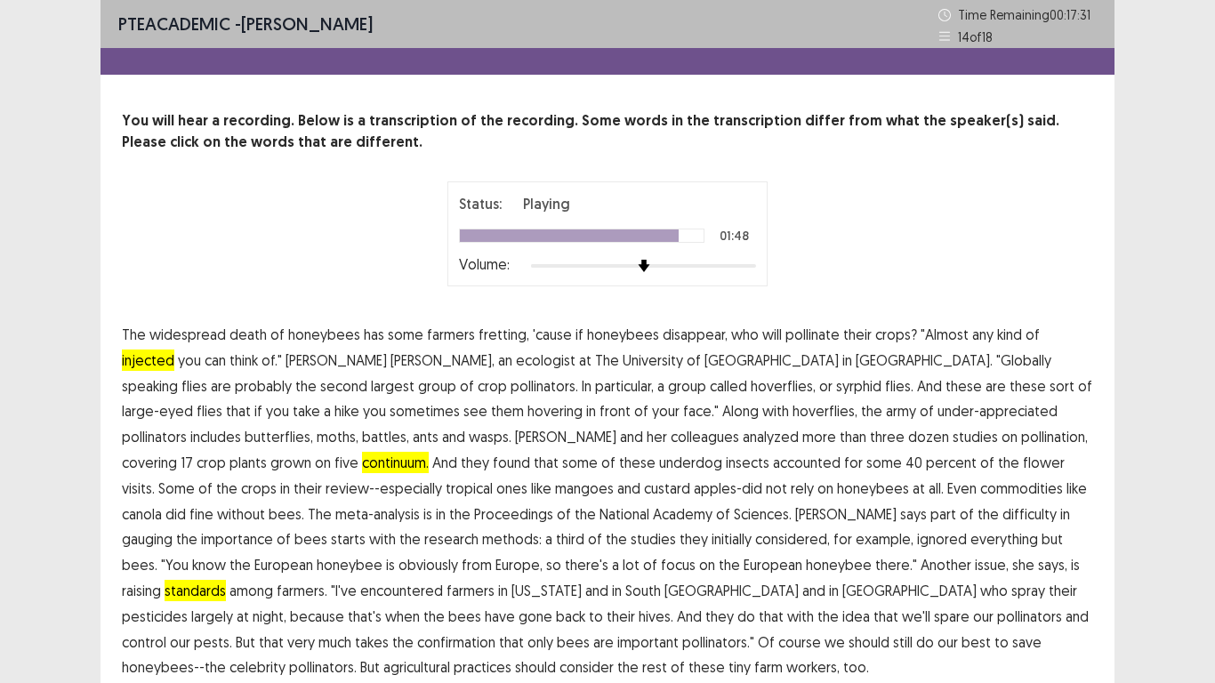
click at [496, 605] on span "confirmation" at bounding box center [456, 642] width 78 height 21
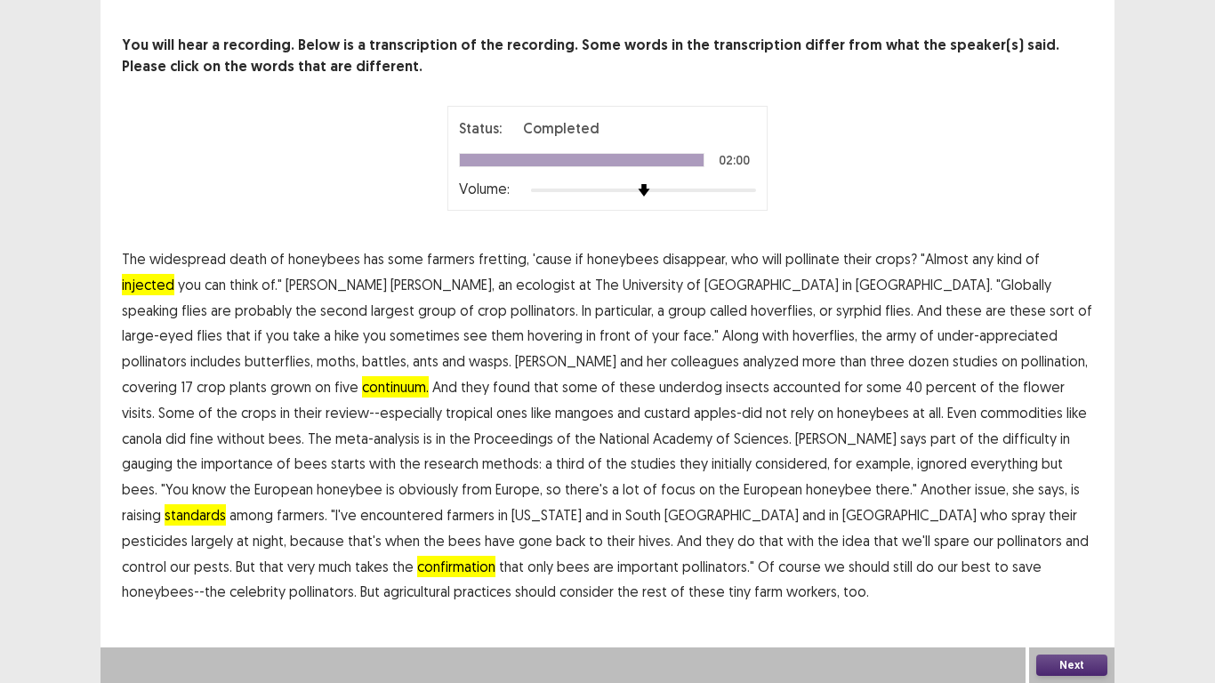
click at [1092, 605] on button "Next" at bounding box center [1071, 665] width 71 height 21
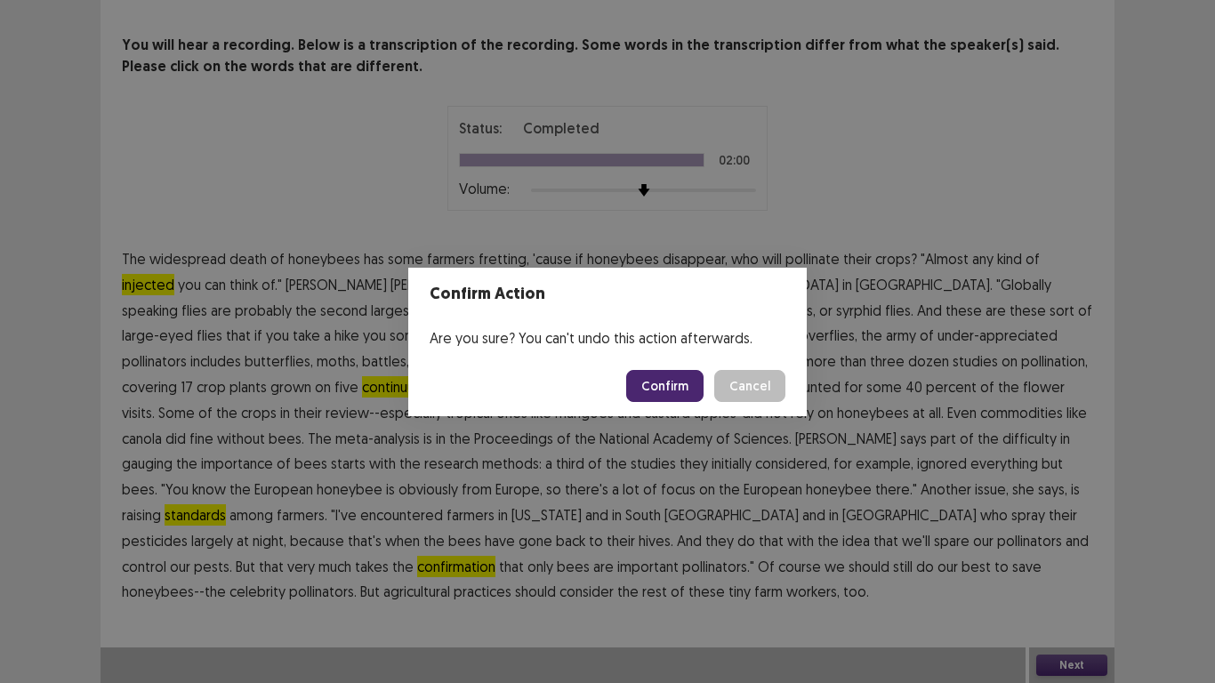
click at [673, 382] on button "Confirm" at bounding box center [664, 386] width 77 height 32
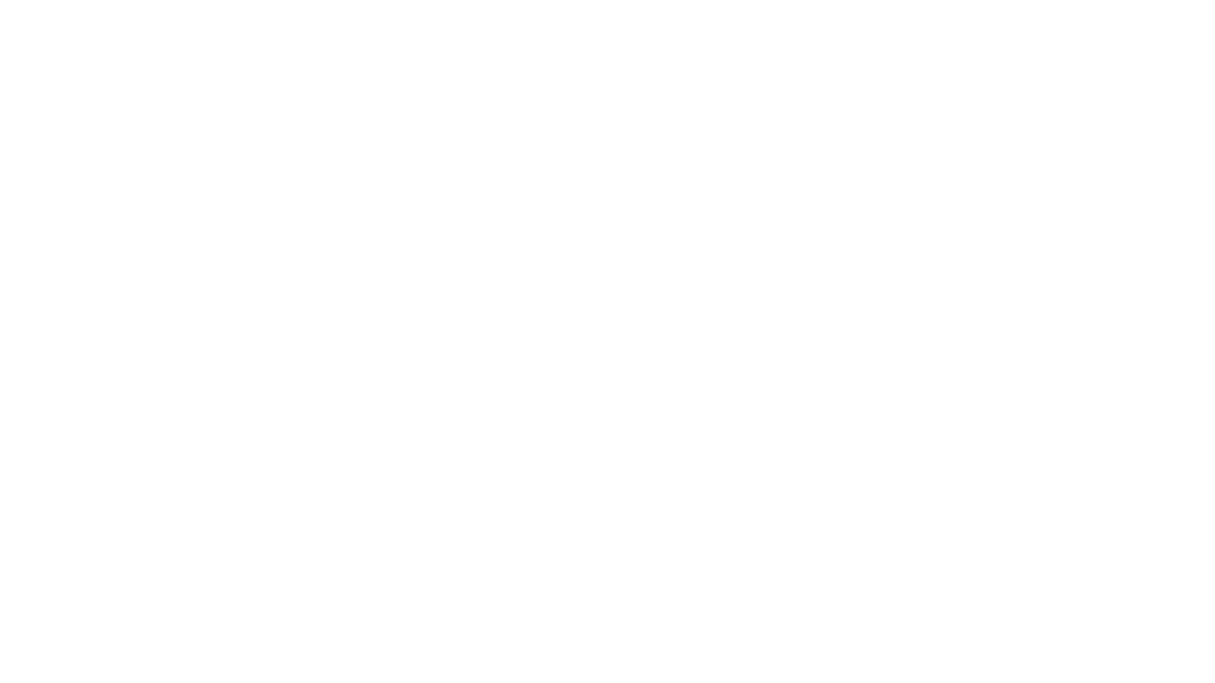
scroll to position [0, 0]
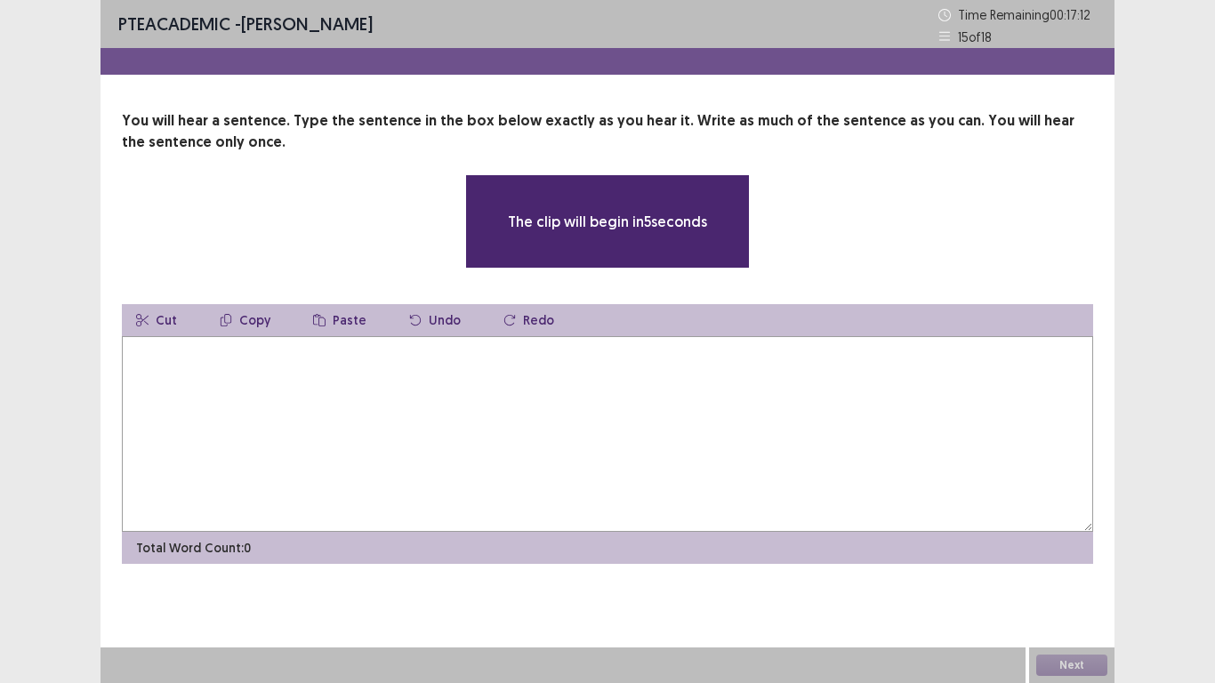
click at [673, 403] on textarea at bounding box center [608, 434] width 972 height 196
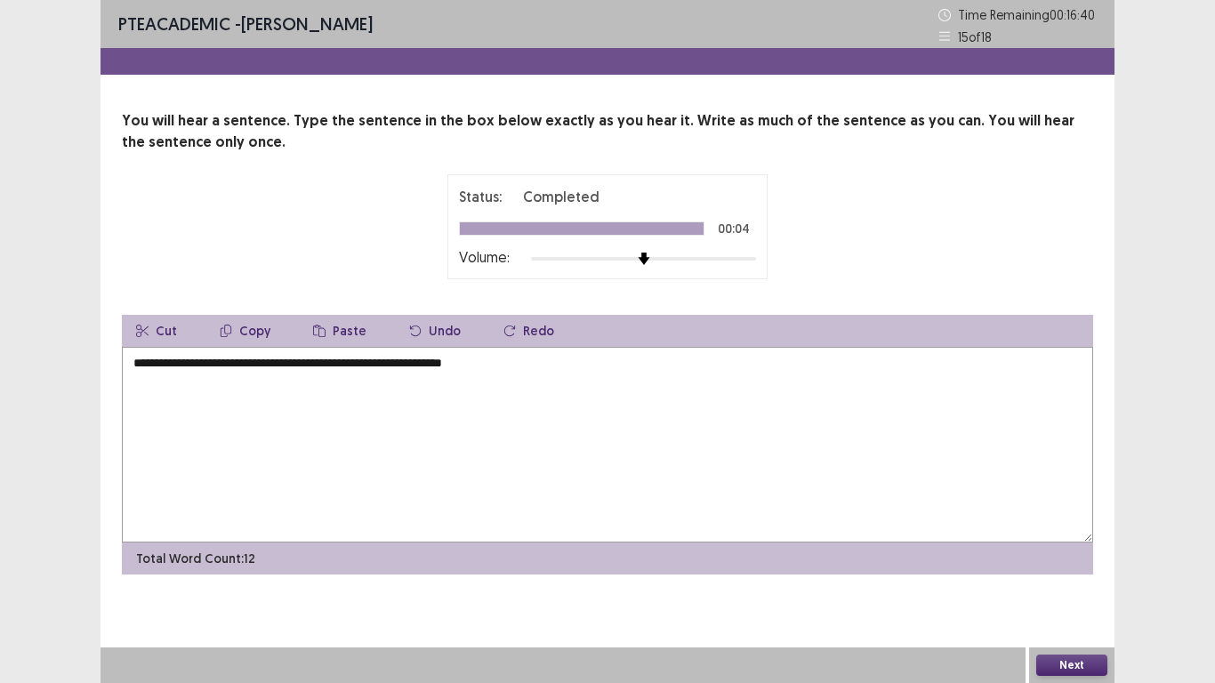
drag, startPoint x: 673, startPoint y: 403, endPoint x: 626, endPoint y: 353, distance: 68.0
click at [626, 353] on textarea "**********" at bounding box center [608, 445] width 972 height 196
click at [161, 363] on textarea "**********" at bounding box center [608, 445] width 972 height 196
type textarea "**********"
click at [1061, 605] on button "Next" at bounding box center [1071, 665] width 71 height 21
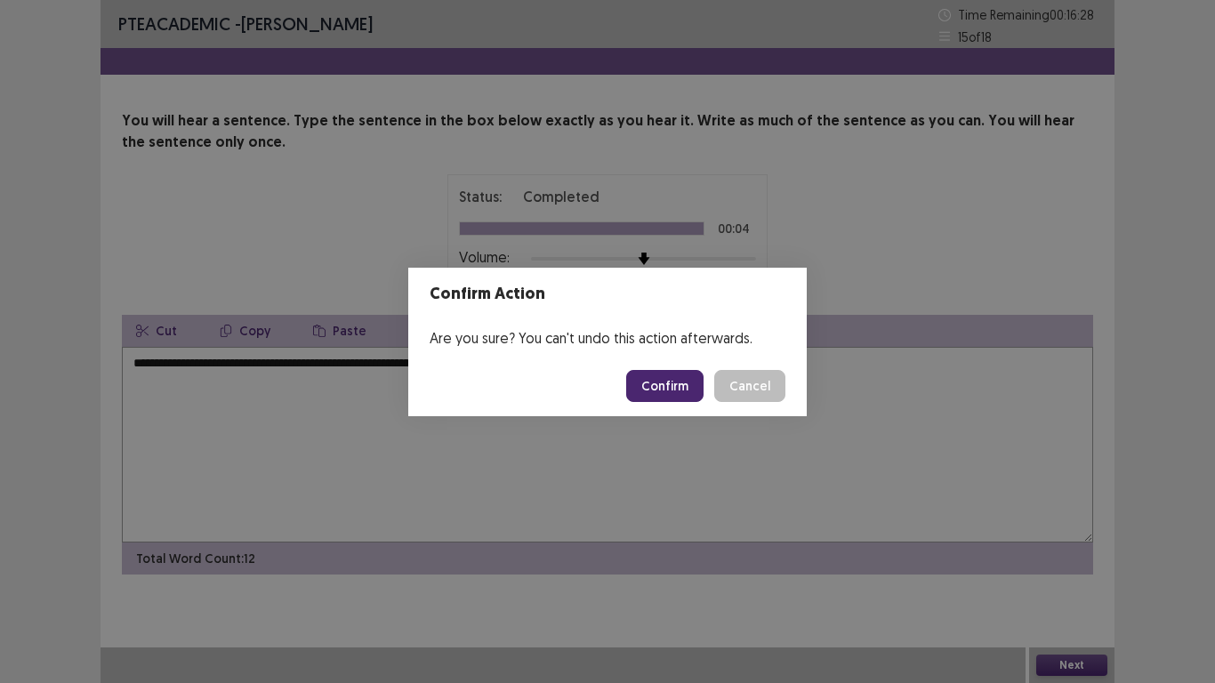
click at [674, 370] on button "Confirm" at bounding box center [664, 386] width 77 height 32
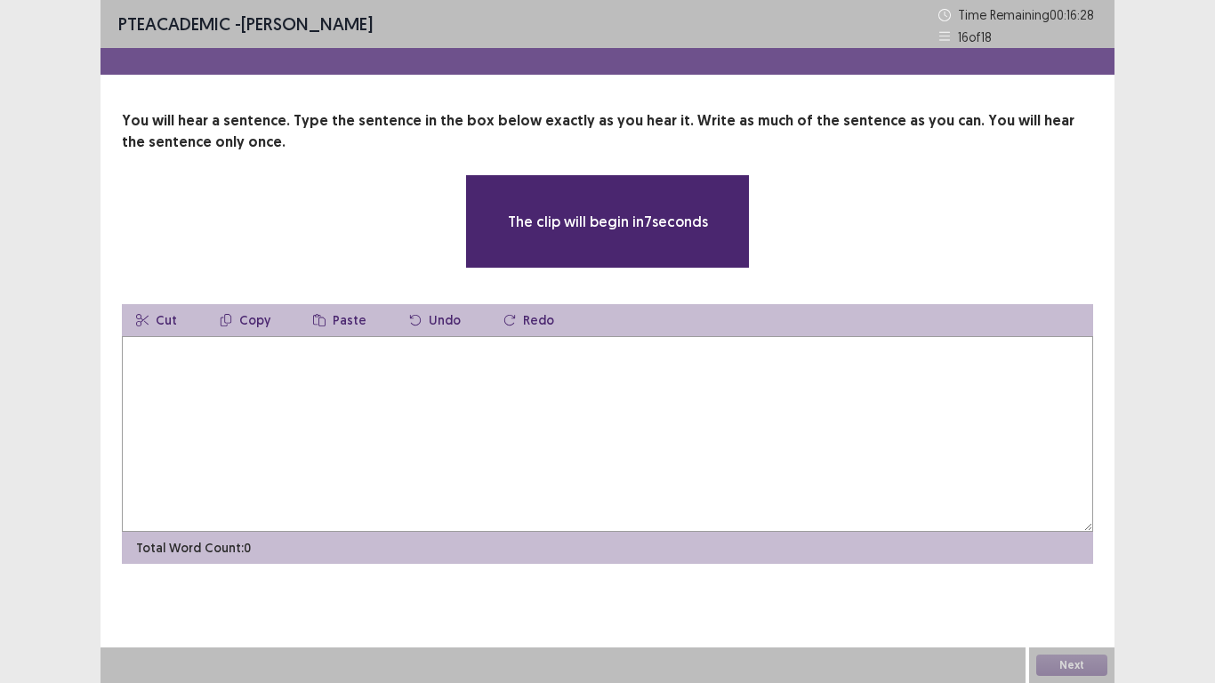
click at [608, 404] on textarea at bounding box center [608, 434] width 972 height 196
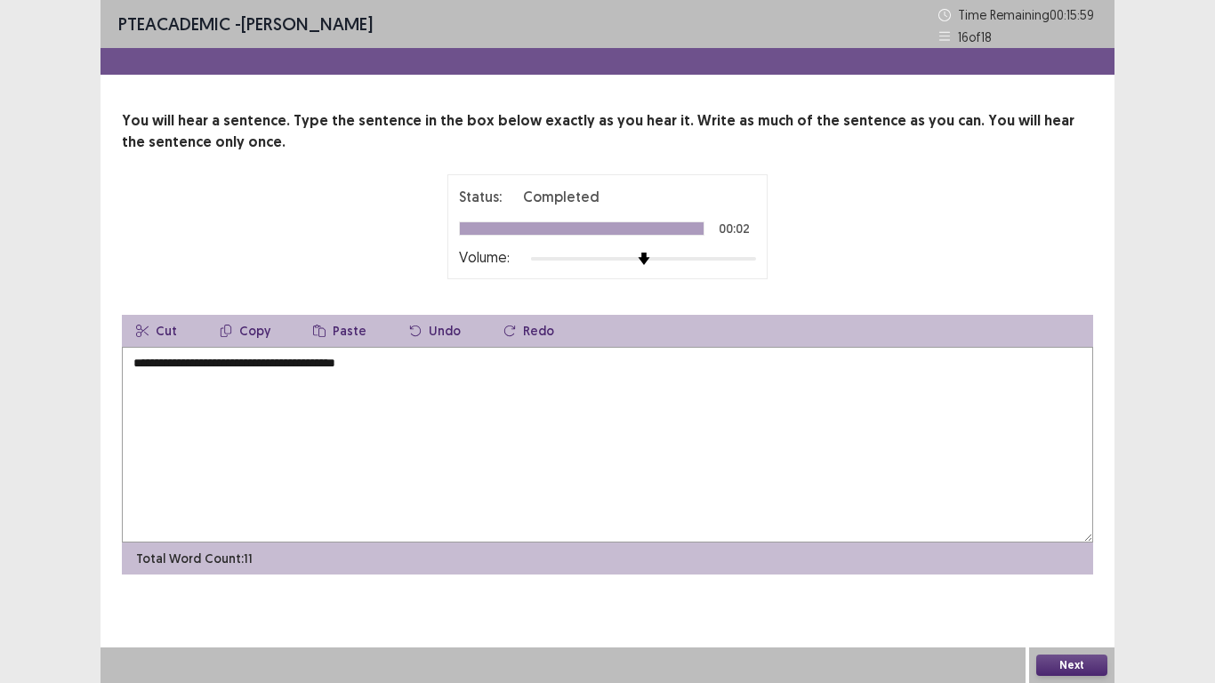
type textarea "**********"
click at [1075, 605] on div "Next" at bounding box center [1071, 666] width 85 height 36
click at [1046, 605] on button "Next" at bounding box center [1071, 665] width 71 height 21
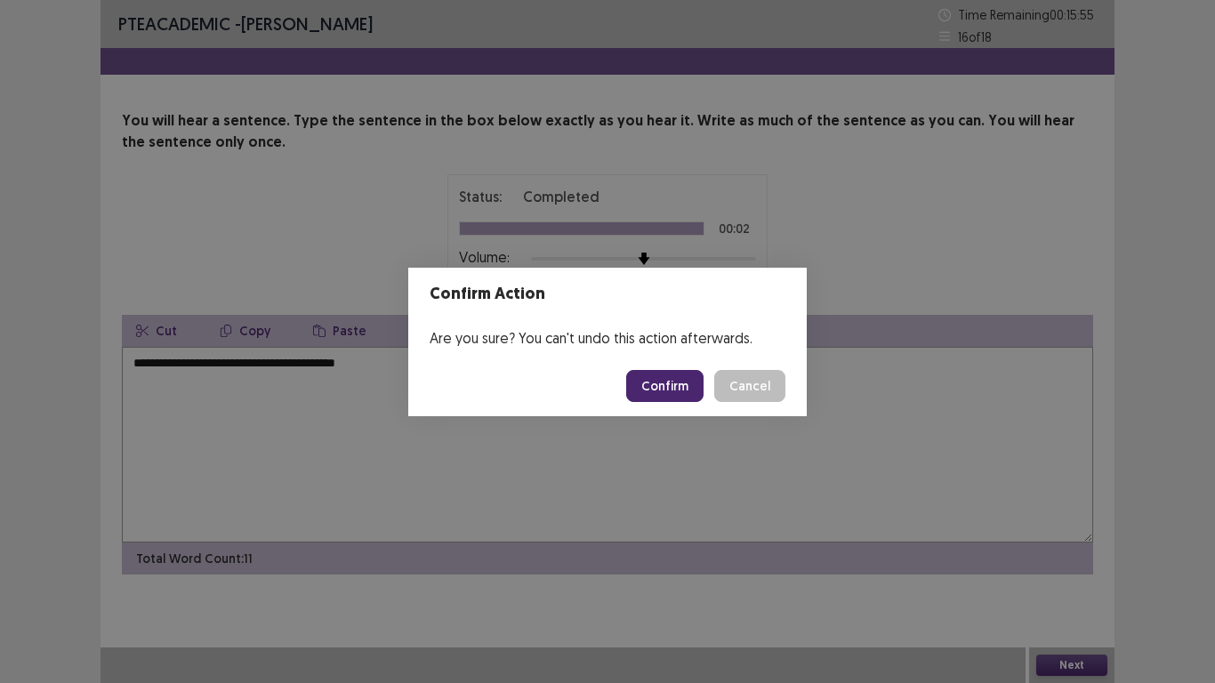
click at [658, 380] on button "Confirm" at bounding box center [664, 386] width 77 height 32
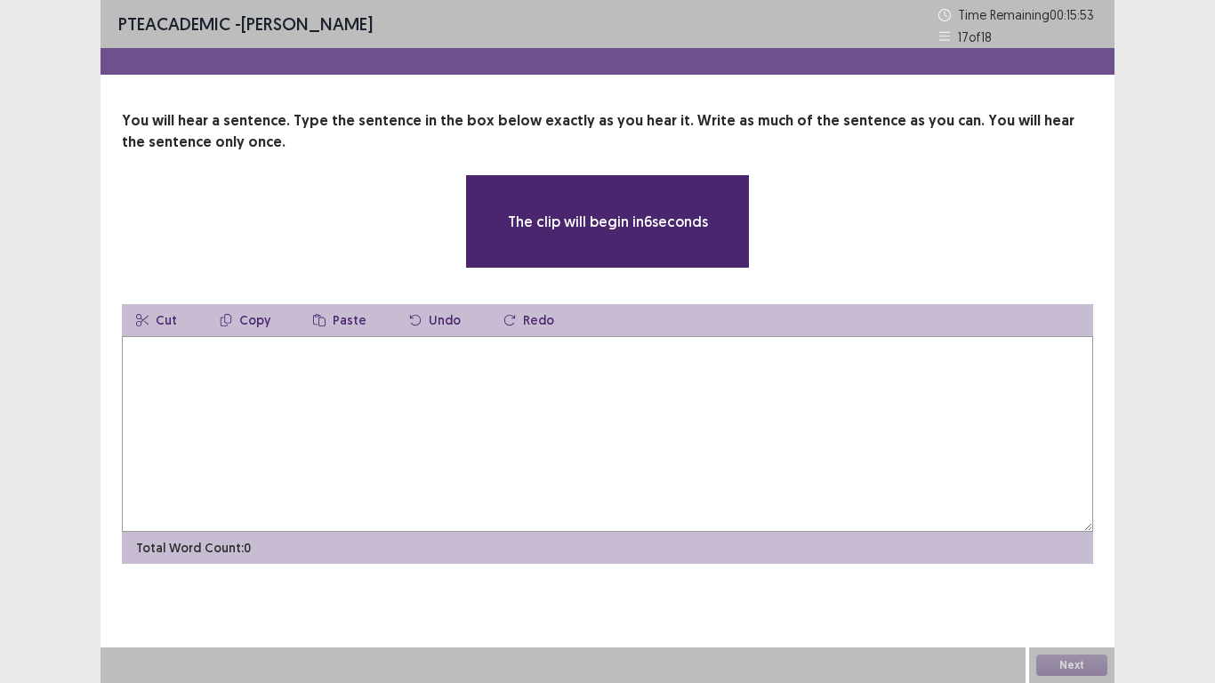
click at [649, 399] on textarea at bounding box center [608, 434] width 972 height 196
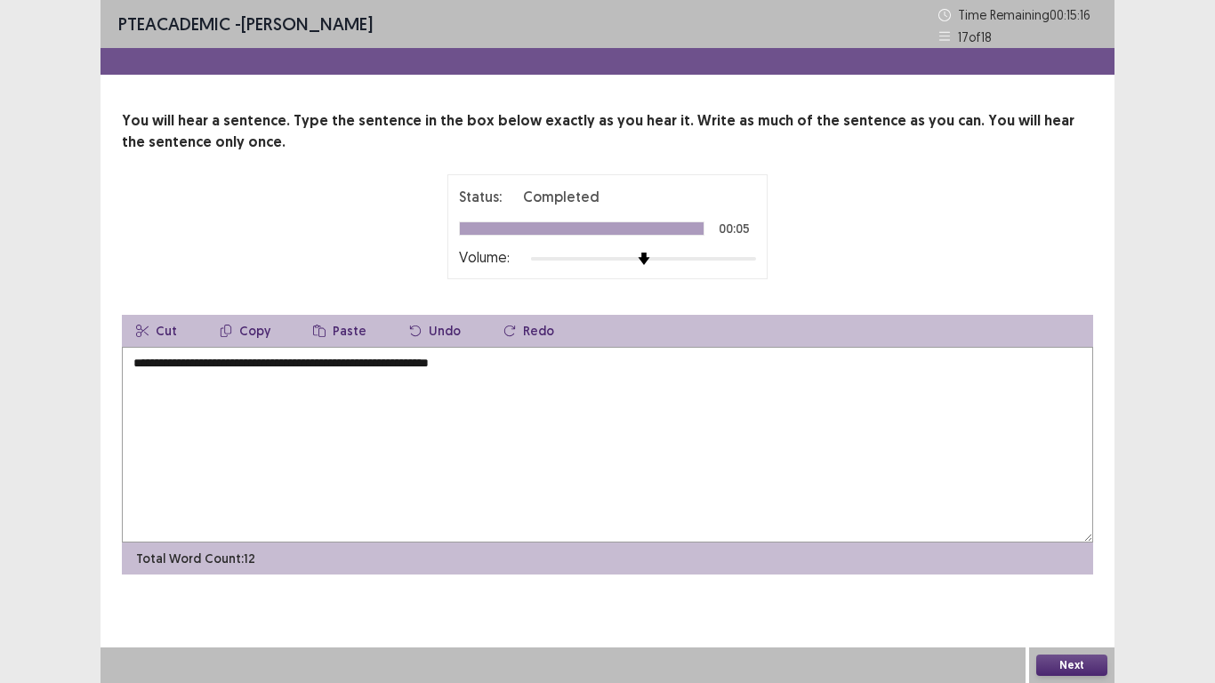
type textarea "**********"
click at [1075, 605] on button "Next" at bounding box center [1071, 665] width 71 height 21
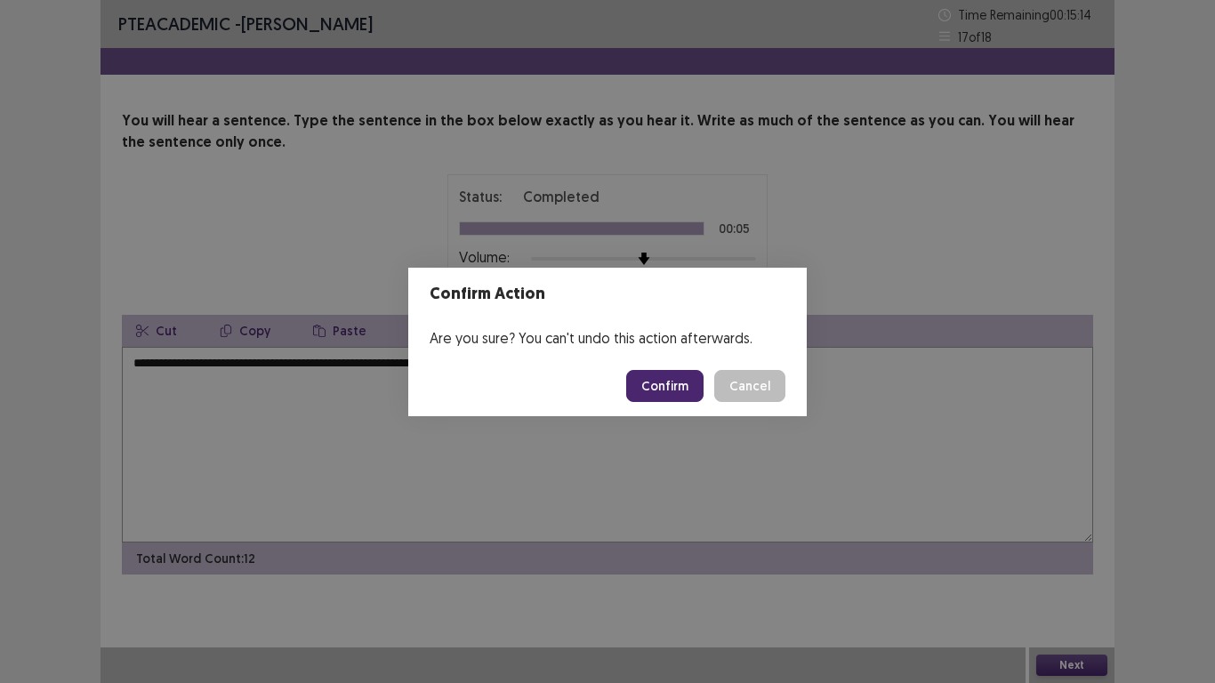
click at [657, 389] on button "Confirm" at bounding box center [664, 386] width 77 height 32
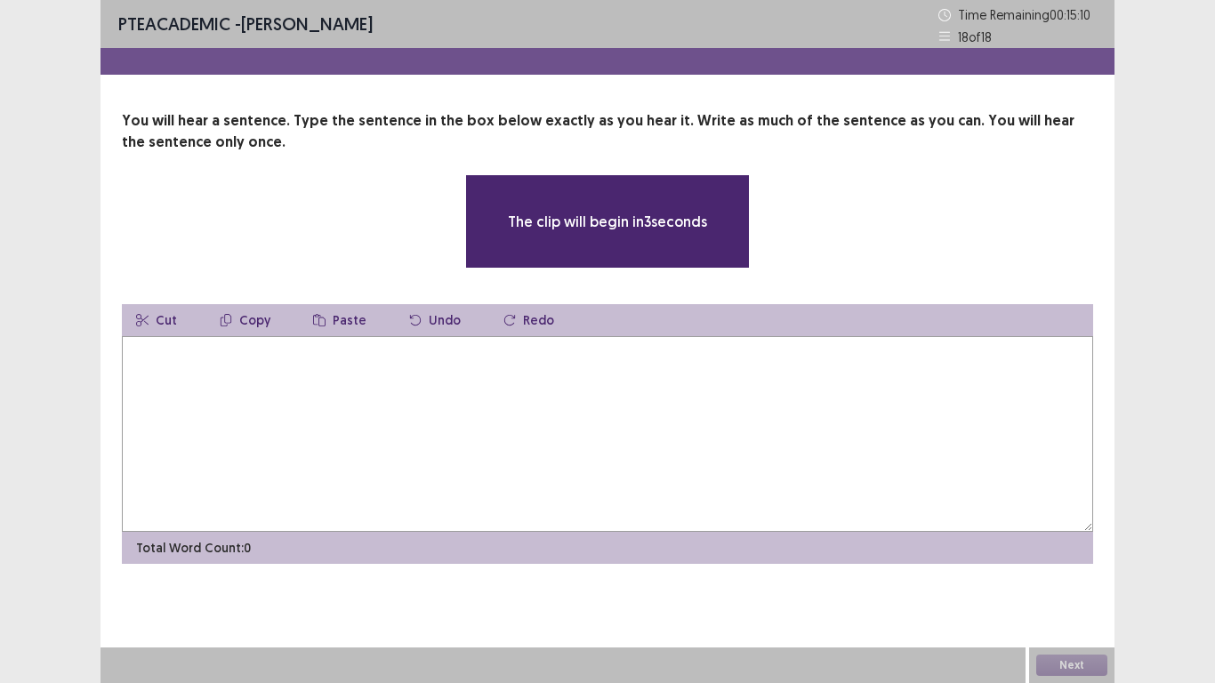
click at [657, 389] on textarea at bounding box center [608, 434] width 972 height 196
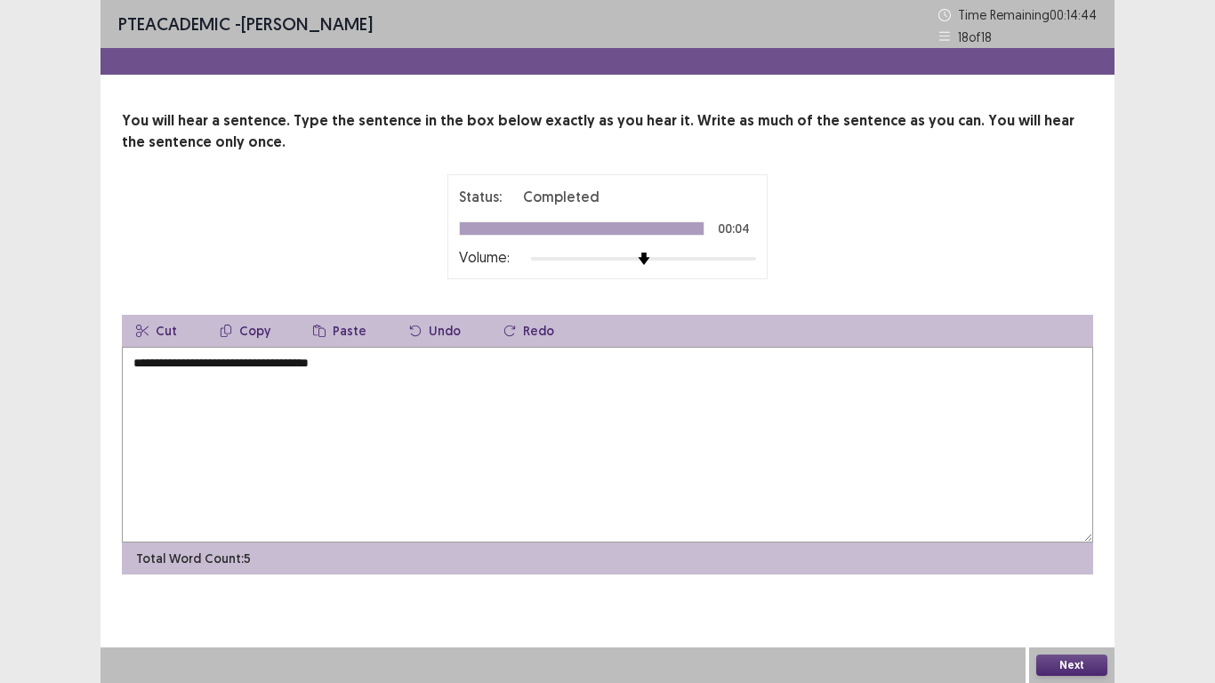
type textarea "**********"
click at [1074, 605] on button "Next" at bounding box center [1071, 665] width 71 height 21
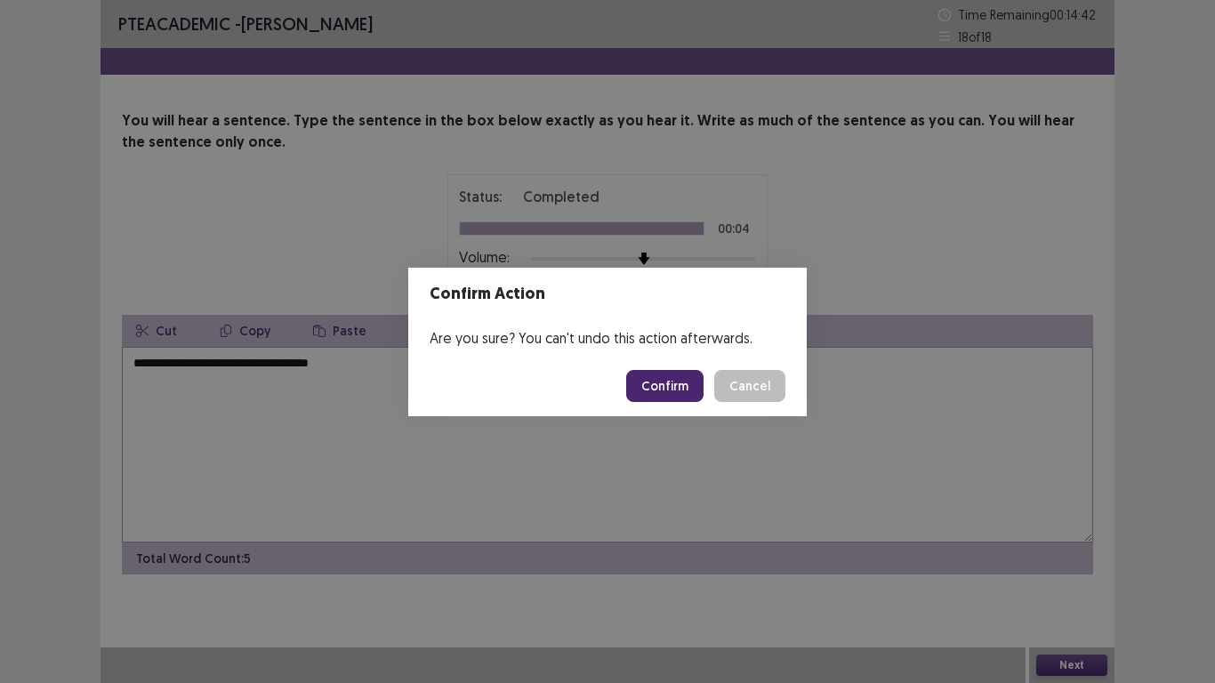
click at [661, 388] on button "Confirm" at bounding box center [664, 386] width 77 height 32
